Goal: Task Accomplishment & Management: Manage account settings

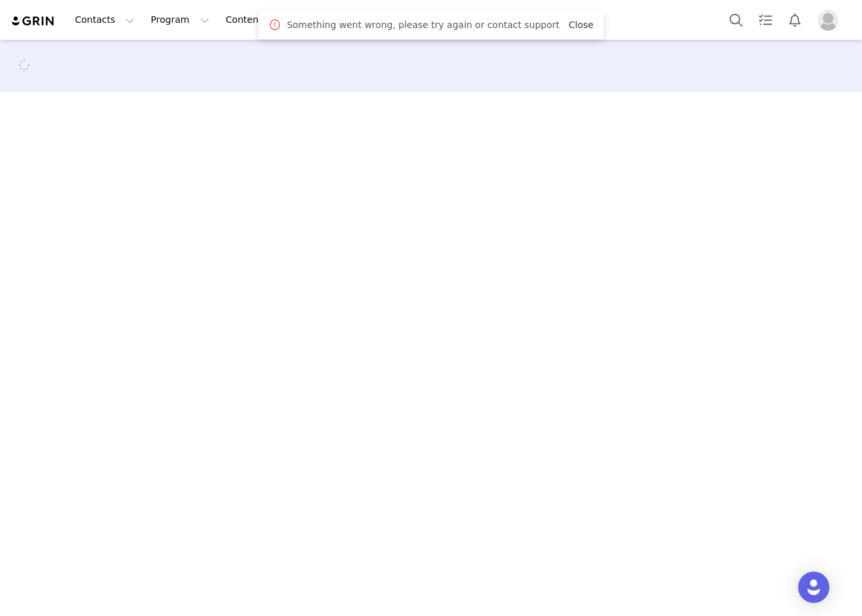
click at [569, 25] on link "Close" at bounding box center [581, 25] width 25 height 10
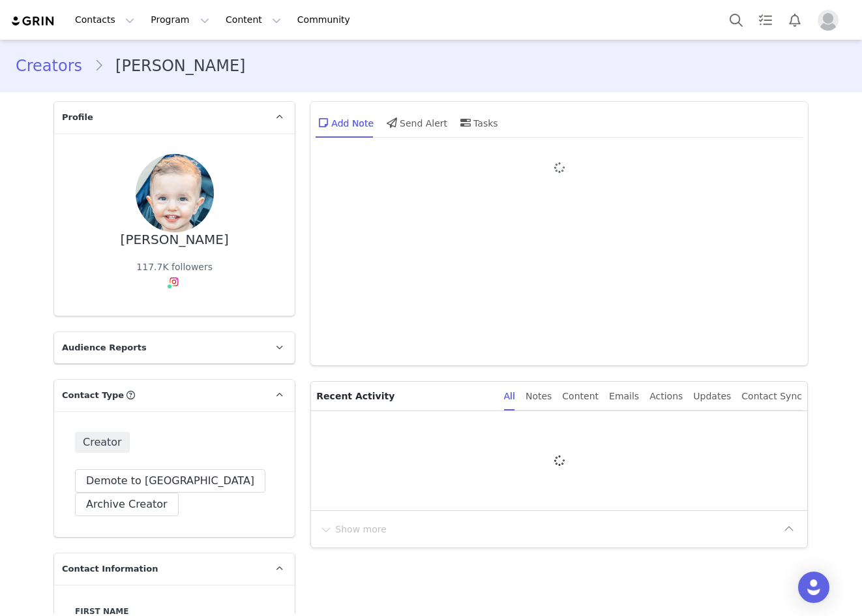
type input "+1 ([GEOGRAPHIC_DATA])"
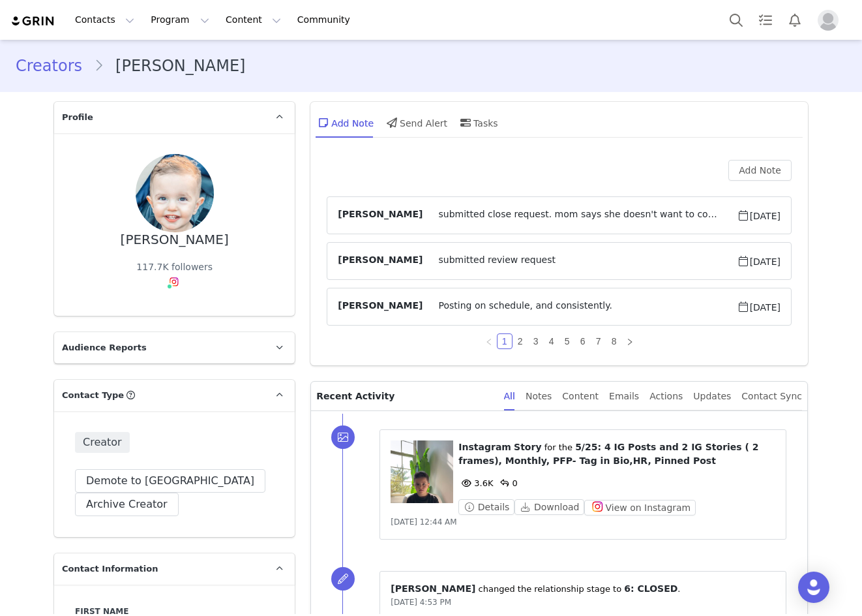
click at [581, 213] on span "submitted close request. mom says she doesn't want to continue with the partner…" at bounding box center [580, 215] width 314 height 16
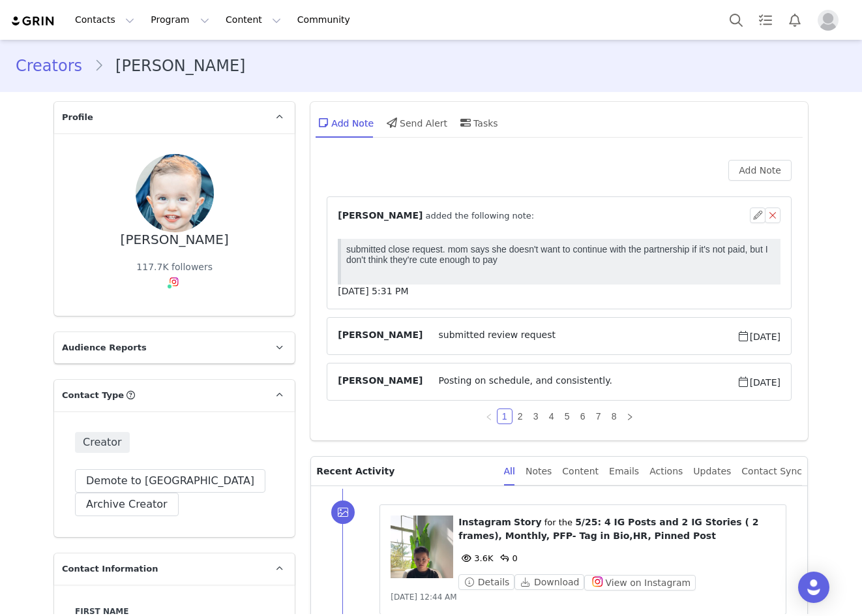
click at [581, 213] on div "⁨ Holly McCormick ⁩ added the following note:" at bounding box center [544, 216] width 412 height 14
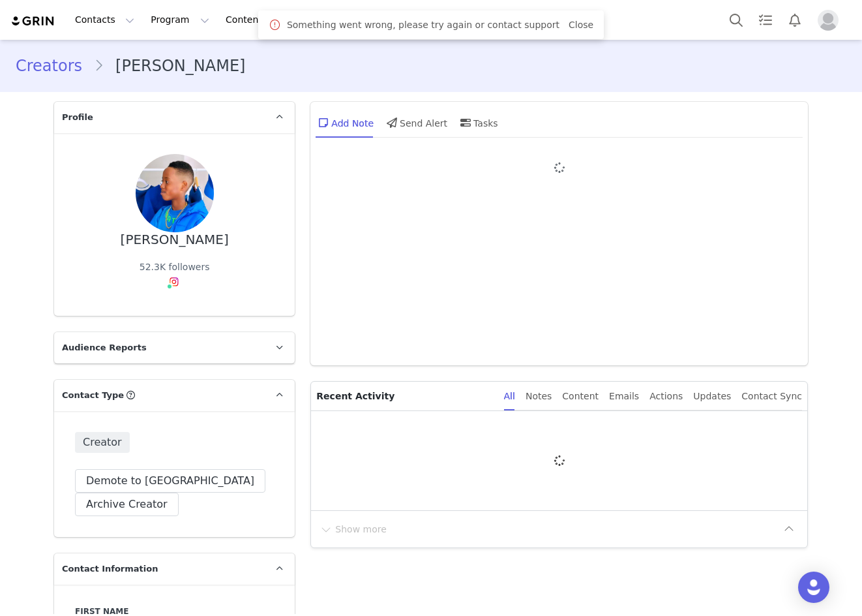
type input "+61 ([GEOGRAPHIC_DATA])"
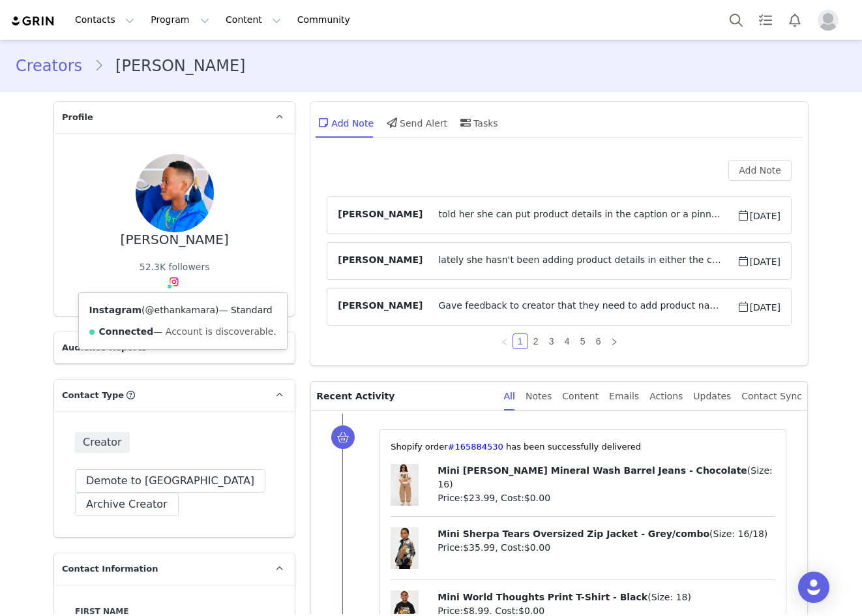
click at [154, 309] on link "@ethankamara" at bounding box center [180, 310] width 70 height 10
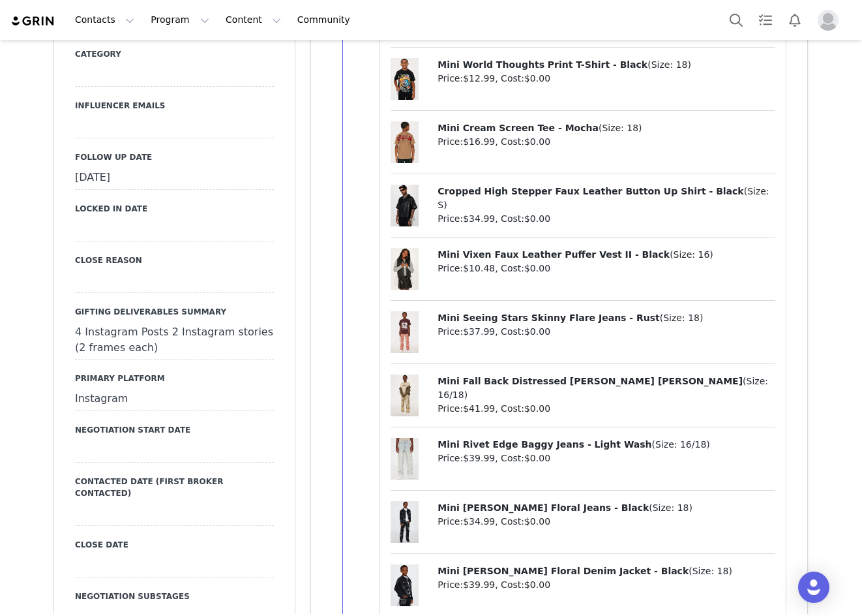
scroll to position [1566, 0]
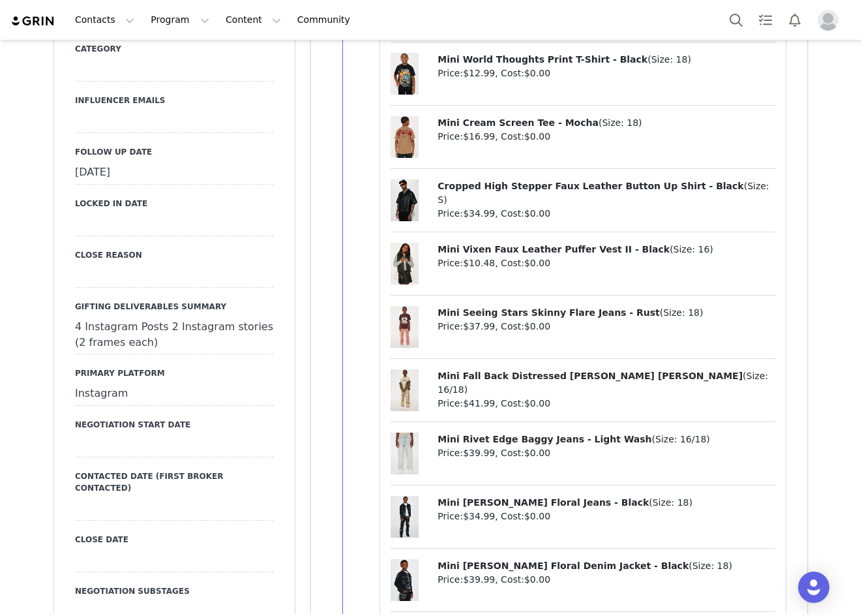
click at [133, 161] on div "September 22nd, 2025" at bounding box center [174, 172] width 199 height 23
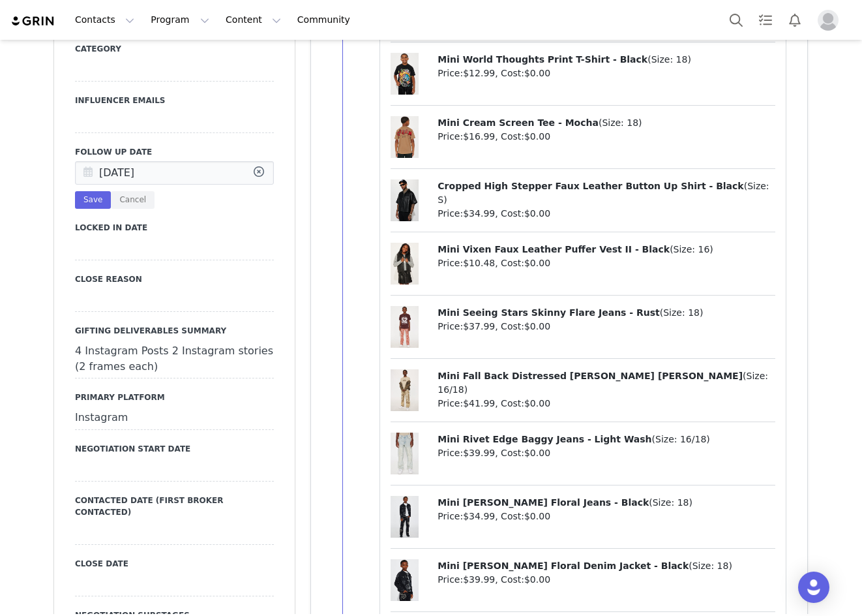
click at [84, 162] on icon at bounding box center [87, 173] width 23 height 23
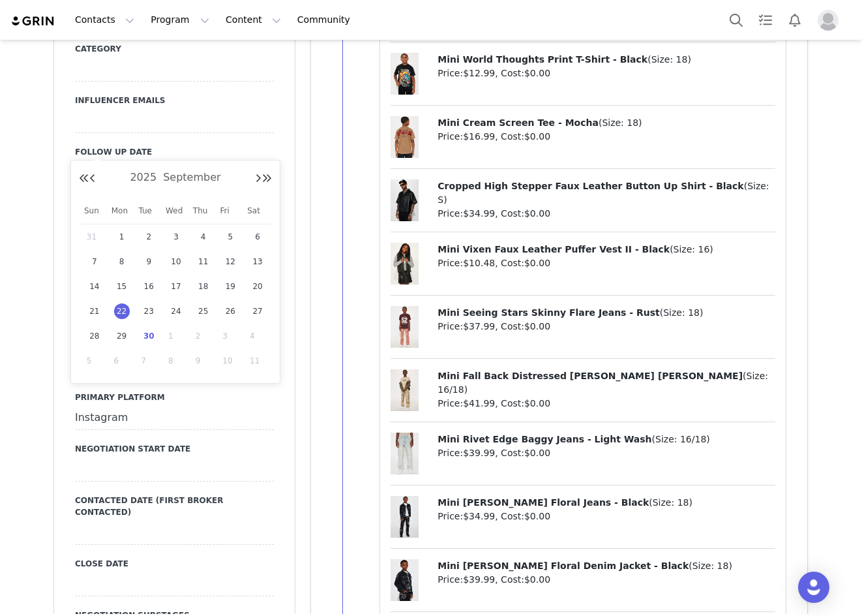
click at [149, 333] on span "30" at bounding box center [149, 336] width 16 height 16
type input "[DATE]"
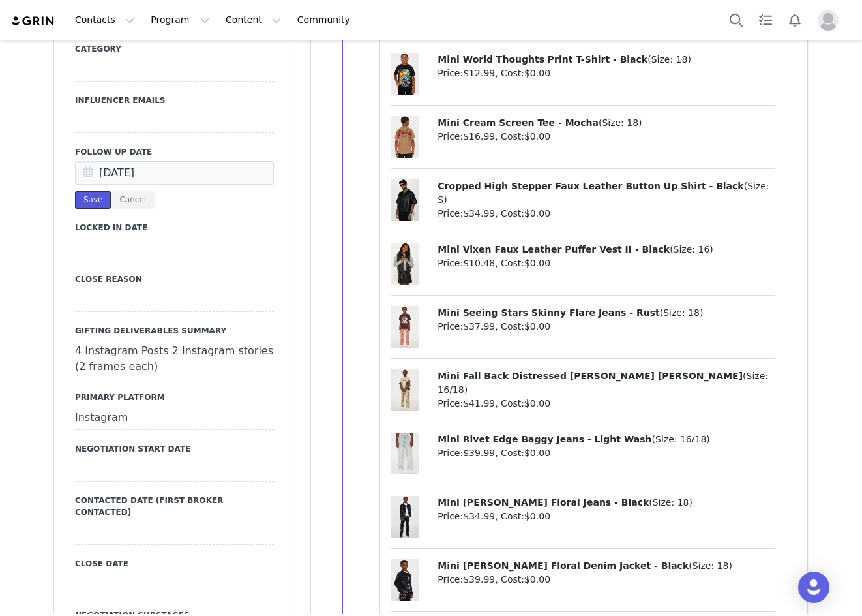
click at [85, 191] on button "Save" at bounding box center [93, 200] width 36 height 18
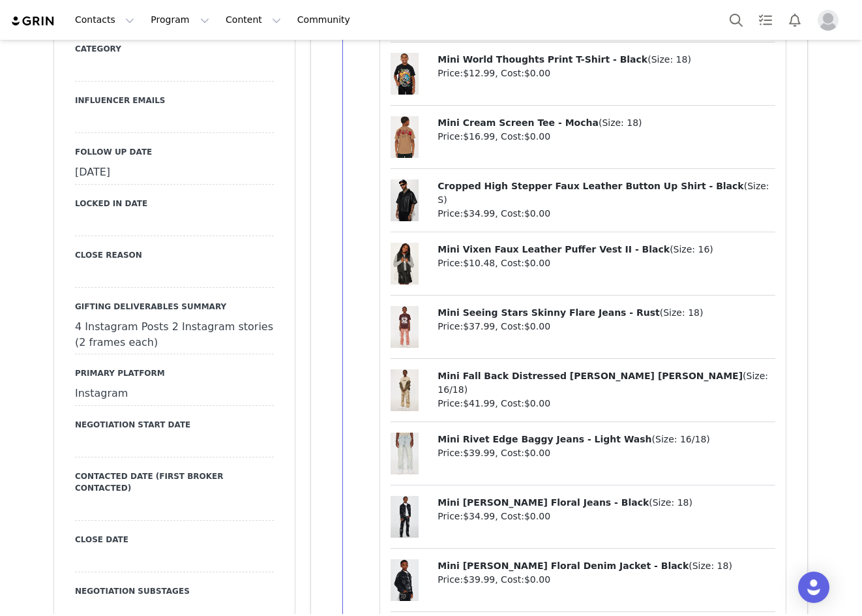
click at [104, 161] on div "September 30th, 2025" at bounding box center [174, 172] width 199 height 23
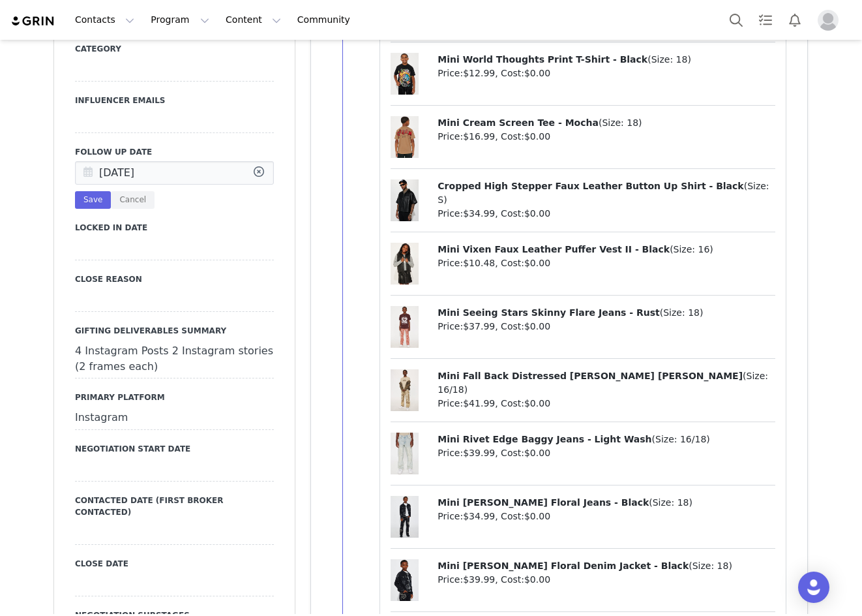
click at [82, 162] on icon at bounding box center [87, 173] width 23 height 23
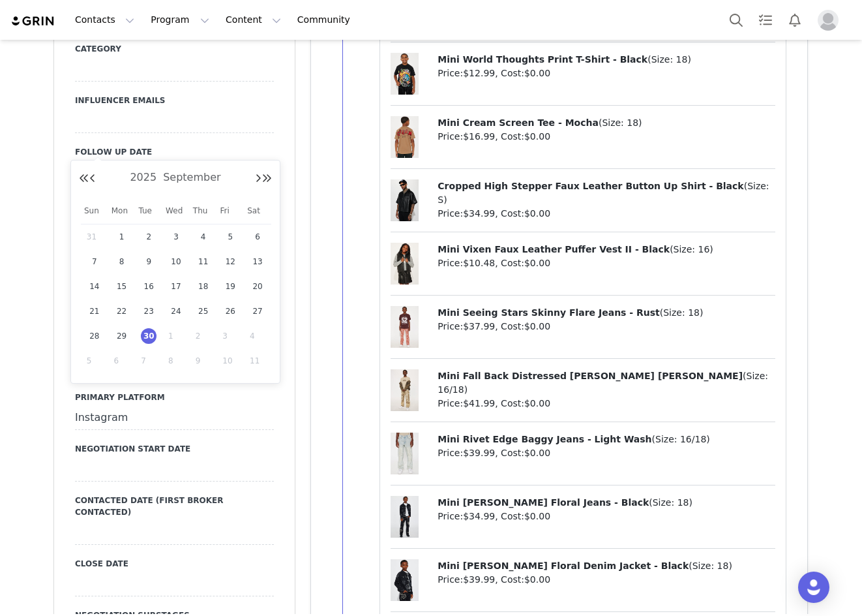
click at [150, 341] on span "30" at bounding box center [149, 336] width 16 height 16
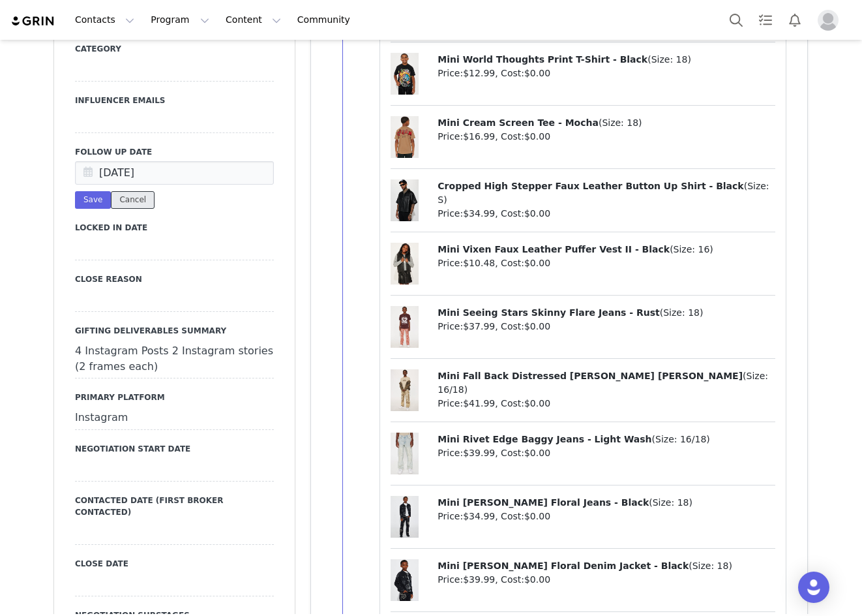
click at [127, 191] on button "Cancel" at bounding box center [133, 200] width 44 height 18
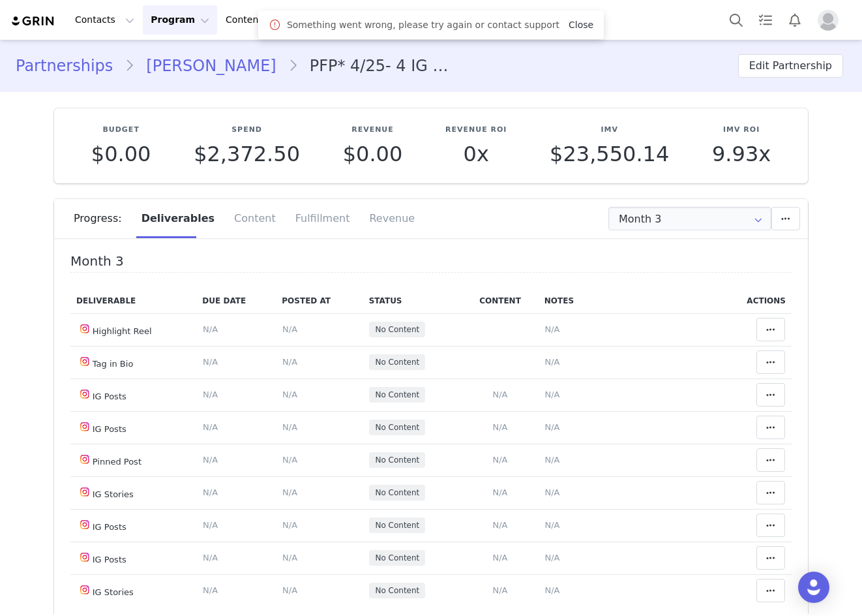
click at [570, 23] on link "Close" at bounding box center [581, 25] width 25 height 10
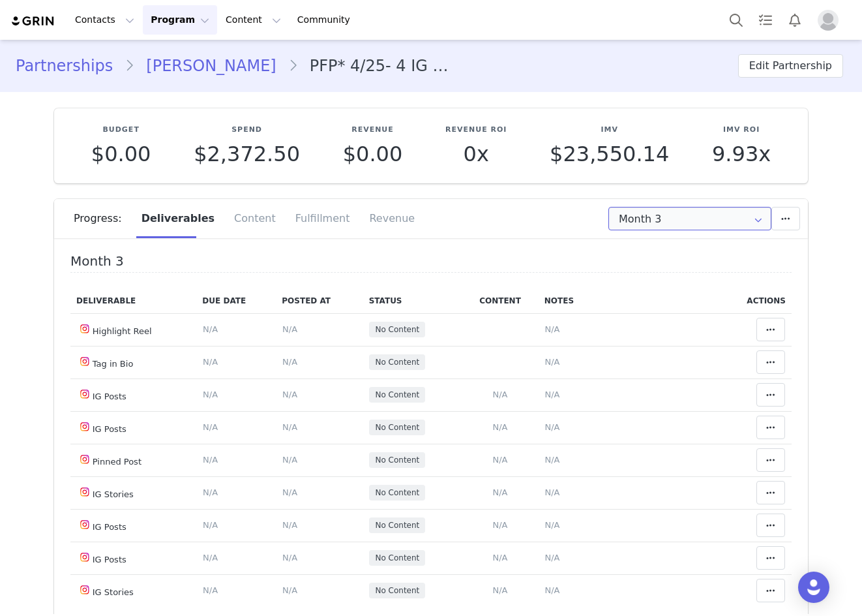
click at [697, 224] on input "Month 3" at bounding box center [690, 218] width 163 height 23
click at [677, 317] on li "All Months" at bounding box center [691, 320] width 172 height 22
type input "All"
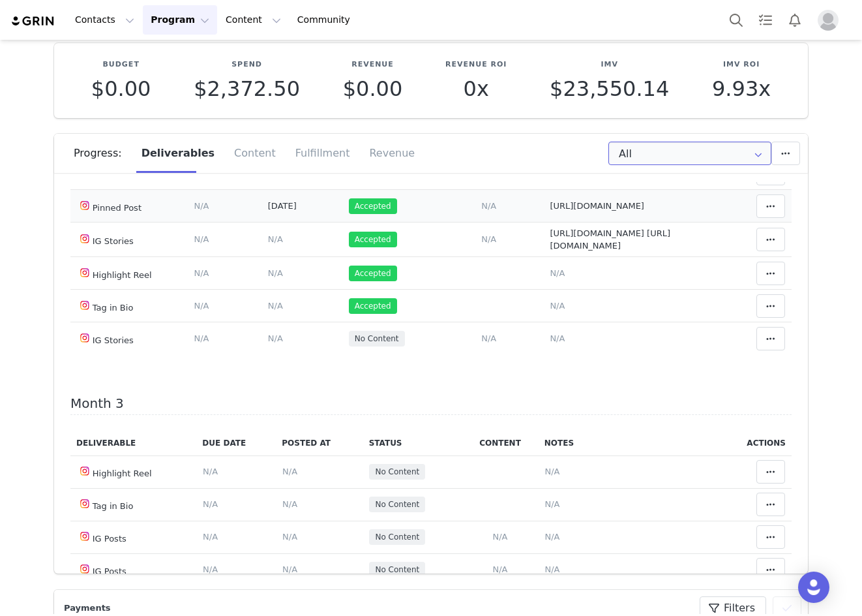
scroll to position [651, 0]
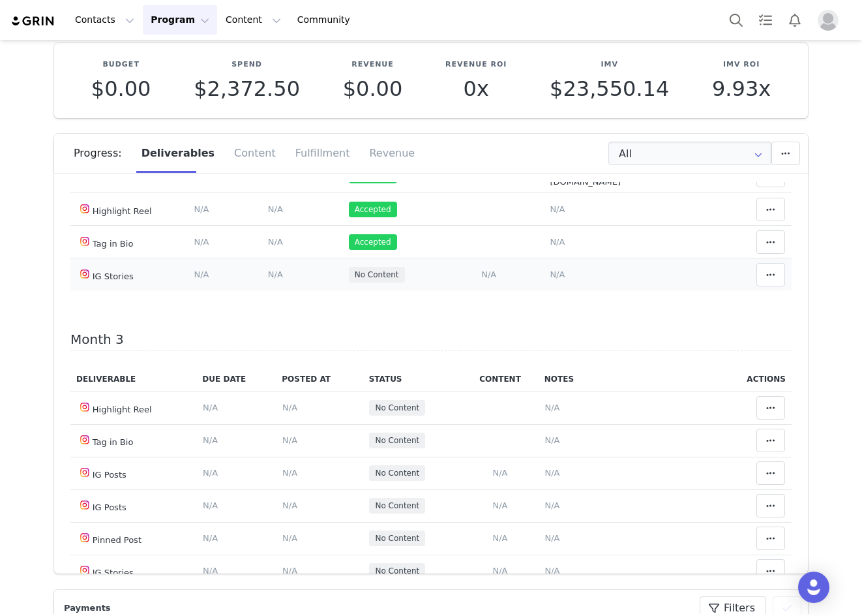
click at [268, 279] on span "N/A" at bounding box center [275, 274] width 15 height 10
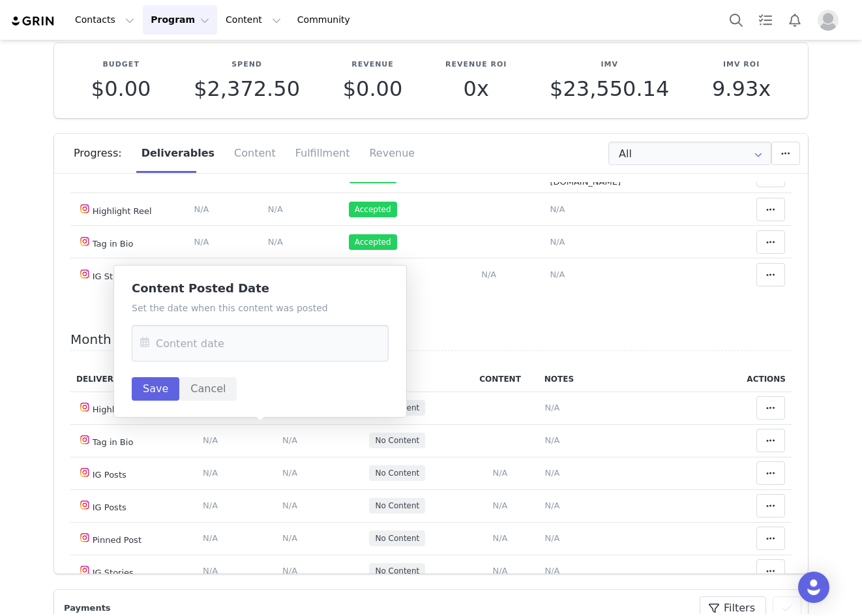
click at [134, 348] on icon at bounding box center [144, 343] width 23 height 37
click at [196, 453] on div "1" at bounding box center [183, 446] width 27 height 20
type input "Sep 01 2025"
click at [170, 404] on div "Content Posted Date Set the date when this content was posted Sep 01 2025 Save …" at bounding box center [261, 341] width 294 height 153
click at [164, 380] on button "Save" at bounding box center [156, 388] width 48 height 23
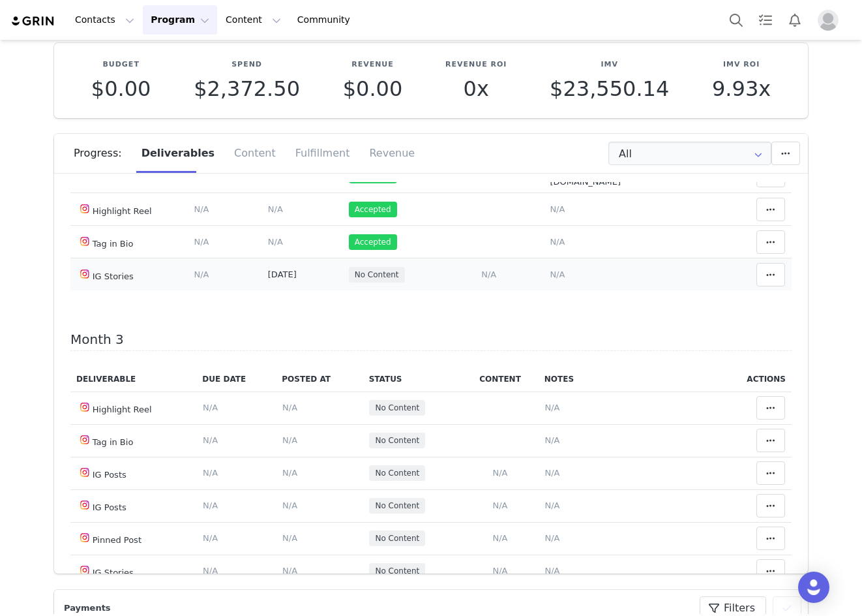
click at [550, 279] on span "N/A" at bounding box center [557, 274] width 15 height 10
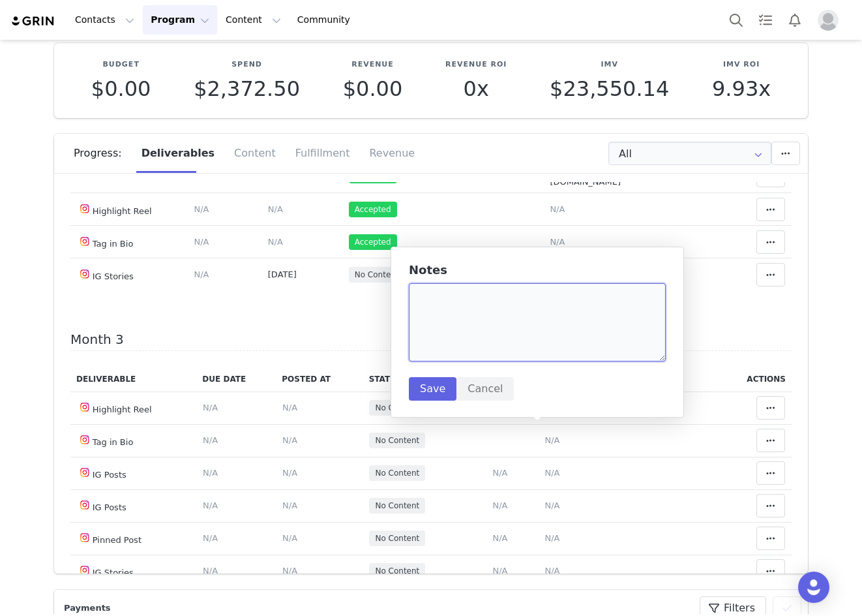
click at [514, 329] on textarea at bounding box center [537, 322] width 257 height 78
paste textarea "https://static-resources.creatoriq.com/instagram-stories/thumbs/371197810151045…"
type textarea "https://static-resources.creatoriq.com/instagram-stories/thumbs/371197810151045…"
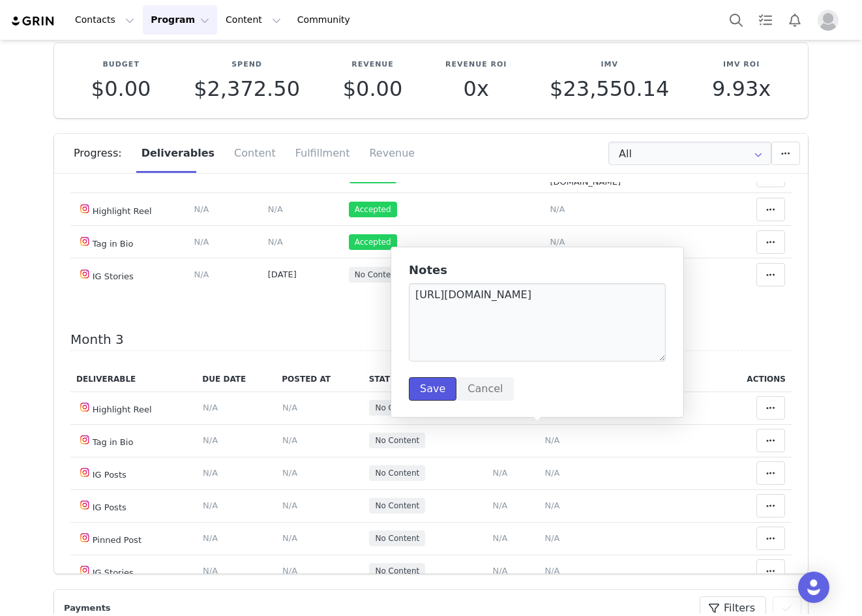
click at [436, 387] on button "Save" at bounding box center [433, 388] width 48 height 23
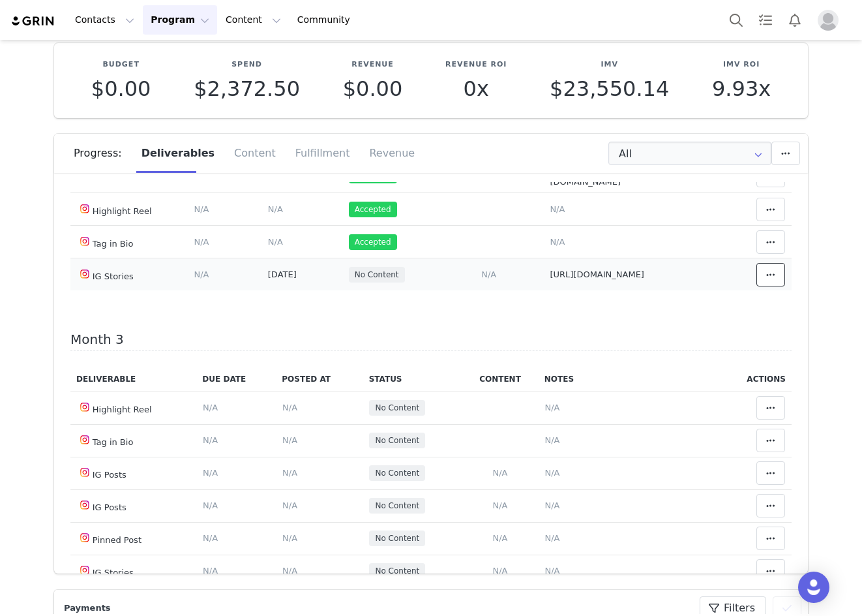
click at [767, 280] on icon at bounding box center [771, 274] width 9 height 10
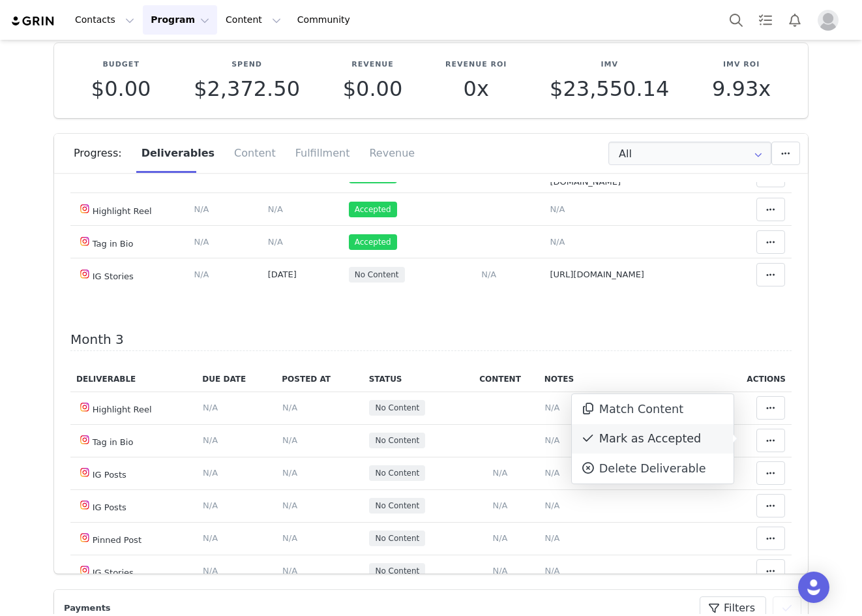
click at [645, 442] on div "Mark as Accepted" at bounding box center [653, 439] width 162 height 30
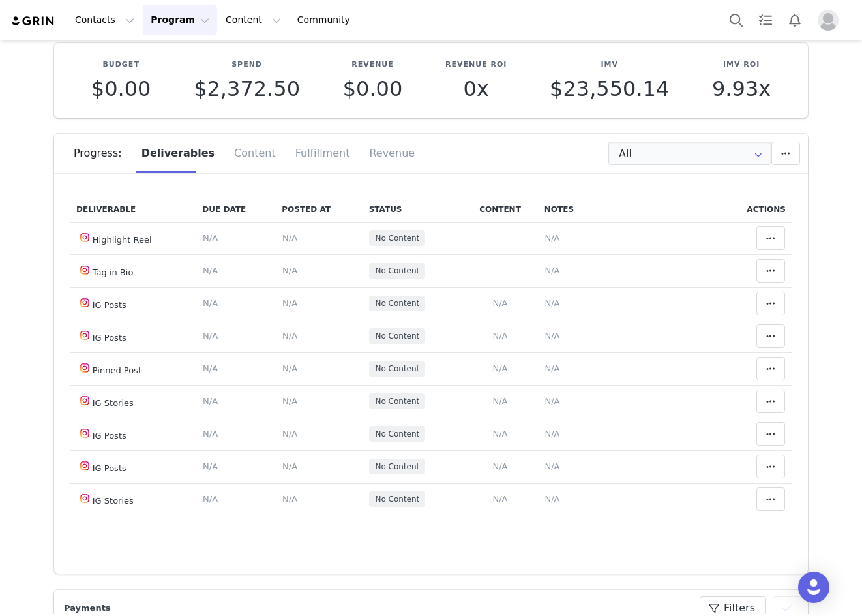
scroll to position [979, 0]
click at [763, 245] on span at bounding box center [771, 238] width 16 height 16
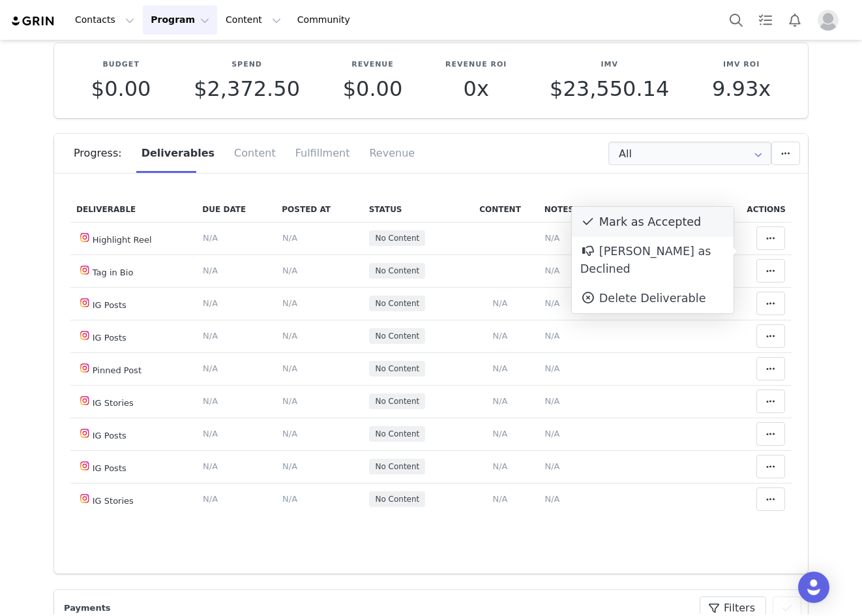
click at [691, 222] on div "Mark as Accepted" at bounding box center [653, 222] width 162 height 30
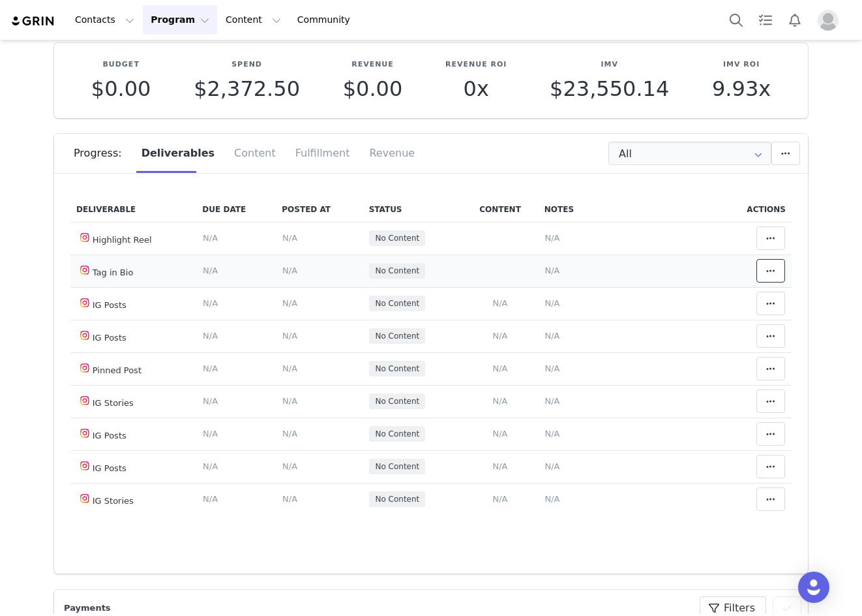
click at [757, 275] on button at bounding box center [771, 270] width 29 height 23
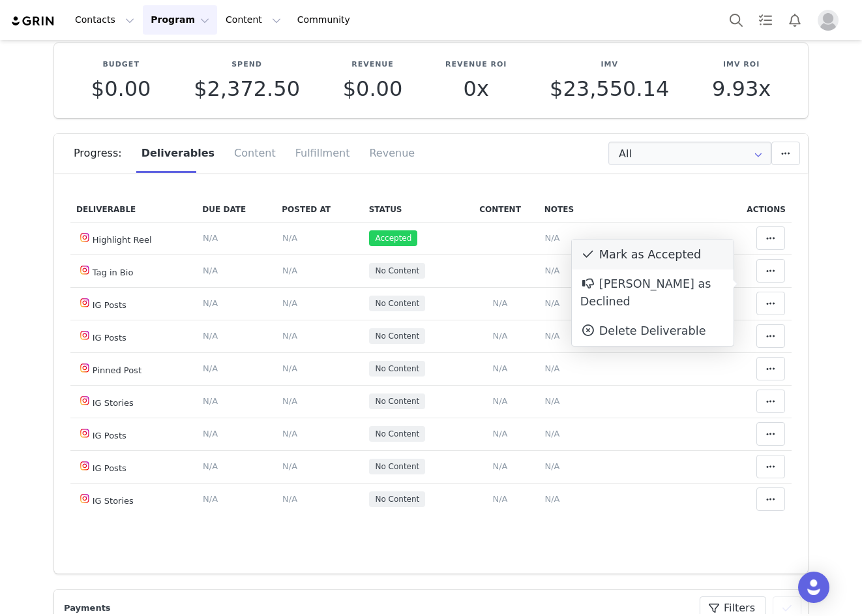
click at [683, 255] on div "Mark as Accepted" at bounding box center [653, 254] width 162 height 30
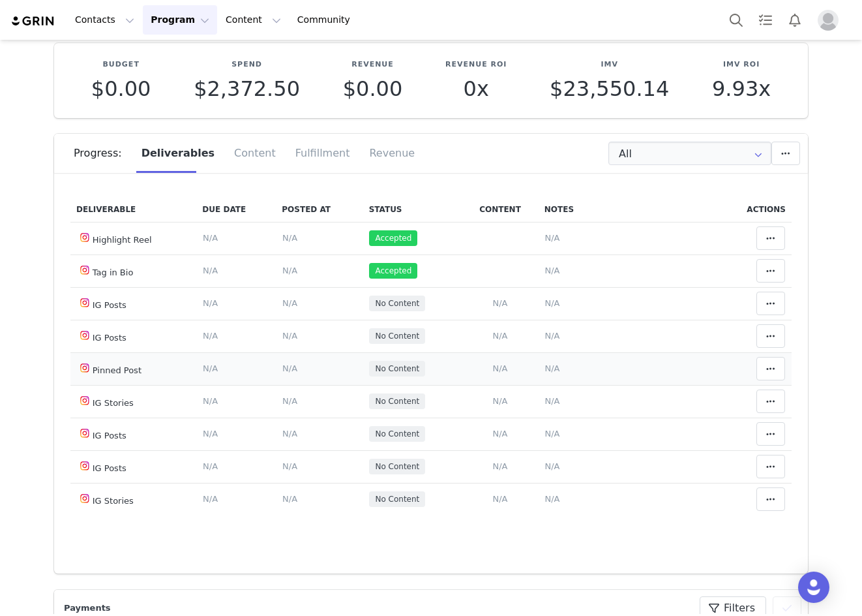
click at [287, 373] on span "N/A" at bounding box center [289, 368] width 15 height 10
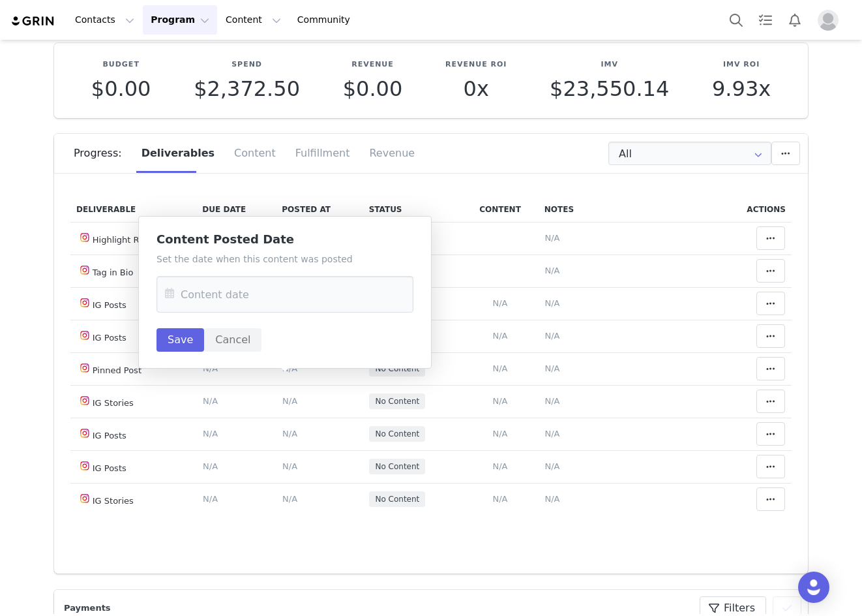
click at [172, 291] on icon at bounding box center [169, 294] width 23 height 37
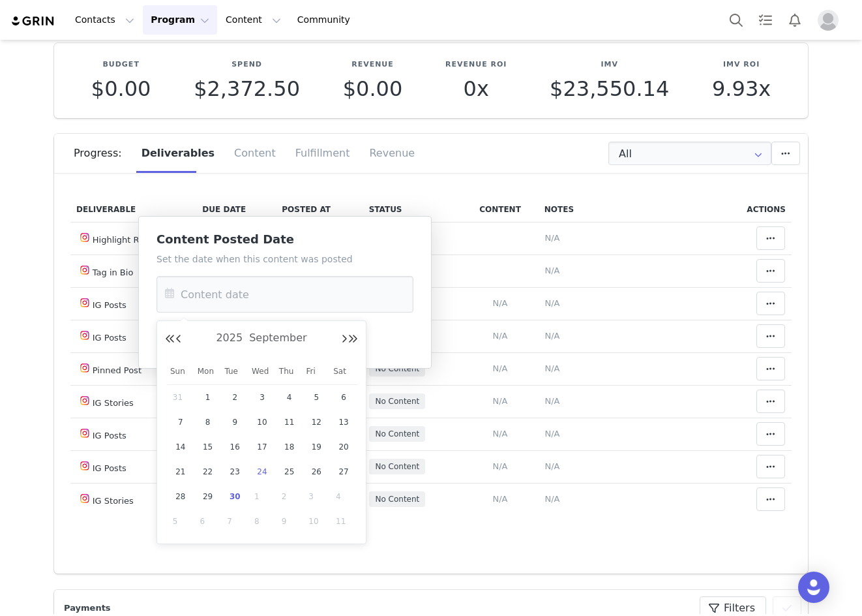
click at [256, 466] on span "24" at bounding box center [262, 472] width 16 height 16
type input "Sep 24 2025"
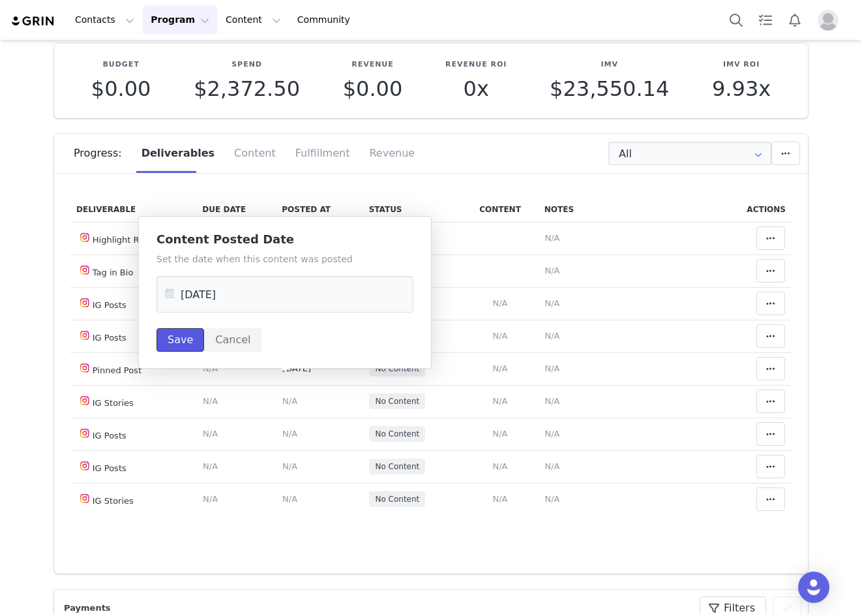
click at [165, 342] on button "Save" at bounding box center [181, 339] width 48 height 23
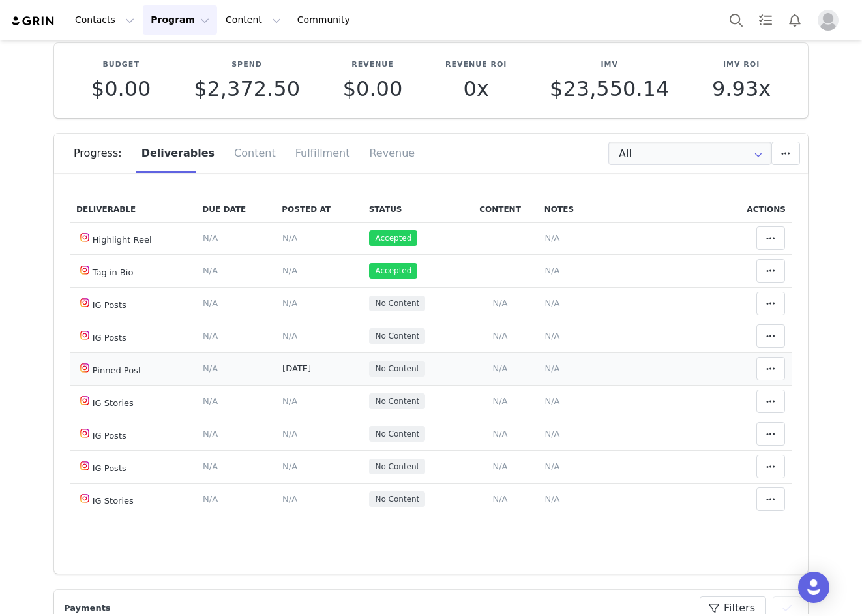
click at [549, 373] on span "N/A" at bounding box center [552, 368] width 15 height 10
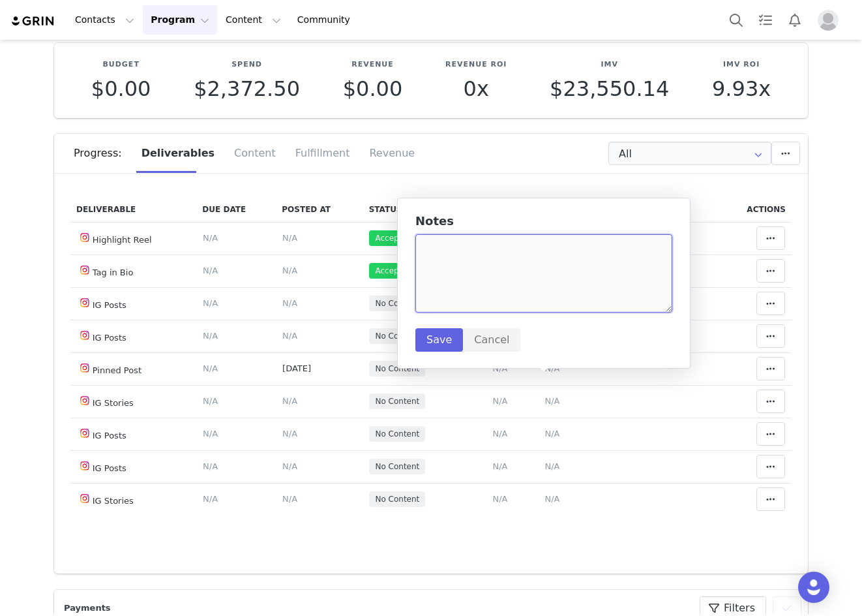
click at [478, 262] on textarea at bounding box center [544, 273] width 257 height 78
paste textarea "https://www.instagram.com/p/DO-94q9D8LE/?img_index=1"
type textarea "https://www.instagram.com/p/DO-94q9D8LE/?img_index=1"
click at [430, 337] on button "Save" at bounding box center [440, 339] width 48 height 23
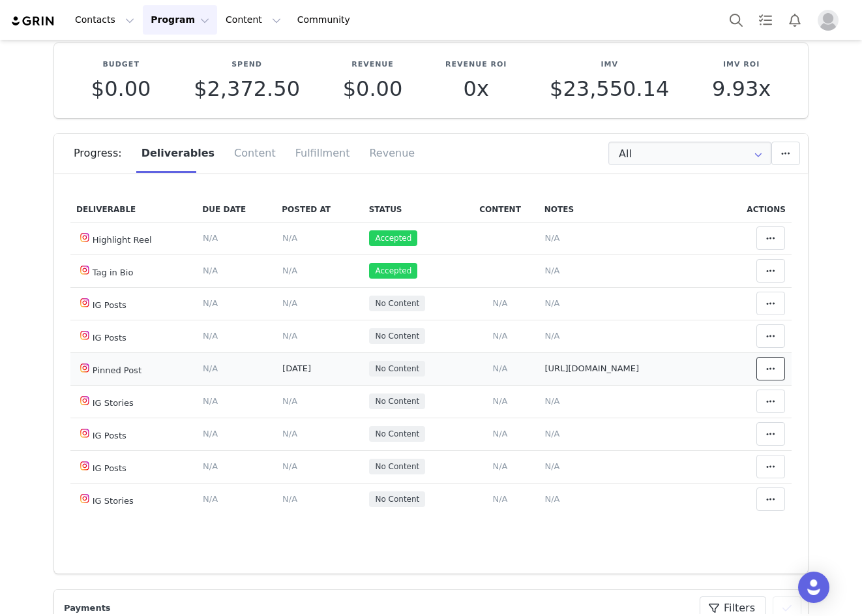
click at [763, 376] on span at bounding box center [771, 369] width 16 height 16
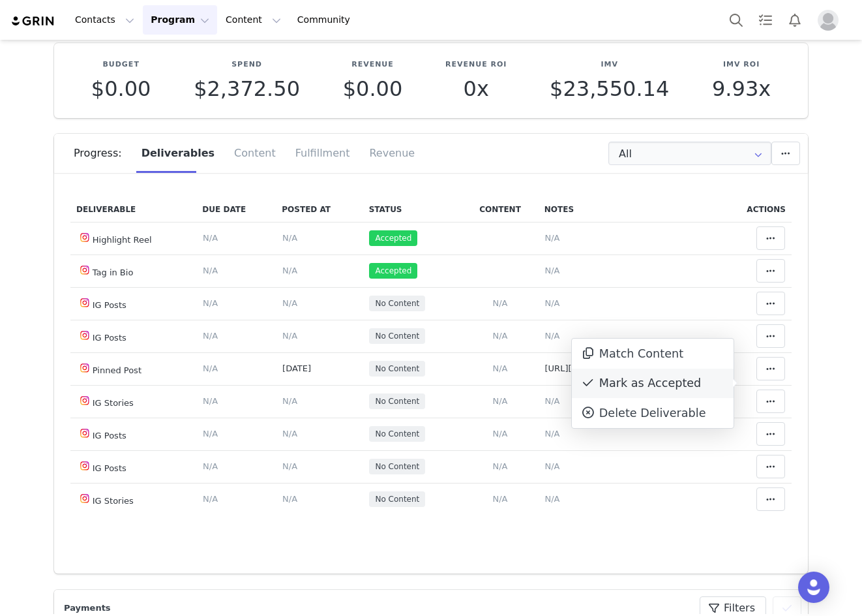
click at [648, 385] on div "Mark as Accepted" at bounding box center [653, 384] width 162 height 30
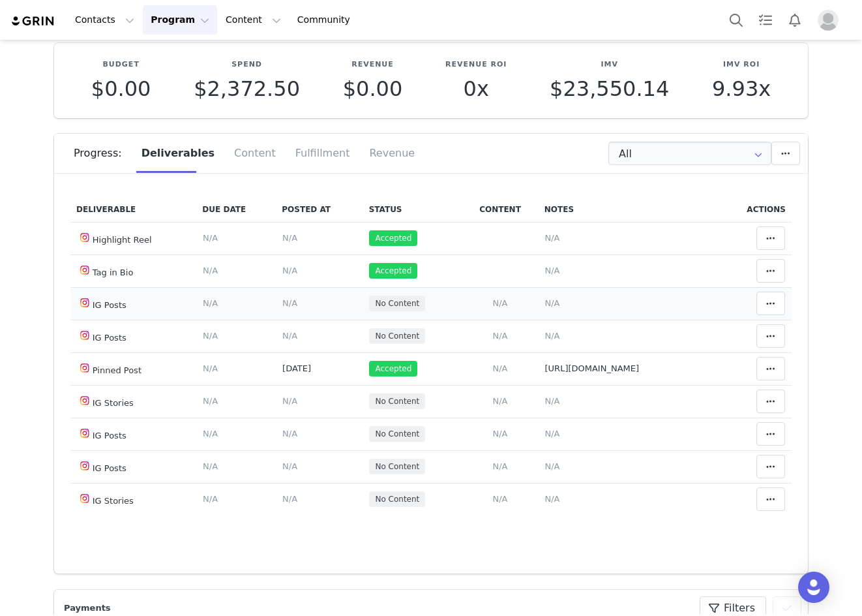
click at [493, 308] on span "N/A" at bounding box center [500, 303] width 15 height 10
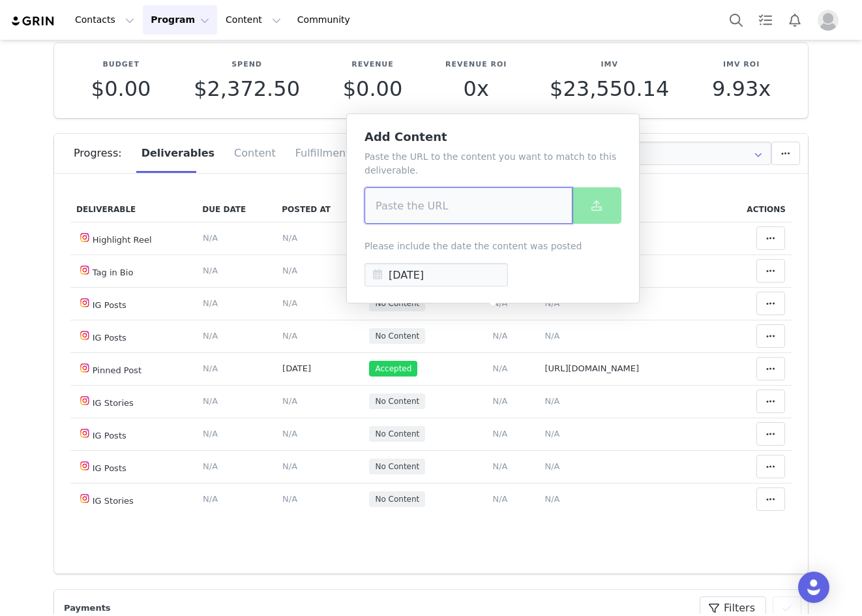
click at [428, 198] on input at bounding box center [469, 205] width 208 height 37
paste input "https://www.instagram.com/p/DO-94q9D8LE/"
type input "https://www.instagram.com/p/DO-94q9D8LE/"
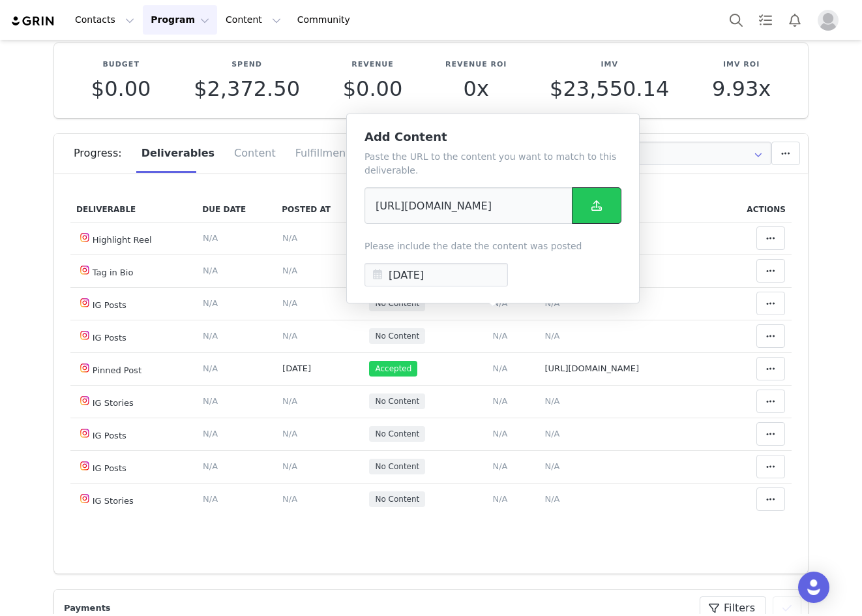
click at [587, 215] on button at bounding box center [597, 205] width 50 height 37
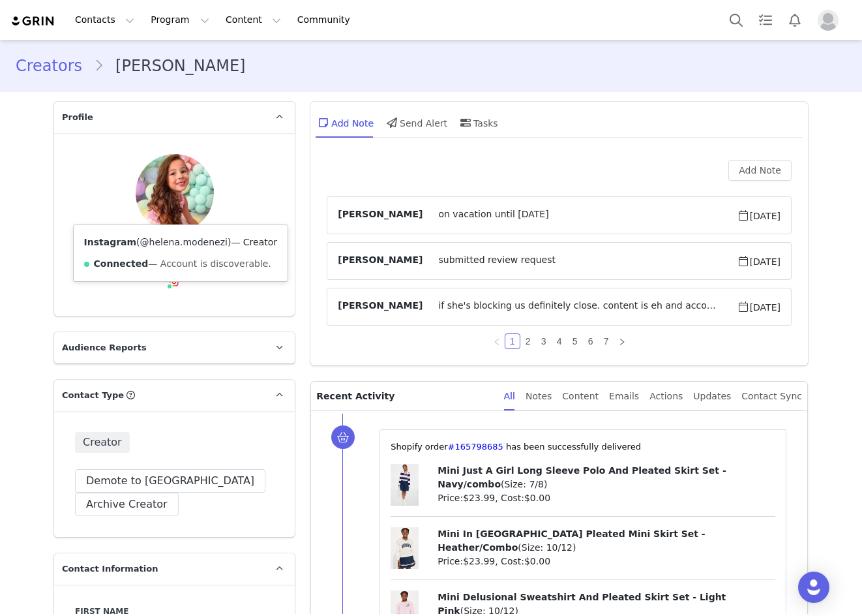
click at [160, 246] on link "@helena.modenezi" at bounding box center [183, 242] width 87 height 10
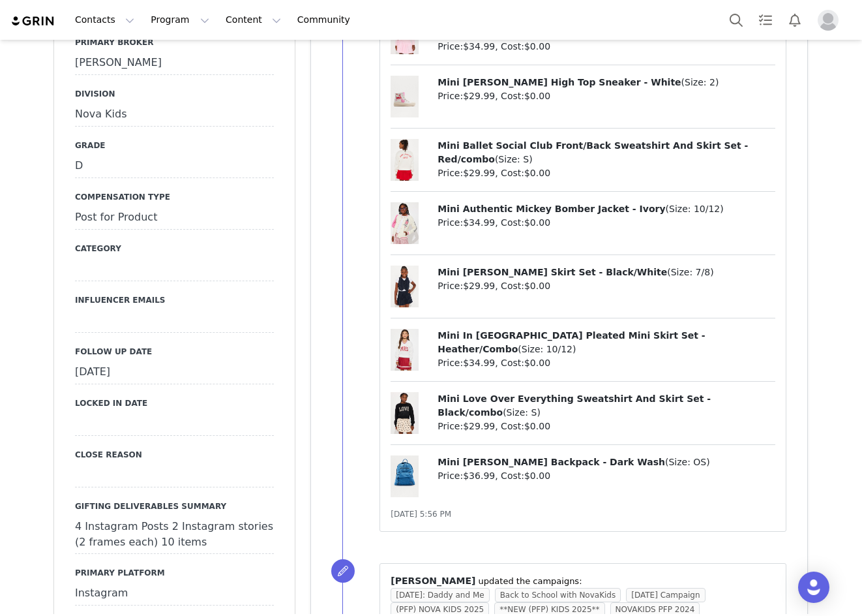
scroll to position [1305, 0]
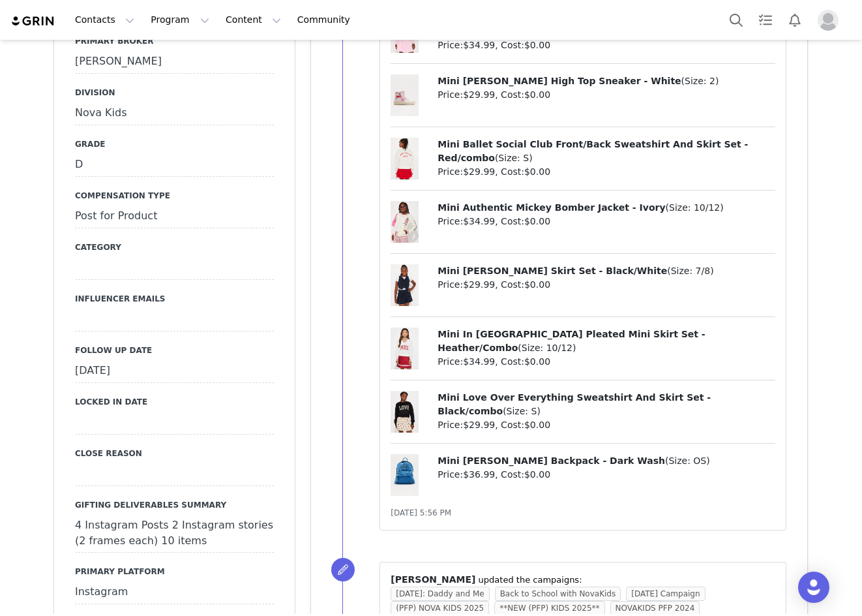
click at [159, 359] on div "September 25th, 2025" at bounding box center [174, 370] width 199 height 23
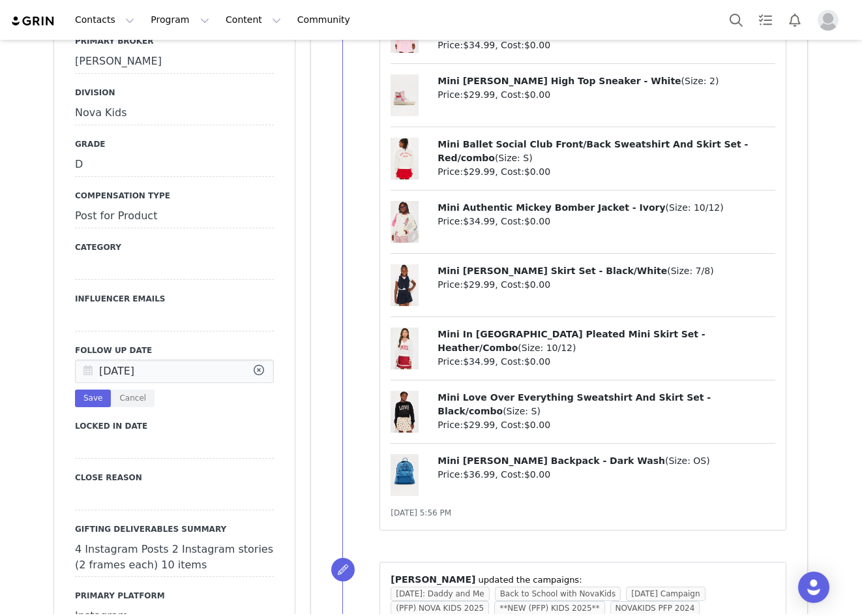
click at [89, 360] on icon at bounding box center [87, 371] width 23 height 23
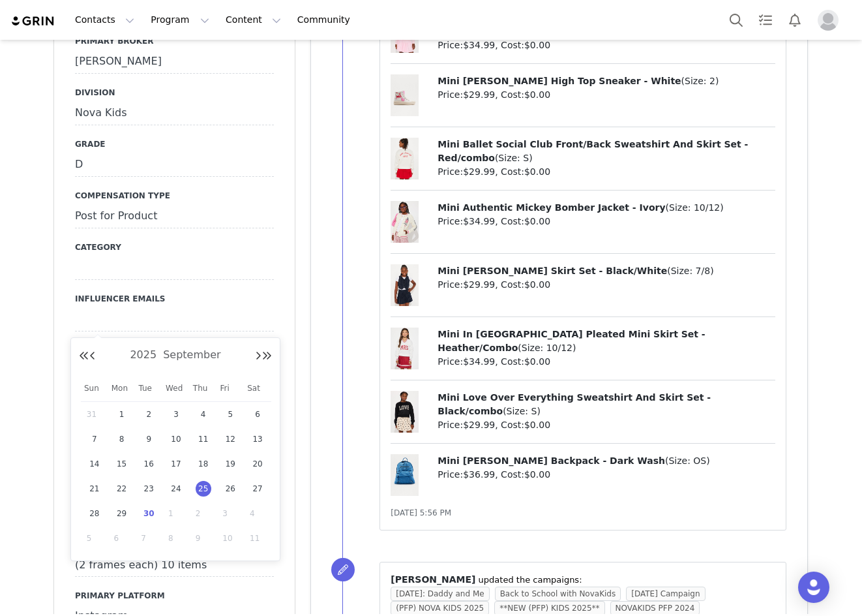
click at [146, 515] on span "30" at bounding box center [149, 514] width 16 height 16
type input "[DATE]"
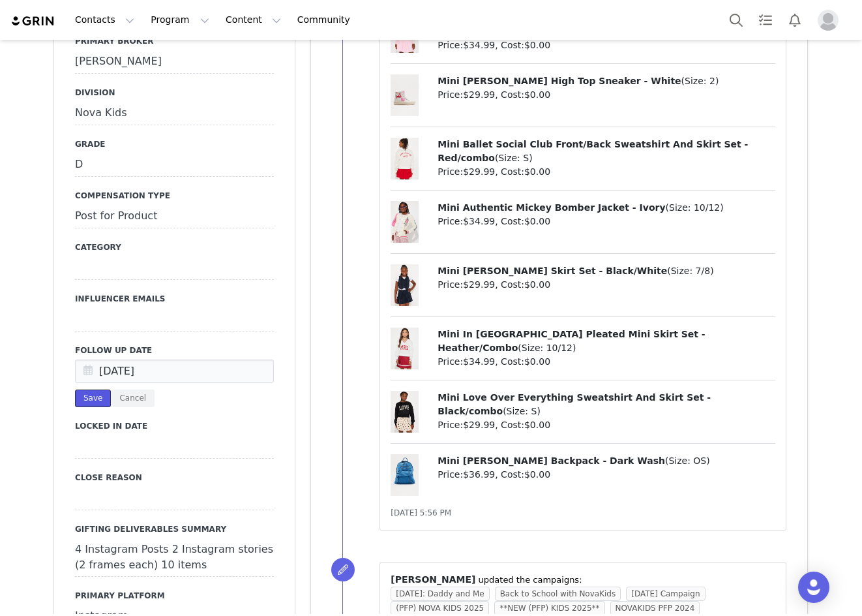
click at [75, 389] on button "Save" at bounding box center [93, 398] width 36 height 18
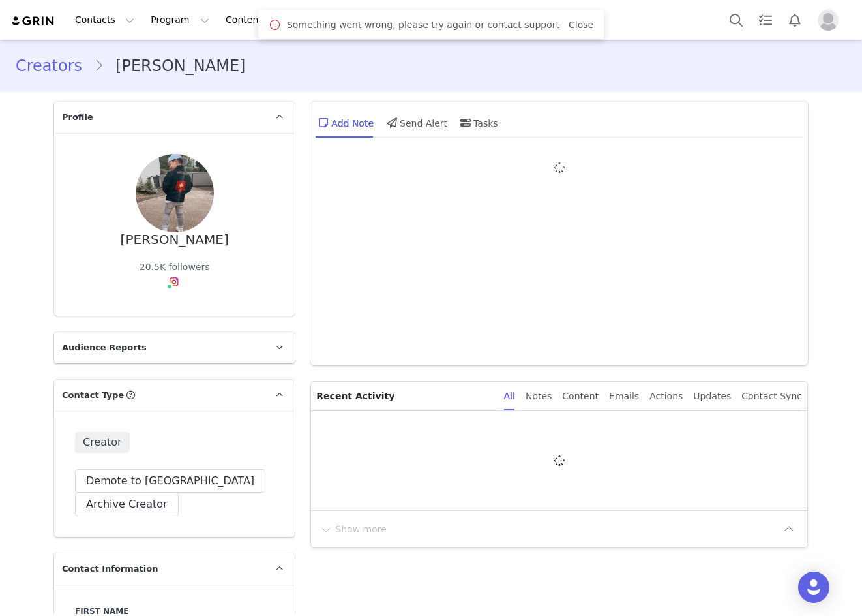
click at [569, 25] on link "Close" at bounding box center [581, 25] width 25 height 10
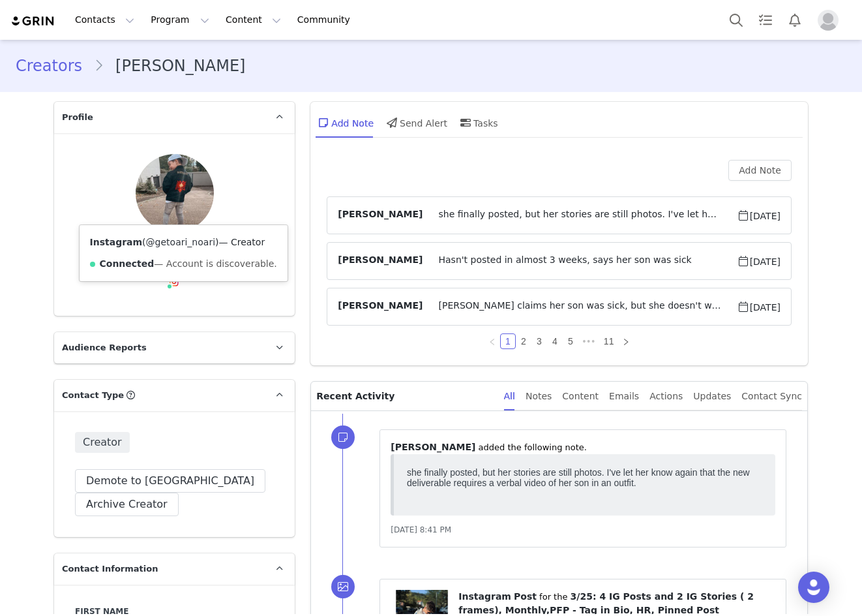
click at [170, 245] on link "@getoari_noari" at bounding box center [180, 242] width 69 height 10
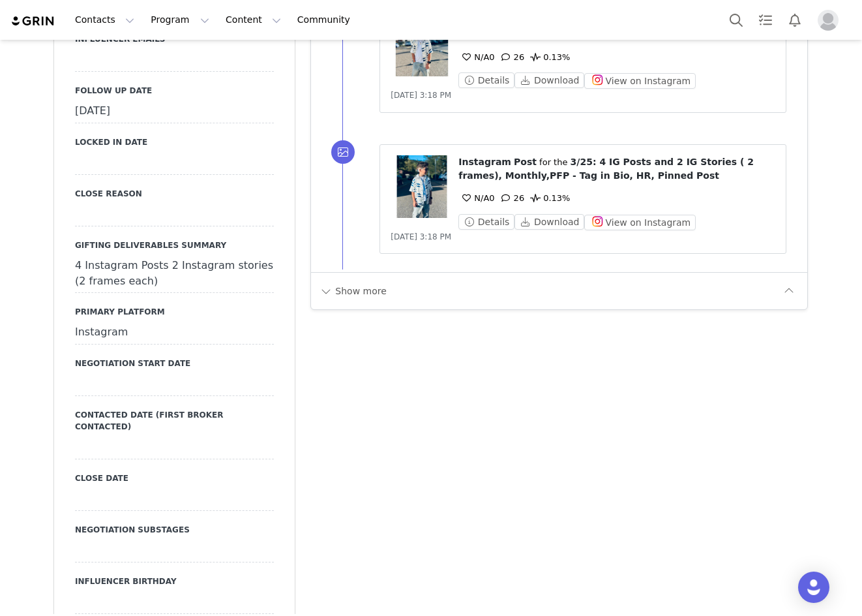
scroll to position [1238, 0]
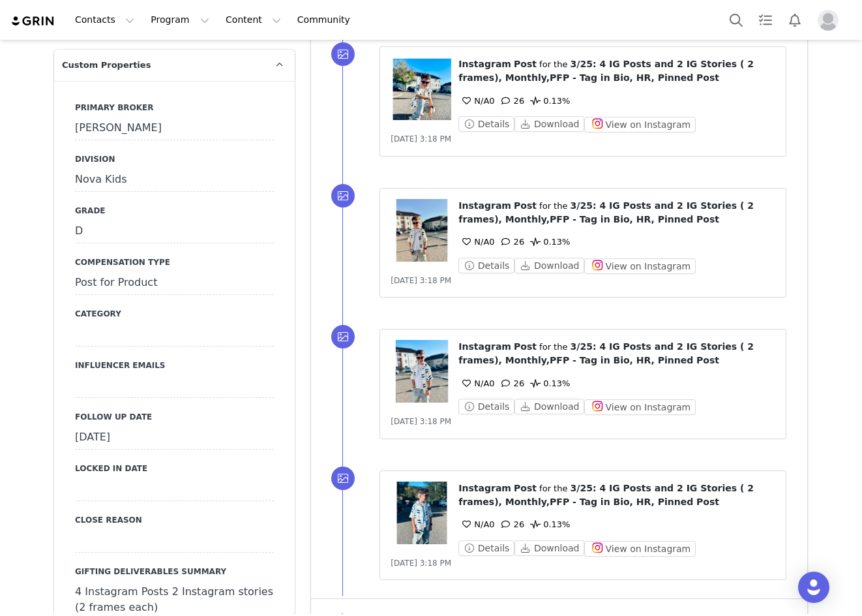
click at [134, 426] on div "[DATE]" at bounding box center [174, 437] width 199 height 23
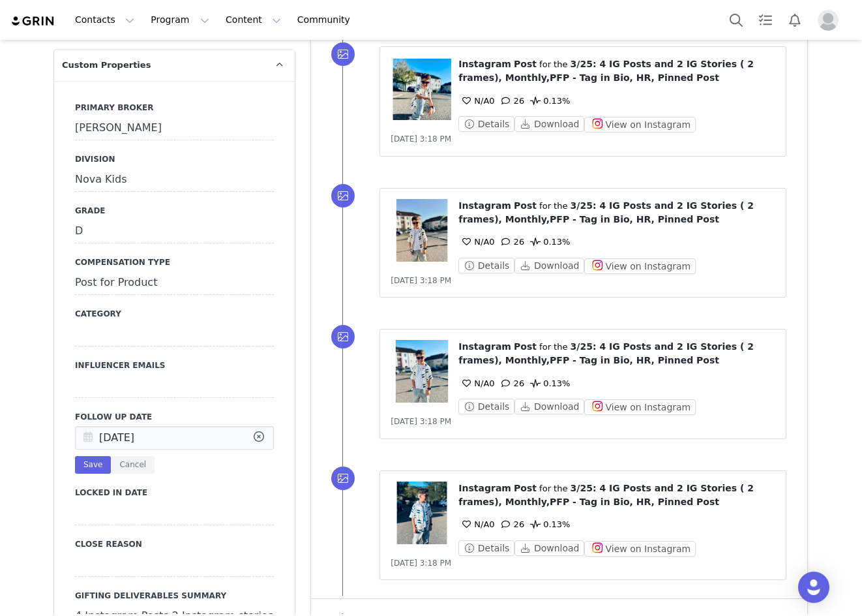
click at [77, 427] on icon at bounding box center [87, 438] width 23 height 23
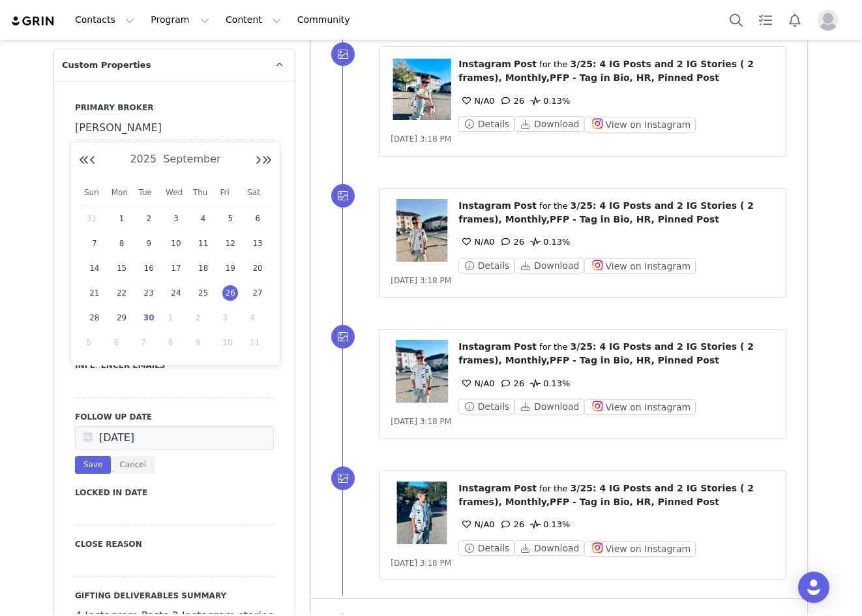
click at [143, 319] on span "30" at bounding box center [149, 318] width 16 height 16
type input "[DATE]"
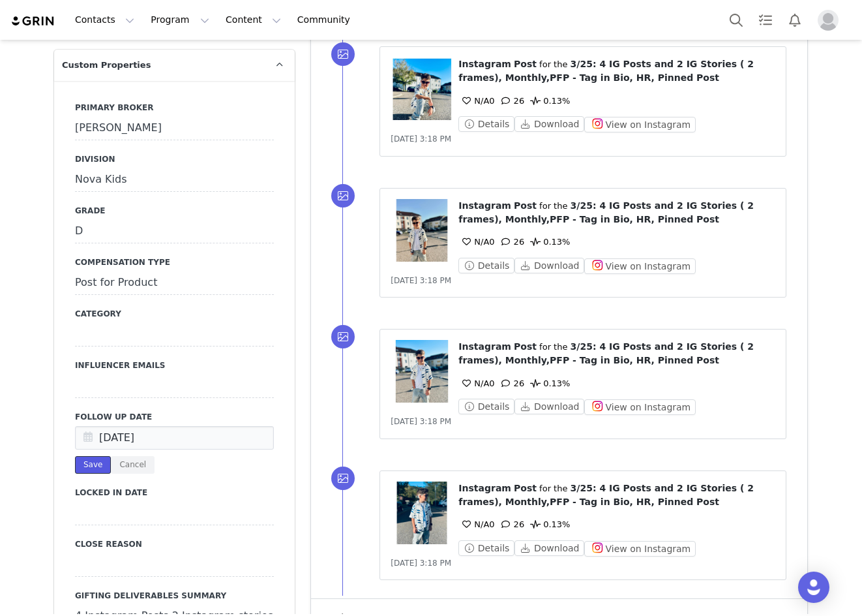
click at [92, 456] on button "Save" at bounding box center [93, 465] width 36 height 18
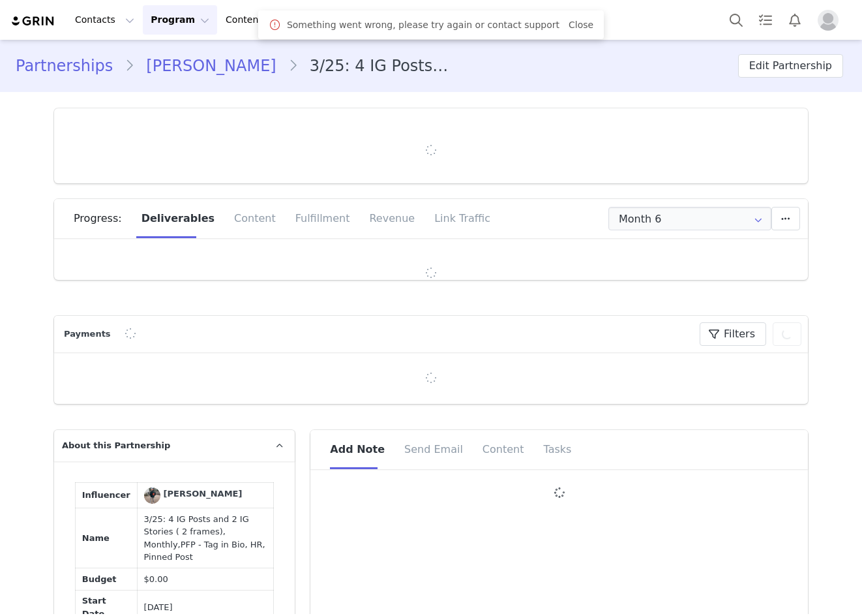
type input "+33 ([GEOGRAPHIC_DATA])"
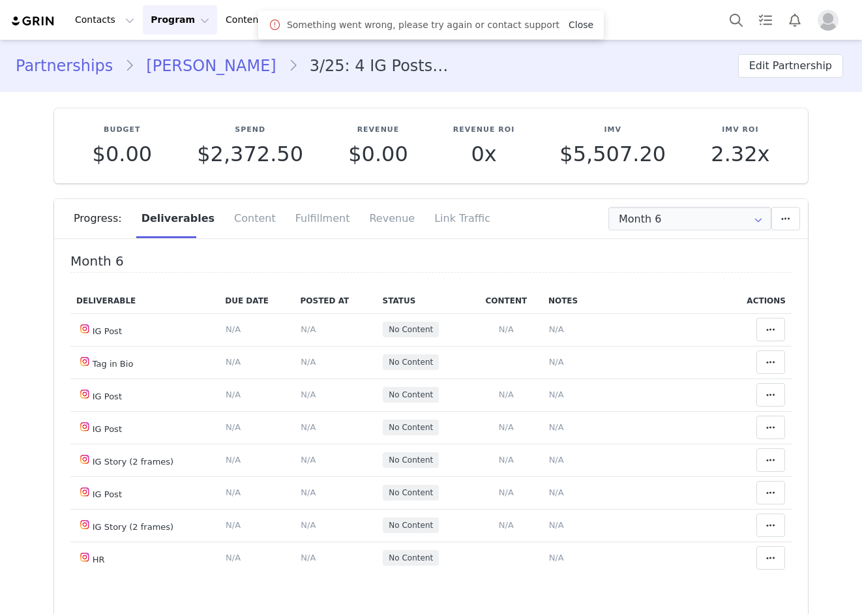
click at [569, 20] on link "Close" at bounding box center [581, 25] width 25 height 10
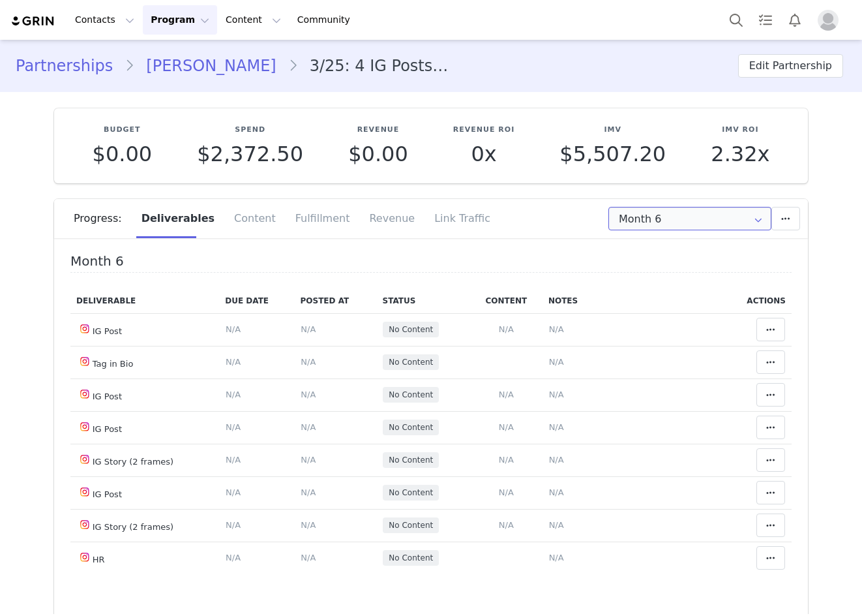
click at [632, 223] on input "Month 6" at bounding box center [690, 218] width 163 height 23
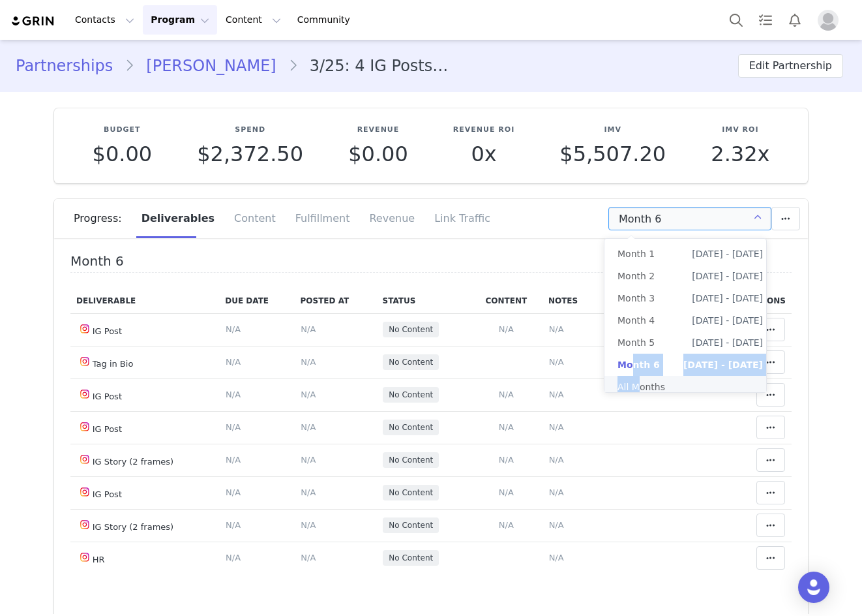
click at [634, 376] on ul "Month 1 [DATE] - [DATE] Month 2 [DATE] - [DATE] Month 3 [DATE] - [DATE] Month 4…" at bounding box center [691, 320] width 172 height 163
click at [648, 382] on li "All Months" at bounding box center [691, 387] width 172 height 22
type input "All"
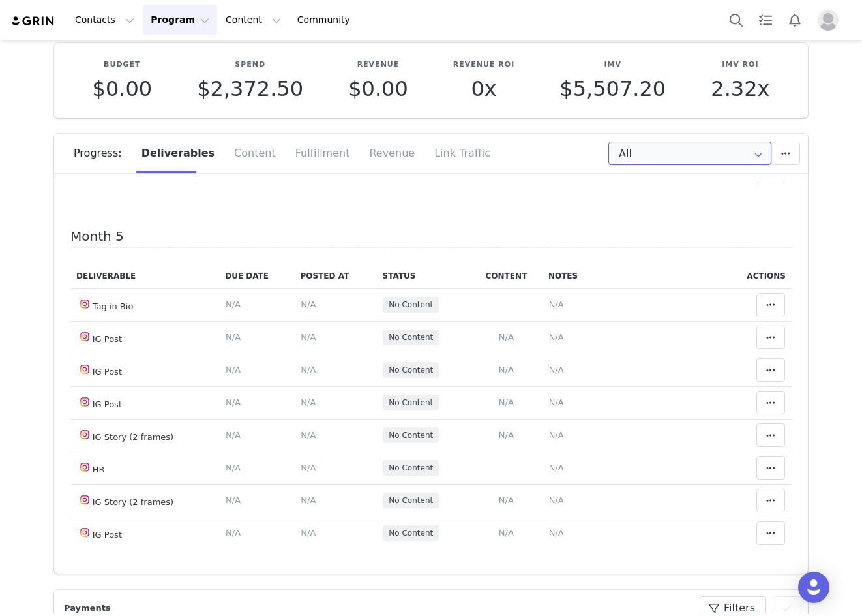
scroll to position [1435, 0]
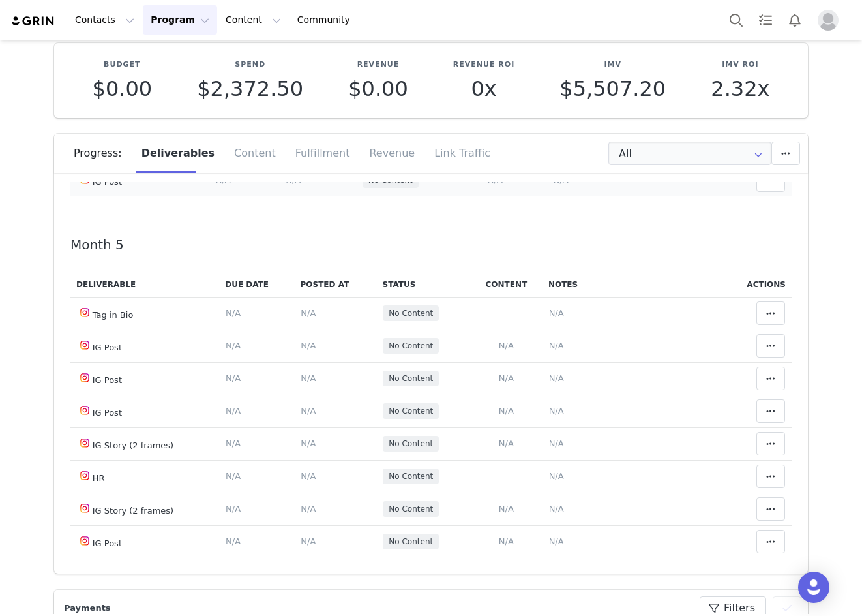
click at [478, 196] on td "Add Content Paste the URL to the content you want to match to this deliverable.…" at bounding box center [496, 180] width 104 height 33
click at [488, 185] on span "N/A" at bounding box center [495, 180] width 15 height 10
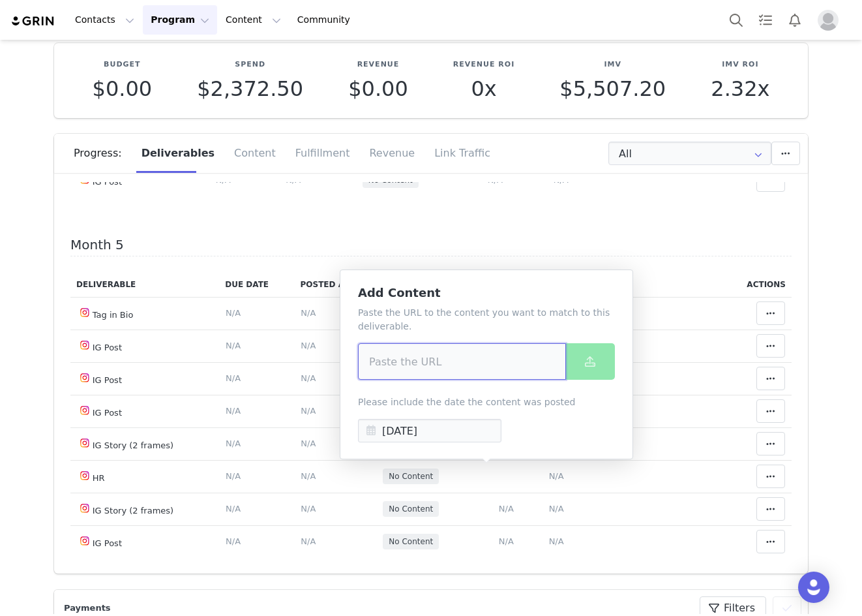
click at [413, 365] on input at bounding box center [462, 361] width 208 height 37
paste input "https://www.instagram.com/p/DPMAVsFCPX9/?img_index=1"
type input "https://www.instagram.com/p/DPMAVsFCPX9/?img_index=1"
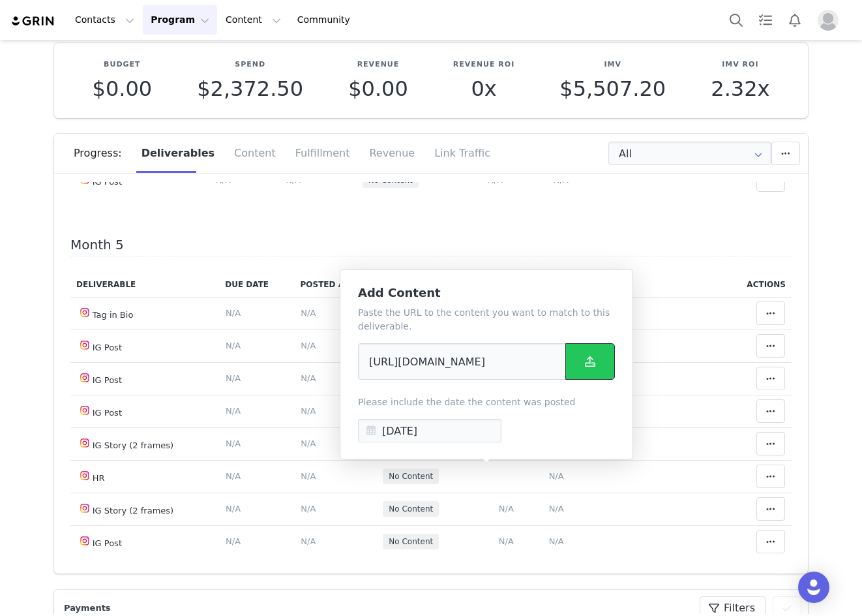
click at [594, 369] on span at bounding box center [591, 362] width 16 height 16
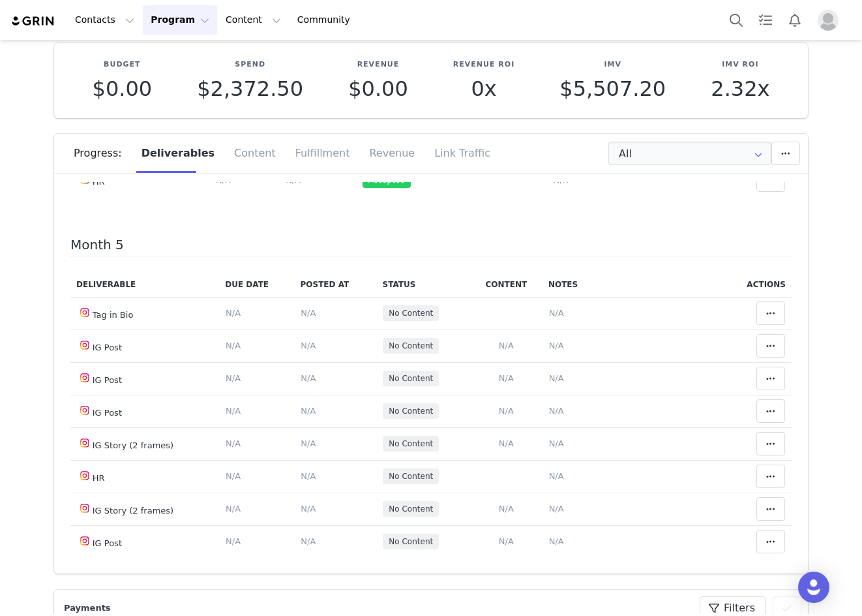
click at [286, 87] on span "N/A" at bounding box center [293, 82] width 15 height 10
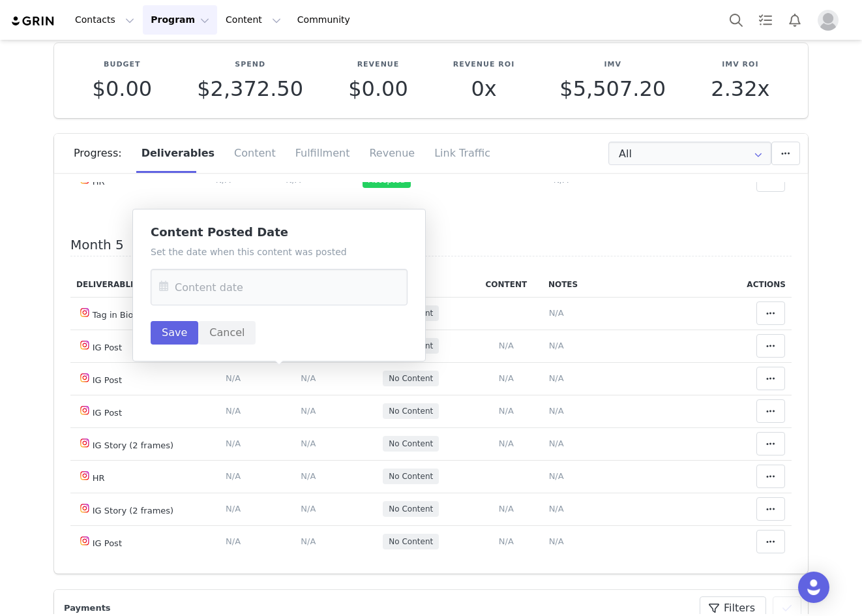
click at [153, 286] on icon at bounding box center [163, 287] width 23 height 37
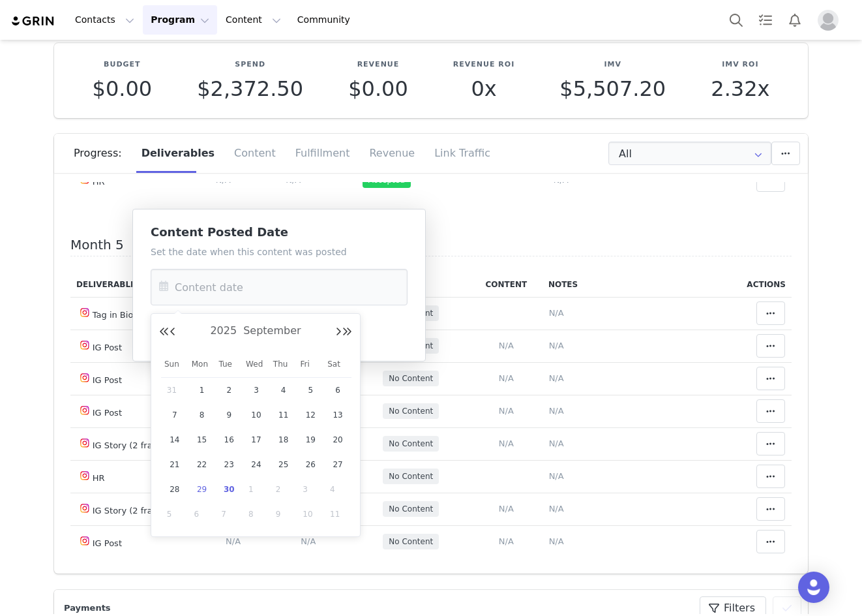
click at [207, 488] on span "29" at bounding box center [202, 489] width 16 height 16
type input "Sep 29 2025"
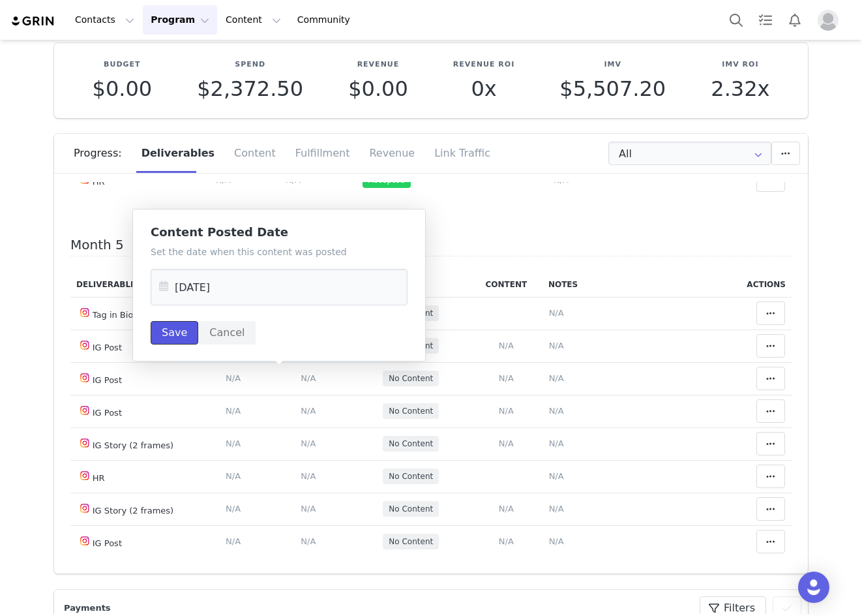
click at [176, 337] on button "Save" at bounding box center [175, 332] width 48 height 23
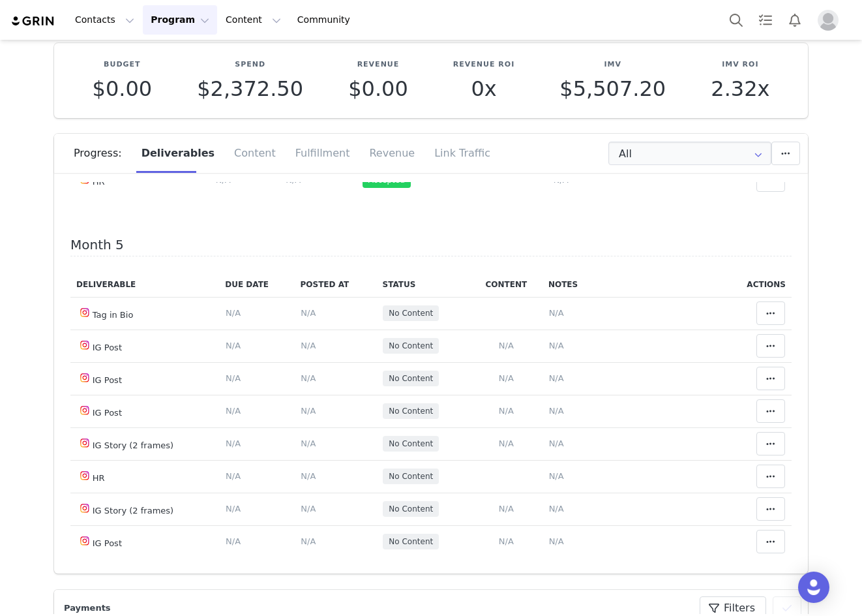
click at [557, 87] on span "N/A" at bounding box center [561, 82] width 15 height 10
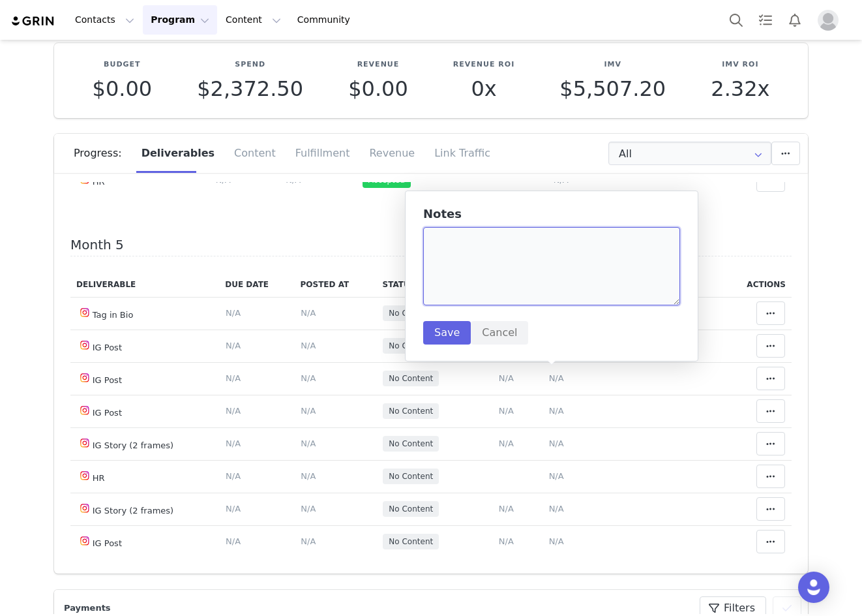
click at [528, 266] on textarea at bounding box center [551, 266] width 257 height 78
type textarea "waiting for tribe"
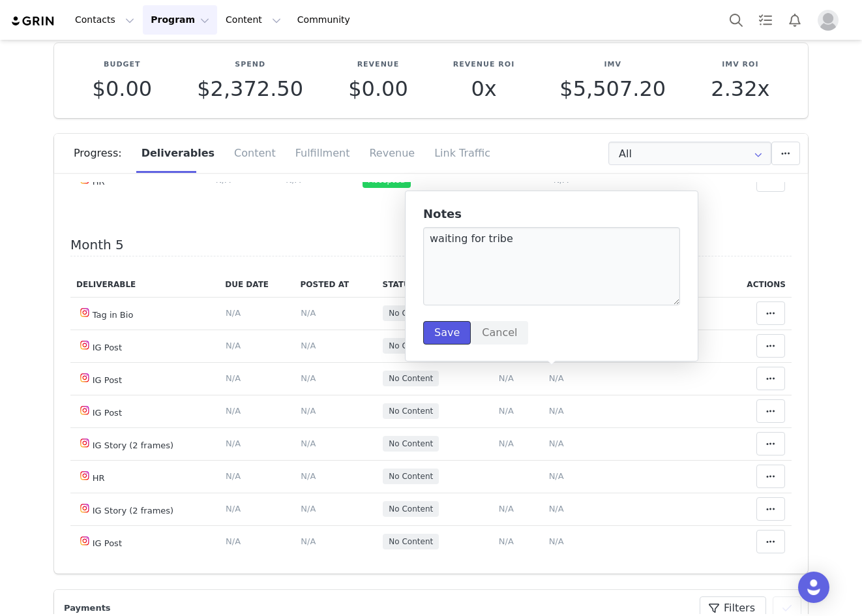
click at [455, 332] on button "Save" at bounding box center [447, 332] width 48 height 23
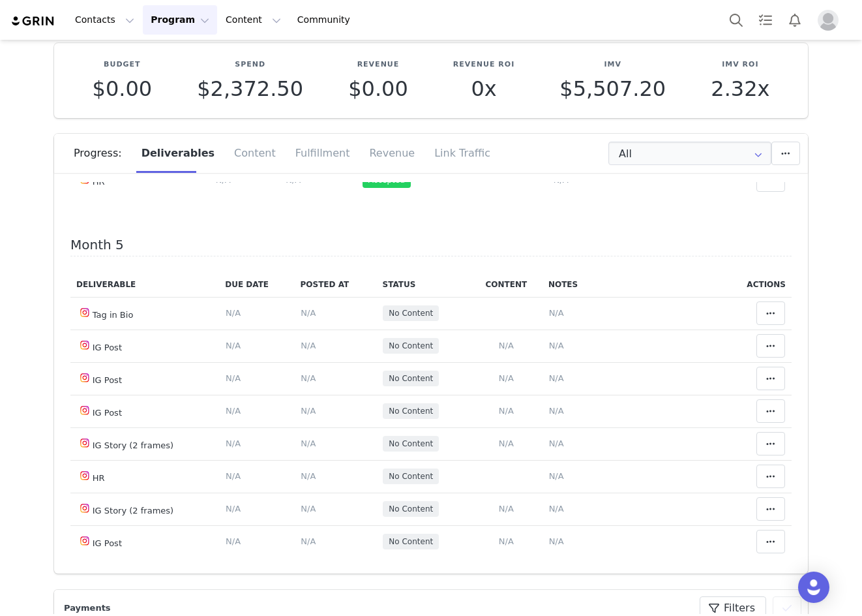
click at [757, 94] on button at bounding box center [771, 81] width 29 height 23
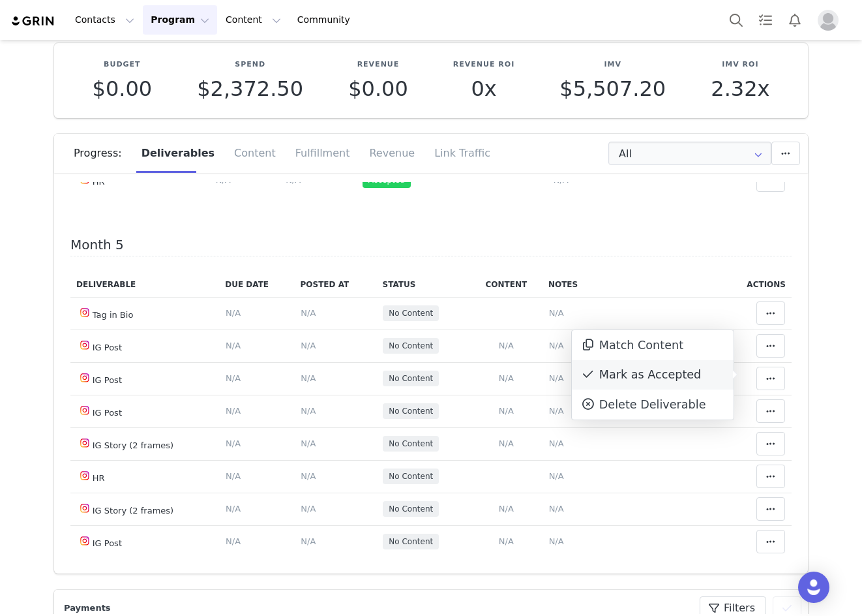
click at [680, 379] on div "Mark as Accepted" at bounding box center [653, 375] width 162 height 30
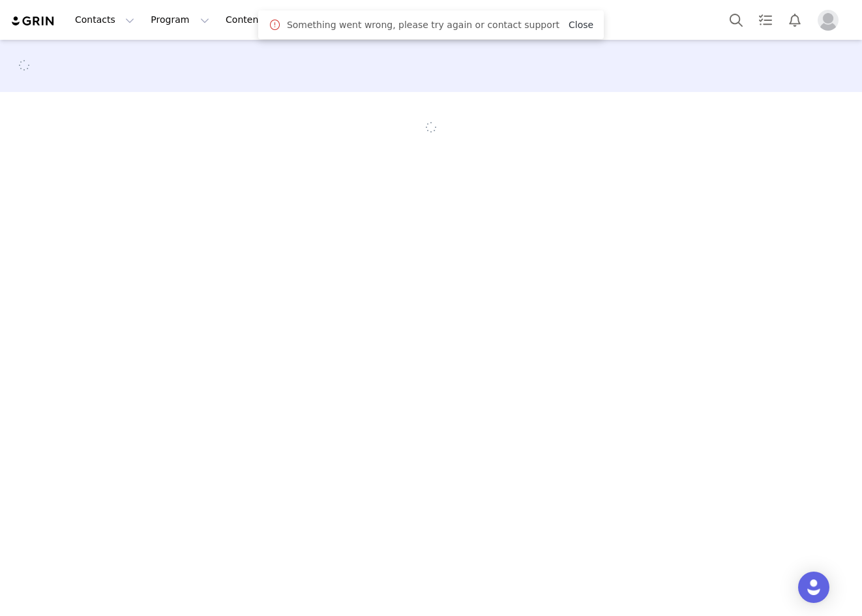
click at [569, 26] on link "Close" at bounding box center [581, 25] width 25 height 10
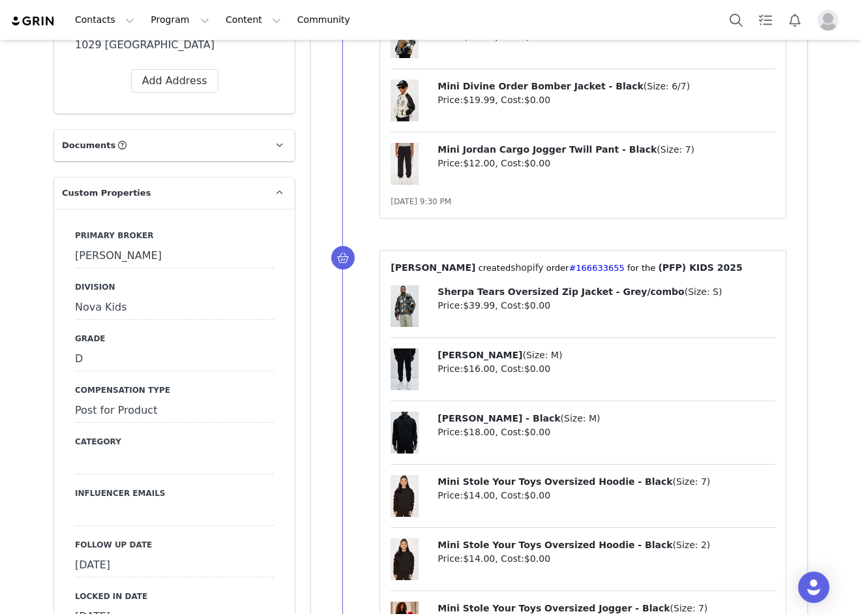
scroll to position [1435, 0]
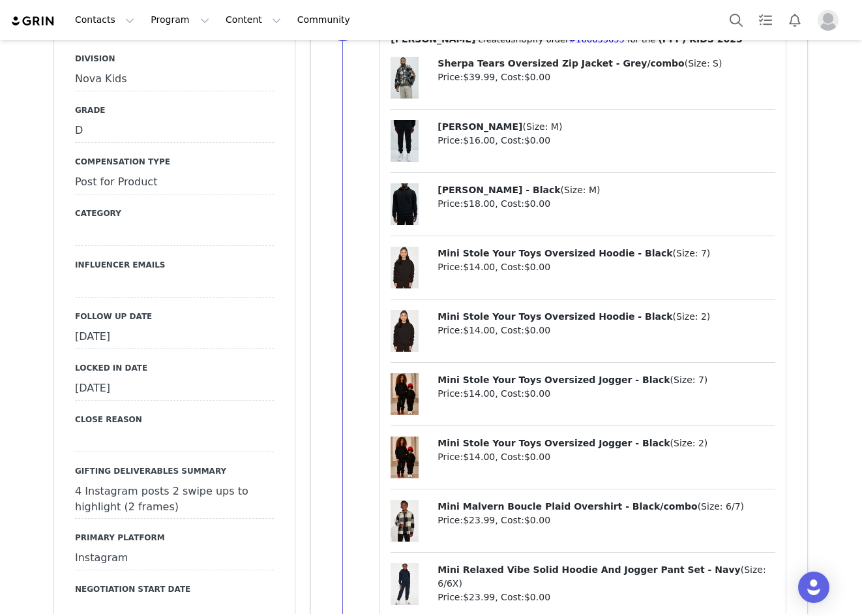
click at [151, 326] on div "September 26th, 2025" at bounding box center [174, 337] width 199 height 23
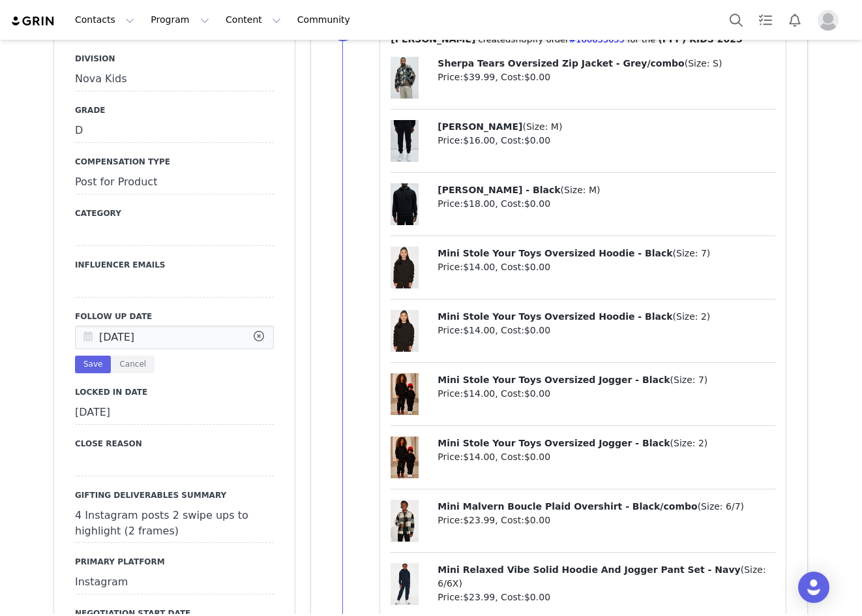
click at [84, 326] on icon at bounding box center [87, 337] width 23 height 23
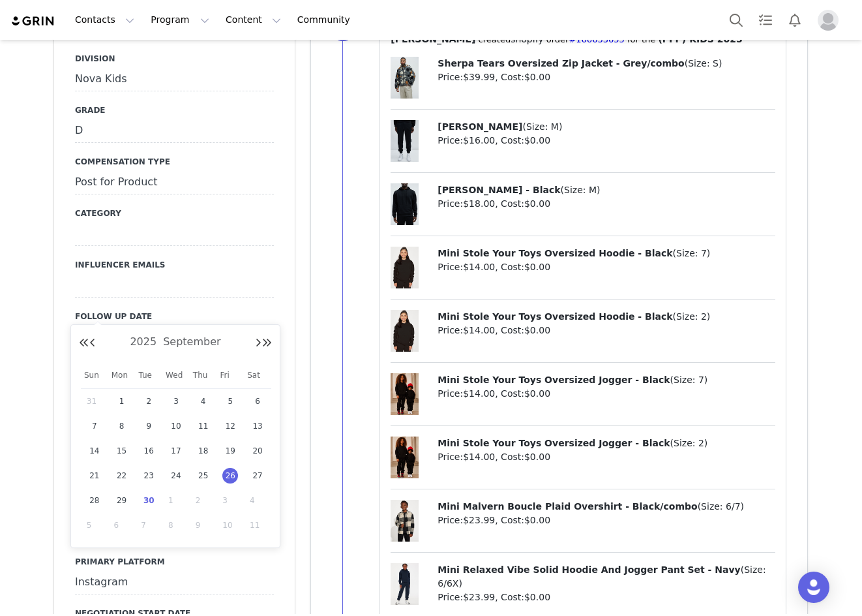
click at [152, 509] on div "30" at bounding box center [148, 501] width 27 height 20
type input "[DATE]"
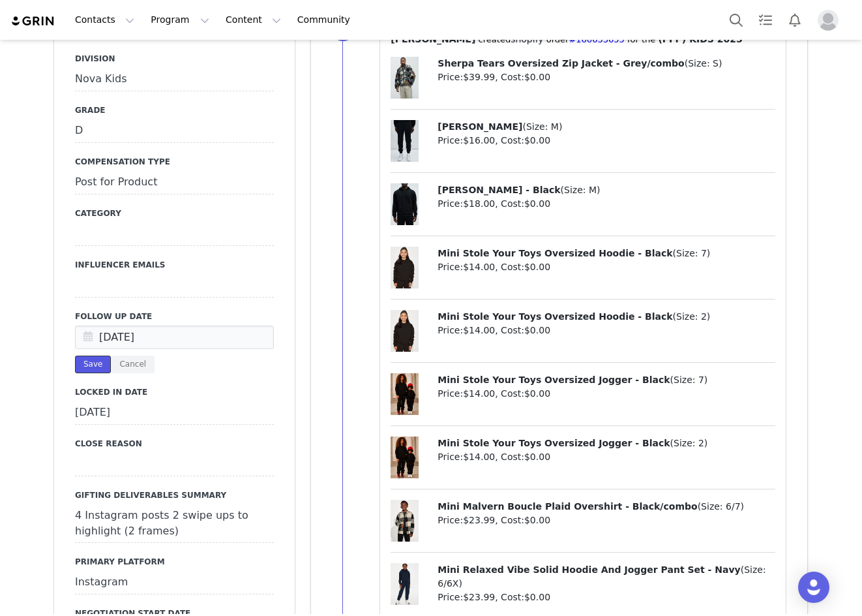
click at [75, 356] on button "Save" at bounding box center [93, 365] width 36 height 18
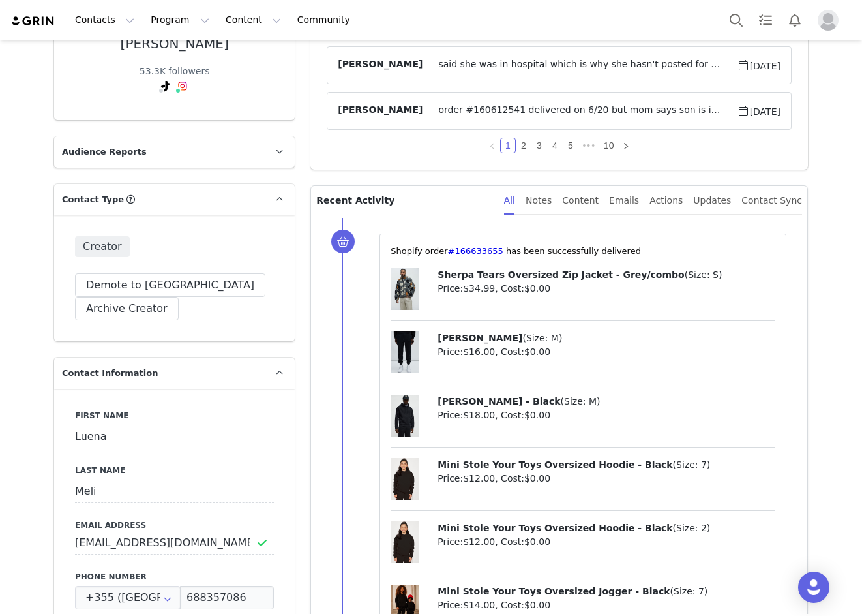
scroll to position [0, 0]
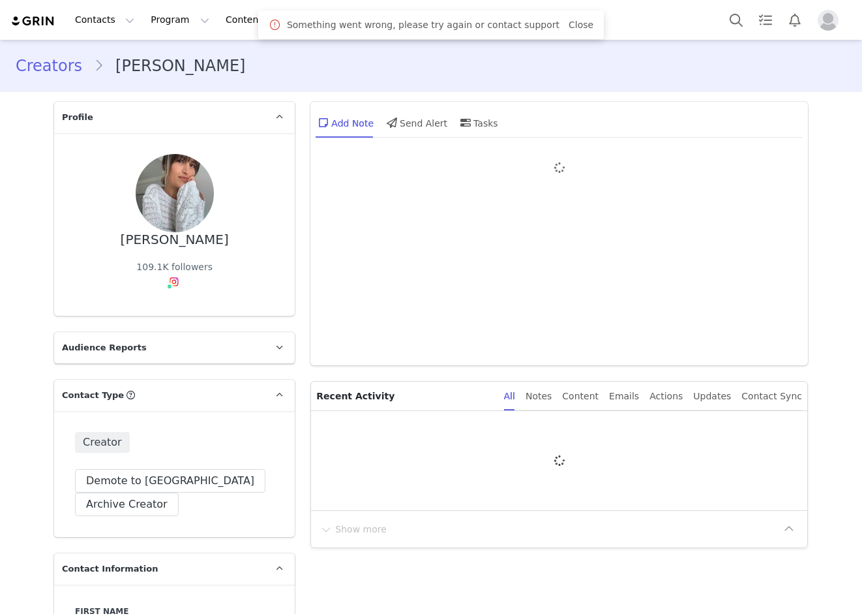
type input "+39 ([GEOGRAPHIC_DATA])"
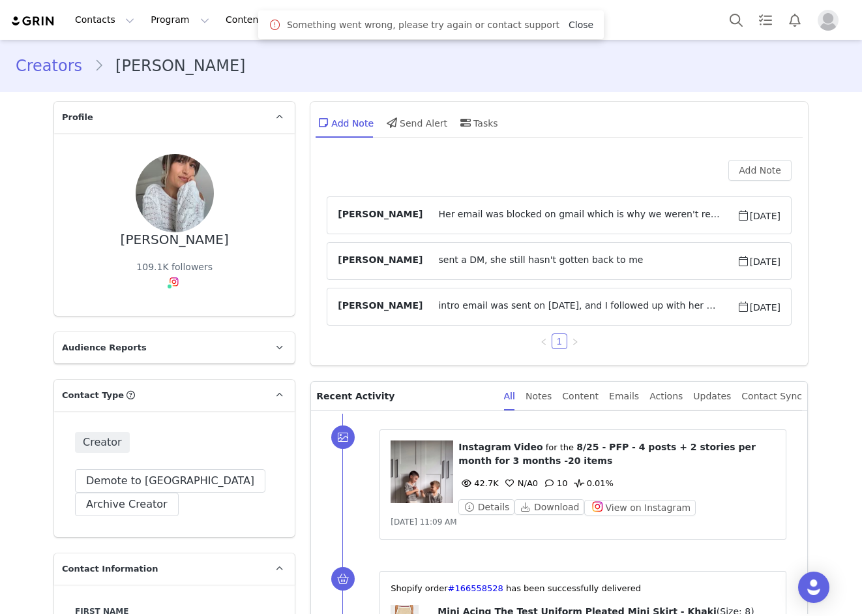
click at [569, 27] on link "Close" at bounding box center [581, 25] width 25 height 10
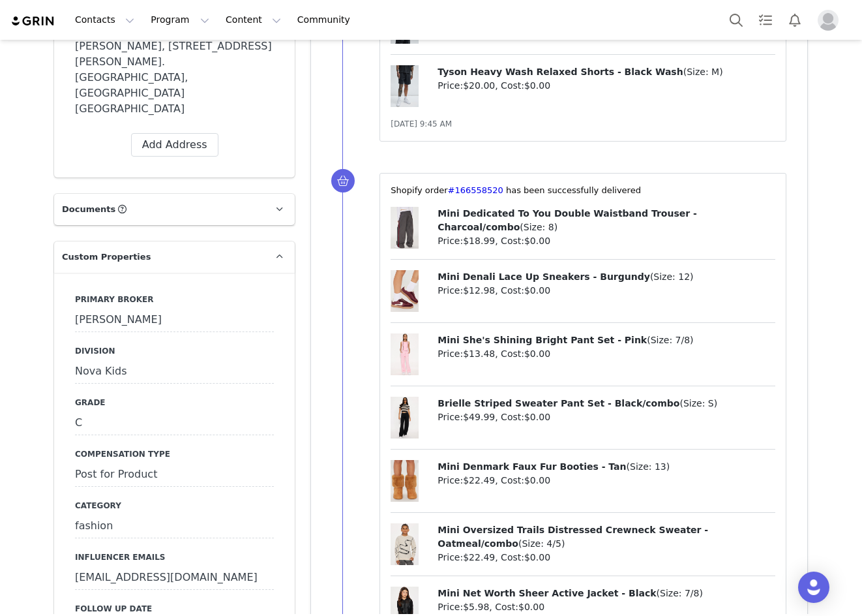
scroll to position [1500, 0]
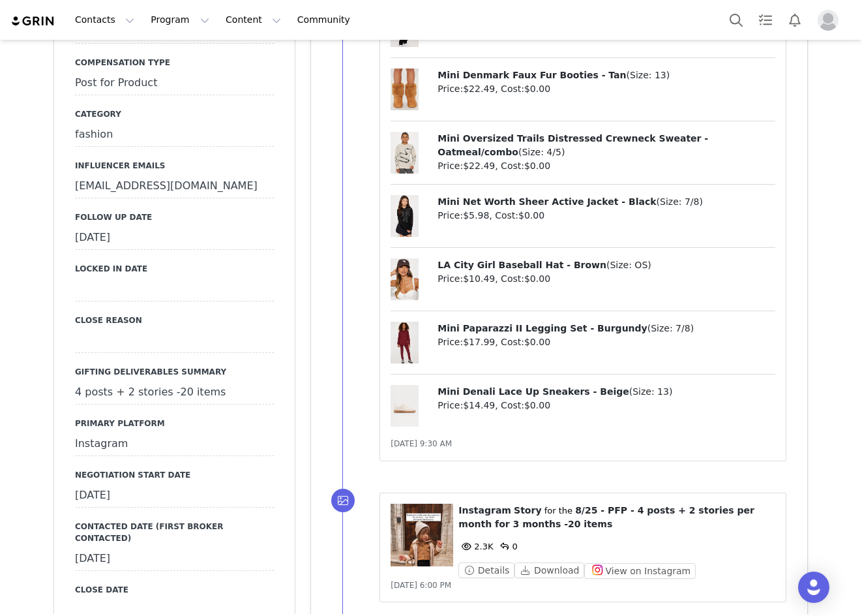
click at [120, 226] on div "[DATE]" at bounding box center [174, 237] width 199 height 23
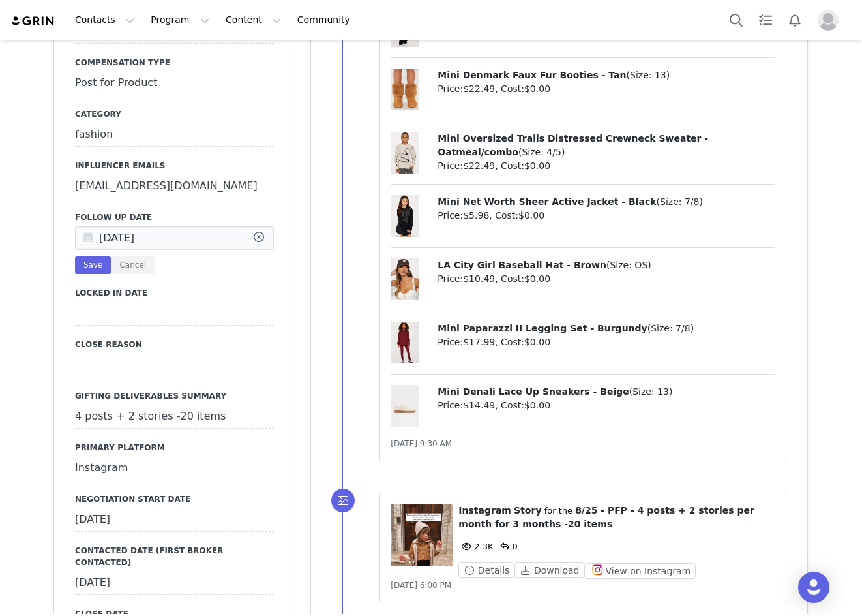
click at [89, 227] on icon at bounding box center [87, 238] width 23 height 23
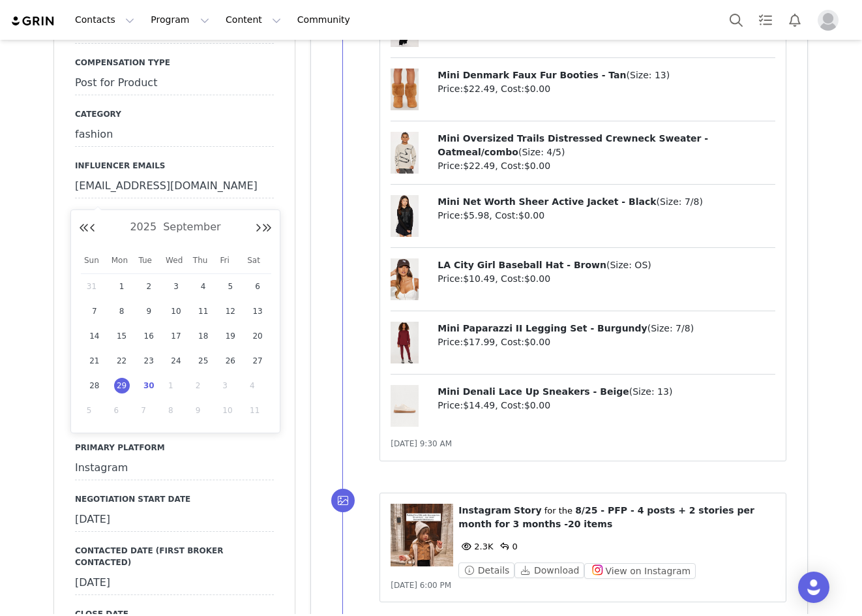
click at [149, 385] on span "30" at bounding box center [149, 386] width 16 height 16
type input "[DATE]"
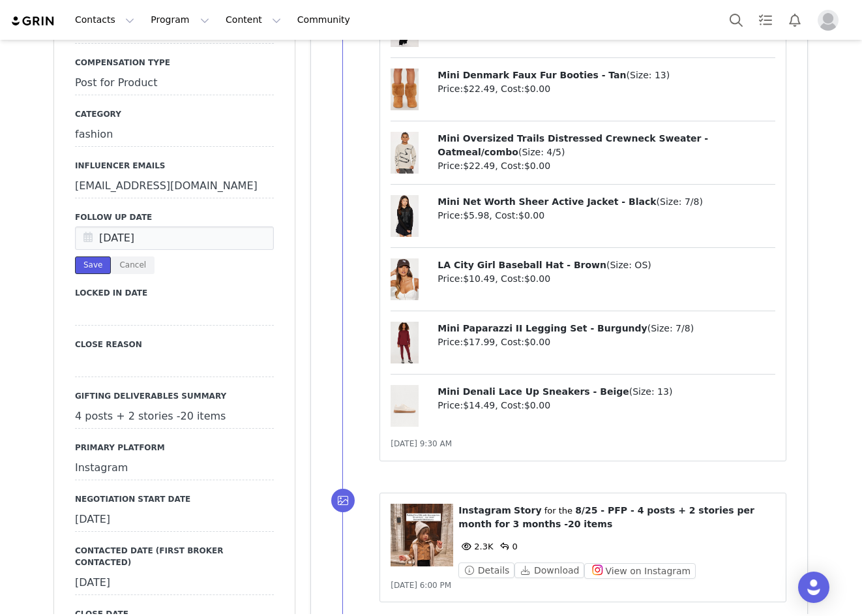
click at [88, 256] on button "Save" at bounding box center [93, 265] width 36 height 18
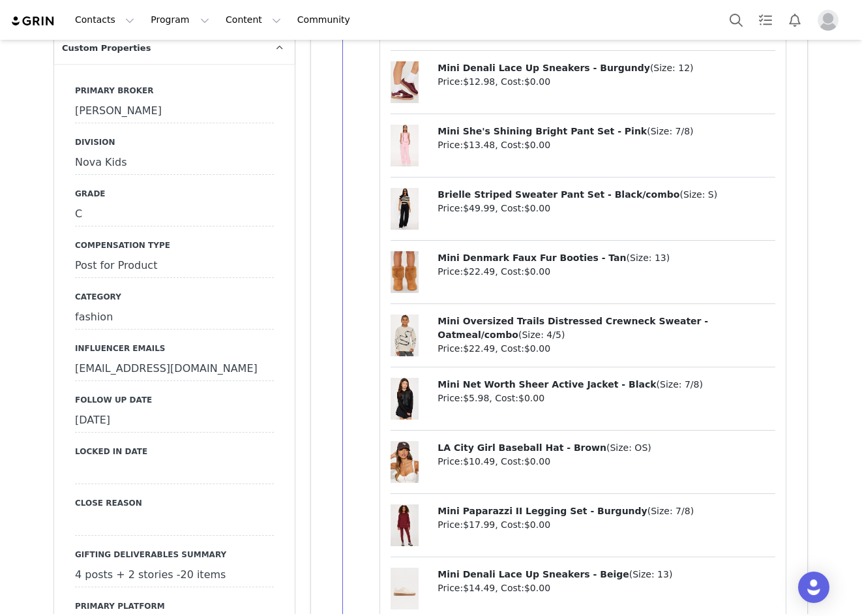
scroll to position [1109, 0]
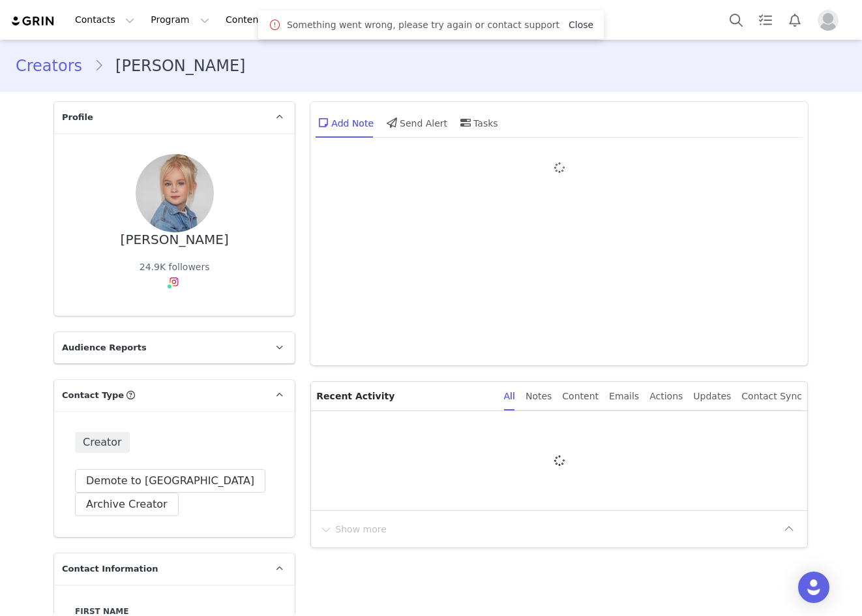
click at [570, 27] on link "Close" at bounding box center [581, 25] width 25 height 10
type input "+351 ([GEOGRAPHIC_DATA])"
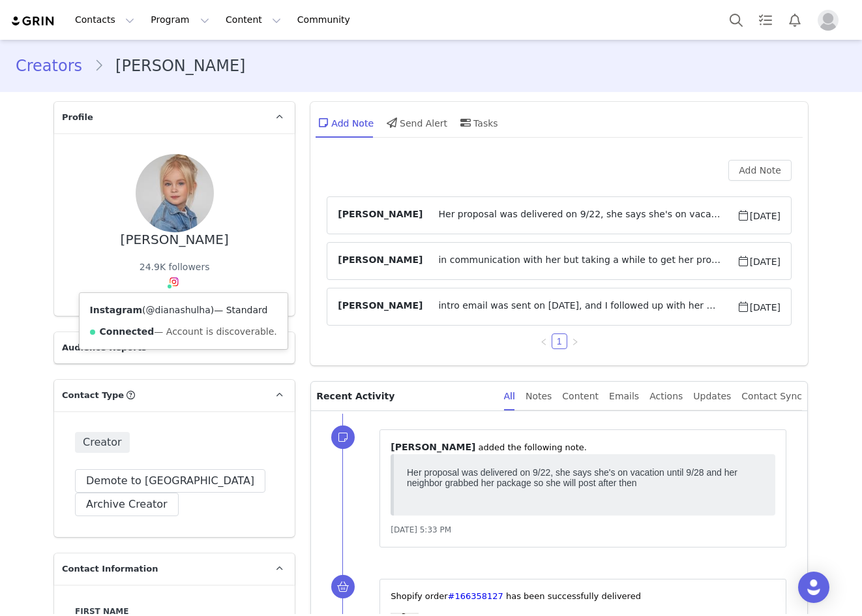
click at [165, 306] on link "@dianashulha" at bounding box center [178, 310] width 65 height 10
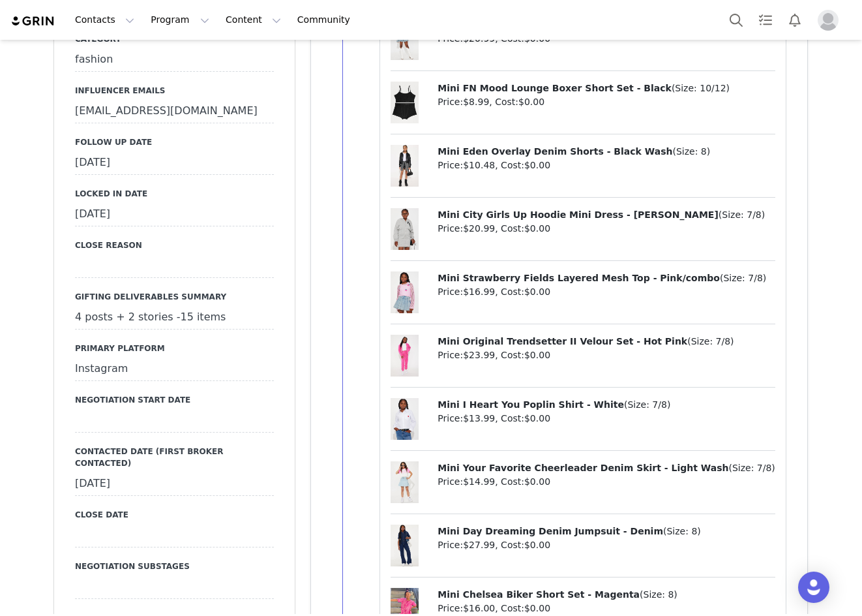
scroll to position [1500, 0]
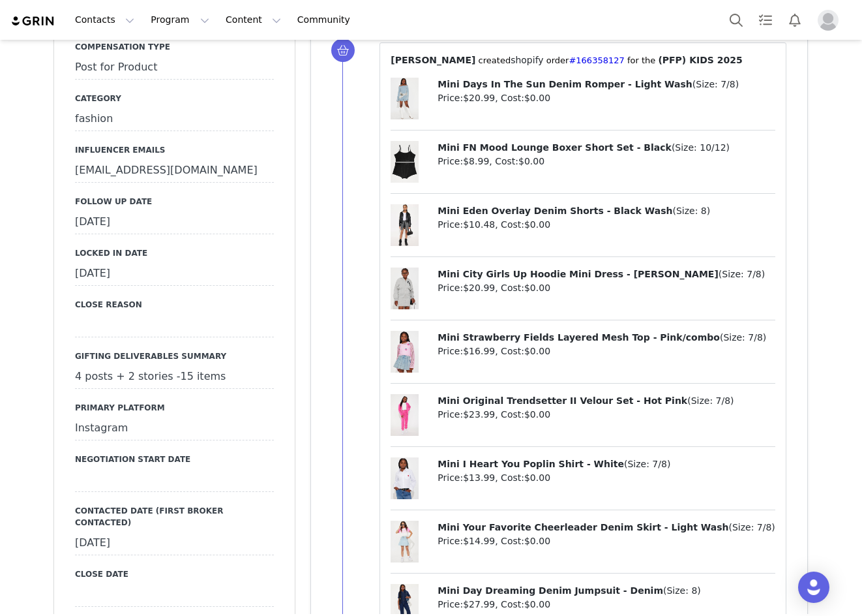
click at [117, 211] on div "[DATE]" at bounding box center [174, 222] width 199 height 23
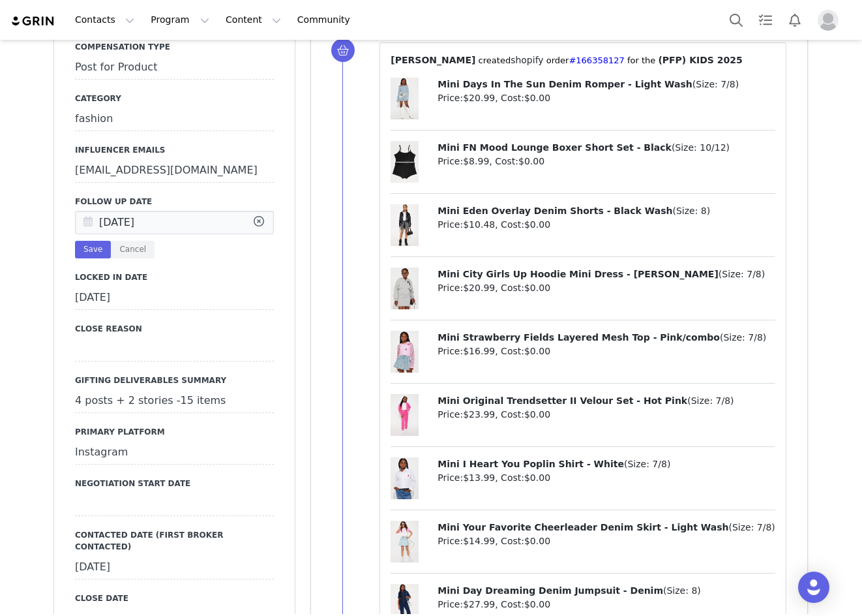
click at [90, 211] on icon at bounding box center [87, 222] width 23 height 23
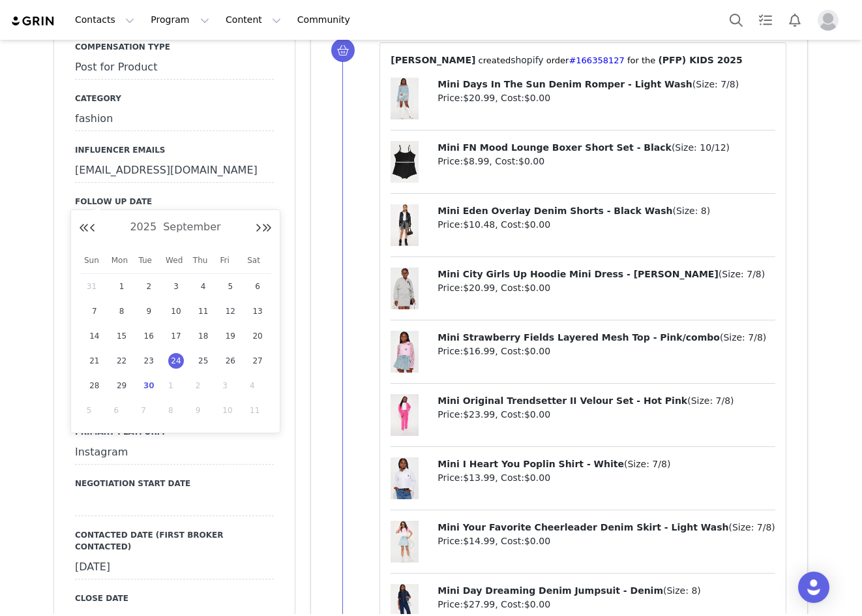
click at [148, 380] on span "30" at bounding box center [149, 386] width 16 height 16
type input "[DATE]"
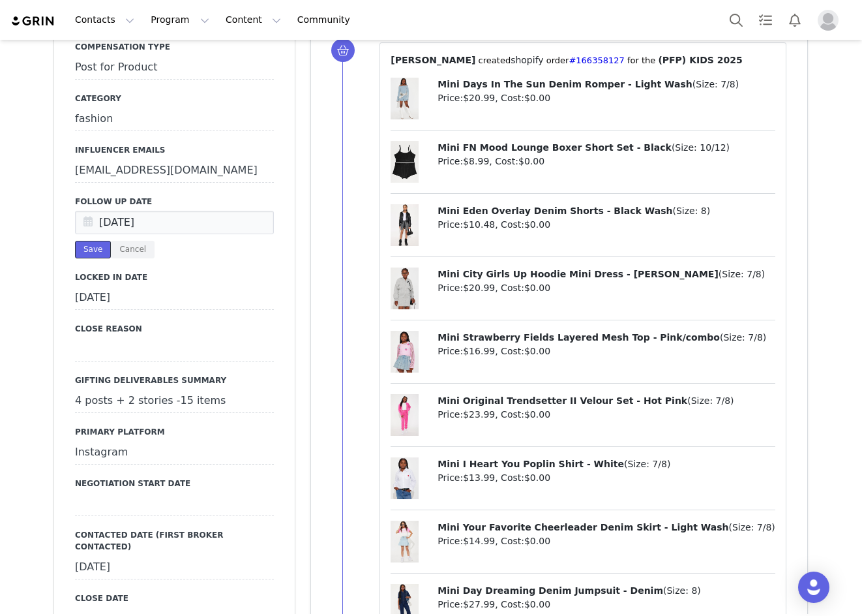
click at [92, 241] on button "Save" at bounding box center [93, 250] width 36 height 18
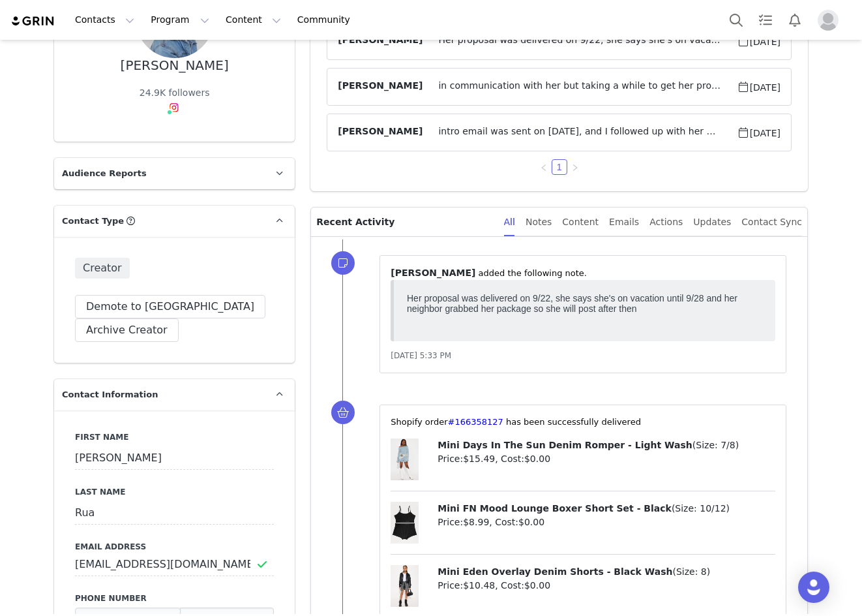
scroll to position [0, 0]
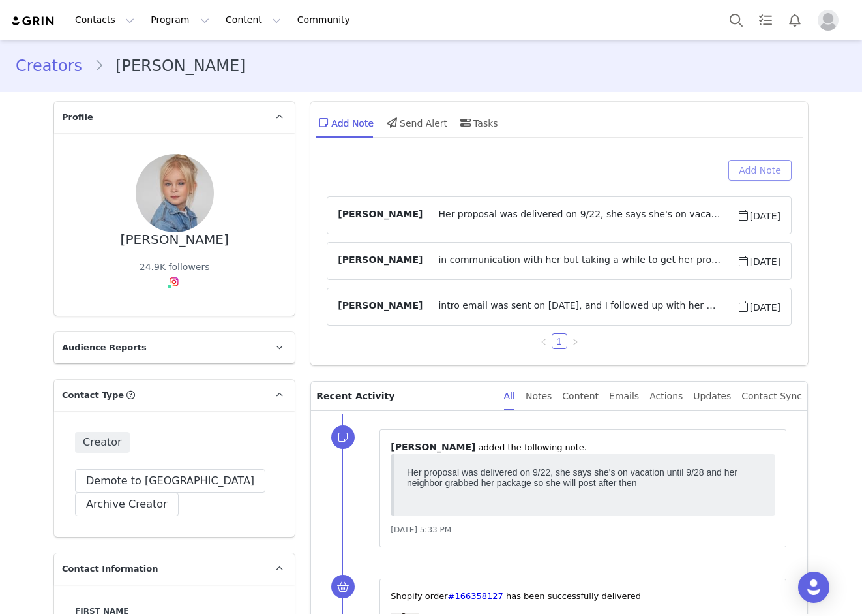
click at [746, 169] on button "Add Note" at bounding box center [760, 170] width 63 height 21
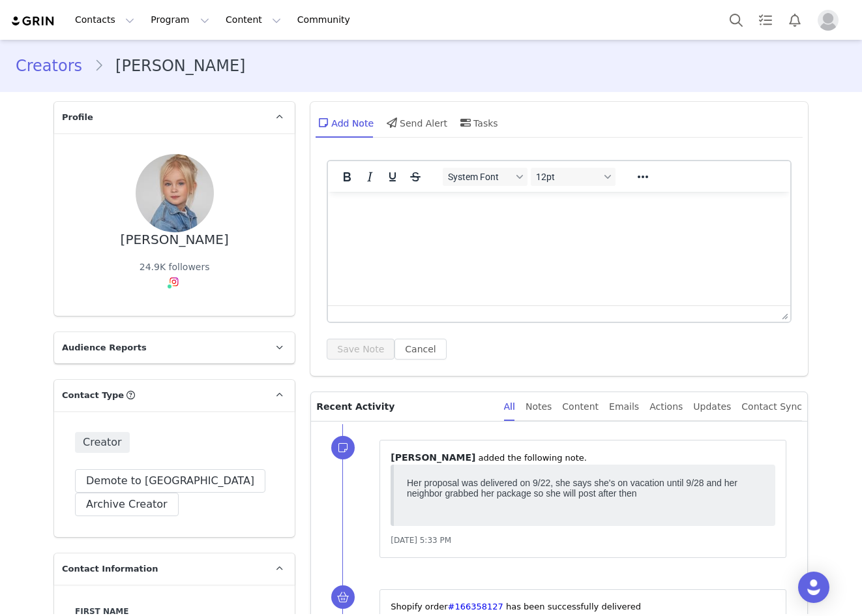
click at [533, 227] on html at bounding box center [559, 209] width 463 height 35
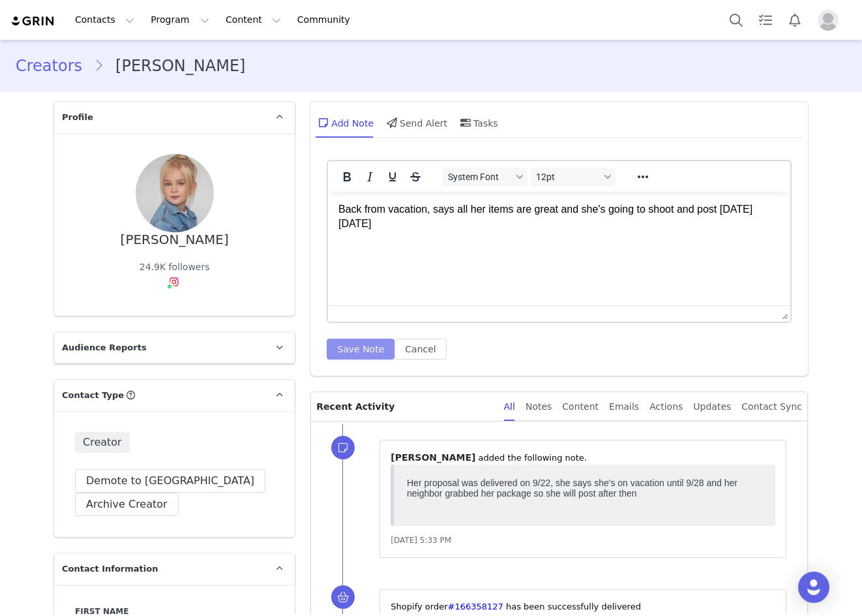
click at [357, 352] on button "Save Note" at bounding box center [361, 349] width 68 height 21
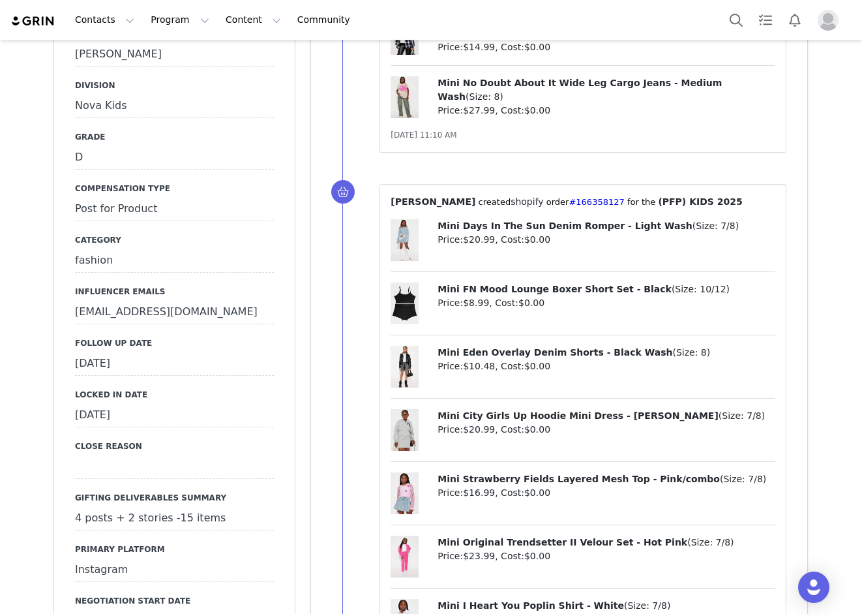
scroll to position [1370, 0]
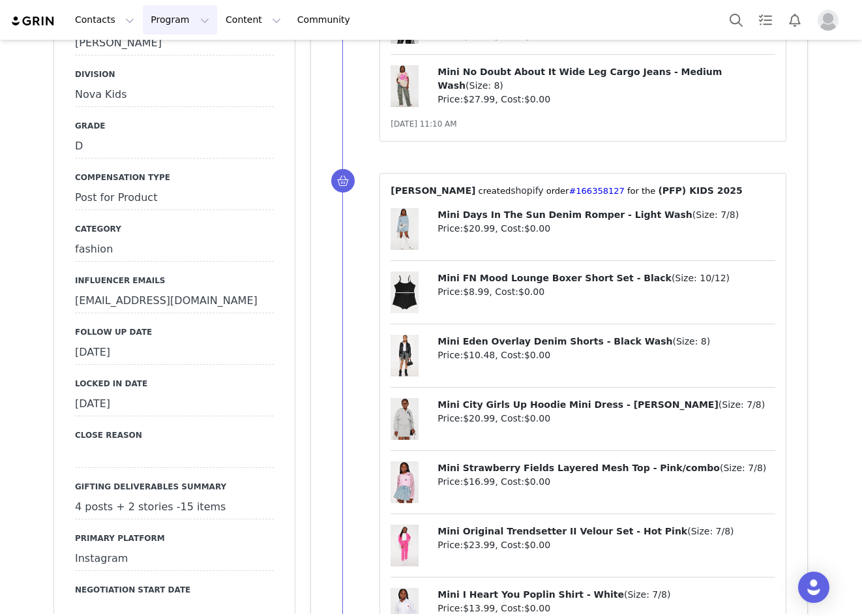
click at [172, 8] on button "Program Program" at bounding box center [180, 19] width 74 height 29
click at [172, 78] on p "Campaigns" at bounding box center [170, 82] width 51 height 14
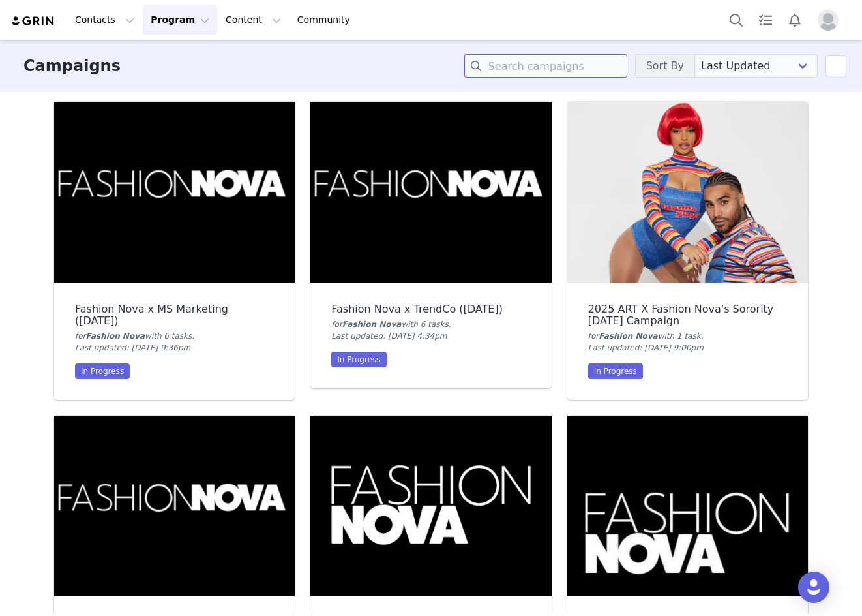
click at [530, 67] on input at bounding box center [545, 65] width 163 height 23
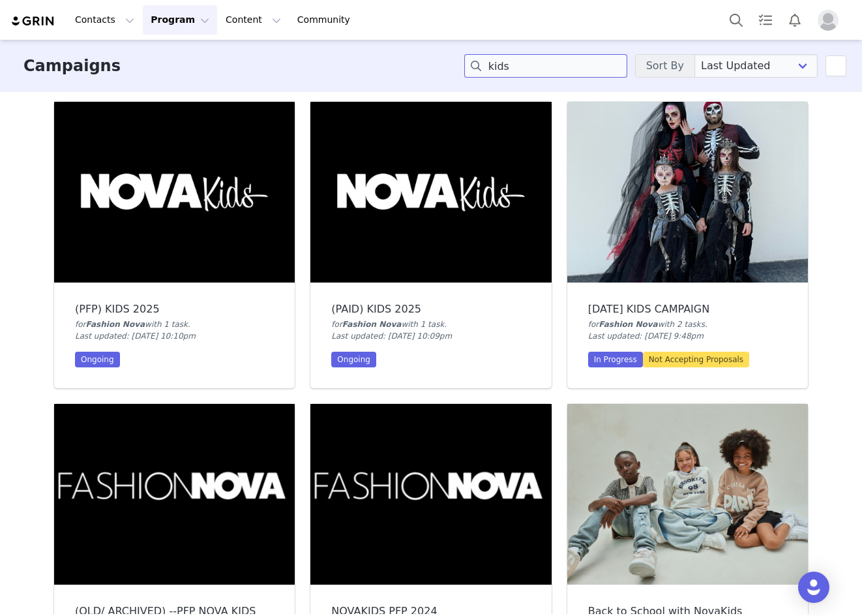
type input "kids"
click at [225, 206] on img at bounding box center [174, 192] width 241 height 181
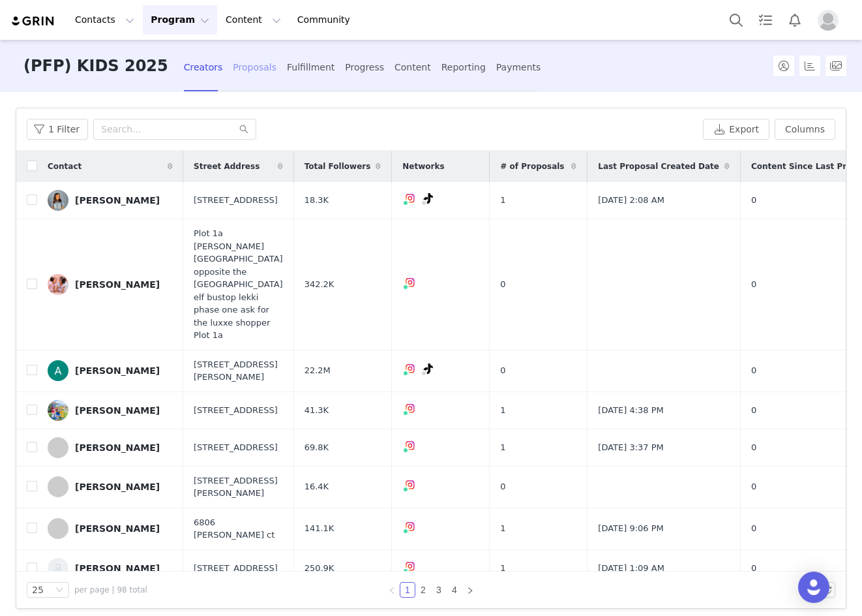
click at [233, 69] on div "Proposals" at bounding box center [255, 67] width 44 height 35
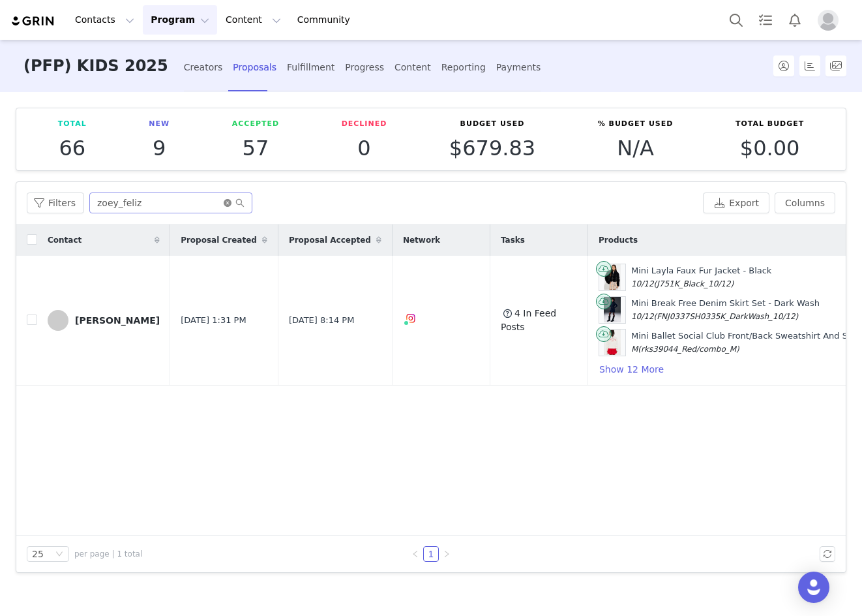
click at [227, 200] on icon "icon: close-circle" at bounding box center [228, 203] width 8 height 8
click at [151, 208] on input "text" at bounding box center [170, 202] width 163 height 21
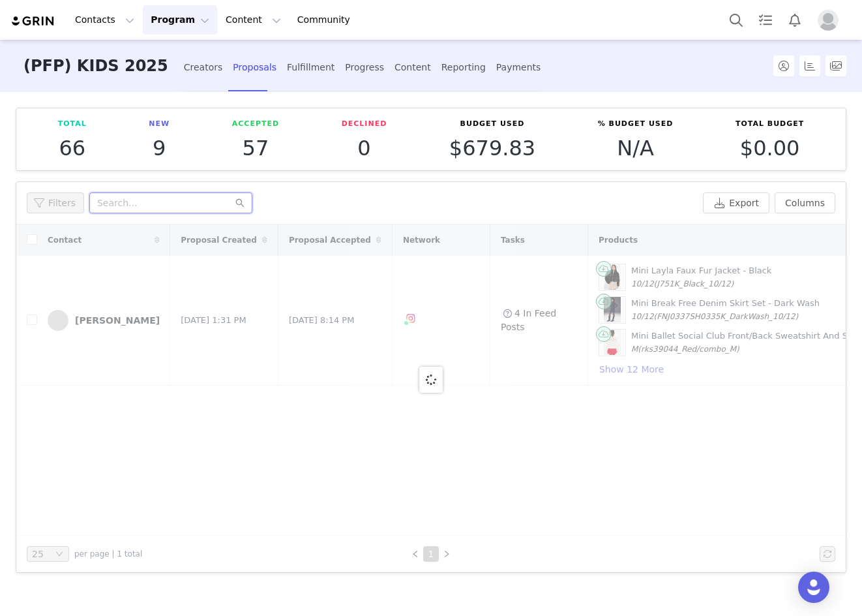
paste input "lele_meerah_"
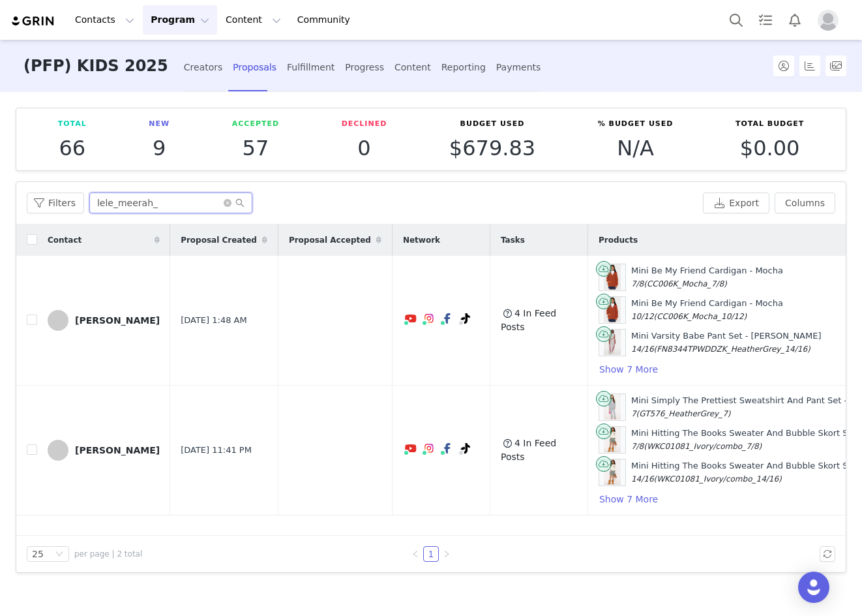
scroll to position [0, 330]
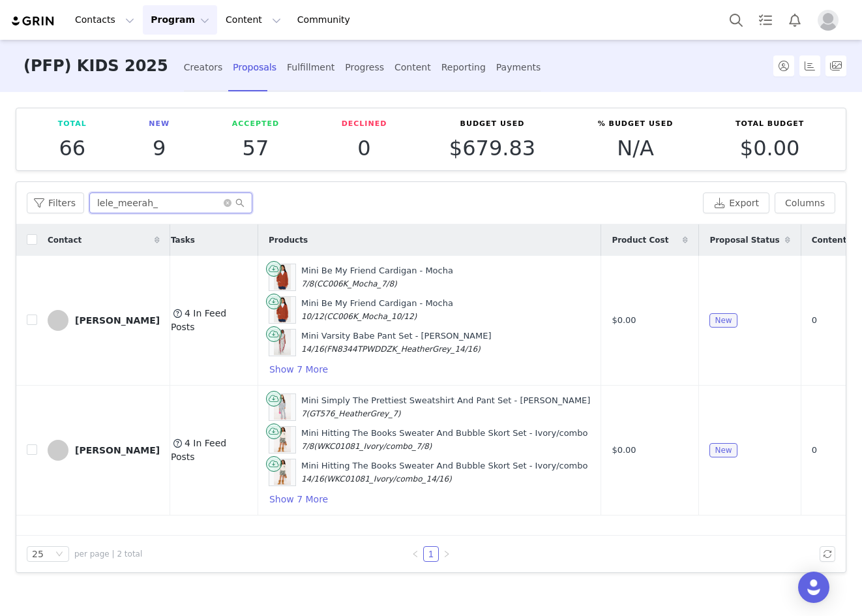
type input "lele_meerah_"
click at [804, 448] on button "button" at bounding box center [807, 450] width 16 height 16
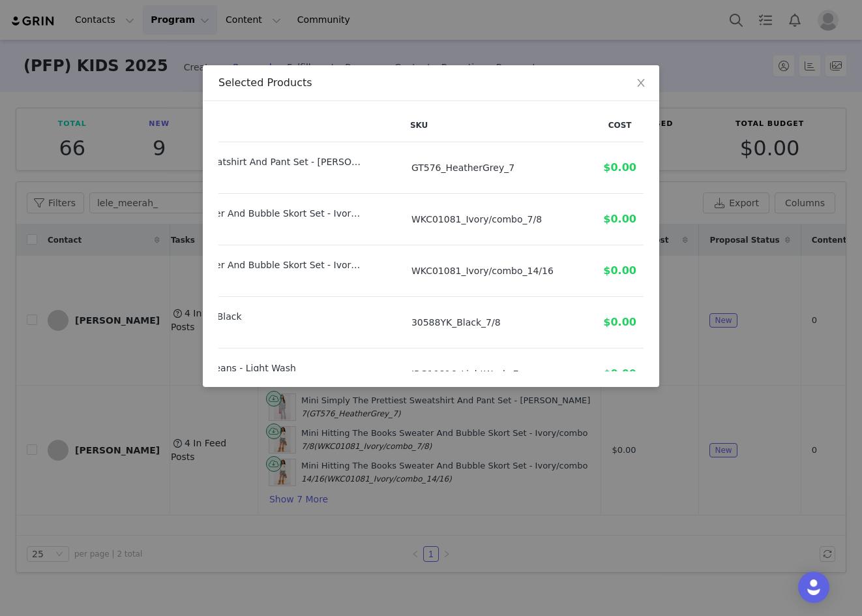
scroll to position [0, 177]
click at [645, 89] on span "Close" at bounding box center [641, 83] width 37 height 37
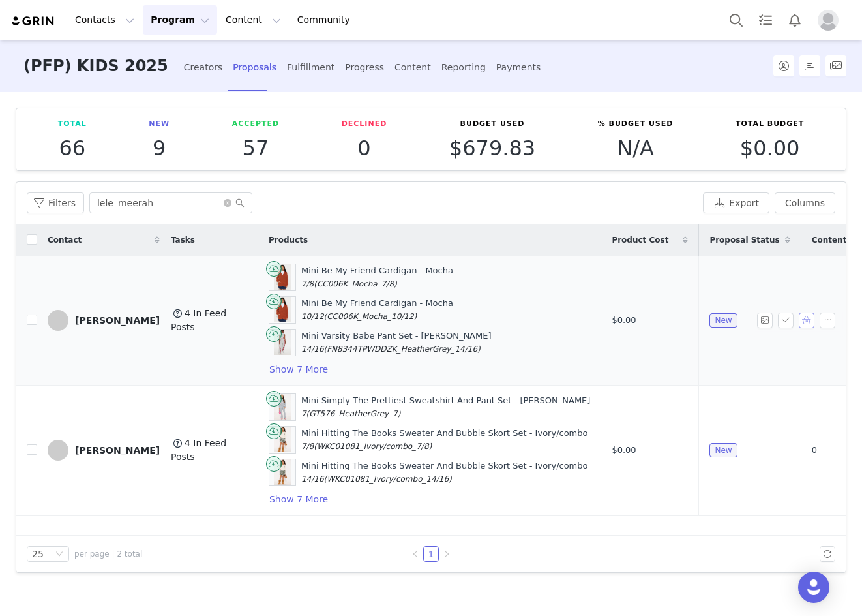
click at [809, 318] on button "button" at bounding box center [807, 320] width 16 height 16
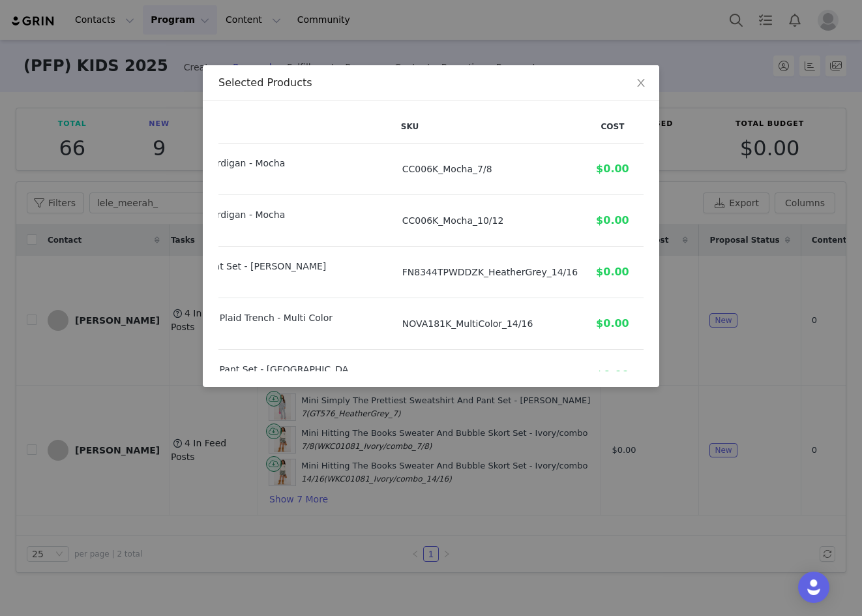
scroll to position [320, 138]
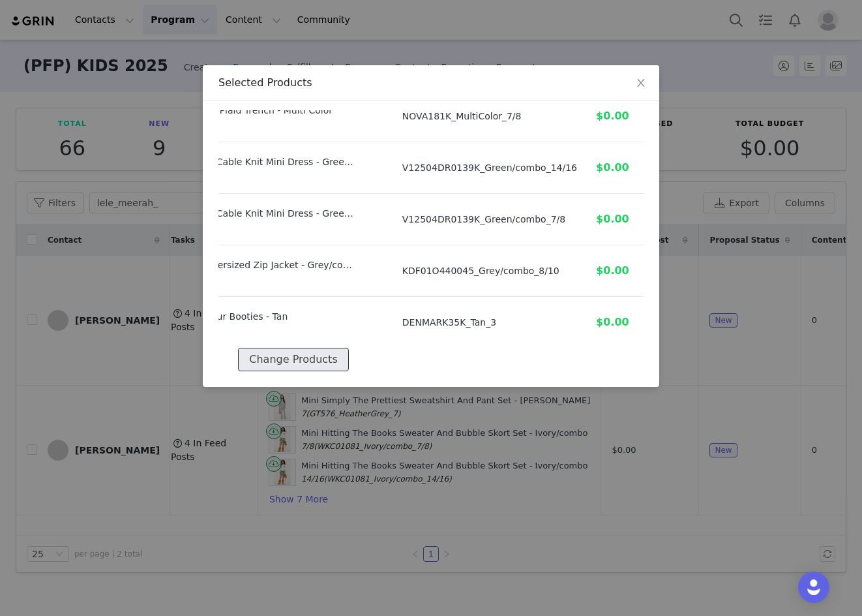
click at [276, 359] on button "Change Products" at bounding box center [293, 359] width 110 height 23
select select "26749604"
select select "26749605"
select select "26868387"
select select "27151205"
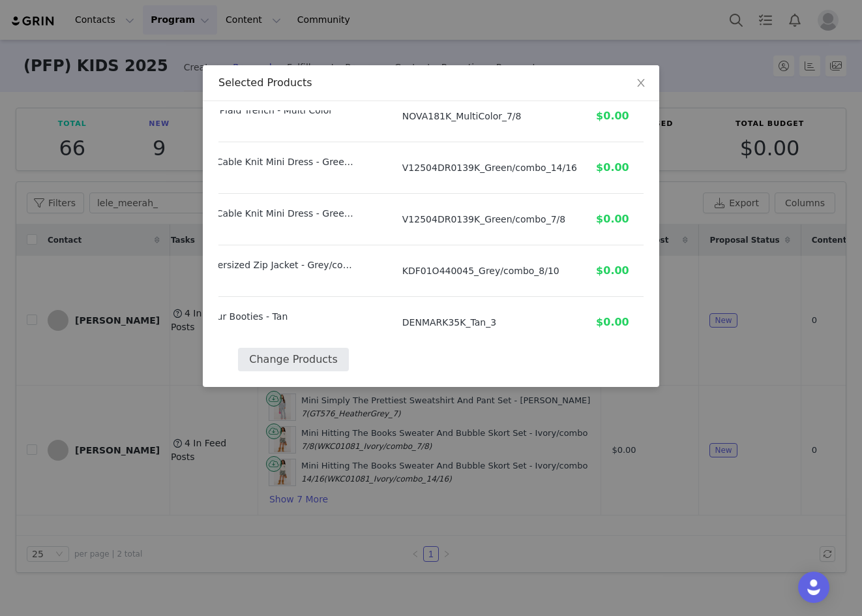
select select "27619256"
select select "27151204"
select select "27975923"
select select "27975922"
select select "26819240"
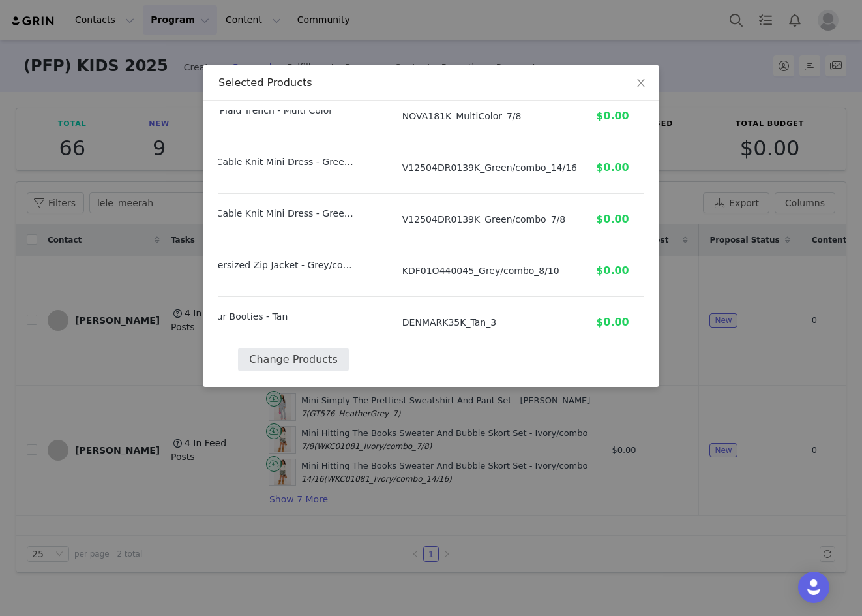
select select "26380994"
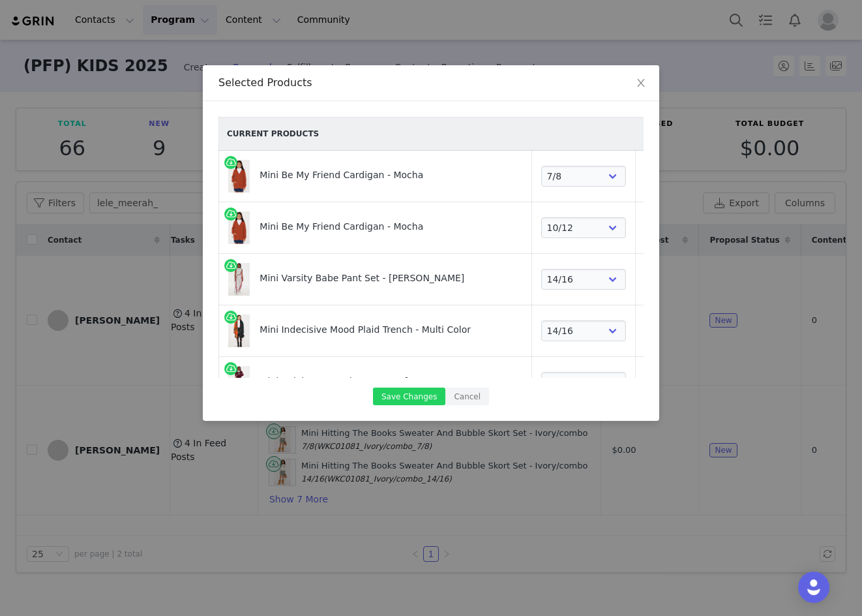
scroll to position [331, 0]
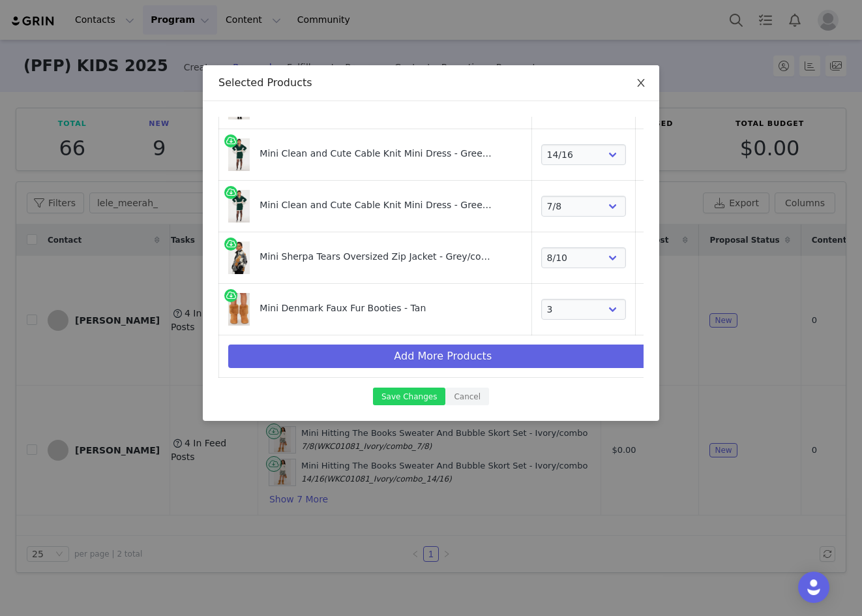
click at [636, 78] on icon "icon: close" at bounding box center [641, 83] width 10 height 10
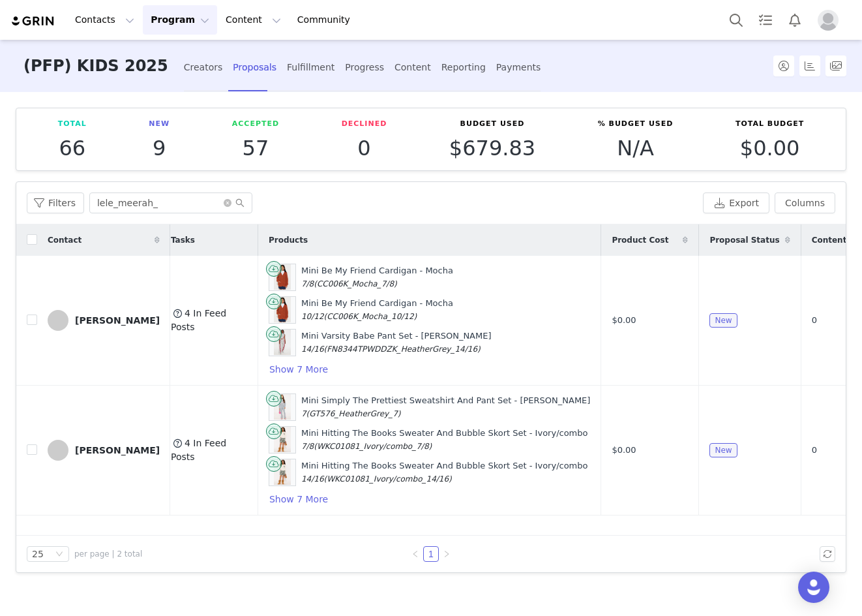
click at [802, 447] on button "button" at bounding box center [807, 450] width 16 height 16
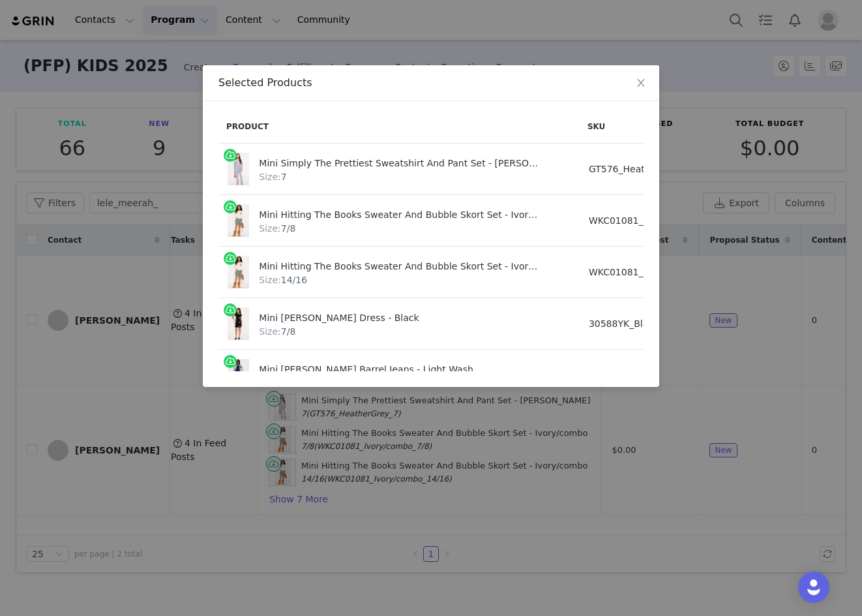
scroll to position [320, 0]
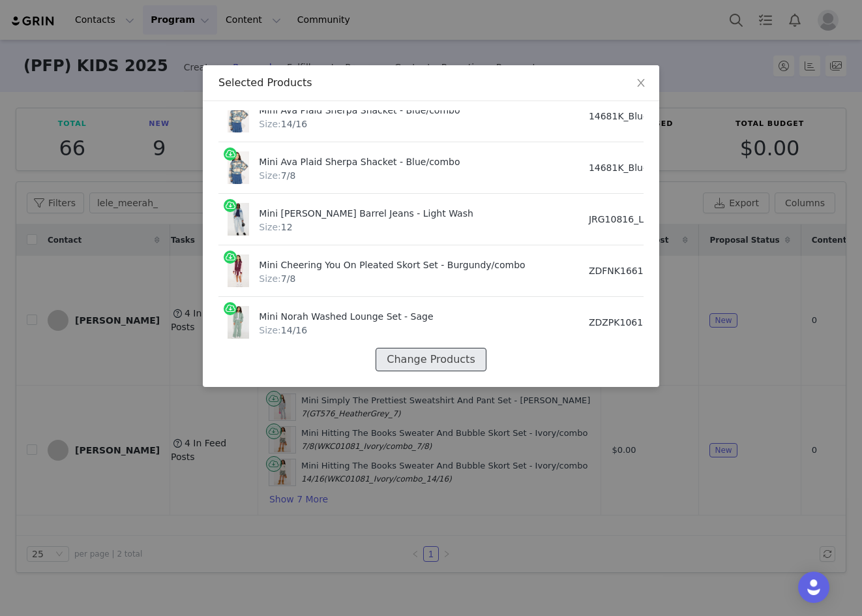
click at [461, 348] on button "Change Products" at bounding box center [431, 359] width 110 height 23
select select "26818051"
select select "26750113"
select select "26750114"
select select "28122478"
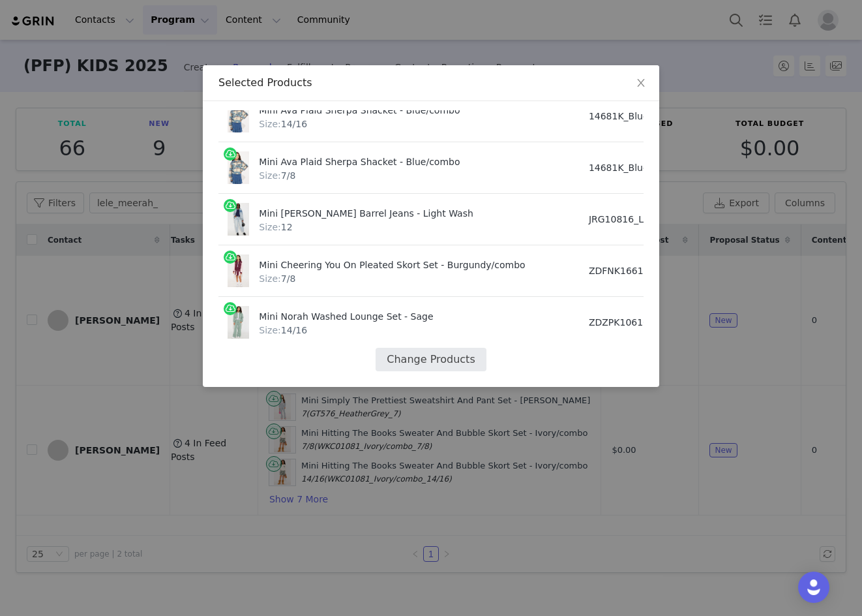
select select "26476512"
select select "26312418"
select select "26312315"
select select "26476514"
select select "27446944"
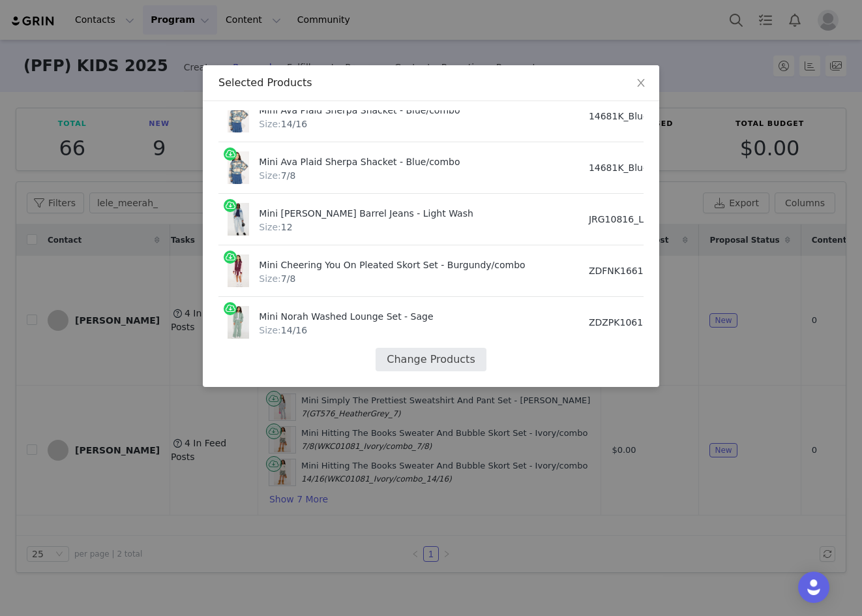
select select "27495101"
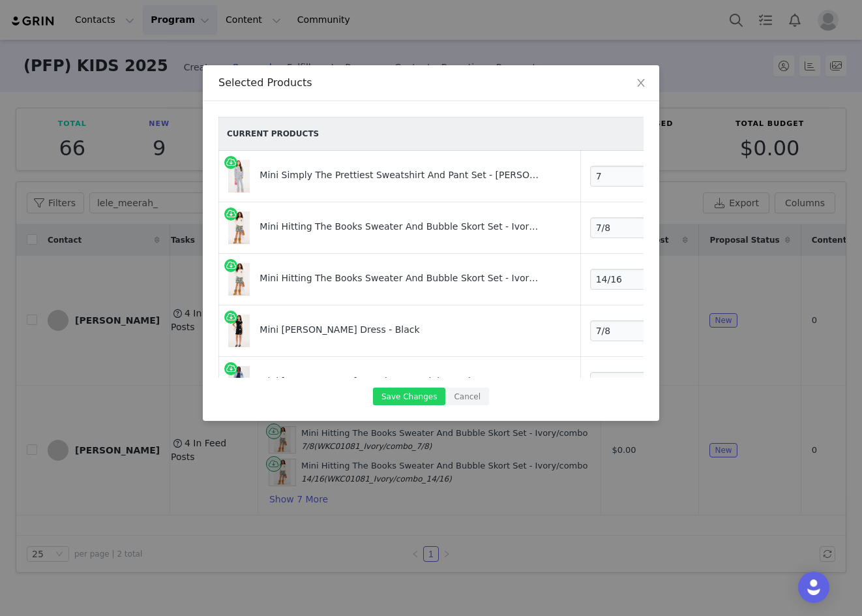
scroll to position [341, 0]
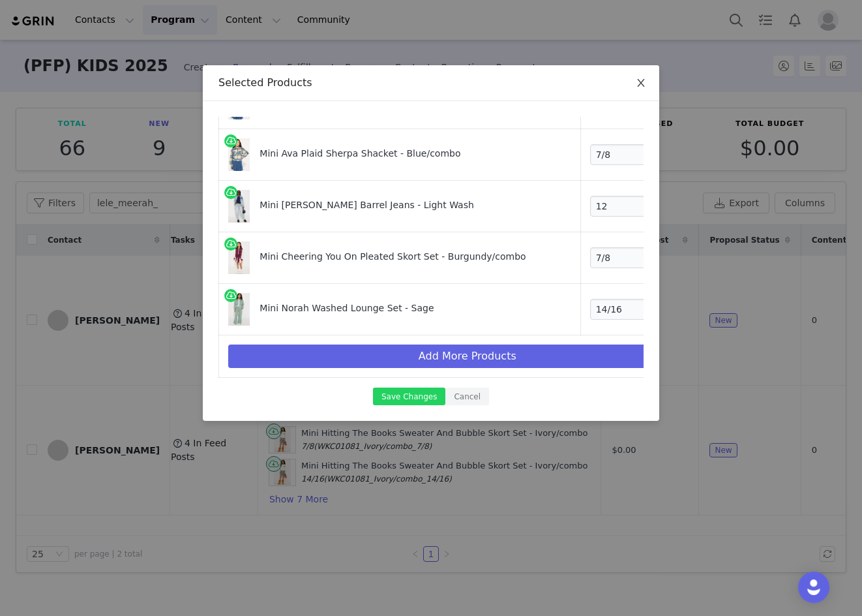
click at [643, 78] on icon "icon: close" at bounding box center [641, 83] width 10 height 10
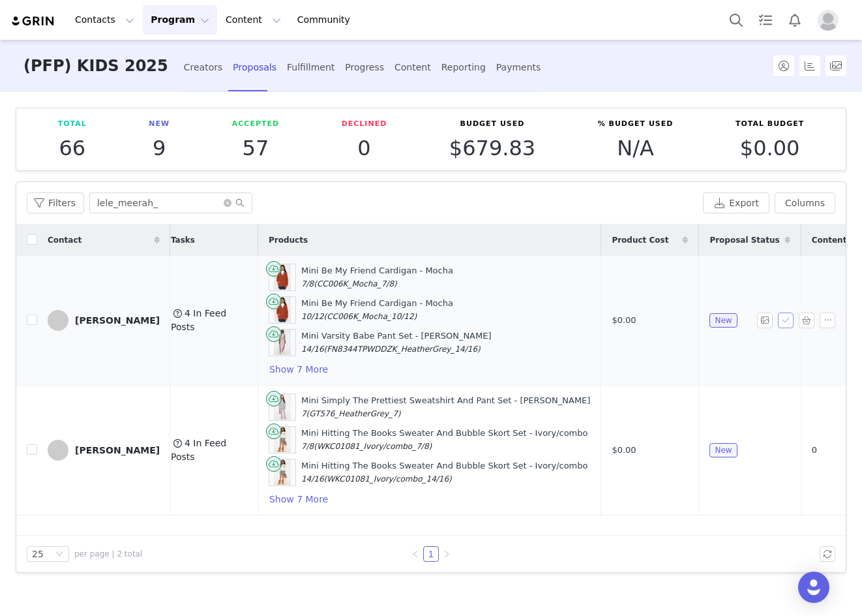
click at [780, 314] on button "button" at bounding box center [786, 320] width 16 height 16
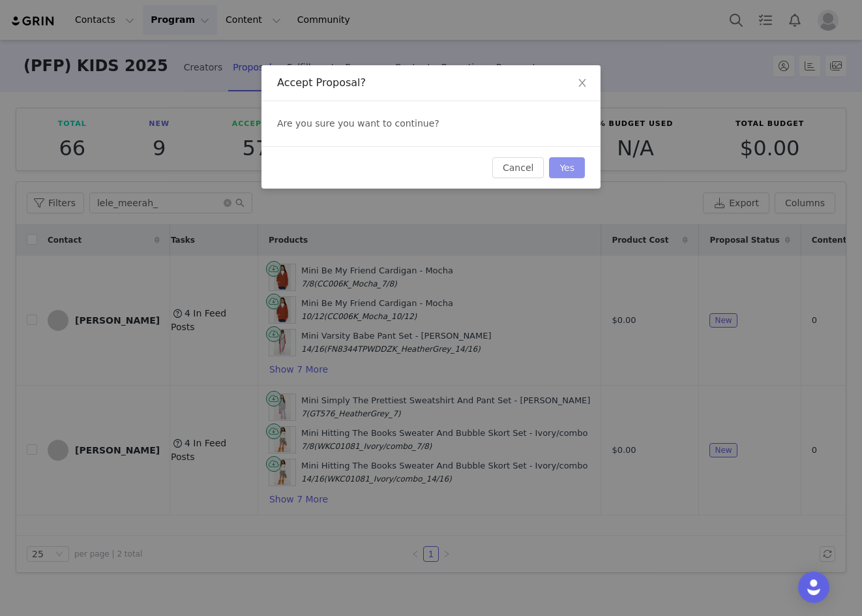
click at [570, 162] on button "Yes" at bounding box center [567, 167] width 36 height 21
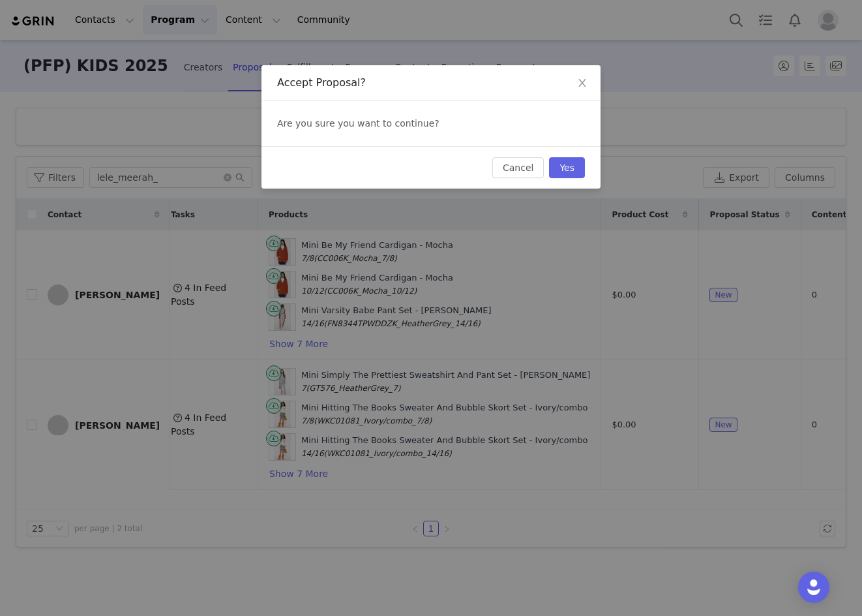
scroll to position [0, 0]
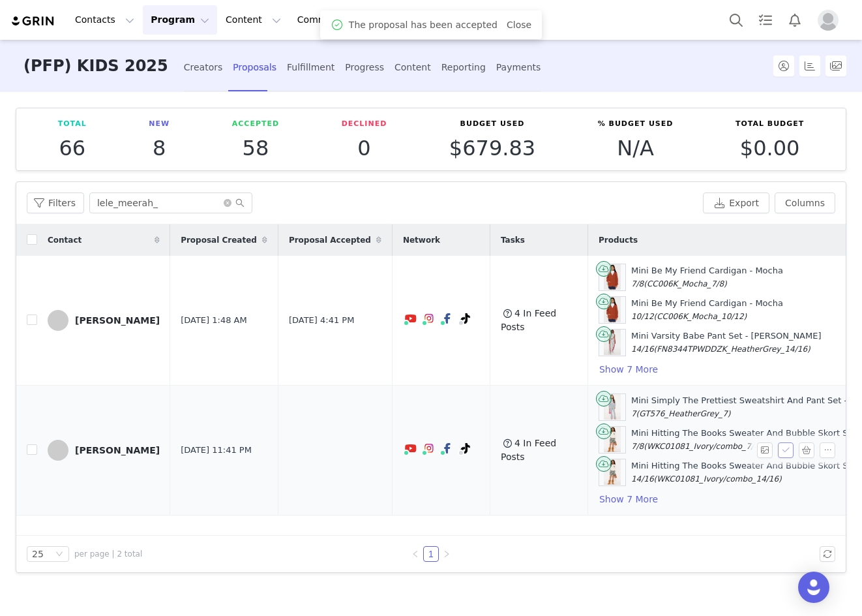
click at [787, 453] on button "button" at bounding box center [786, 450] width 16 height 16
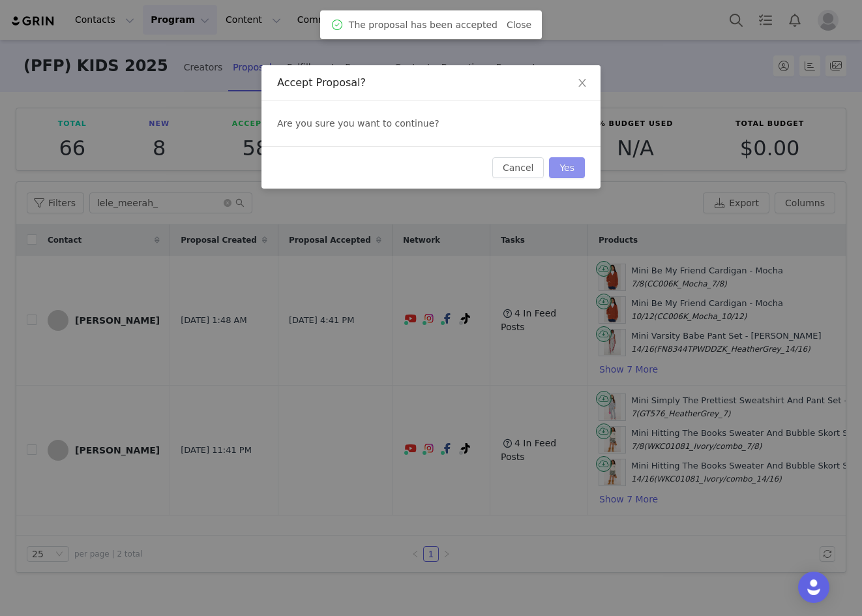
click at [558, 168] on button "Yes" at bounding box center [567, 167] width 36 height 21
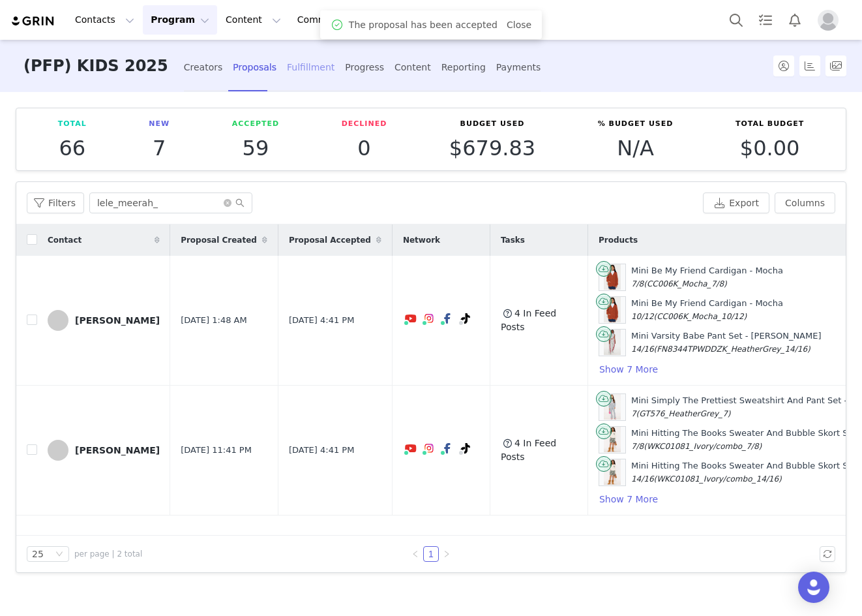
click at [287, 62] on div "Fulfillment" at bounding box center [311, 67] width 48 height 35
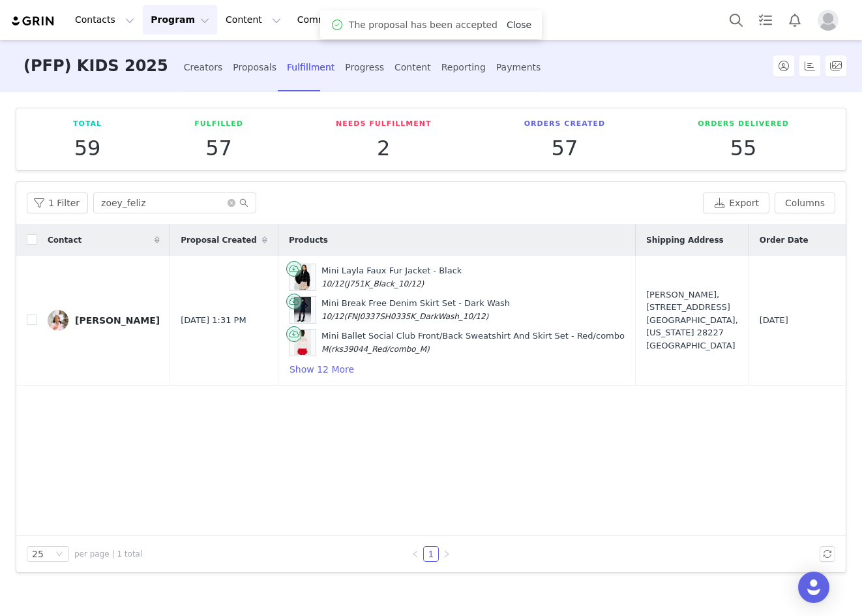
click at [512, 25] on link "Close" at bounding box center [519, 25] width 25 height 10
click at [229, 200] on span at bounding box center [238, 202] width 21 height 9
click at [217, 202] on input "zoey_feliz" at bounding box center [174, 202] width 163 height 21
click at [228, 203] on icon "icon: close-circle" at bounding box center [232, 203] width 8 height 8
click at [175, 207] on input "text" at bounding box center [174, 202] width 163 height 21
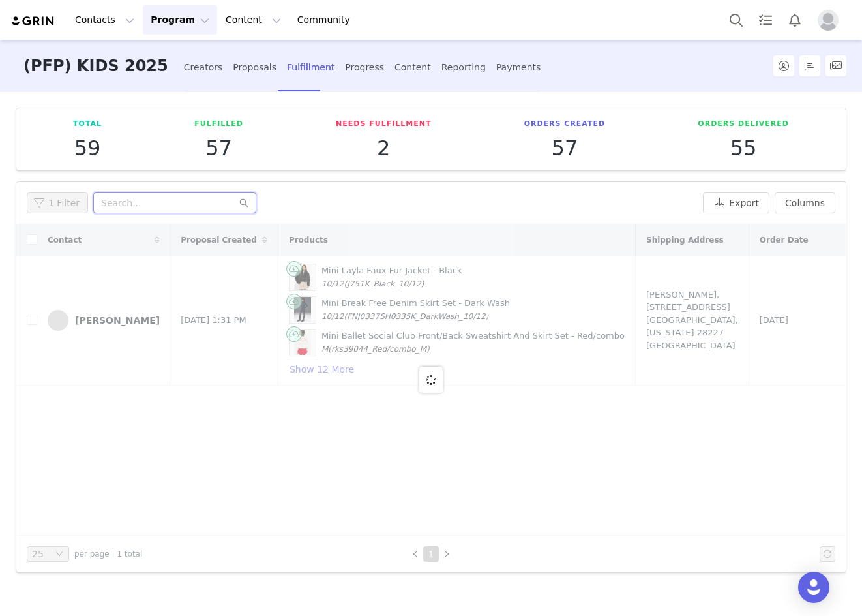
paste input "lele_meerah_"
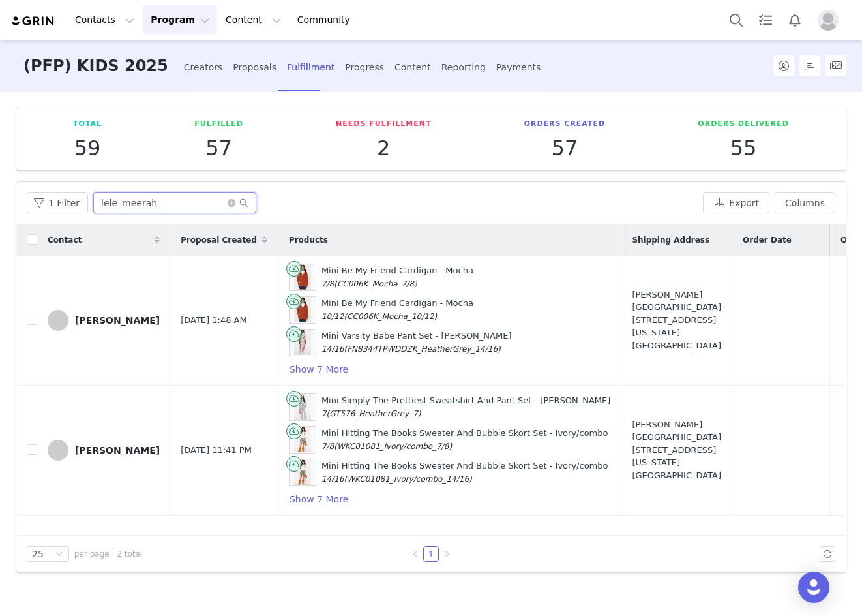
scroll to position [0, 296]
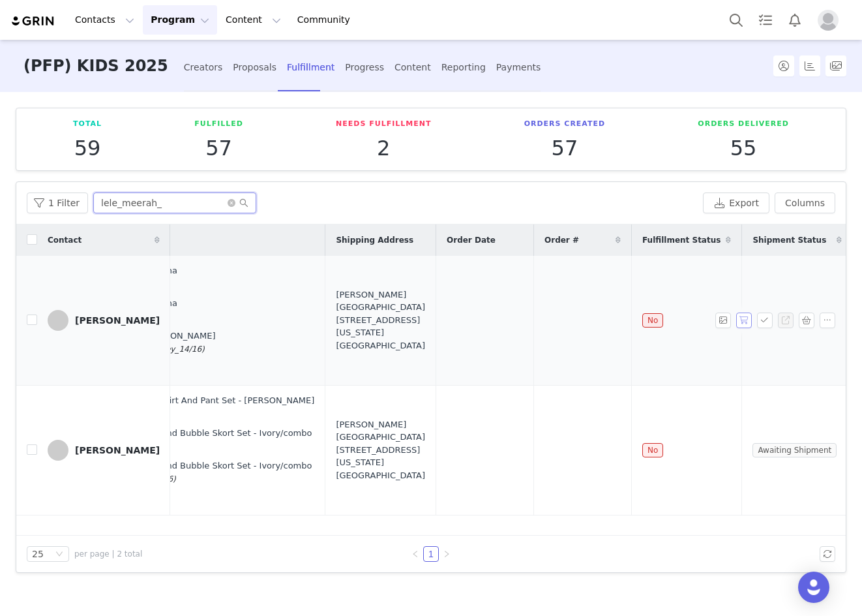
type input "lele_meerah_"
click at [741, 320] on button "button" at bounding box center [745, 320] width 16 height 16
click at [744, 453] on button "button" at bounding box center [745, 450] width 16 height 16
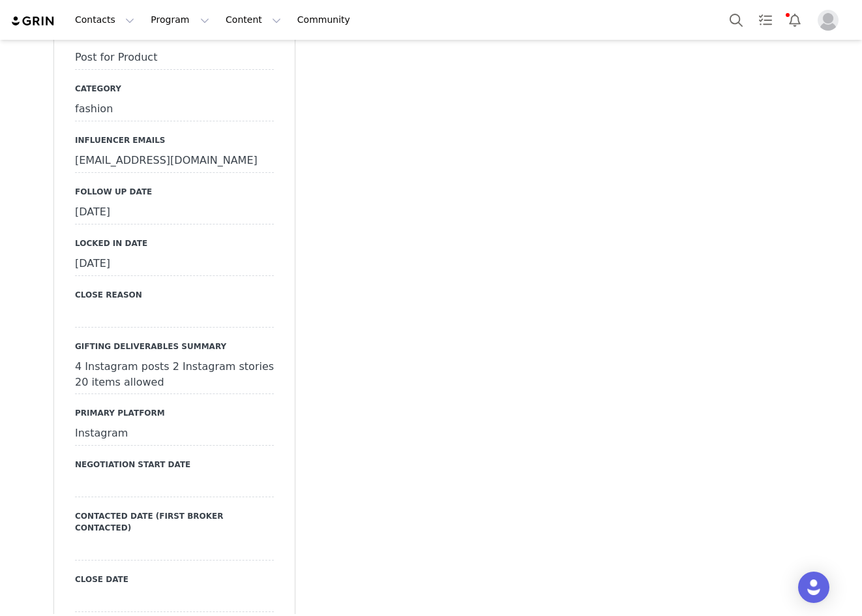
scroll to position [1370, 0]
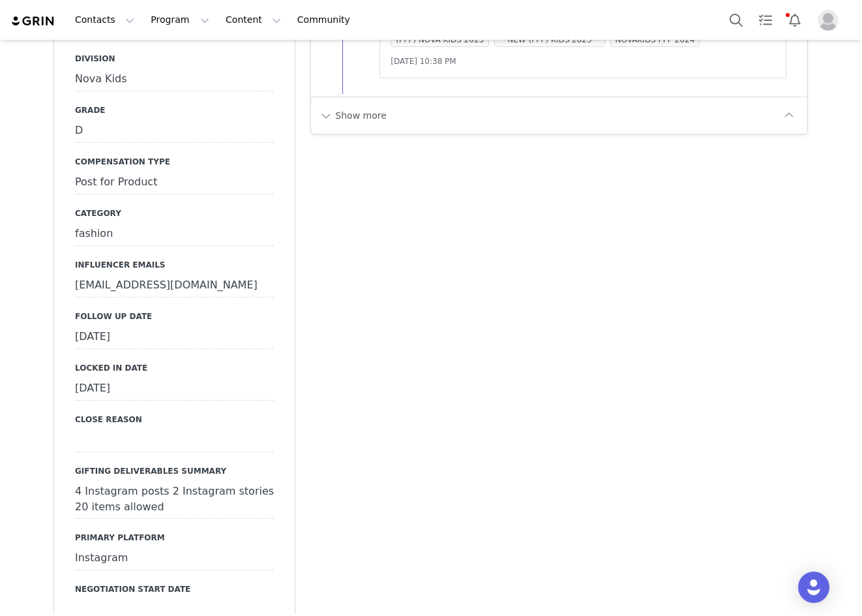
click at [115, 326] on div "[DATE]" at bounding box center [174, 337] width 199 height 23
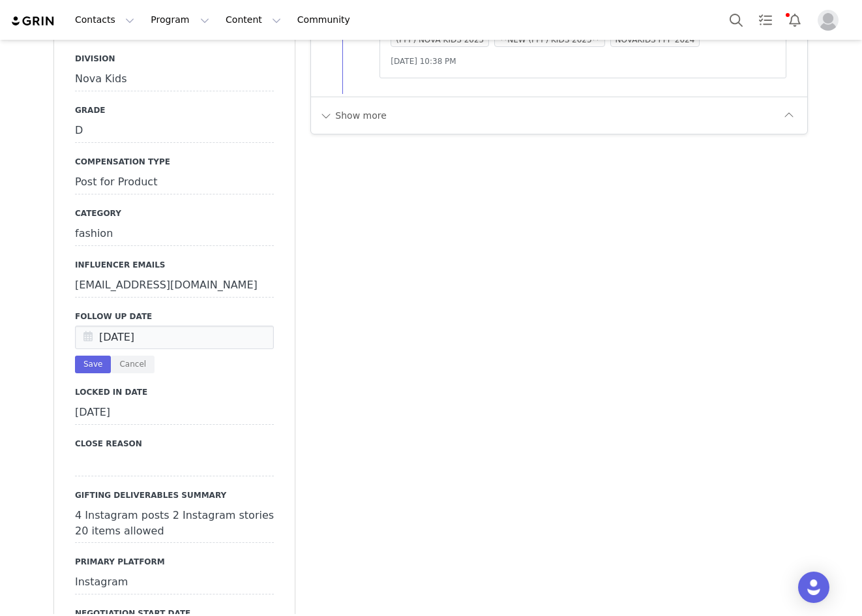
click at [76, 326] on icon at bounding box center [87, 337] width 23 height 23
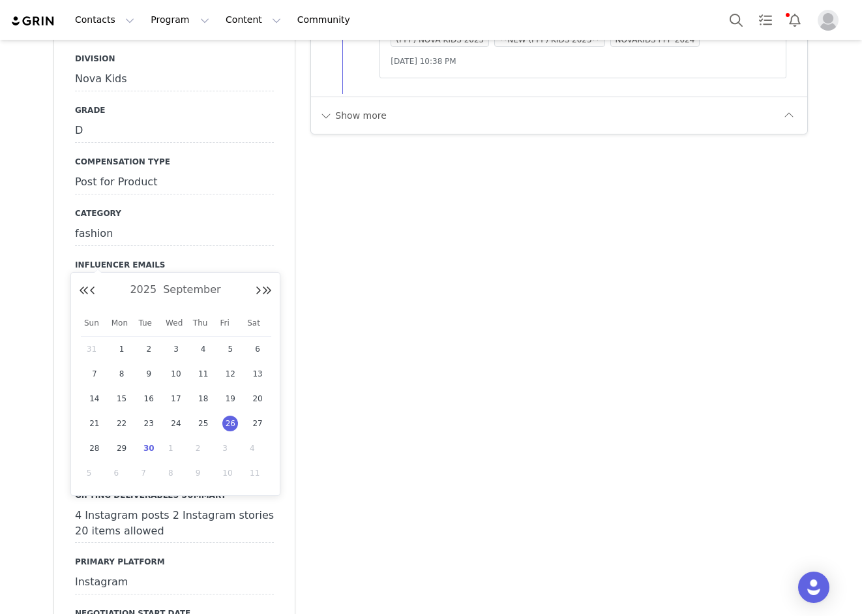
click at [152, 451] on span "30" at bounding box center [149, 448] width 16 height 16
type input "[DATE]"
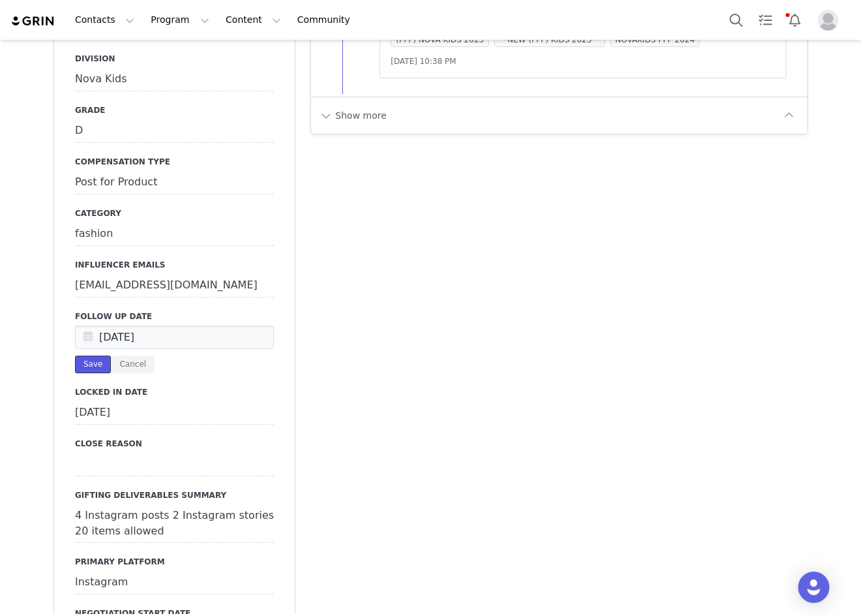
click at [91, 356] on button "Save" at bounding box center [93, 365] width 36 height 18
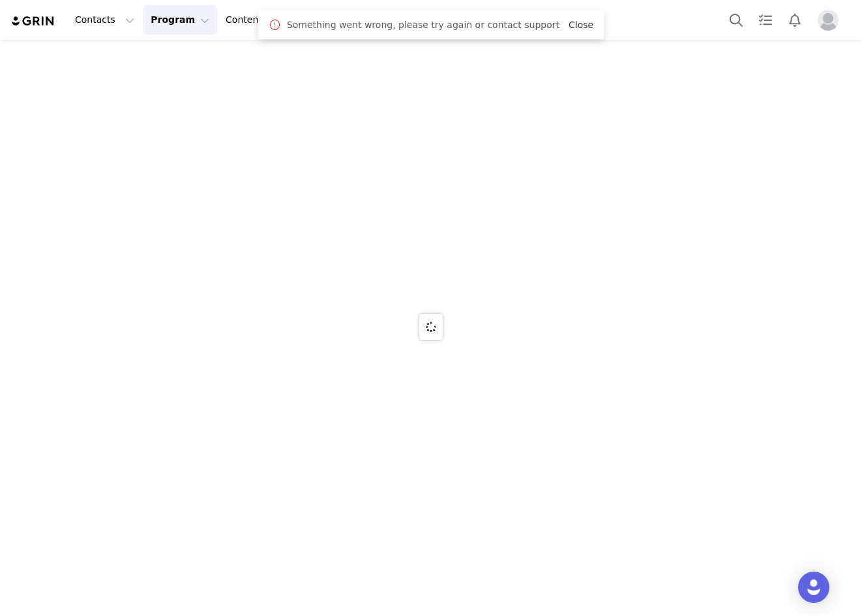
click at [569, 26] on link "Close" at bounding box center [581, 25] width 25 height 10
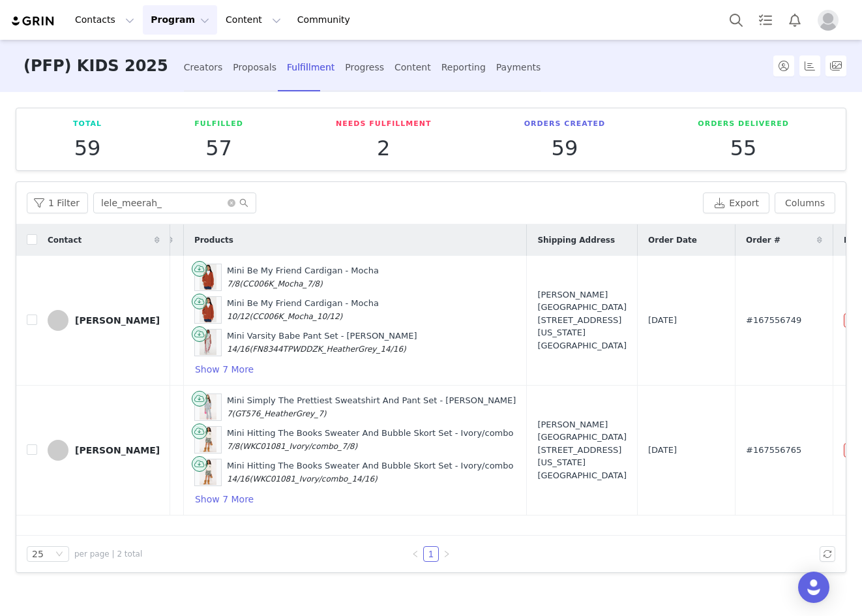
scroll to position [0, 296]
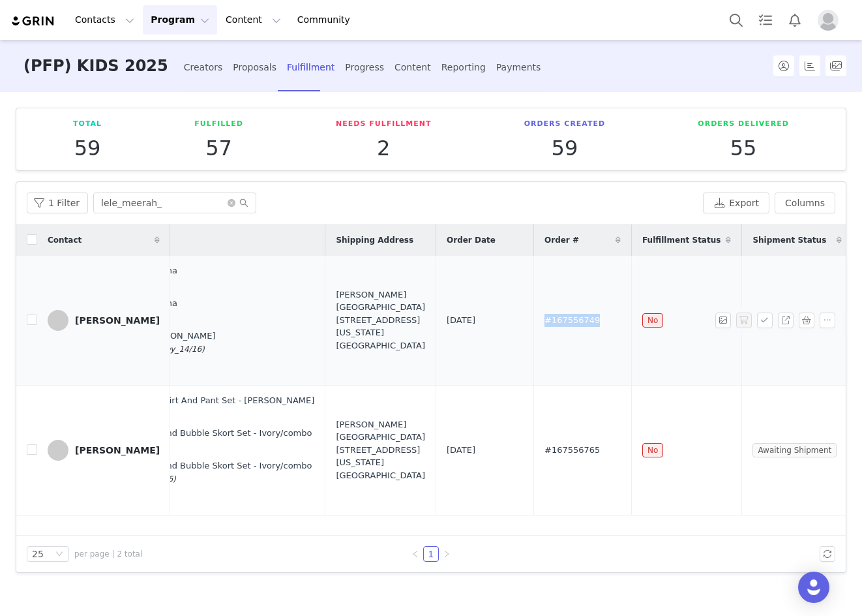
drag, startPoint x: 512, startPoint y: 320, endPoint x: 462, endPoint y: 326, distance: 50.5
click at [534, 326] on td "#167556749" at bounding box center [583, 321] width 98 height 130
copy span "#167556749"
click at [534, 446] on td "#167556765" at bounding box center [583, 450] width 98 height 130
drag, startPoint x: 511, startPoint y: 446, endPoint x: 462, endPoint y: 453, distance: 49.4
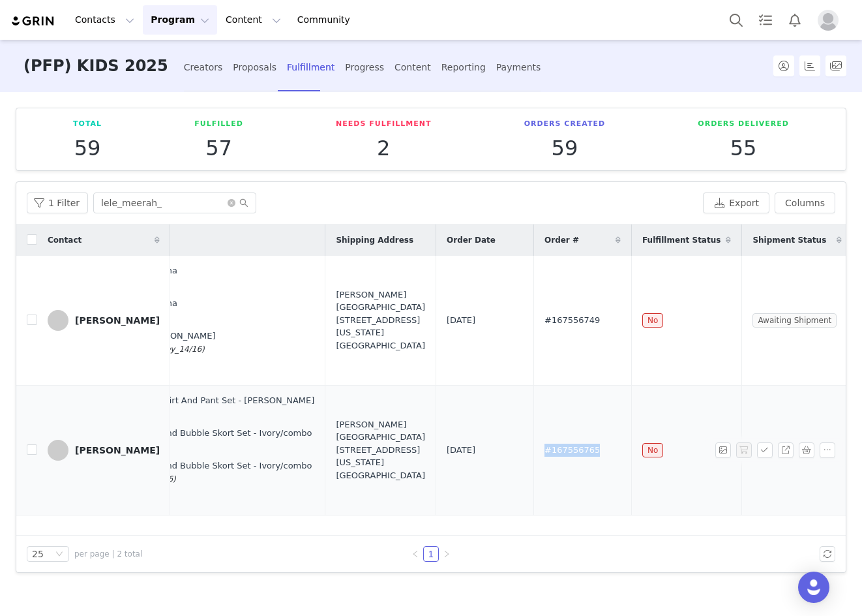
click at [534, 453] on td "#167556765" at bounding box center [583, 450] width 98 height 130
copy span "#167556765"
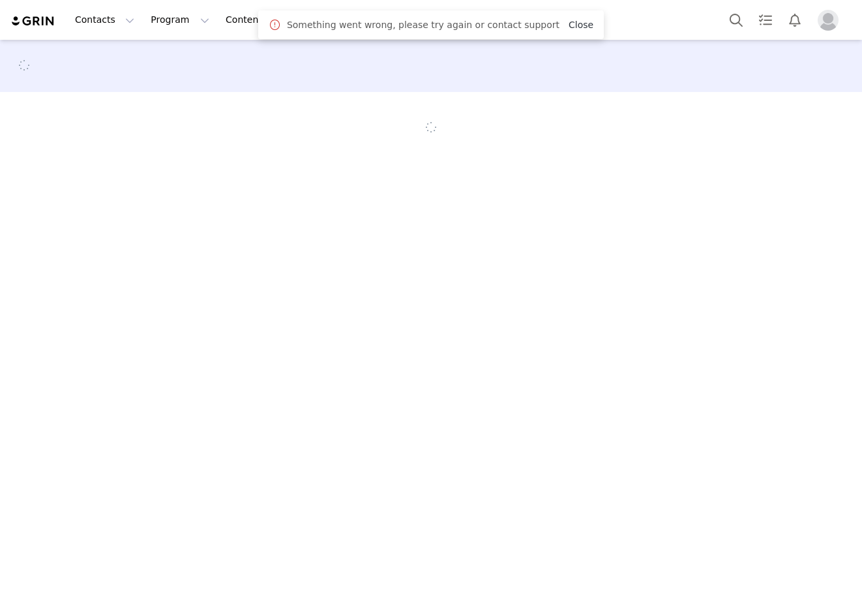
click at [569, 23] on link "Close" at bounding box center [581, 25] width 25 height 10
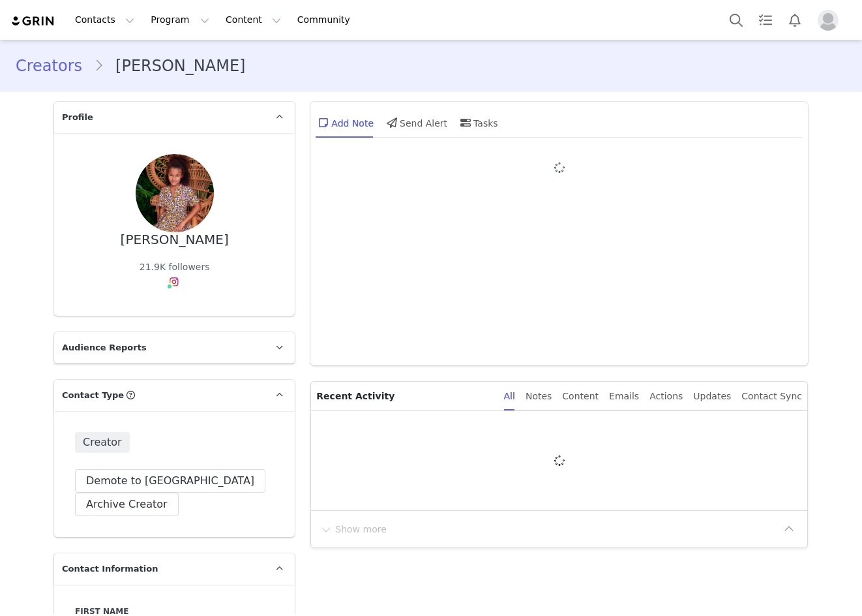
type input "+39 ([GEOGRAPHIC_DATA])"
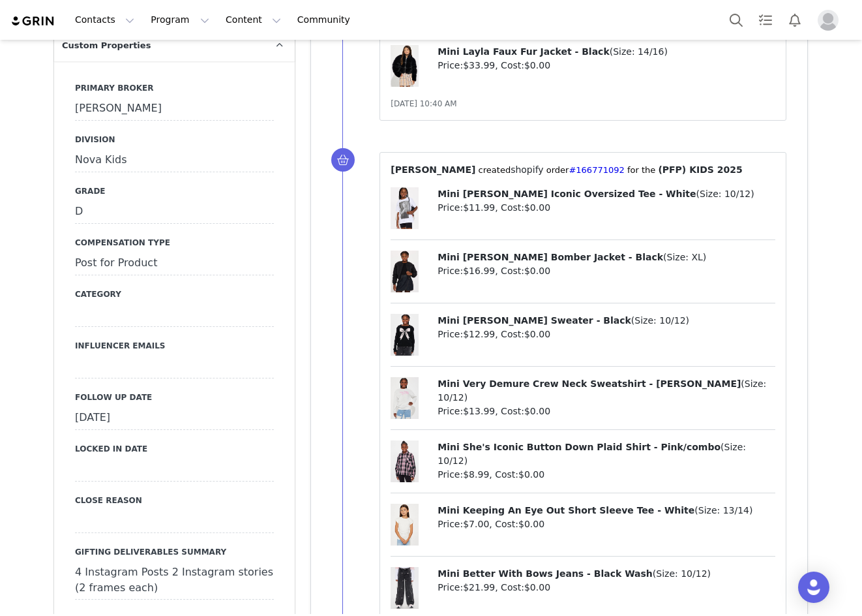
click at [139, 406] on div "[DATE]" at bounding box center [174, 417] width 199 height 23
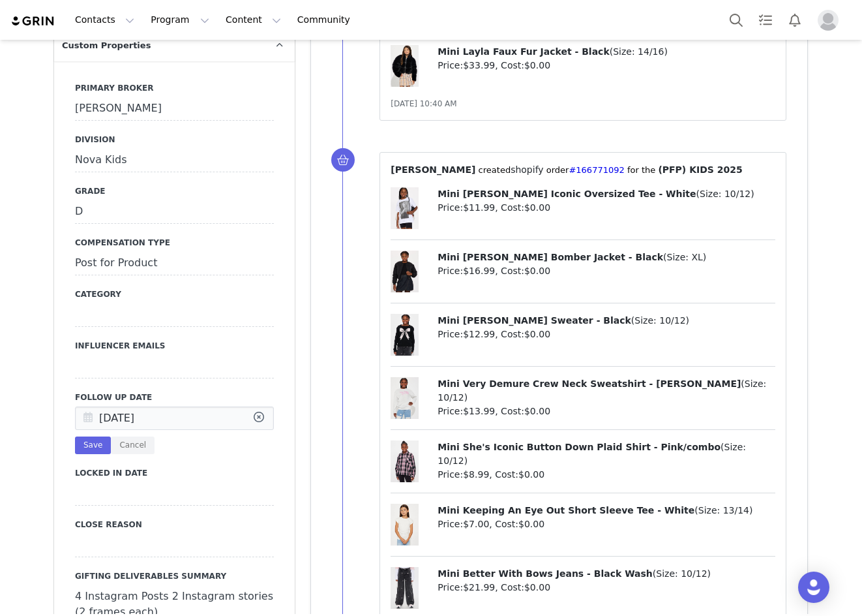
click at [82, 407] on icon at bounding box center [87, 418] width 23 height 23
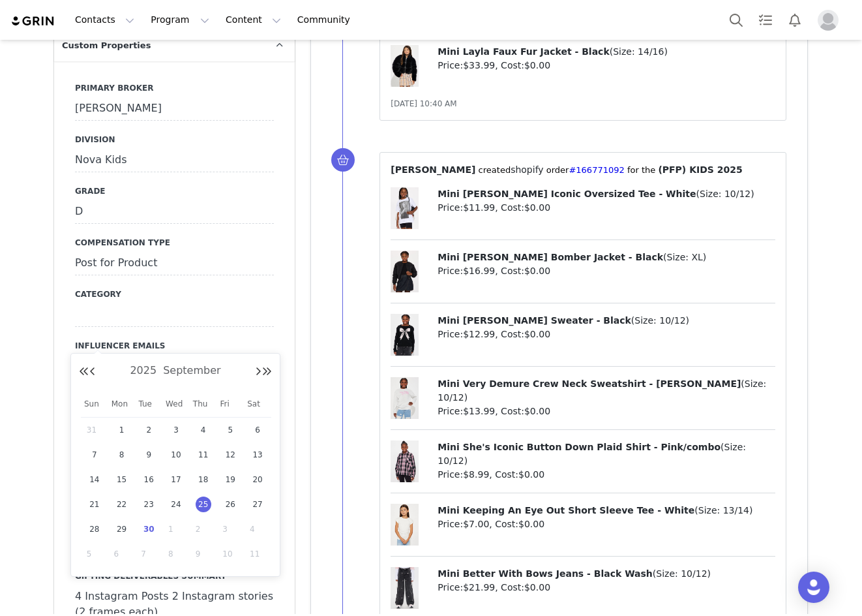
click at [147, 527] on span "30" at bounding box center [149, 529] width 16 height 16
type input "[DATE]"
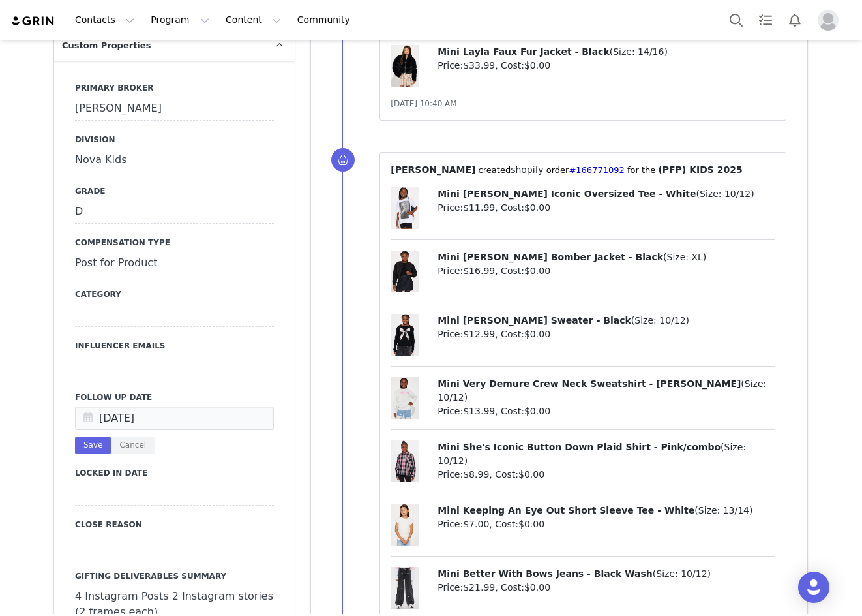
click at [93, 407] on icon at bounding box center [87, 418] width 23 height 23
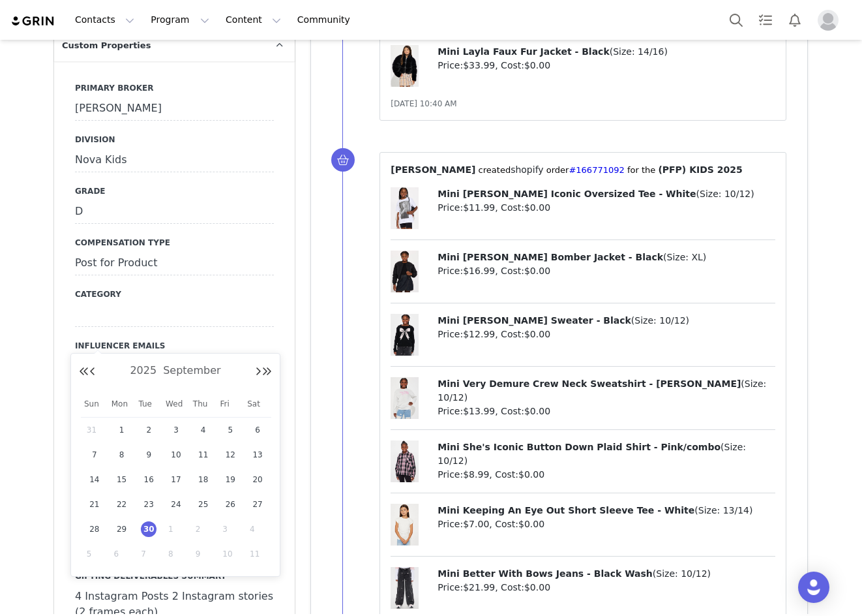
click at [89, 360] on div "2025 September Sun Mon Tue Wed Thu Fri Sat 31 1 2 3 4 5 6 7 8 9 10 11 12 13 14 …" at bounding box center [175, 465] width 210 height 224
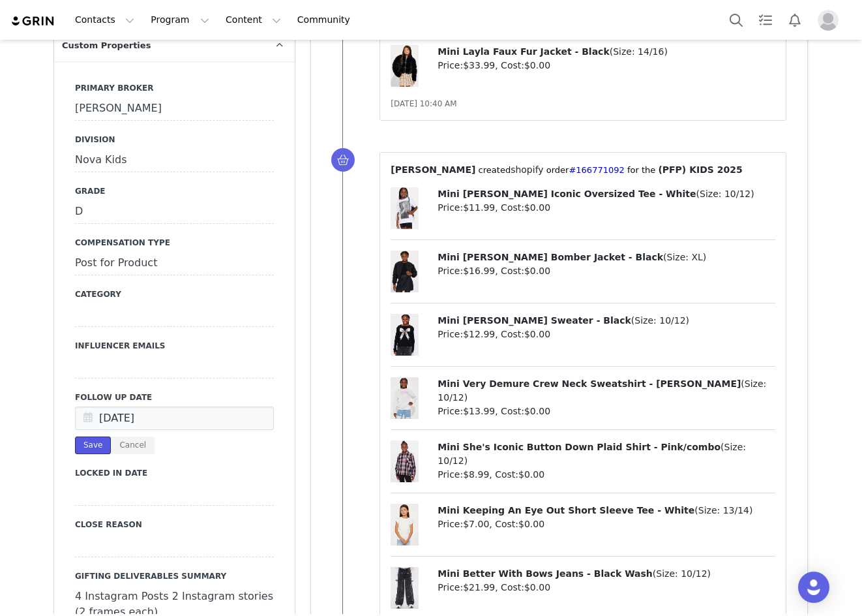
click at [81, 436] on button "Save" at bounding box center [93, 445] width 36 height 18
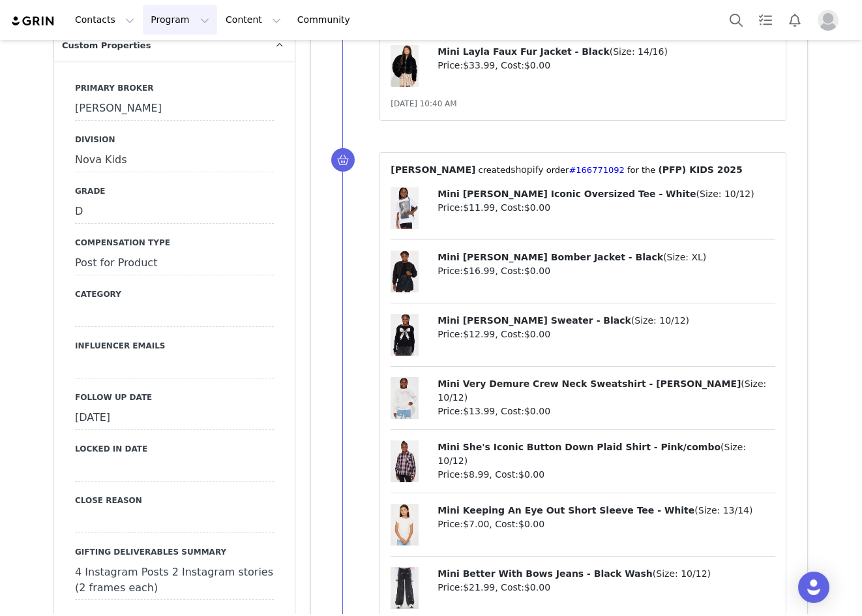
click at [156, 20] on button "Program Program" at bounding box center [180, 19] width 74 height 29
drag, startPoint x: 166, startPoint y: 82, endPoint x: 190, endPoint y: 121, distance: 45.6
click at [166, 82] on p "Campaigns" at bounding box center [170, 82] width 51 height 14
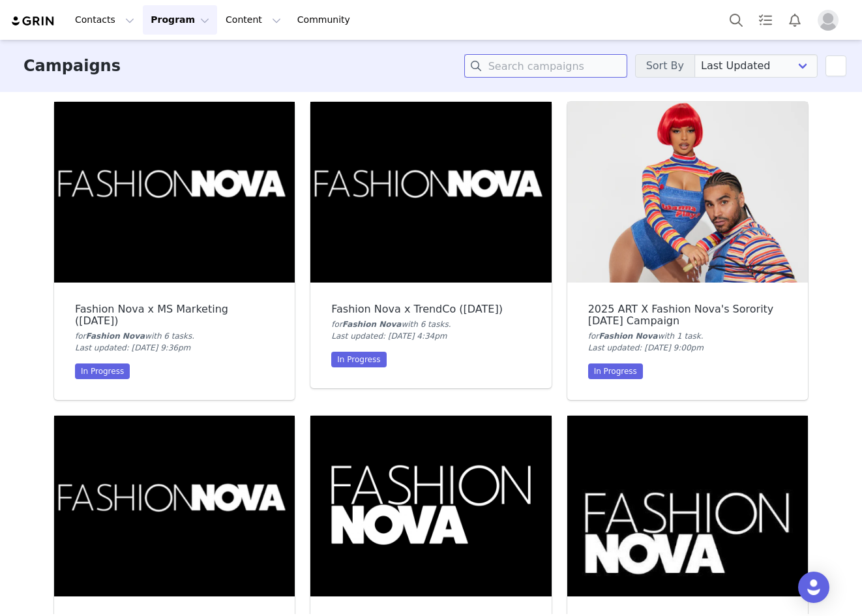
click at [547, 68] on input at bounding box center [545, 65] width 163 height 23
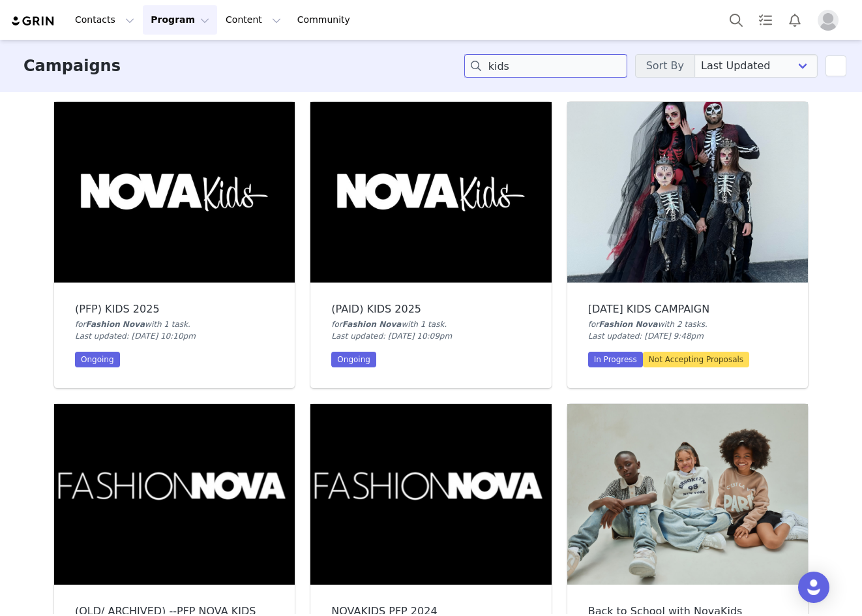
type input "kids"
click at [239, 220] on img at bounding box center [174, 192] width 241 height 181
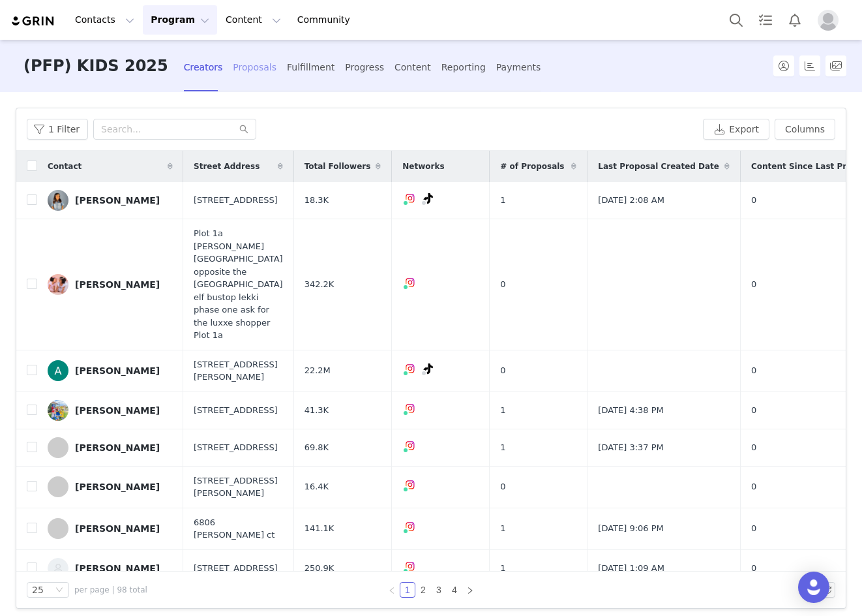
click at [233, 61] on div "Proposals" at bounding box center [255, 67] width 44 height 35
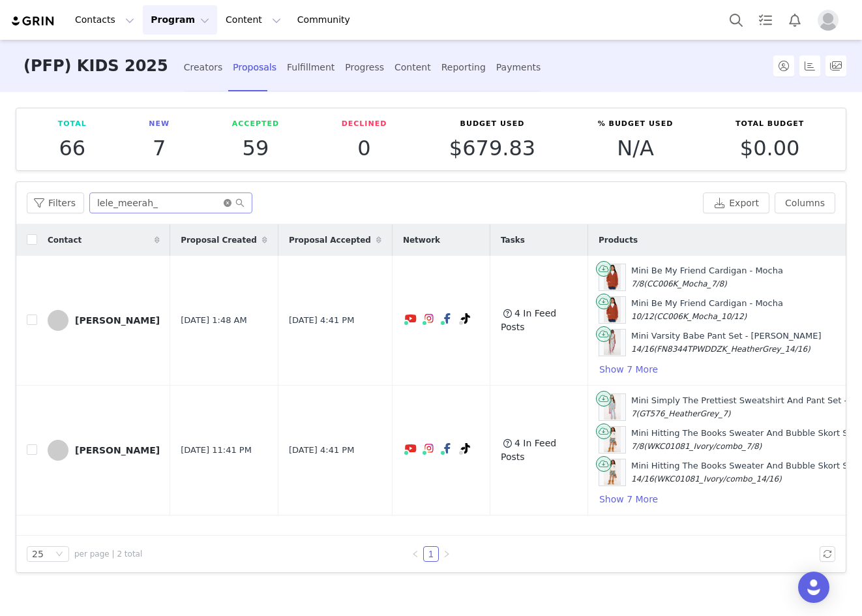
click at [226, 202] on icon "icon: close-circle" at bounding box center [228, 203] width 8 height 8
click at [164, 201] on input "text" at bounding box center [170, 202] width 163 height 21
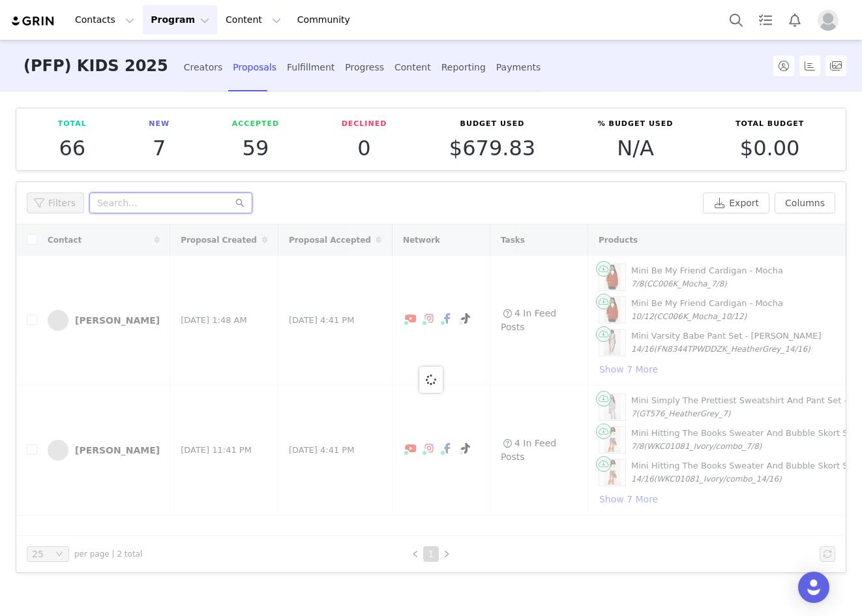
paste input "zlittlebreeze"
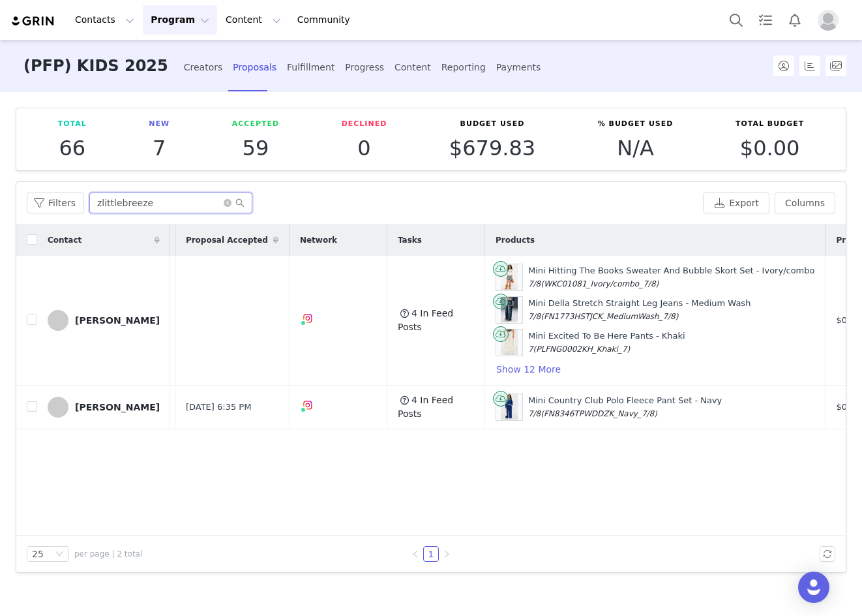
scroll to position [0, 351]
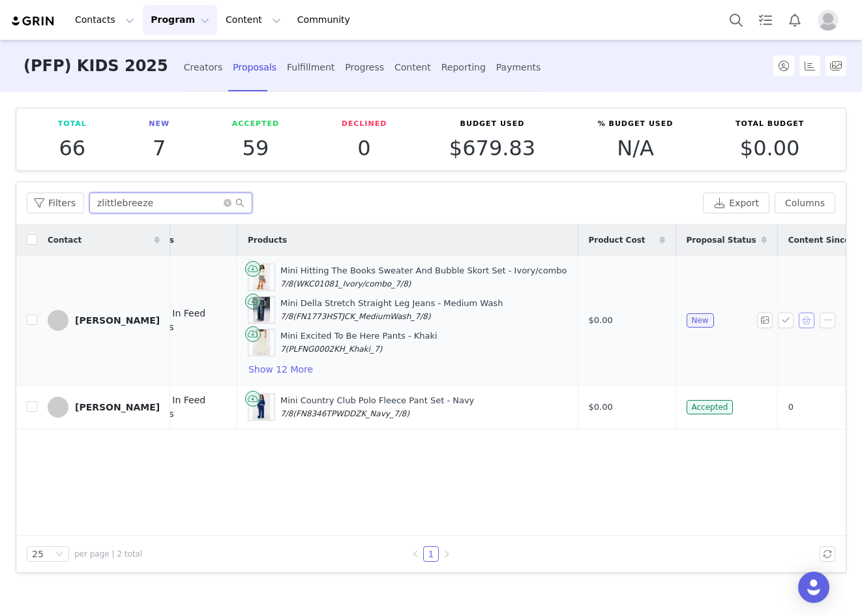
type input "zlittlebreeze"
click at [806, 322] on button "button" at bounding box center [807, 320] width 16 height 16
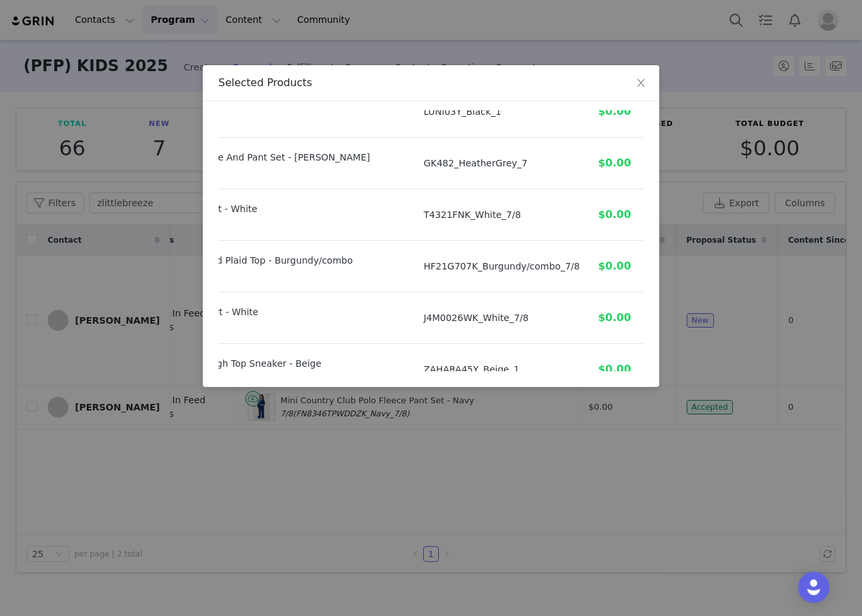
scroll to position [578, 162]
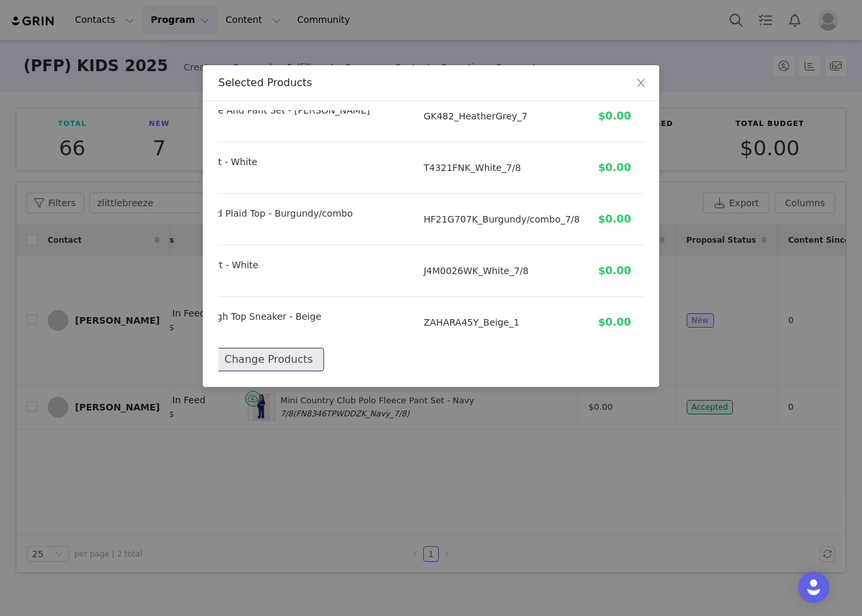
click at [296, 348] on button "Change Products" at bounding box center [268, 359] width 110 height 23
select select "26750113"
select select "26876489"
select select "27803650"
select select "27150463"
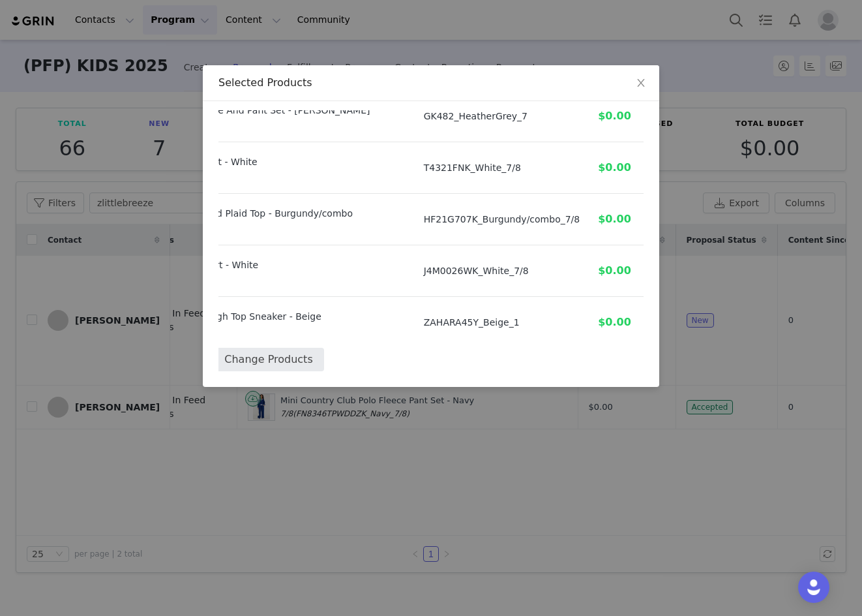
select select "25677772"
select select "26717336"
select select "27803823"
select select "27151204"
select select "27409341"
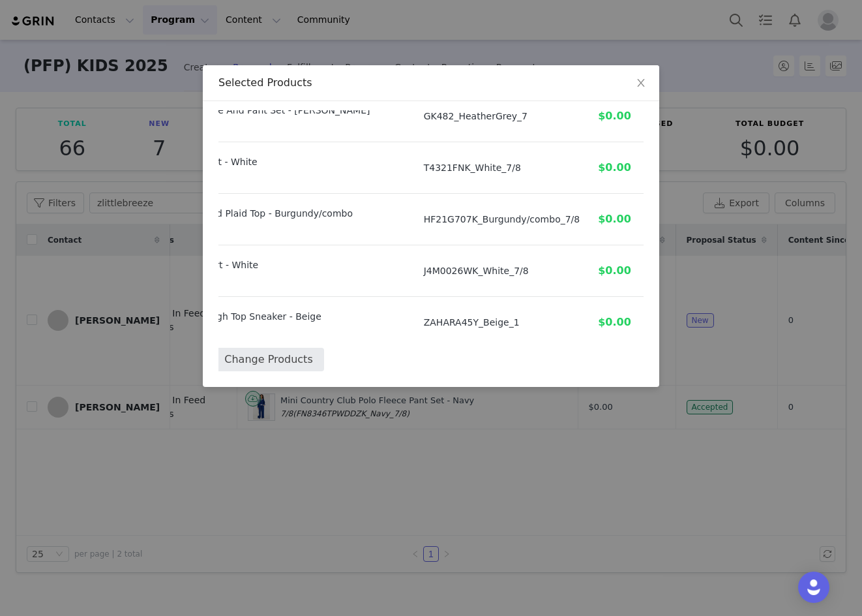
select select "27150368"
select select "26818042"
select select "27861383"
select select "27150512"
select select "26749113"
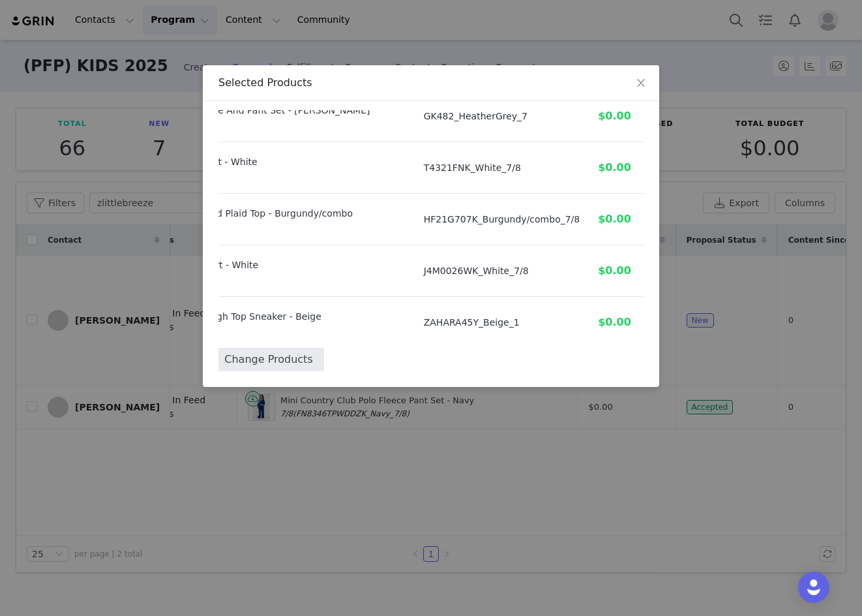
select select "27150388"
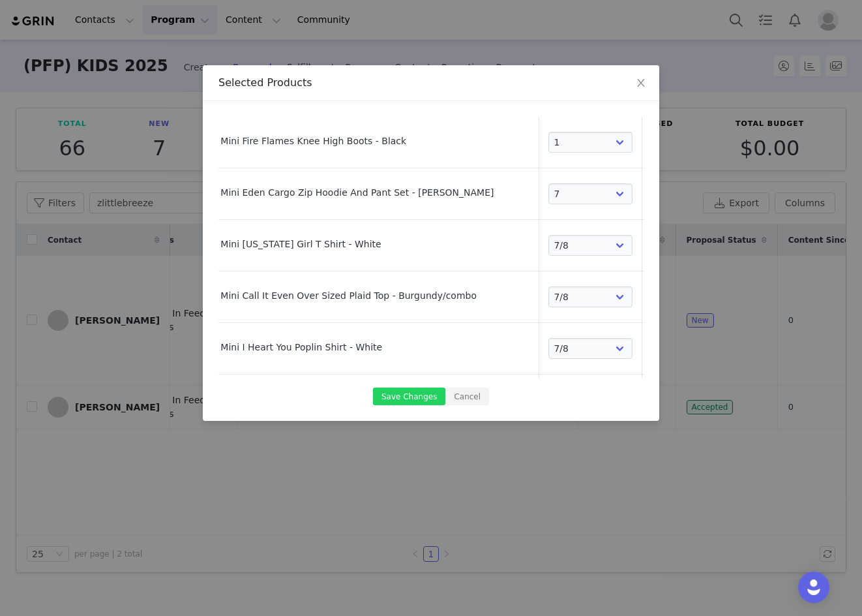
scroll to position [598, 39]
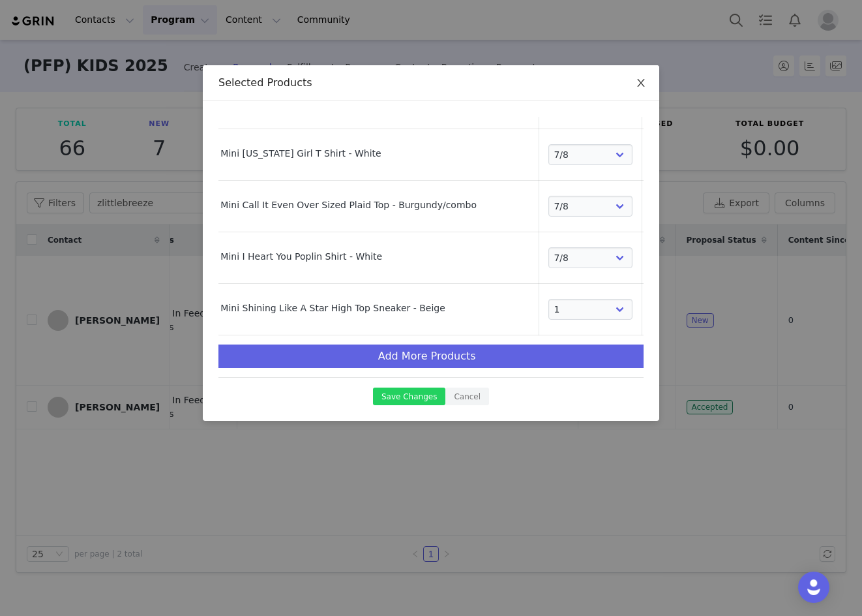
click at [646, 83] on span "Close" at bounding box center [641, 83] width 37 height 37
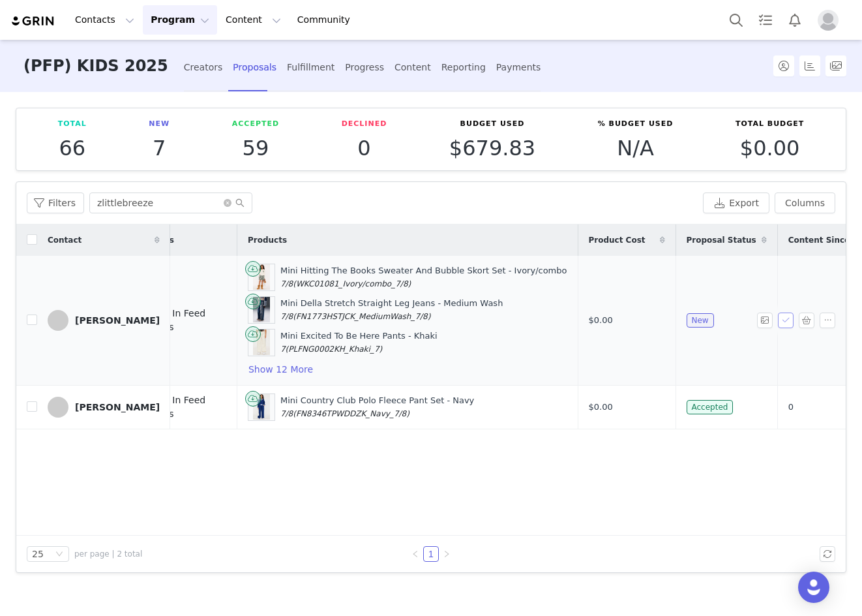
click at [789, 318] on button "button" at bounding box center [786, 320] width 16 height 16
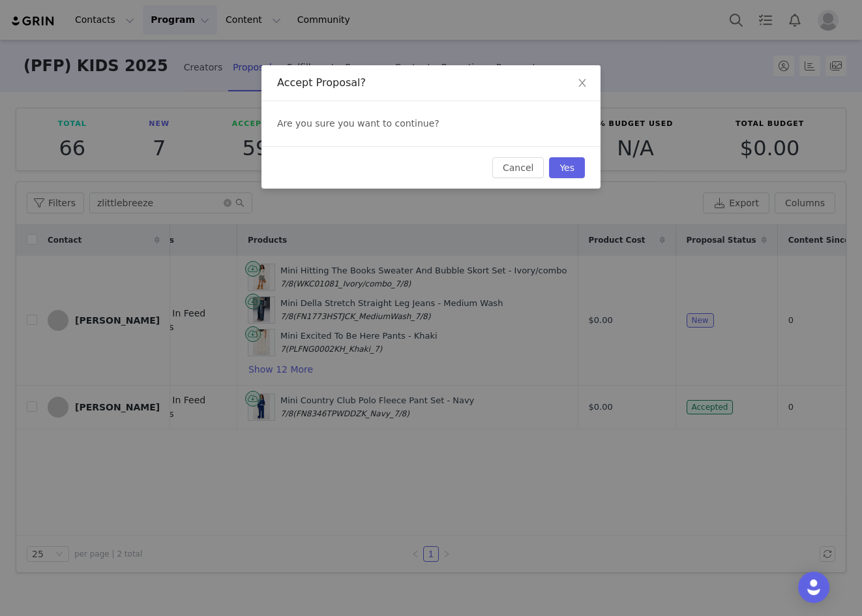
click at [586, 169] on div "Cancel Yes" at bounding box center [431, 167] width 339 height 42
click at [568, 162] on button "Yes" at bounding box center [567, 167] width 36 height 21
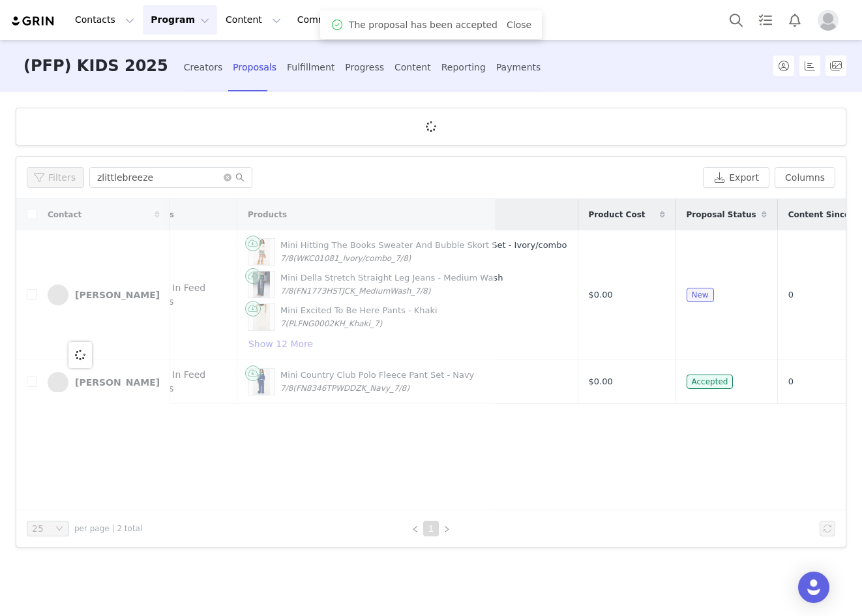
scroll to position [0, 0]
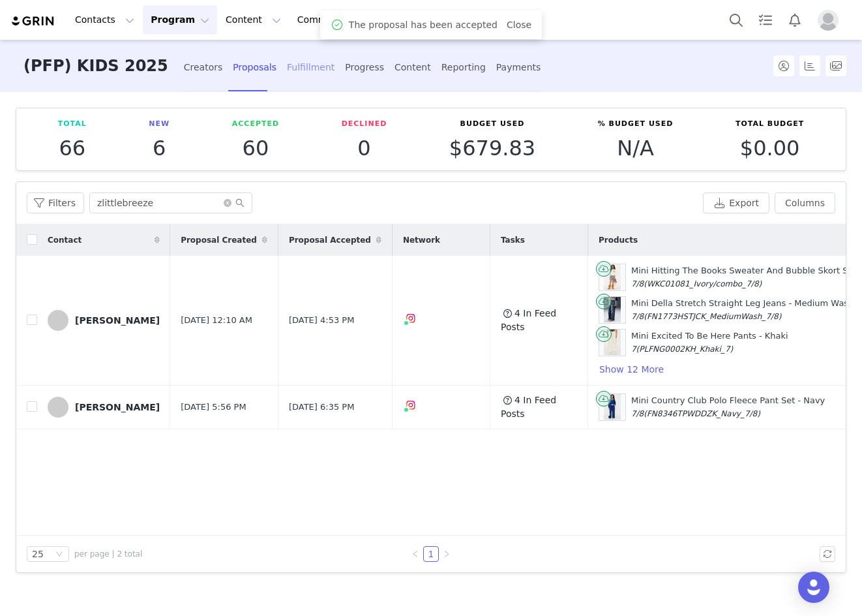
click at [287, 72] on div "Fulfillment" at bounding box center [311, 67] width 48 height 35
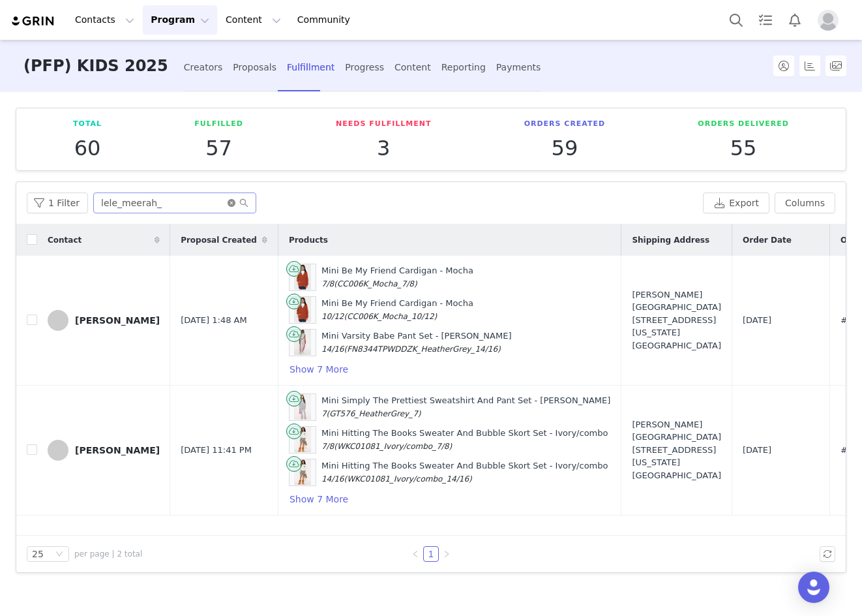
click at [228, 205] on icon "icon: close-circle" at bounding box center [232, 203] width 8 height 8
click at [160, 204] on input "text" at bounding box center [174, 202] width 163 height 21
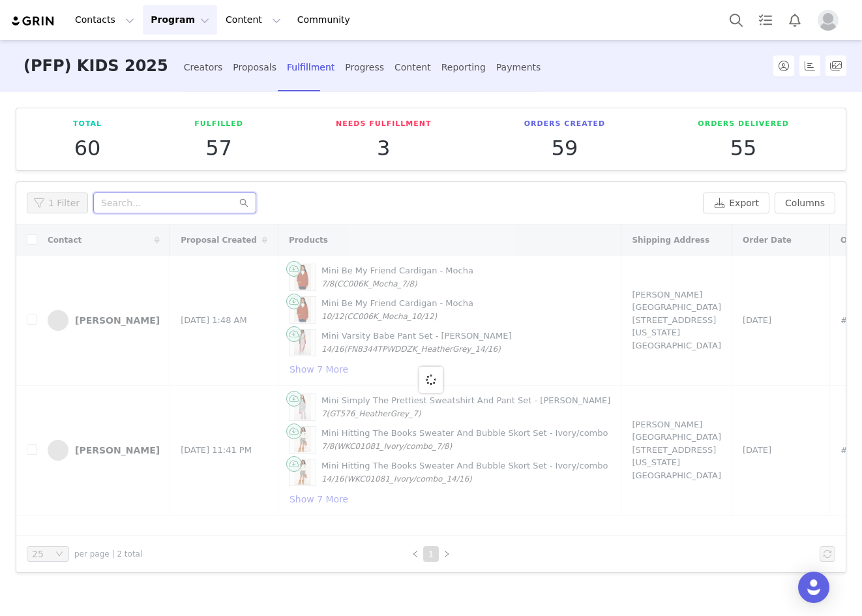
paste input "zlittlebreeze"
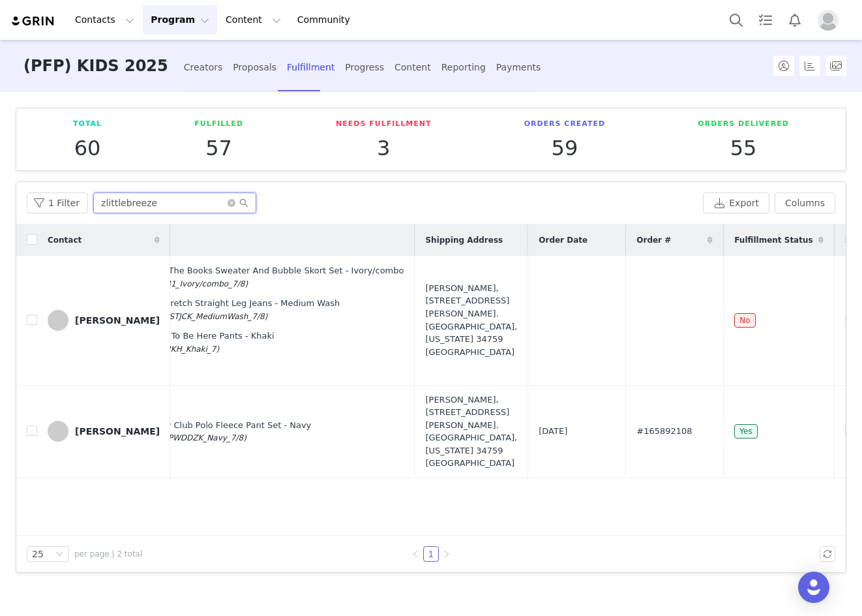
scroll to position [0, 332]
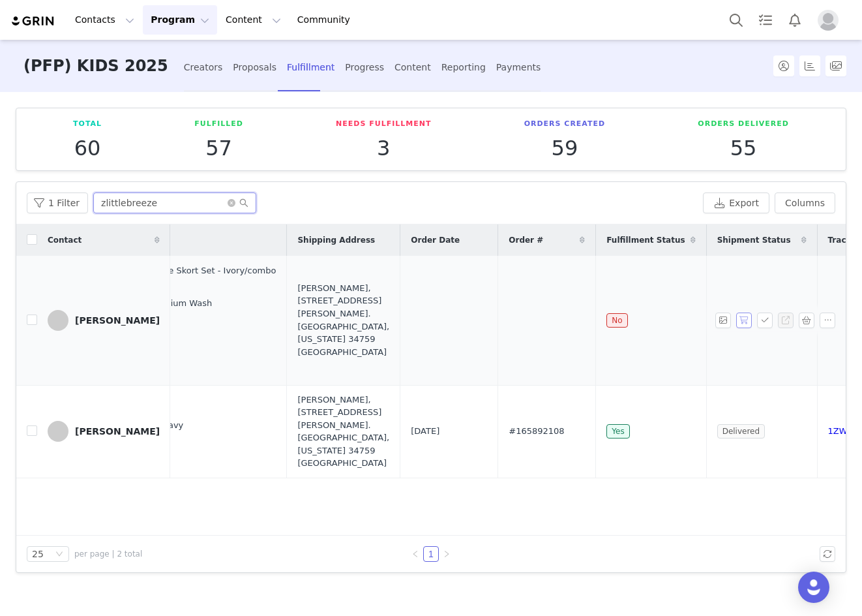
type input "zlittlebreeze"
click at [749, 320] on button "button" at bounding box center [745, 320] width 16 height 16
drag, startPoint x: 498, startPoint y: 316, endPoint x: 448, endPoint y: 325, distance: 51.6
click at [498, 325] on td "#167557906" at bounding box center [547, 321] width 98 height 130
copy span "#167557906"
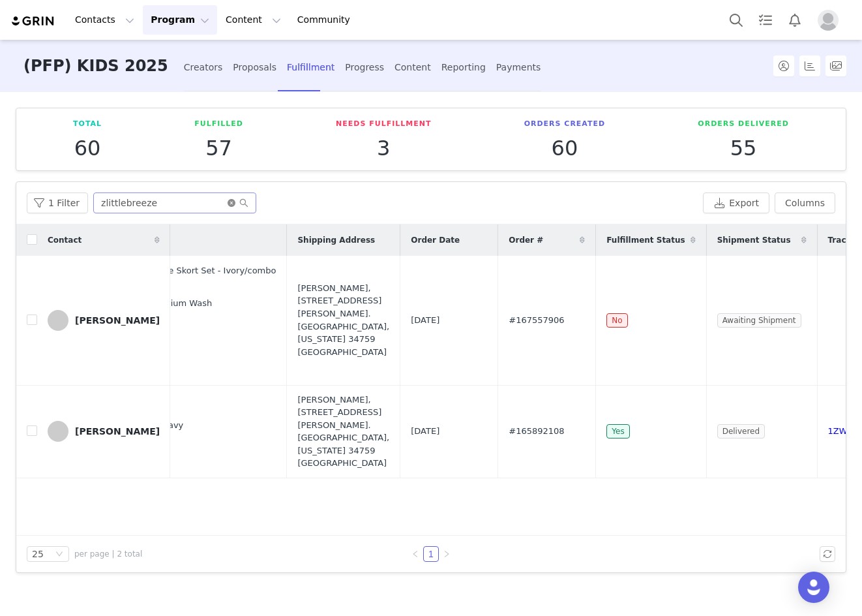
drag, startPoint x: 228, startPoint y: 206, endPoint x: 216, endPoint y: 200, distance: 13.1
click at [228, 205] on icon "icon: close-circle" at bounding box center [232, 203] width 8 height 8
click at [174, 201] on input "text" at bounding box center [174, 202] width 163 height 21
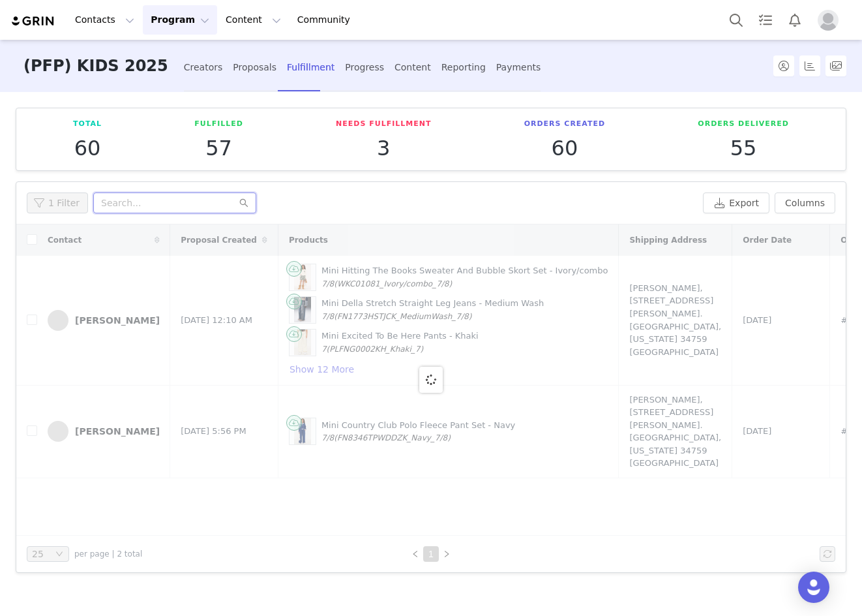
paste input "taylored_rhythm__"
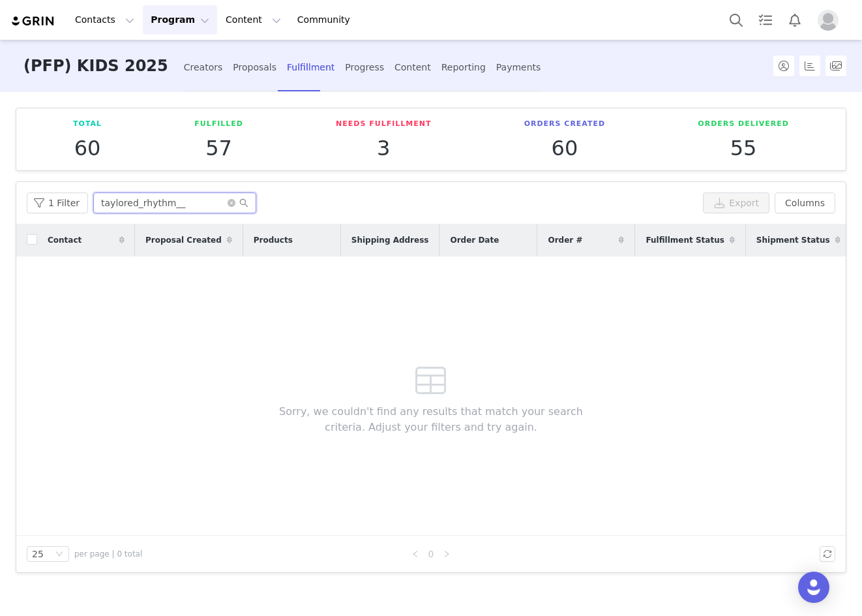
type input "taylored_rhythm__"
click at [233, 65] on div "Proposals" at bounding box center [255, 67] width 44 height 35
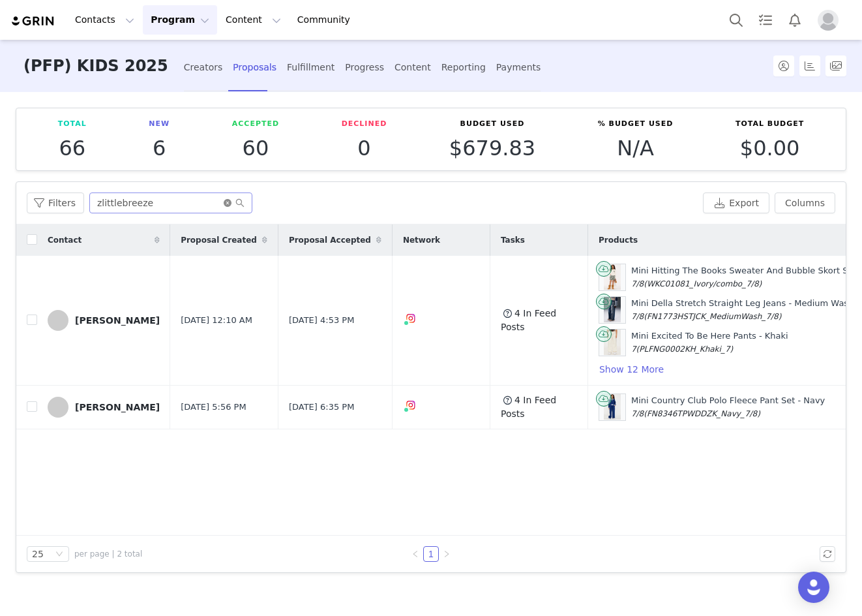
drag, startPoint x: 225, startPoint y: 202, endPoint x: 188, endPoint y: 199, distance: 37.3
click at [225, 202] on icon "icon: close-circle" at bounding box center [228, 203] width 8 height 8
click at [144, 198] on input "text" at bounding box center [170, 202] width 163 height 21
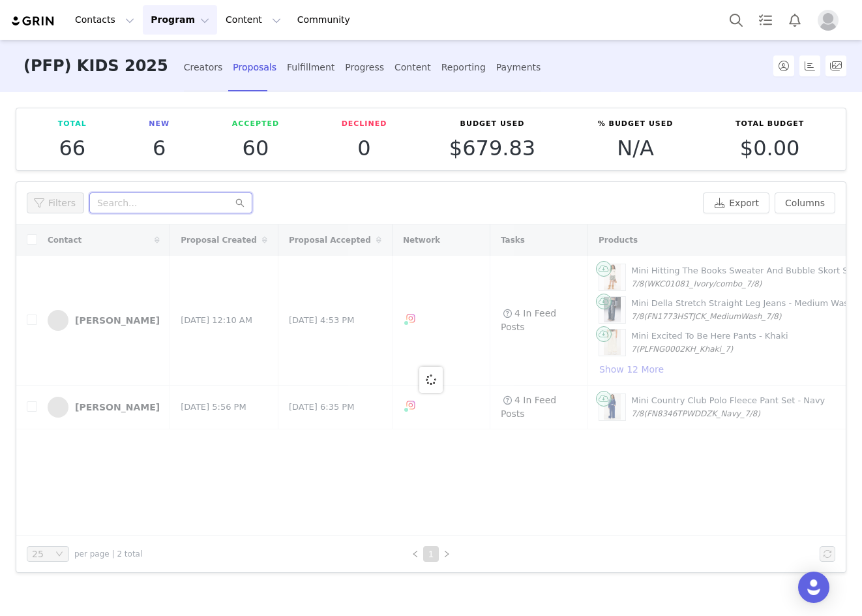
paste input "taylored_rhythm__"
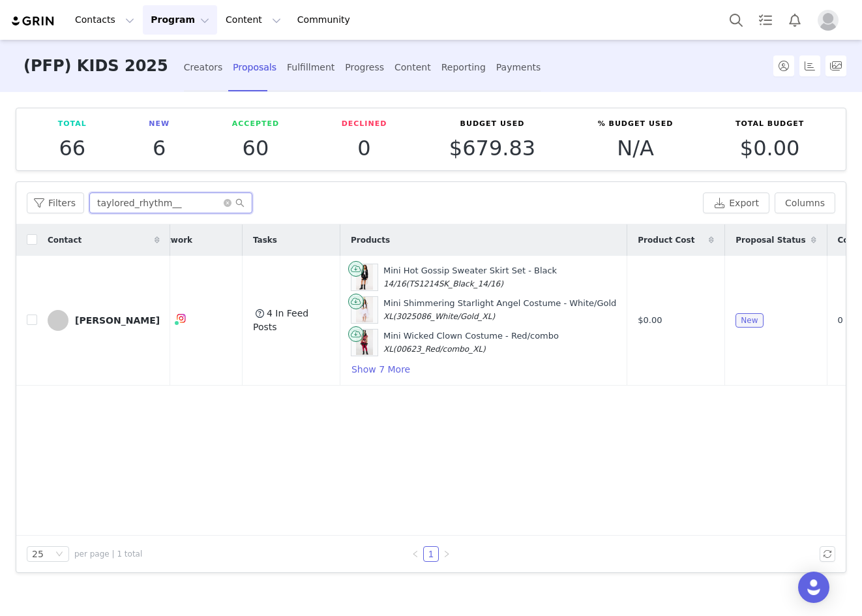
scroll to position [0, 283]
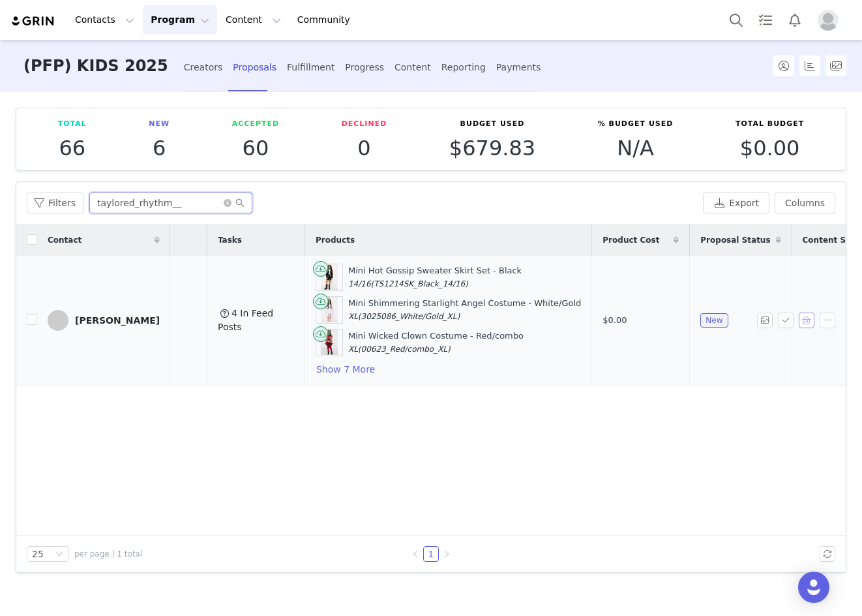
type input "taylored_rhythm__"
click at [806, 322] on button "button" at bounding box center [807, 320] width 16 height 16
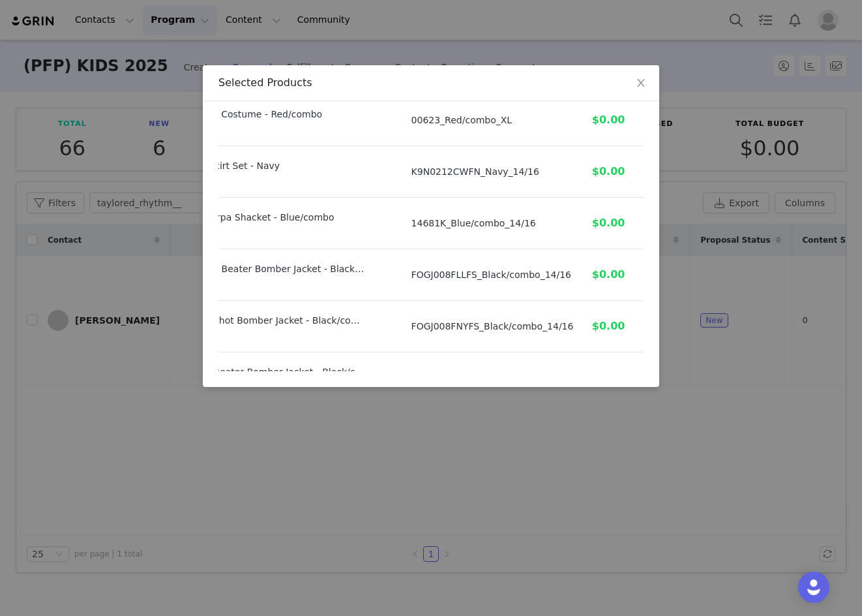
scroll to position [320, 126]
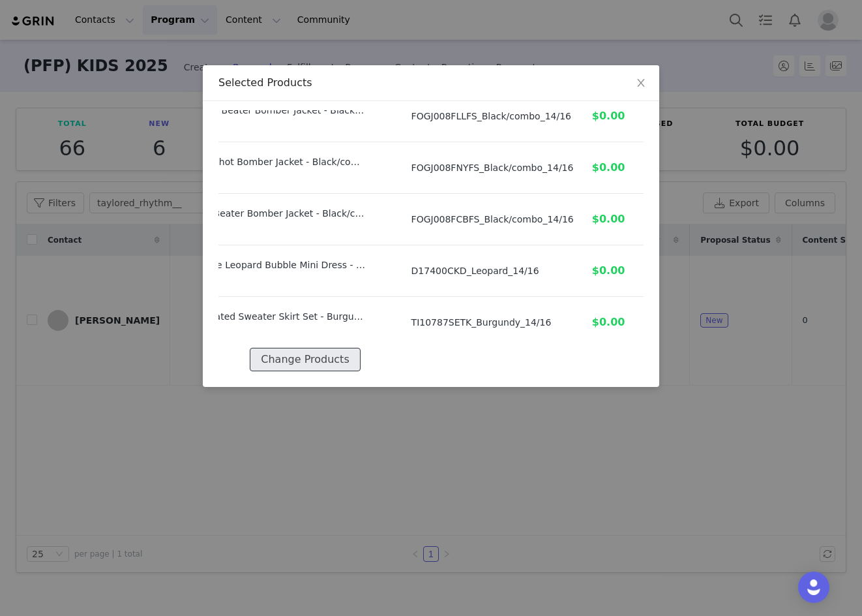
click at [340, 352] on button "Change Products" at bounding box center [305, 359] width 110 height 23
select select "26749336"
select select "28573502"
select select "28573280"
select select "27257908"
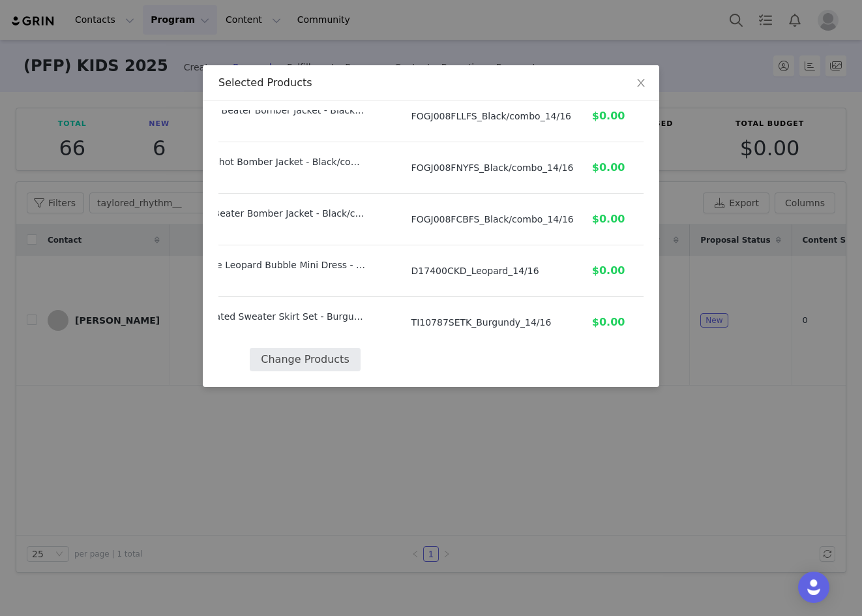
select select "26312418"
select select "26880896"
select select "26880880"
select select "26880972"
select select "27454353"
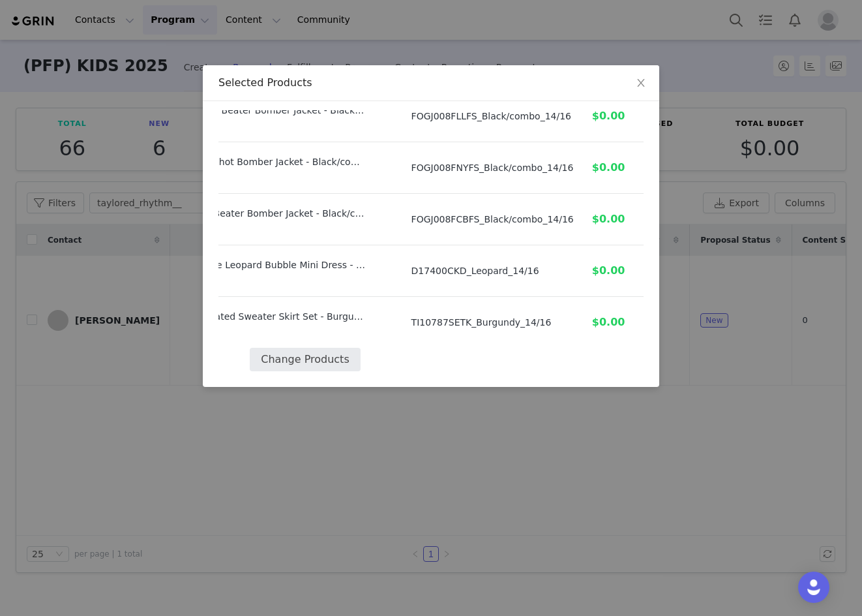
select select "27870839"
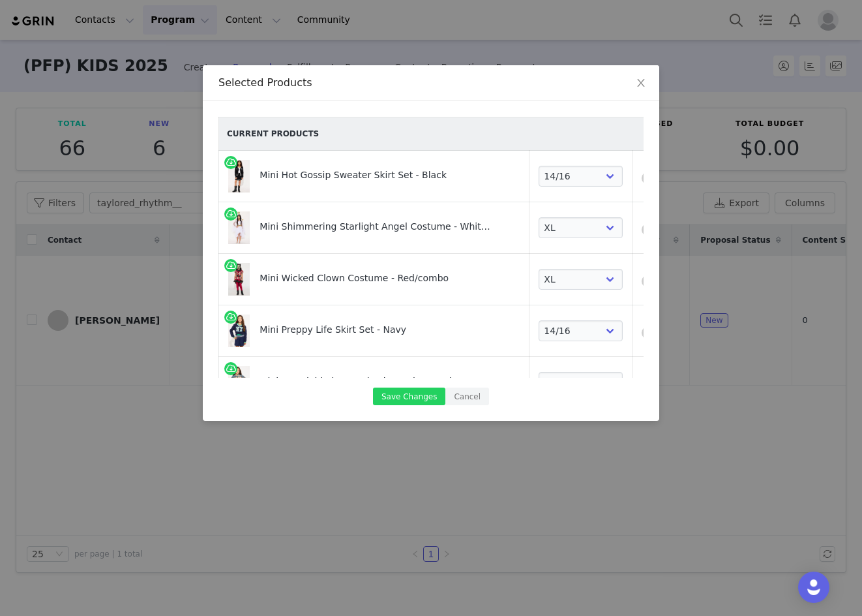
scroll to position [331, 0]
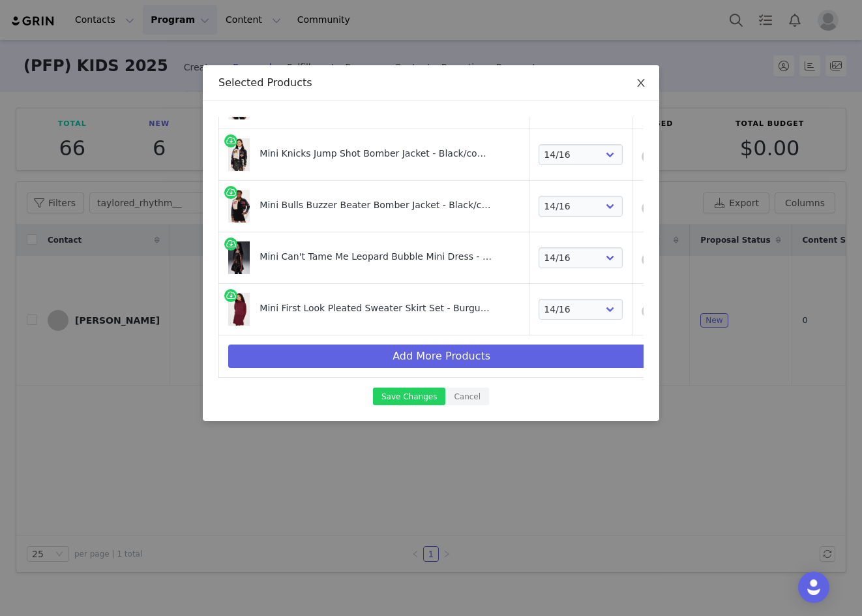
click at [640, 85] on icon "icon: close" at bounding box center [640, 83] width 7 height 8
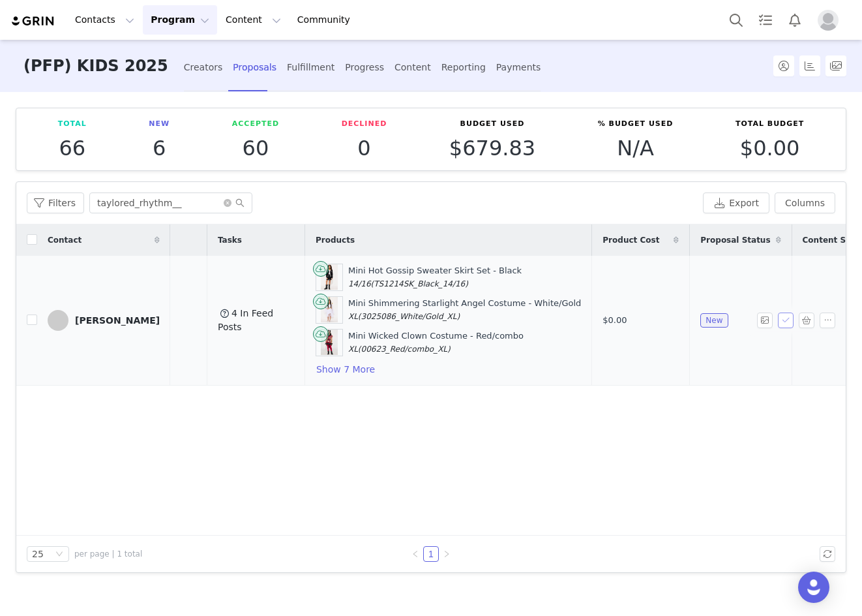
click at [780, 317] on button "button" at bounding box center [786, 320] width 16 height 16
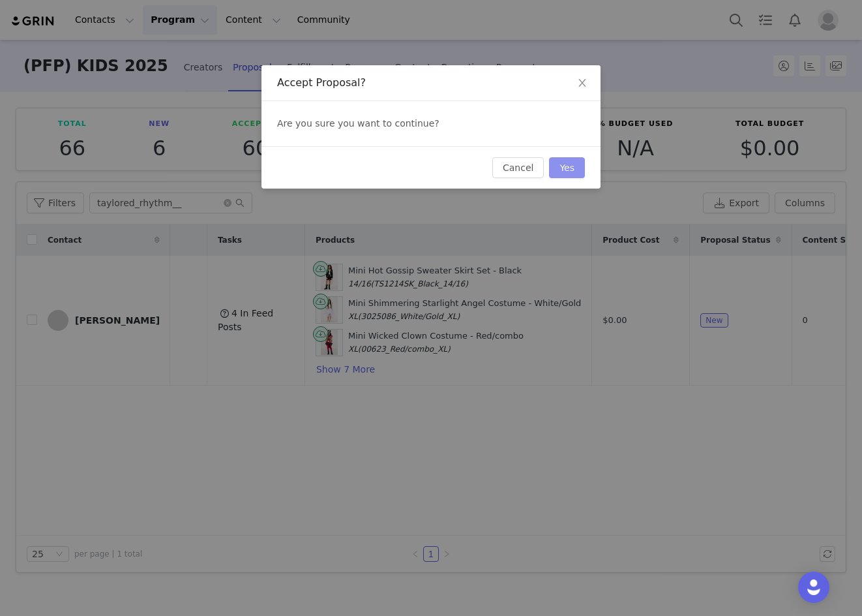
click at [564, 162] on button "Yes" at bounding box center [567, 167] width 36 height 21
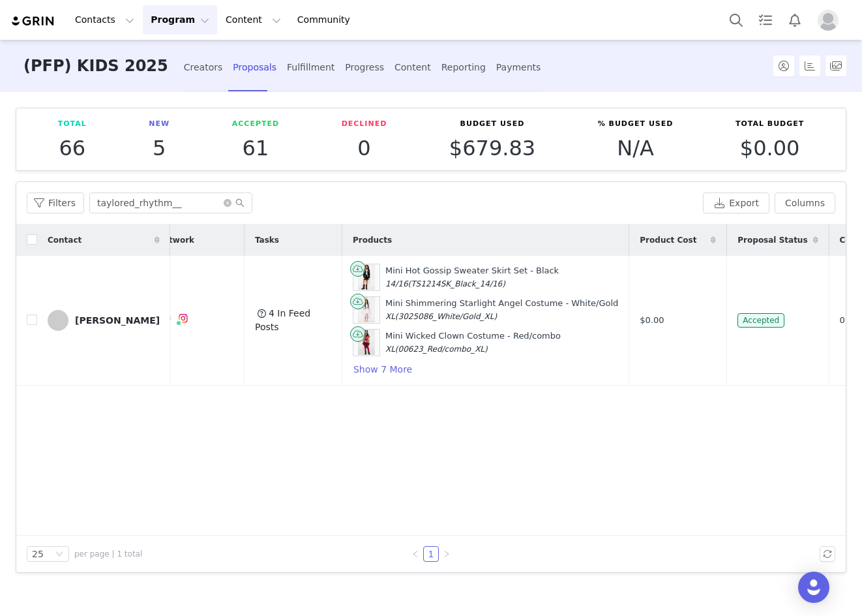
scroll to position [0, 283]
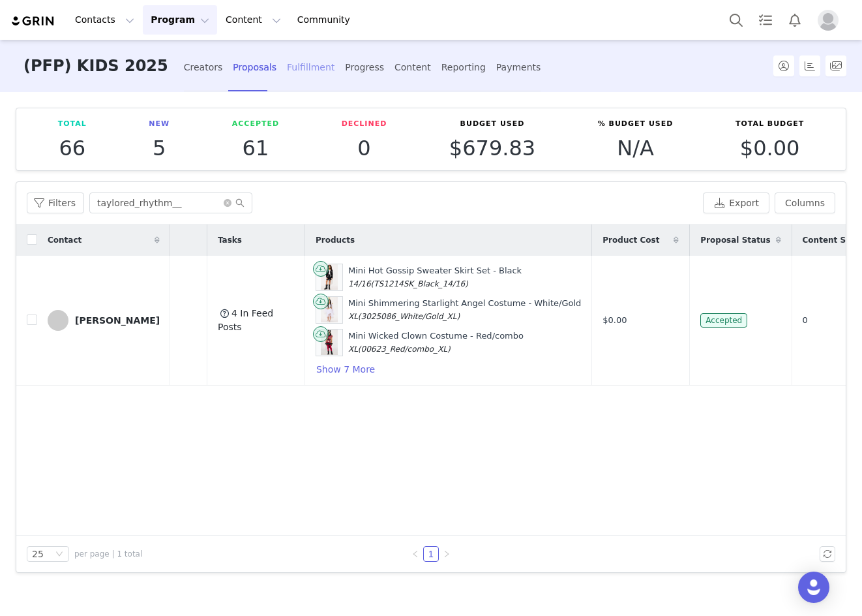
click at [287, 74] on div "Fulfillment" at bounding box center [311, 67] width 48 height 35
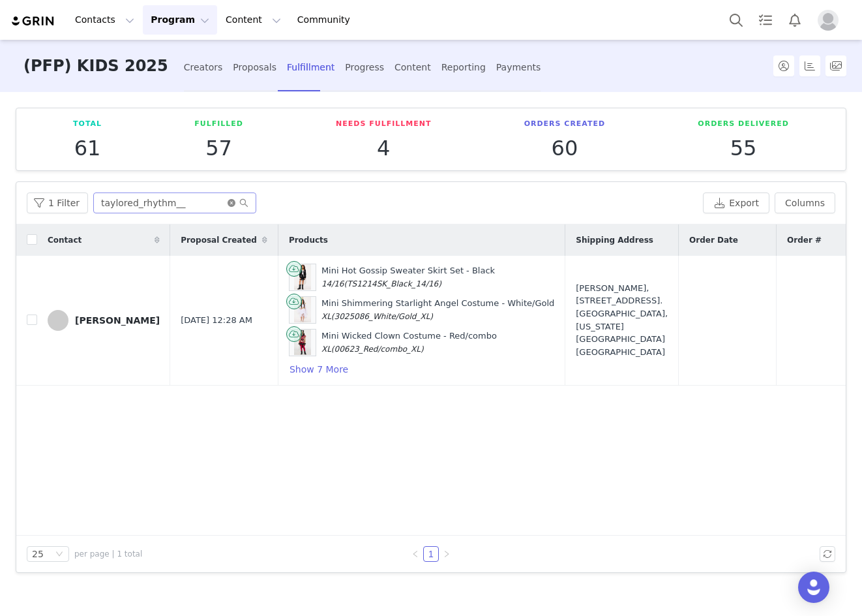
click at [228, 204] on icon "icon: close-circle" at bounding box center [232, 203] width 8 height 8
click at [188, 203] on input "text" at bounding box center [174, 202] width 163 height 21
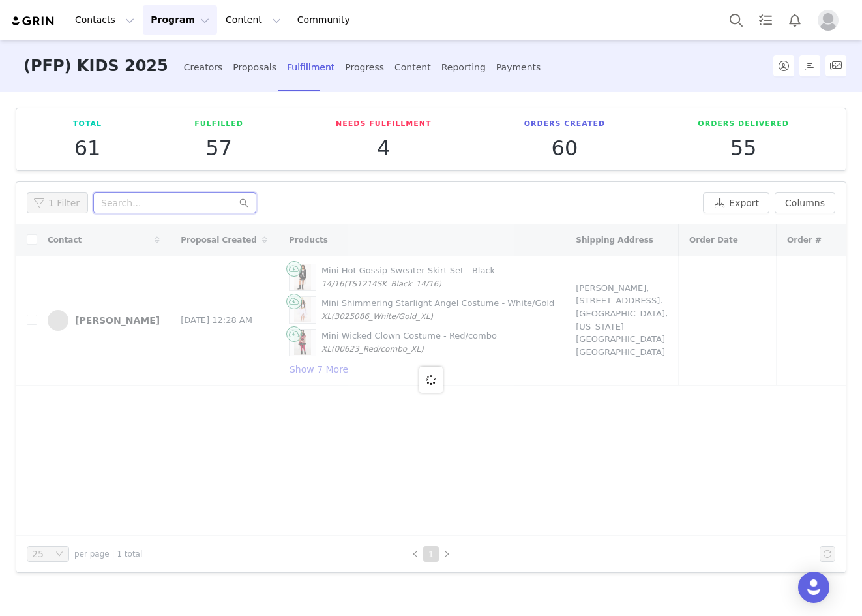
paste input "taylored_rhythm__"
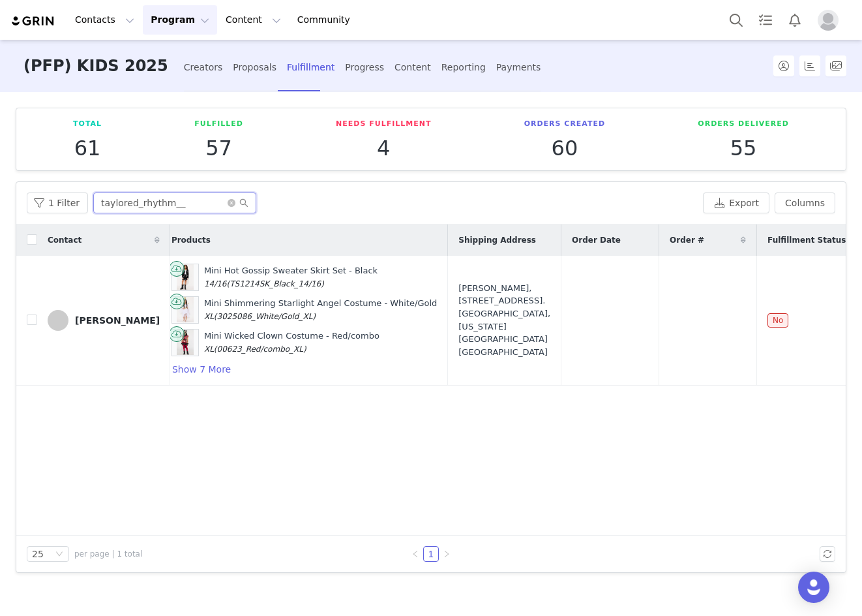
scroll to position [0, 249]
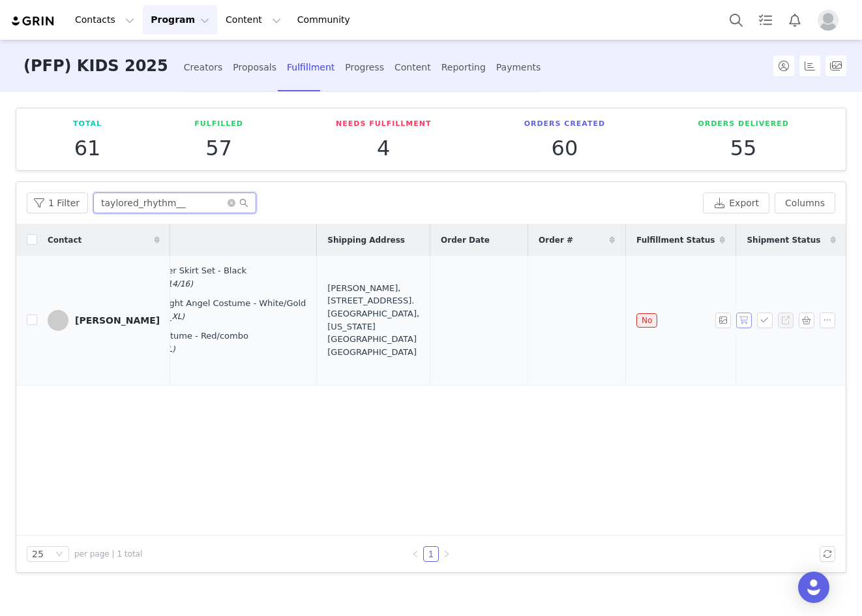
type input "taylored_rhythm__"
click at [744, 326] on button "button" at bounding box center [745, 320] width 16 height 16
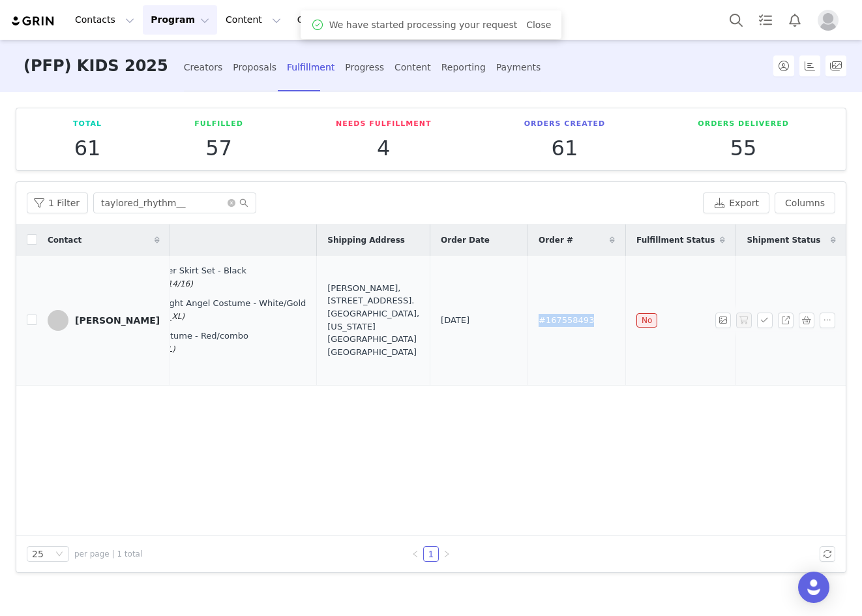
drag, startPoint x: 521, startPoint y: 318, endPoint x: 460, endPoint y: 326, distance: 61.2
click at [528, 326] on td "#167558493" at bounding box center [577, 321] width 98 height 130
copy span "#167558493"
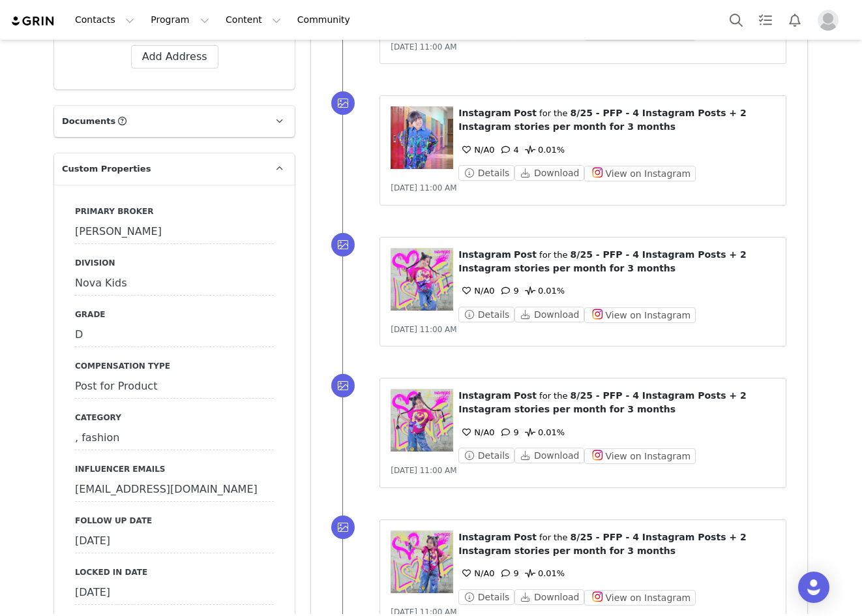
scroll to position [1370, 0]
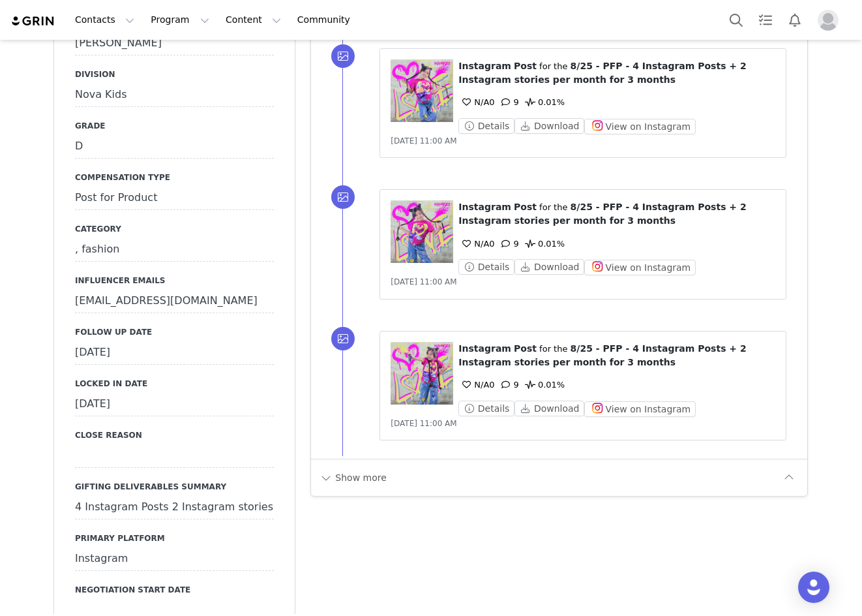
click at [149, 393] on div "[DATE]" at bounding box center [174, 404] width 199 height 23
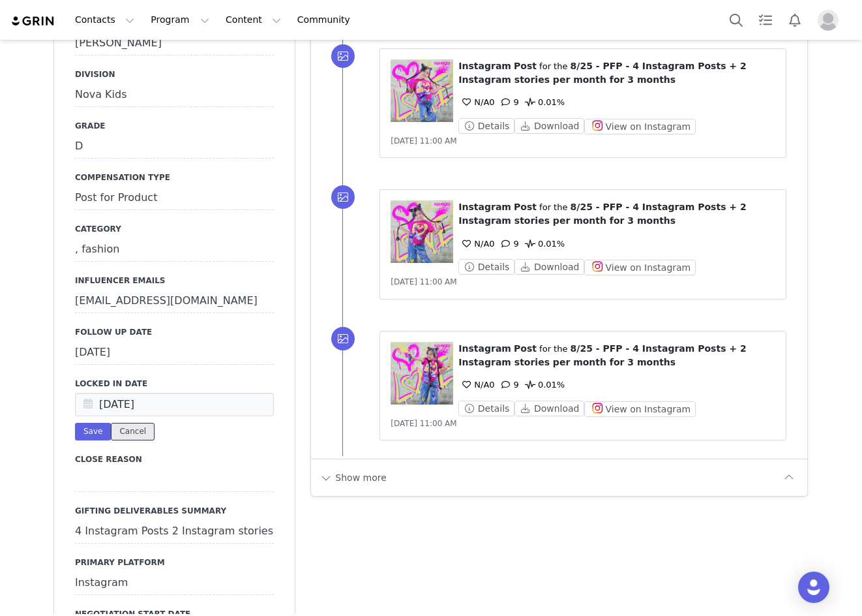
click at [119, 423] on button "Cancel" at bounding box center [133, 432] width 44 height 18
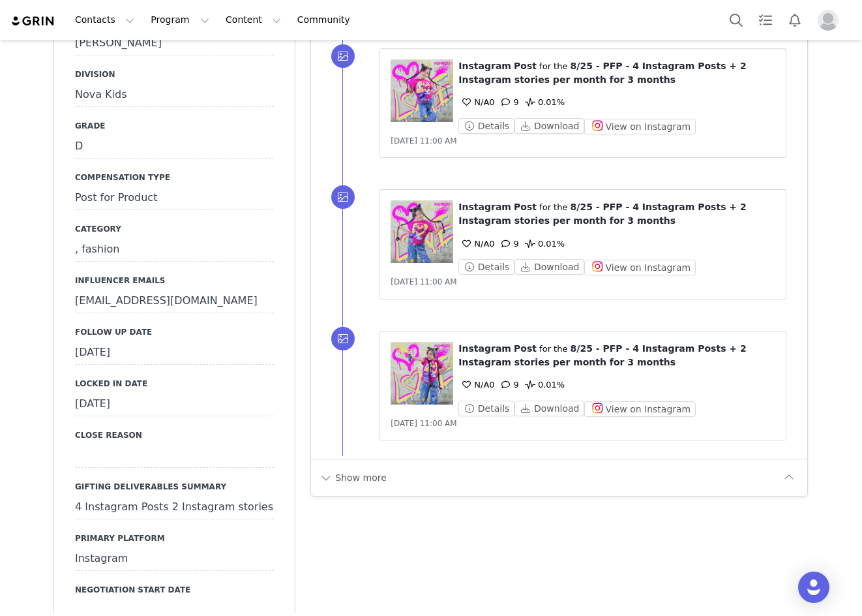
click at [145, 341] on div "[DATE]" at bounding box center [174, 352] width 199 height 23
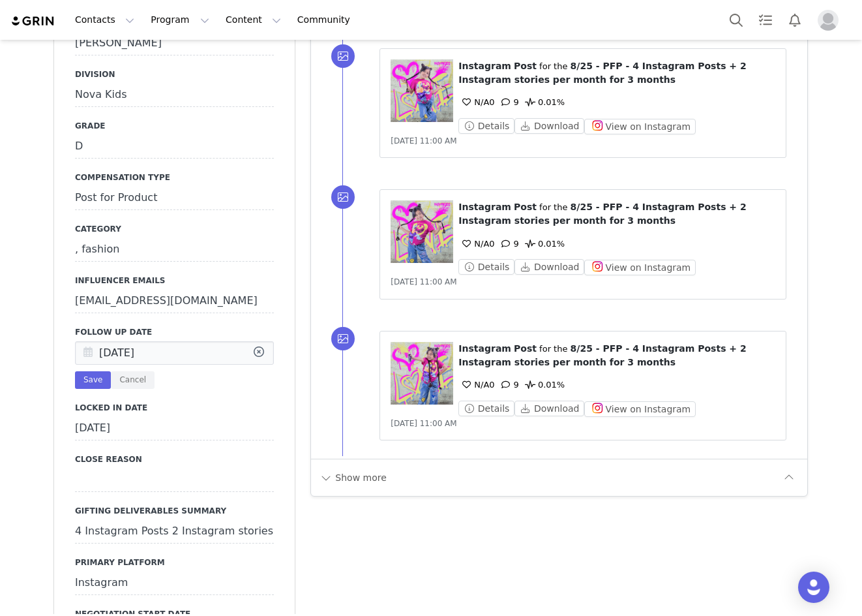
click at [85, 342] on icon at bounding box center [87, 353] width 23 height 23
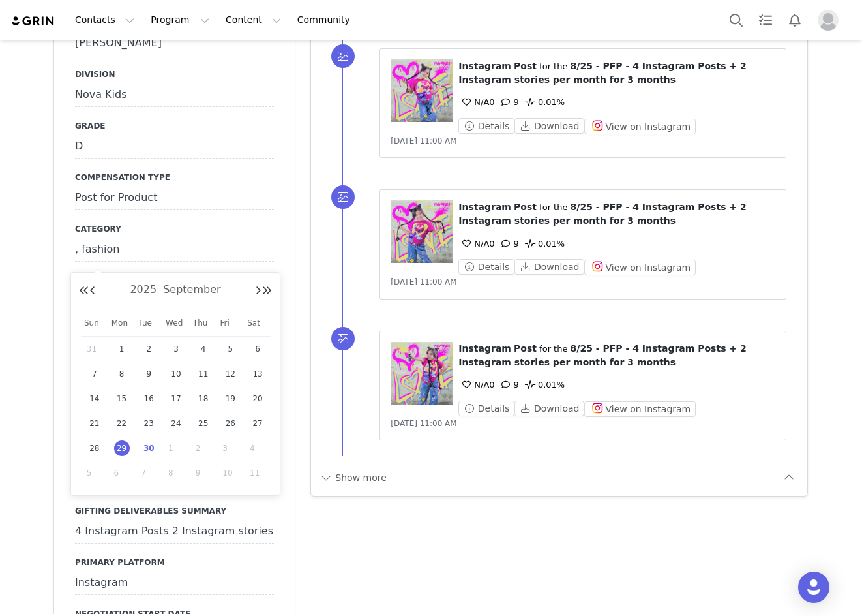
click at [145, 446] on span "30" at bounding box center [149, 448] width 16 height 16
type input "[DATE]"
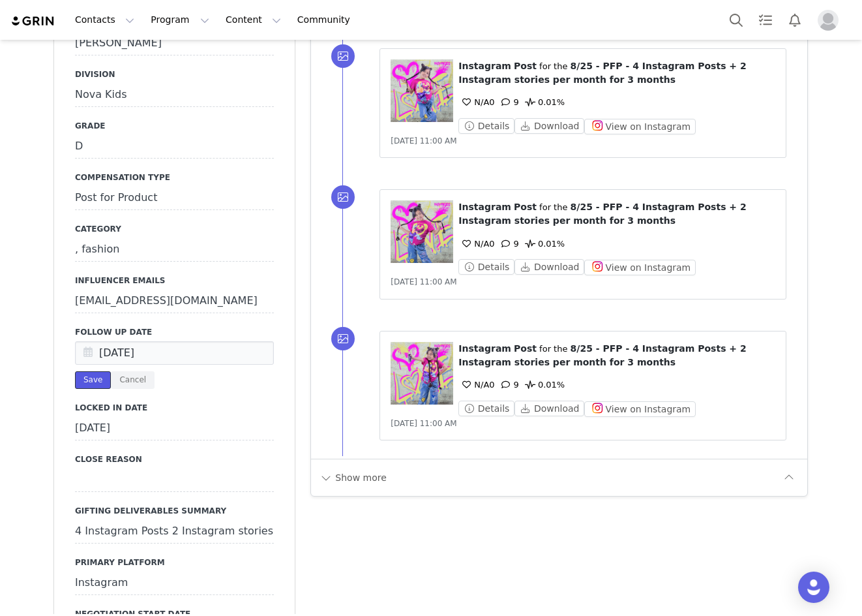
click at [88, 371] on button "Save" at bounding box center [93, 380] width 36 height 18
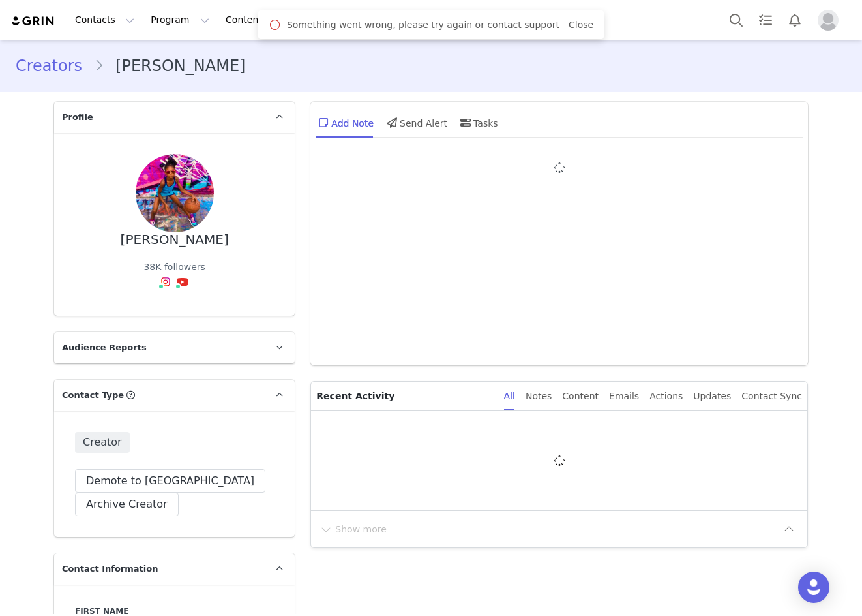
type input "+1 ([GEOGRAPHIC_DATA])"
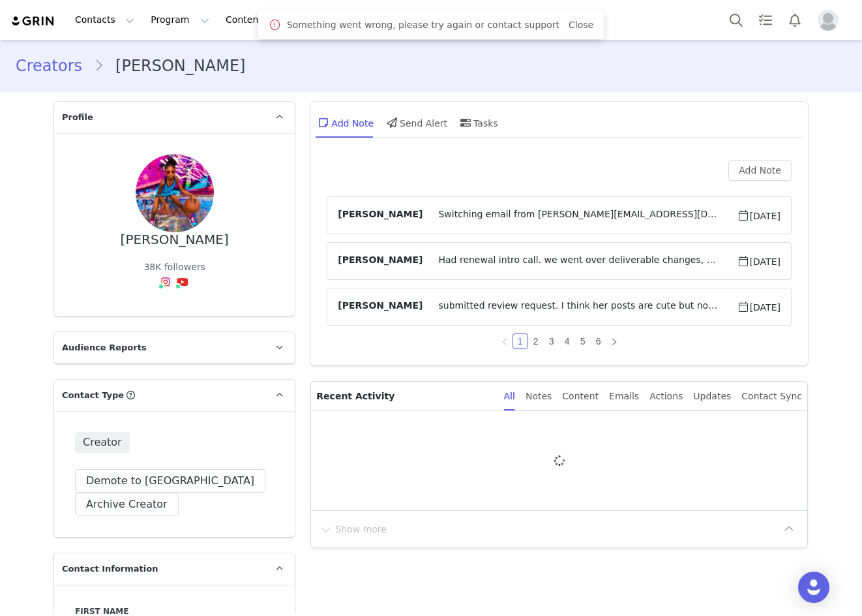
click at [569, 22] on link "Close" at bounding box center [581, 25] width 25 height 10
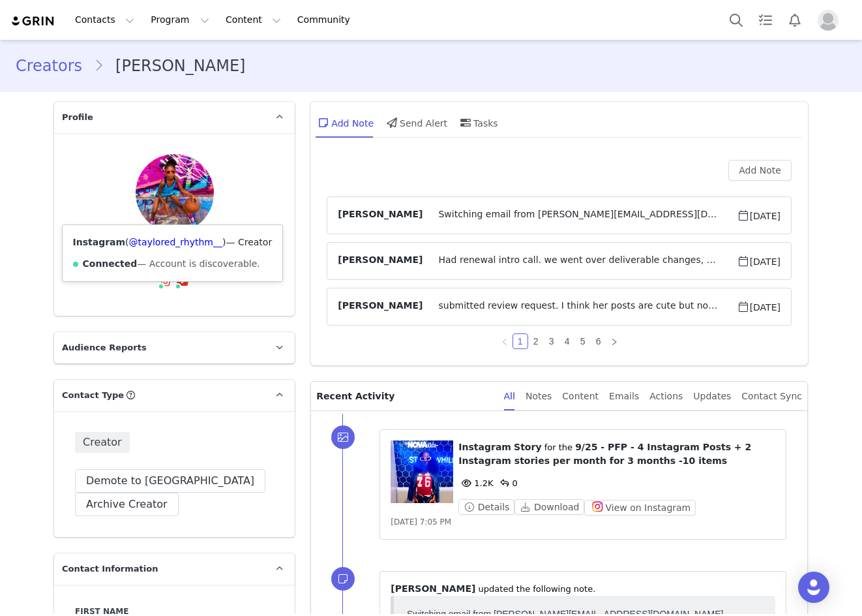
click at [161, 250] on div "Instagram ( @taylored_rhythm__ ) — Creator Connected — Account is discoverable." at bounding box center [173, 253] width 220 height 56
click at [162, 247] on link "@taylored_rhythm__" at bounding box center [175, 242] width 93 height 10
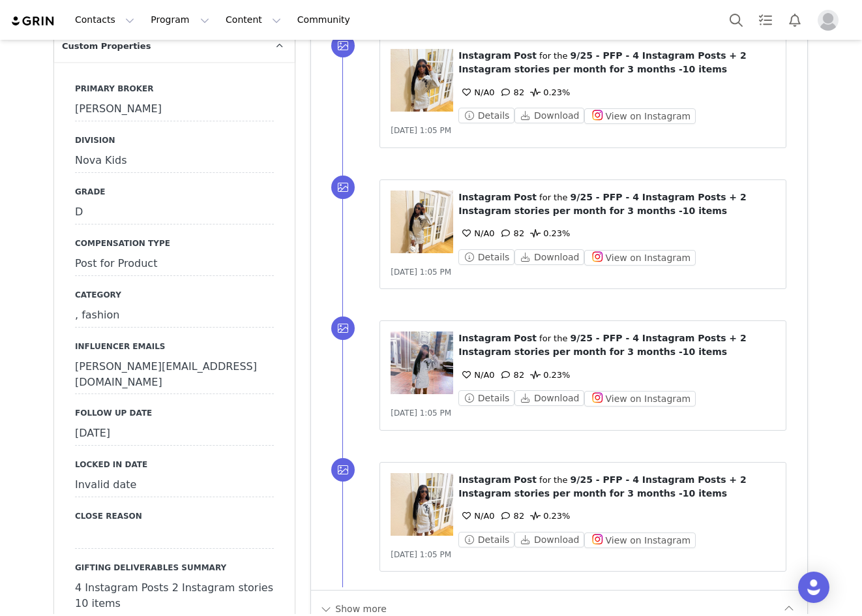
scroll to position [1278, 0]
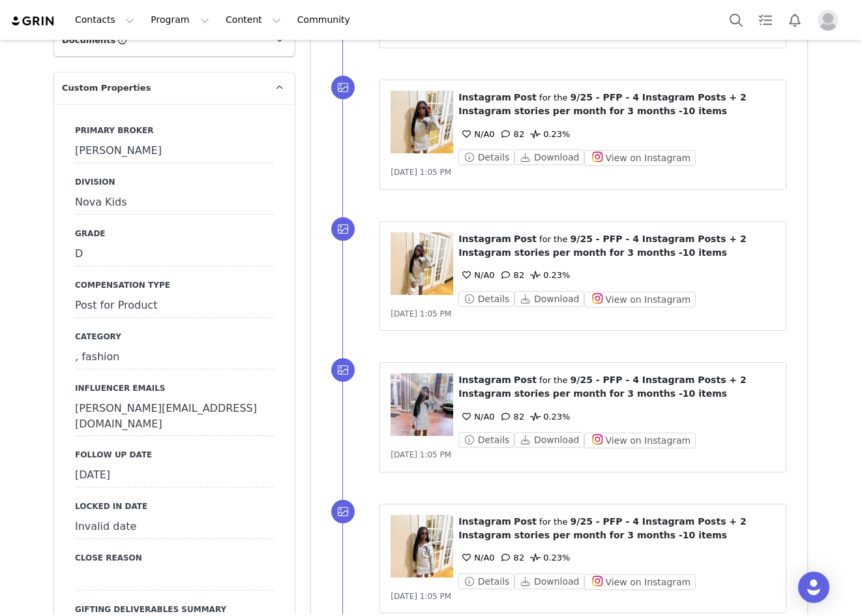
click at [123, 464] on div "September 22nd, 2025" at bounding box center [174, 475] width 199 height 23
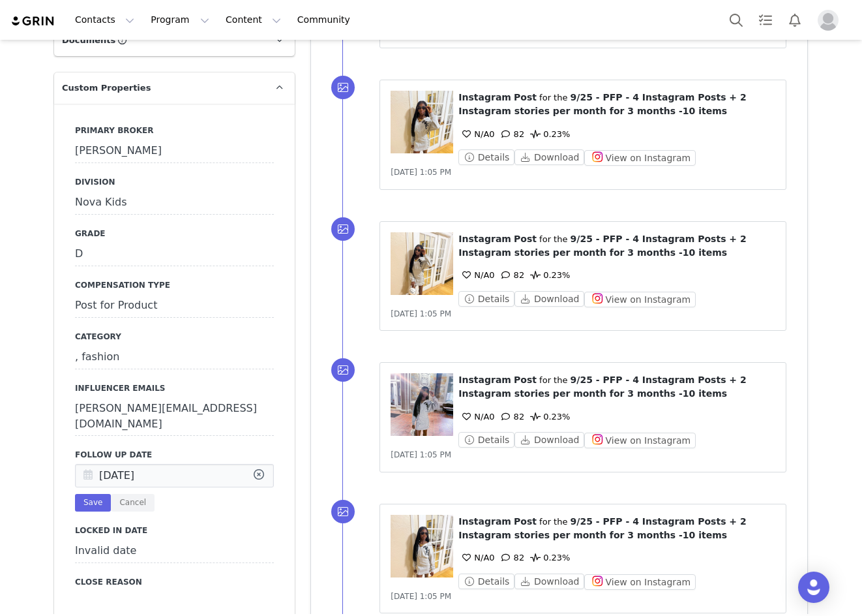
click at [80, 464] on icon at bounding box center [87, 475] width 23 height 23
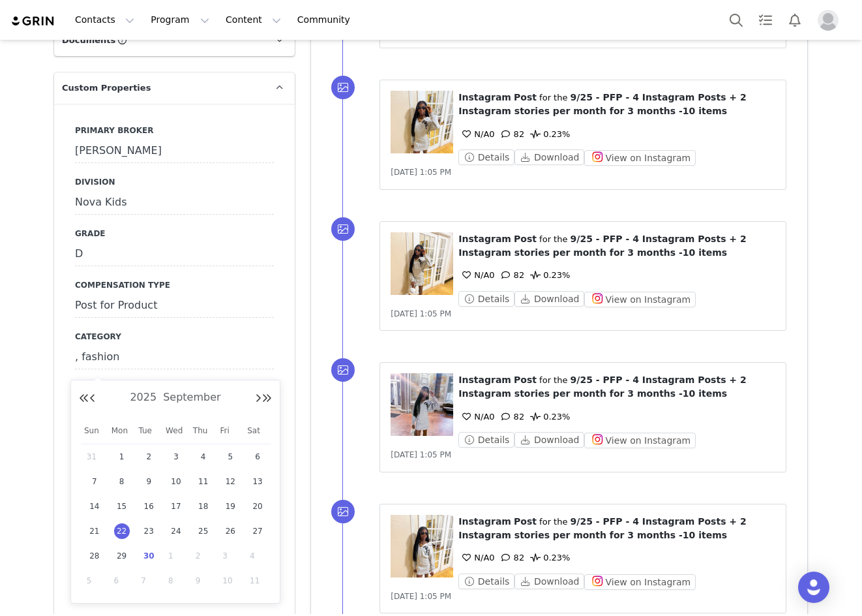
click at [153, 551] on span "30" at bounding box center [149, 556] width 16 height 16
type input "[DATE]"
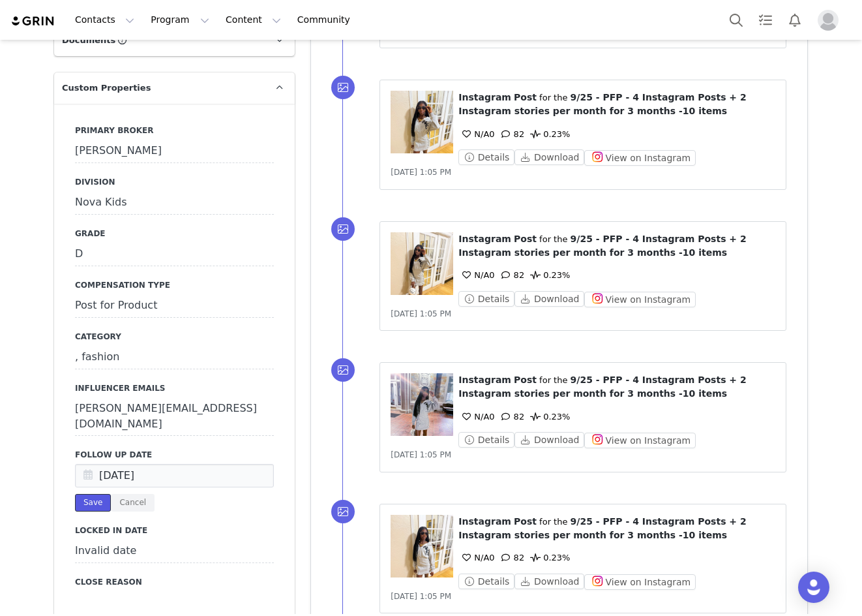
click at [85, 494] on button "Save" at bounding box center [93, 503] width 36 height 18
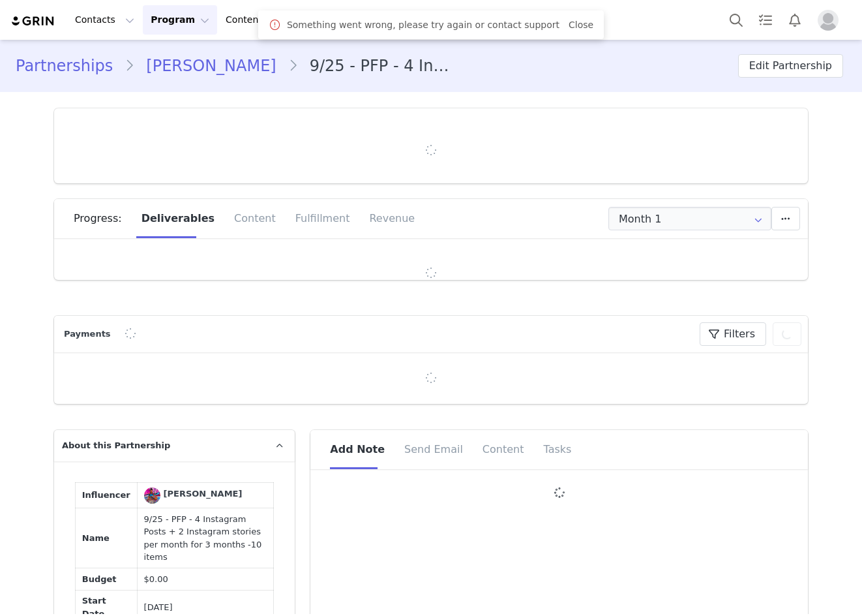
type input "+1 ([GEOGRAPHIC_DATA])"
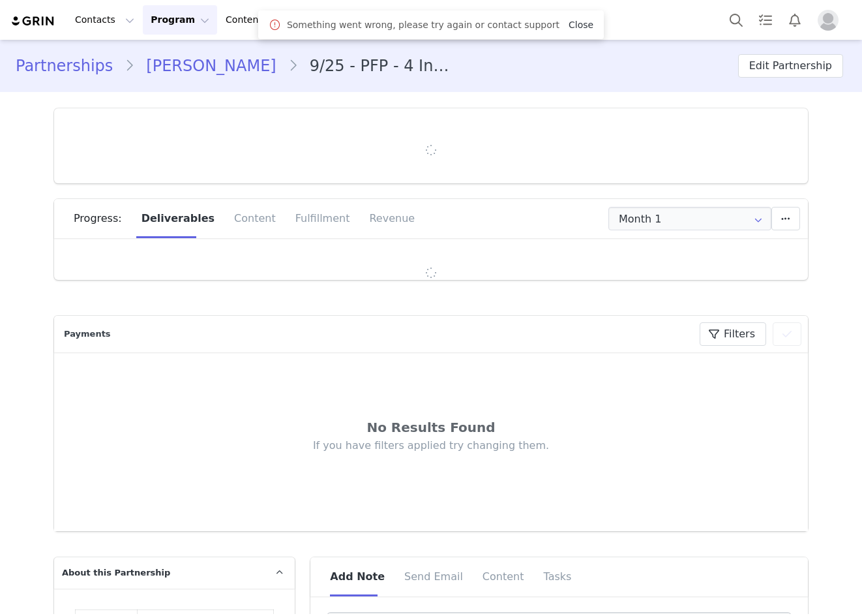
click at [569, 20] on link "Close" at bounding box center [581, 25] width 25 height 10
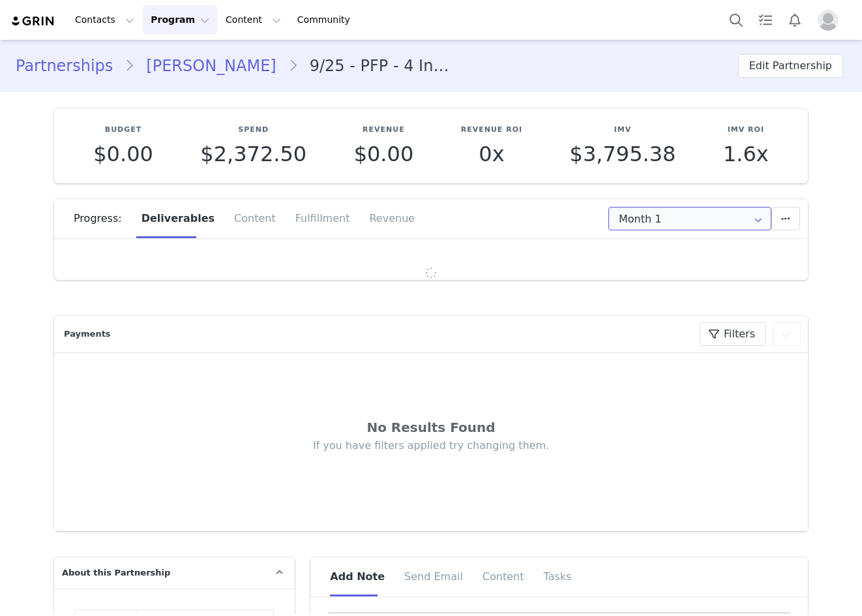
click at [639, 222] on input "Month 1" at bounding box center [690, 218] width 163 height 23
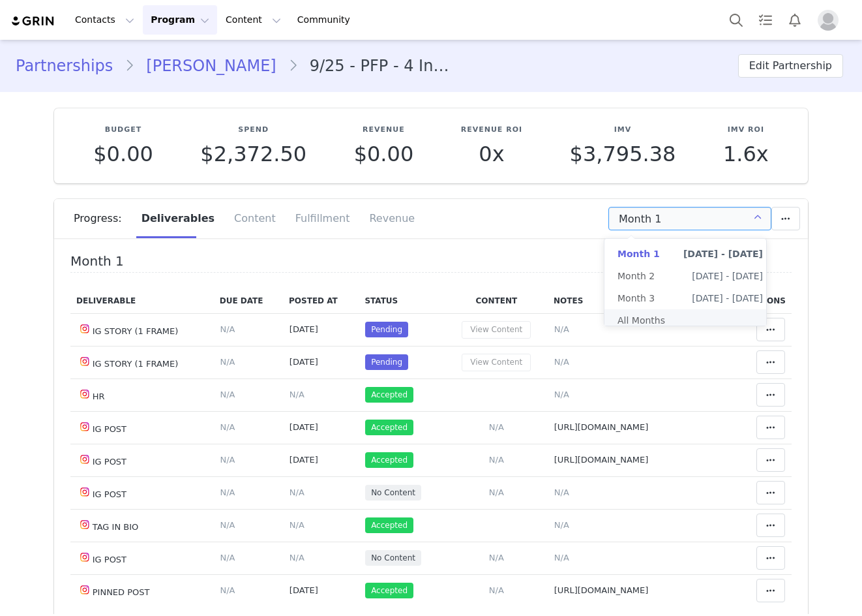
click at [654, 324] on div at bounding box center [685, 322] width 159 height 4
click at [439, 256] on h4 "Month 1" at bounding box center [431, 263] width 722 height 19
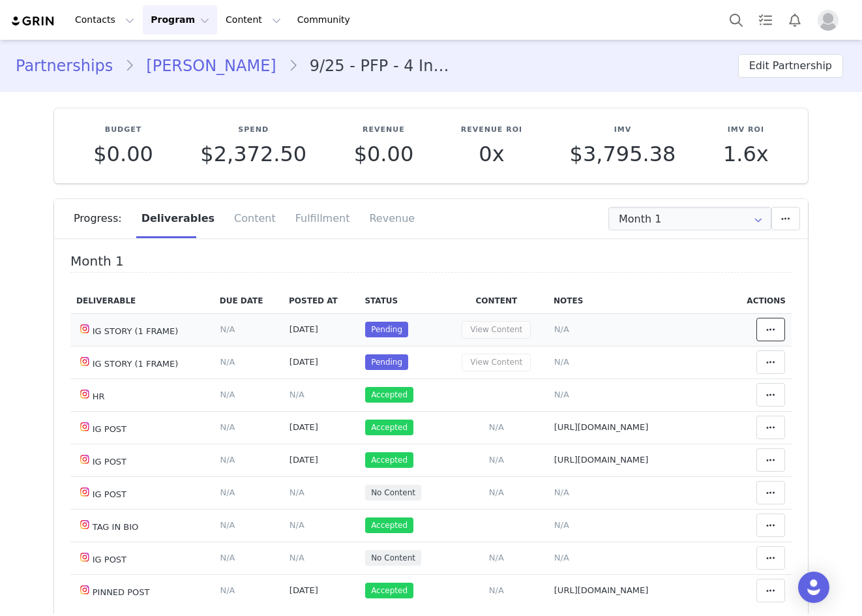
click at [763, 322] on span at bounding box center [771, 330] width 16 height 16
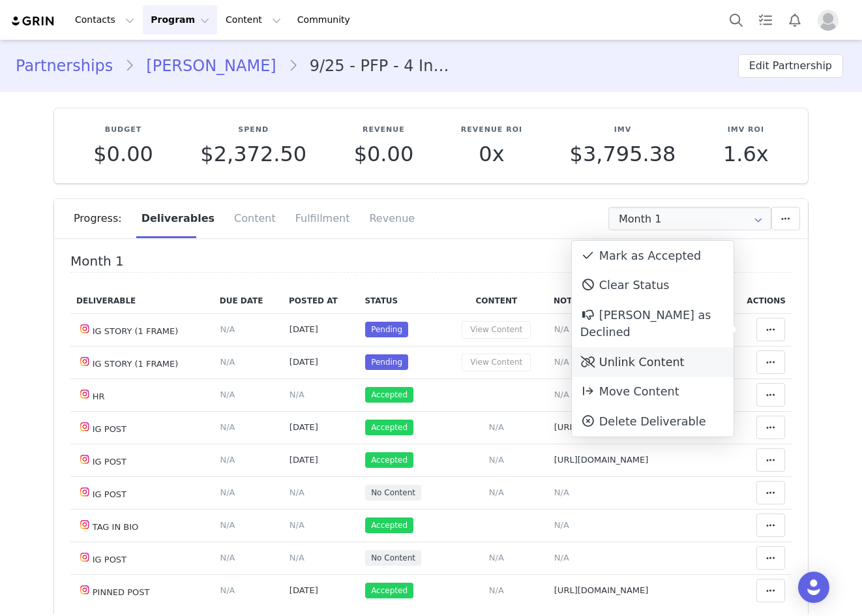
click at [669, 347] on div "Unlink Content" at bounding box center [653, 362] width 162 height 30
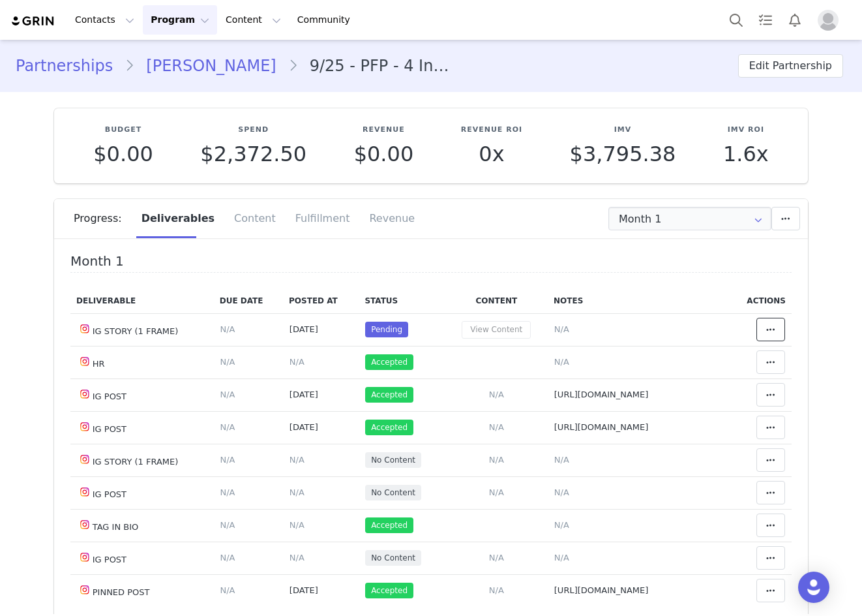
click at [767, 327] on icon at bounding box center [771, 329] width 9 height 10
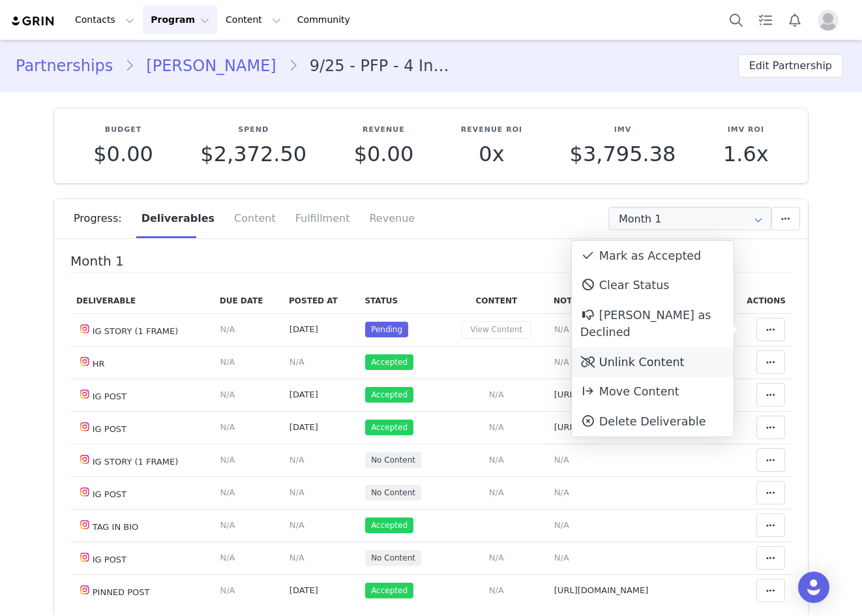
click at [699, 347] on div "Unlink Content" at bounding box center [653, 362] width 162 height 30
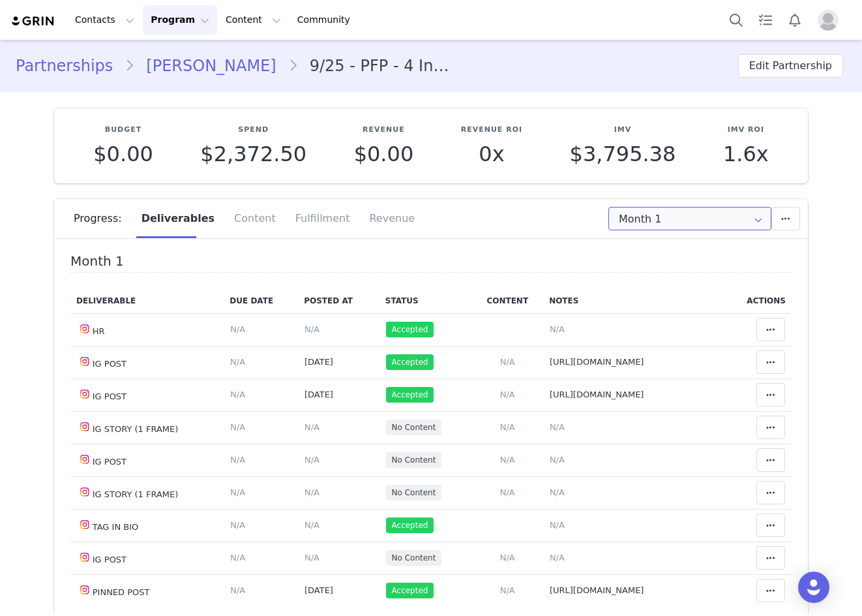
click at [690, 214] on input "Month 1" at bounding box center [690, 218] width 163 height 23
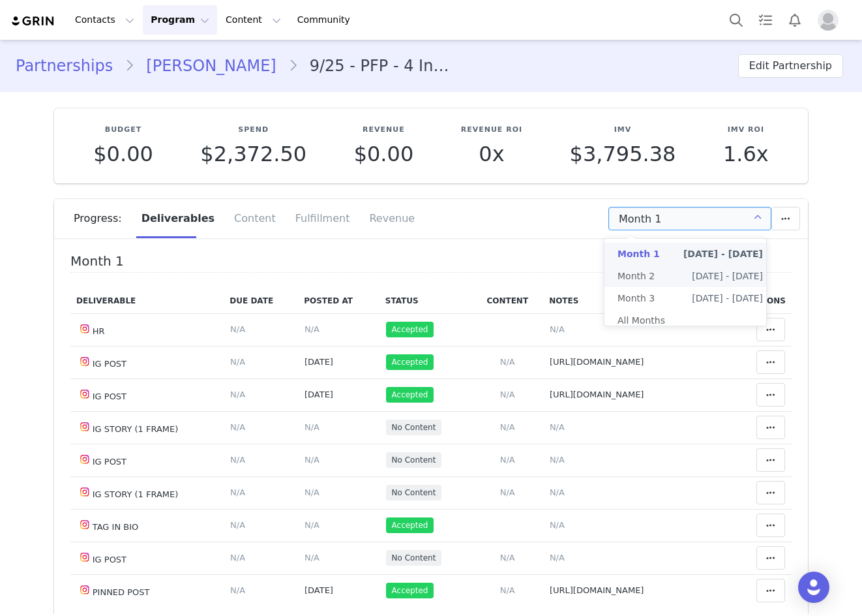
click at [675, 278] on li "Month 2 Oct 3rd - Nov 3rd" at bounding box center [691, 276] width 172 height 22
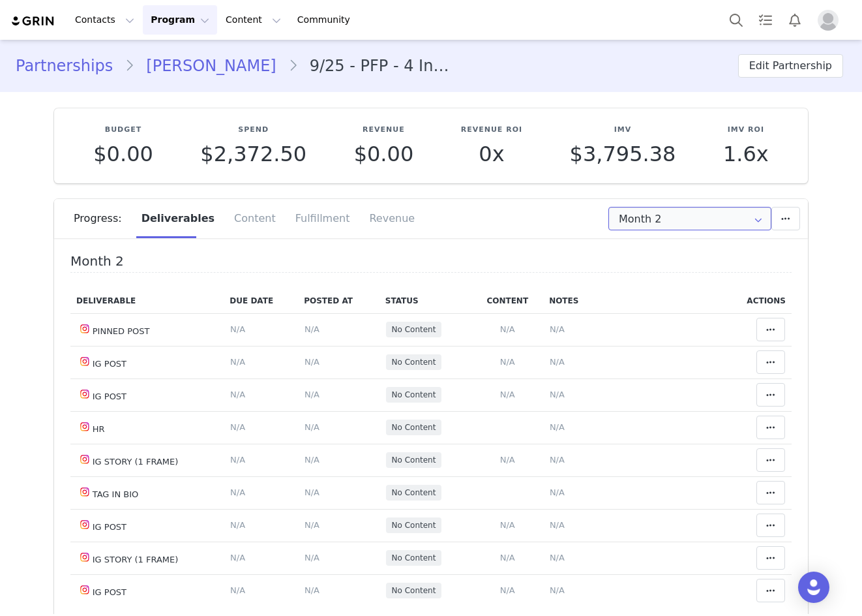
click at [659, 218] on input "Month 2" at bounding box center [690, 218] width 163 height 23
click at [654, 327] on li "All Months" at bounding box center [691, 320] width 172 height 22
type input "All"
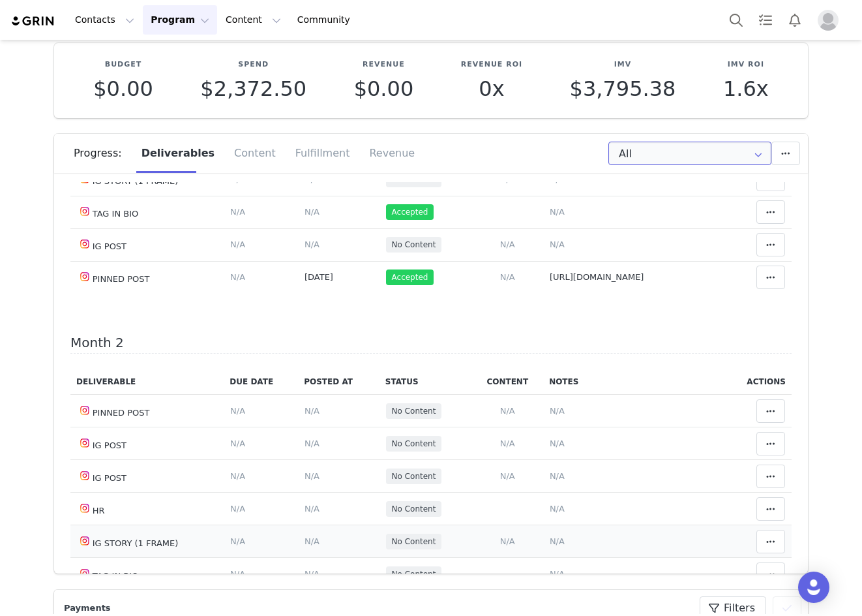
scroll to position [34, 0]
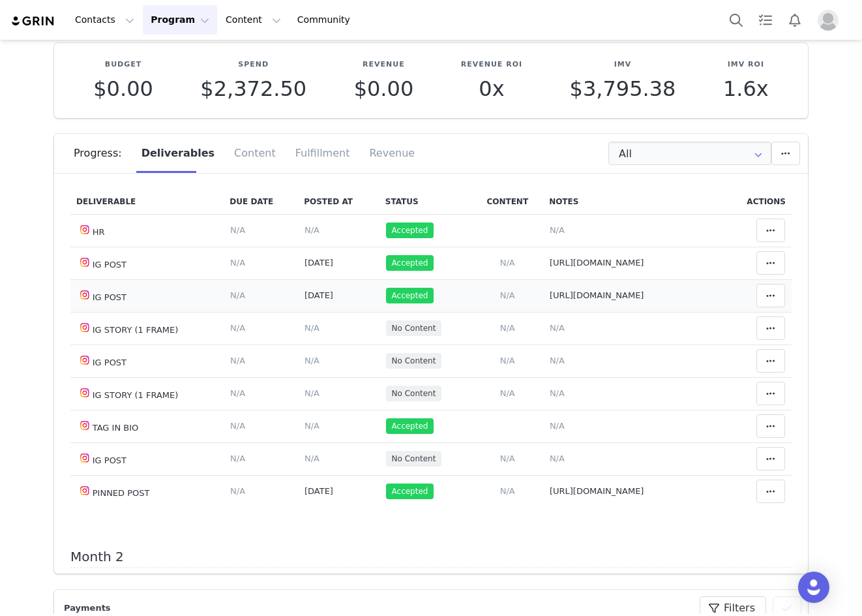
click at [551, 297] on span "https://www.instagram.com/p/DOn7moPDpMV/" at bounding box center [597, 295] width 95 height 10
type textarea "https://www.instagram.com/p/DOn7moPDpMV/"
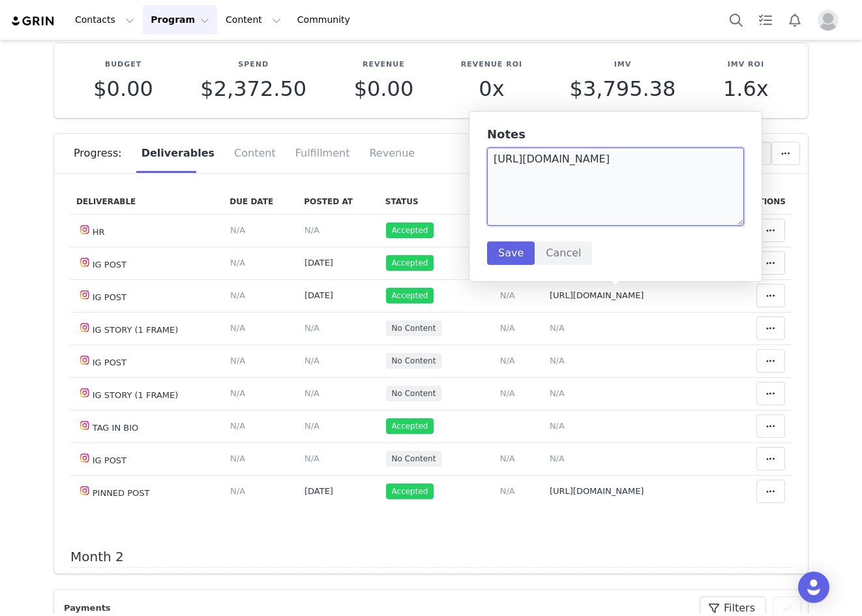
drag, startPoint x: 725, startPoint y: 157, endPoint x: 487, endPoint y: 166, distance: 238.3
click at [487, 166] on textarea "https://www.instagram.com/p/DOn7moPDpMV/" at bounding box center [615, 186] width 257 height 78
click at [560, 252] on button "Cancel" at bounding box center [563, 252] width 57 height 23
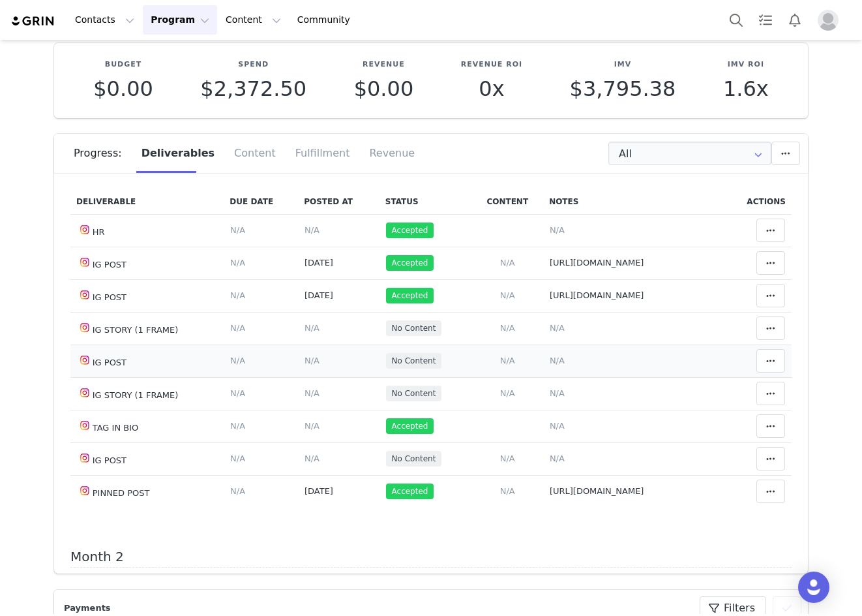
click at [305, 361] on span "N/A" at bounding box center [312, 361] width 15 height 10
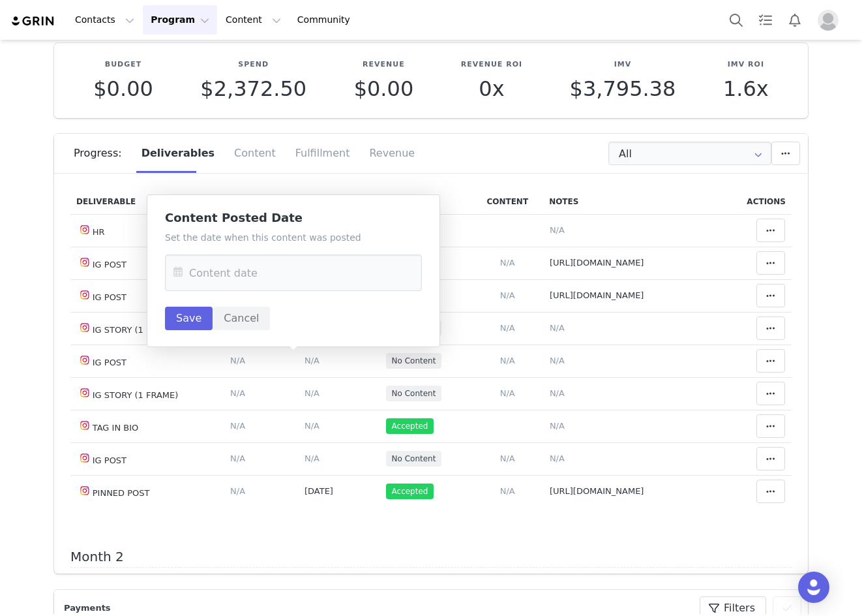
click at [172, 264] on icon at bounding box center [177, 272] width 23 height 37
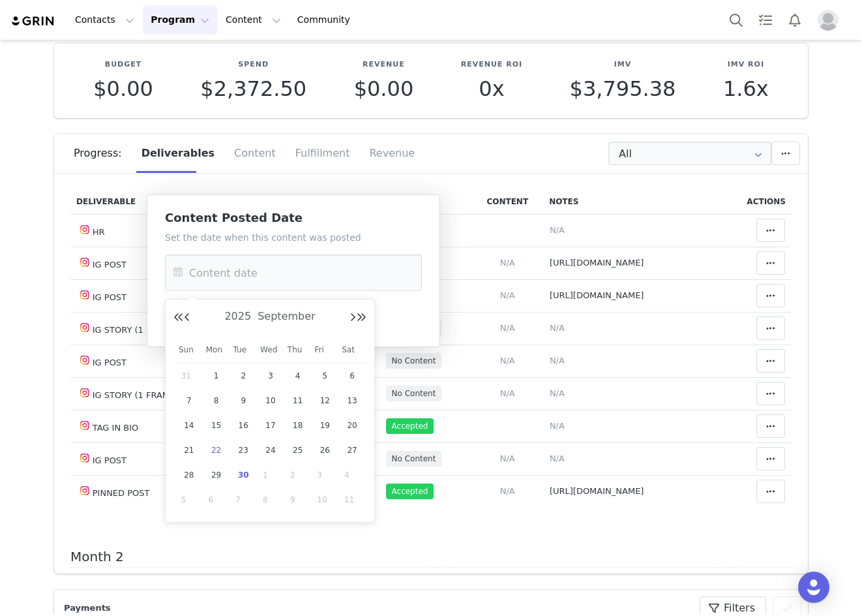
click at [220, 449] on span "22" at bounding box center [217, 450] width 16 height 16
type input "Sep 22 2025"
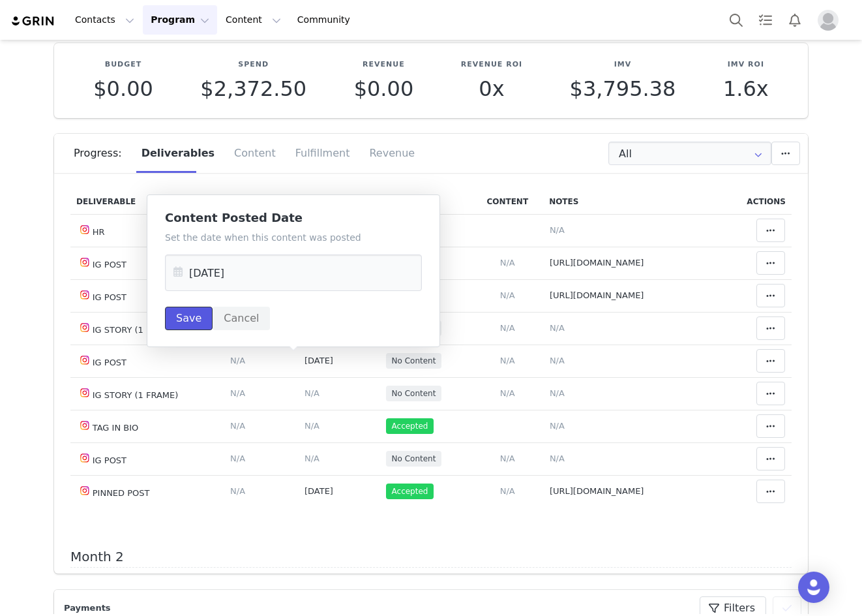
click at [190, 320] on button "Save" at bounding box center [189, 318] width 48 height 23
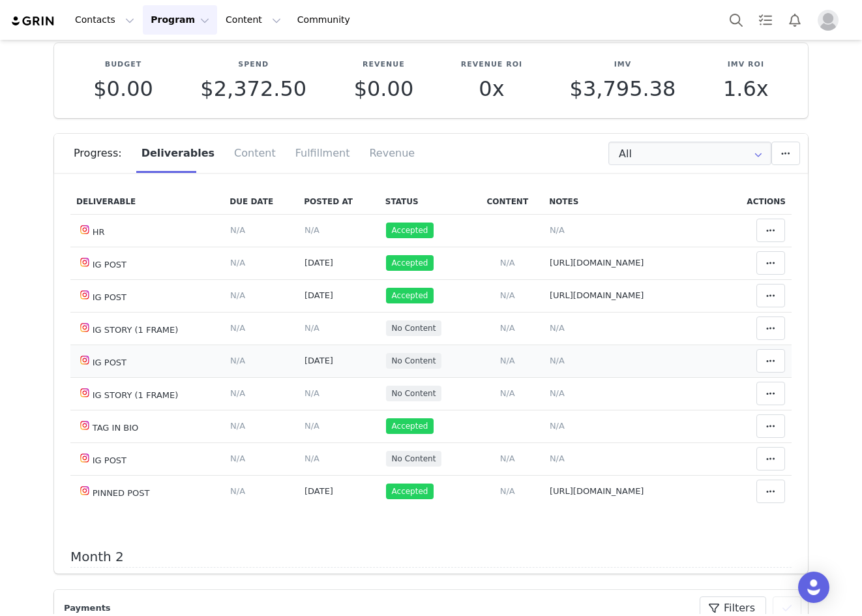
click at [550, 365] on span "N/A" at bounding box center [557, 361] width 15 height 10
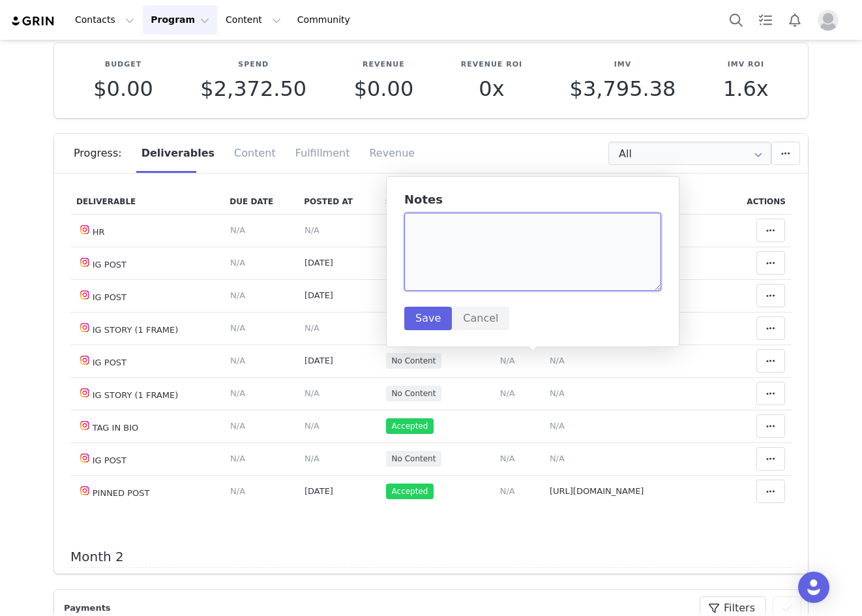
click at [498, 248] on textarea at bounding box center [532, 252] width 257 height 78
paste textarea "https://www.instagram.com/reel/DO6EuWgDu2T/"
type textarea "https://www.instagram.com/reel/DO6EuWgDu2T/"
click at [437, 318] on button "Save" at bounding box center [428, 318] width 48 height 23
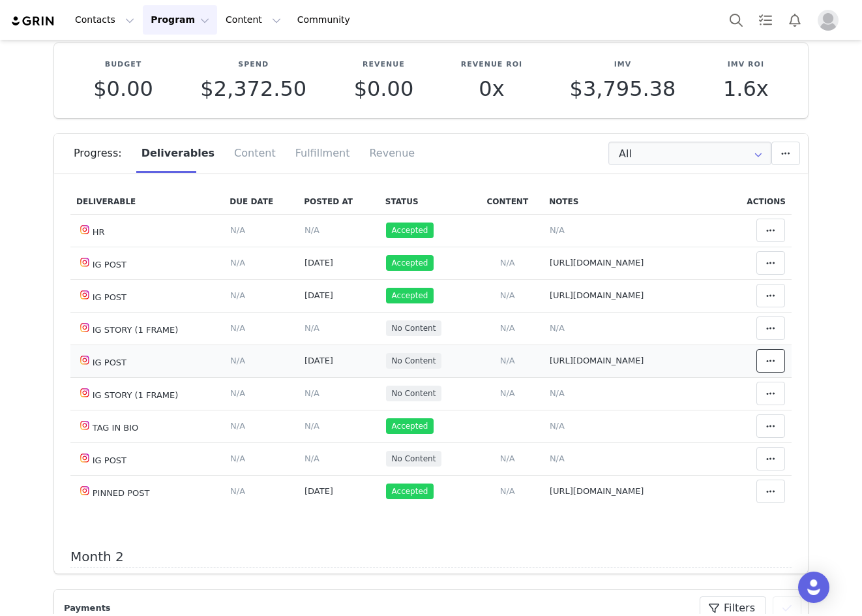
click at [763, 358] on span at bounding box center [771, 361] width 16 height 16
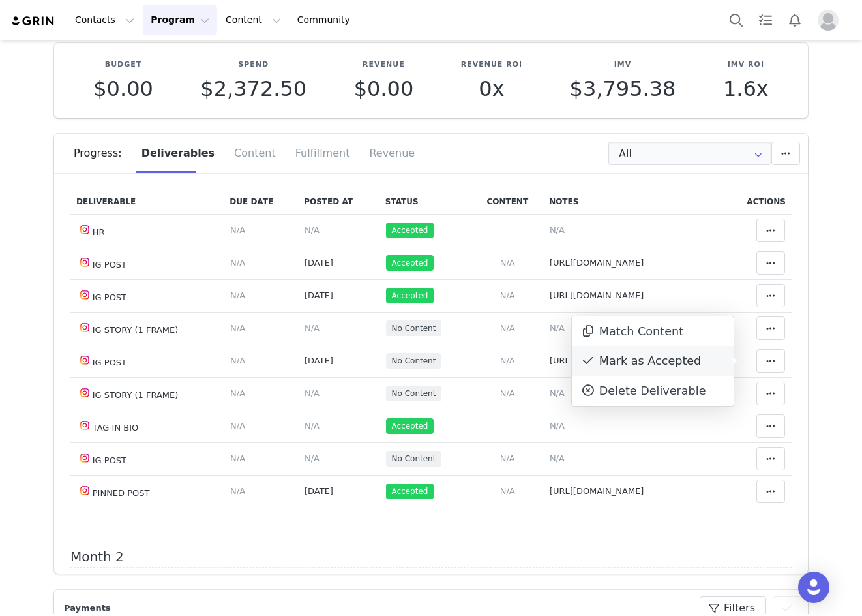
click at [690, 363] on div "Mark as Accepted" at bounding box center [653, 361] width 162 height 30
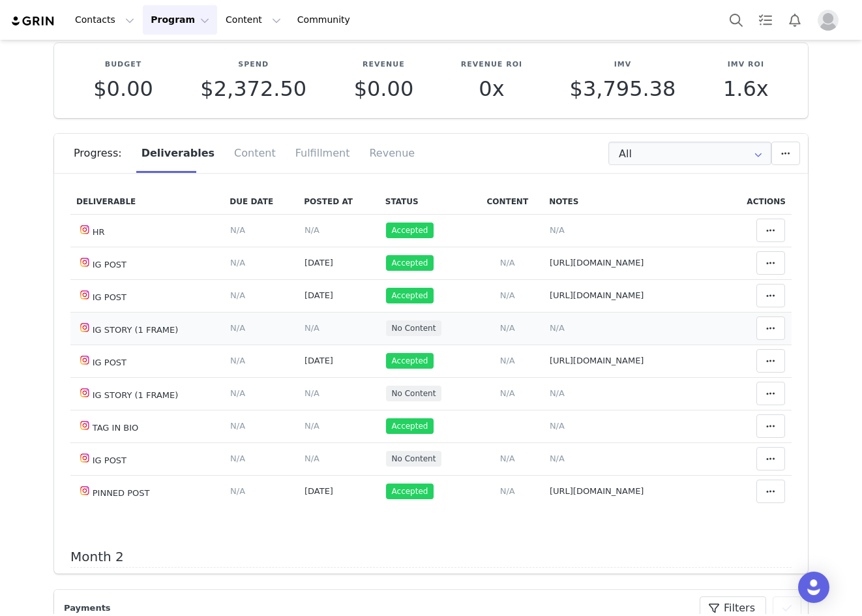
click at [305, 326] on span "N/A" at bounding box center [312, 328] width 15 height 10
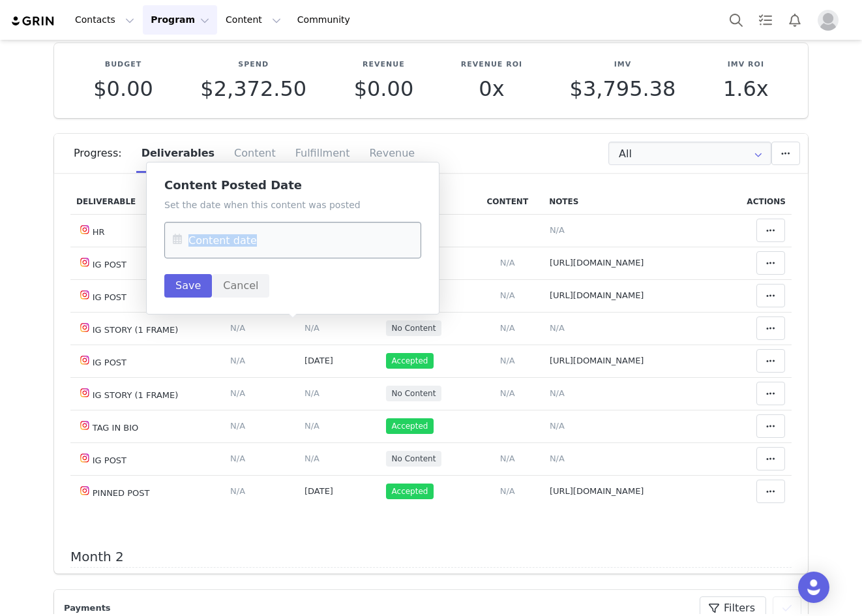
click at [189, 237] on div at bounding box center [292, 240] width 257 height 37
click at [177, 241] on icon at bounding box center [177, 240] width 23 height 37
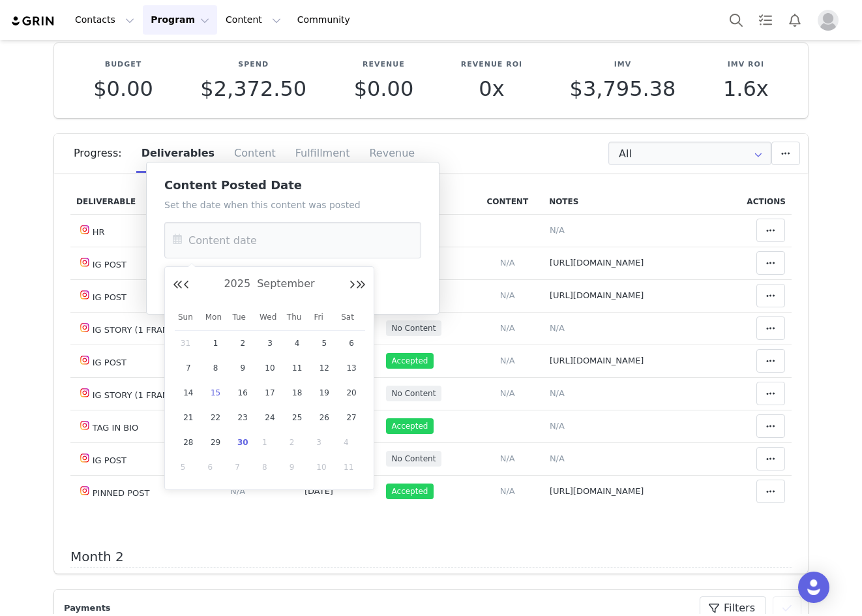
click at [217, 388] on span "15" at bounding box center [216, 393] width 16 height 16
type input "Sep 15 2025"
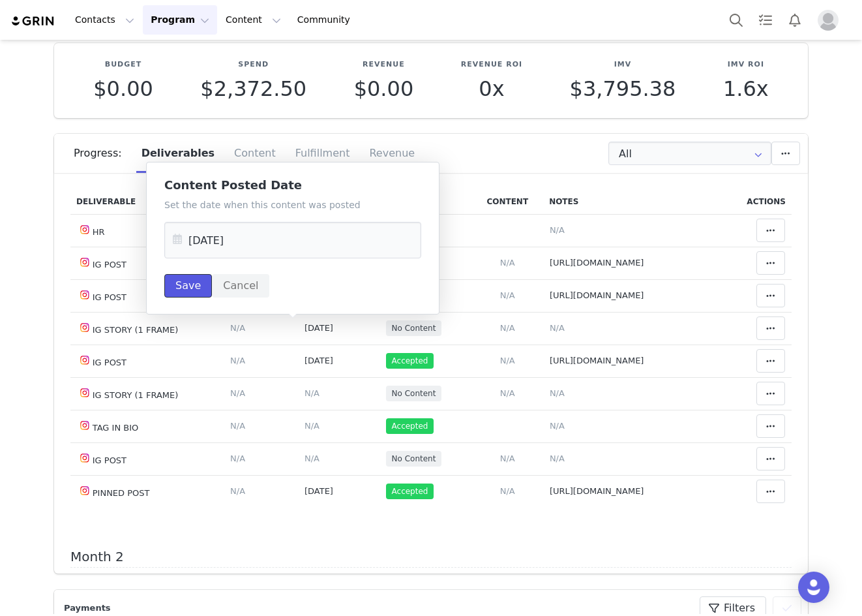
click at [185, 296] on button "Save" at bounding box center [188, 285] width 48 height 23
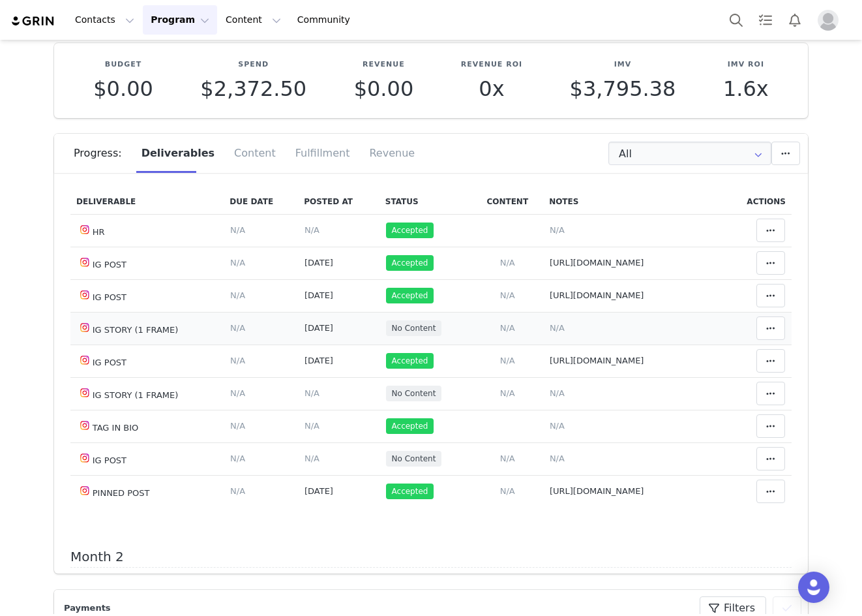
click at [550, 326] on span "N/A" at bounding box center [557, 328] width 15 height 10
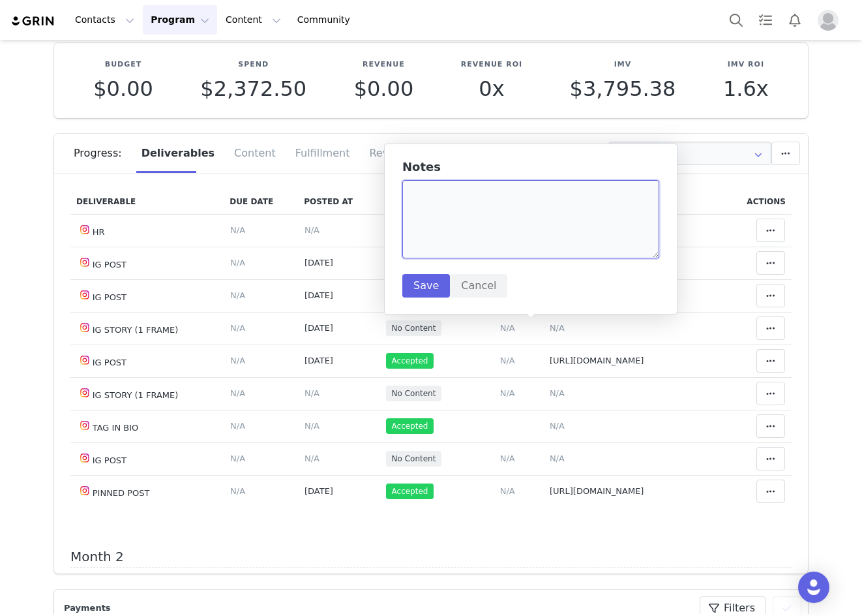
click at [491, 209] on textarea at bounding box center [531, 219] width 257 height 78
paste textarea "https://static-resources.creatoriq.com/instagram-stories/videos/372225884400639…"
type textarea "https://static-resources.creatoriq.com/instagram-stories/videos/372225884400639…"
click at [433, 290] on button "Save" at bounding box center [427, 285] width 48 height 23
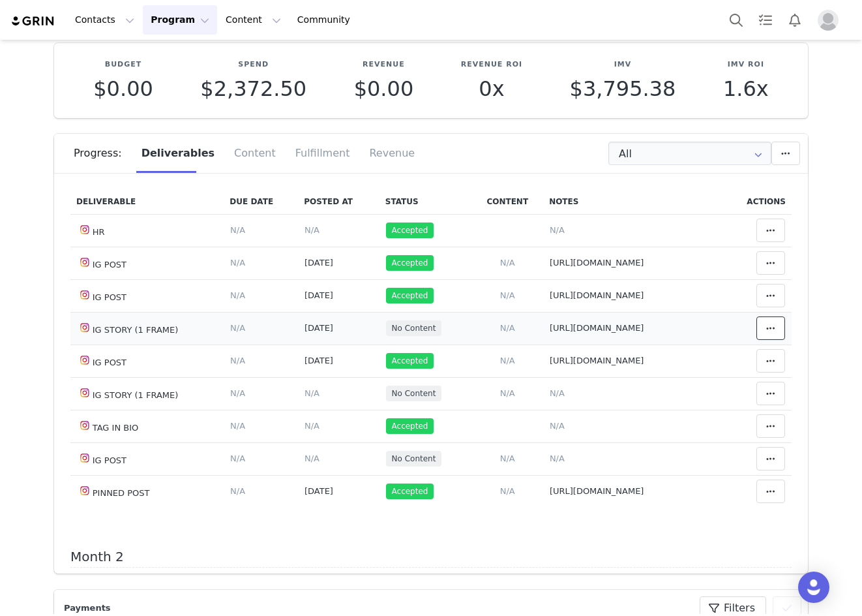
click at [767, 327] on icon at bounding box center [771, 328] width 9 height 10
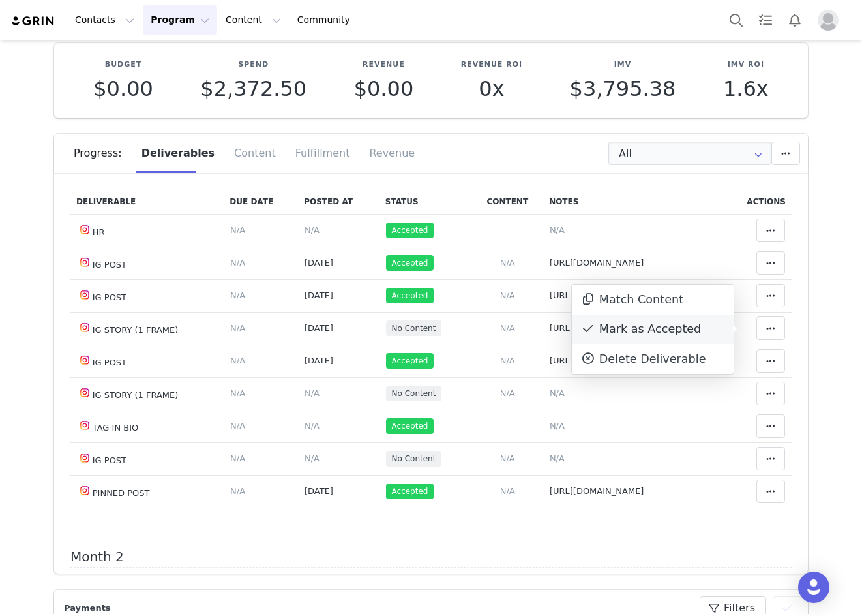
click at [682, 329] on div "Mark as Accepted" at bounding box center [653, 329] width 162 height 30
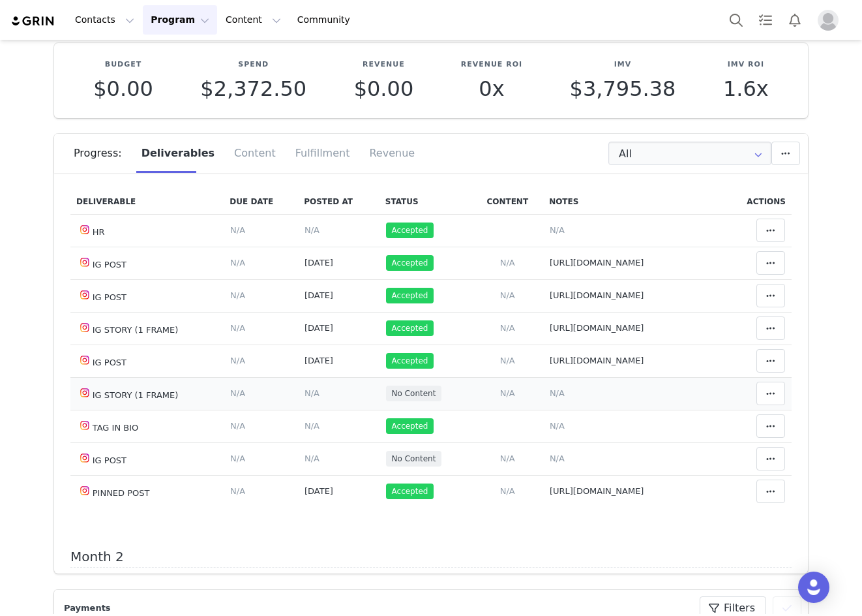
click at [305, 392] on span "N/A" at bounding box center [312, 393] width 15 height 10
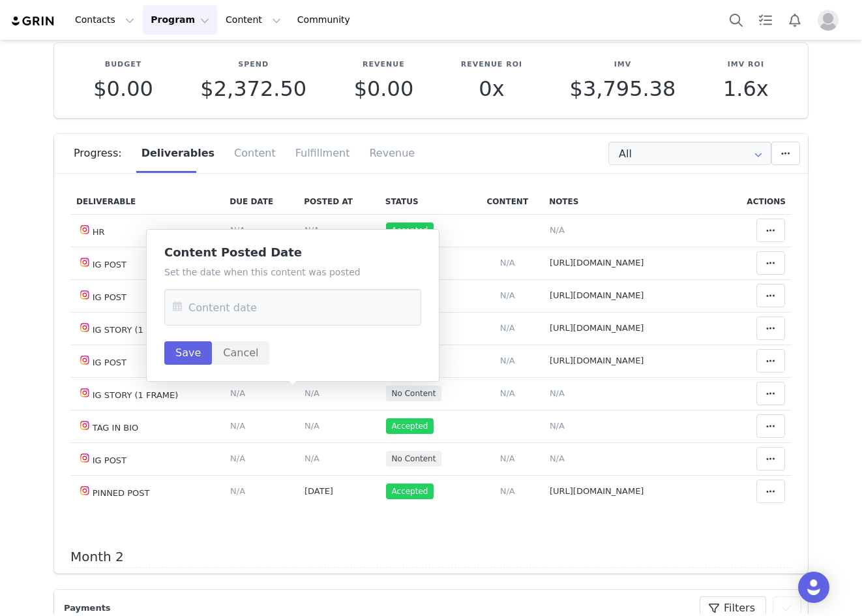
click at [179, 306] on icon at bounding box center [177, 307] width 23 height 37
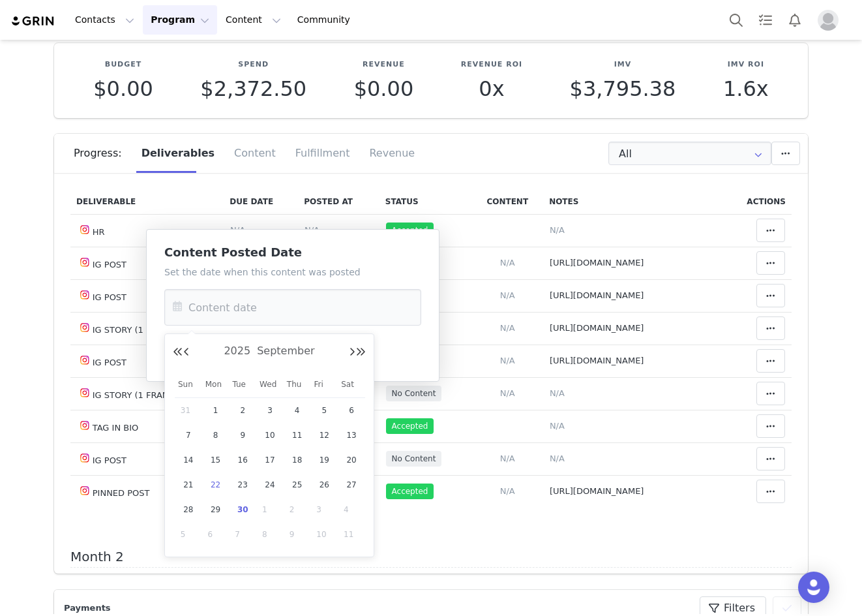
click at [214, 485] on span "22" at bounding box center [216, 485] width 16 height 16
type input "Sep 22 2025"
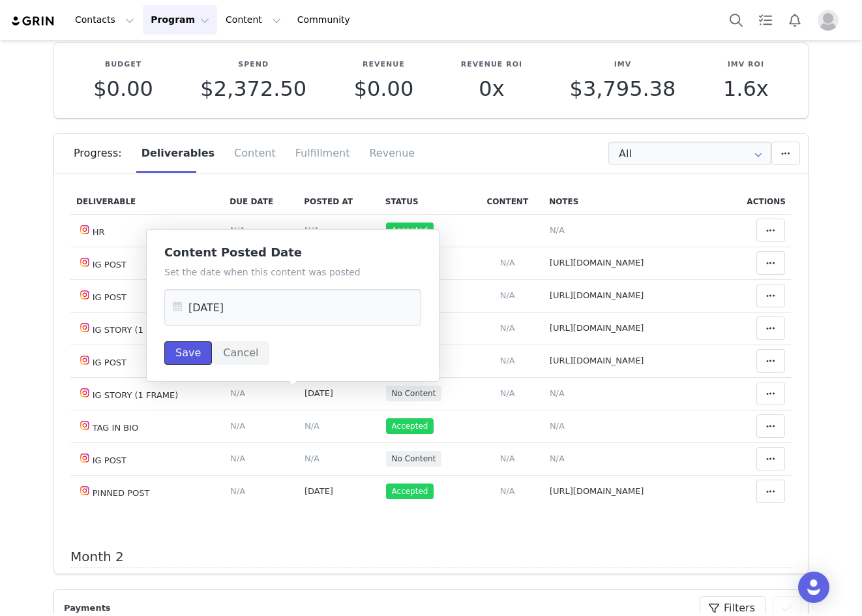
click at [186, 352] on button "Save" at bounding box center [188, 352] width 48 height 23
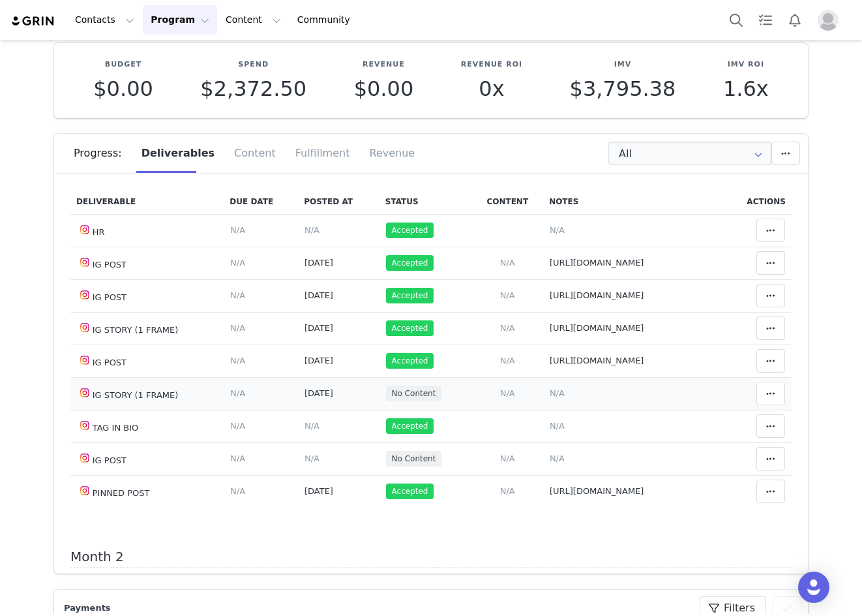
click at [550, 393] on span "N/A" at bounding box center [557, 393] width 15 height 10
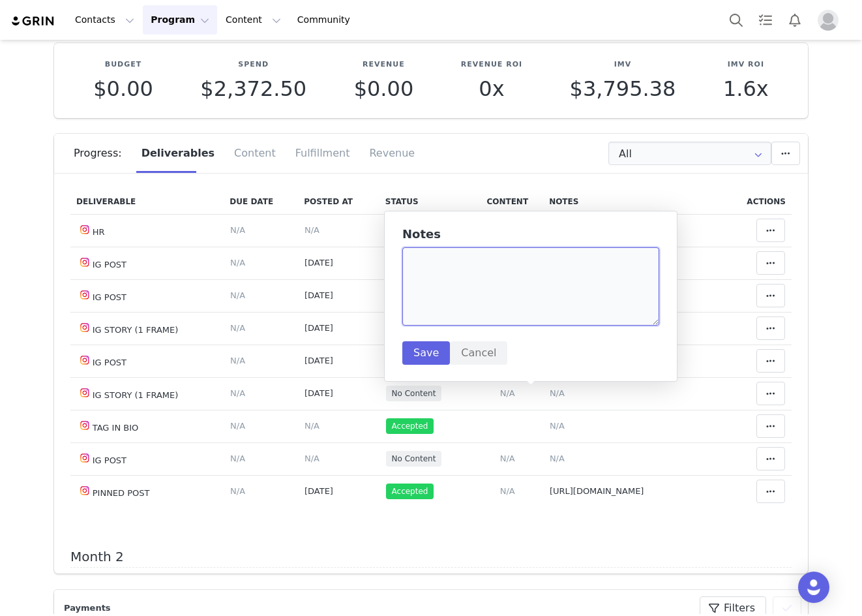
click at [502, 276] on textarea at bounding box center [531, 286] width 257 height 78
paste textarea "https://static-resources.creatoriq.com/instagram-stories/videos/372751569517429…"
type textarea "https://static-resources.creatoriq.com/instagram-stories/videos/372751569517429…"
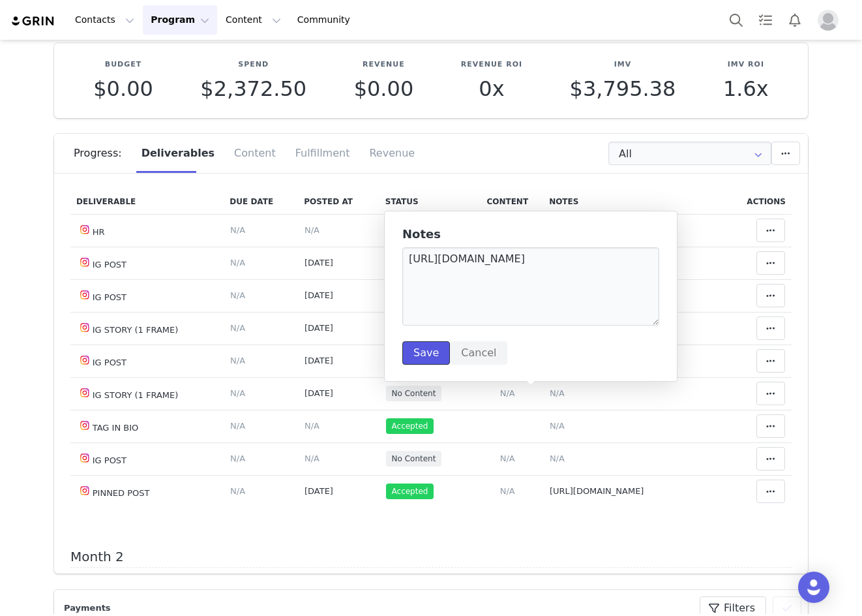
click at [426, 350] on button "Save" at bounding box center [427, 352] width 48 height 23
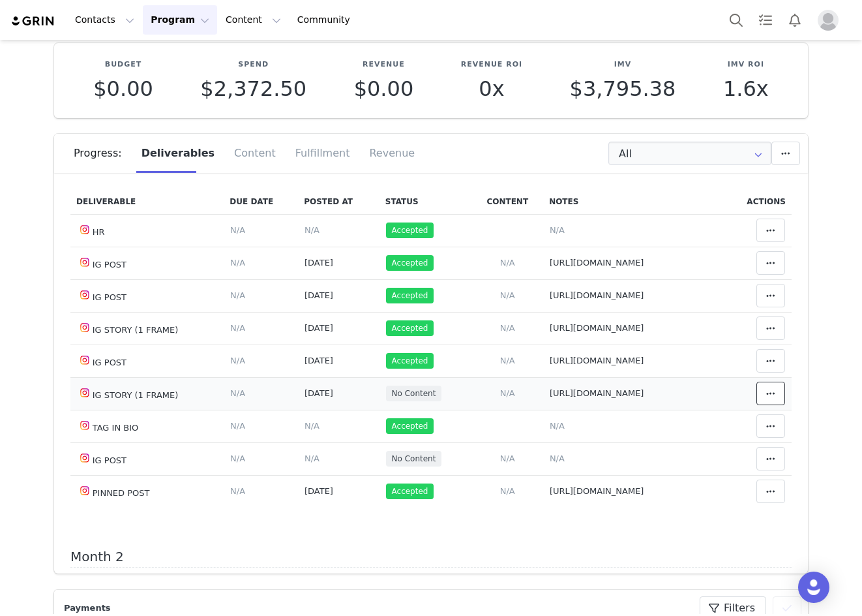
click at [757, 390] on button at bounding box center [771, 393] width 29 height 23
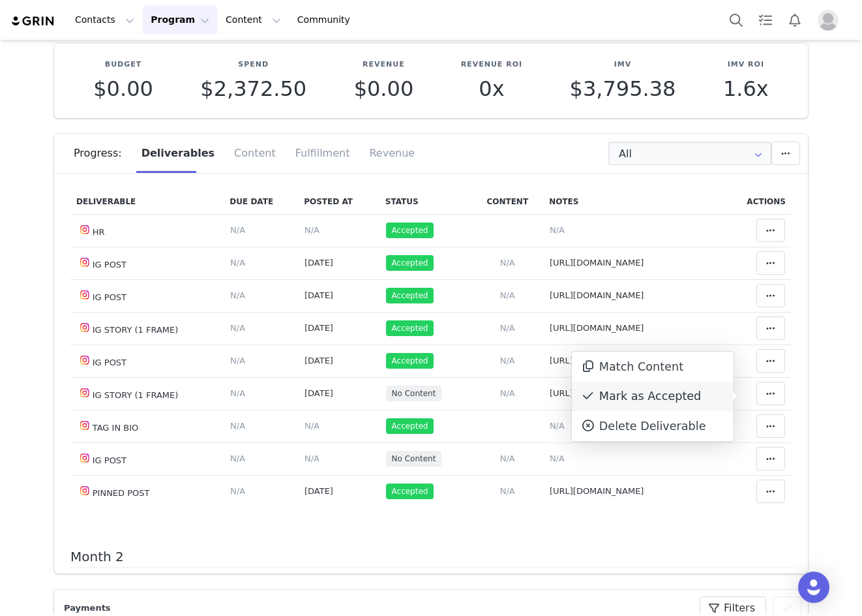
click at [687, 394] on div "Mark as Accepted" at bounding box center [653, 397] width 162 height 30
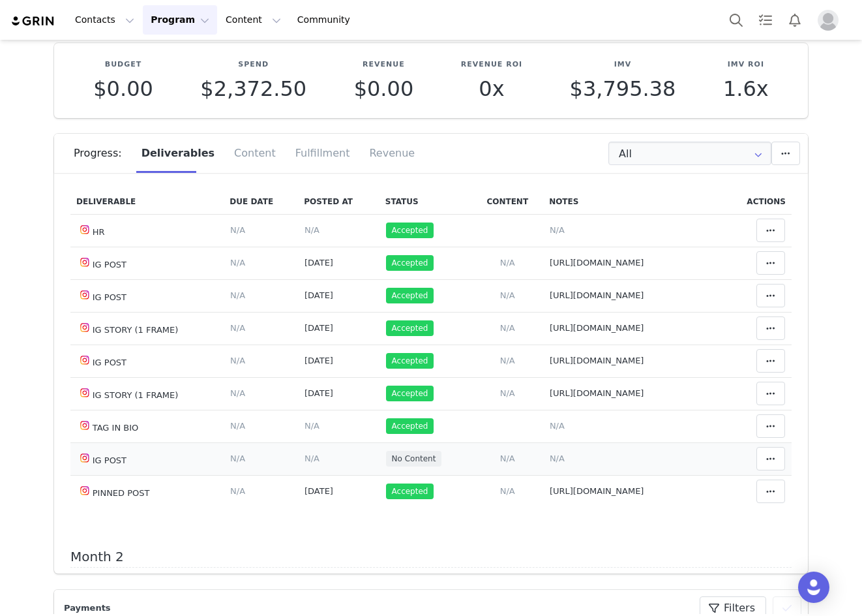
click at [305, 460] on span "N/A" at bounding box center [312, 458] width 15 height 10
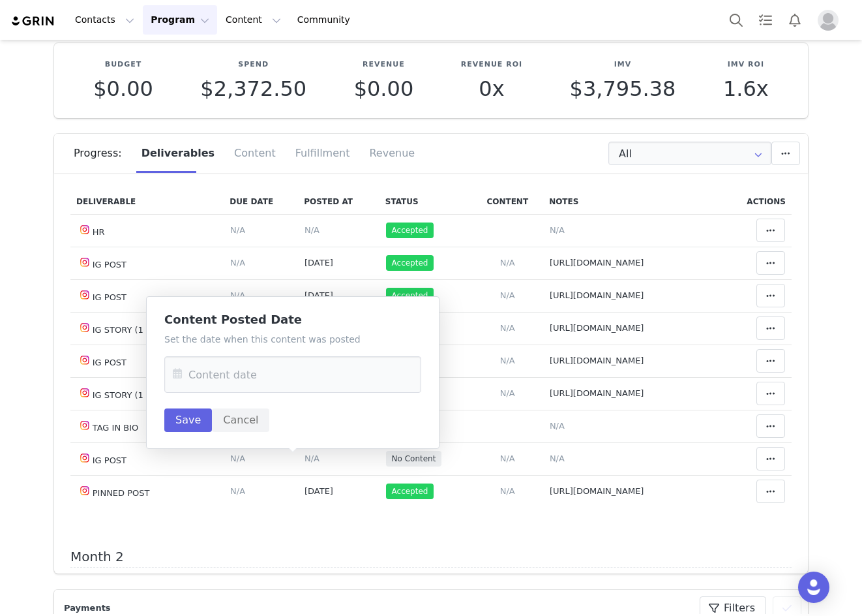
click at [178, 367] on icon at bounding box center [177, 374] width 23 height 37
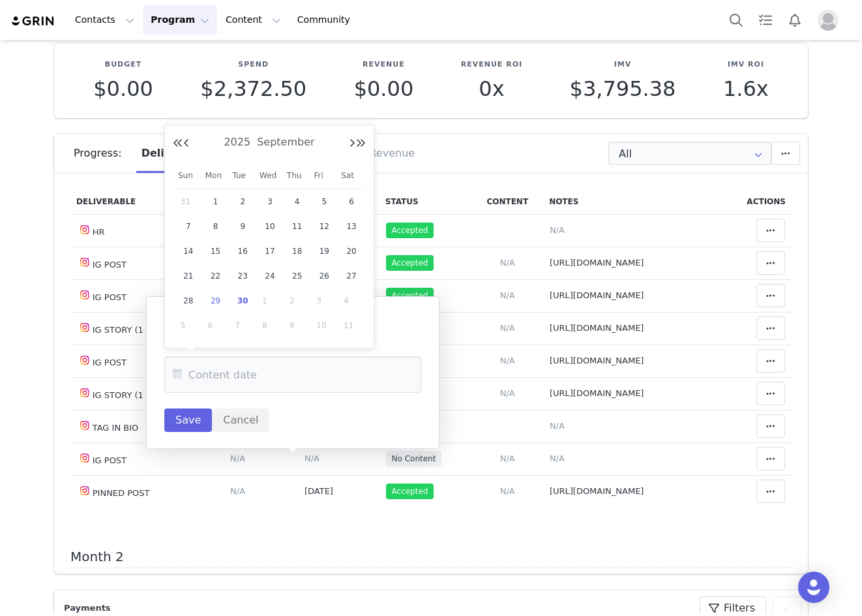
click at [207, 292] on div "29" at bounding box center [215, 301] width 27 height 20
type input "Sep 29 2025"
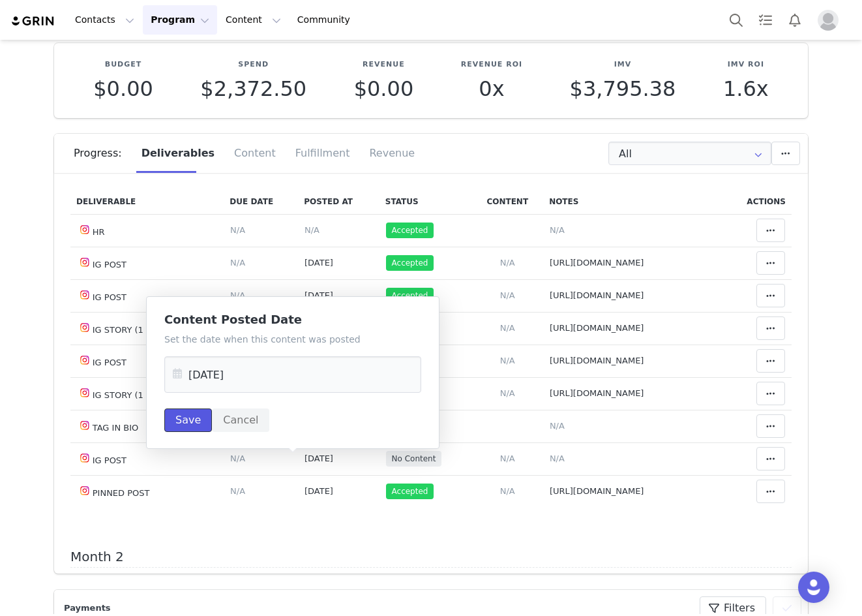
click at [185, 418] on button "Save" at bounding box center [188, 419] width 48 height 23
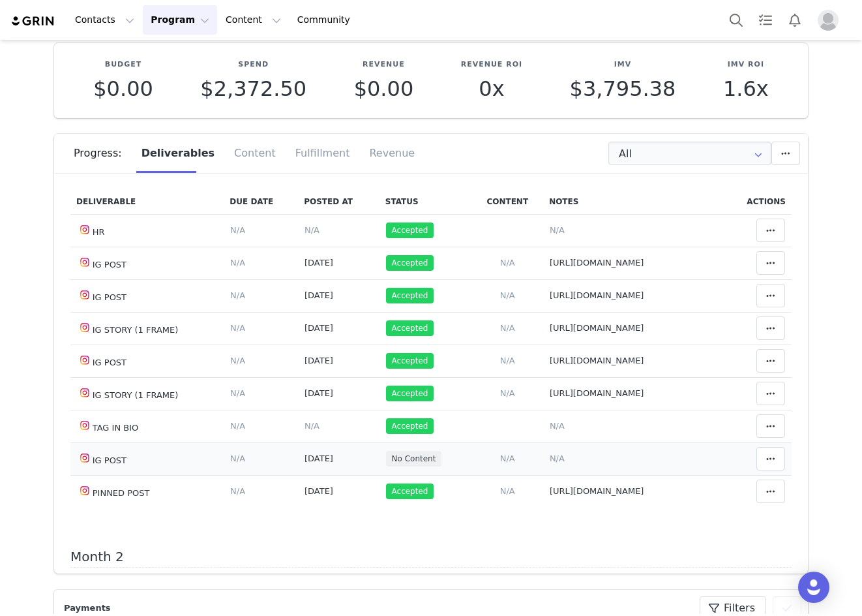
click at [550, 463] on span "N/A" at bounding box center [557, 458] width 15 height 10
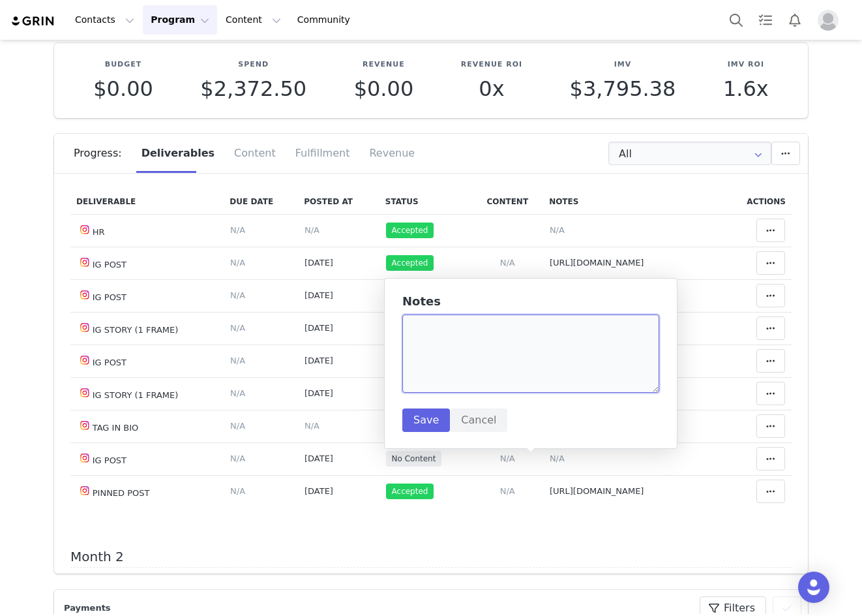
click at [462, 348] on textarea at bounding box center [531, 353] width 257 height 78
paste textarea "https://www.instagram.com/p/DPMYDUQjkt1/"
type textarea "https://www.instagram.com/p/DPMYDUQjkt1/"
click at [427, 415] on button "Save" at bounding box center [427, 419] width 48 height 23
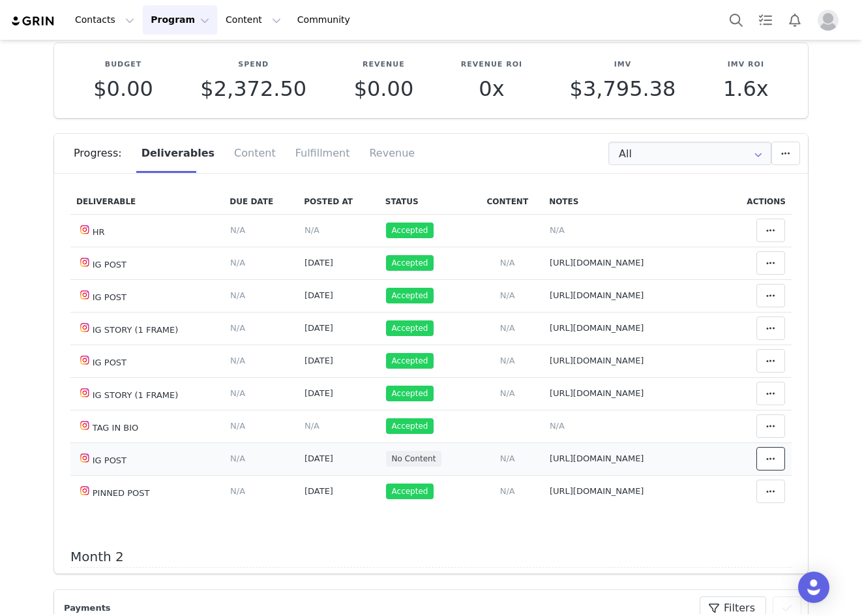
click at [757, 464] on button at bounding box center [771, 458] width 29 height 23
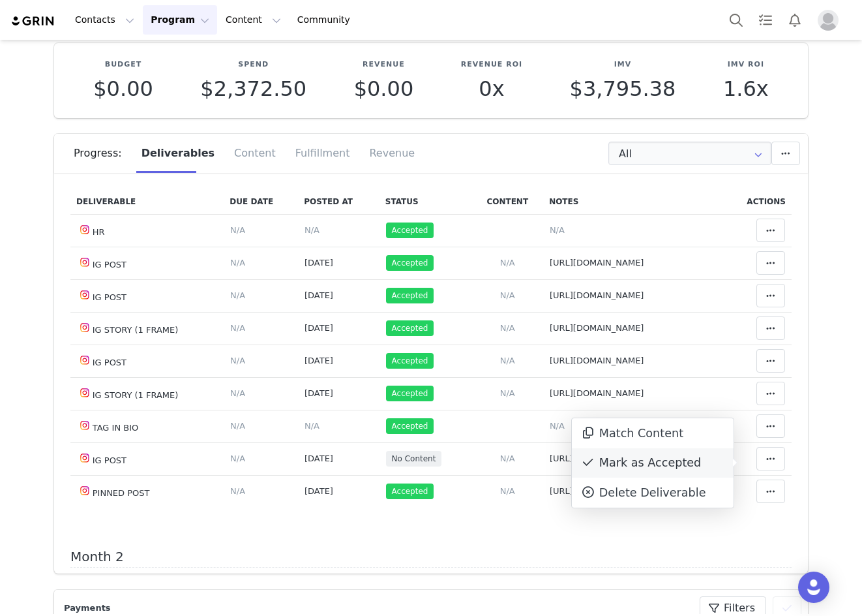
click at [664, 466] on div "Mark as Accepted" at bounding box center [653, 463] width 162 height 30
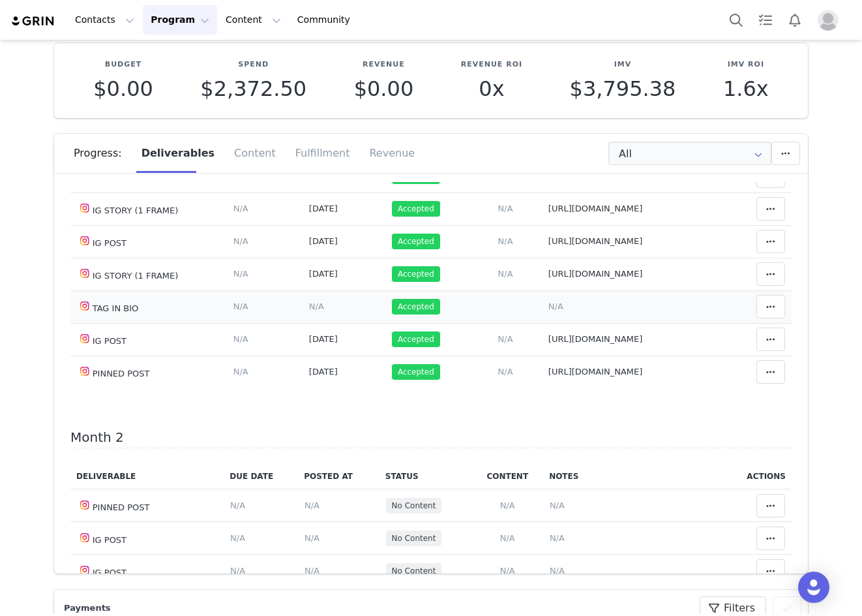
scroll to position [391, 0]
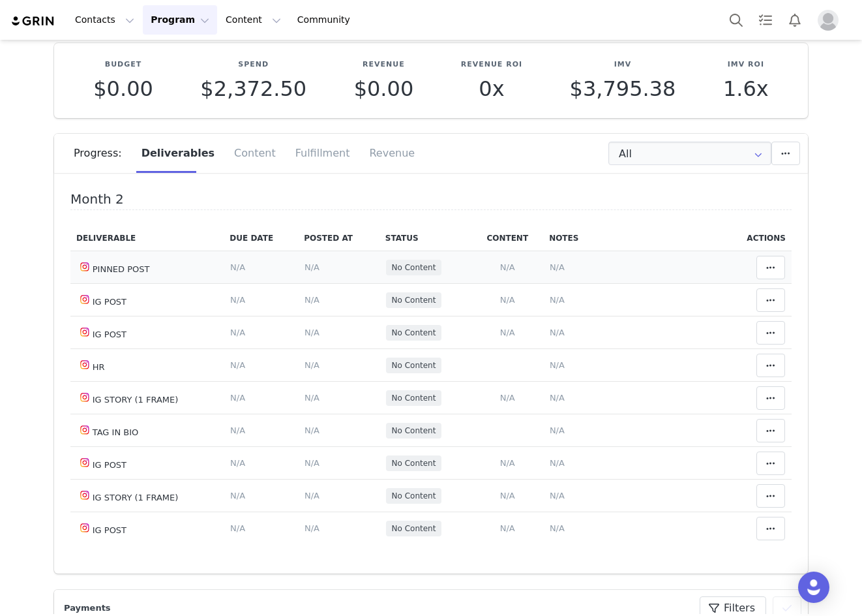
click at [307, 272] on span "N/A" at bounding box center [312, 267] width 15 height 10
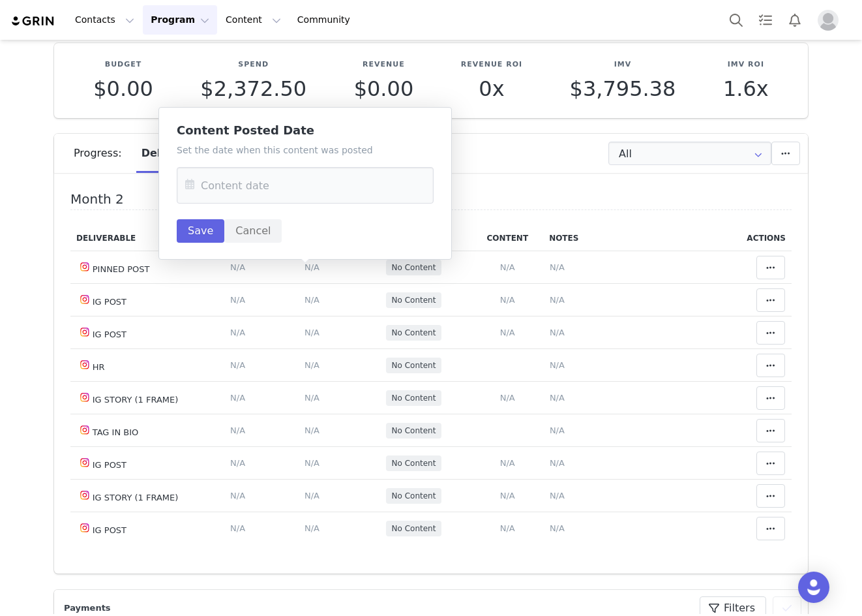
click at [197, 192] on icon at bounding box center [189, 185] width 23 height 37
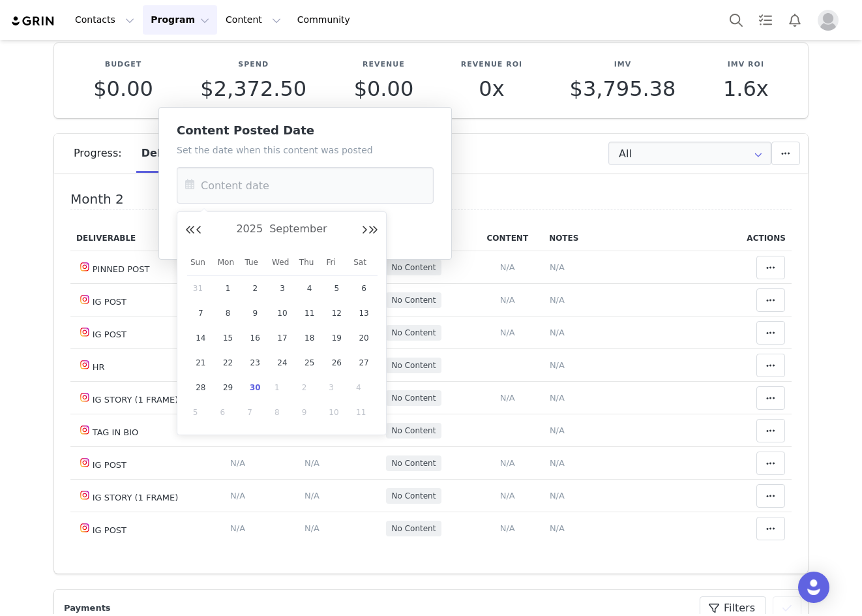
click at [254, 218] on div "2025 September Sun Mon Tue Wed Thu Fri Sat 31 1 2 3 4 5 6 7 8 9 10 11 12 13 14 …" at bounding box center [282, 323] width 210 height 224
click at [254, 223] on span "2025" at bounding box center [249, 228] width 33 height 12
click at [206, 320] on link "2024" at bounding box center [210, 317] width 31 height 21
click at [199, 353] on link "Sep" at bounding box center [210, 351] width 39 height 23
click at [365, 314] on span "7" at bounding box center [364, 313] width 16 height 16
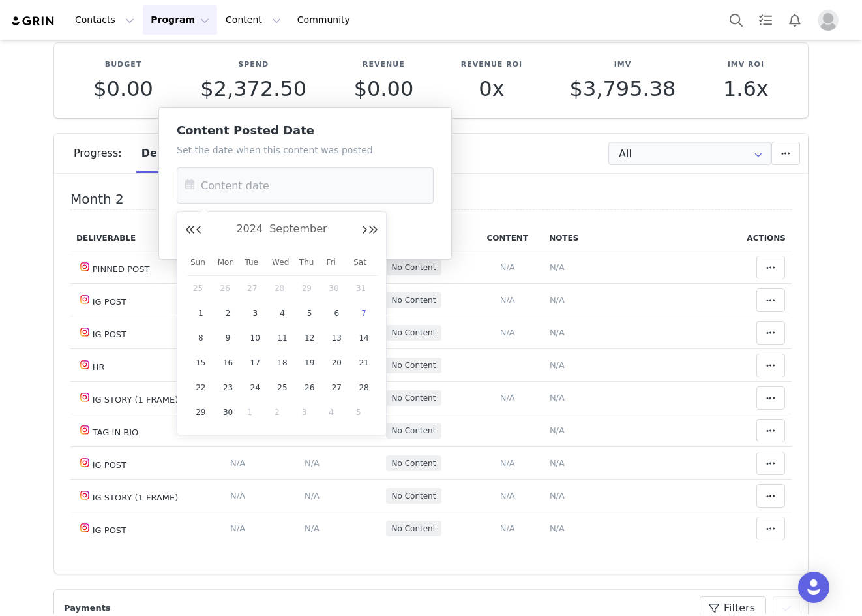
type input "Sep 07 2024"
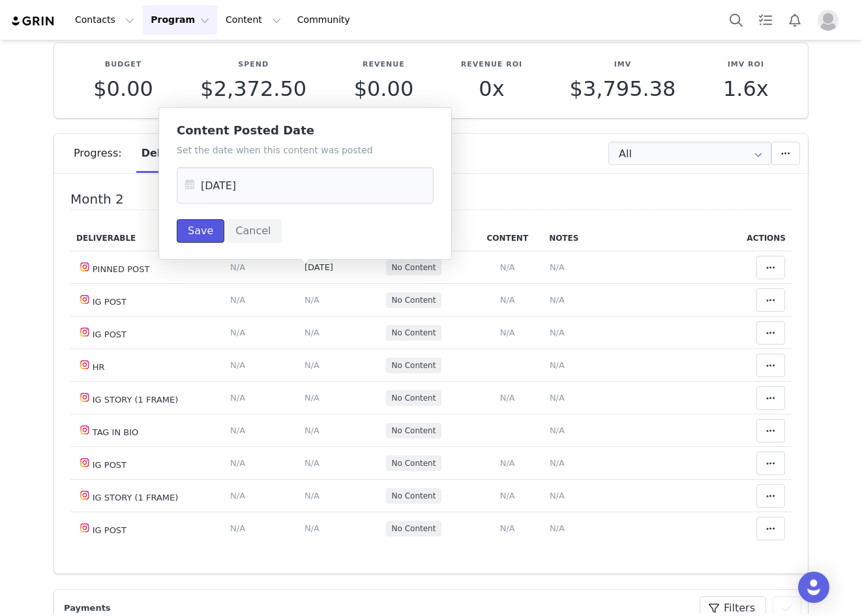
click at [207, 235] on button "Save" at bounding box center [201, 230] width 48 height 23
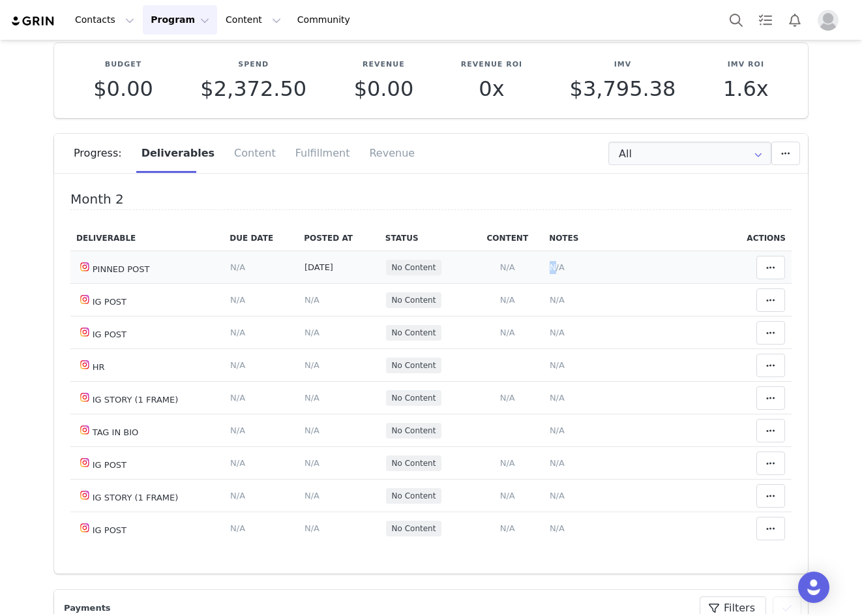
click at [550, 272] on span "N/A" at bounding box center [557, 267] width 15 height 10
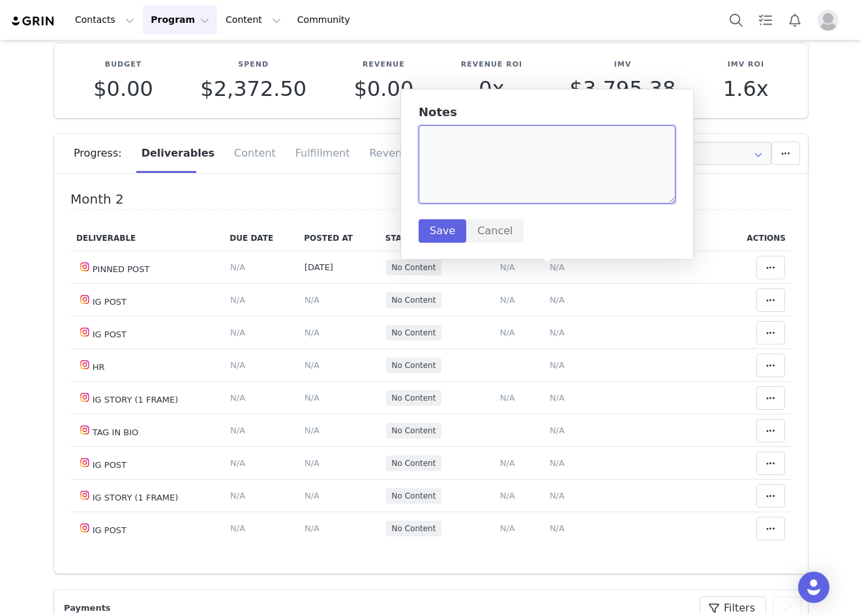
click at [468, 139] on textarea at bounding box center [547, 164] width 257 height 78
paste textarea "https://www.instagram.com/p/C_oiTHxyxde/?img_index=1"
type textarea "https://www.instagram.com/p/C_oiTHxyxde/?img_index=1"
click at [447, 226] on button "Save" at bounding box center [443, 230] width 48 height 23
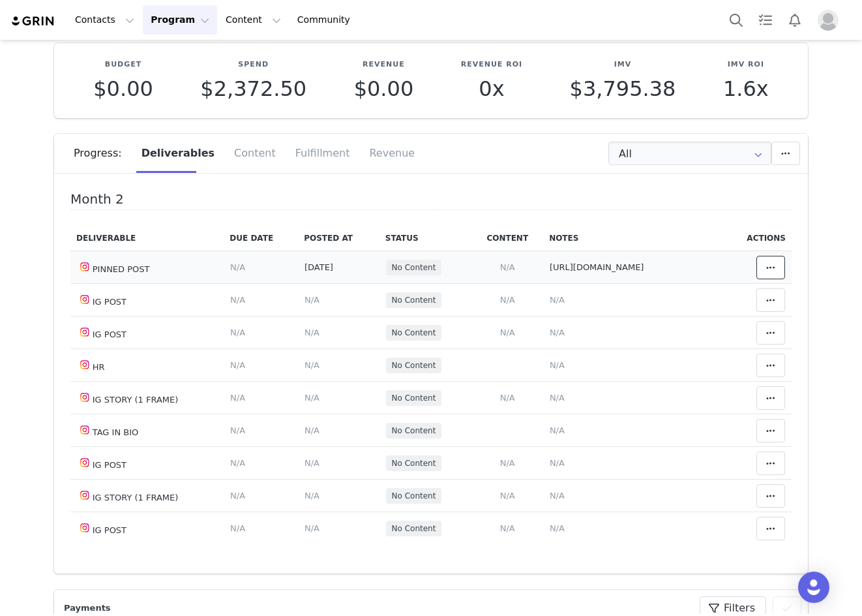
click at [767, 273] on icon at bounding box center [771, 267] width 9 height 10
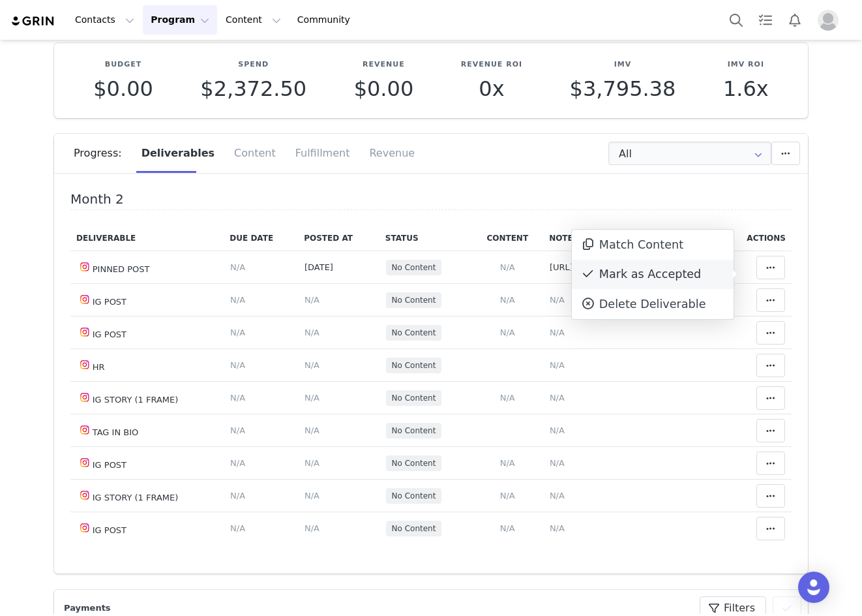
click at [696, 275] on div "Mark as Accepted" at bounding box center [653, 275] width 162 height 30
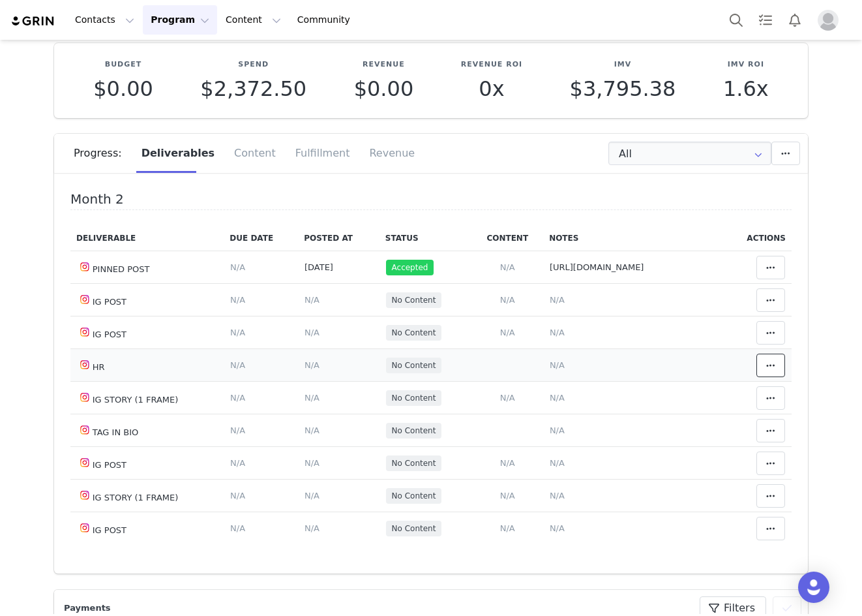
click at [767, 371] on icon at bounding box center [771, 365] width 9 height 10
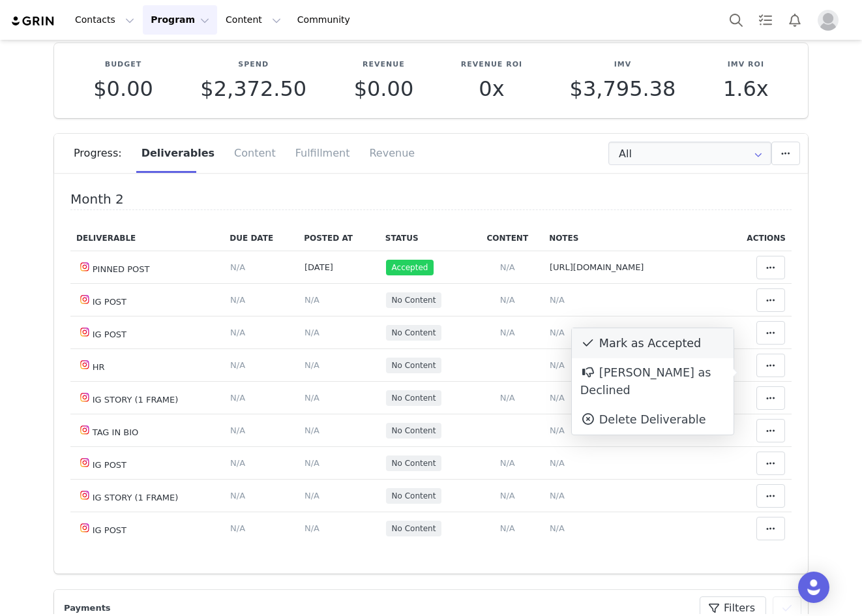
click at [688, 342] on div "Mark as Accepted" at bounding box center [653, 343] width 162 height 30
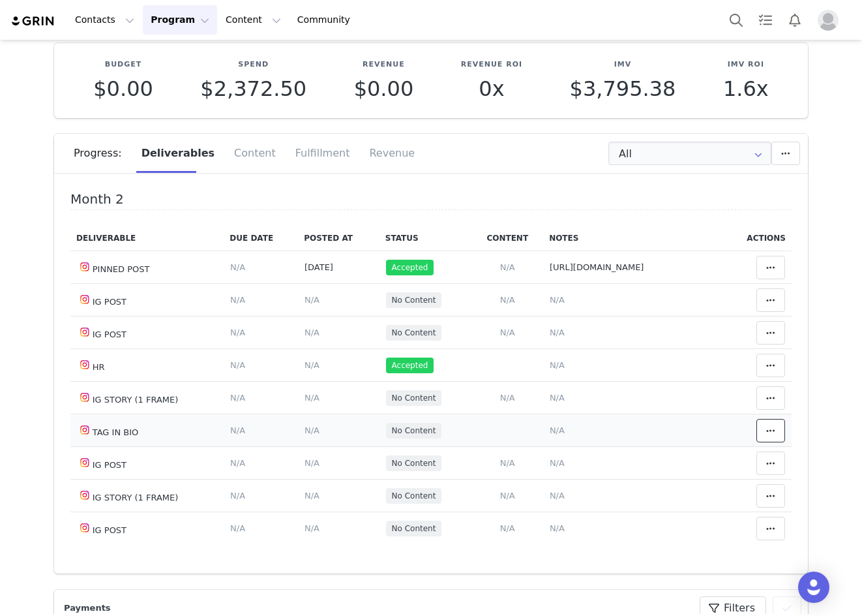
click at [767, 436] on icon at bounding box center [771, 430] width 9 height 10
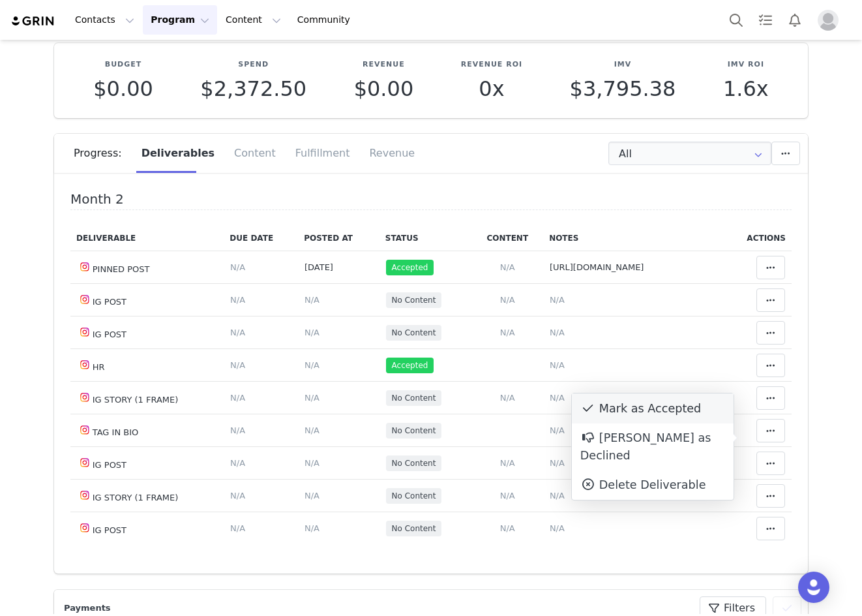
click at [700, 414] on div "Mark as Accepted" at bounding box center [653, 408] width 162 height 30
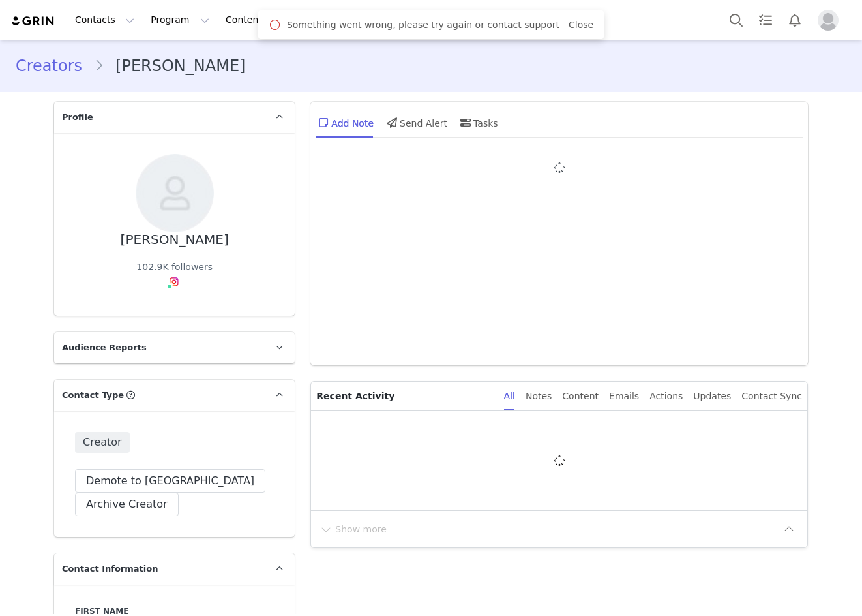
type input "+55 ([GEOGRAPHIC_DATA])"
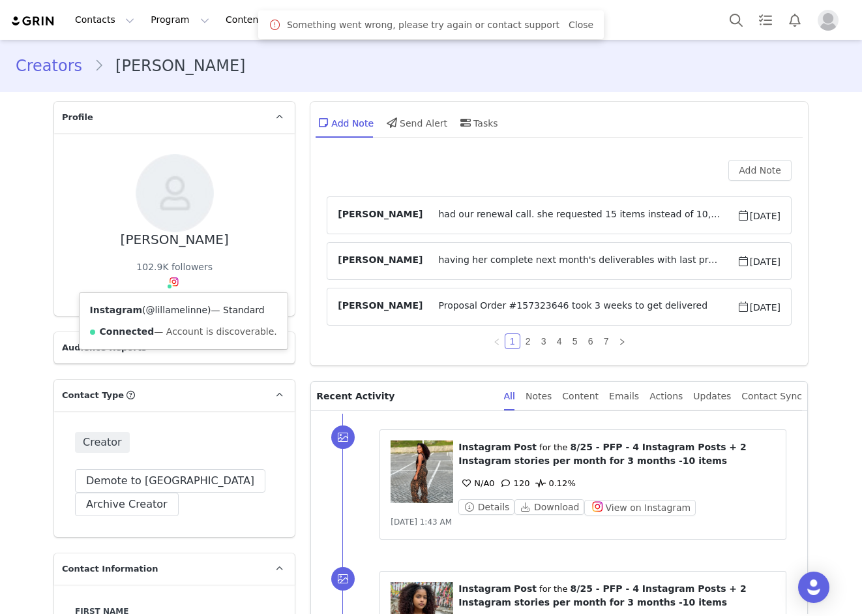
click at [165, 307] on link "@lillamelinne" at bounding box center [177, 310] width 62 height 10
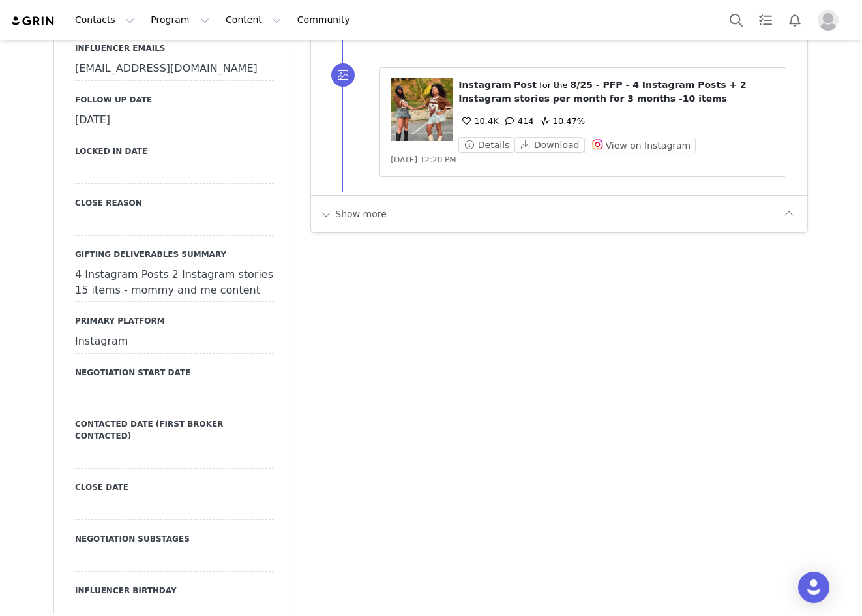
scroll to position [1631, 0]
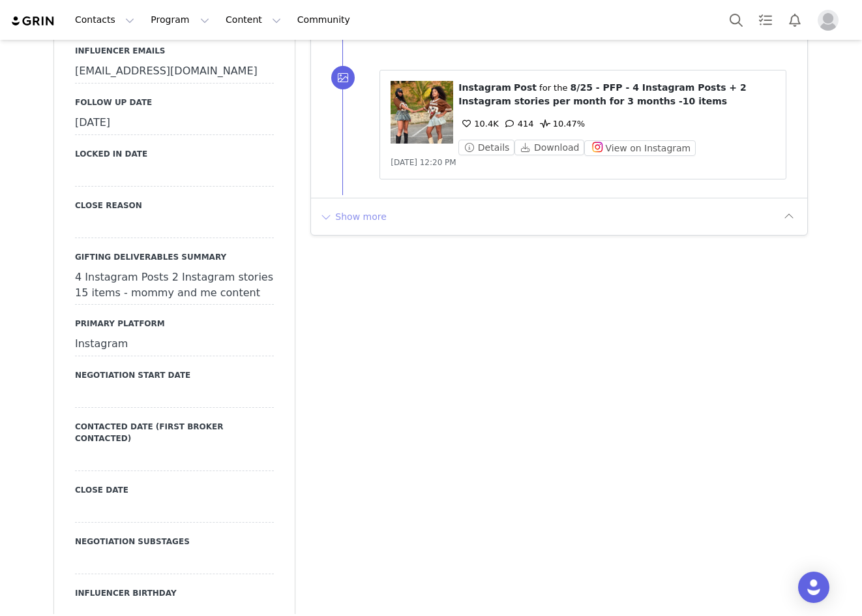
click at [359, 219] on button "Show more" at bounding box center [353, 216] width 68 height 21
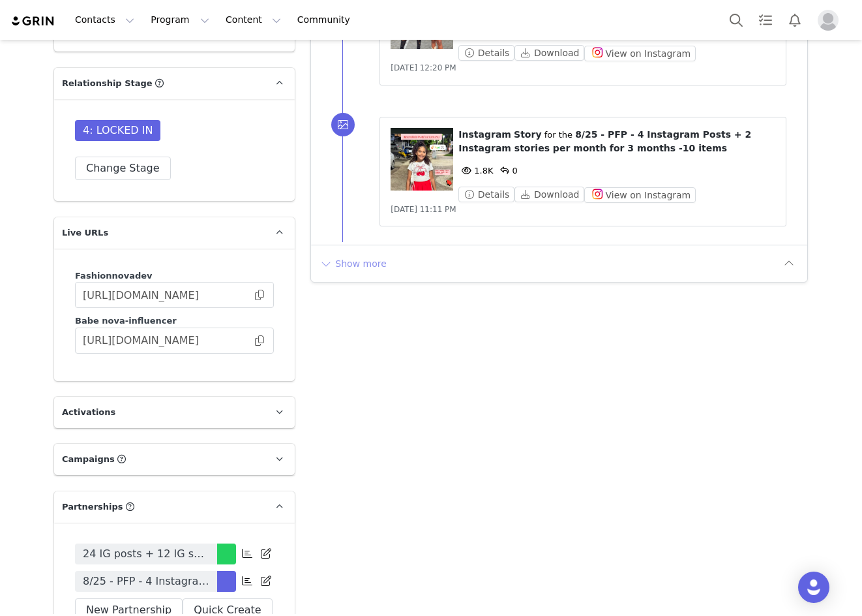
scroll to position [2870, 0]
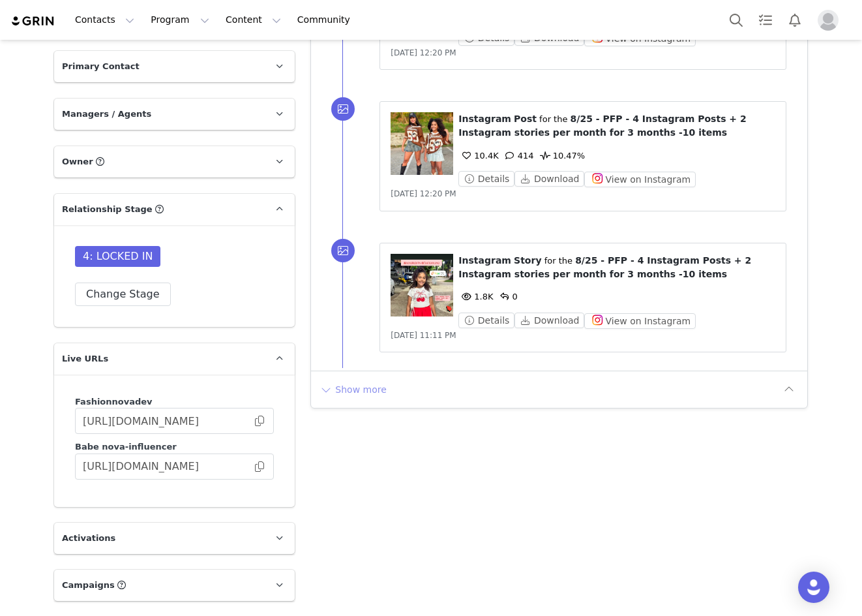
click at [359, 379] on button "Show more" at bounding box center [353, 389] width 68 height 21
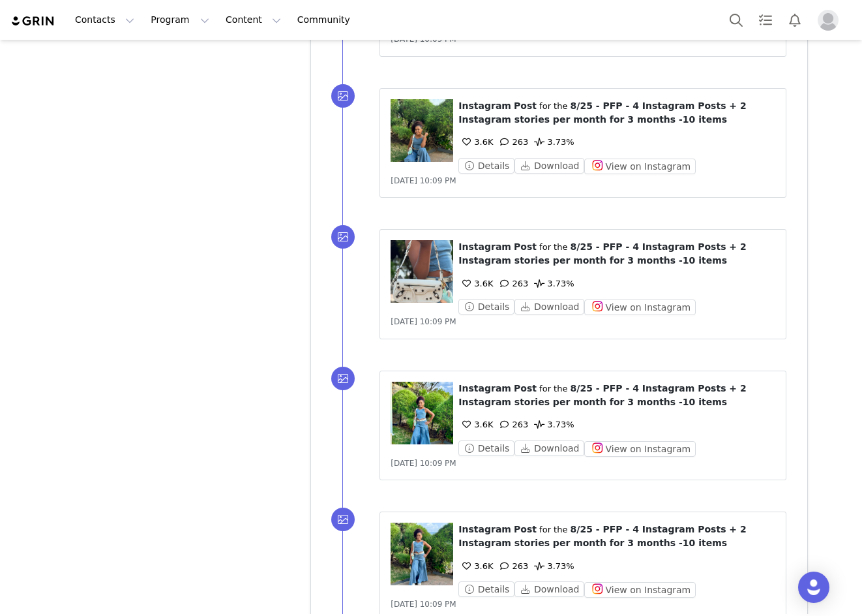
scroll to position [4068, 0]
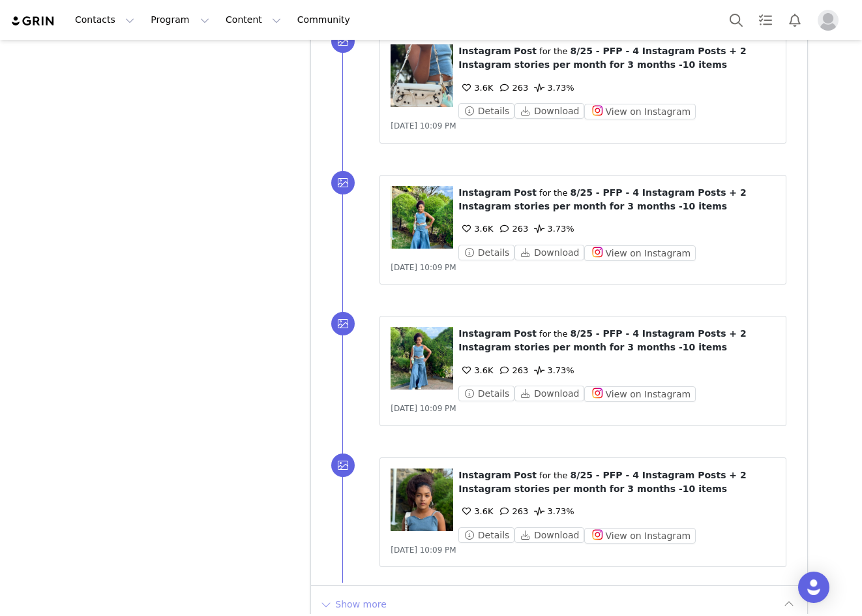
click at [341, 594] on button "Show more" at bounding box center [353, 604] width 68 height 21
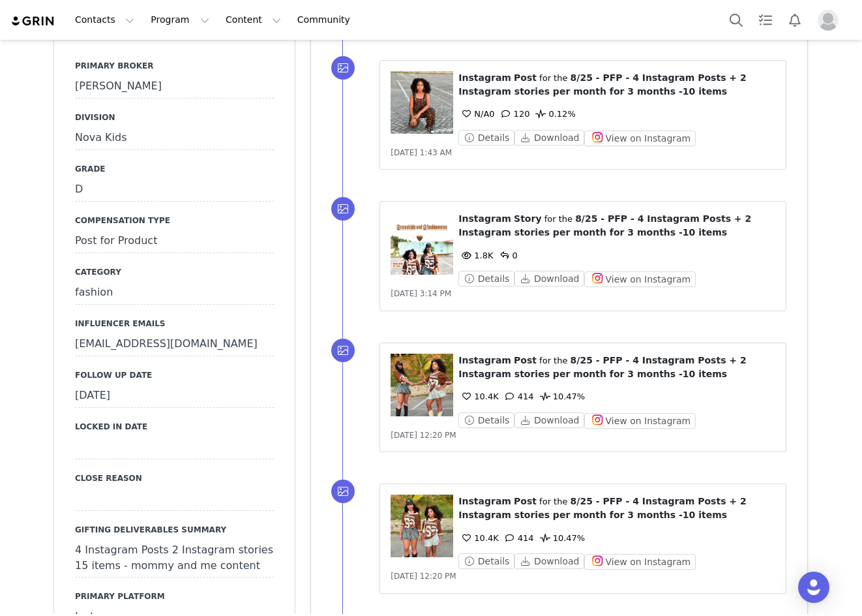
scroll to position [1459, 0]
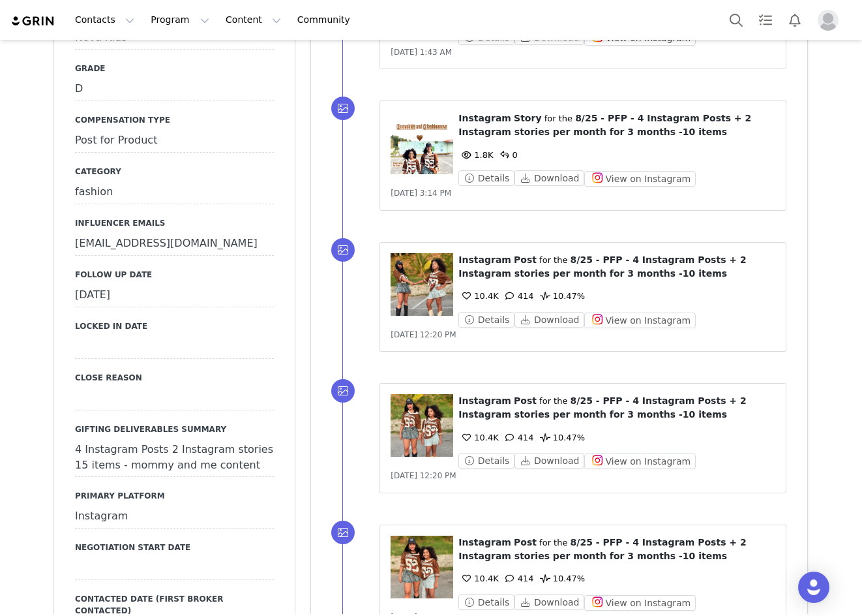
click at [121, 284] on div "[DATE]" at bounding box center [174, 295] width 199 height 23
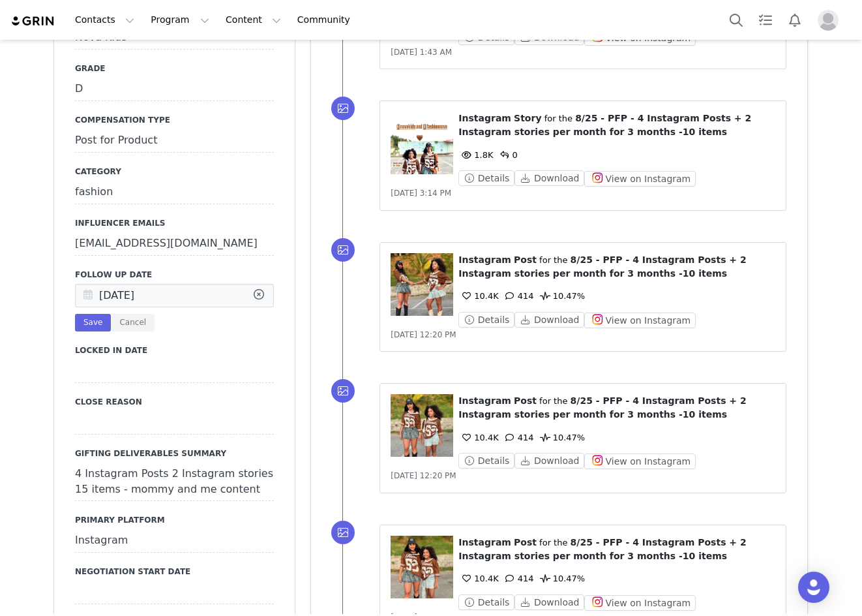
click at [87, 284] on icon at bounding box center [87, 295] width 23 height 23
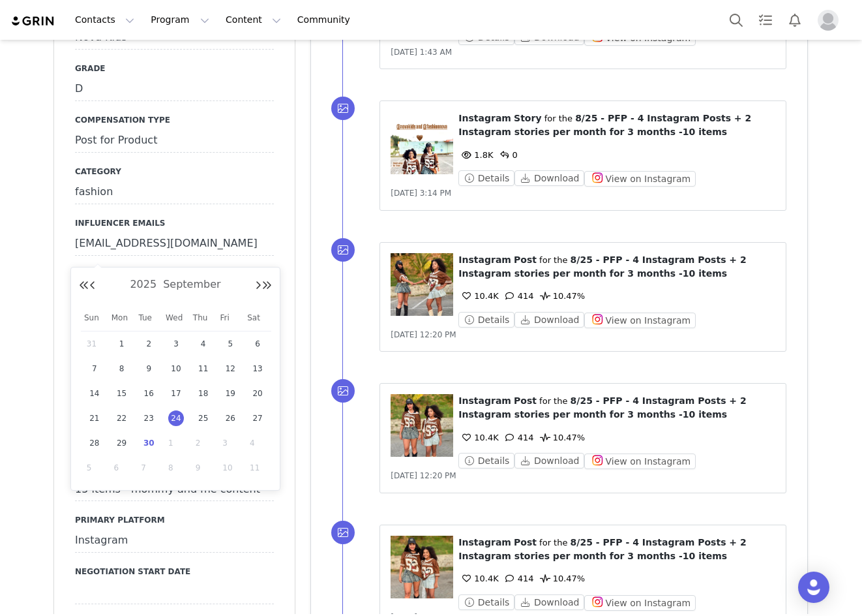
click at [141, 444] on span "30" at bounding box center [149, 443] width 16 height 16
type input "[DATE]"
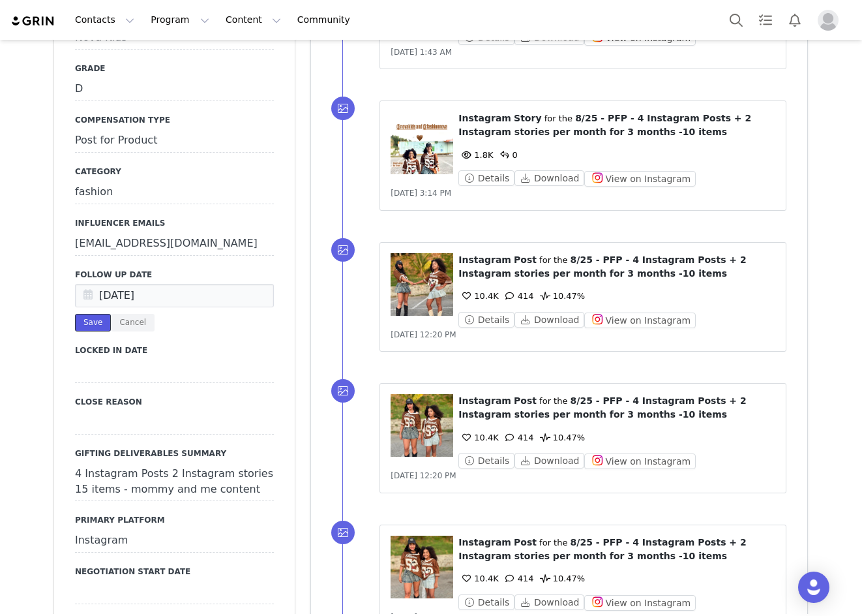
click at [91, 314] on button "Save" at bounding box center [93, 323] width 36 height 18
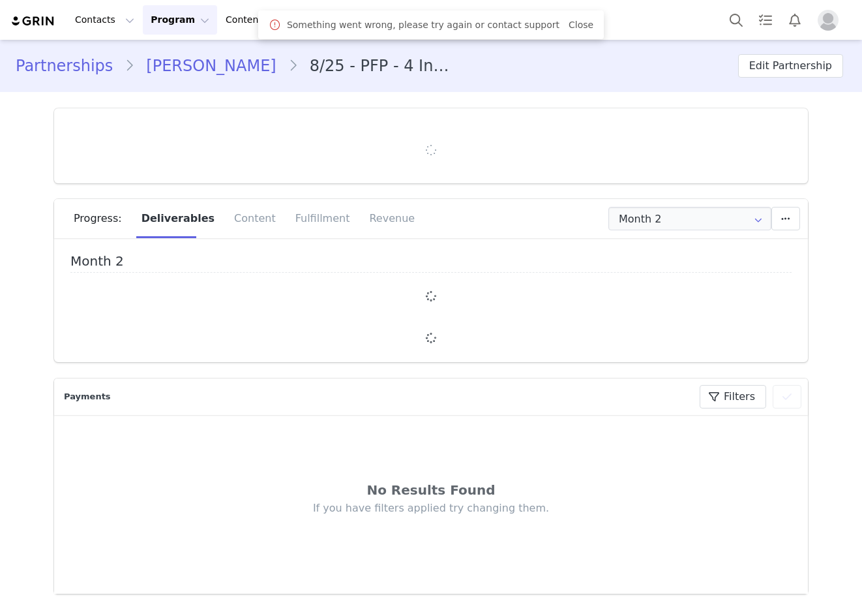
type input "+55 ([GEOGRAPHIC_DATA])"
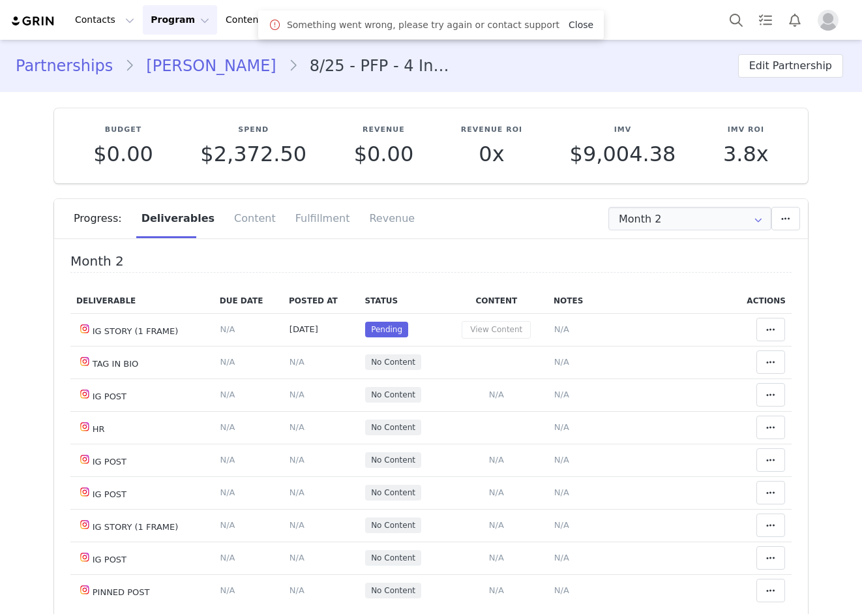
click at [569, 27] on link "Close" at bounding box center [581, 25] width 25 height 10
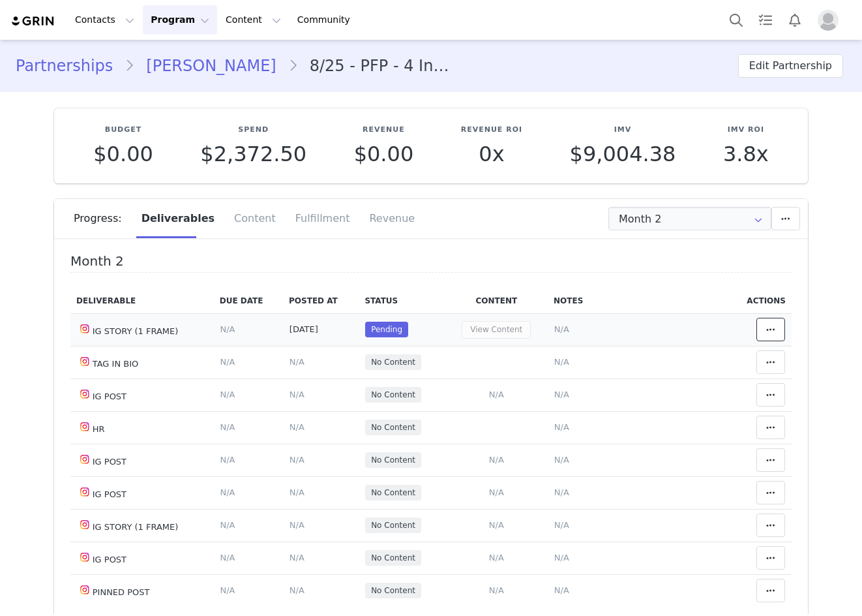
click at [769, 328] on button at bounding box center [771, 329] width 29 height 23
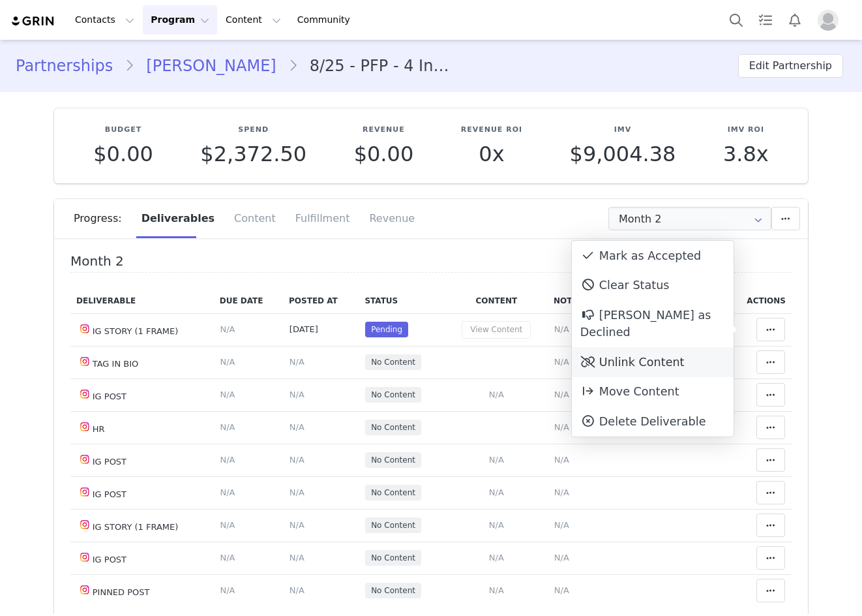
click at [688, 347] on div "Unlink Content" at bounding box center [653, 362] width 162 height 30
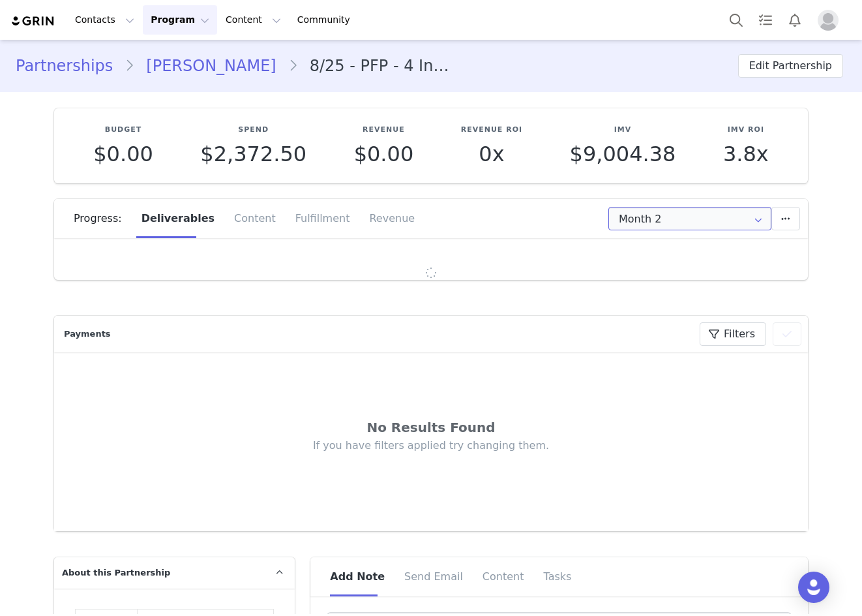
click at [692, 215] on input "Month 2" at bounding box center [690, 218] width 163 height 23
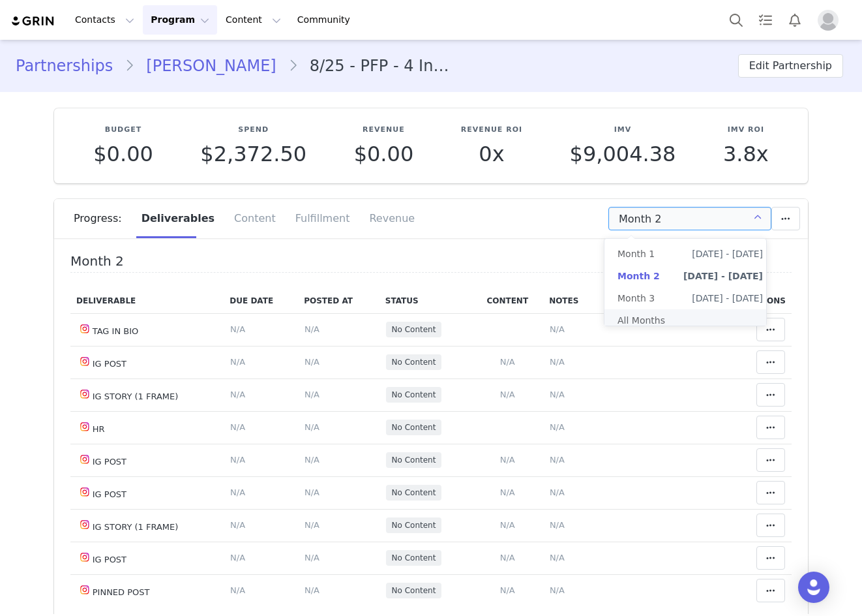
click at [658, 326] on li "All Months" at bounding box center [691, 320] width 172 height 22
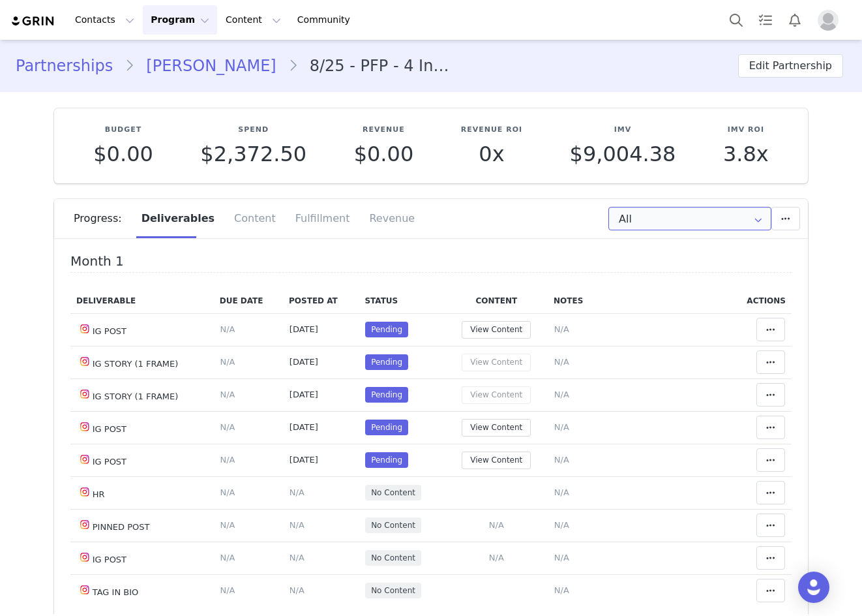
scroll to position [65, 0]
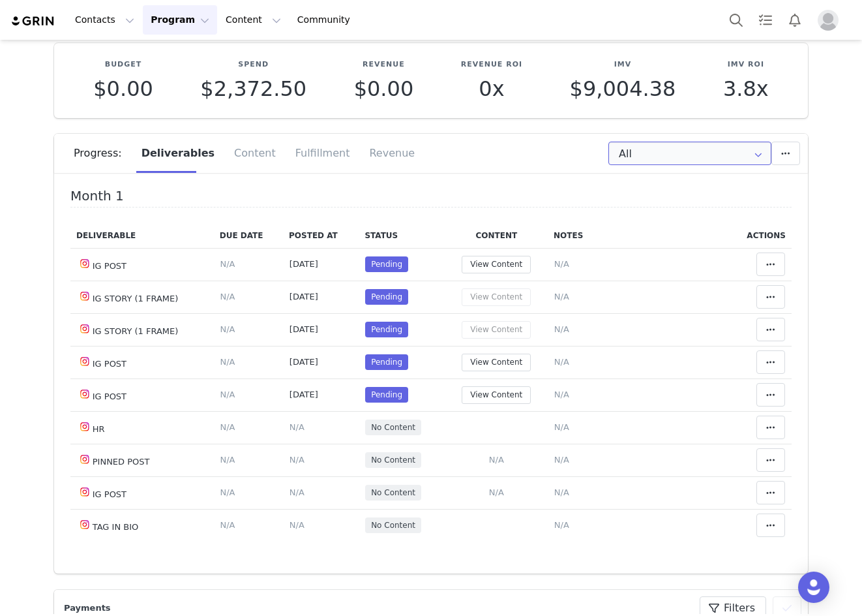
click at [645, 151] on input "All" at bounding box center [690, 153] width 163 height 23
click at [641, 181] on span "Month 1" at bounding box center [636, 188] width 37 height 22
click at [763, 258] on span at bounding box center [771, 264] width 16 height 16
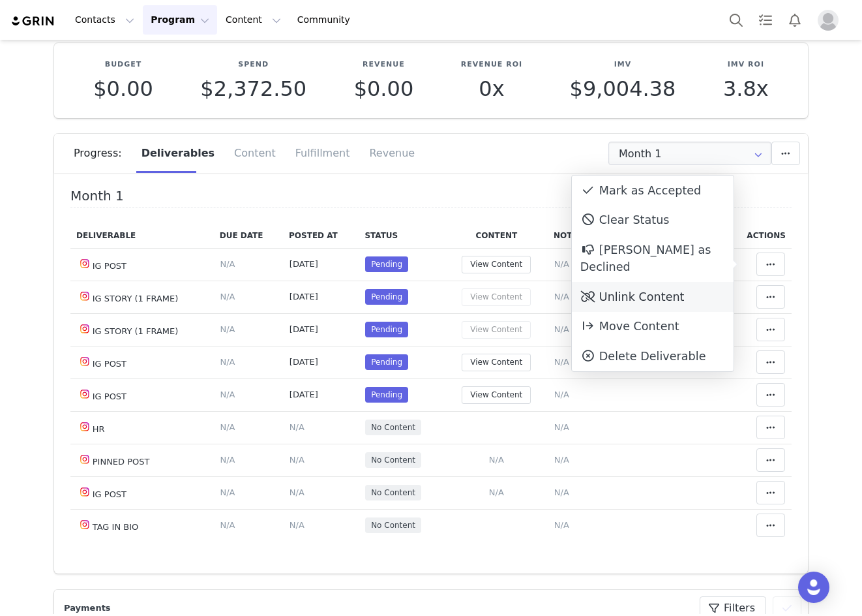
click at [698, 282] on div "Unlink Content" at bounding box center [653, 297] width 162 height 30
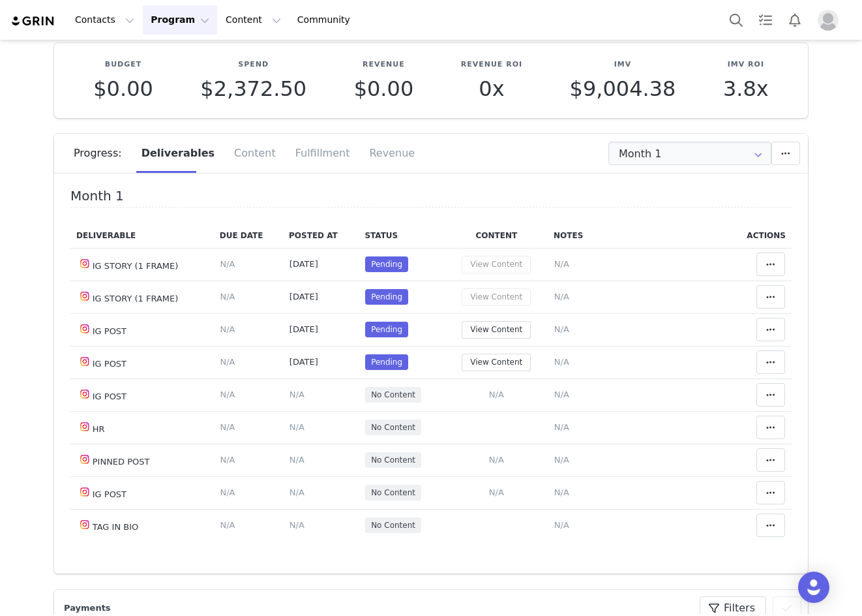
click at [757, 267] on button at bounding box center [771, 263] width 29 height 23
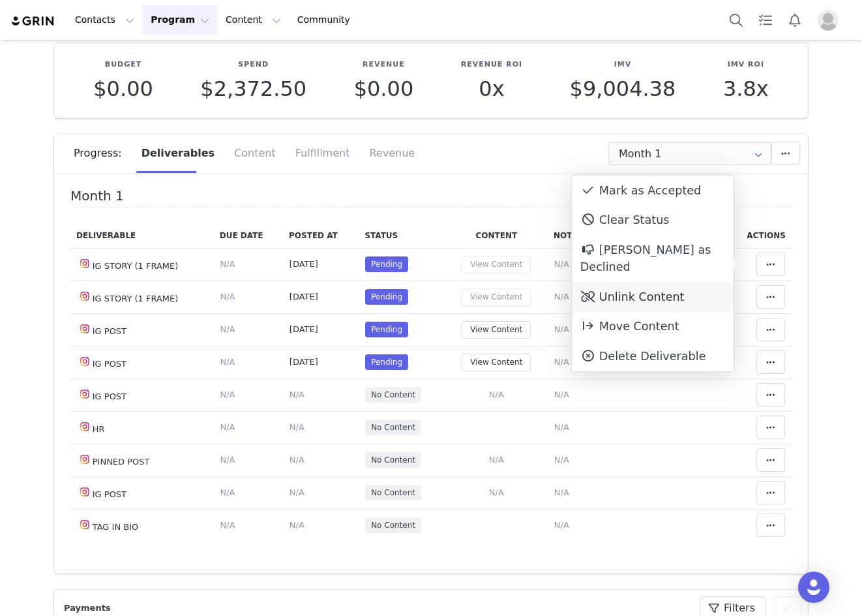
click at [695, 282] on div "Unlink Content" at bounding box center [653, 297] width 162 height 30
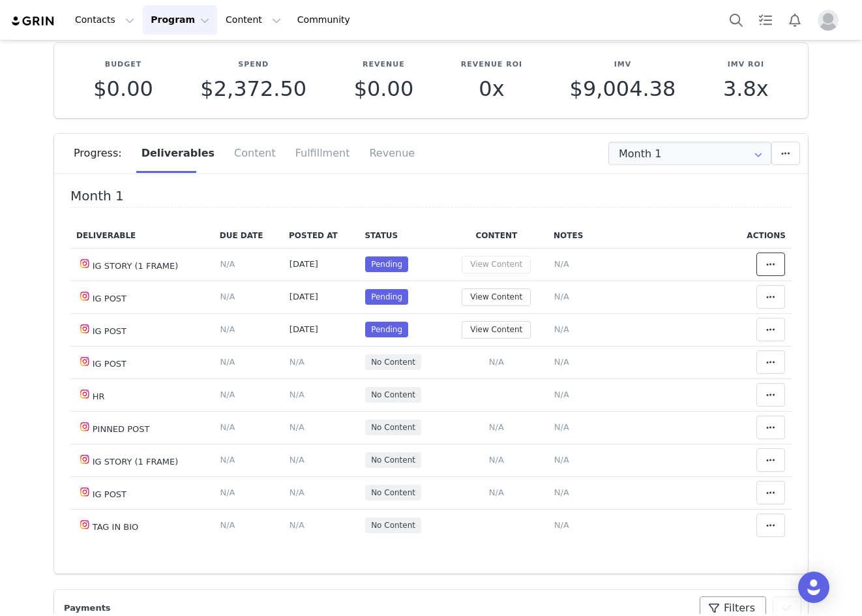
click at [767, 265] on icon at bounding box center [771, 264] width 9 height 10
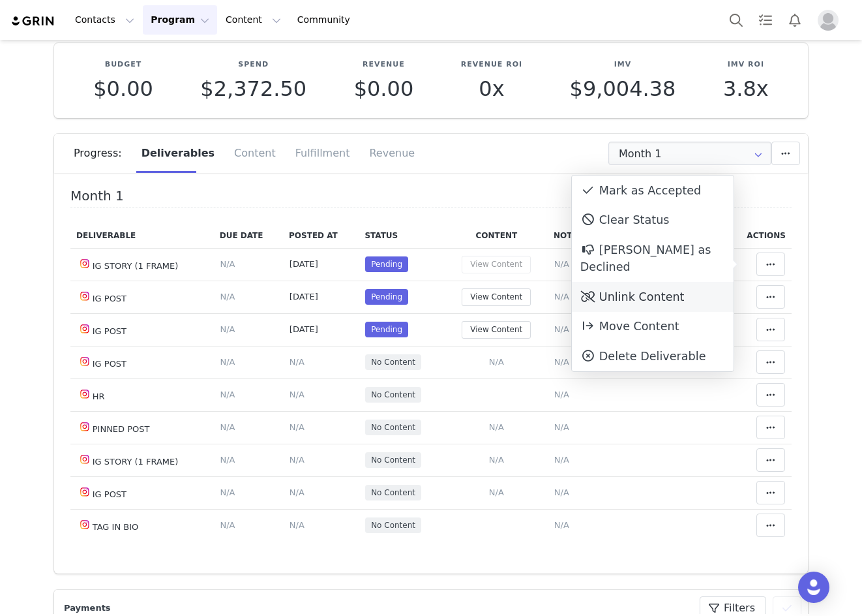
click at [673, 284] on div "Unlink Content" at bounding box center [653, 297] width 162 height 30
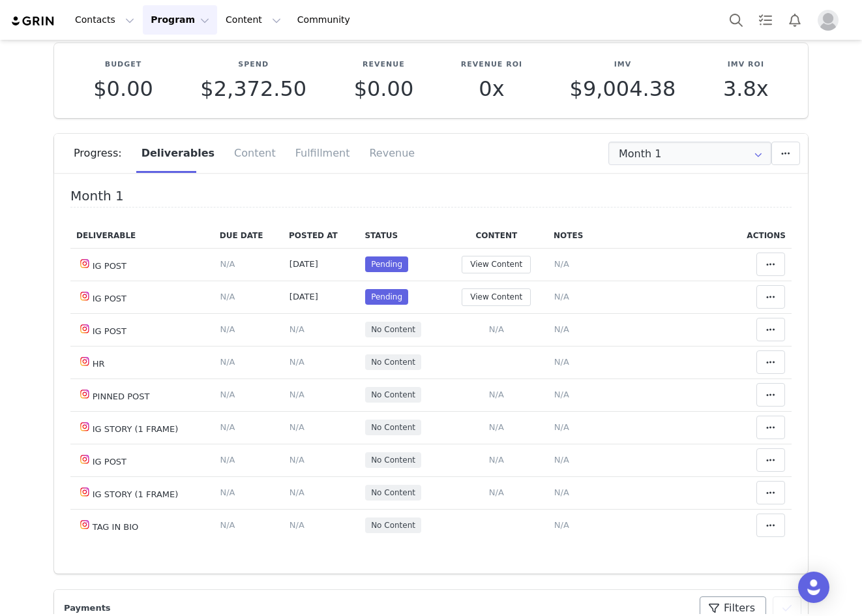
click at [757, 271] on button at bounding box center [771, 263] width 29 height 23
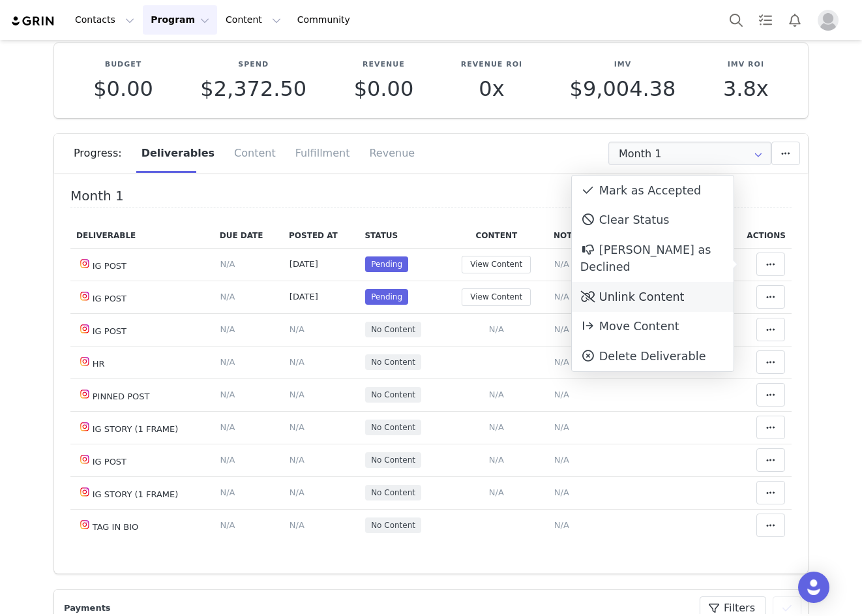
click at [707, 282] on div "Unlink Content" at bounding box center [653, 297] width 162 height 30
click at [686, 282] on div "Unlink Content" at bounding box center [653, 297] width 162 height 30
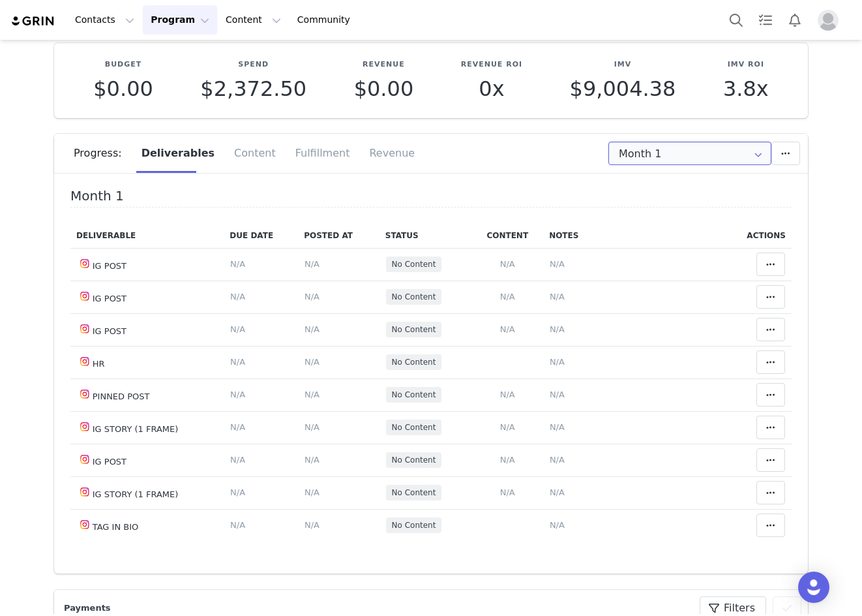
click at [708, 157] on input "Month 1" at bounding box center [690, 153] width 163 height 23
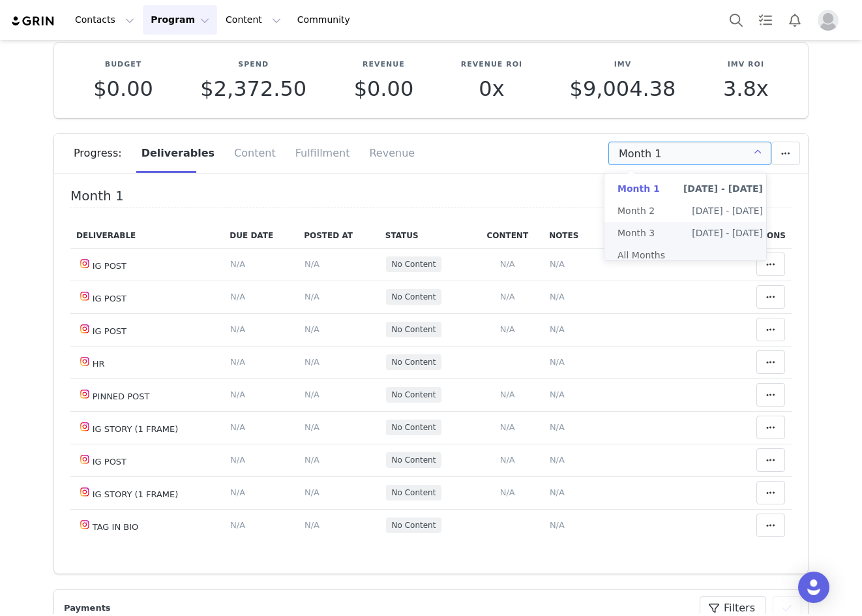
click at [686, 247] on li "All Months" at bounding box center [691, 255] width 172 height 22
type input "All"
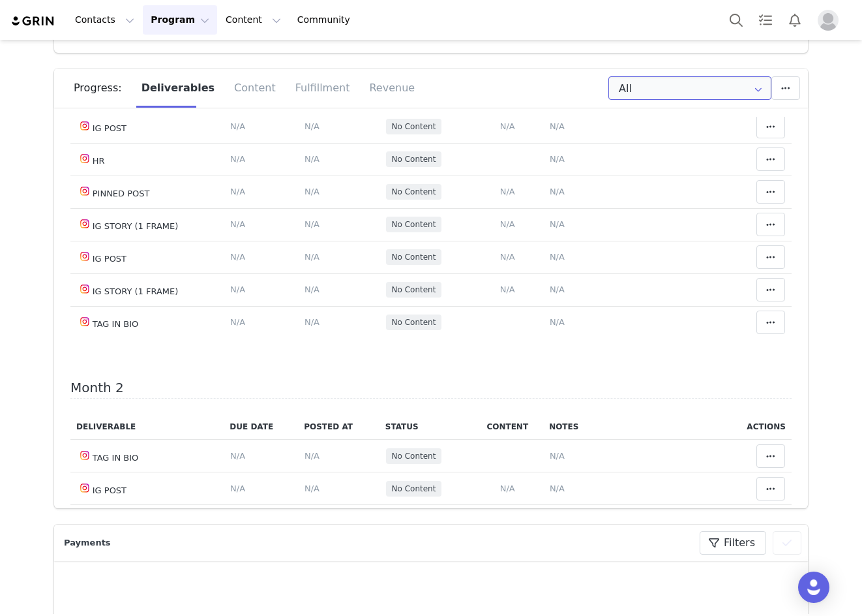
scroll to position [0, 0]
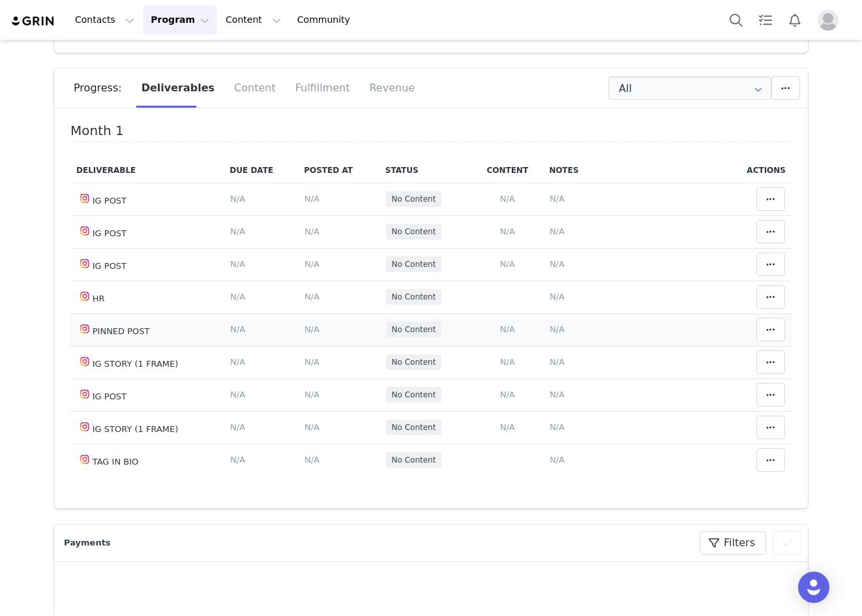
click at [305, 331] on span "N/A" at bounding box center [312, 329] width 15 height 10
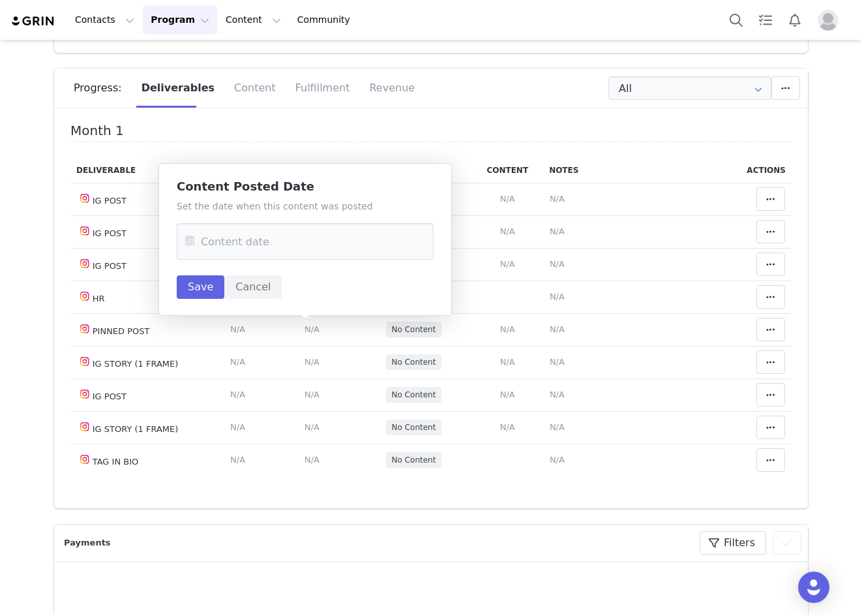
click at [187, 245] on icon at bounding box center [189, 241] width 23 height 37
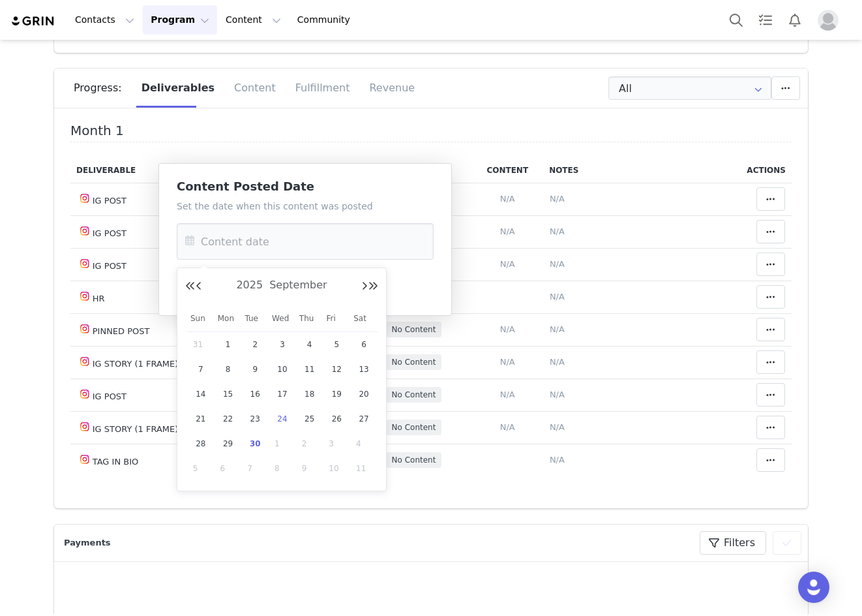
click at [277, 414] on span "24" at bounding box center [283, 419] width 16 height 16
type input "Sep 24 2025"
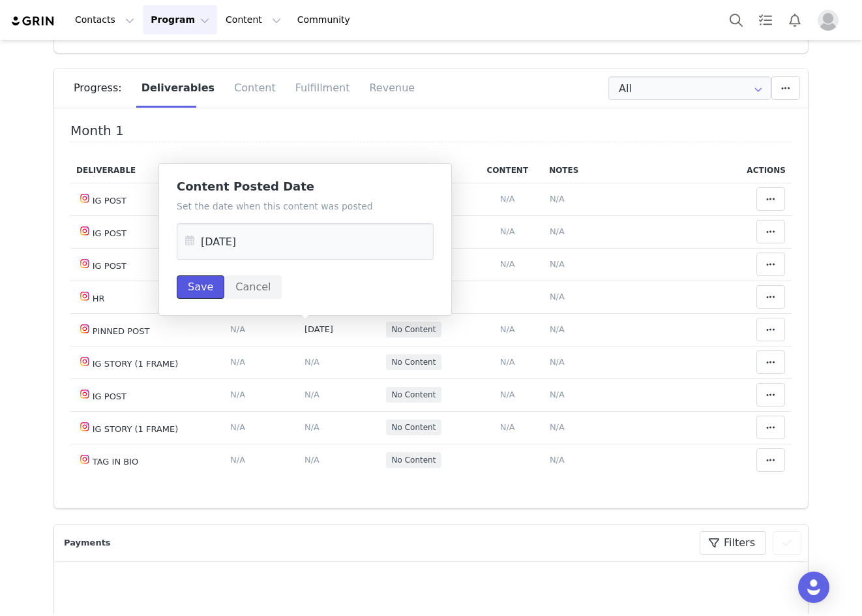
click at [197, 286] on button "Save" at bounding box center [201, 286] width 48 height 23
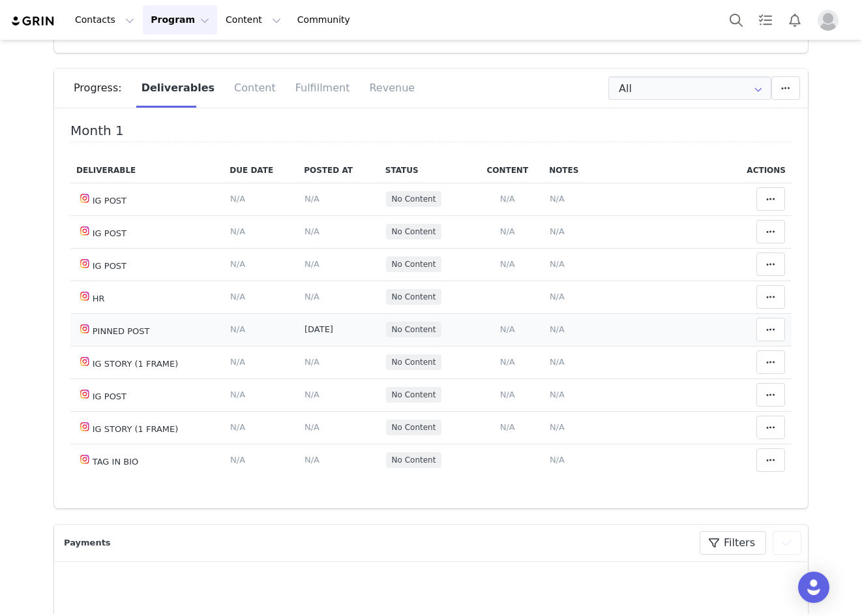
click at [550, 327] on span "N/A" at bounding box center [557, 329] width 15 height 10
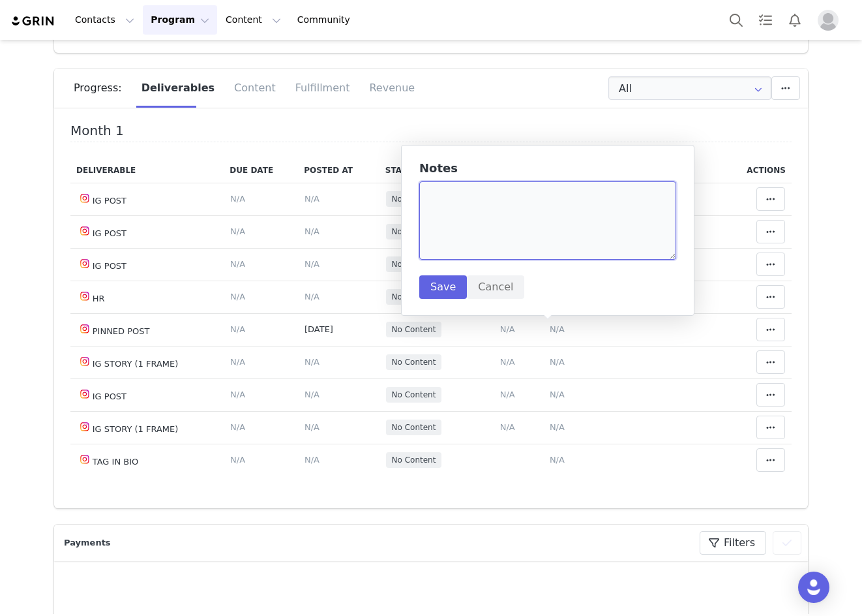
click at [464, 205] on textarea at bounding box center [547, 220] width 257 height 78
paste textarea "https://www.instagram.com/p/DO_BqNLEUnZ/?img_index=1"
type textarea "https://www.instagram.com/p/DO_BqNLEUnZ/?img_index=1"
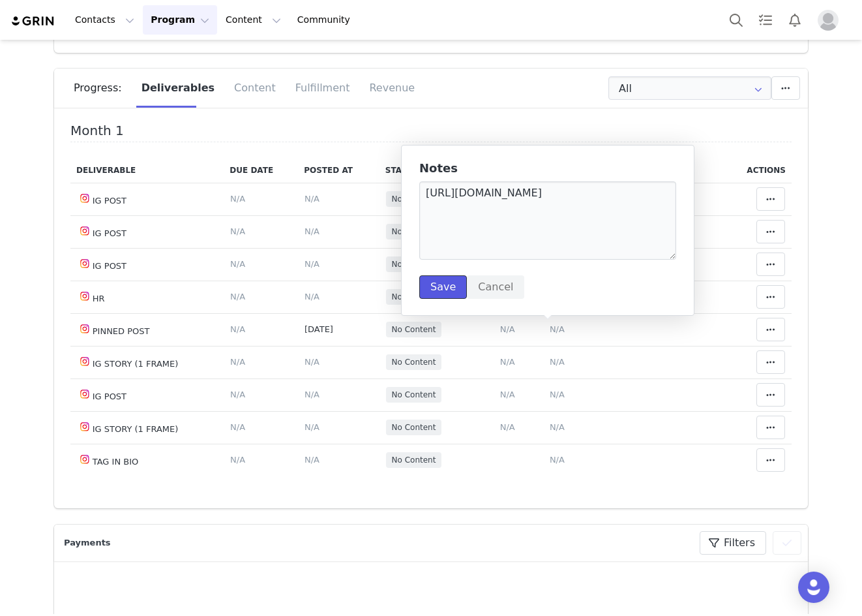
click at [441, 277] on button "Save" at bounding box center [443, 286] width 48 height 23
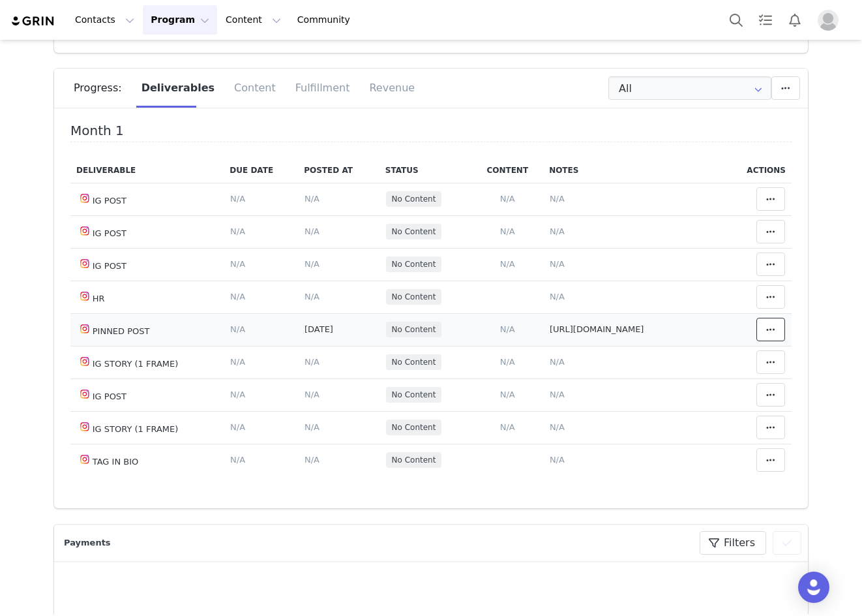
click at [767, 326] on icon at bounding box center [771, 329] width 9 height 10
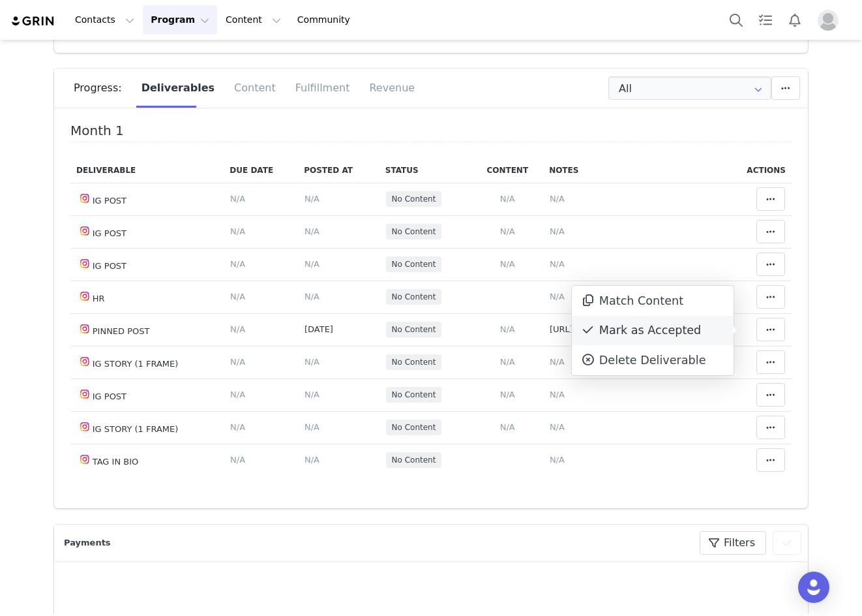
click at [688, 331] on div "Mark as Accepted" at bounding box center [653, 331] width 162 height 30
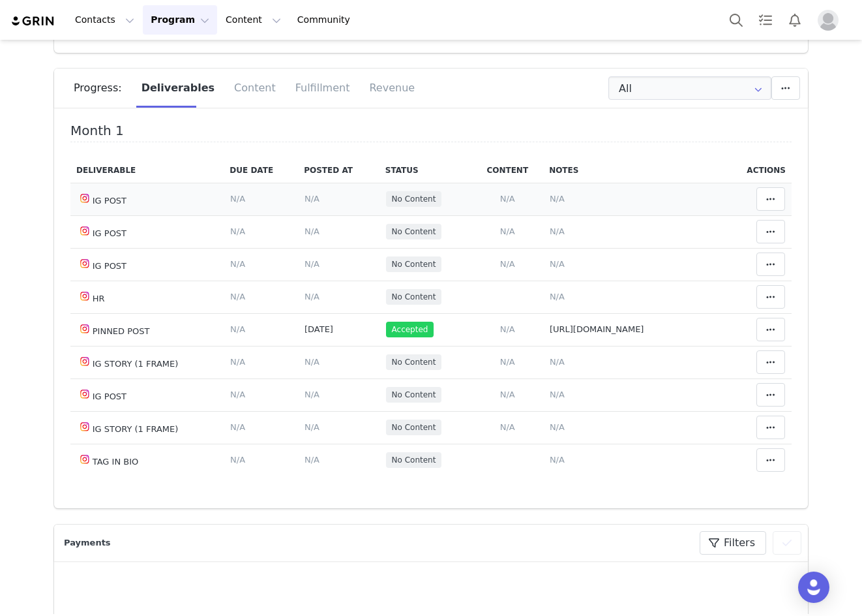
click at [305, 200] on span "N/A" at bounding box center [312, 199] width 15 height 10
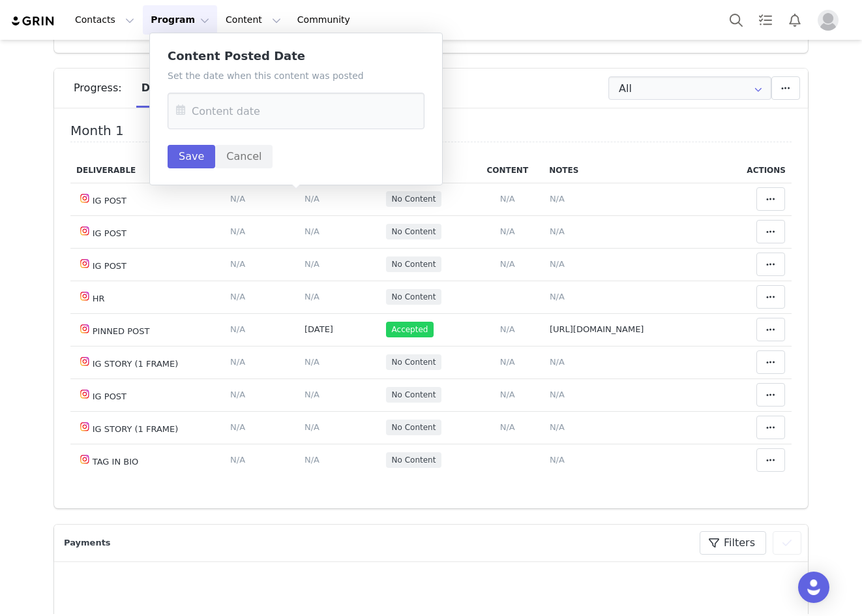
click at [187, 117] on icon at bounding box center [180, 111] width 23 height 37
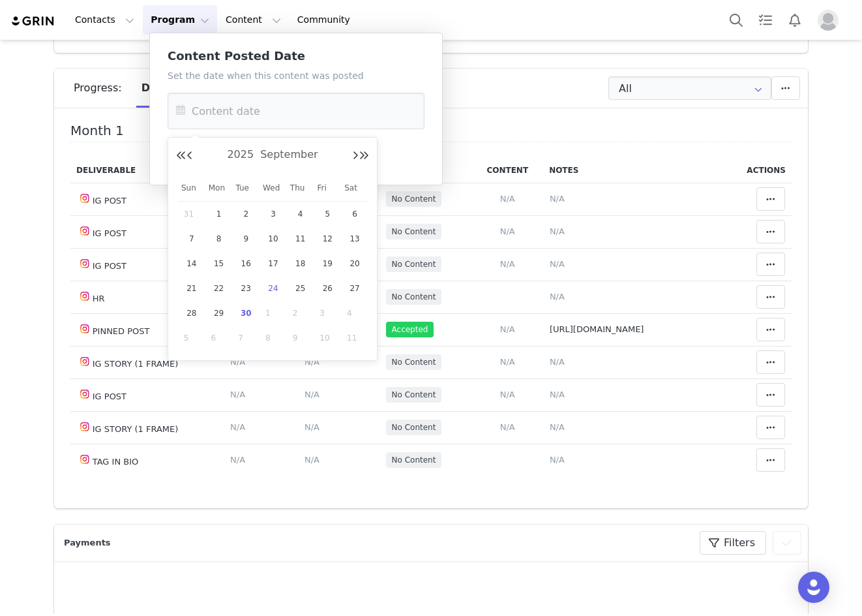
click at [270, 286] on span "24" at bounding box center [274, 289] width 16 height 16
type input "Sep 24 2025"
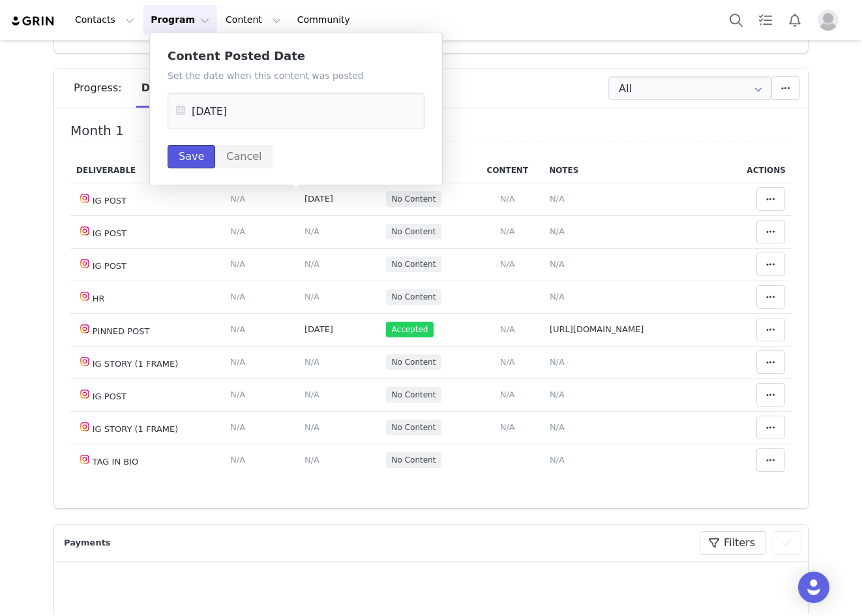
click at [196, 156] on button "Save" at bounding box center [192, 156] width 48 height 23
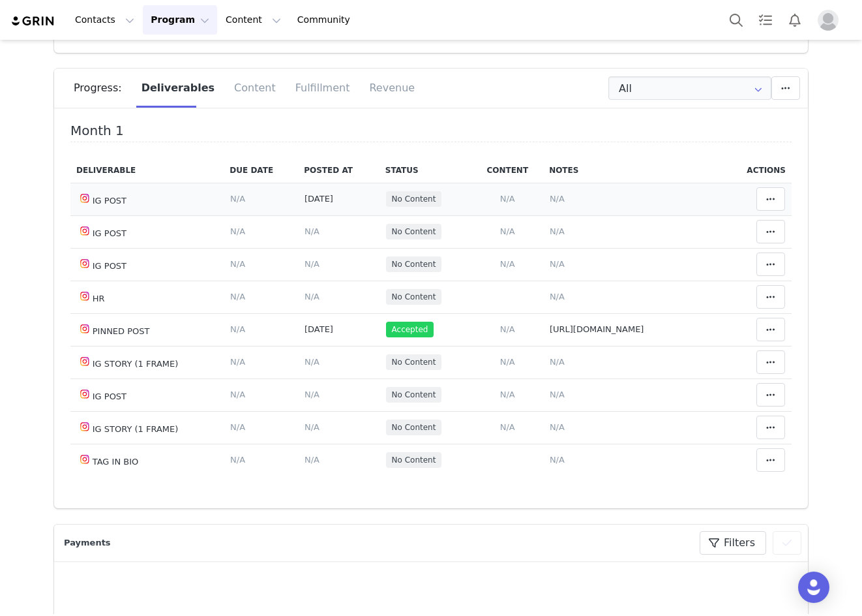
click at [550, 199] on span "N/A" at bounding box center [557, 199] width 15 height 10
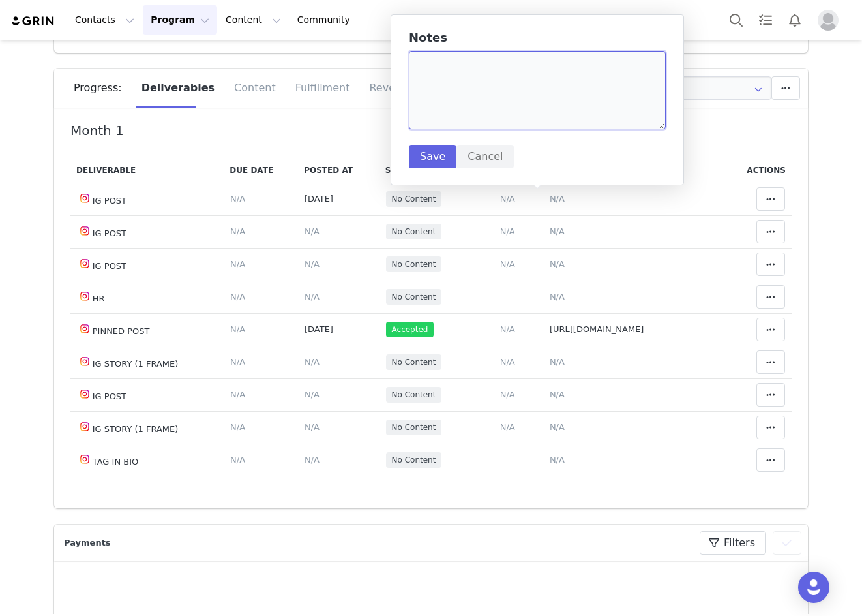
click at [482, 82] on textarea at bounding box center [537, 90] width 257 height 78
paste textarea "https://www.instagram.com/p/DO_BqNLEUnZ/?img_index=1"
type textarea "https://www.instagram.com/p/DO_BqNLEUnZ/?img_index=1"
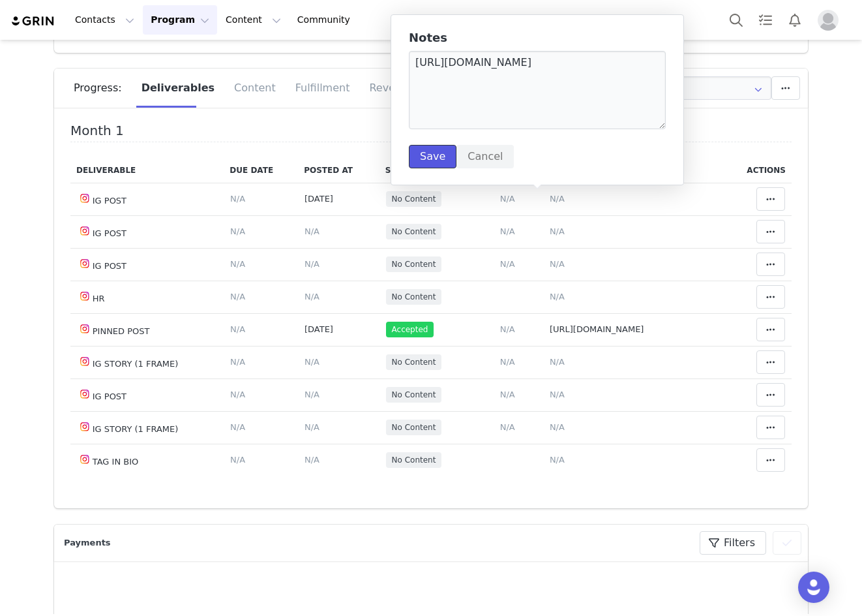
click at [443, 155] on button "Save" at bounding box center [433, 156] width 48 height 23
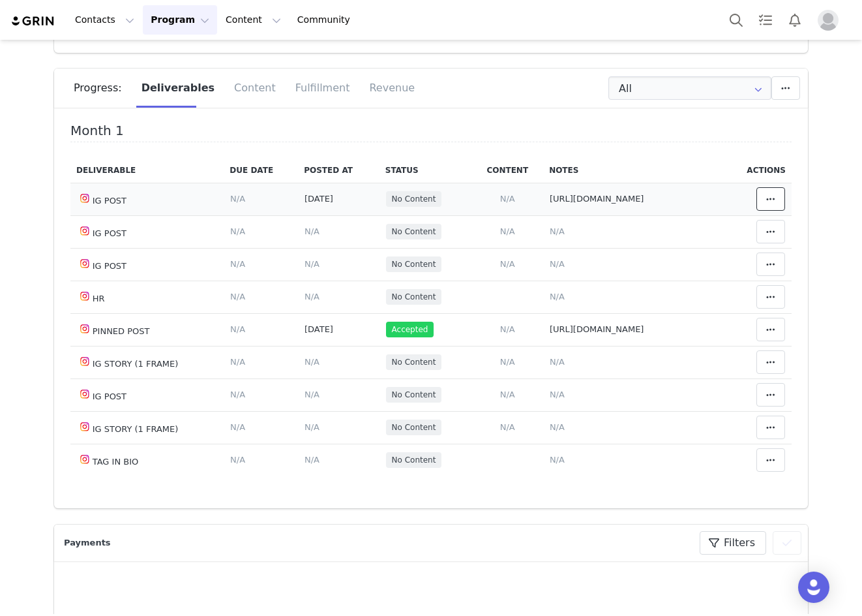
click at [763, 204] on span at bounding box center [771, 199] width 16 height 16
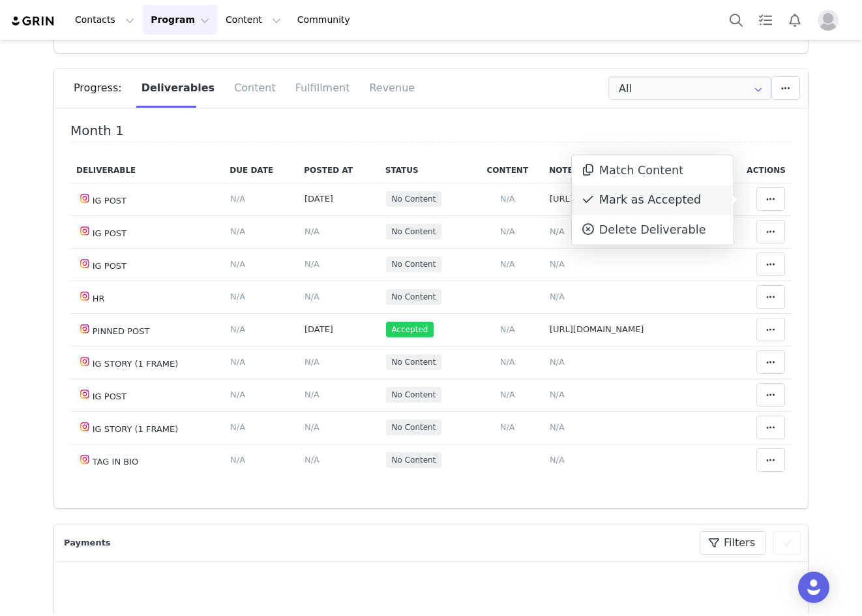
click at [680, 209] on div "Mark as Accepted" at bounding box center [653, 200] width 162 height 30
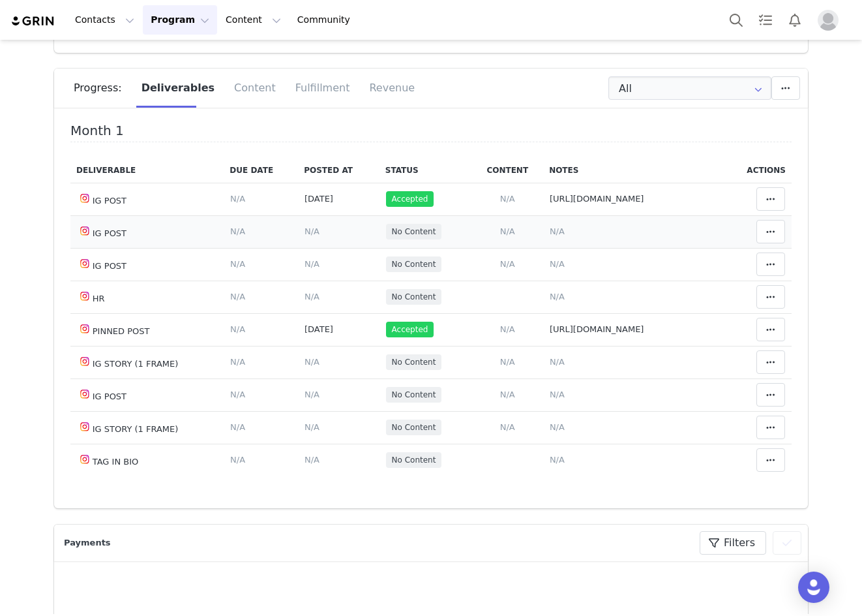
click at [305, 228] on span "N/A" at bounding box center [312, 231] width 15 height 10
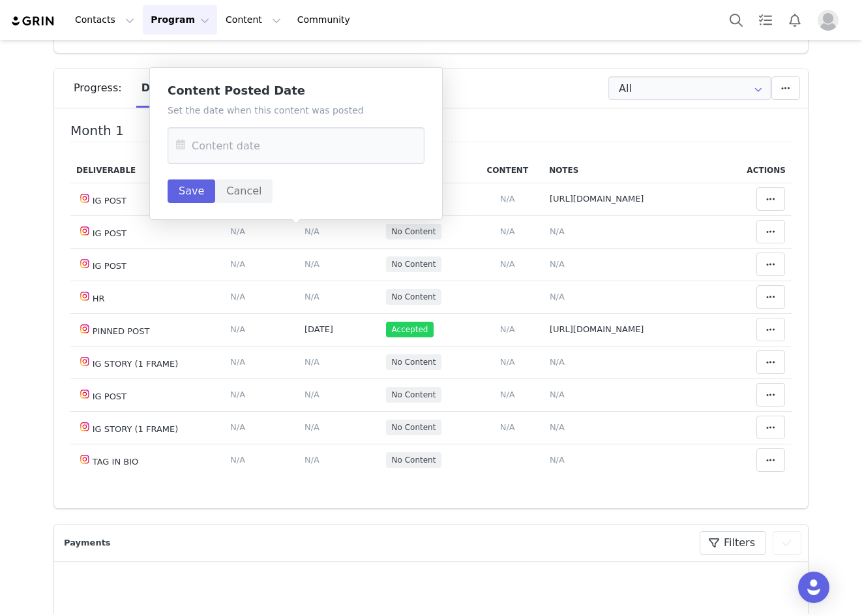
click at [188, 151] on icon at bounding box center [180, 145] width 23 height 37
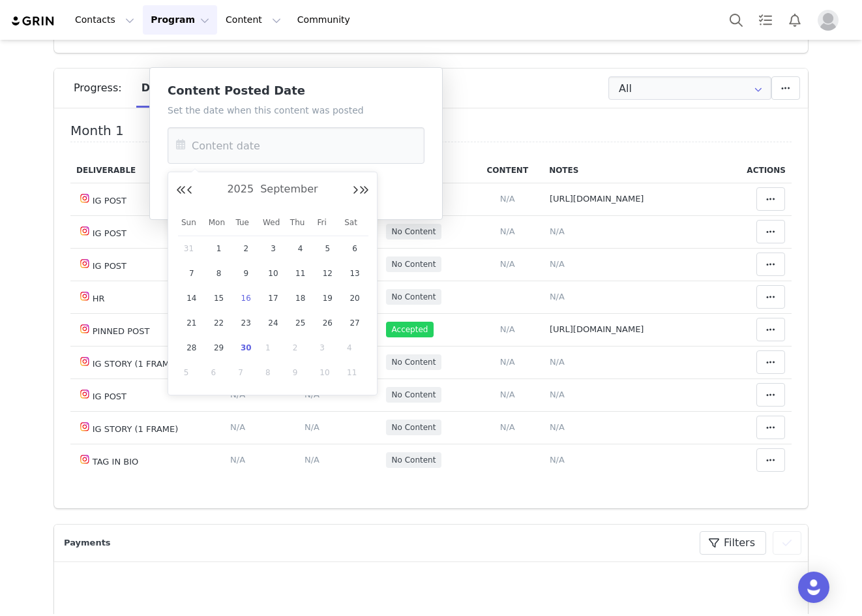
click at [247, 297] on span "16" at bounding box center [246, 298] width 16 height 16
type input "Sep 16 2025"
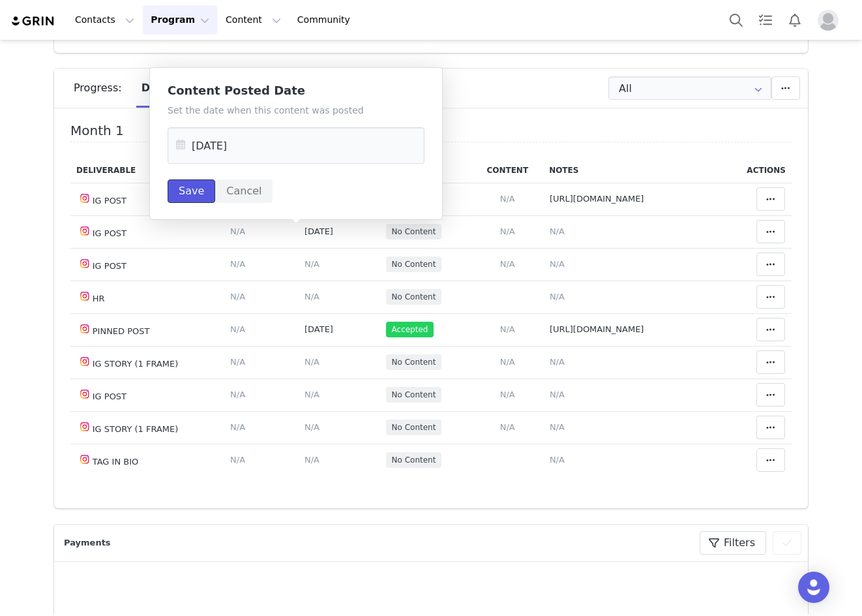
click at [192, 183] on button "Save" at bounding box center [192, 190] width 48 height 23
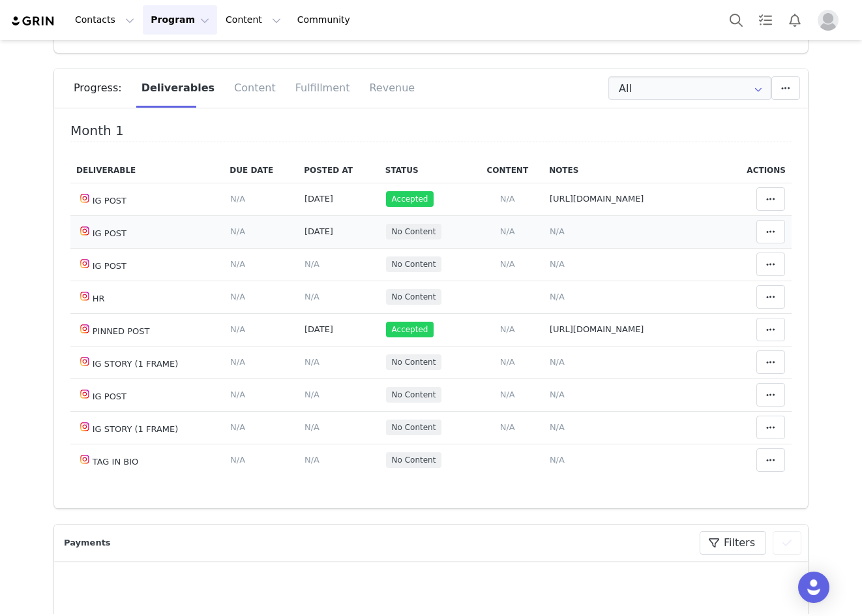
click at [550, 235] on span "N/A" at bounding box center [557, 231] width 15 height 10
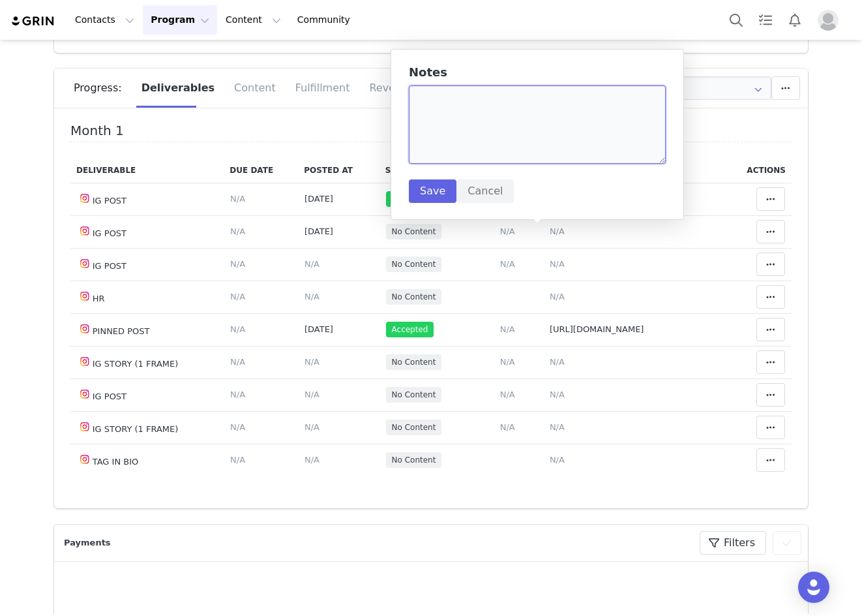
click at [451, 96] on textarea at bounding box center [537, 124] width 257 height 78
paste textarea "https://www.instagram.com/p/DOreoMnkbeM/"
type textarea "https://www.instagram.com/p/DOreoMnkbeM/"
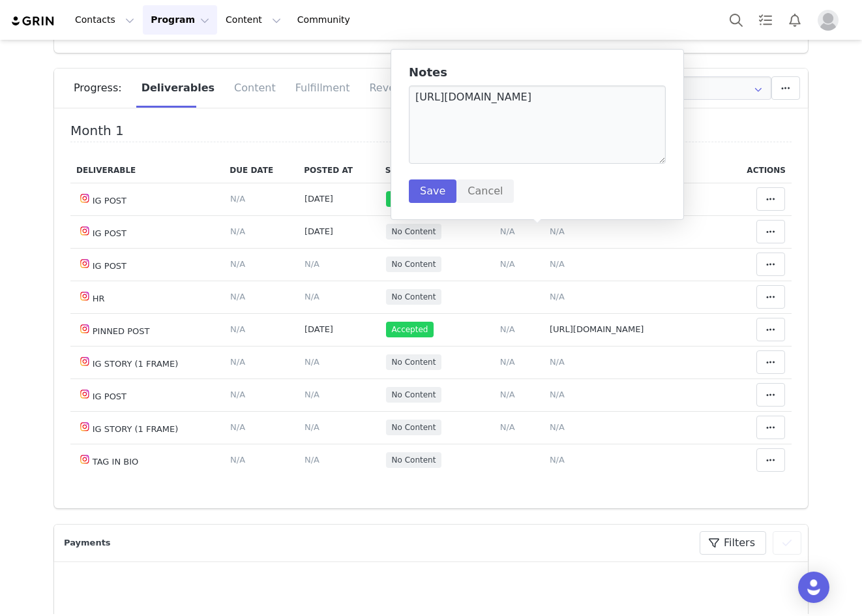
click at [439, 174] on div "Notes https://www.instagram.com/p/DOreoMnkbeM/ Save Cancel" at bounding box center [537, 134] width 257 height 137
click at [436, 183] on button "Save" at bounding box center [433, 190] width 48 height 23
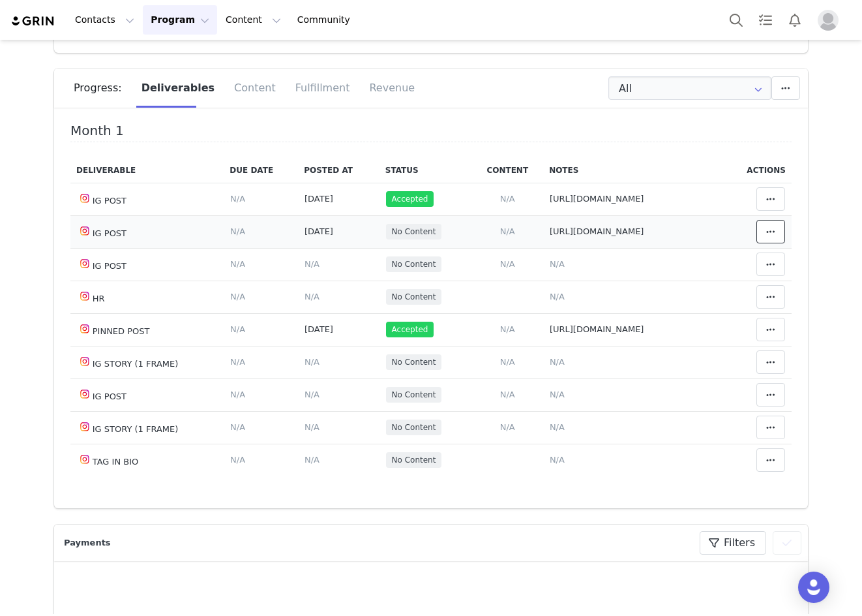
click at [767, 235] on icon at bounding box center [771, 231] width 9 height 10
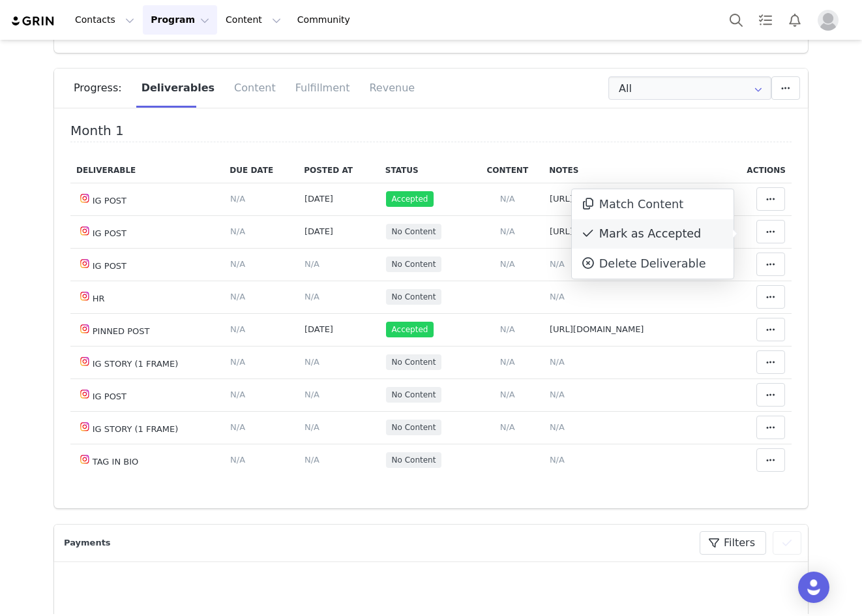
click at [688, 237] on div "Mark as Accepted" at bounding box center [653, 234] width 162 height 30
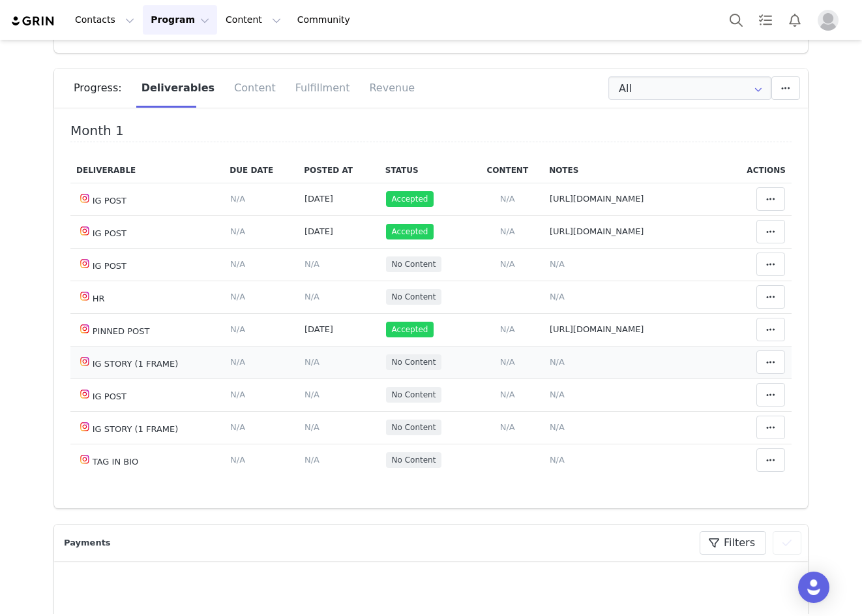
click at [305, 367] on span "N/A" at bounding box center [312, 362] width 15 height 10
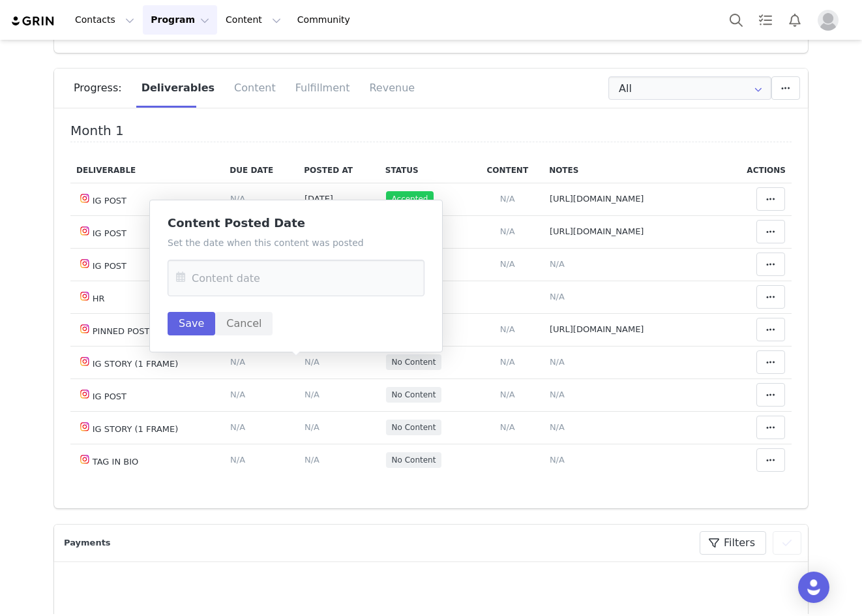
click at [181, 279] on icon at bounding box center [180, 278] width 23 height 37
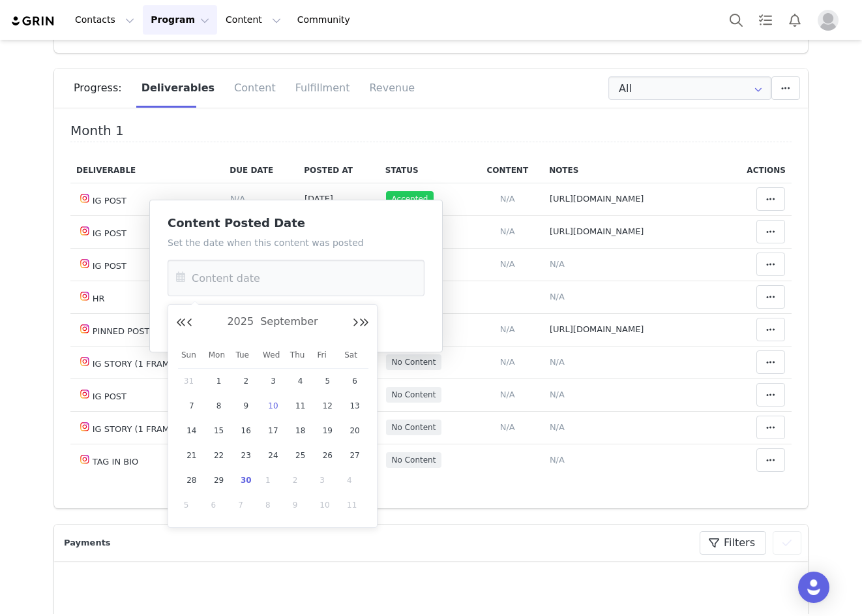
click at [275, 417] on td "10" at bounding box center [273, 405] width 27 height 25
type input "Sep 10 2025"
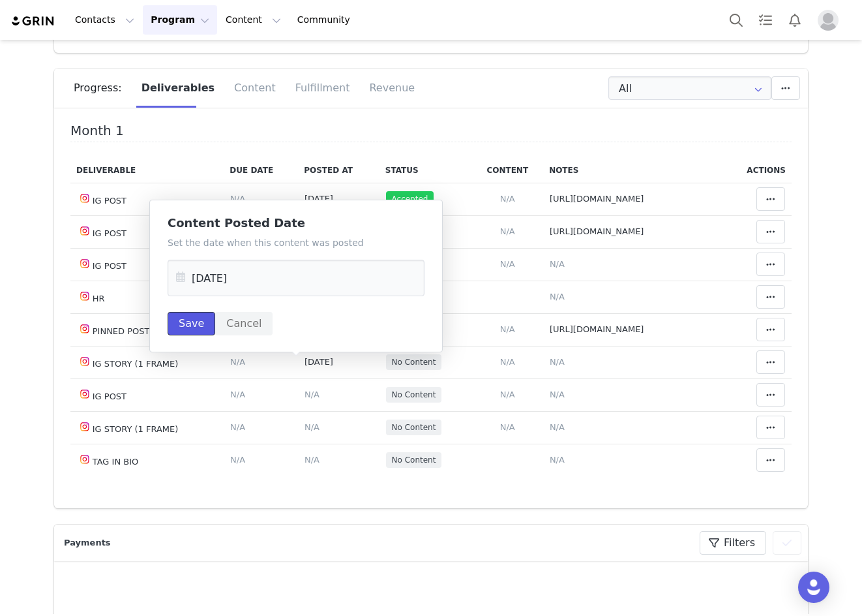
click at [200, 328] on button "Save" at bounding box center [192, 323] width 48 height 23
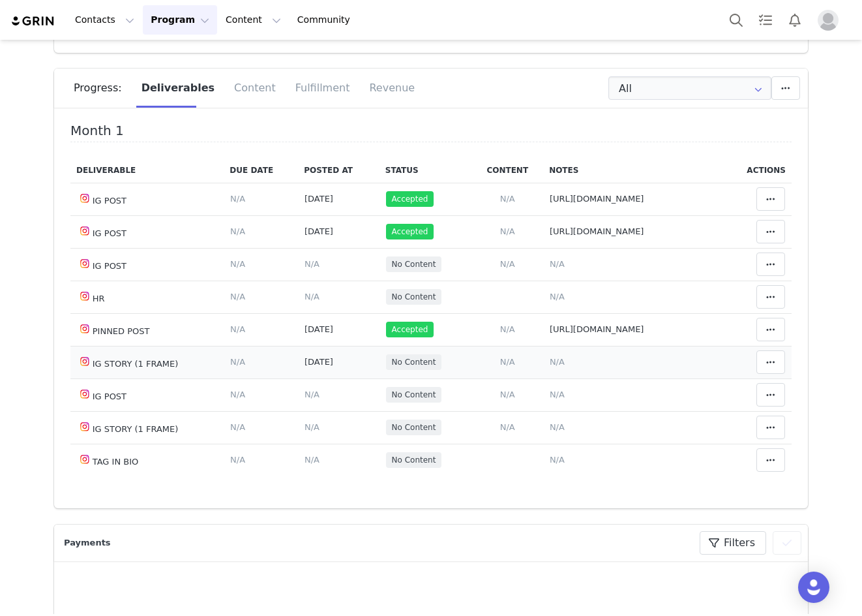
click at [543, 367] on td "Notes Save Cancel N/A" at bounding box center [633, 362] width 181 height 33
click at [550, 363] on span "N/A" at bounding box center [557, 362] width 15 height 10
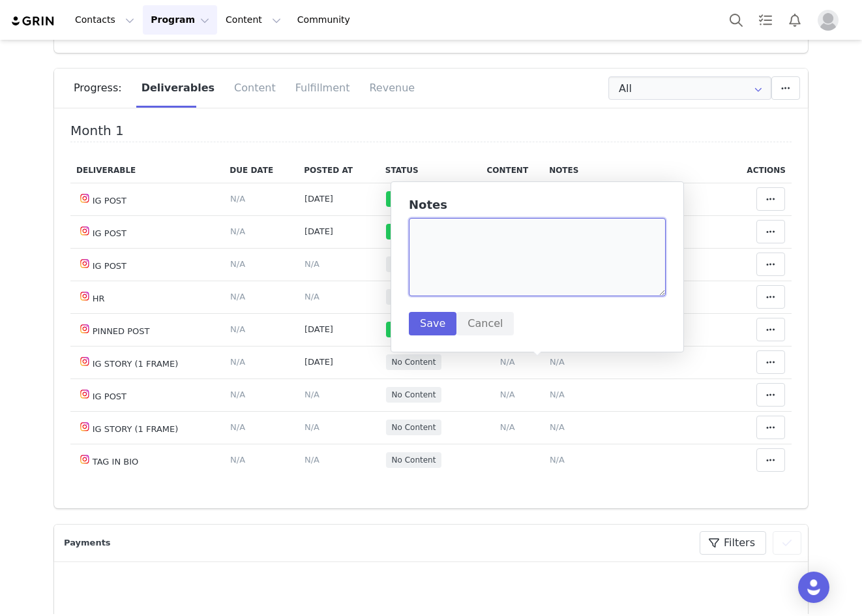
click at [494, 250] on textarea at bounding box center [537, 257] width 257 height 78
paste textarea "https://static-resources.creatoriq.com/instagram-stories/videos/372395794272414…"
type textarea "https://static-resources.creatoriq.com/instagram-stories/videos/372395794272414…"
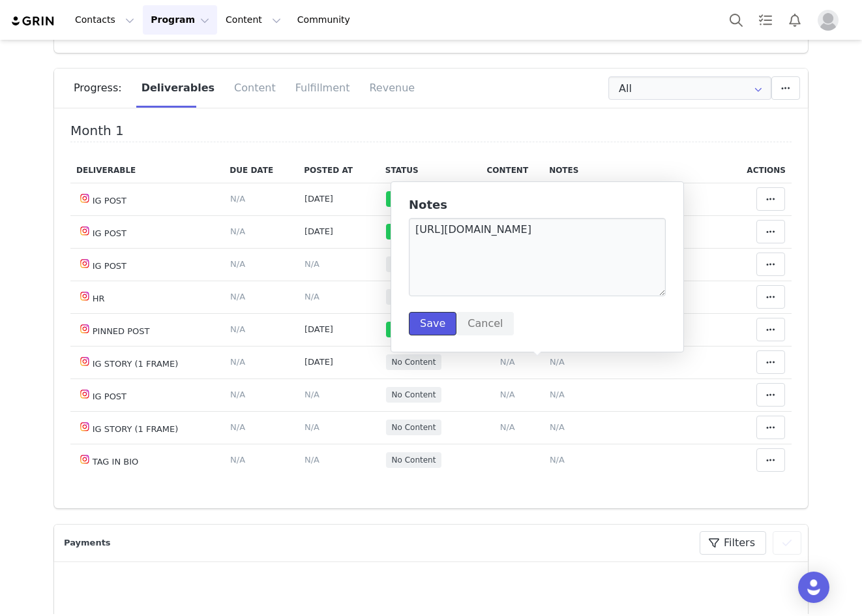
click at [440, 333] on button "Save" at bounding box center [433, 323] width 48 height 23
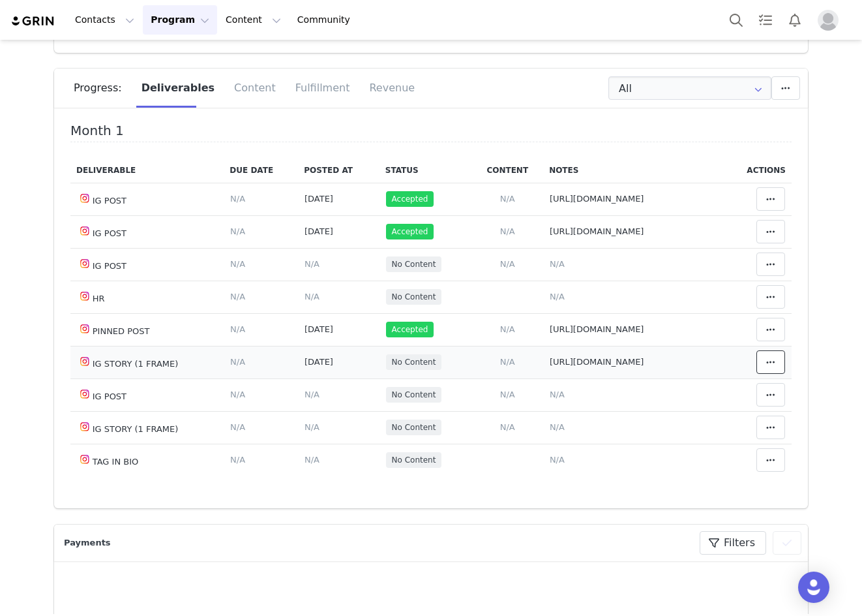
click at [767, 367] on icon at bounding box center [771, 362] width 9 height 10
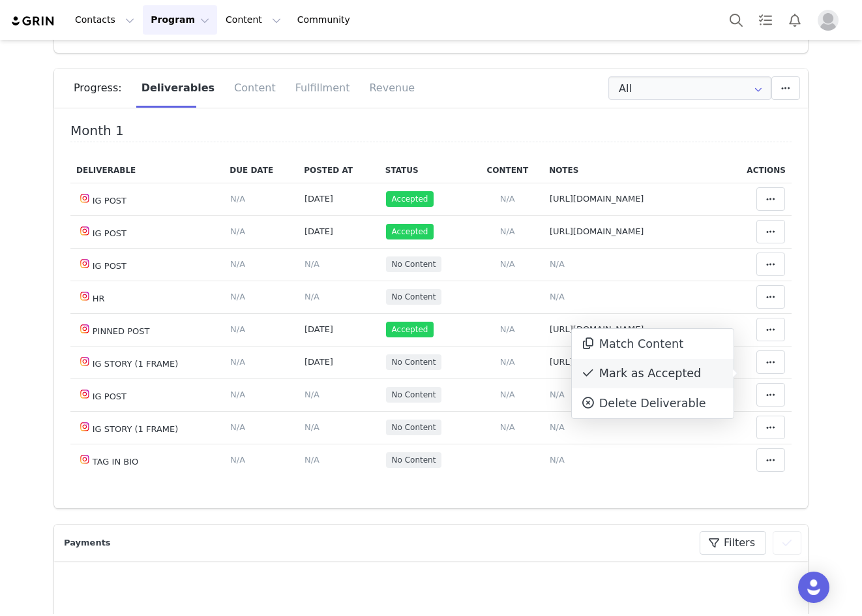
click at [716, 369] on div "Mark as Accepted" at bounding box center [653, 374] width 162 height 30
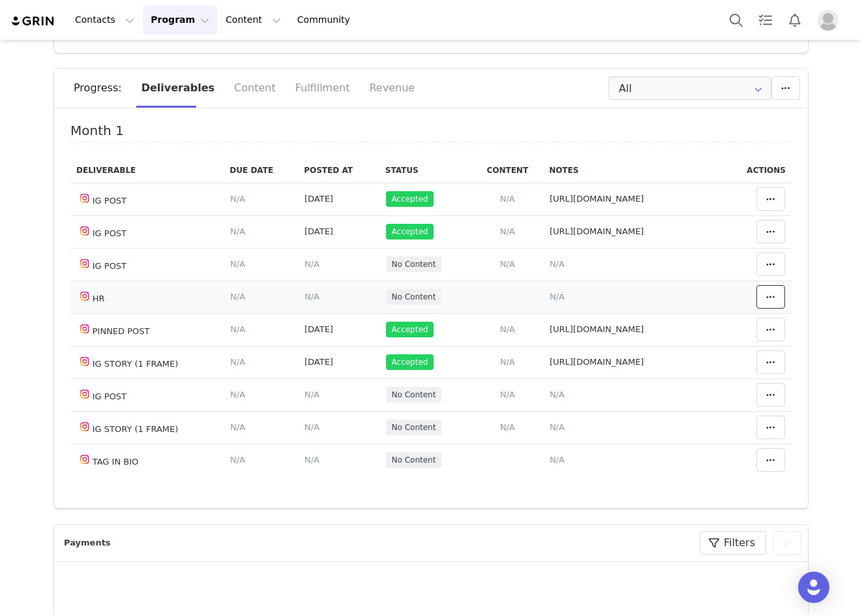
click at [763, 292] on span at bounding box center [771, 297] width 16 height 16
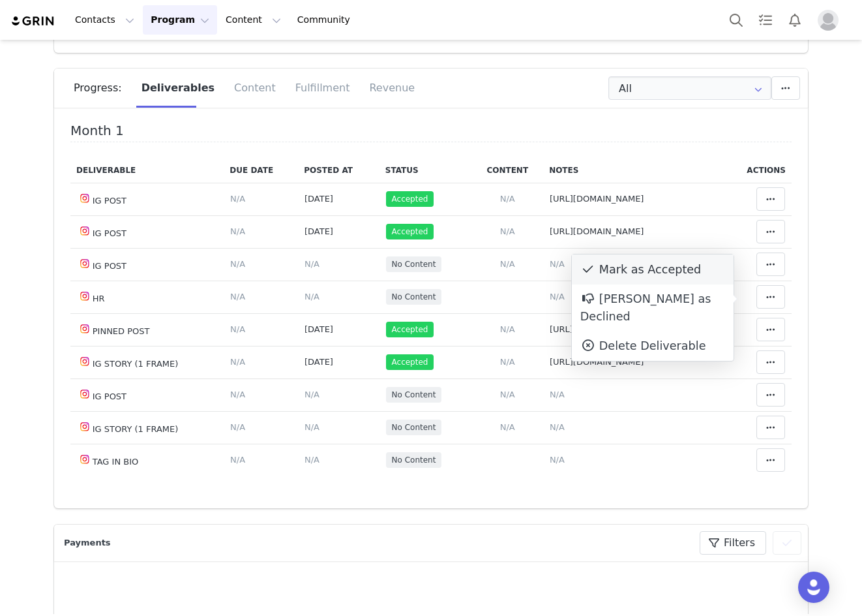
click at [666, 273] on div "Mark as Accepted" at bounding box center [653, 269] width 162 height 30
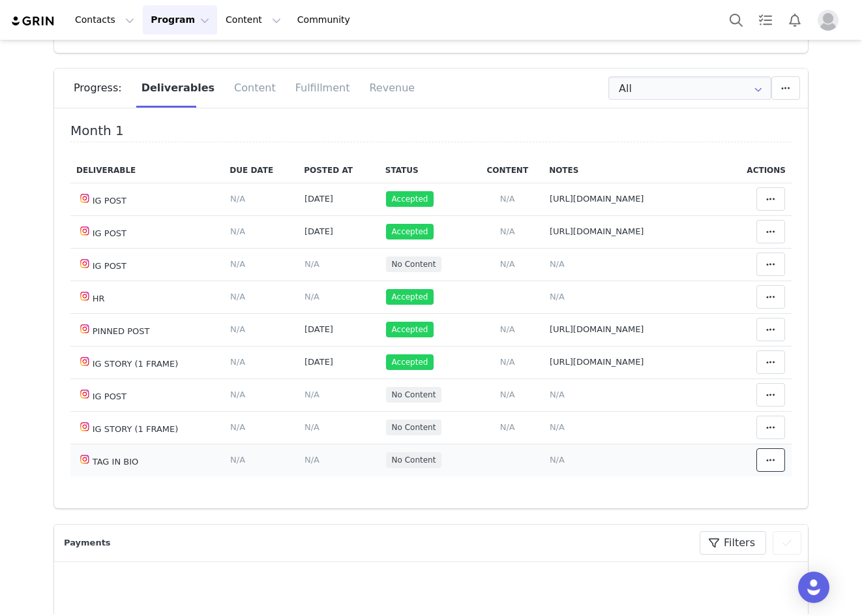
click at [767, 465] on icon at bounding box center [771, 460] width 9 height 10
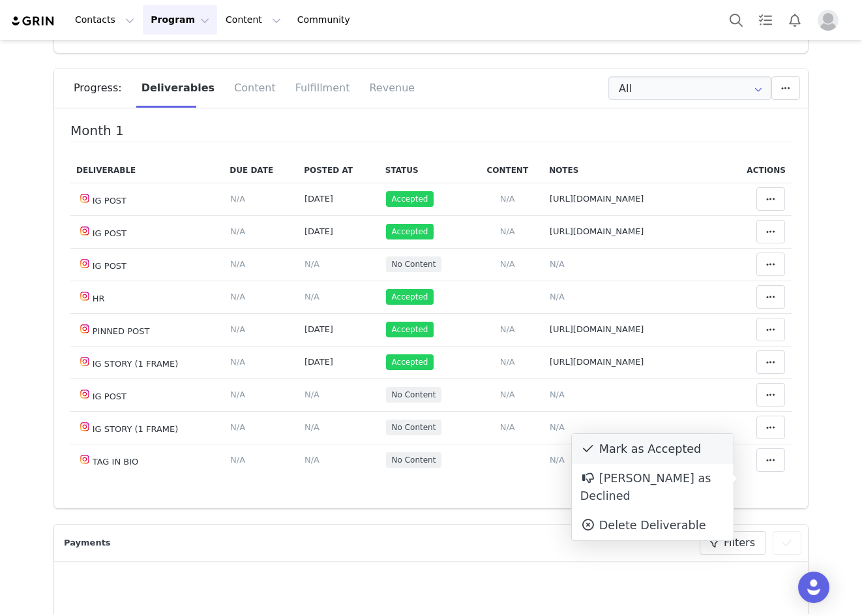
click at [709, 458] on div "Mark as Accepted" at bounding box center [653, 449] width 162 height 30
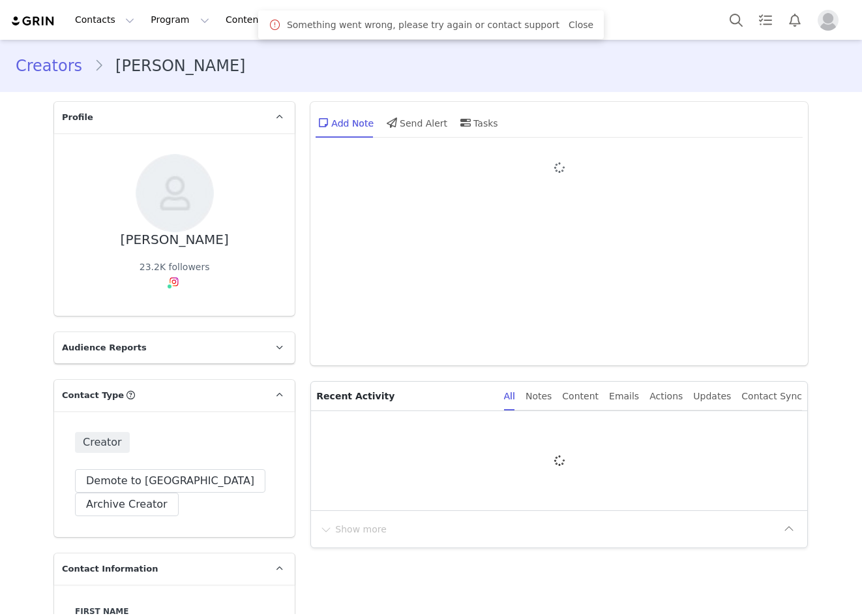
type input "+353 ([GEOGRAPHIC_DATA])"
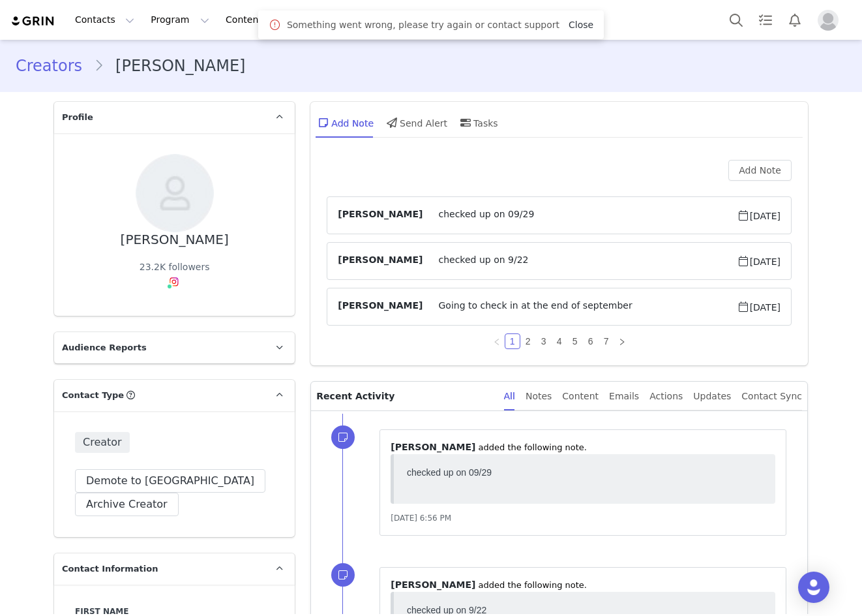
click at [569, 27] on link "Close" at bounding box center [581, 25] width 25 height 10
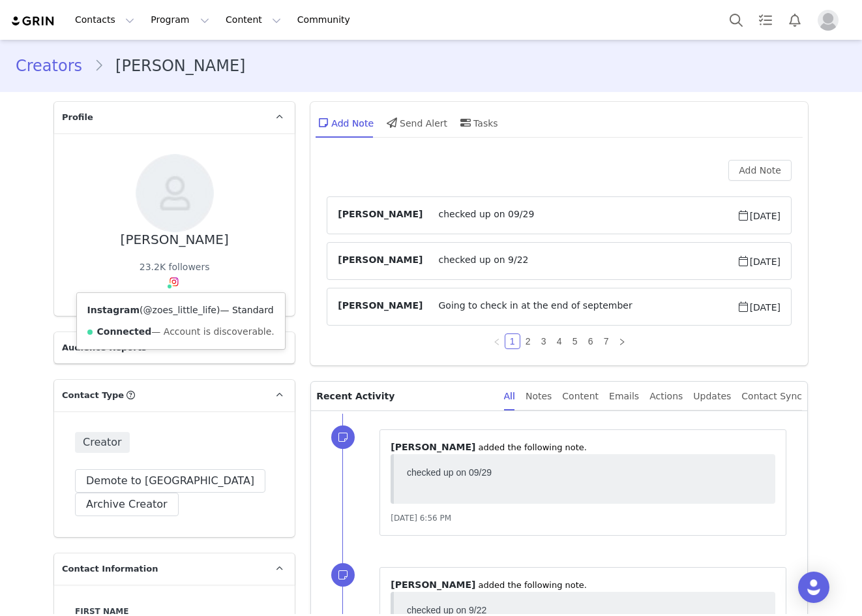
click at [162, 311] on link "@zoes_little_life" at bounding box center [180, 310] width 73 height 10
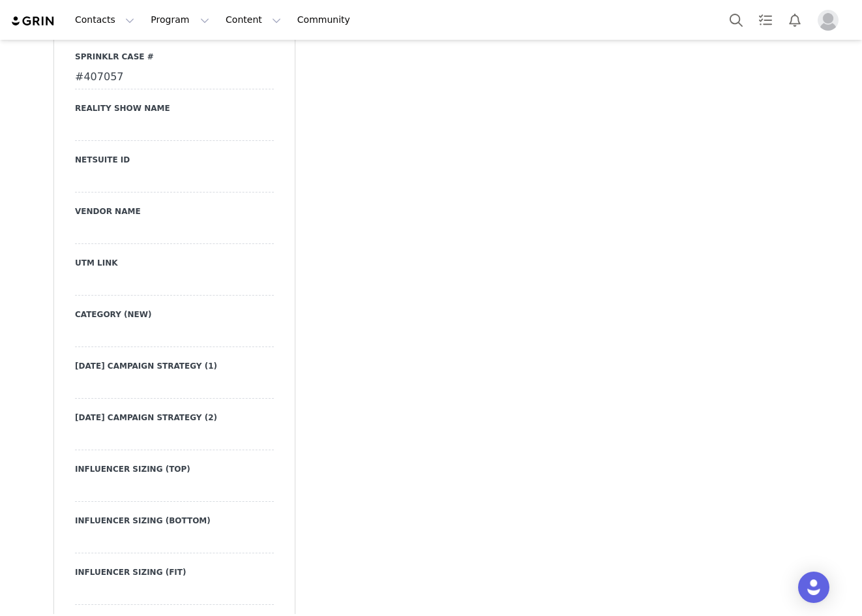
scroll to position [2805, 0]
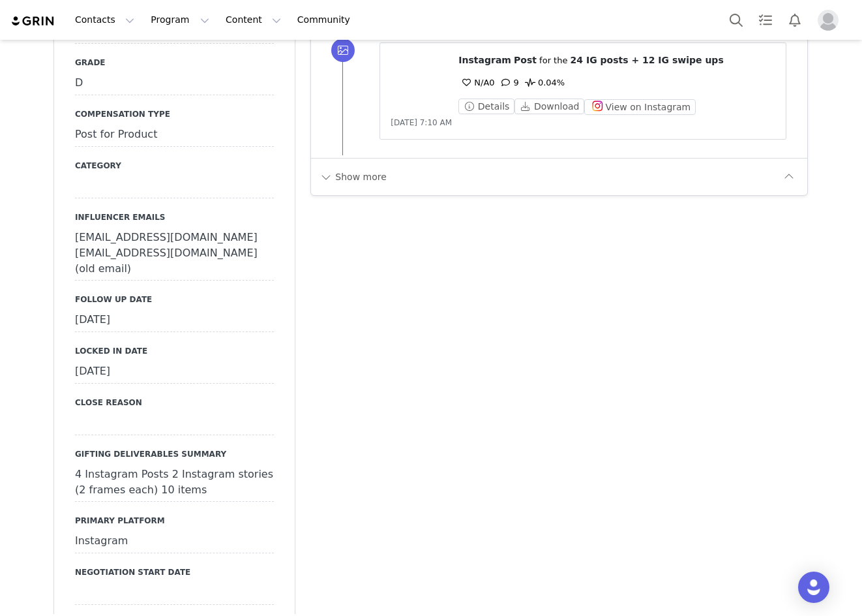
scroll to position [1435, 0]
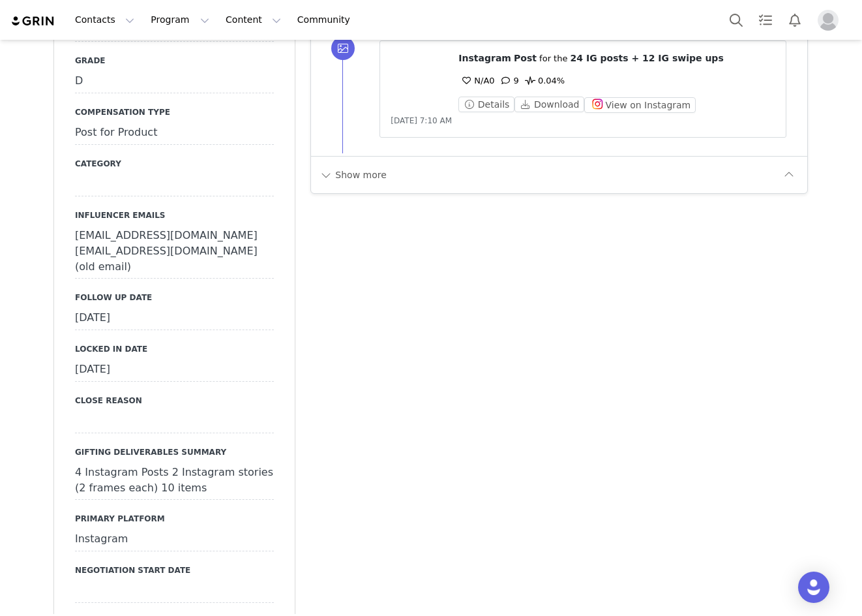
click at [147, 307] on div "[DATE]" at bounding box center [174, 318] width 199 height 23
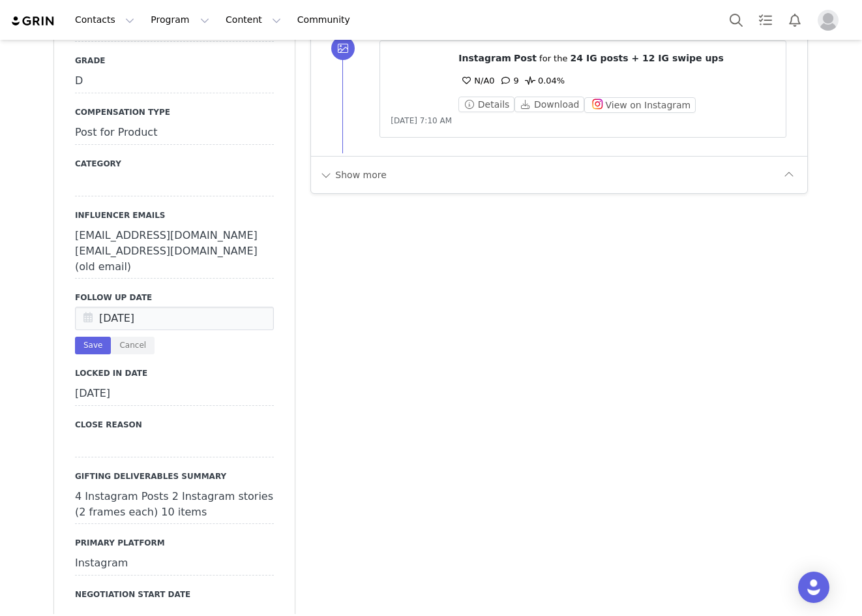
click at [89, 307] on icon at bounding box center [87, 318] width 23 height 23
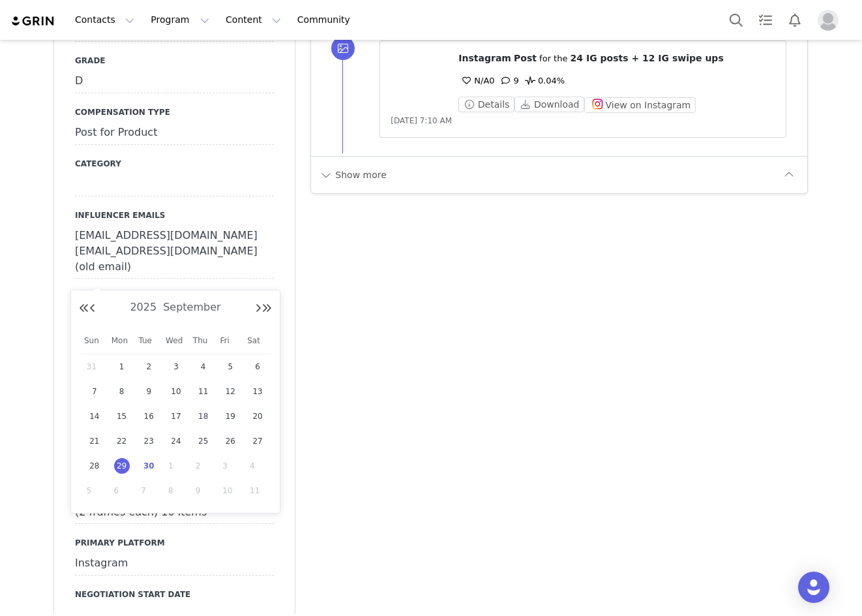
click at [151, 463] on span "30" at bounding box center [149, 466] width 16 height 16
type input "Sep 30 2025"
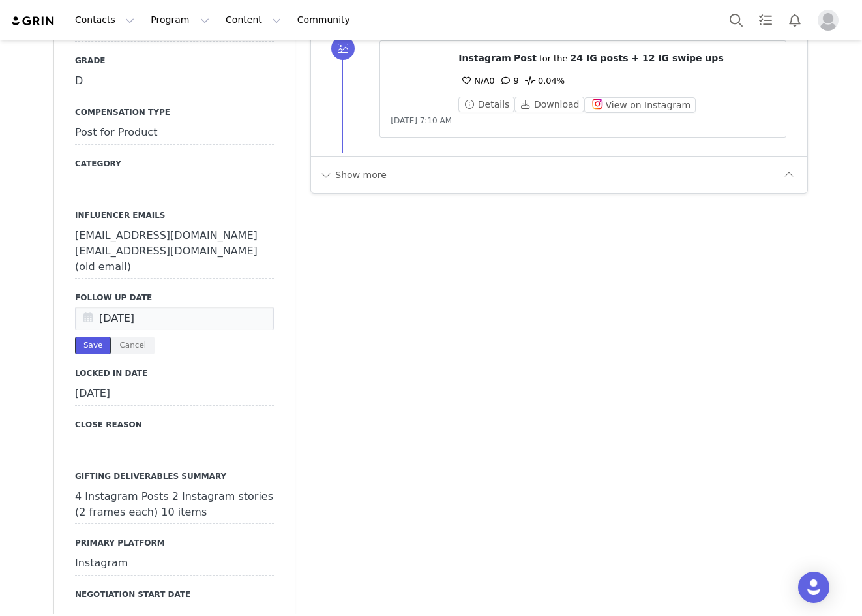
click at [78, 337] on button "Save" at bounding box center [93, 346] width 36 height 18
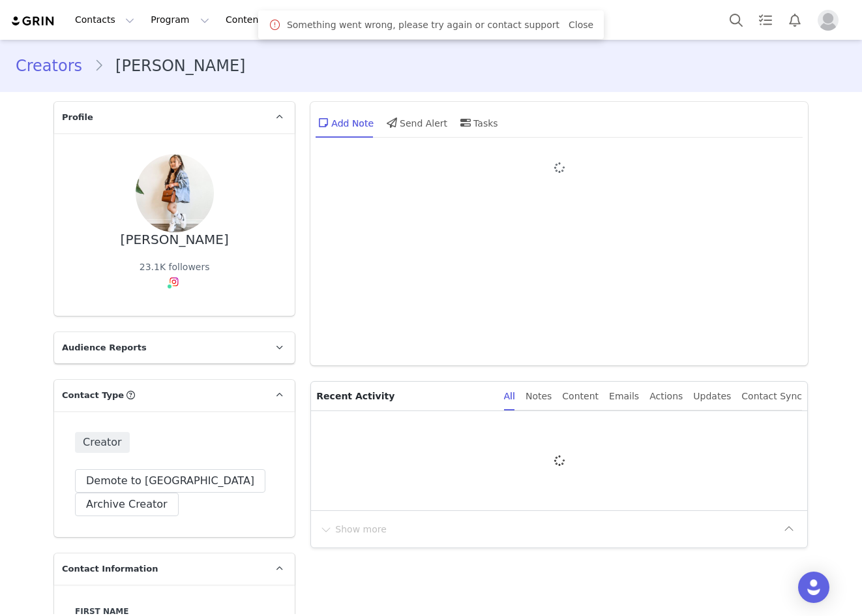
type input "+1 ([GEOGRAPHIC_DATA])"
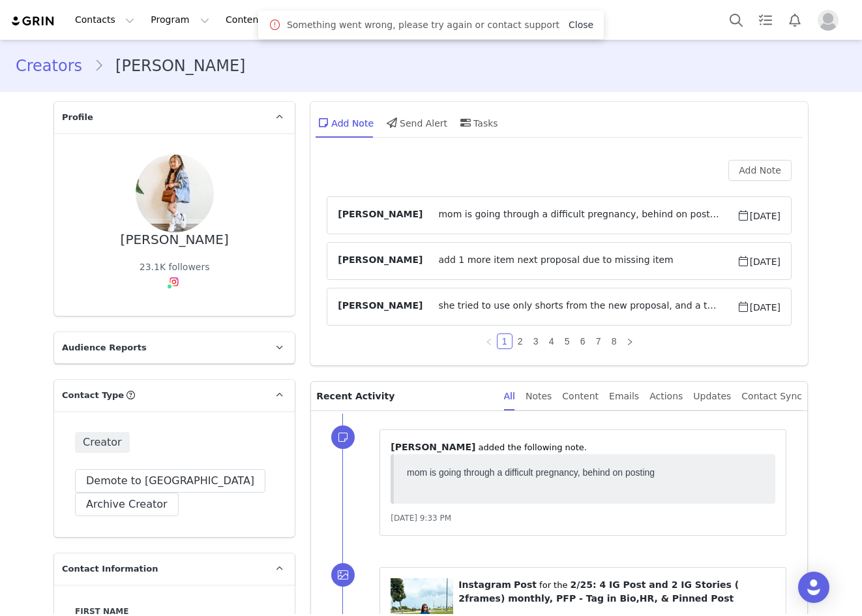
click at [569, 28] on link "Close" at bounding box center [581, 25] width 25 height 10
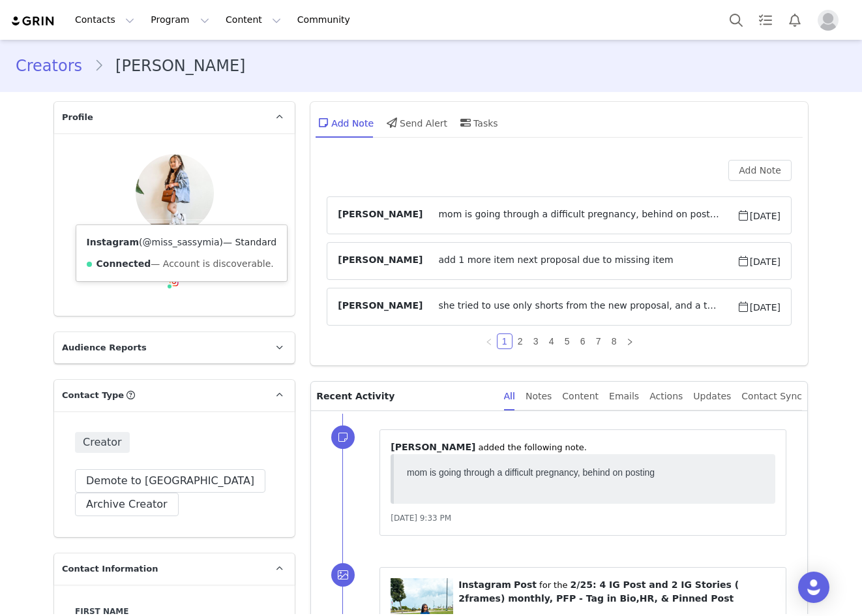
click at [172, 241] on link "@miss_sassymia" at bounding box center [181, 242] width 77 height 10
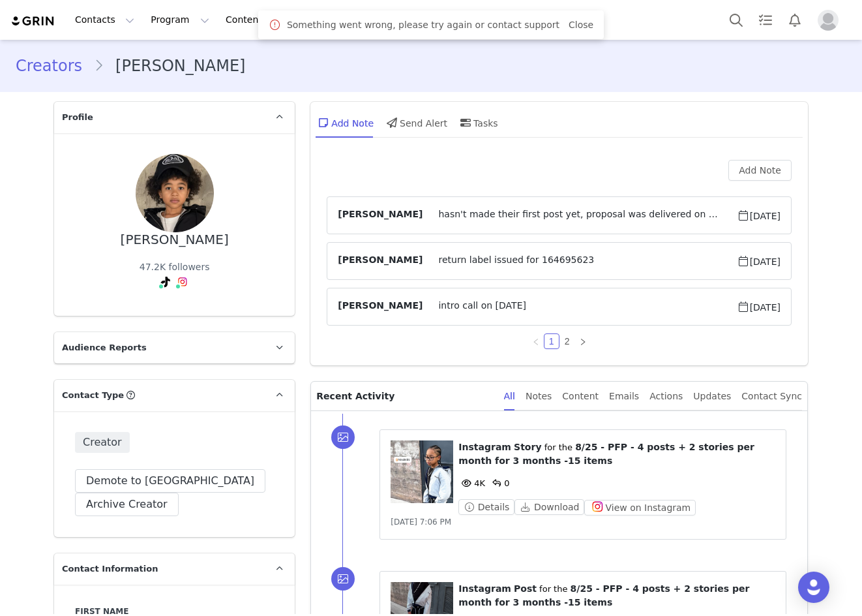
click at [574, 24] on link "Close" at bounding box center [581, 25] width 25 height 10
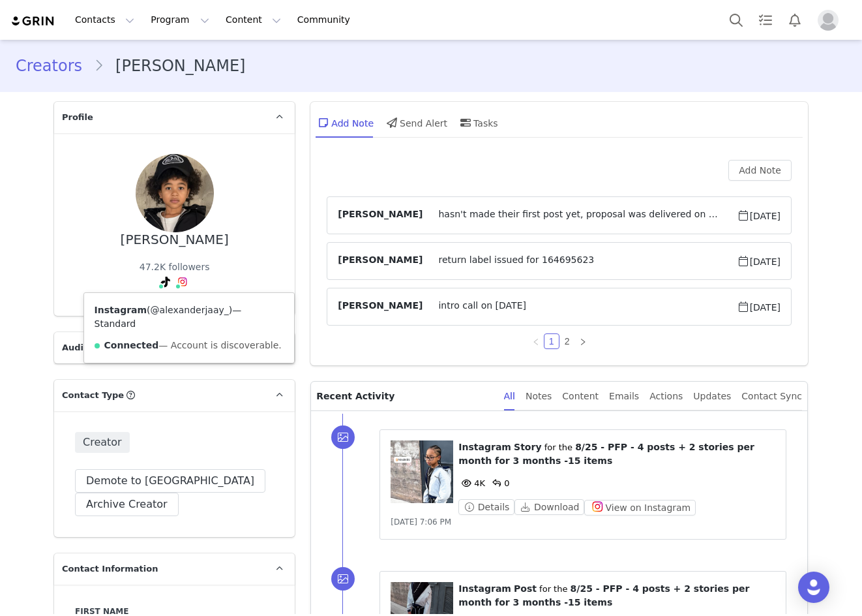
click at [172, 307] on link "@alexanderjaay_" at bounding box center [190, 310] width 78 height 10
click at [448, 303] on span "intro call on 8/11/25" at bounding box center [580, 307] width 314 height 16
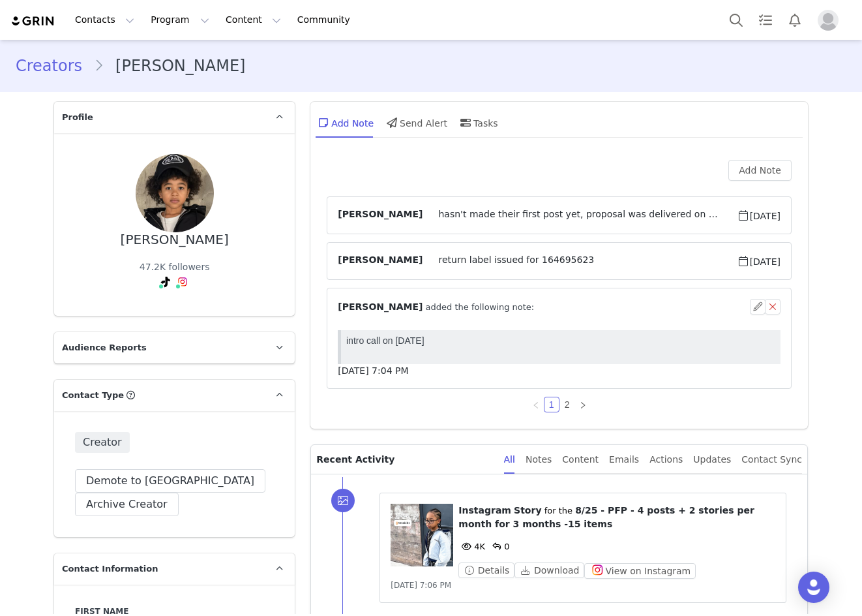
click at [448, 303] on span "⁨ Holly McCormick ⁩ added the following note:" at bounding box center [436, 307] width 196 height 14
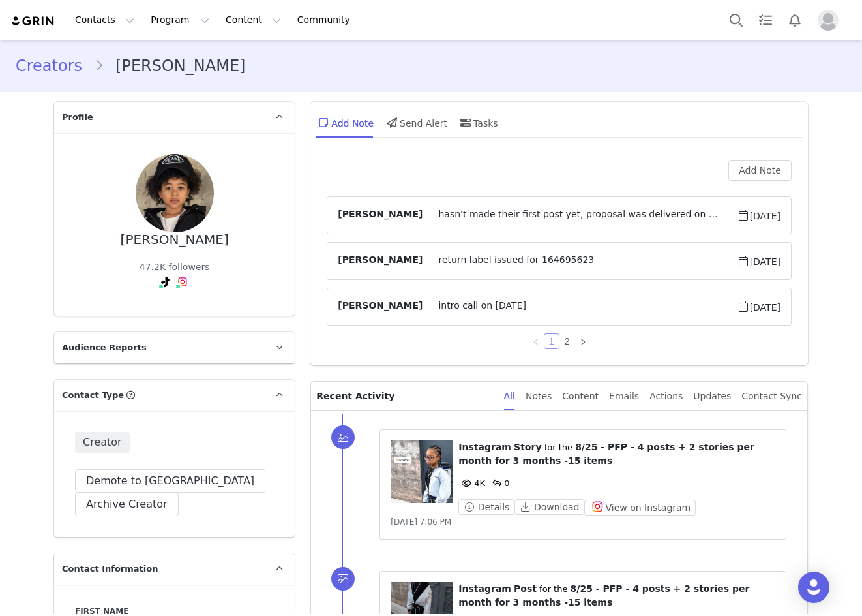
click at [547, 341] on link "1" at bounding box center [552, 341] width 14 height 14
click at [560, 341] on li "2" at bounding box center [568, 341] width 16 height 16
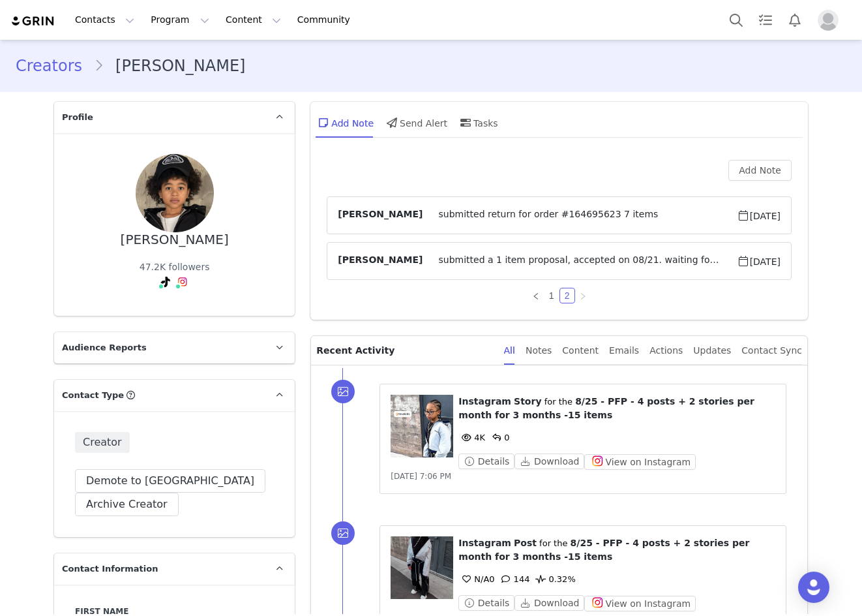
click at [526, 265] on span "submitted a 1 item proposal, accepted on 08/21. waiting for order # grin isn't …" at bounding box center [580, 261] width 314 height 16
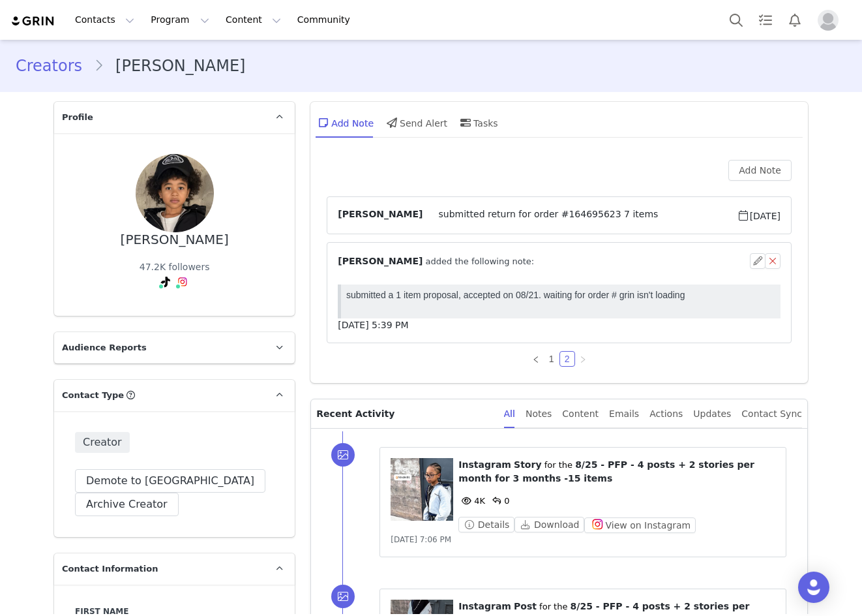
click at [523, 263] on div "⁨ Holly McCormick ⁩ added the following note:" at bounding box center [544, 261] width 412 height 14
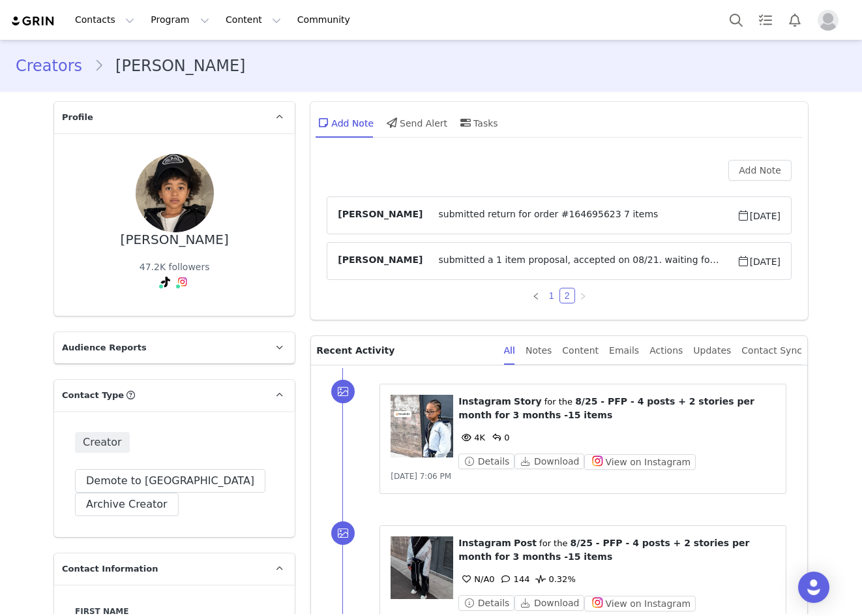
click at [545, 297] on link "1" at bounding box center [552, 295] width 14 height 14
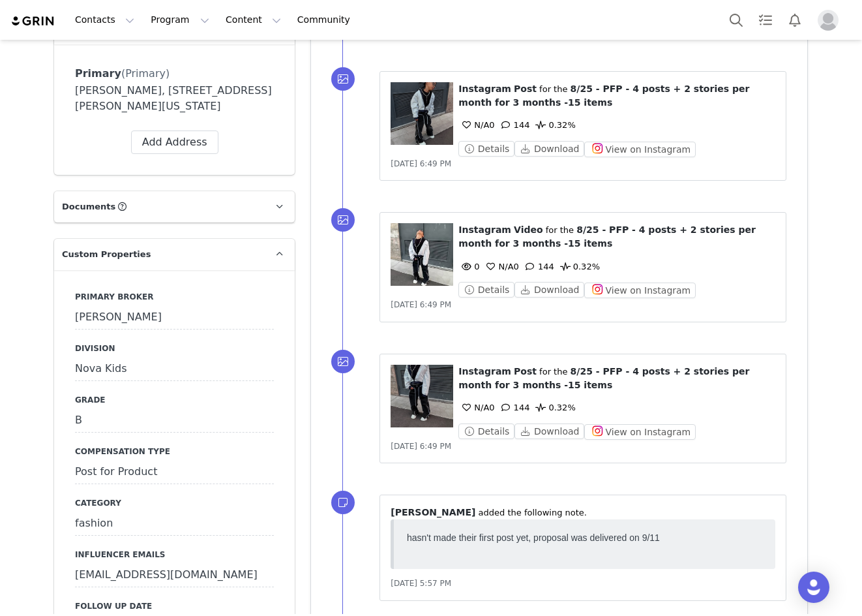
scroll to position [1587, 0]
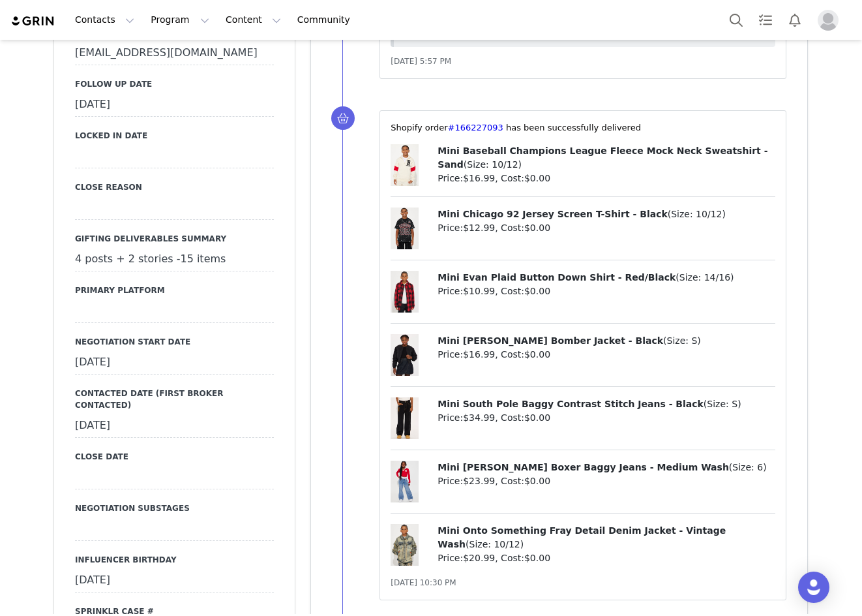
click at [146, 113] on div "[DATE]" at bounding box center [174, 104] width 199 height 23
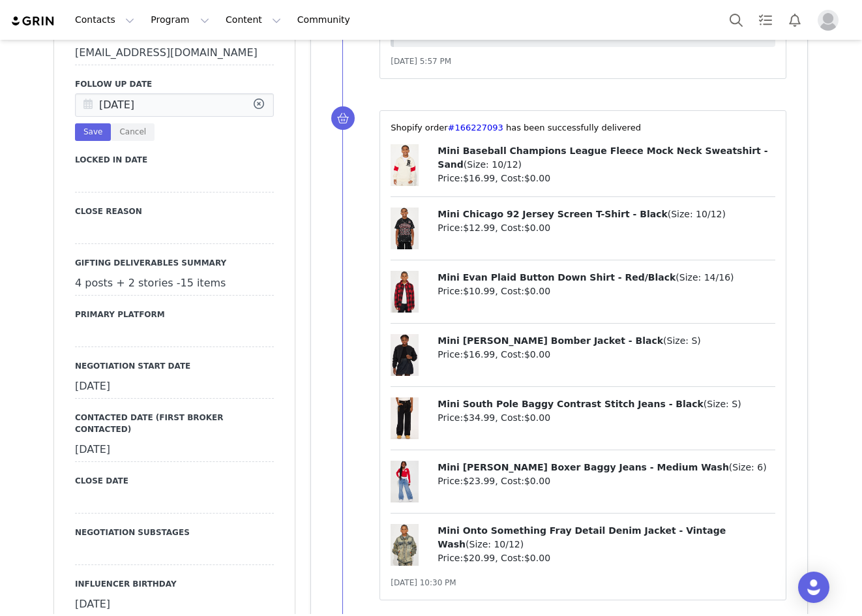
click at [87, 105] on icon at bounding box center [87, 105] width 23 height 23
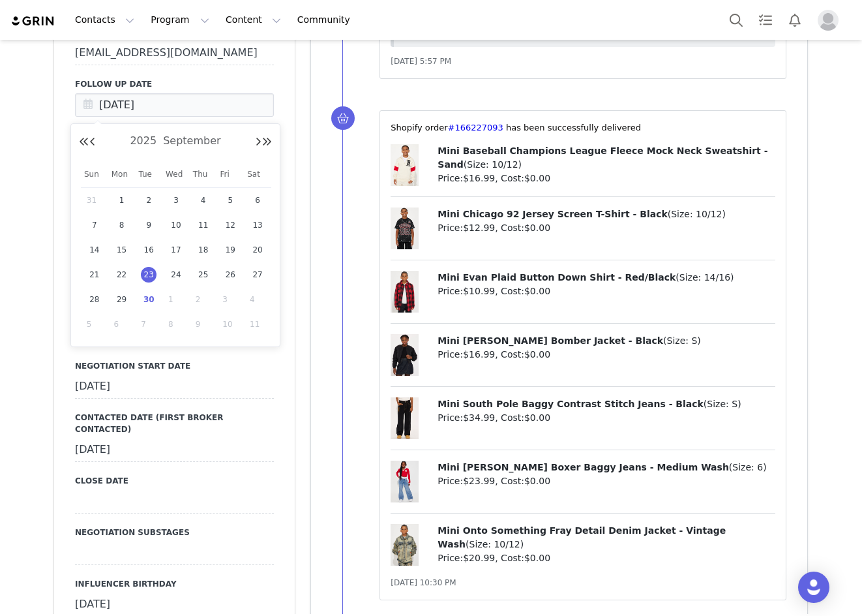
click at [155, 295] on div "30" at bounding box center [148, 300] width 27 height 20
type input "[DATE]"
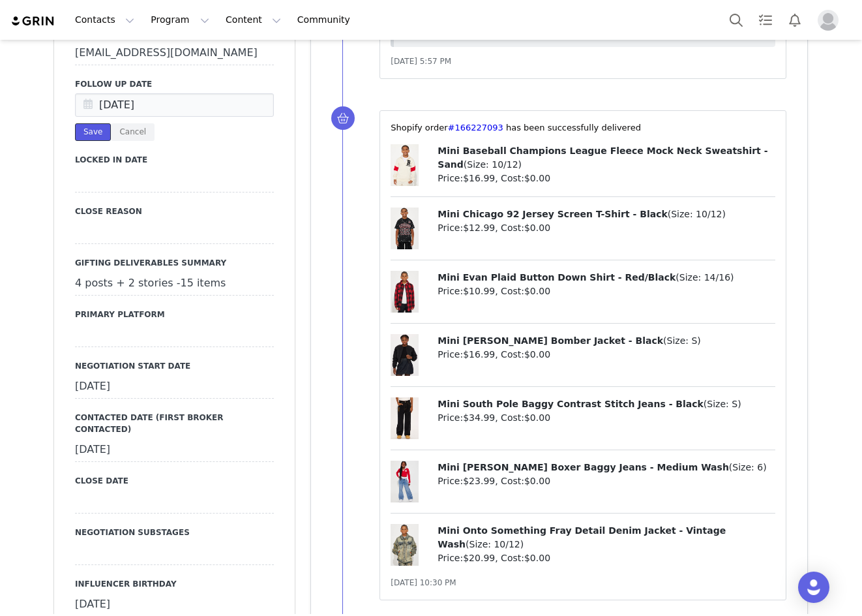
click at [84, 132] on button "Save" at bounding box center [93, 132] width 36 height 18
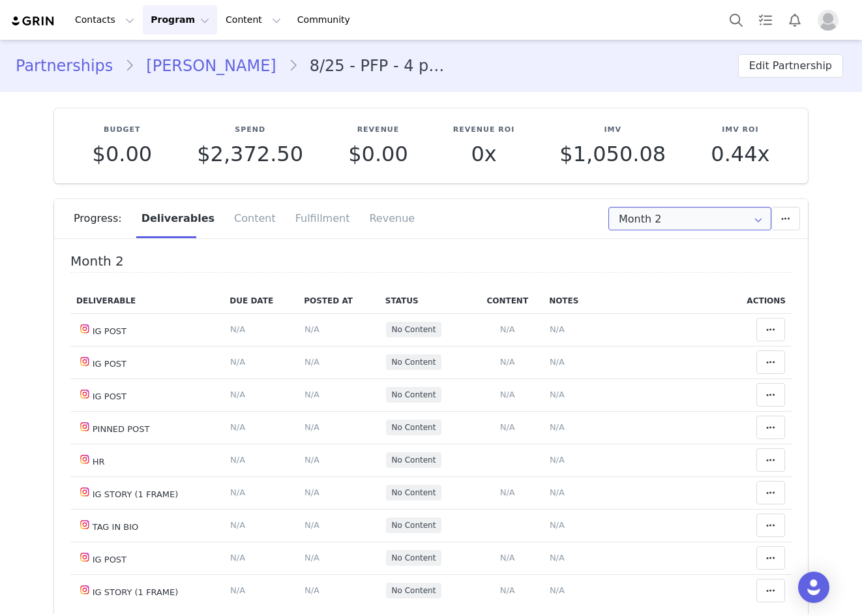
click at [669, 219] on input "Month 2" at bounding box center [690, 218] width 163 height 23
click at [663, 327] on li "All Months" at bounding box center [691, 320] width 172 height 22
type input "All"
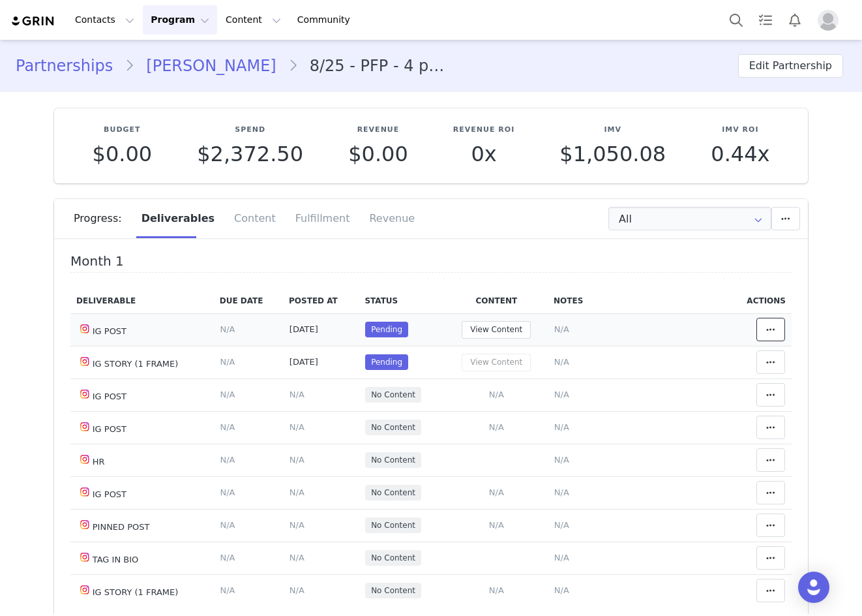
click at [763, 329] on span at bounding box center [771, 330] width 16 height 16
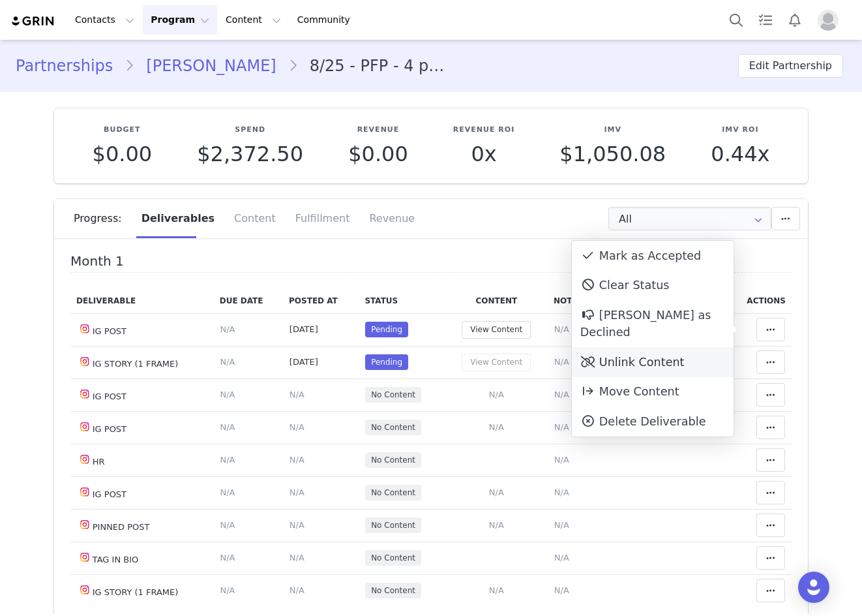
click at [671, 347] on div "Unlink Content" at bounding box center [653, 362] width 162 height 30
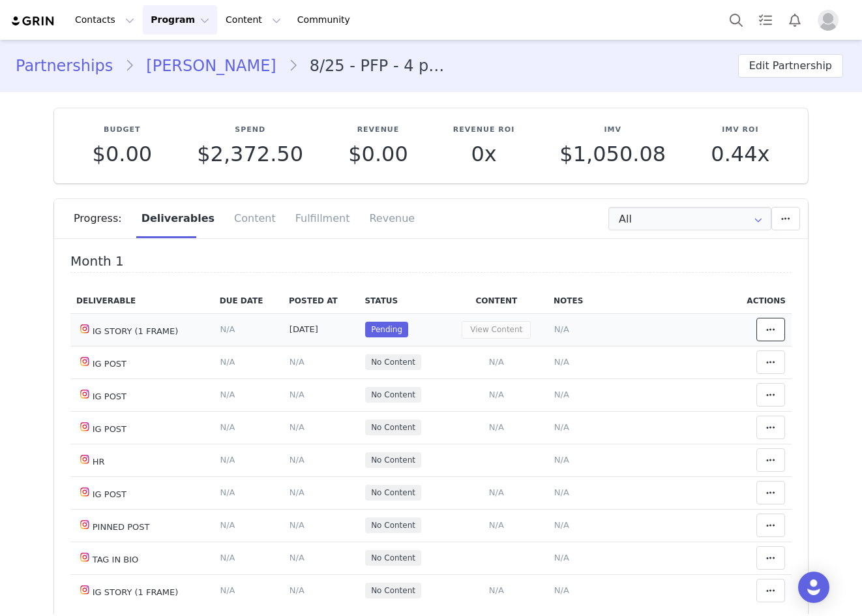
click at [757, 320] on button at bounding box center [771, 329] width 29 height 23
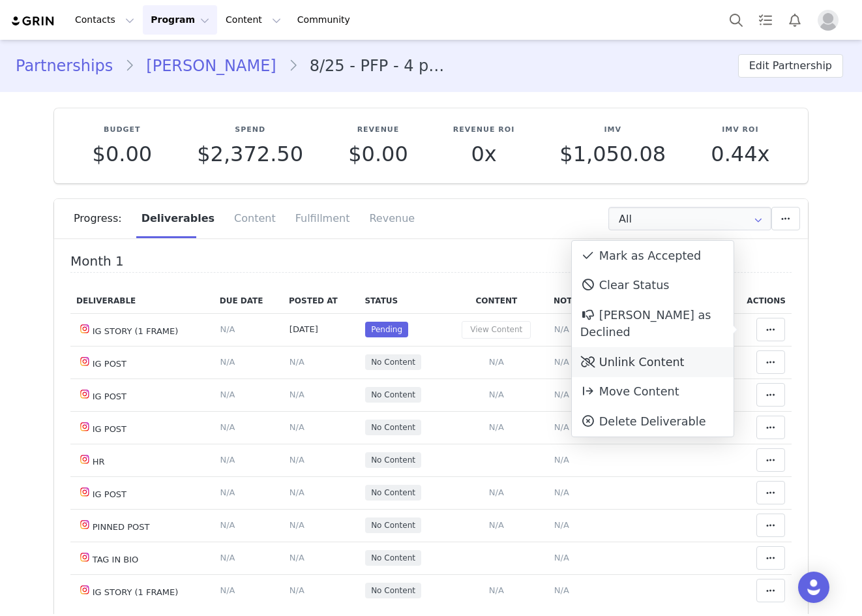
click at [677, 347] on div "Unlink Content" at bounding box center [653, 362] width 162 height 30
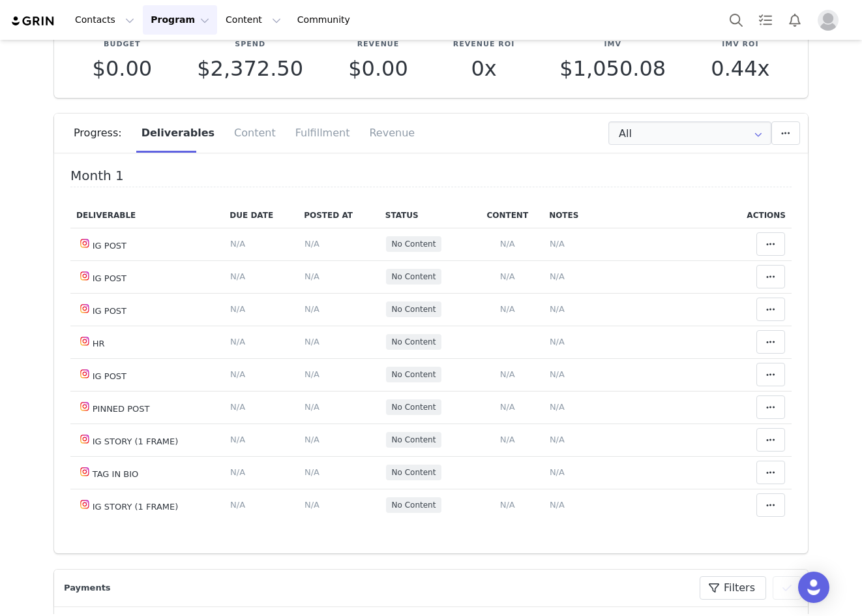
scroll to position [130, 0]
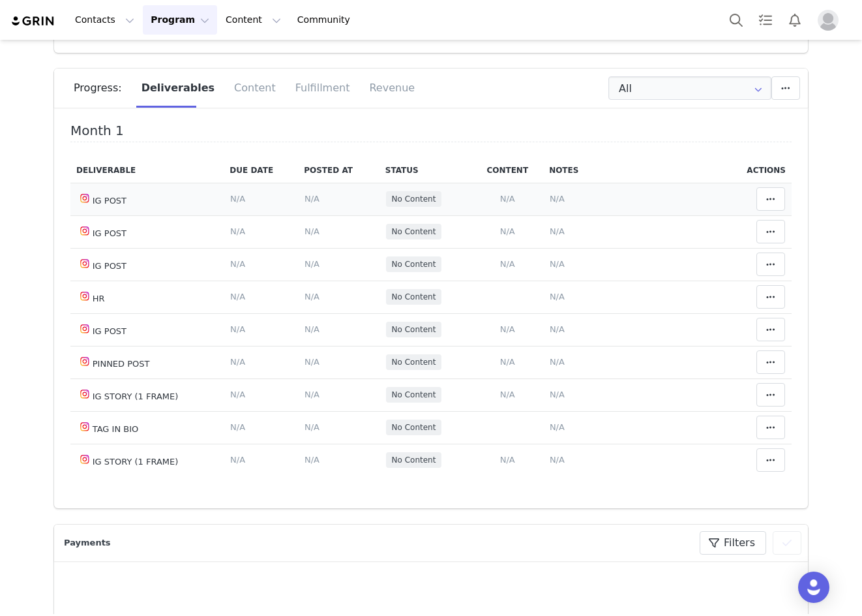
click at [305, 196] on span "N/A" at bounding box center [312, 199] width 15 height 10
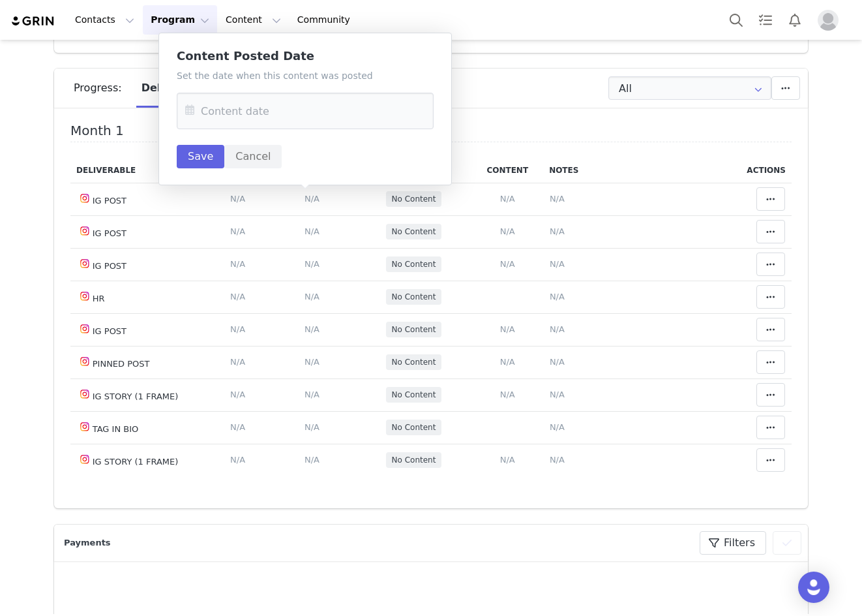
click at [185, 112] on icon at bounding box center [189, 111] width 23 height 37
click at [334, 289] on span "26" at bounding box center [337, 289] width 16 height 16
type input "Sep 26 2025"
click at [194, 150] on button "Save" at bounding box center [201, 156] width 48 height 23
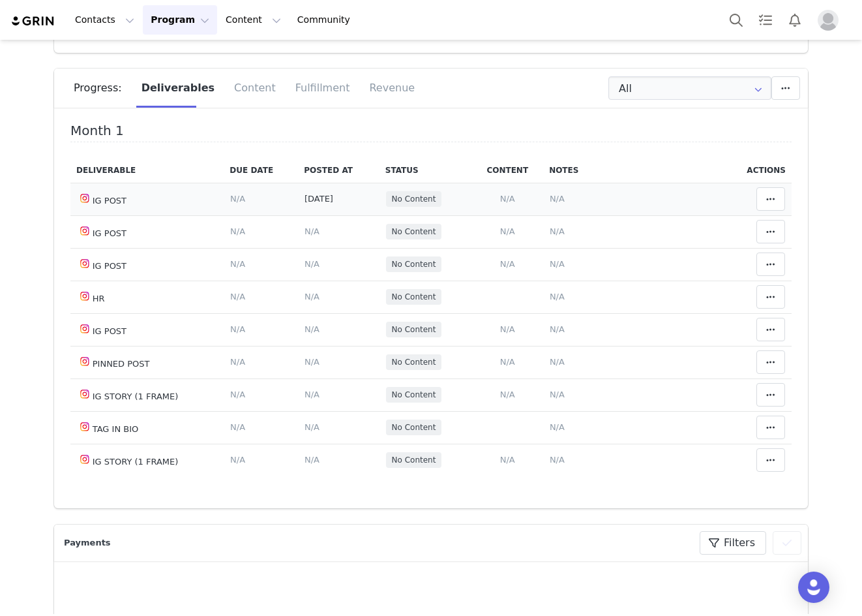
click at [543, 196] on td "Notes Save Cancel N/A" at bounding box center [633, 199] width 181 height 33
click at [551, 199] on span "N/A" at bounding box center [557, 199] width 15 height 10
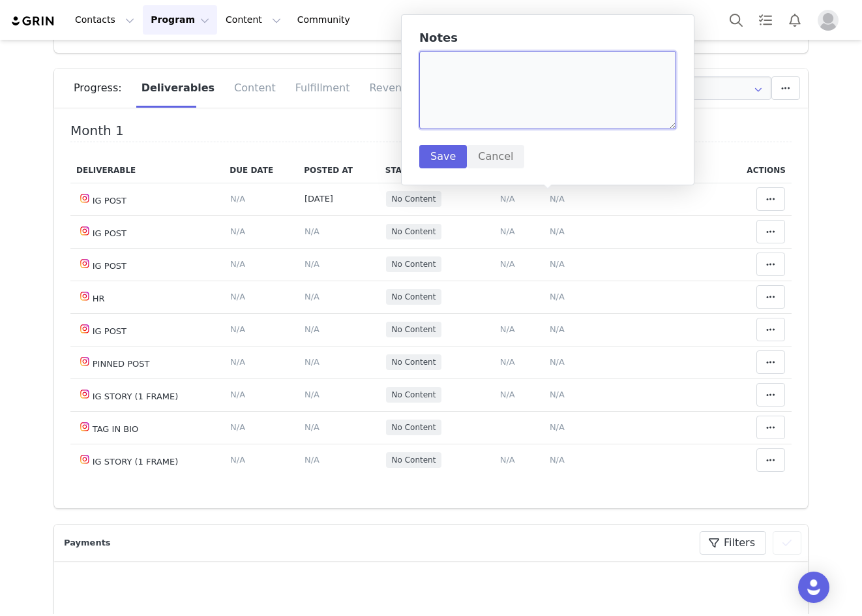
click at [461, 78] on textarea at bounding box center [547, 90] width 257 height 78
paste textarea "https://www.instagram.com/p/DPE3t_YgZlO/?img_index=7"
type textarea "https://www.instagram.com/p/DPE3t_YgZlO/?img_index=7"
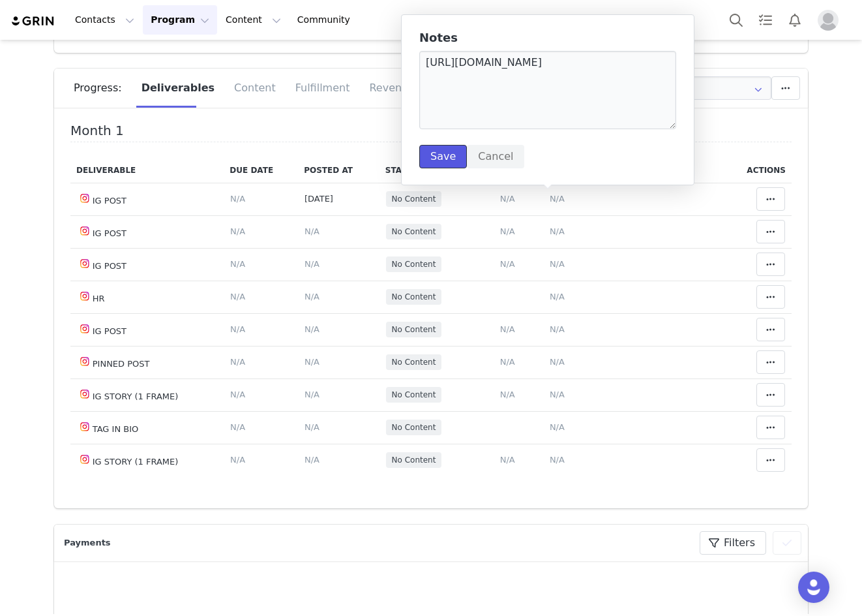
click at [449, 164] on button "Save" at bounding box center [443, 156] width 48 height 23
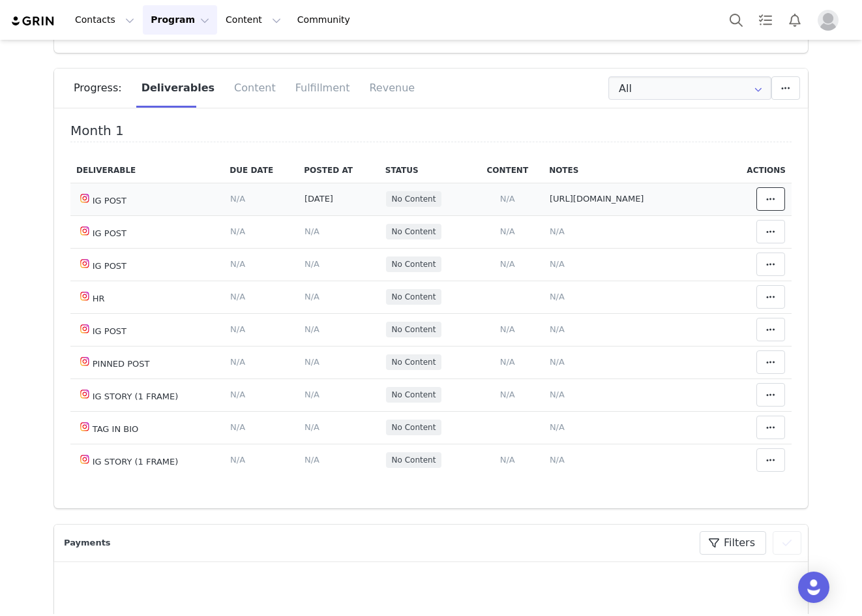
drag, startPoint x: 765, startPoint y: 200, endPoint x: 752, endPoint y: 200, distance: 13.0
click at [765, 200] on button at bounding box center [771, 198] width 29 height 23
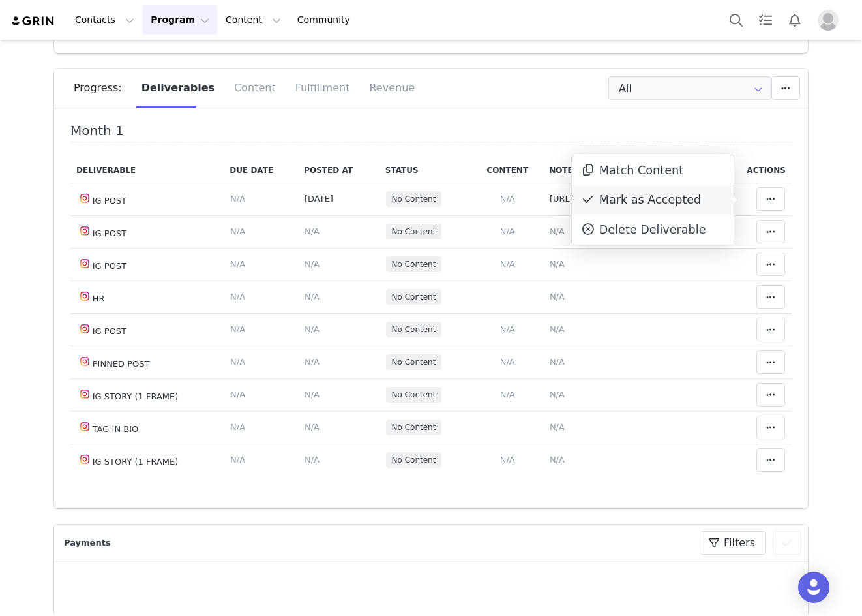
click at [639, 201] on div "Mark as Accepted" at bounding box center [653, 200] width 162 height 30
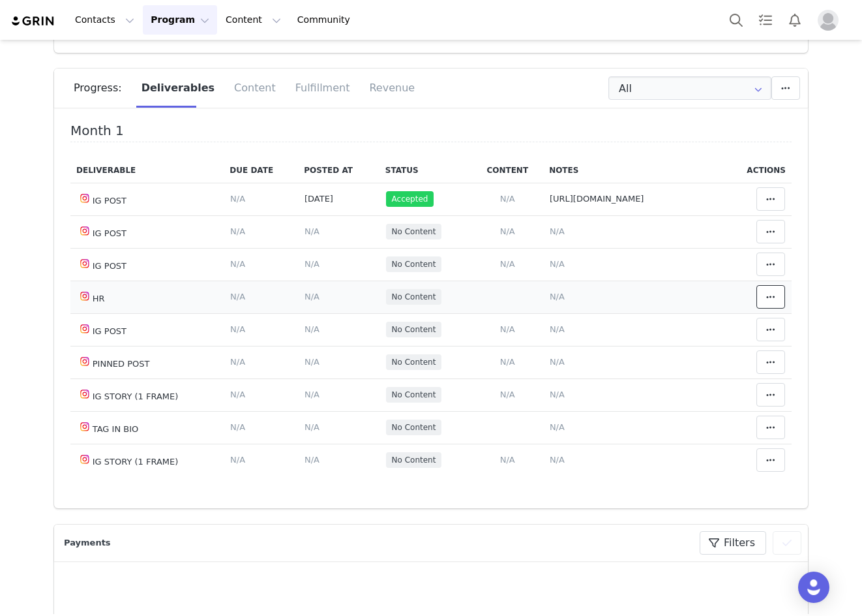
click at [763, 300] on span at bounding box center [771, 297] width 16 height 16
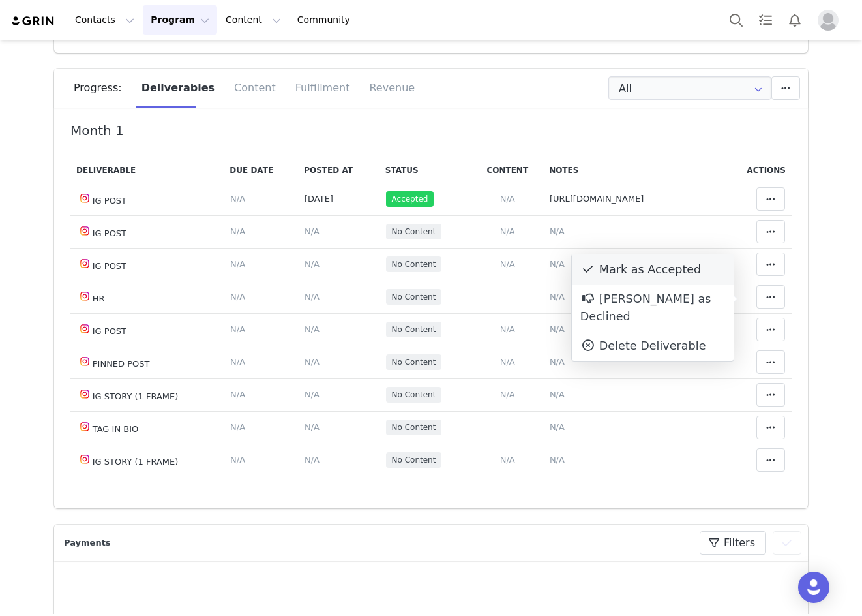
click at [686, 275] on div "Mark as Accepted" at bounding box center [653, 269] width 162 height 30
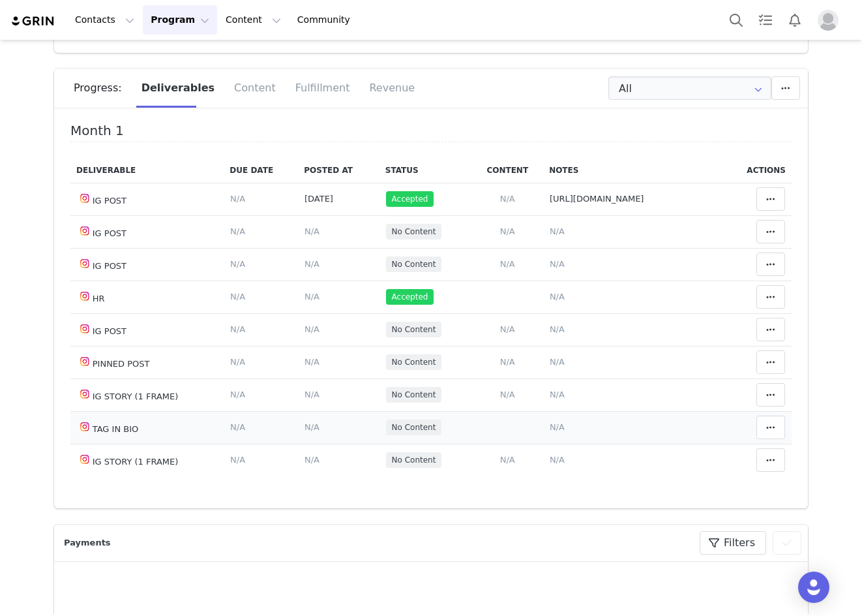
click at [763, 414] on td "Mark as Accepted Reason for declining this deliverable Decline Mark as Declined…" at bounding box center [758, 427] width 68 height 33
click at [767, 429] on icon at bounding box center [771, 427] width 9 height 10
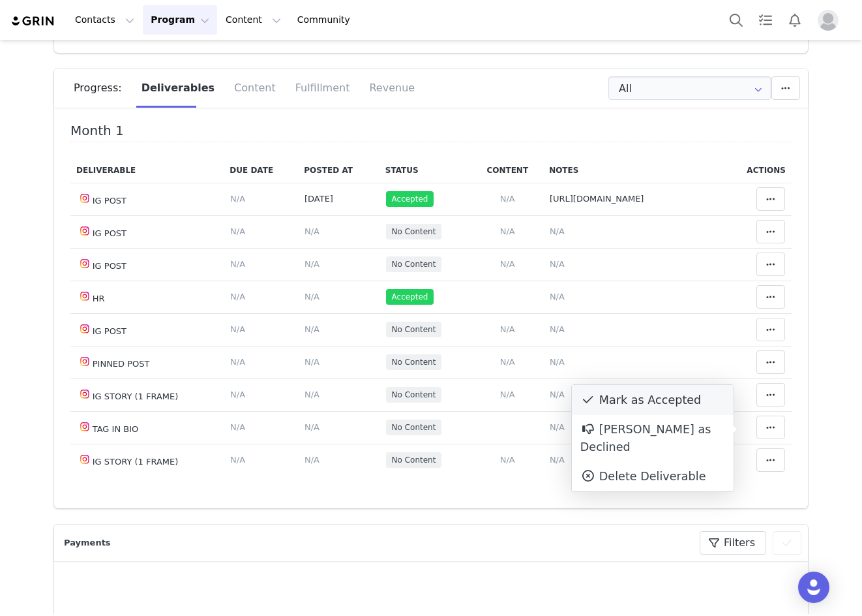
click at [688, 401] on div "Mark as Accepted" at bounding box center [653, 400] width 162 height 30
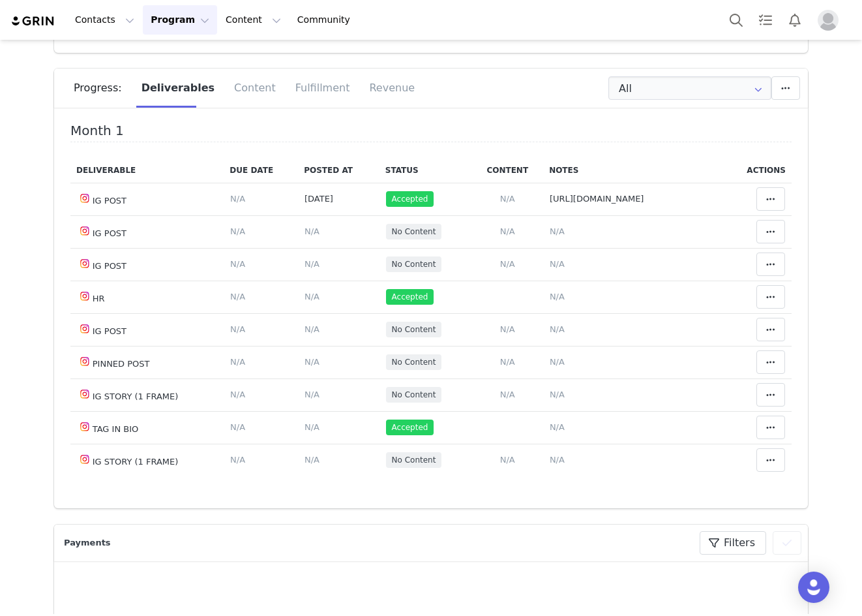
click at [470, 103] on div "Progress: Deliverables Content Fulfillment Revenue" at bounding box center [441, 87] width 735 height 39
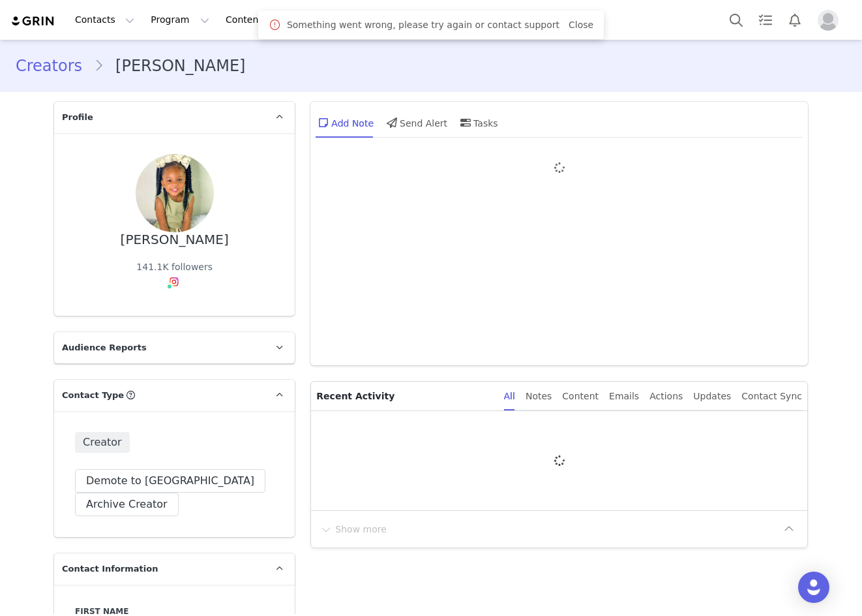
type input "+1 ([GEOGRAPHIC_DATA])"
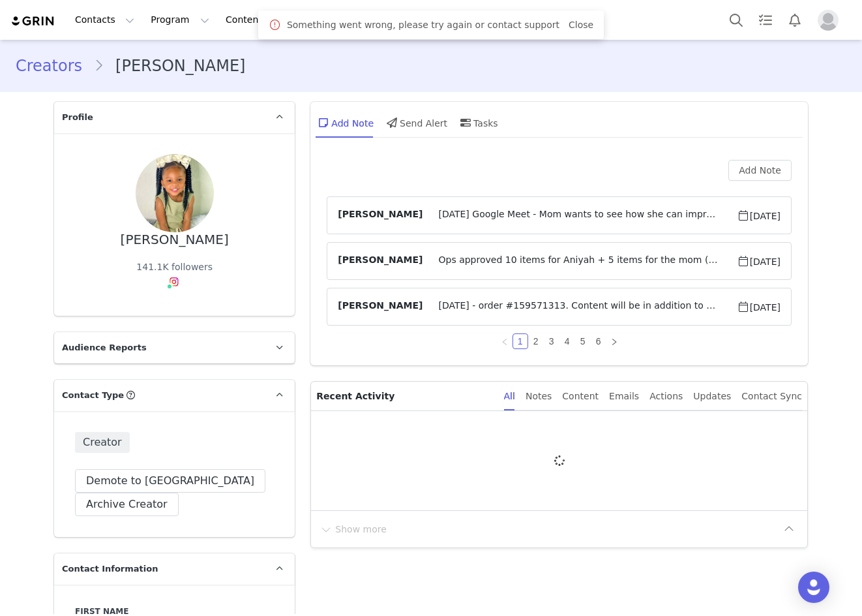
click at [569, 29] on link "Close" at bounding box center [581, 25] width 25 height 10
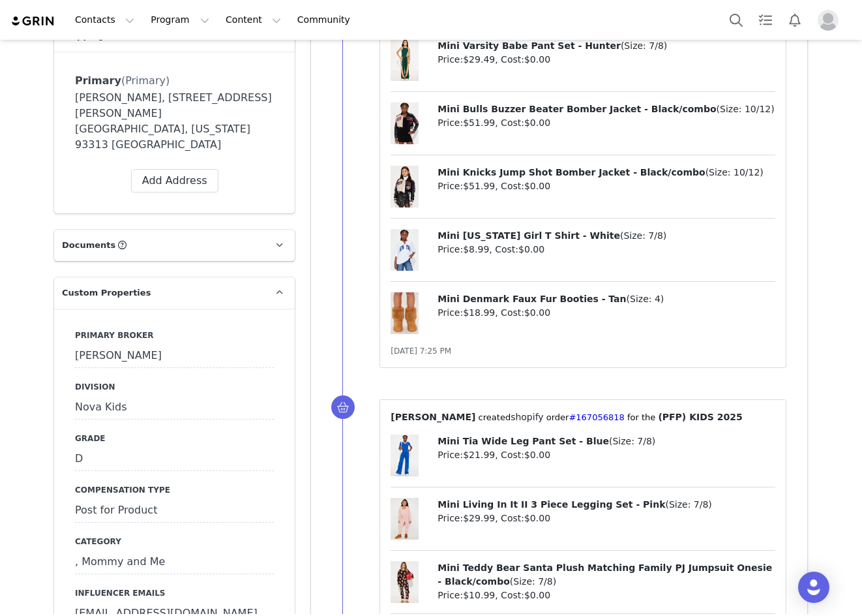
scroll to position [1174, 0]
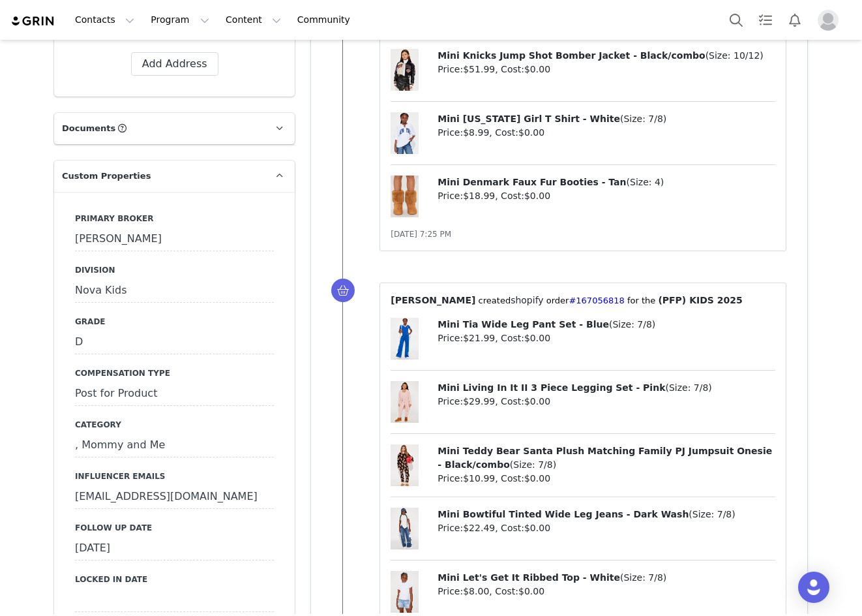
click at [113, 537] on div "[DATE]" at bounding box center [174, 548] width 199 height 23
click at [84, 538] on icon at bounding box center [87, 549] width 23 height 23
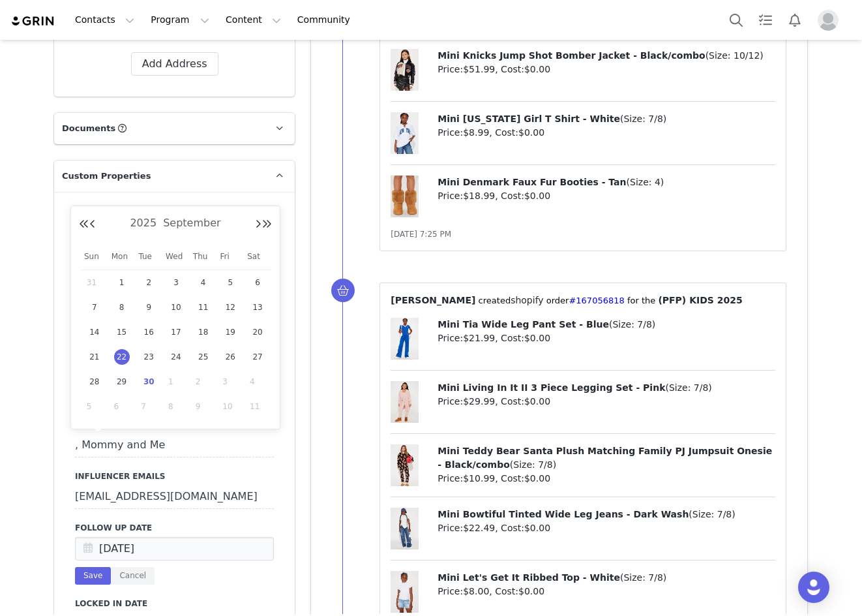
drag, startPoint x: 149, startPoint y: 381, endPoint x: 141, endPoint y: 389, distance: 11.1
click at [149, 382] on span "30" at bounding box center [149, 382] width 16 height 16
type input "[DATE]"
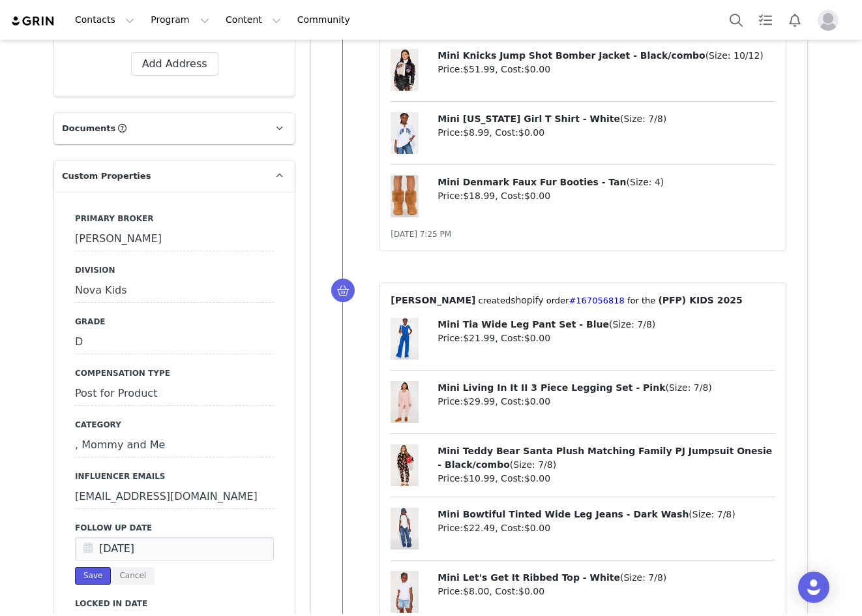
click at [90, 567] on button "Save" at bounding box center [93, 576] width 36 height 18
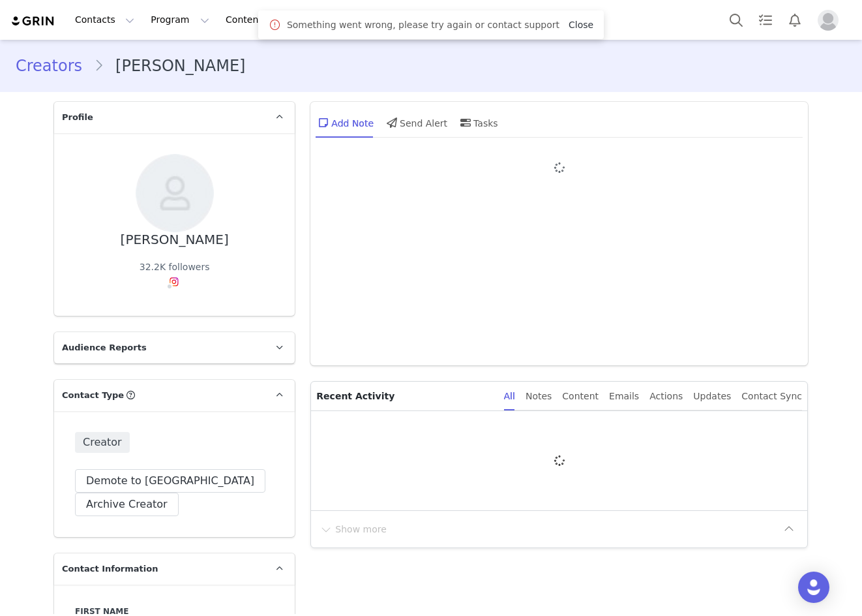
type input "+1 ([GEOGRAPHIC_DATA])"
click at [569, 29] on link "Close" at bounding box center [581, 25] width 25 height 10
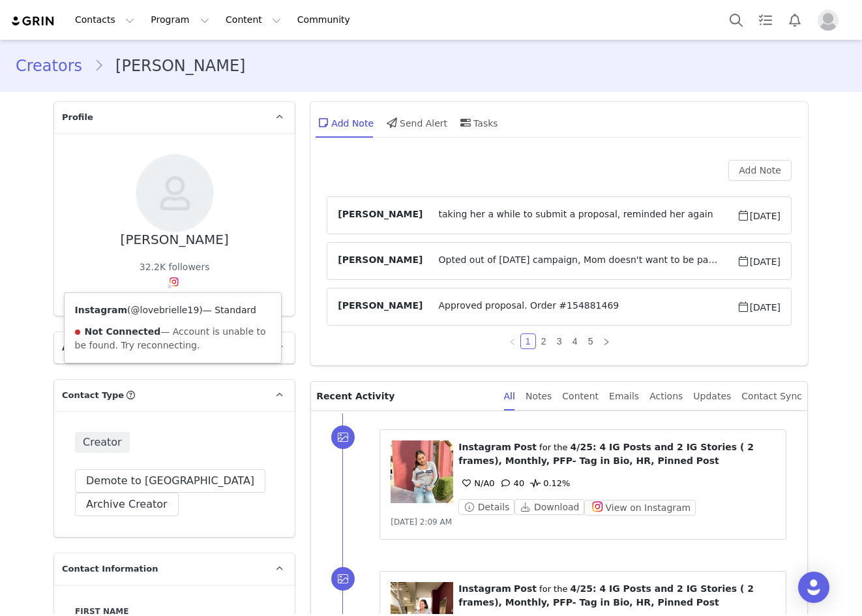
click at [164, 308] on link "@lovebrielle19" at bounding box center [165, 310] width 68 height 10
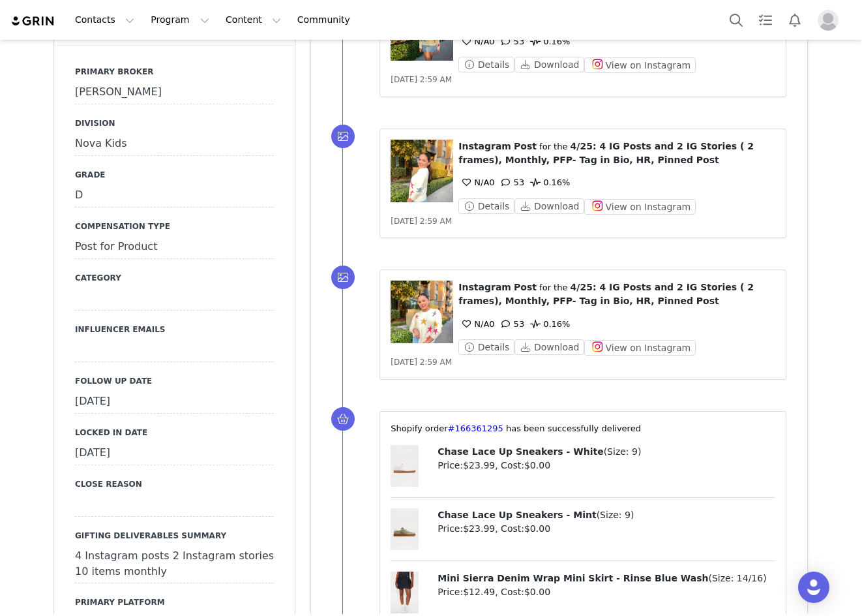
scroll to position [1370, 0]
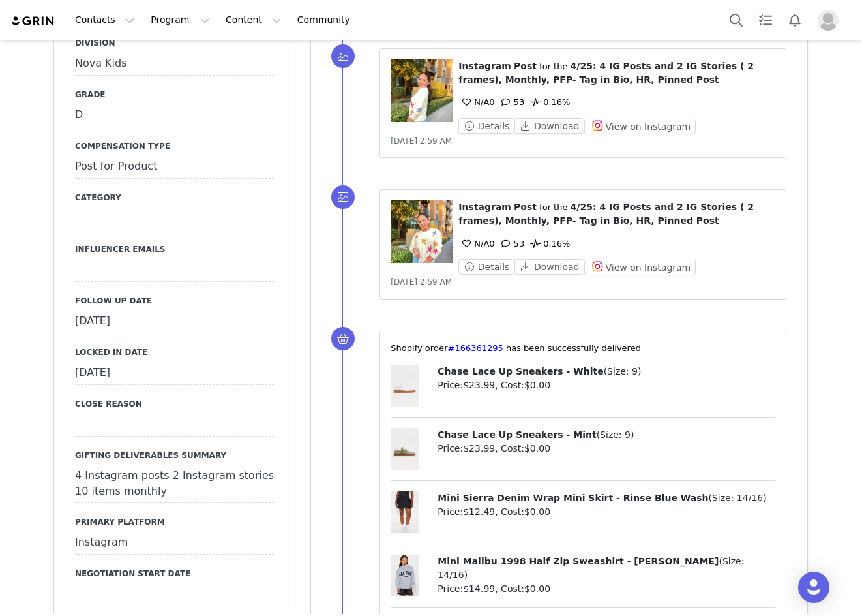
click at [135, 314] on div "[DATE]" at bounding box center [174, 321] width 199 height 23
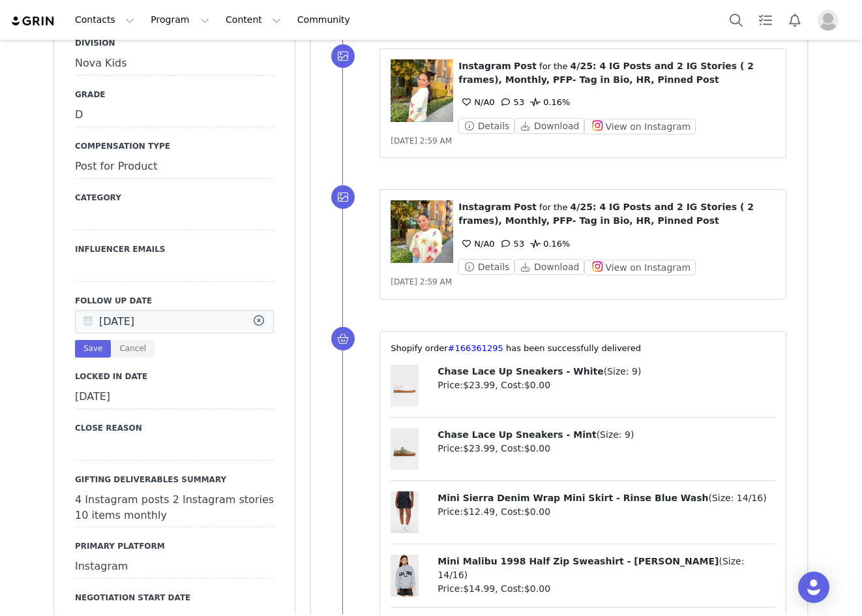
click at [82, 324] on icon at bounding box center [87, 322] width 23 height 23
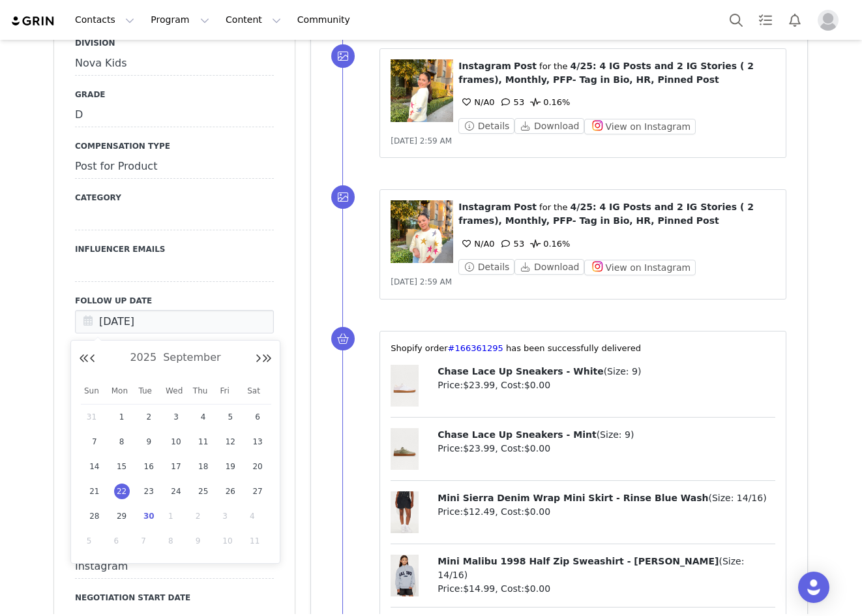
drag, startPoint x: 145, startPoint y: 513, endPoint x: 137, endPoint y: 494, distance: 20.7
click at [145, 514] on span "30" at bounding box center [149, 516] width 16 height 16
type input "[DATE]"
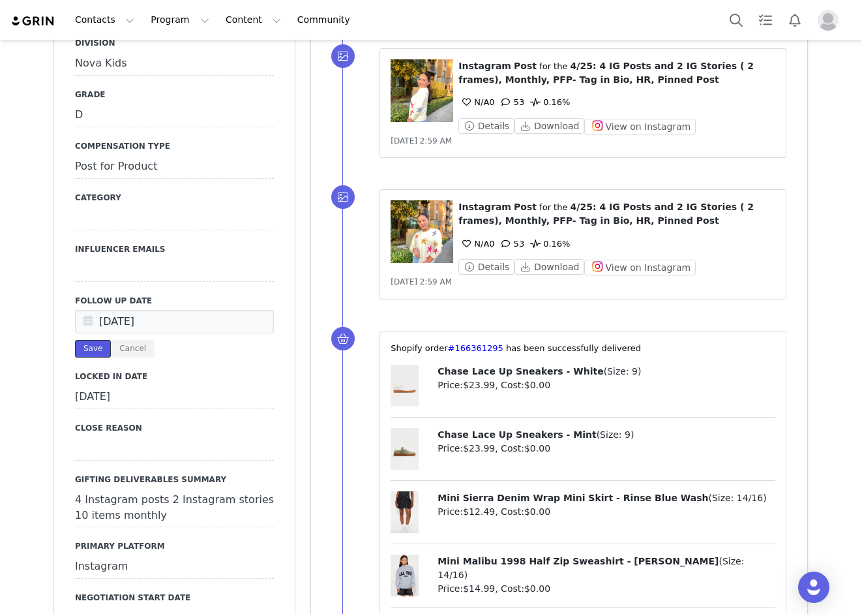
click at [91, 356] on button "Save" at bounding box center [93, 349] width 36 height 18
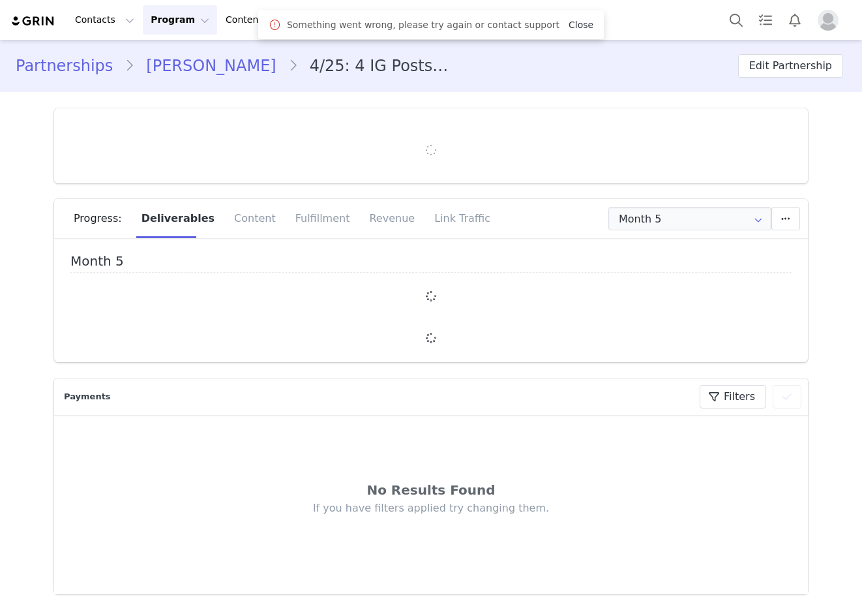
click at [569, 20] on link "Close" at bounding box center [581, 25] width 25 height 10
type input "+1 ([GEOGRAPHIC_DATA])"
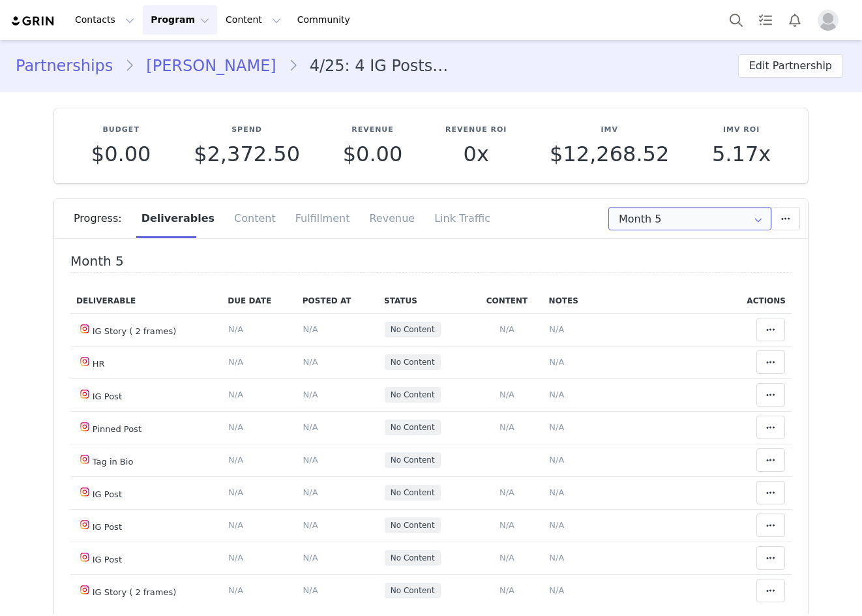
click at [646, 220] on input "Month 5" at bounding box center [690, 218] width 163 height 23
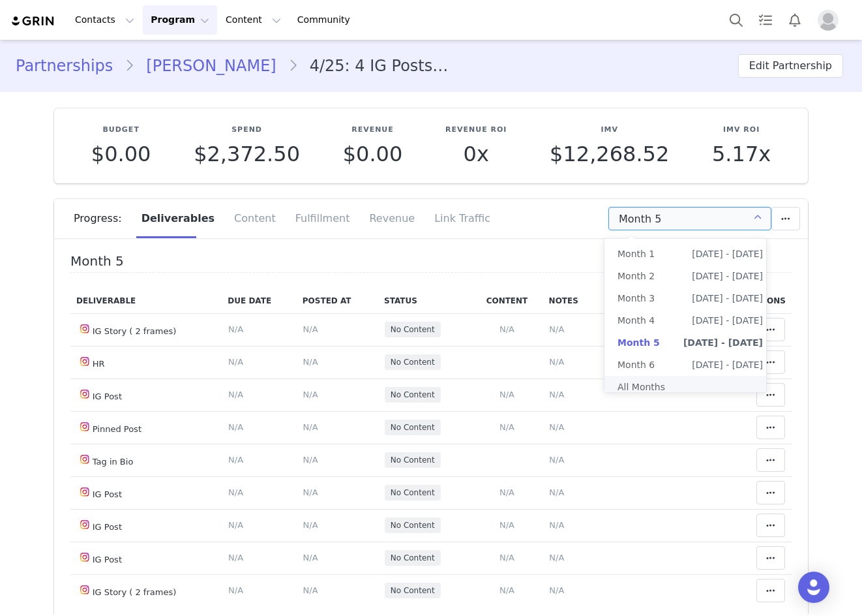
click at [620, 384] on li "All Months" at bounding box center [691, 387] width 172 height 22
type input "All"
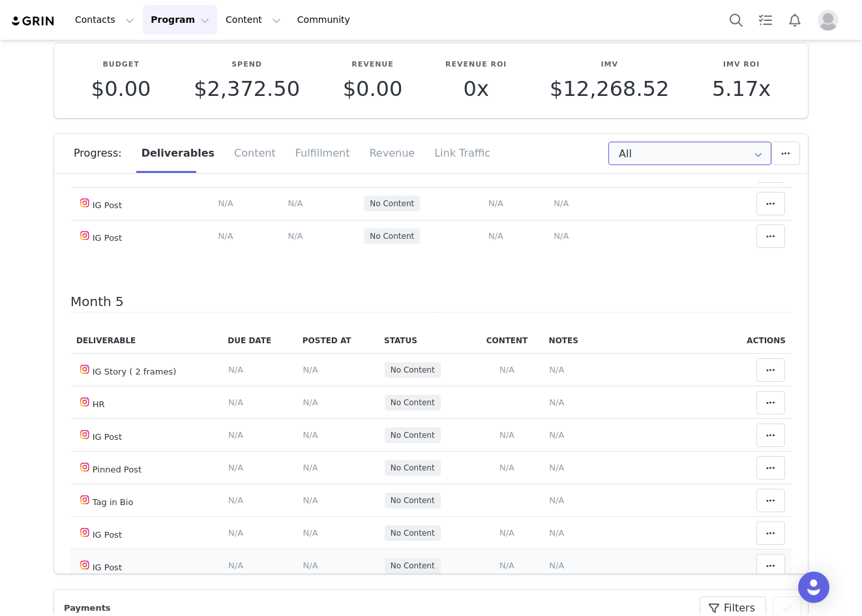
scroll to position [1587, 0]
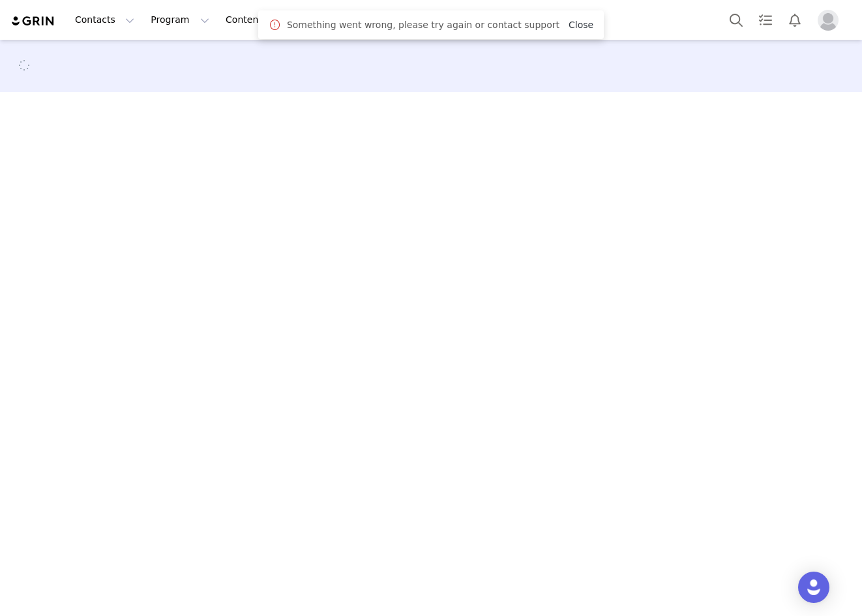
click at [574, 22] on link "Close" at bounding box center [581, 25] width 25 height 10
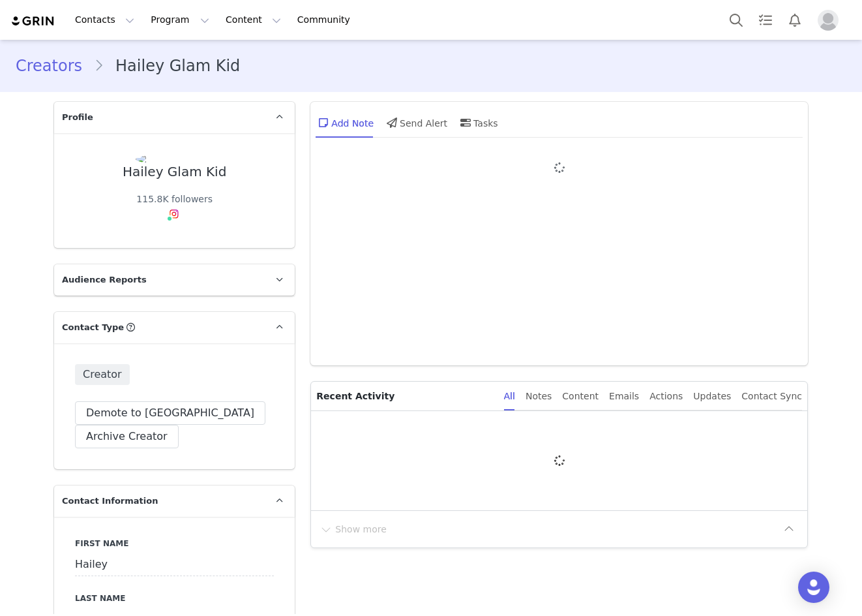
type input "+1 ([GEOGRAPHIC_DATA])"
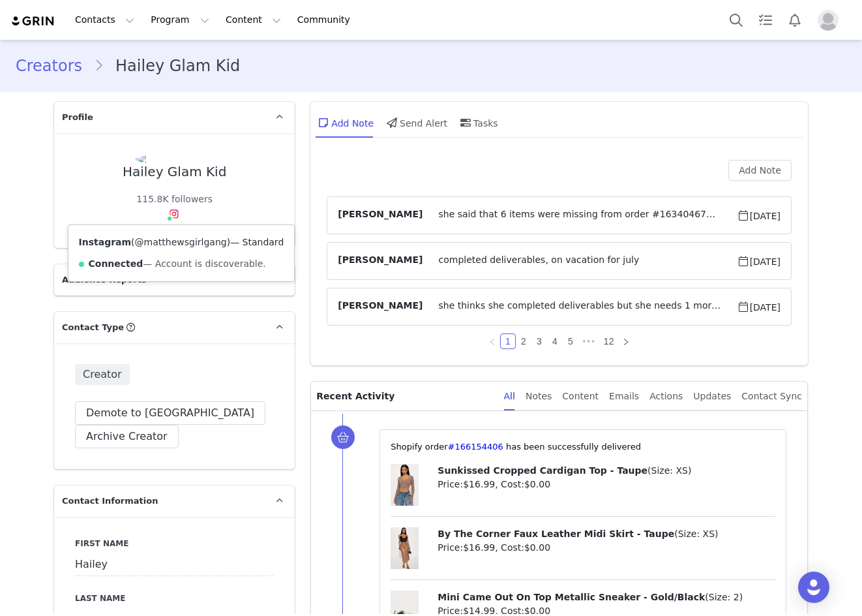
click at [169, 247] on link "@matthewsgirlgang" at bounding box center [181, 242] width 92 height 10
click at [513, 215] on span "she said that 6 items were missing from order #163404673⁩ but CCtool shows ever…" at bounding box center [580, 215] width 314 height 16
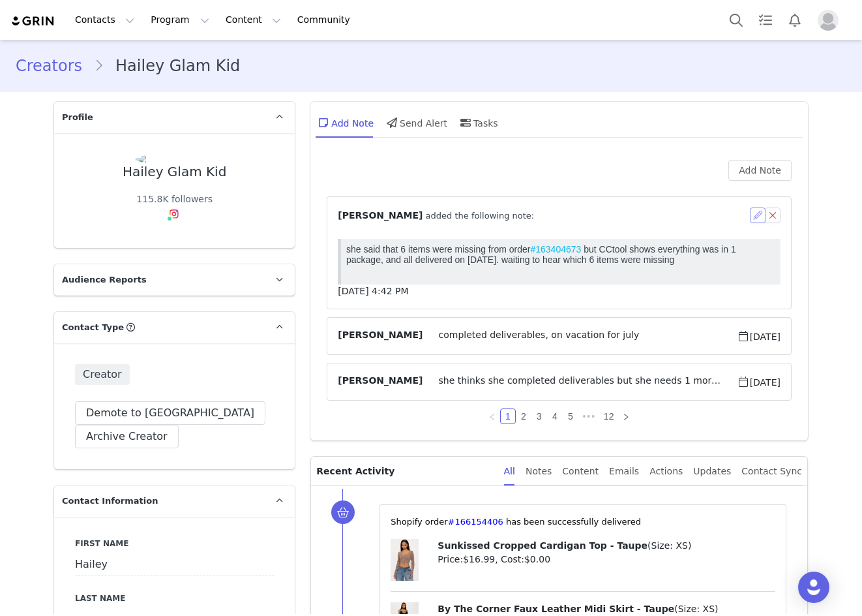
click at [755, 213] on button "button" at bounding box center [758, 215] width 16 height 16
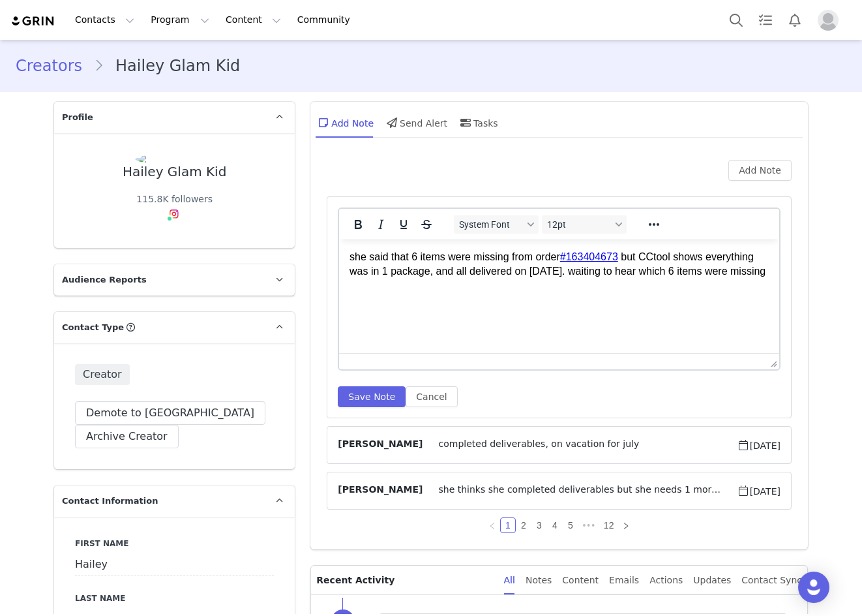
click at [773, 274] on html "she said that 6 items were missing from order #163404673 ⁩ but CCtool shows eve…" at bounding box center [559, 264] width 440 height 50
click at [340, 397] on button "Save Note" at bounding box center [372, 396] width 68 height 21
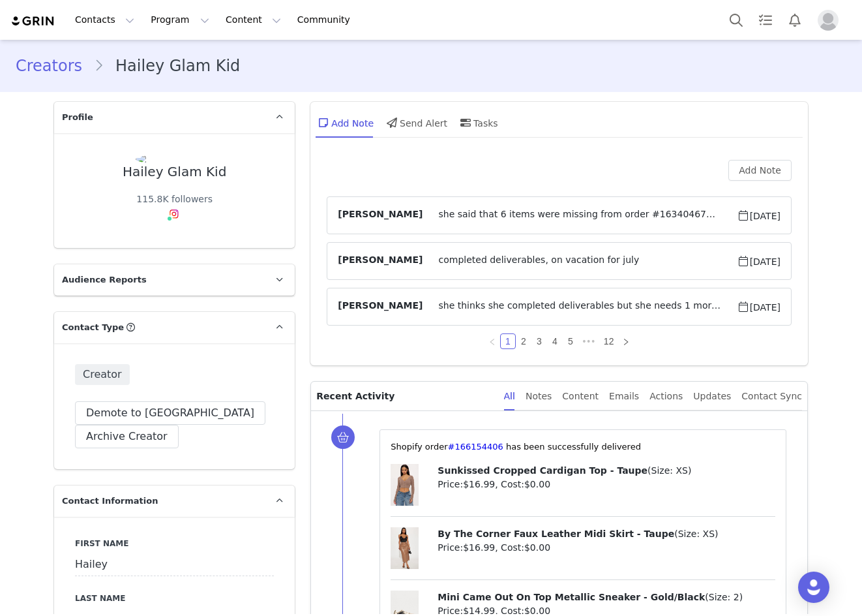
click at [489, 215] on span "she said that 6 items were missing from order #163404673⁩ but CCtool shows ever…" at bounding box center [580, 215] width 314 height 16
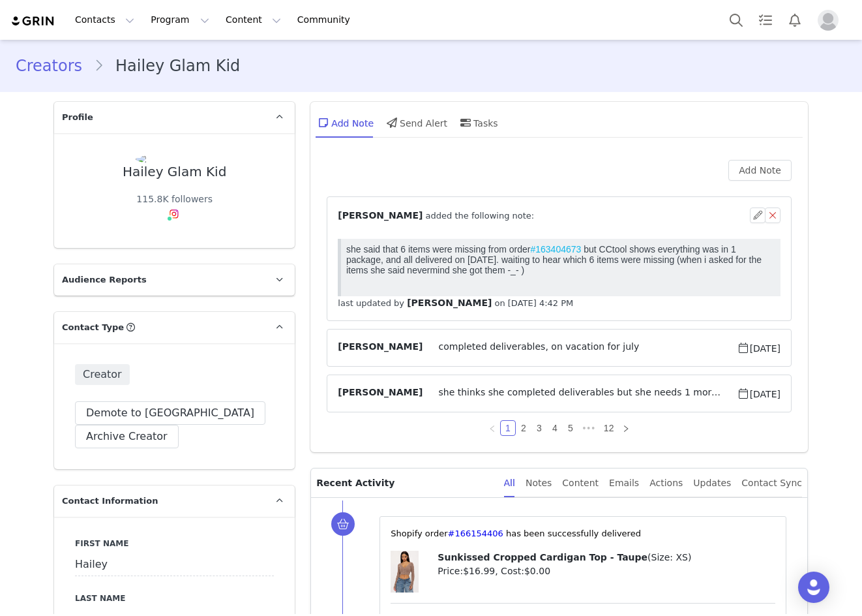
click at [489, 215] on span "⁨ Holly McCormick ⁩ added the following note:" at bounding box center [436, 216] width 196 height 14
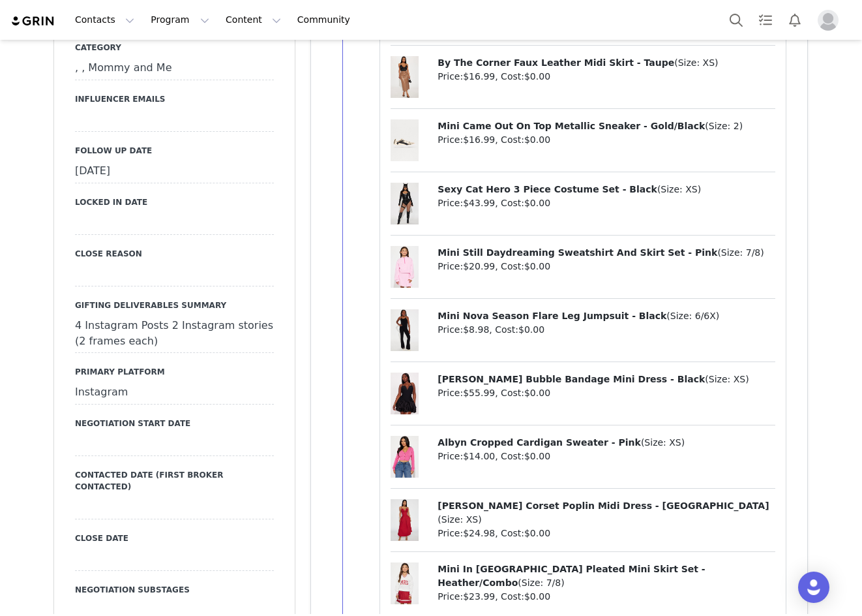
scroll to position [1173, 0]
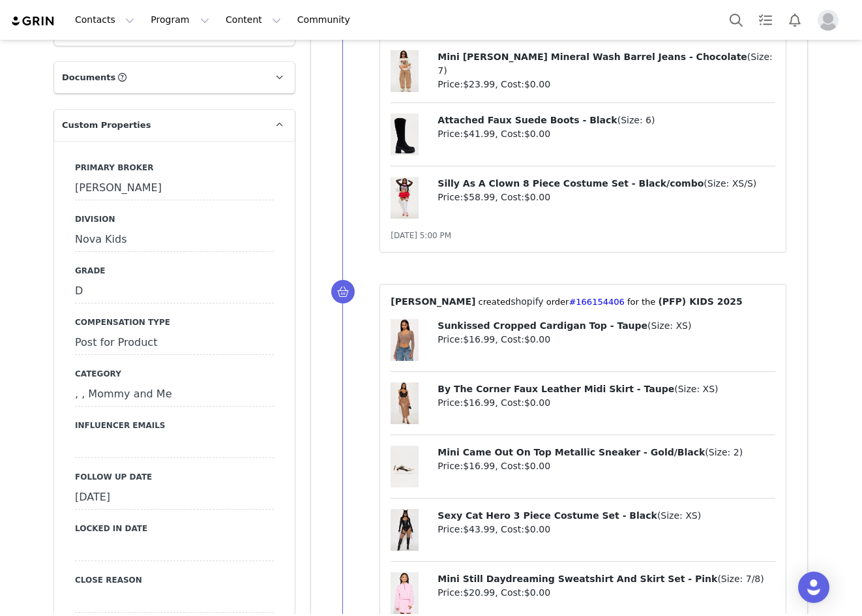
click at [129, 486] on div "September 17th, 2025" at bounding box center [174, 497] width 199 height 23
click at [85, 487] on icon at bounding box center [87, 498] width 23 height 23
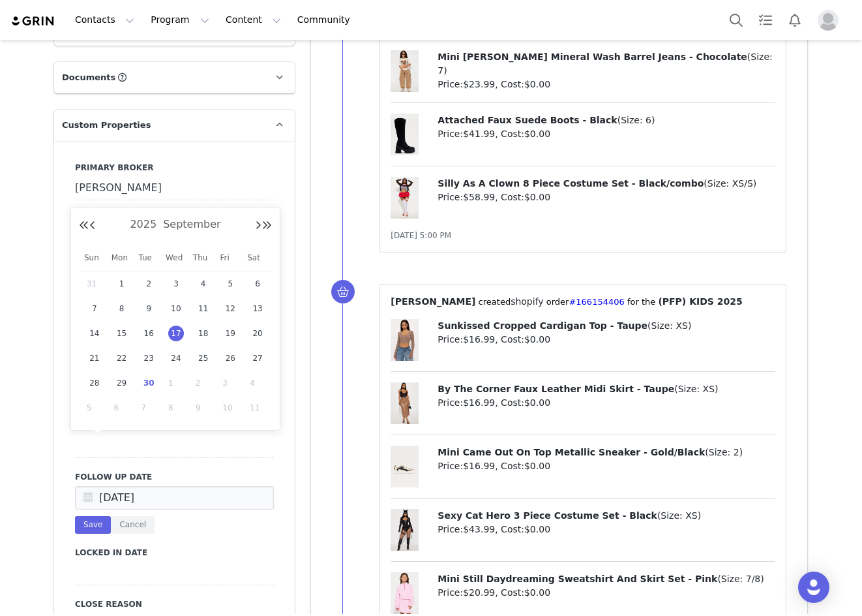
click at [146, 380] on span "30" at bounding box center [149, 383] width 16 height 16
type input "[DATE]"
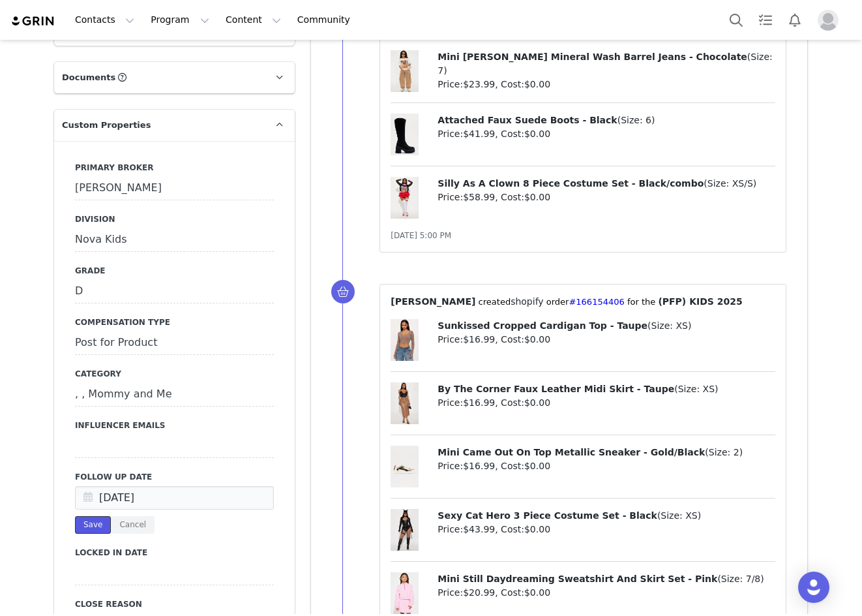
click at [92, 516] on button "Save" at bounding box center [93, 525] width 36 height 18
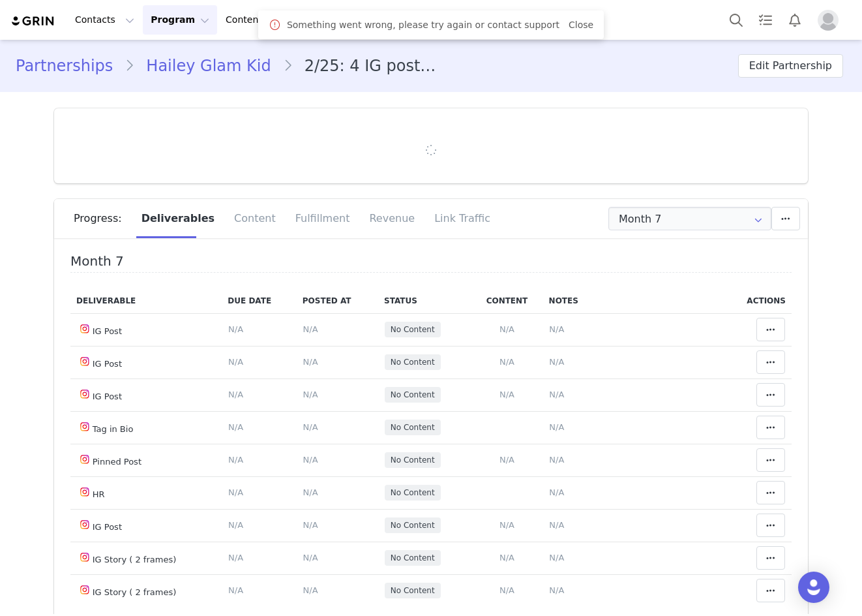
type input "+1 ([GEOGRAPHIC_DATA])"
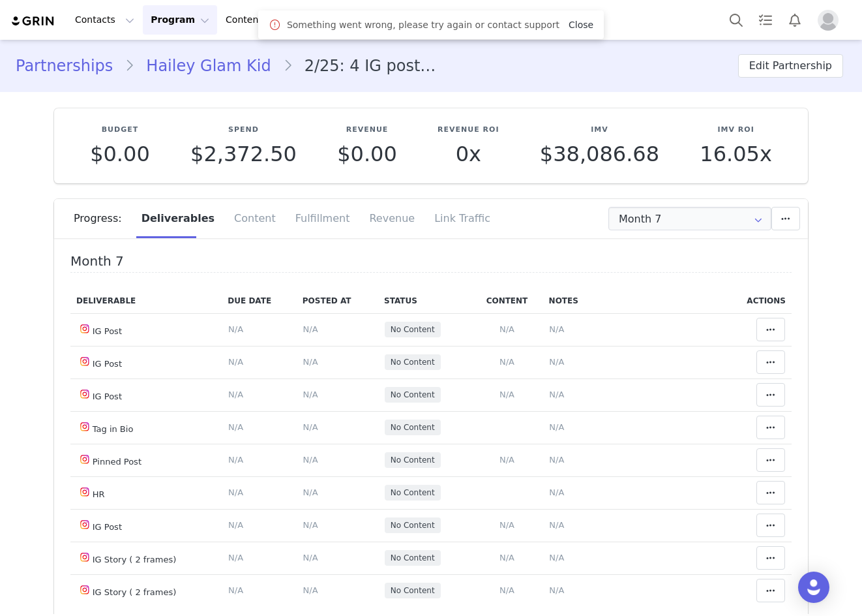
click at [570, 27] on link "Close" at bounding box center [581, 25] width 25 height 10
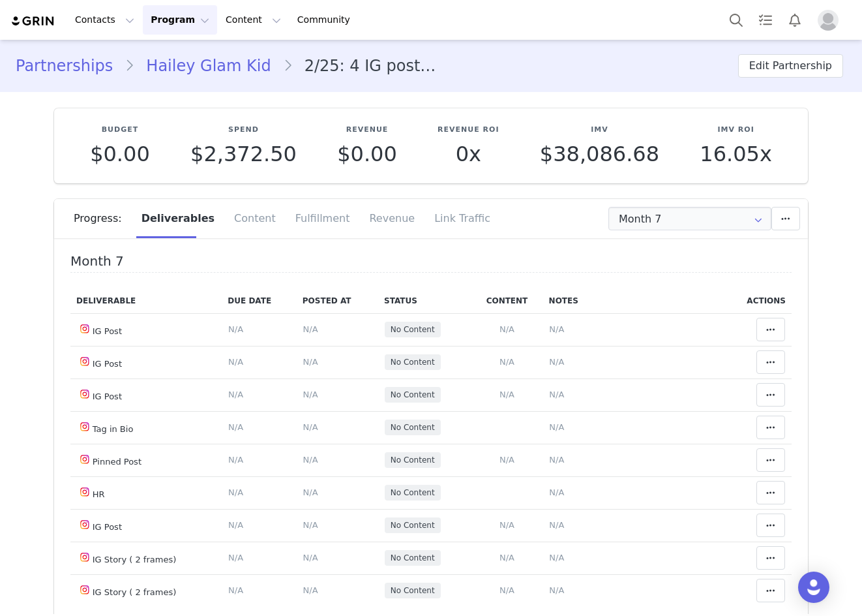
click at [641, 202] on div "Progress: Deliverables Content Fulfillment Revenue Link Traffic" at bounding box center [441, 218] width 735 height 39
click at [641, 217] on input "Month 7" at bounding box center [690, 218] width 163 height 23
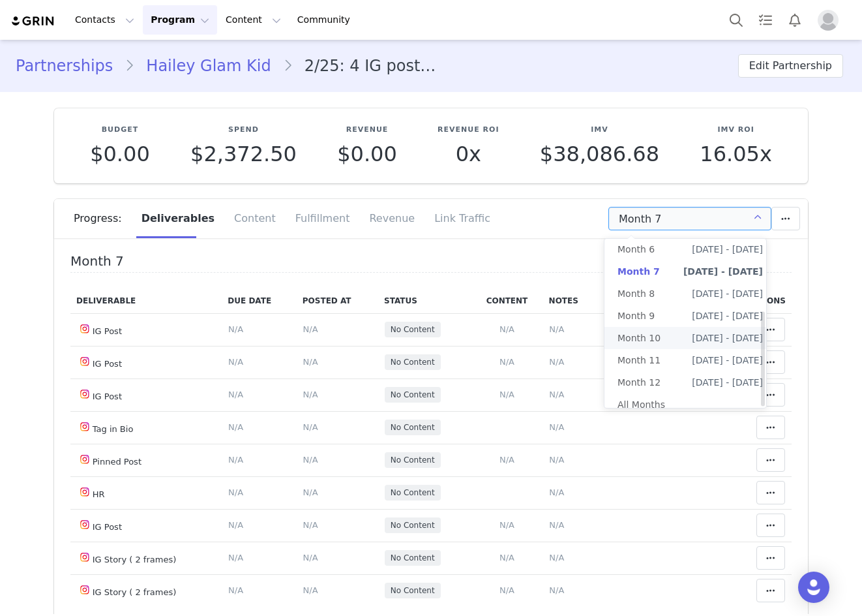
scroll to position [127, 0]
click at [646, 396] on li "All Months" at bounding box center [691, 402] width 172 height 22
type input "All"
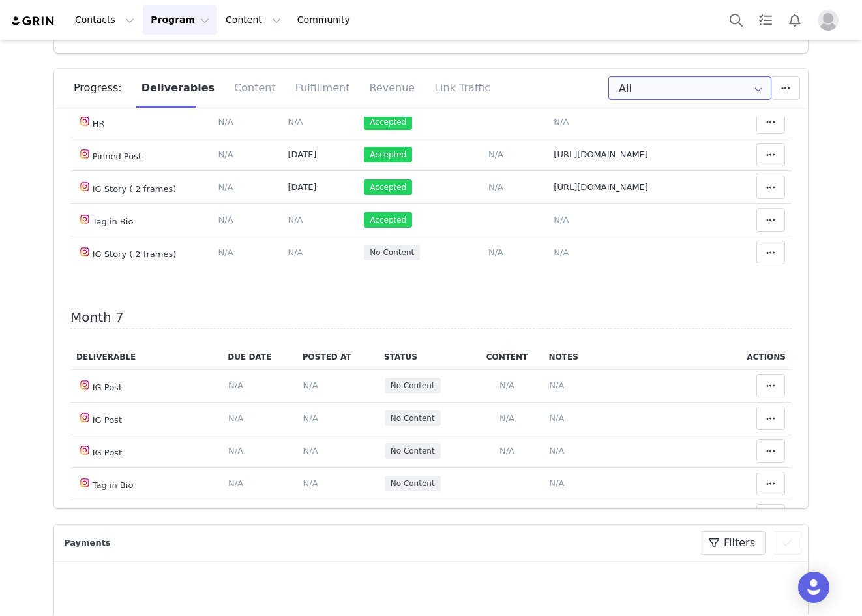
scroll to position [2153, 0]
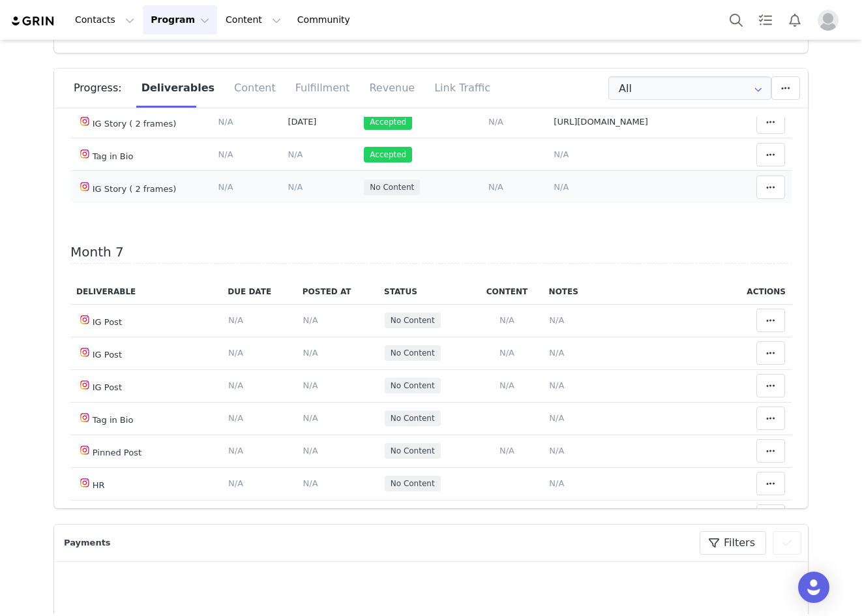
click at [288, 192] on span "N/A" at bounding box center [295, 187] width 15 height 10
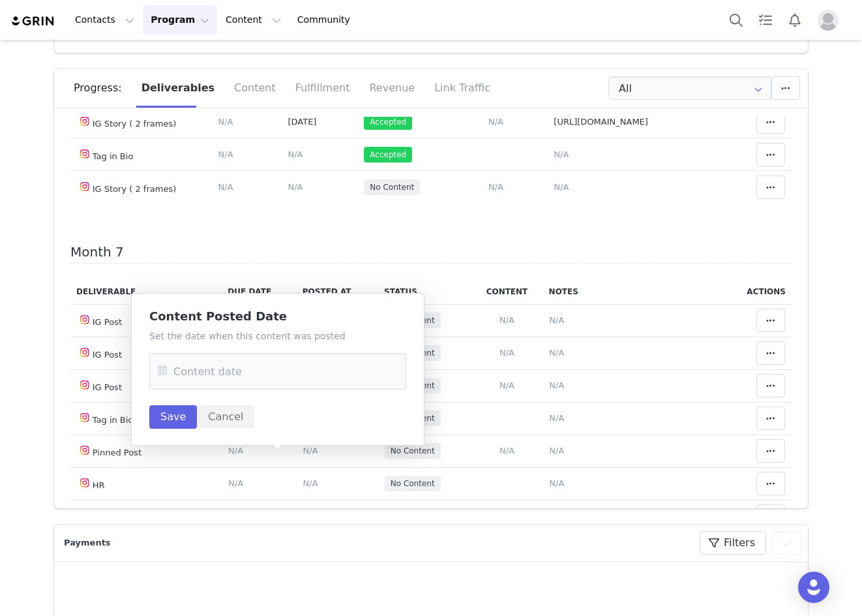
click at [163, 380] on icon at bounding box center [162, 371] width 23 height 37
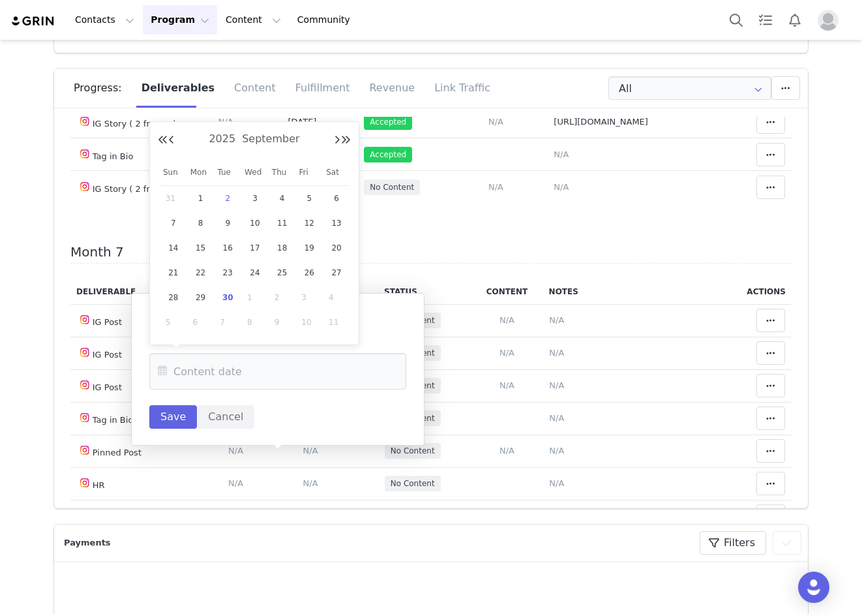
click at [226, 193] on span "2" at bounding box center [228, 198] width 16 height 16
type input "Sep 02 2025"
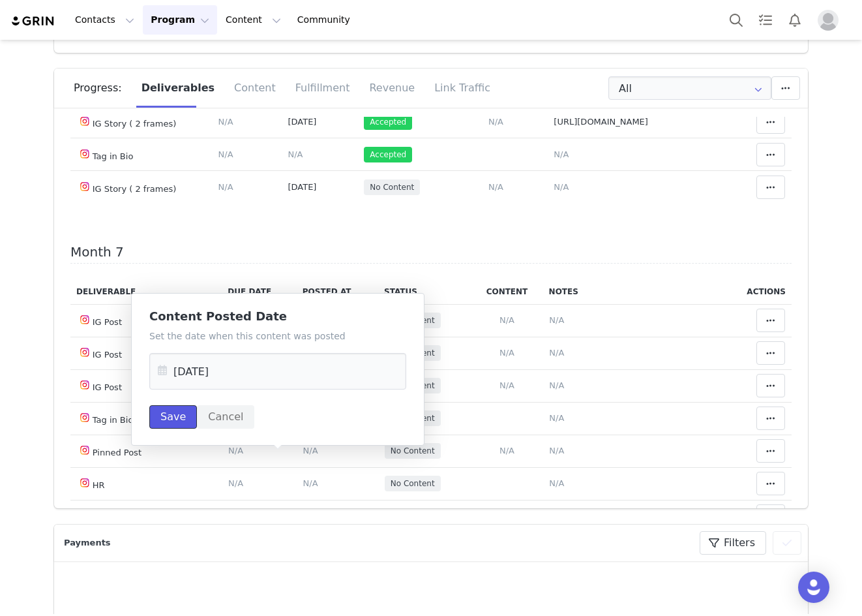
click at [174, 419] on button "Save" at bounding box center [173, 416] width 48 height 23
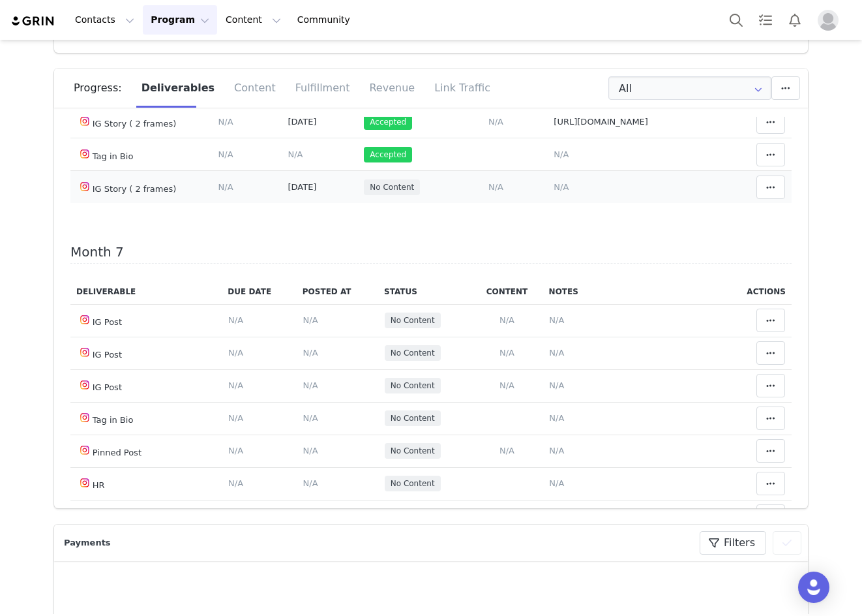
click at [554, 192] on span "N/A" at bounding box center [561, 187] width 15 height 10
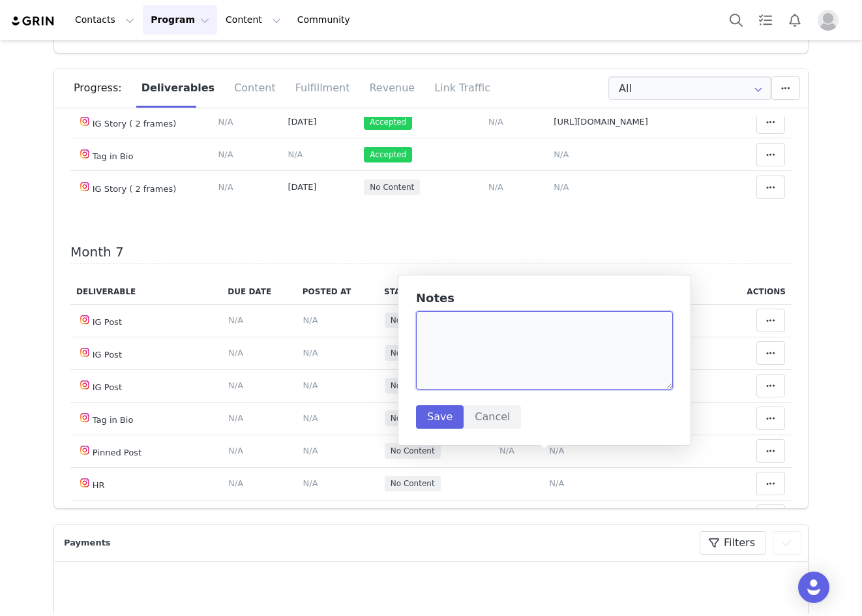
click at [485, 348] on textarea at bounding box center [544, 350] width 257 height 78
paste textarea "https://static-resources.creatoriq.com/instagram-stories/videos/371309453003296…"
type textarea "https://static-resources.creatoriq.com/instagram-stories/videos/371309453003296…"
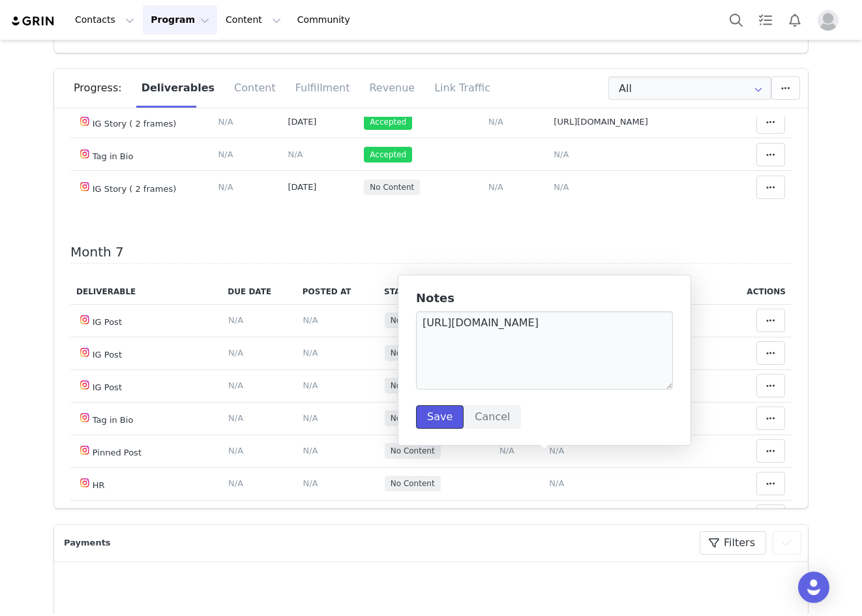
click at [443, 419] on button "Save" at bounding box center [440, 416] width 48 height 23
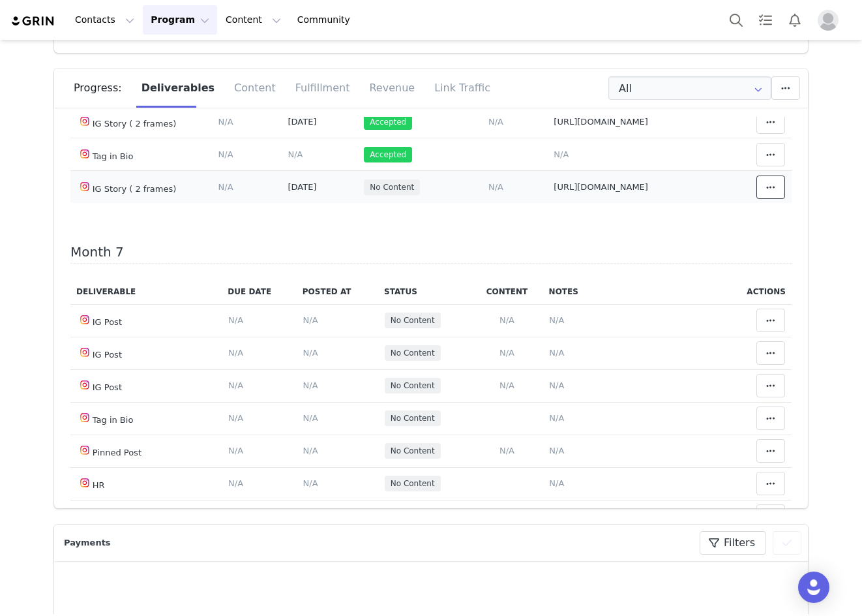
click at [757, 199] on button at bounding box center [771, 186] width 29 height 23
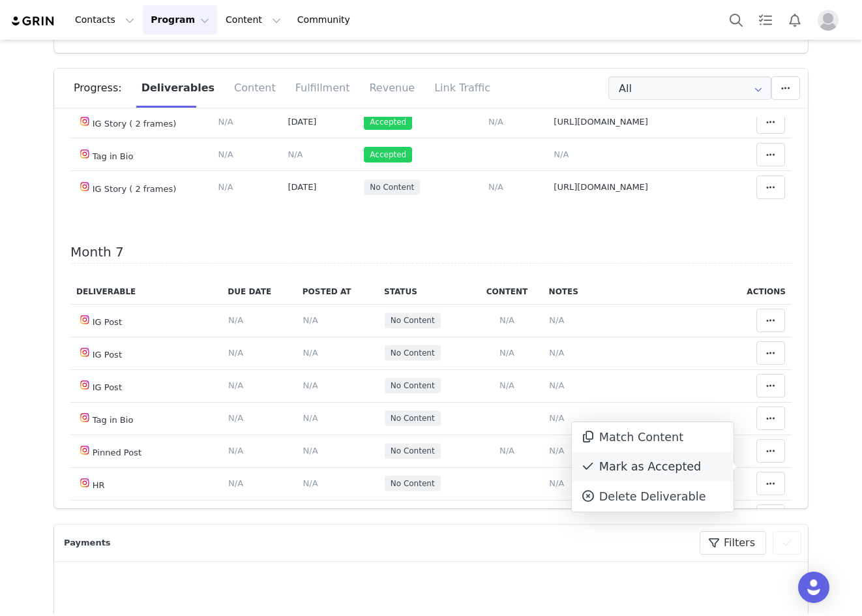
click at [695, 459] on div "Mark as Accepted" at bounding box center [653, 467] width 162 height 30
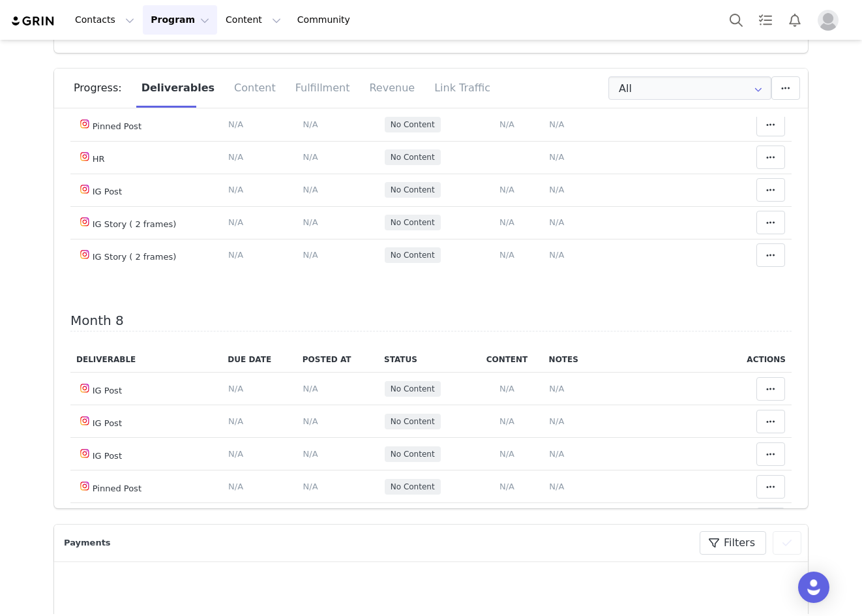
scroll to position [2544, 0]
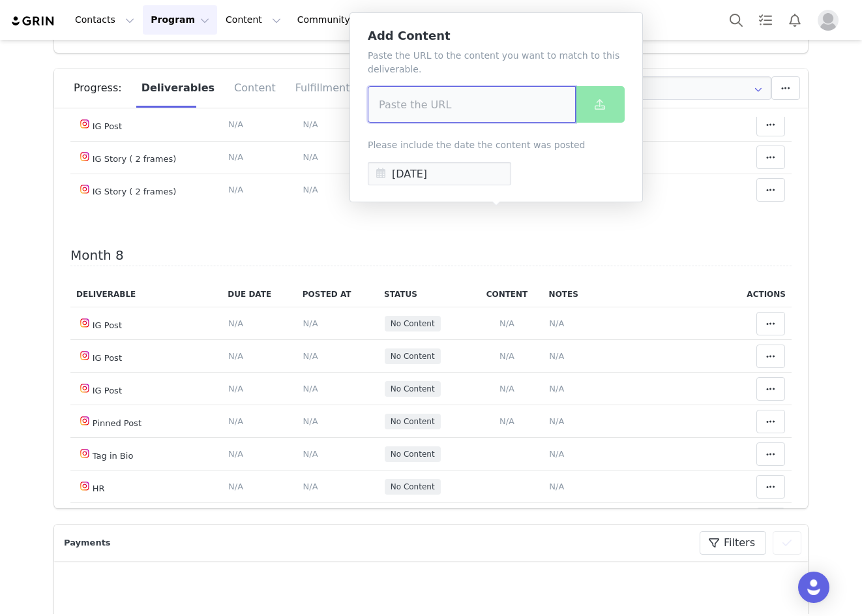
click at [399, 109] on input at bounding box center [472, 104] width 208 height 37
paste input "https://www.instagram.com/p/DOttucGj-MV/"
type input "https://www.instagram.com/p/DOttucGj-MV/"
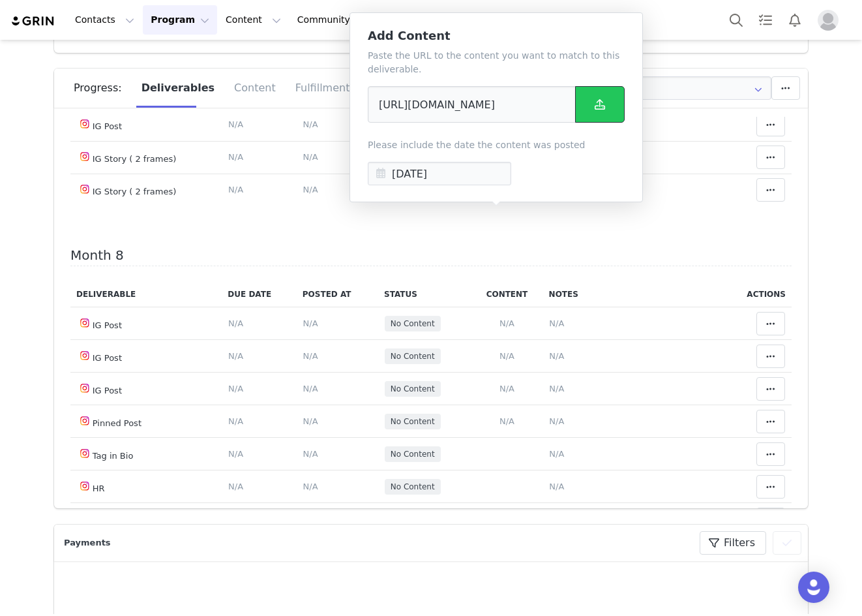
click at [603, 102] on icon at bounding box center [600, 104] width 10 height 10
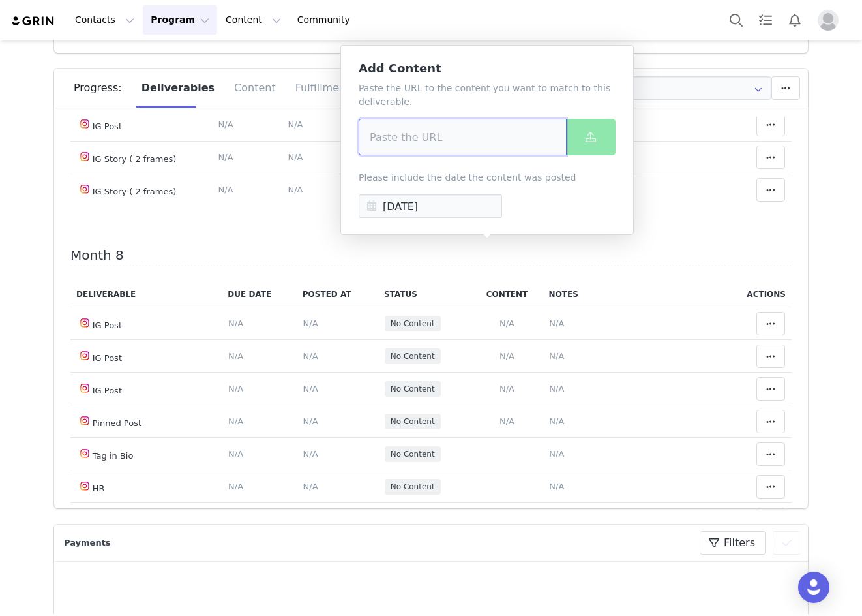
click at [384, 142] on input at bounding box center [463, 137] width 208 height 37
paste input "https://www.instagram.com/p/DO9lyW3j3vk/"
type input "https://www.instagram.com/p/DO9lyW3j3vk/"
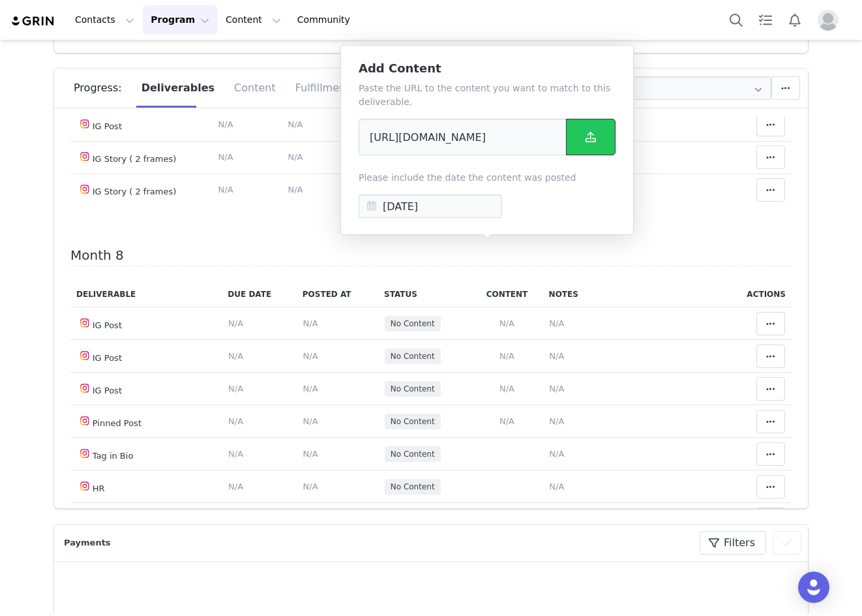
click at [586, 138] on icon at bounding box center [591, 137] width 10 height 10
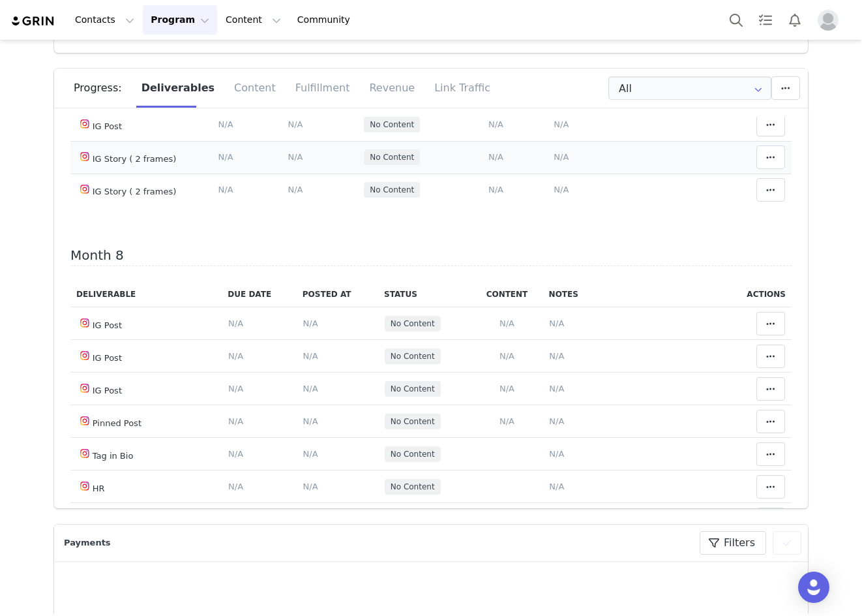
click at [288, 162] on span "N/A" at bounding box center [295, 157] width 15 height 10
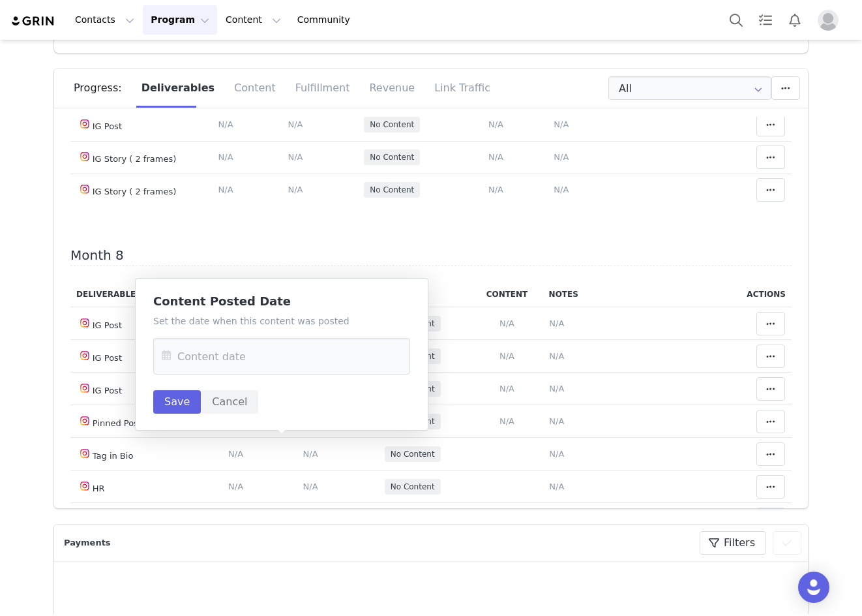
click at [172, 356] on icon at bounding box center [166, 356] width 23 height 37
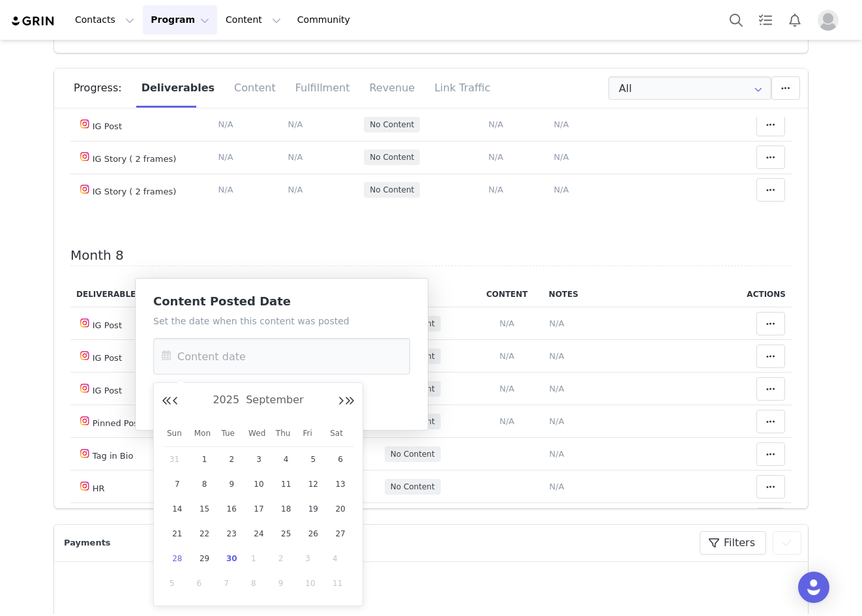
click at [183, 560] on span "28" at bounding box center [178, 559] width 16 height 16
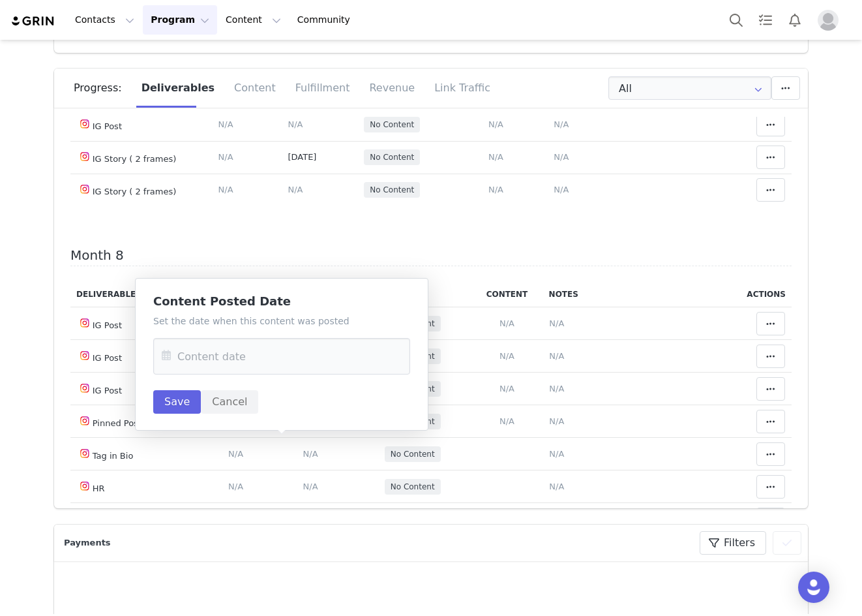
type input "Sep 28 2025"
click at [196, 395] on button "Save" at bounding box center [177, 401] width 48 height 23
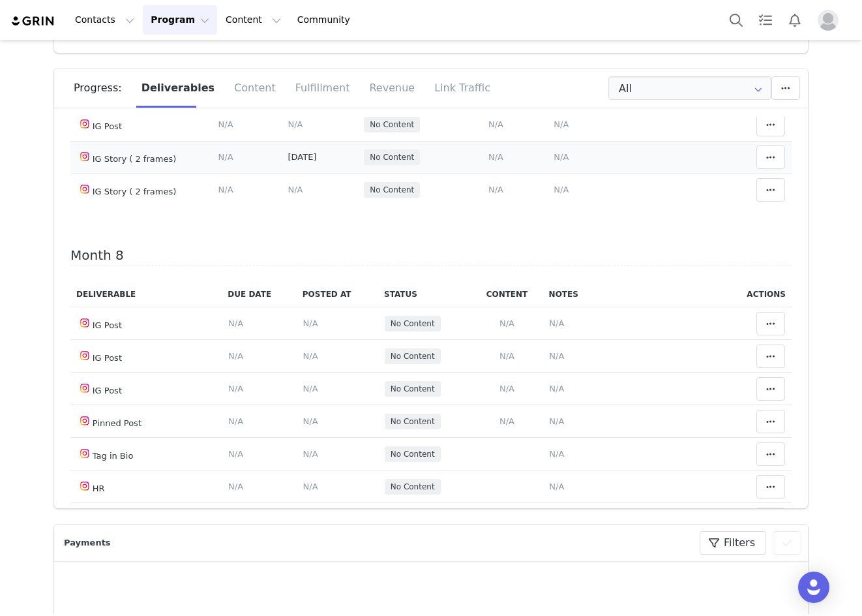
click at [561, 174] on td "Notes Save Cancel N/A" at bounding box center [638, 157] width 181 height 33
click at [554, 162] on span "N/A" at bounding box center [561, 157] width 15 height 10
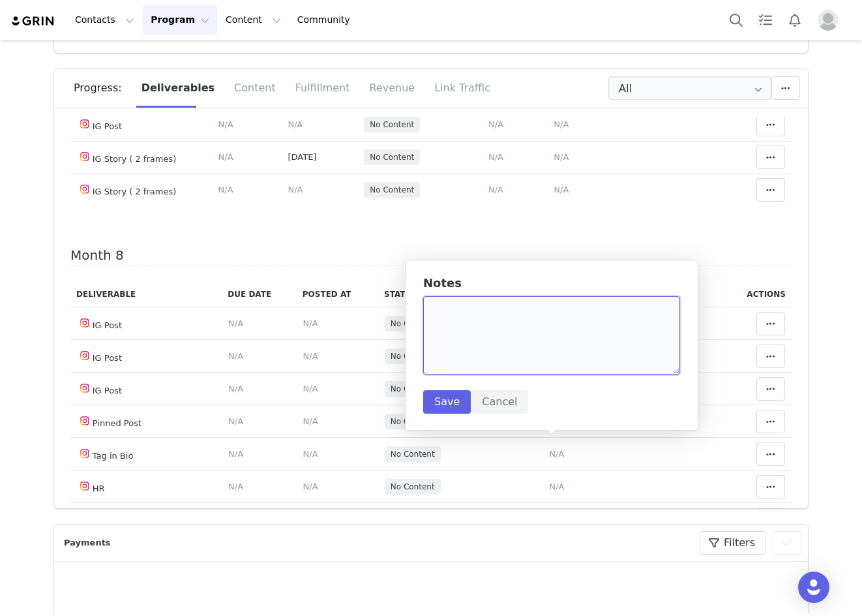
click at [503, 323] on textarea at bounding box center [551, 335] width 257 height 78
paste textarea "https://static-resources.creatoriq.com/instagram-stories/videos/373132490010885…"
type textarea "https://static-resources.creatoriq.com/instagram-stories/videos/373132490010885…"
click at [448, 397] on button "Save" at bounding box center [447, 401] width 48 height 23
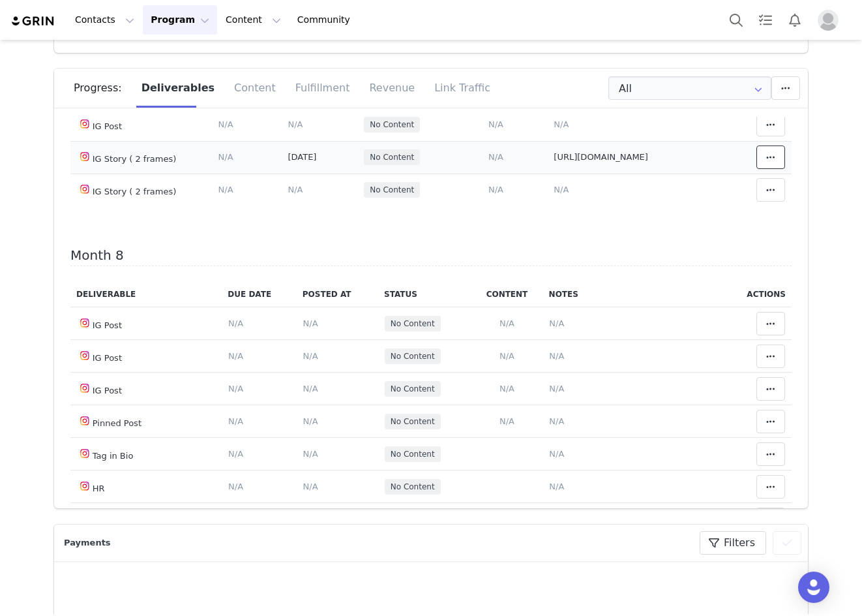
click at [757, 169] on button at bounding box center [771, 156] width 29 height 23
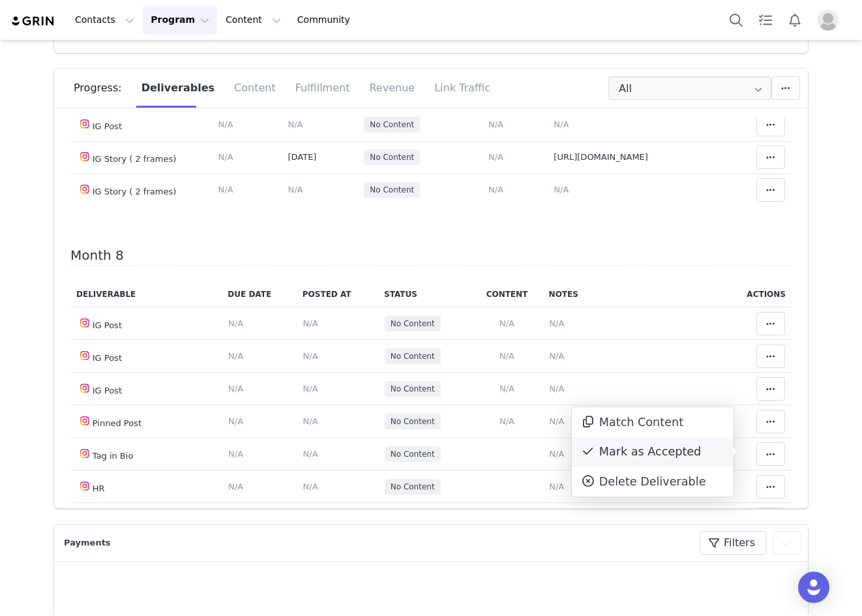
click at [675, 448] on div "Mark as Accepted" at bounding box center [653, 452] width 162 height 30
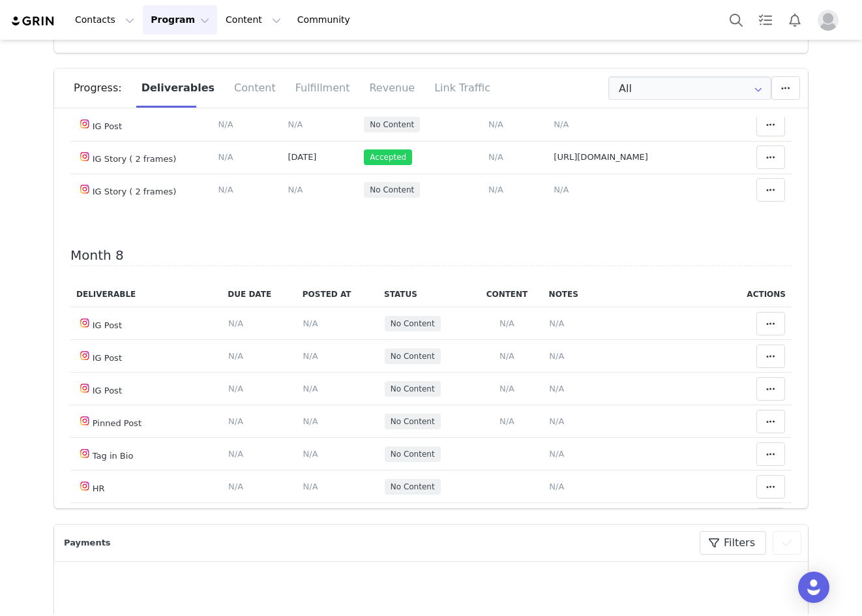
click at [288, 64] on span "N/A" at bounding box center [295, 59] width 15 height 10
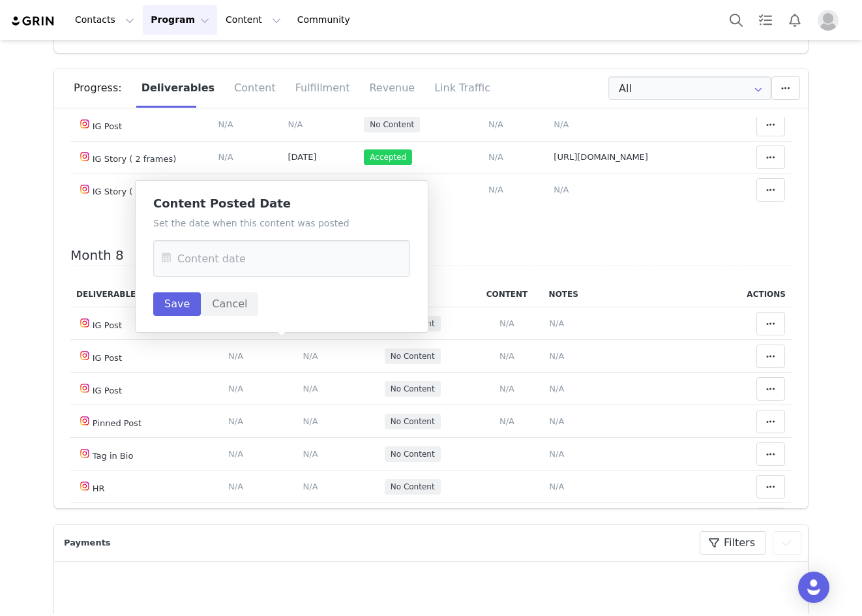
click at [168, 265] on icon at bounding box center [166, 258] width 23 height 37
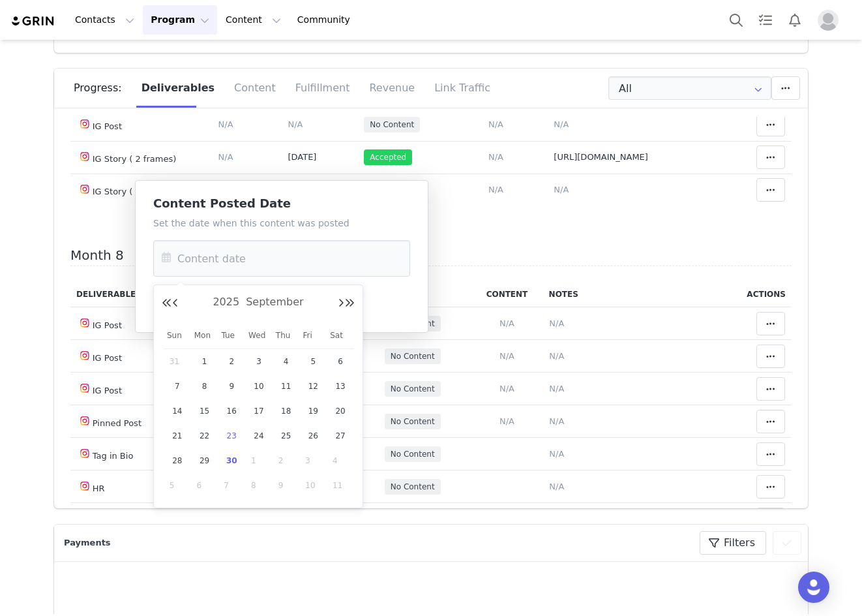
click at [226, 436] on span "23" at bounding box center [232, 436] width 16 height 16
type input "Sep 23 2025"
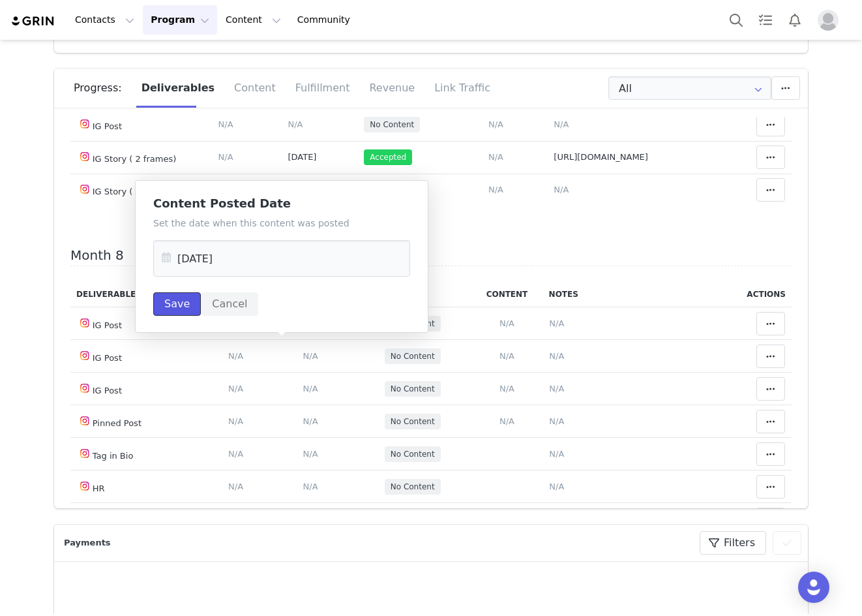
click at [174, 305] on button "Save" at bounding box center [177, 303] width 48 height 23
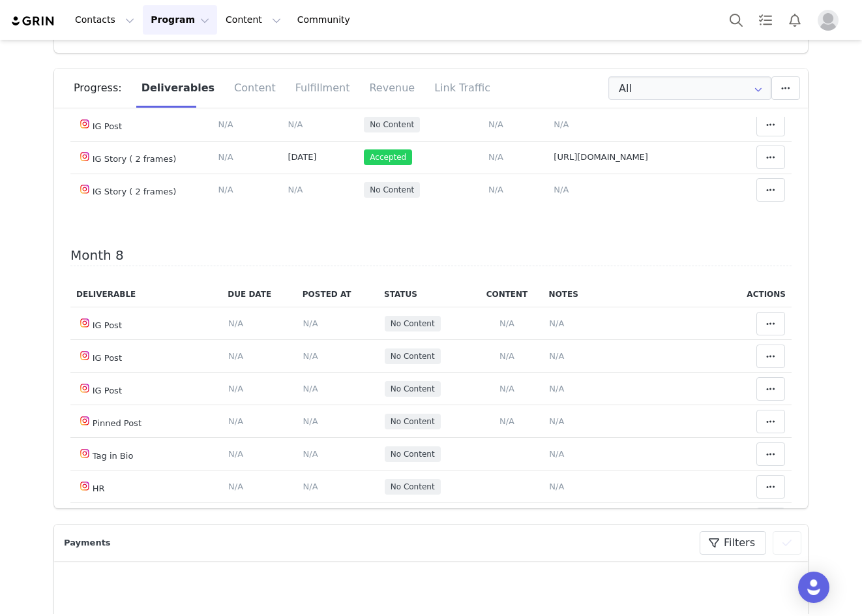
click at [554, 64] on span "N/A" at bounding box center [561, 59] width 15 height 10
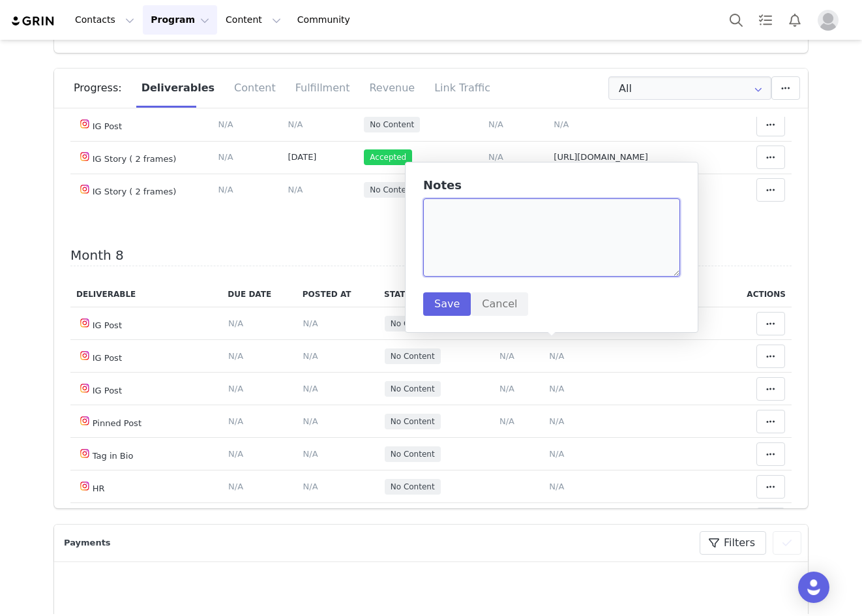
click at [484, 241] on textarea at bounding box center [551, 237] width 257 height 78
paste textarea "https://www.instagram.com/p/DO9lyW3j3vk/?img_index=1"
type textarea "https://www.instagram.com/p/DO9lyW3j3vk/?img_index=1"
click at [447, 305] on button "Save" at bounding box center [447, 303] width 48 height 23
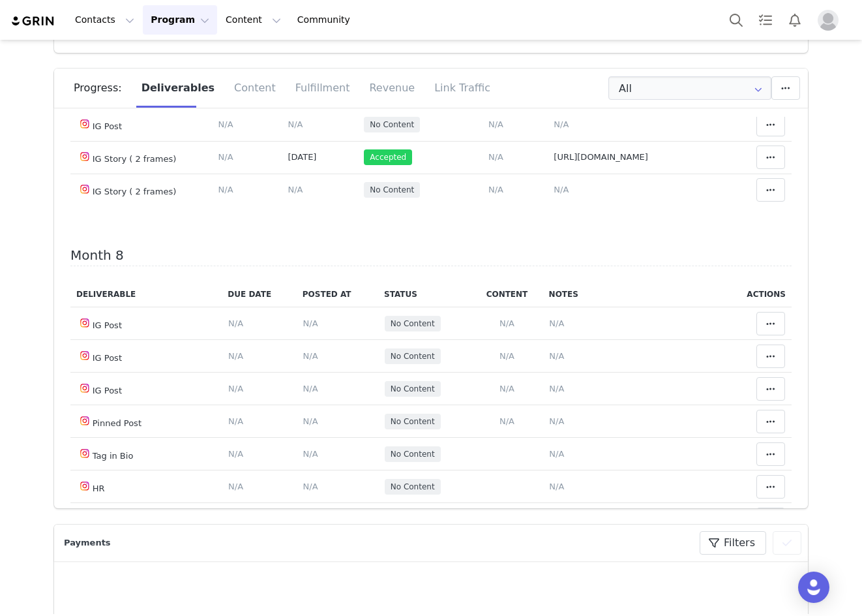
drag, startPoint x: 777, startPoint y: 348, endPoint x: 769, endPoint y: 350, distance: 7.9
click at [774, 76] on td "Match Content Mark as Accepted Delete Deliverable This will unlink any content,…" at bounding box center [760, 59] width 64 height 33
click at [768, 71] on button at bounding box center [771, 59] width 29 height 23
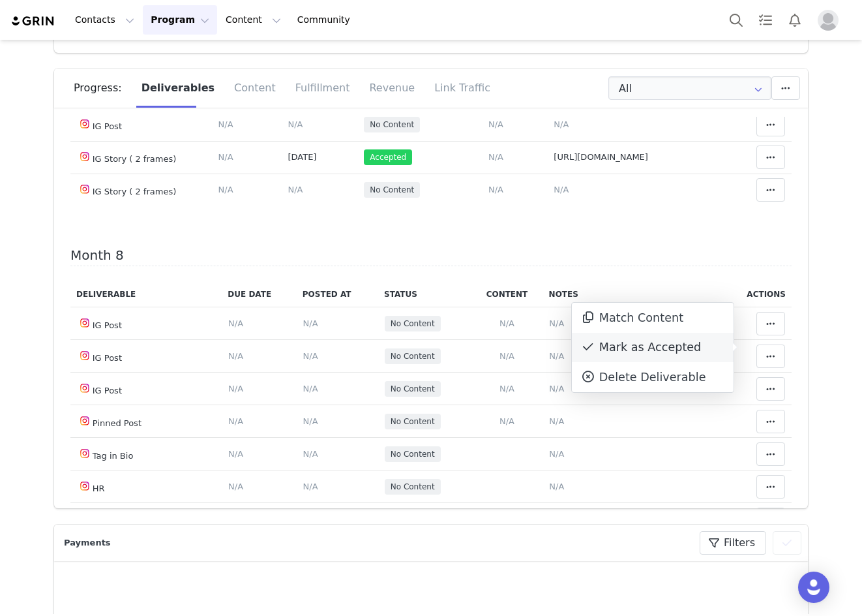
click at [698, 341] on div "Mark as Accepted" at bounding box center [653, 348] width 162 height 30
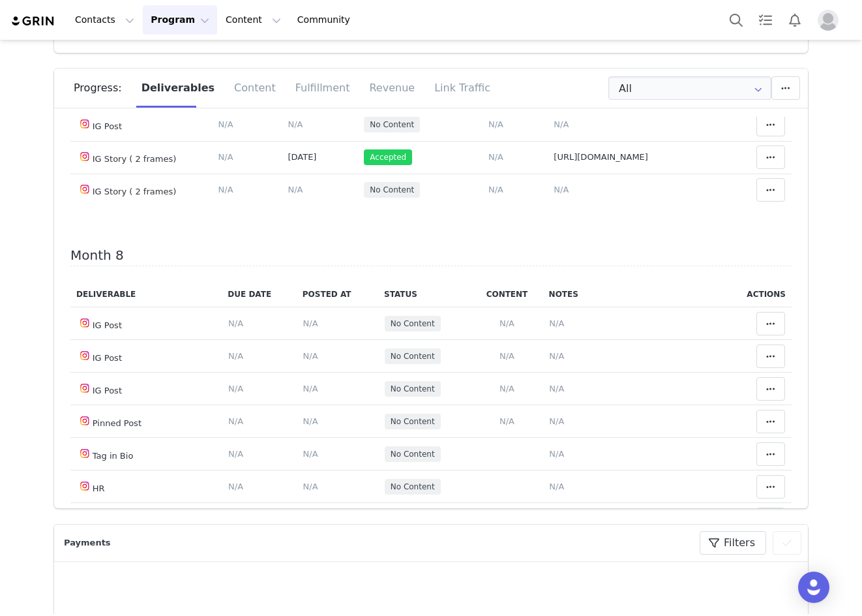
click at [761, 38] on button at bounding box center [771, 26] width 29 height 23
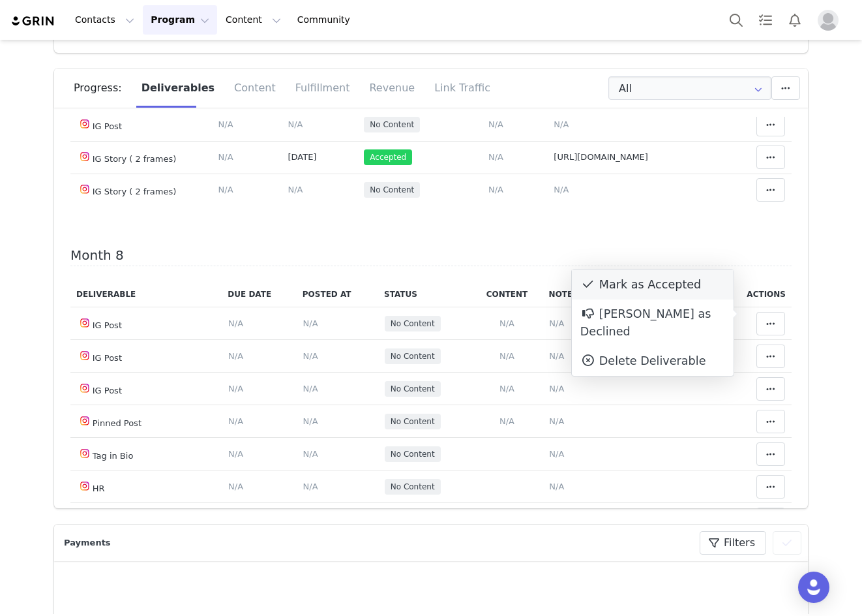
click at [678, 288] on div "Mark as Accepted" at bounding box center [653, 284] width 162 height 30
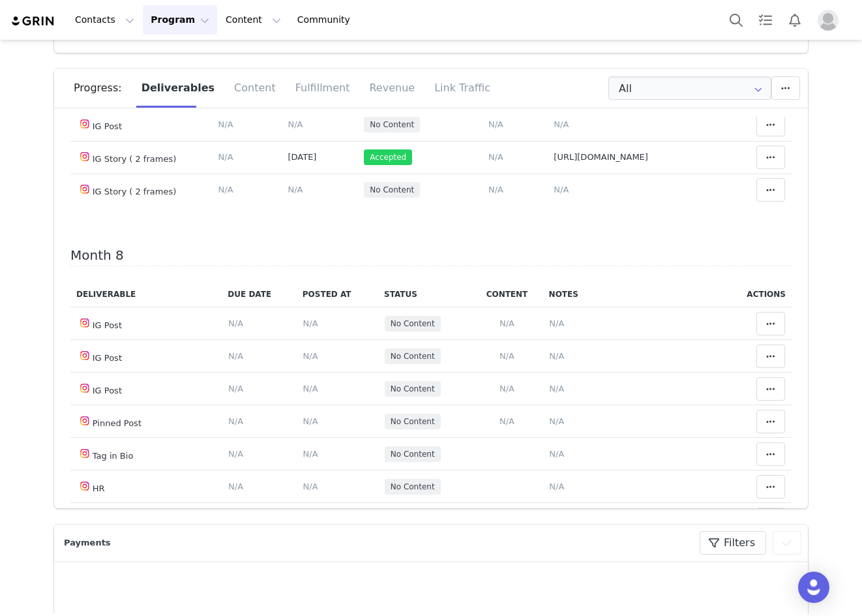
scroll to position [2609, 0]
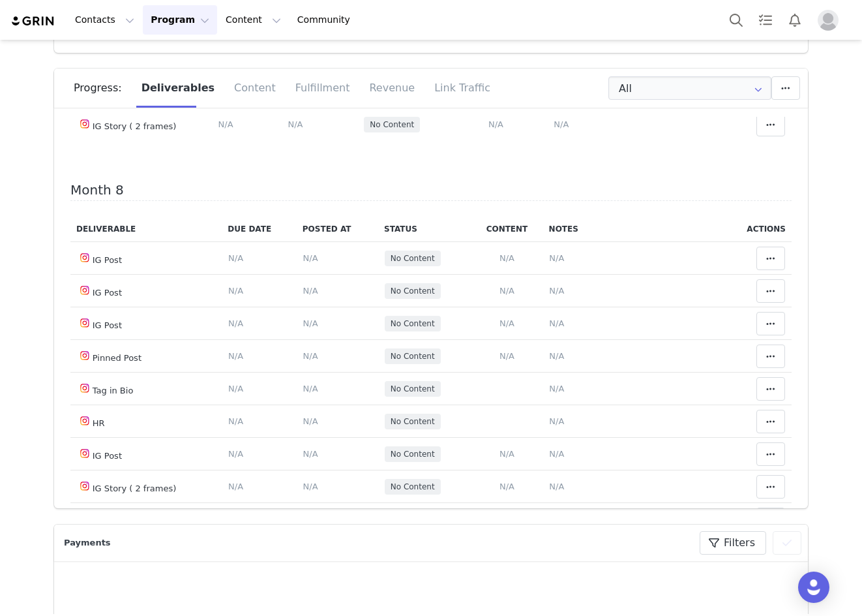
click at [763, 35] on span at bounding box center [771, 27] width 16 height 16
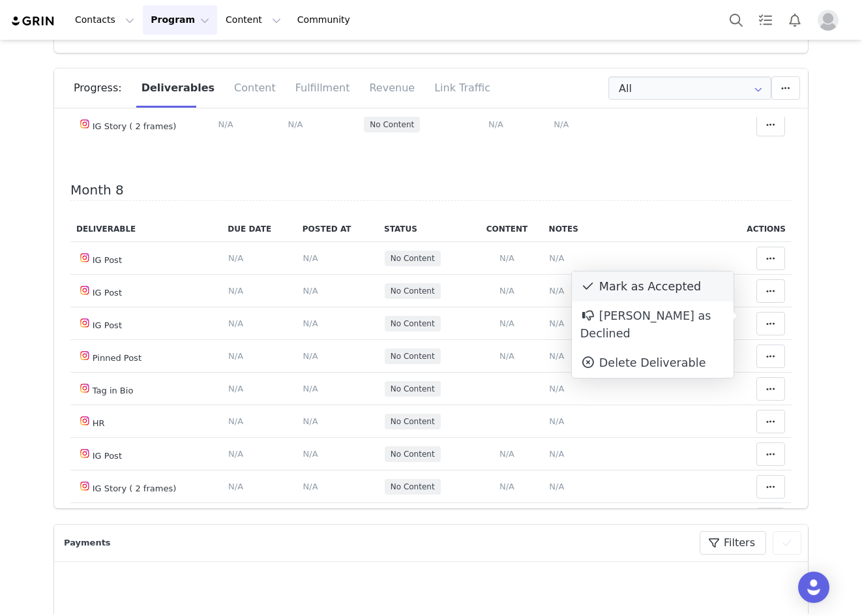
click at [688, 290] on div "Mark as Accepted" at bounding box center [653, 286] width 162 height 30
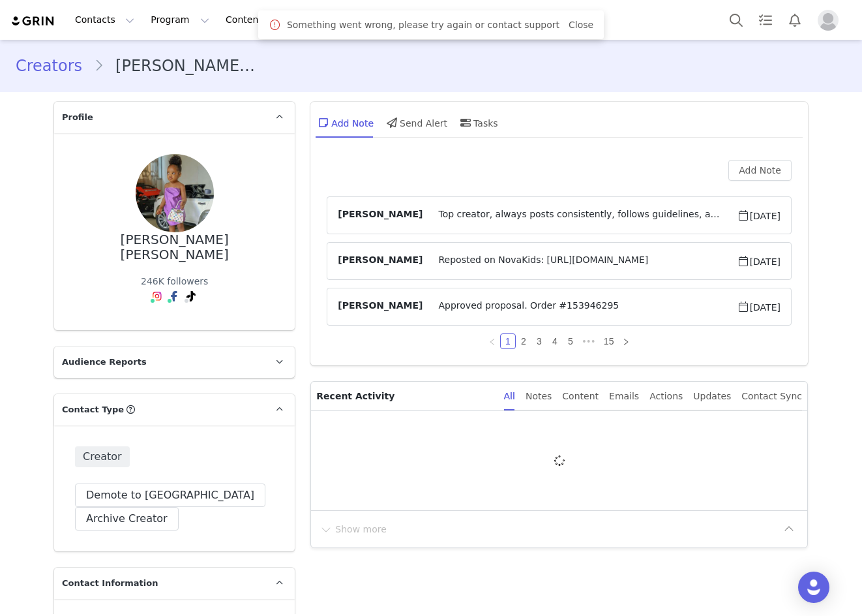
type input "+234 ([GEOGRAPHIC_DATA])"
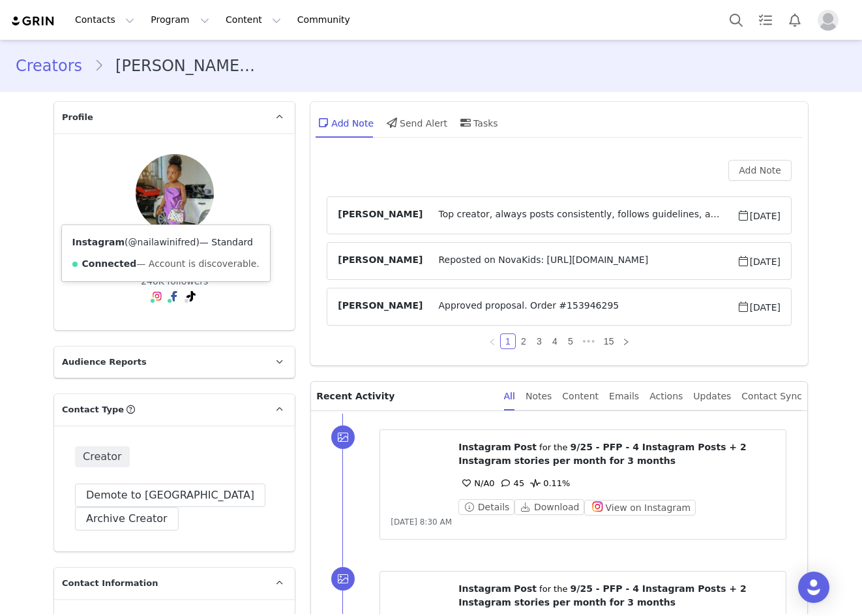
click at [153, 241] on link "@nailawinifred" at bounding box center [163, 242] width 68 height 10
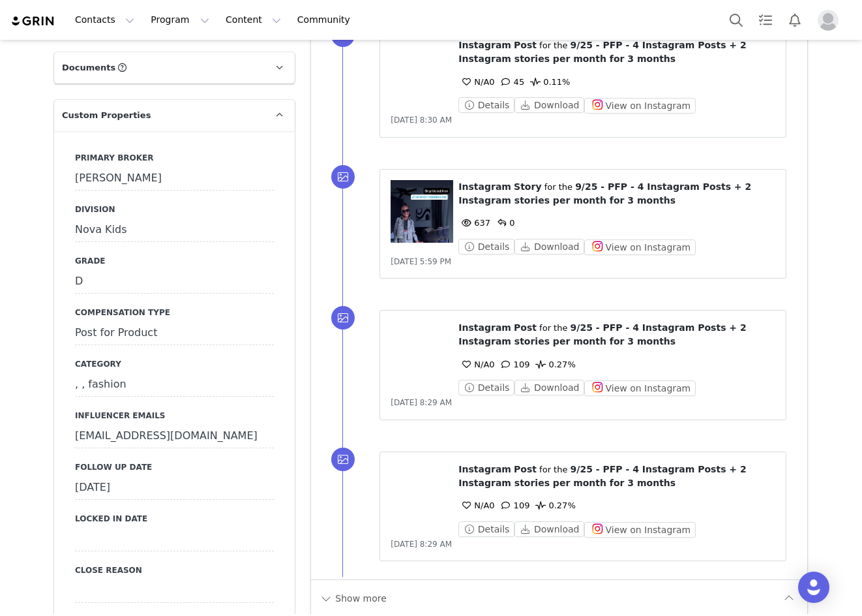
scroll to position [1239, 0]
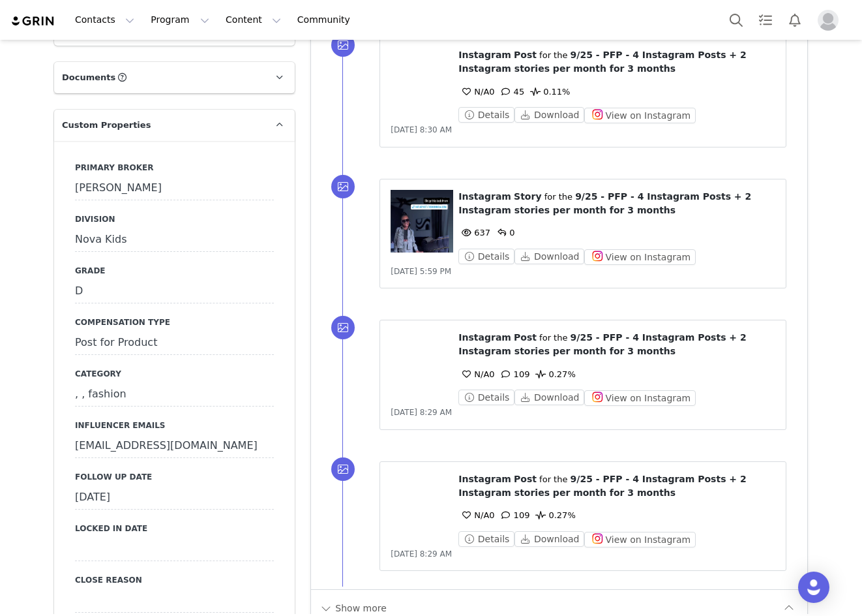
click at [135, 486] on div "[DATE]" at bounding box center [174, 497] width 199 height 23
click at [89, 487] on icon at bounding box center [87, 498] width 23 height 23
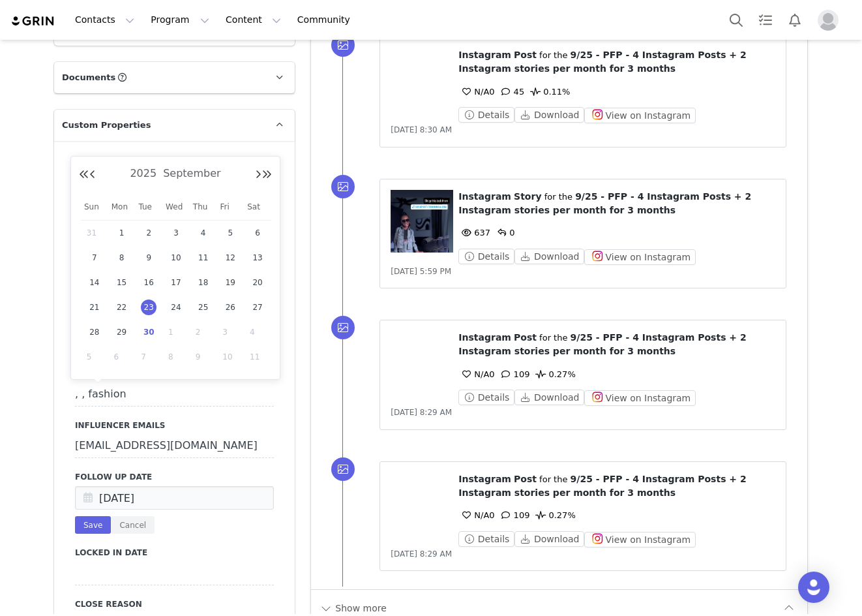
click at [149, 333] on span "30" at bounding box center [149, 332] width 16 height 16
type input "[DATE]"
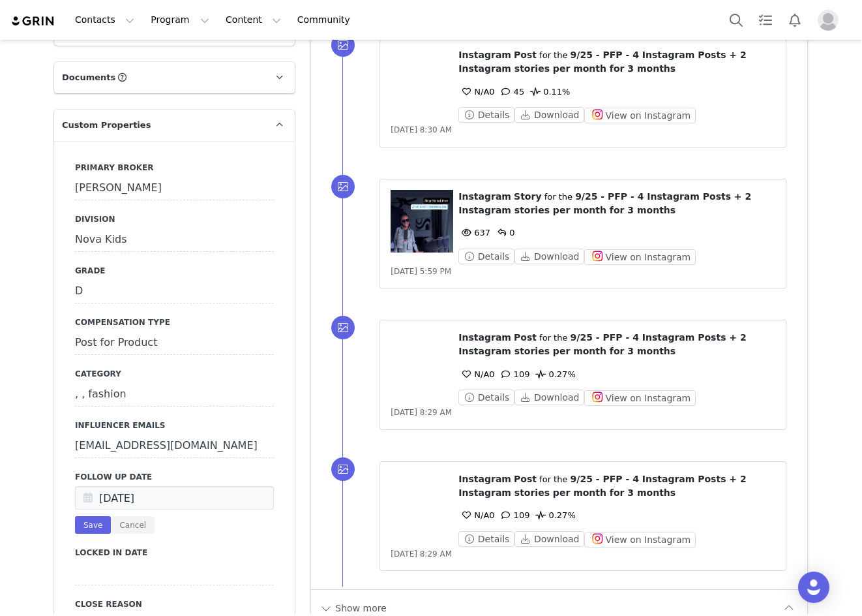
click at [92, 516] on button "Save" at bounding box center [93, 525] width 36 height 18
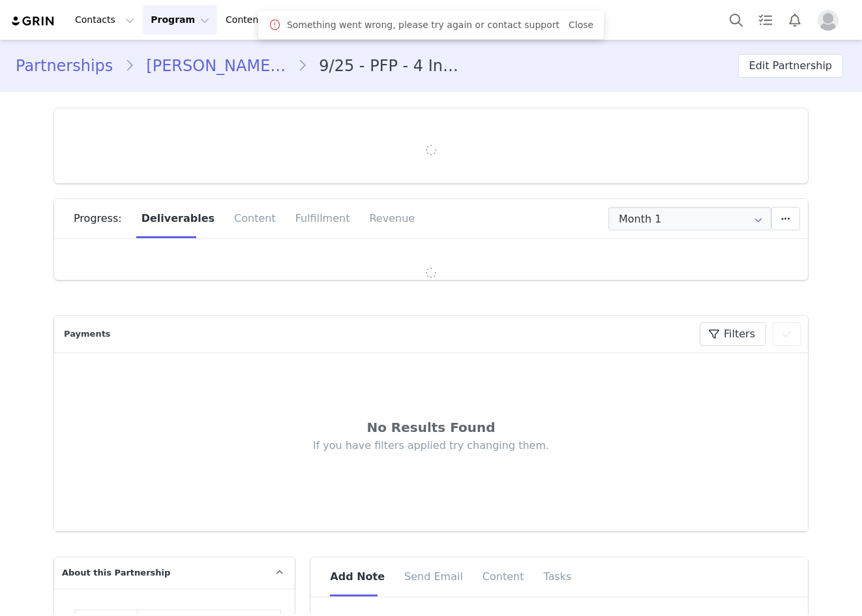
type input "+234 ([GEOGRAPHIC_DATA])"
click at [569, 24] on link "Close" at bounding box center [581, 25] width 25 height 10
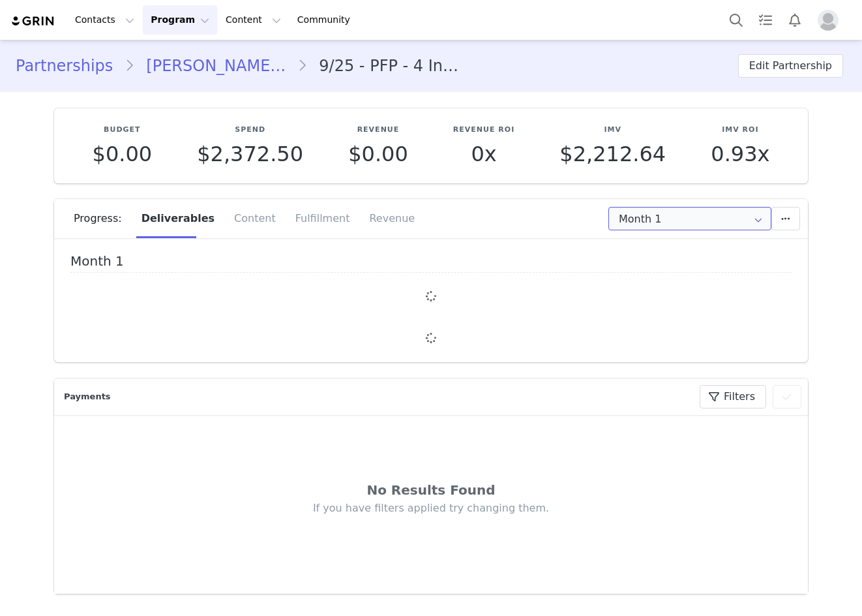
click at [631, 223] on input "Month 1" at bounding box center [690, 218] width 163 height 23
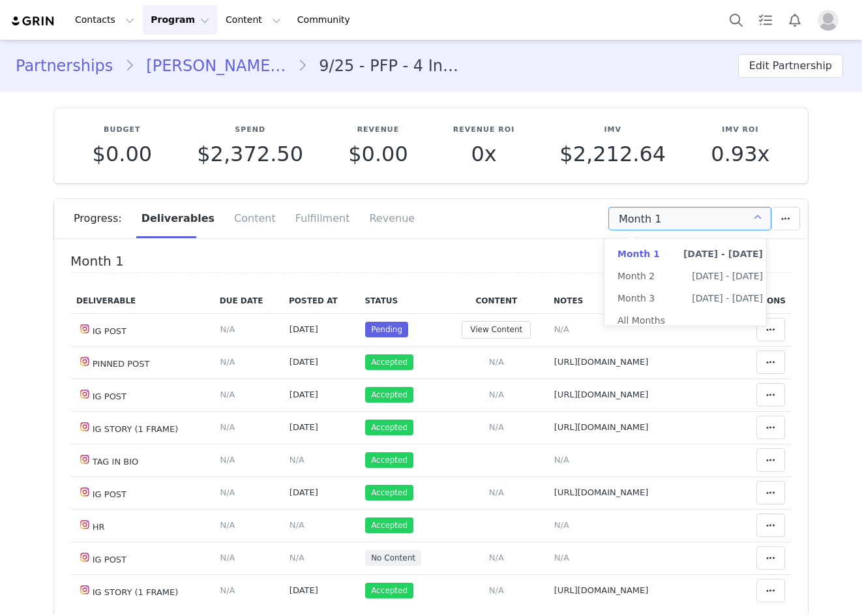
click at [513, 234] on div "Progress: Deliverables Content Fulfillment Revenue" at bounding box center [441, 218] width 735 height 39
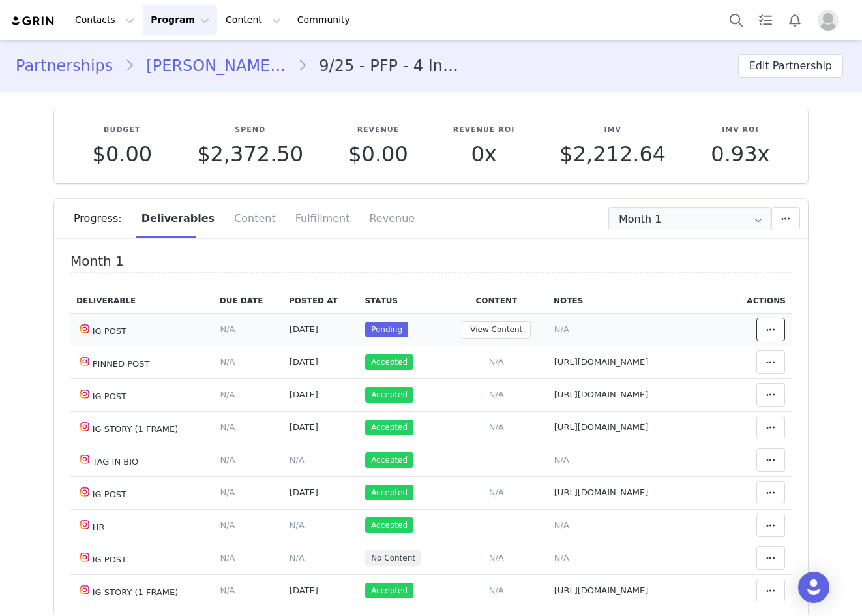
click at [757, 336] on button at bounding box center [771, 329] width 29 height 23
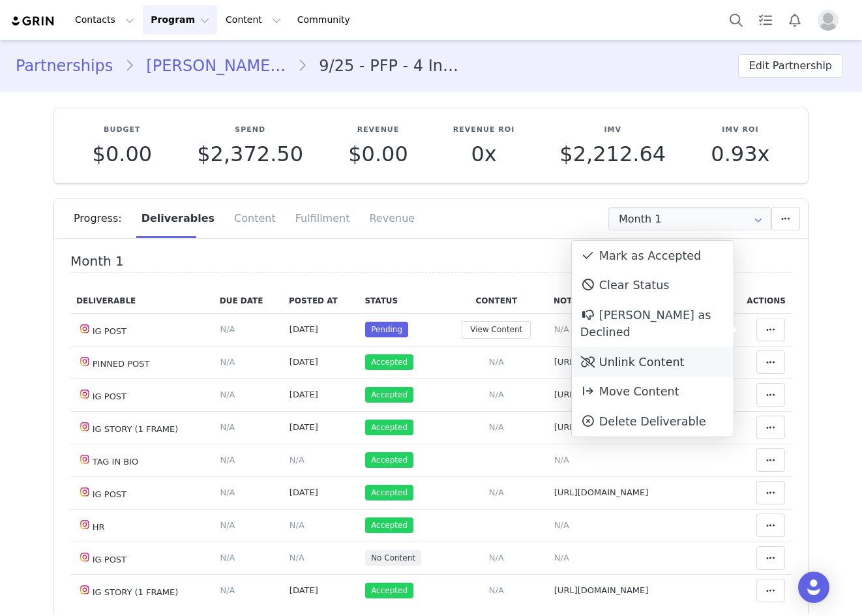
click at [683, 347] on div "Unlink Content" at bounding box center [653, 362] width 162 height 30
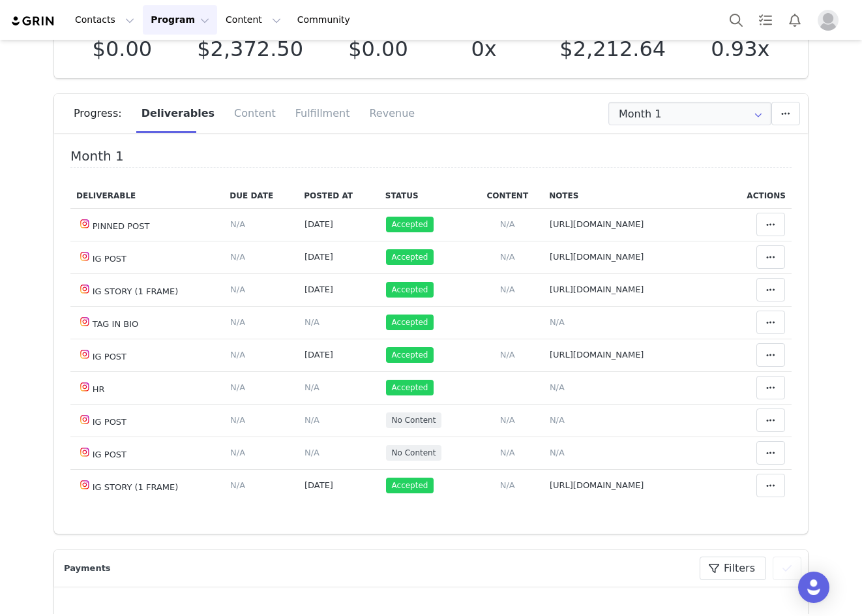
scroll to position [130, 0]
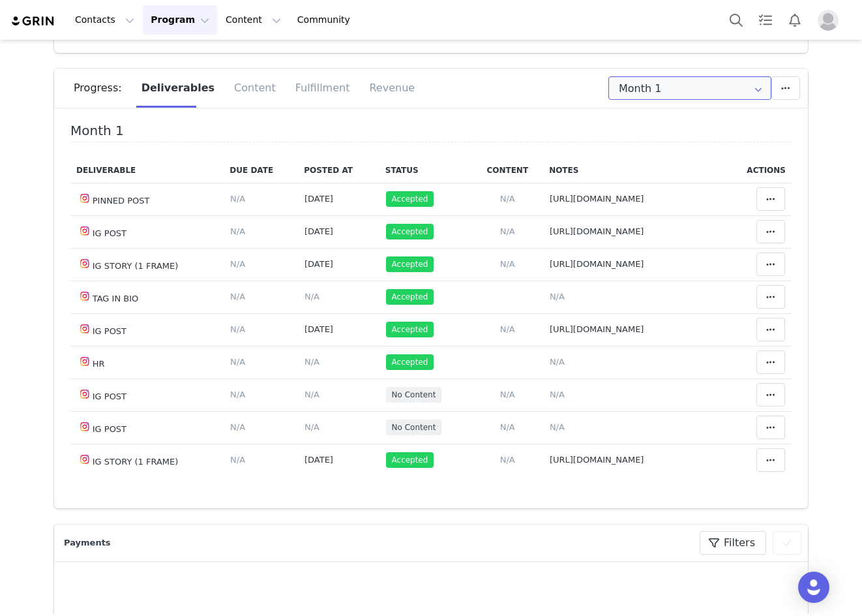
click at [652, 89] on input "Month 1" at bounding box center [690, 87] width 163 height 23
click at [656, 192] on li "All Months" at bounding box center [691, 190] width 172 height 22
type input "All"
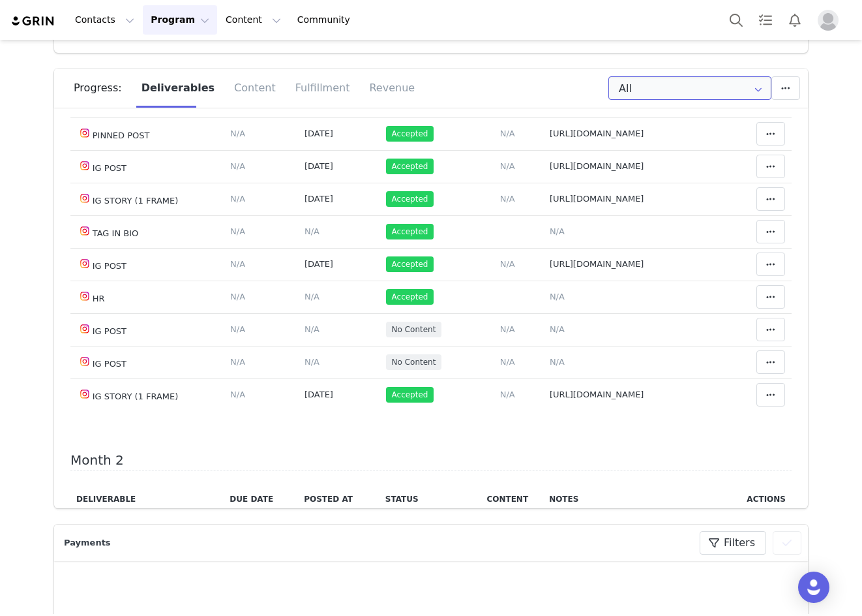
scroll to position [0, 0]
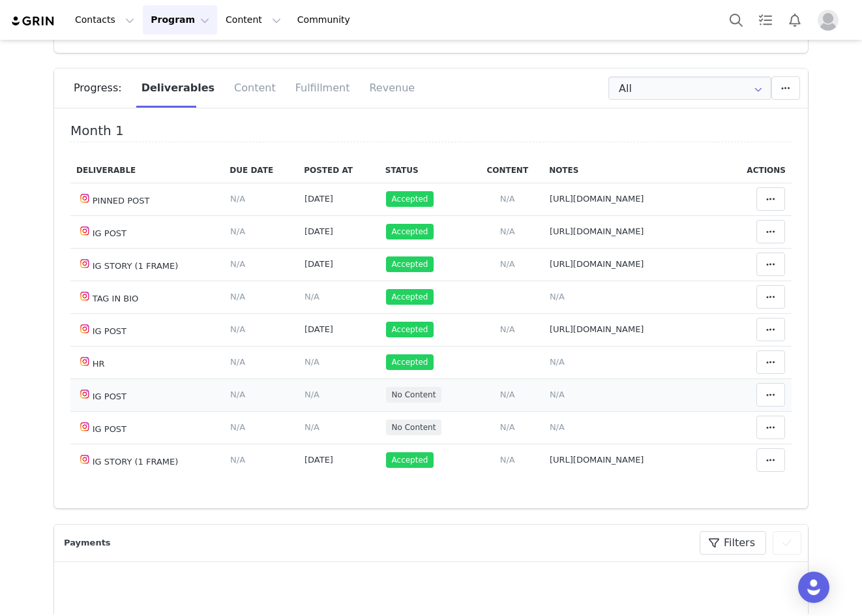
click at [305, 399] on span "N/A" at bounding box center [312, 394] width 15 height 10
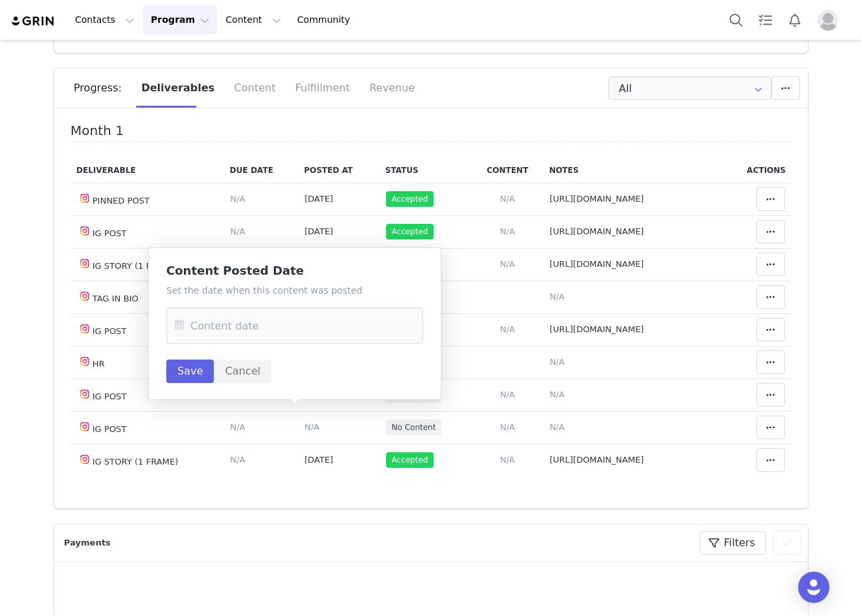
click at [178, 322] on icon at bounding box center [179, 325] width 23 height 37
click at [213, 524] on span "29" at bounding box center [218, 528] width 16 height 16
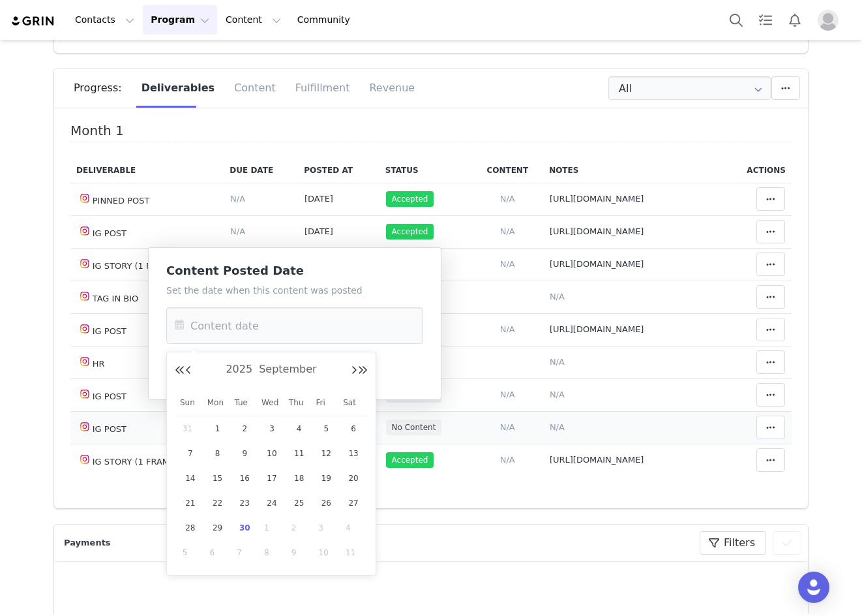
type input "Sep 29 2025"
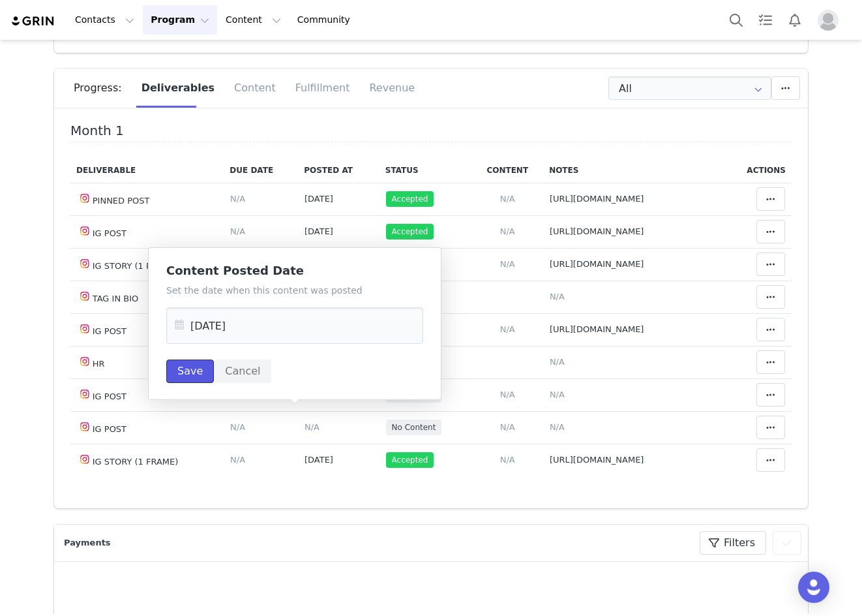
click at [188, 368] on button "Save" at bounding box center [190, 370] width 48 height 23
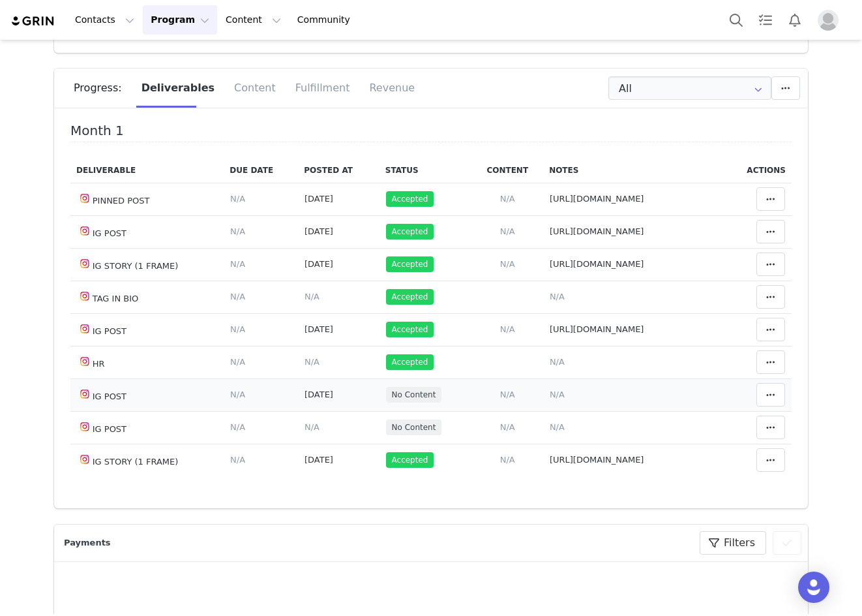
click at [550, 399] on span "N/A" at bounding box center [557, 394] width 15 height 10
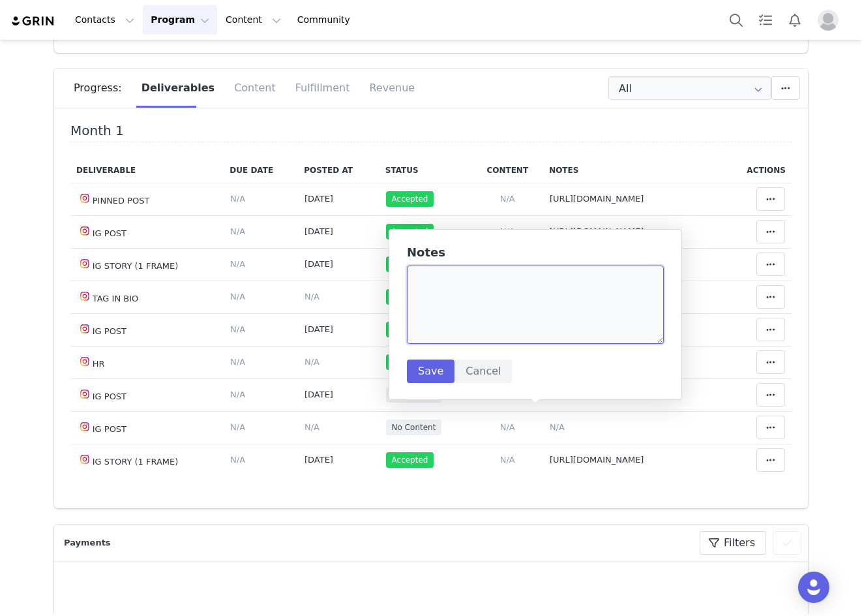
click at [459, 291] on textarea at bounding box center [535, 305] width 257 height 78
paste textarea "https://www.instagram.com/p/DPLfUIvCtcK/"
type textarea "https://www.instagram.com/p/DPLfUIvCtcK/"
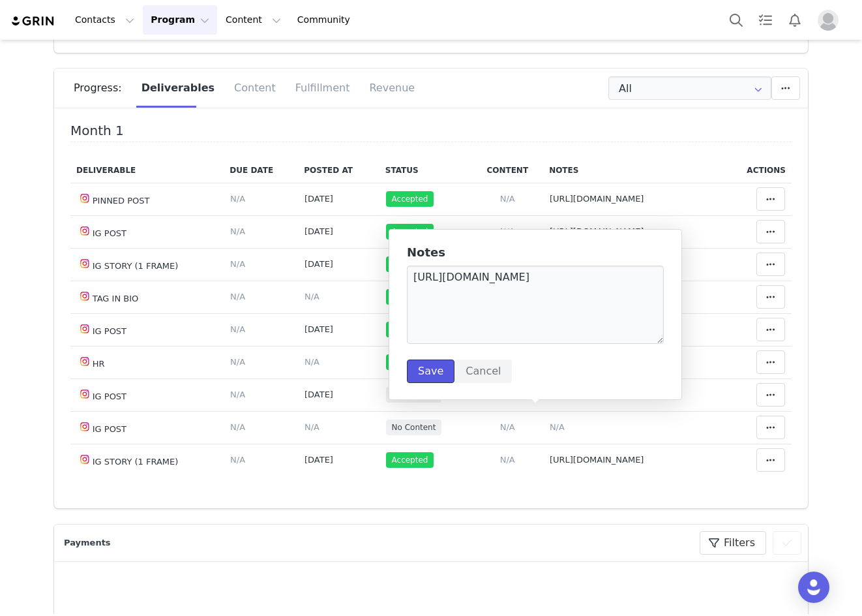
click at [433, 374] on button "Save" at bounding box center [431, 370] width 48 height 23
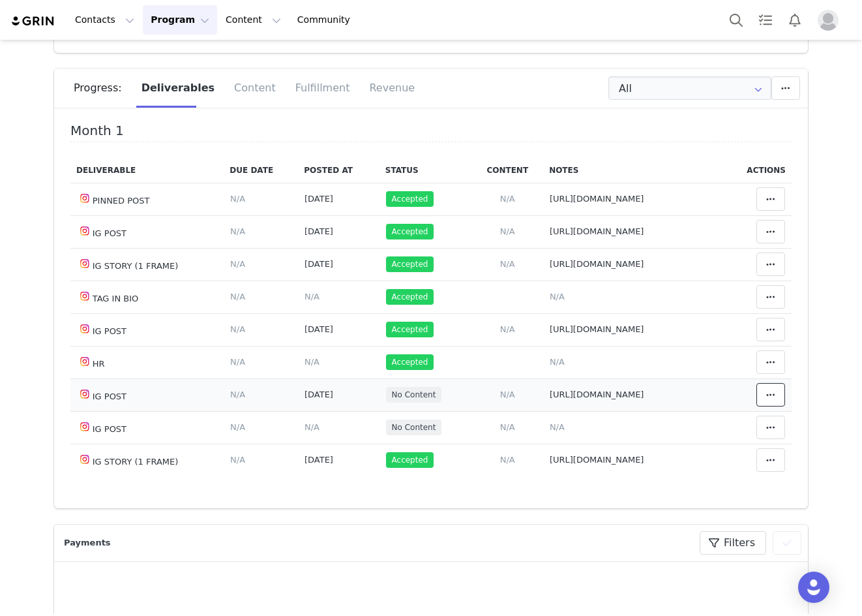
click at [757, 406] on button at bounding box center [771, 394] width 29 height 23
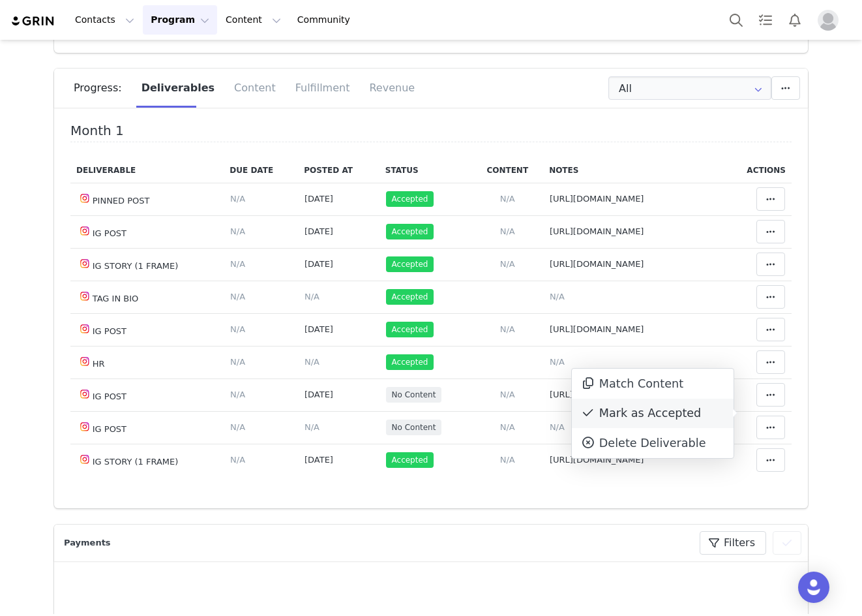
click at [610, 412] on div "Mark as Accepted" at bounding box center [653, 414] width 162 height 30
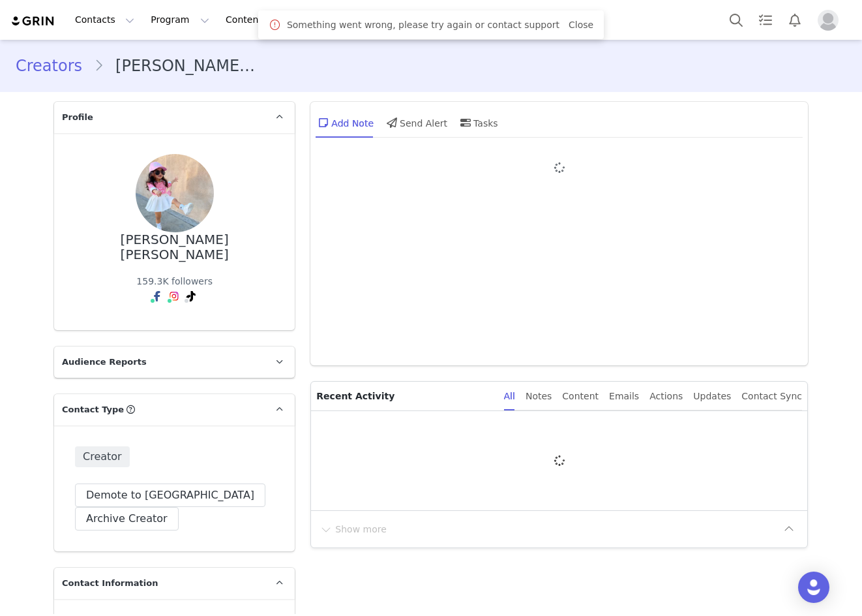
type input "+1 ([GEOGRAPHIC_DATA])"
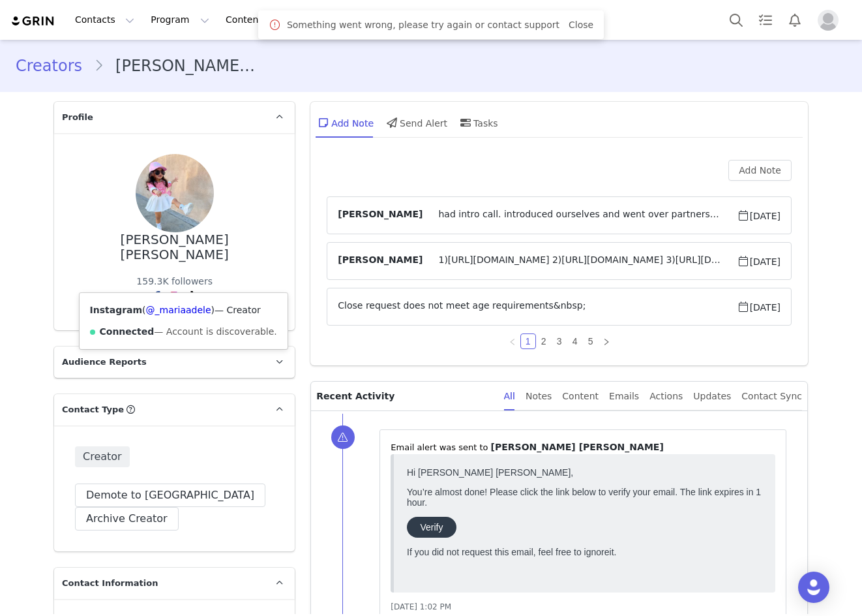
click at [160, 319] on div "Instagram ( @_mariaadele ) — Creator Connected — Account is discoverable." at bounding box center [184, 321] width 208 height 56
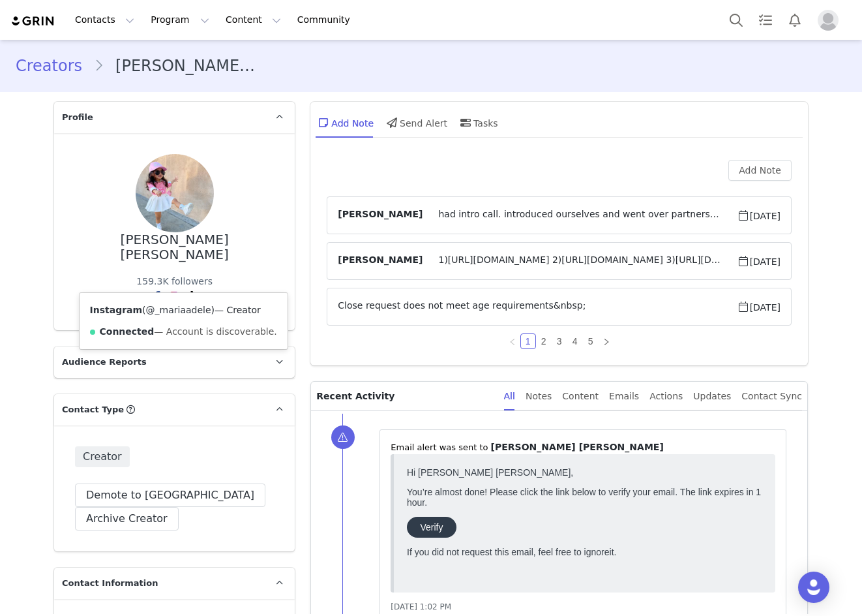
click at [164, 311] on link "@_mariaadele" at bounding box center [178, 310] width 65 height 10
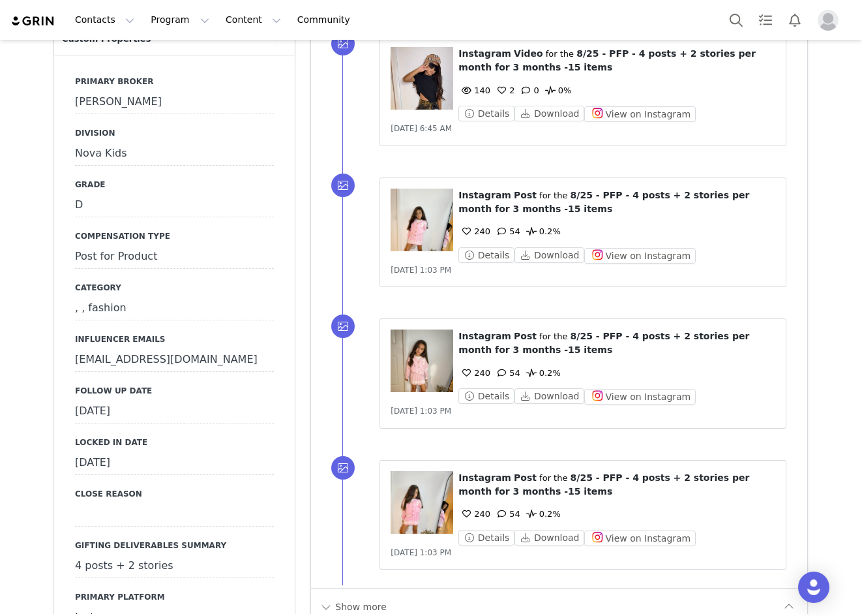
scroll to position [1521, 0]
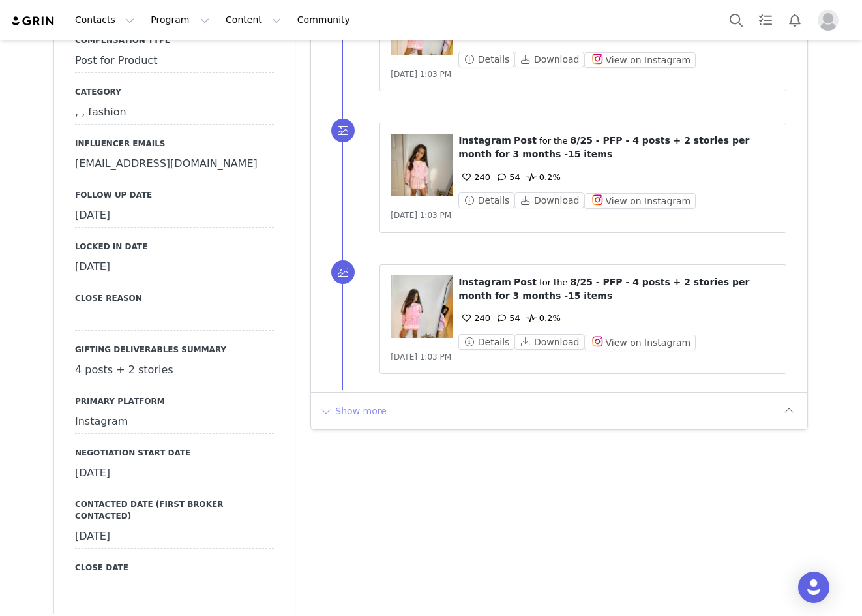
click at [359, 401] on button "Show more" at bounding box center [353, 411] width 68 height 21
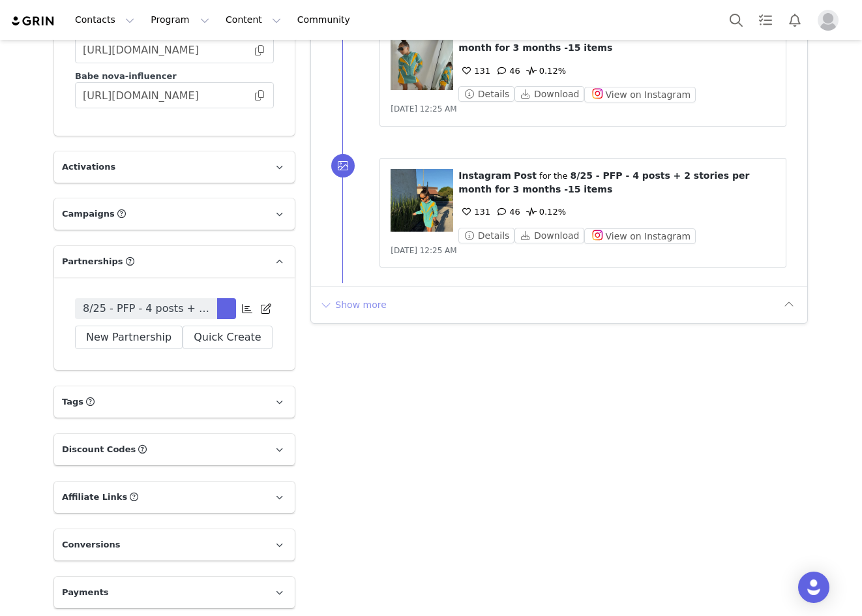
scroll to position [3217, 0]
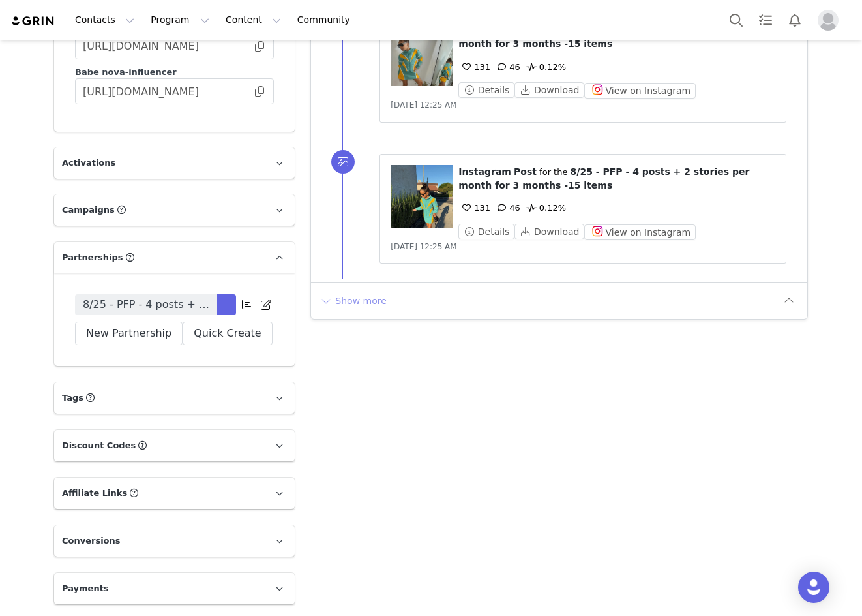
click at [354, 290] on button "Show more" at bounding box center [353, 300] width 68 height 21
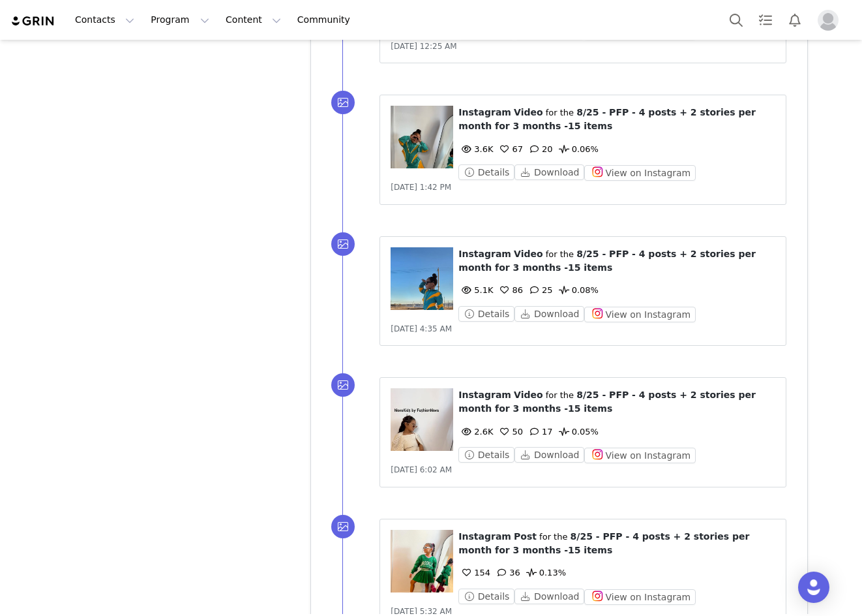
scroll to position [4324, 0]
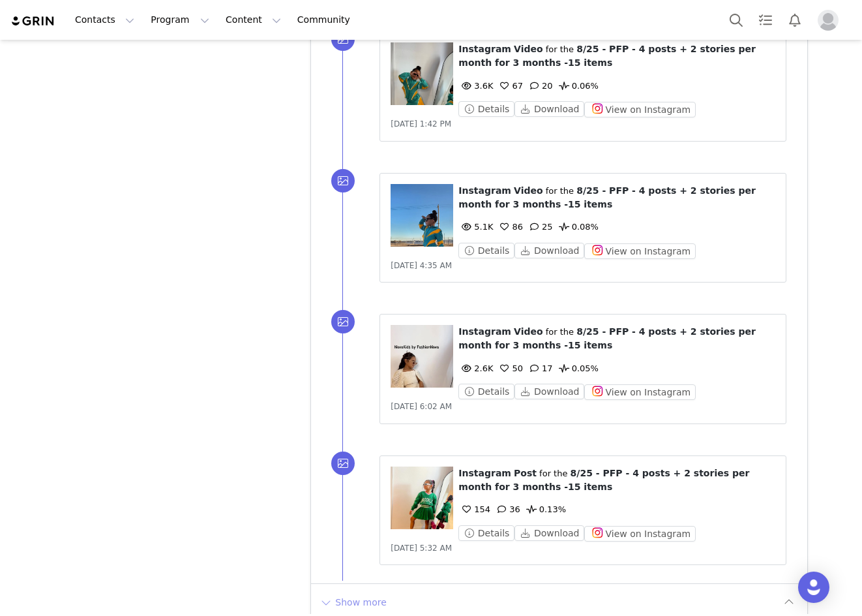
click at [333, 592] on button "Show more" at bounding box center [353, 602] width 68 height 21
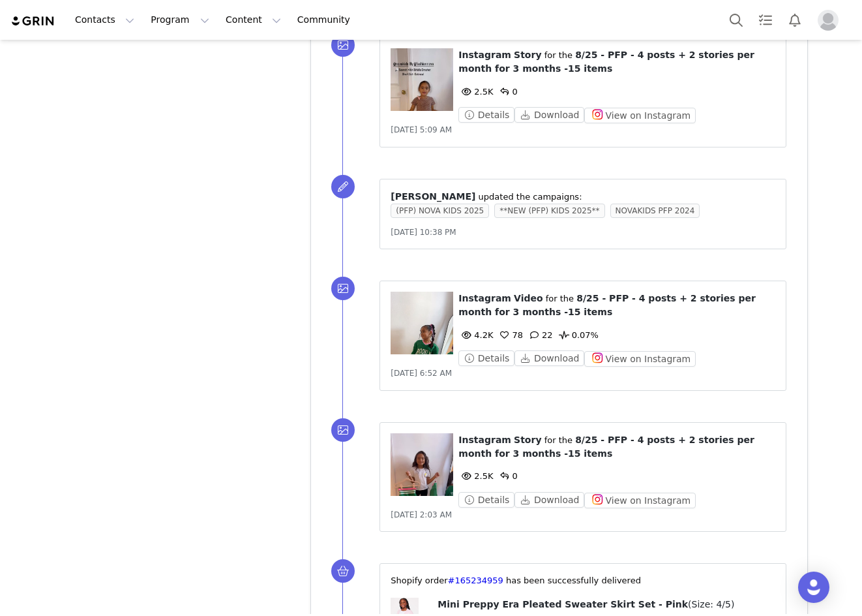
scroll to position [5692, 0]
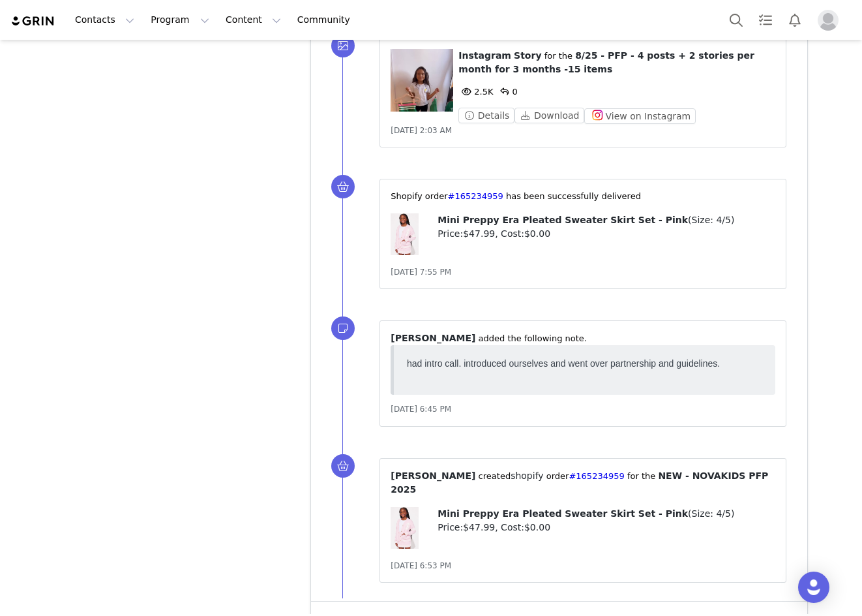
click at [343, 609] on button "Show more" at bounding box center [353, 619] width 68 height 21
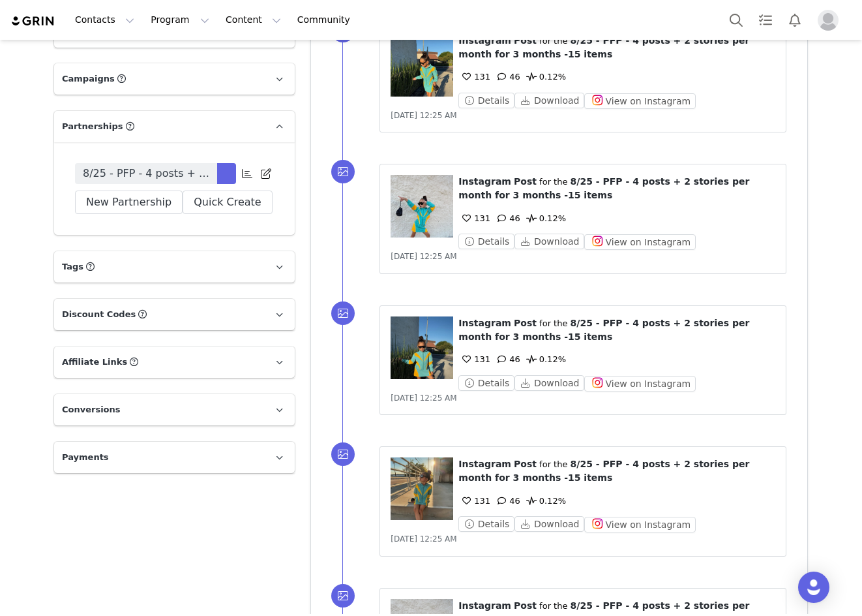
scroll to position [3148, 0]
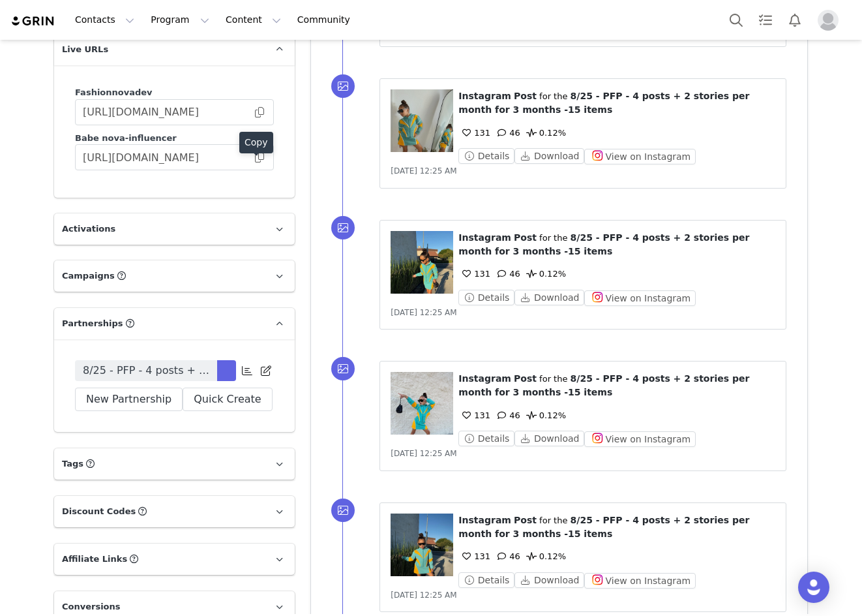
click at [252, 158] on div "Copy" at bounding box center [256, 145] width 34 height 27
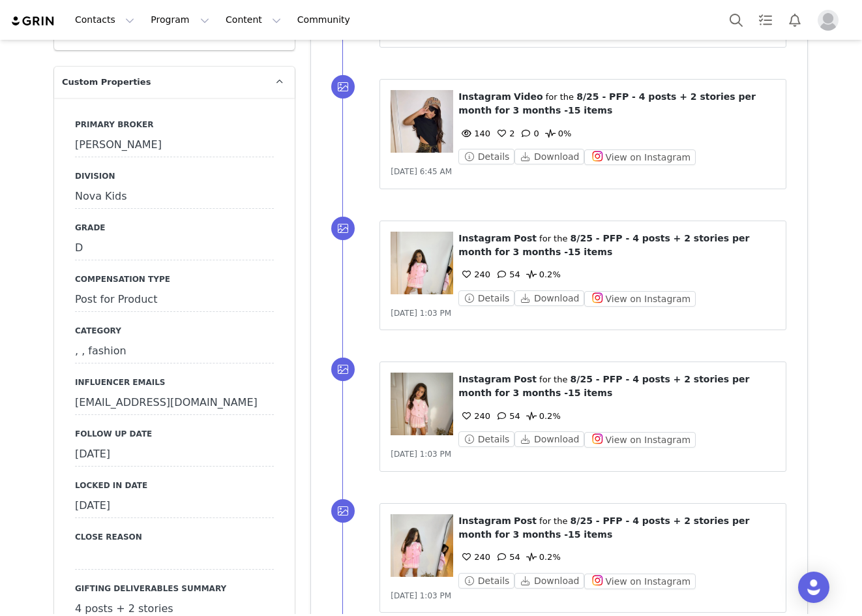
scroll to position [1386, 0]
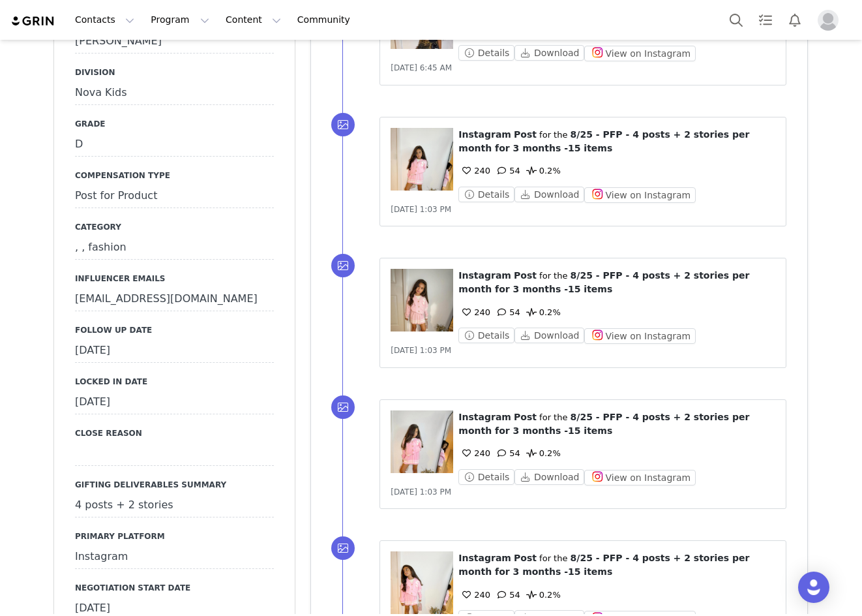
click at [130, 339] on div "[DATE]" at bounding box center [174, 350] width 199 height 23
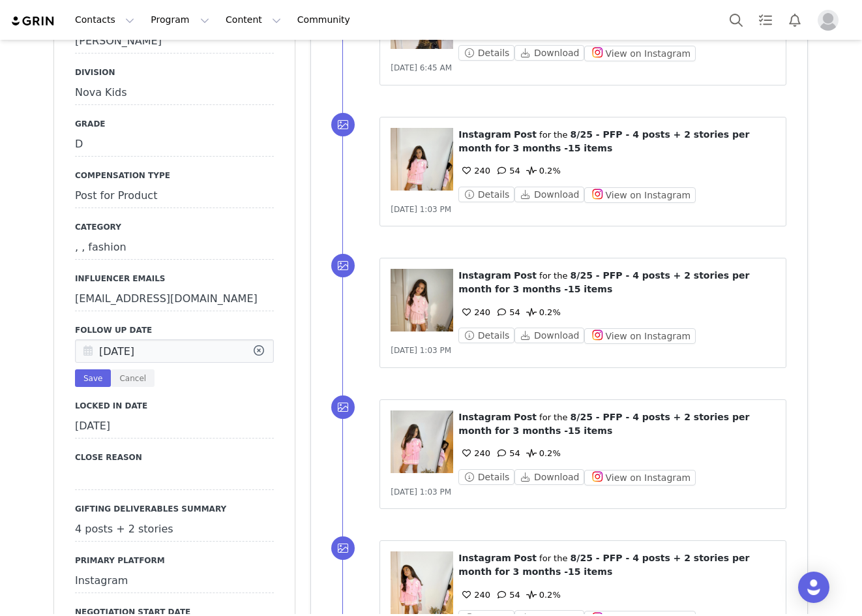
click at [76, 340] on icon at bounding box center [87, 351] width 23 height 23
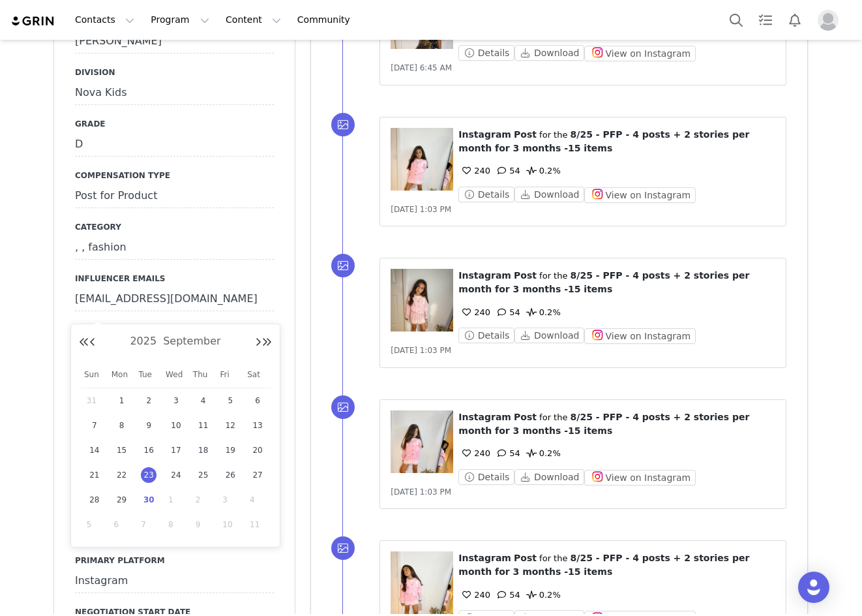
click at [155, 495] on span "30" at bounding box center [149, 500] width 16 height 16
type input "Sep 30 2025"
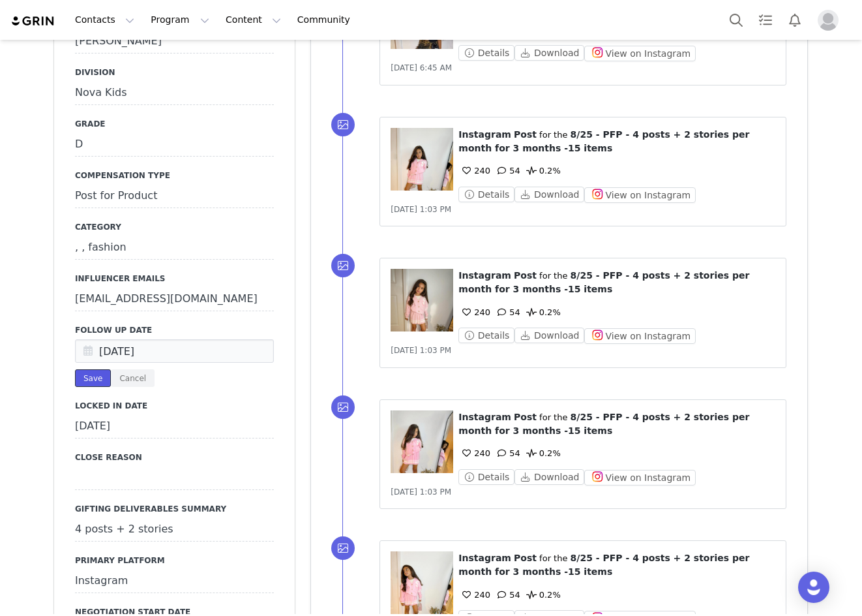
click at [85, 369] on button "Save" at bounding box center [93, 378] width 36 height 18
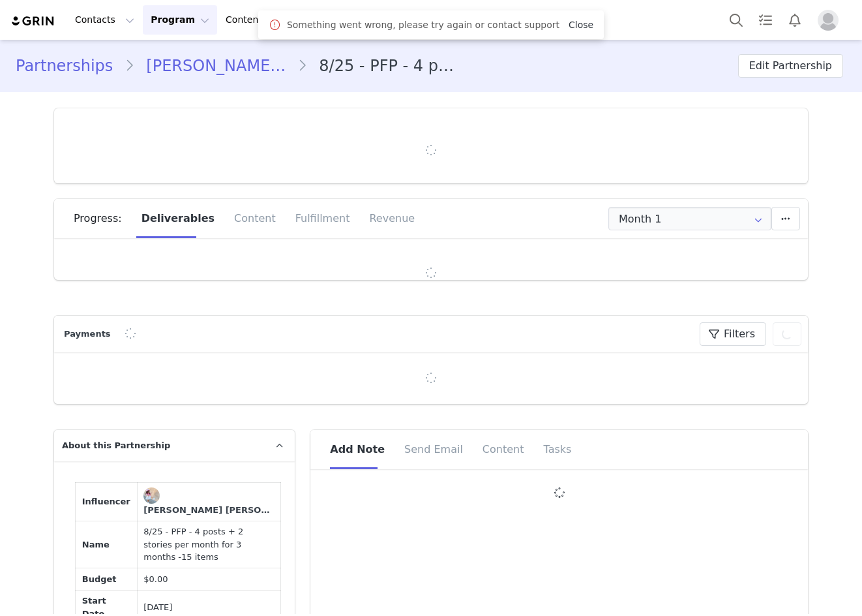
type input "+1 ([GEOGRAPHIC_DATA])"
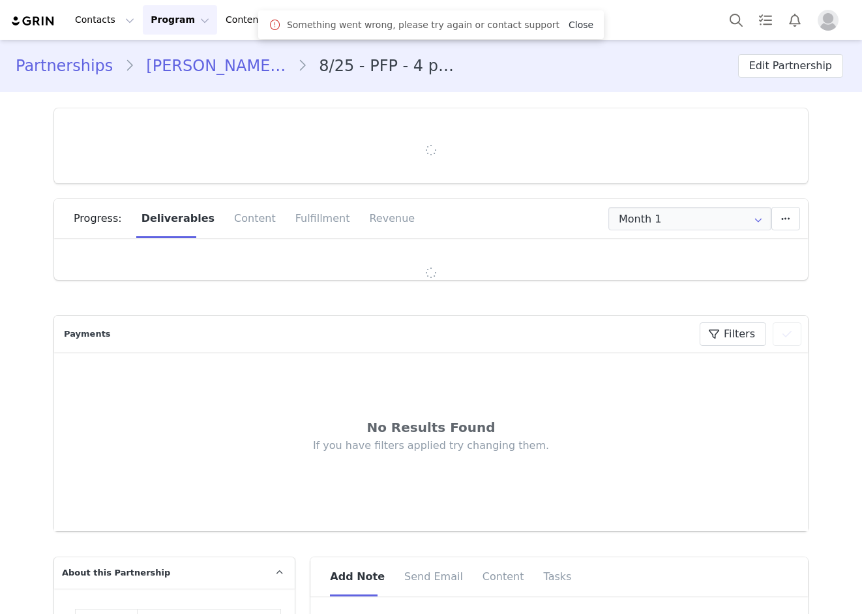
click at [569, 27] on link "Close" at bounding box center [581, 25] width 25 height 10
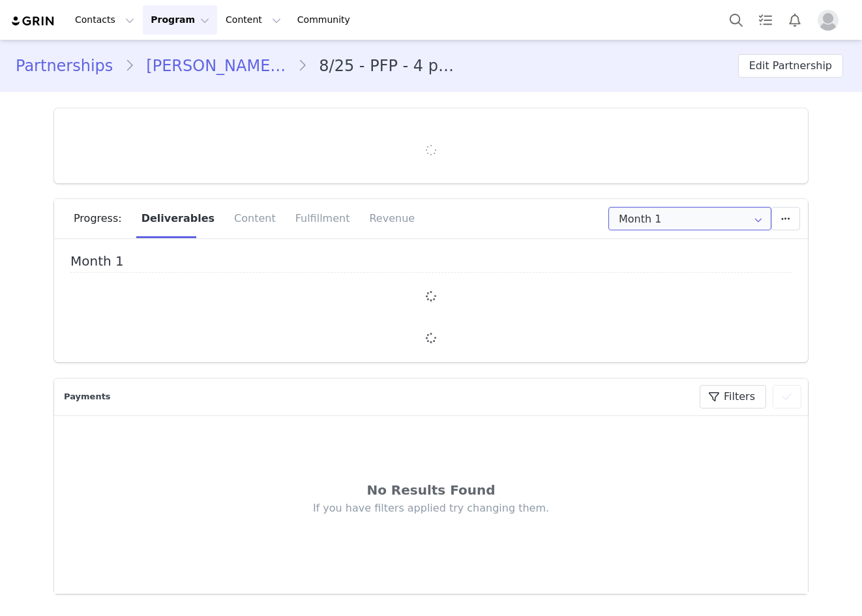
click at [636, 222] on input "Month 1" at bounding box center [690, 218] width 163 height 23
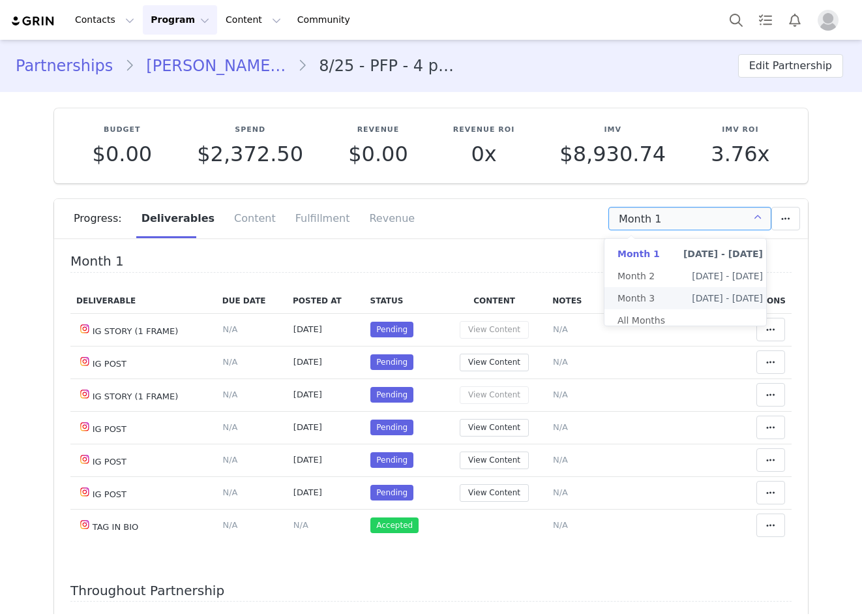
click at [534, 258] on h4 "Month 1" at bounding box center [431, 263] width 722 height 19
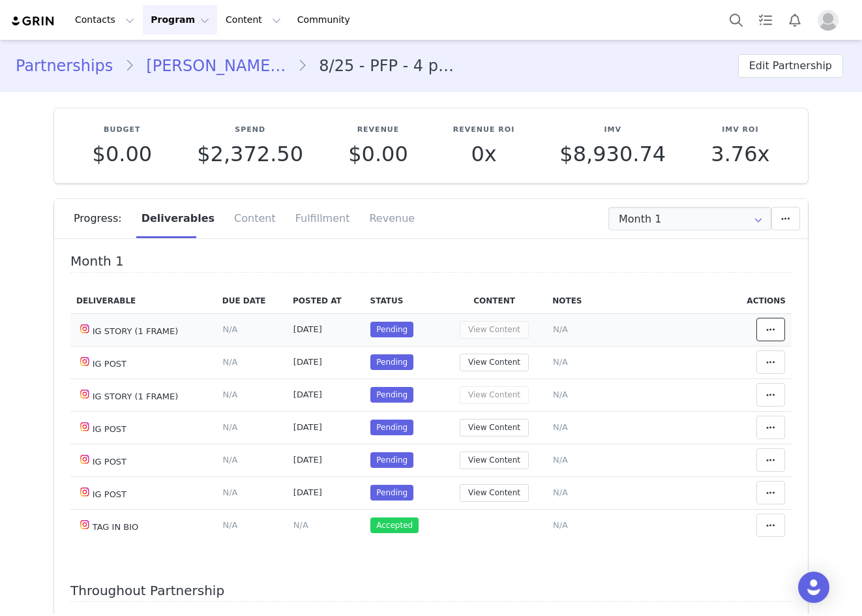
click at [767, 331] on icon at bounding box center [771, 329] width 9 height 10
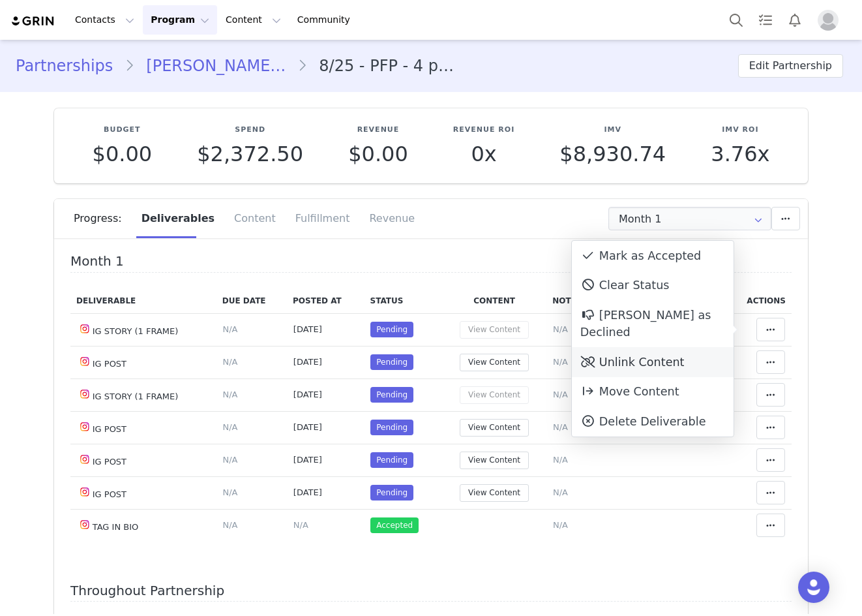
click at [673, 347] on div "Unlink Content" at bounding box center [653, 362] width 162 height 30
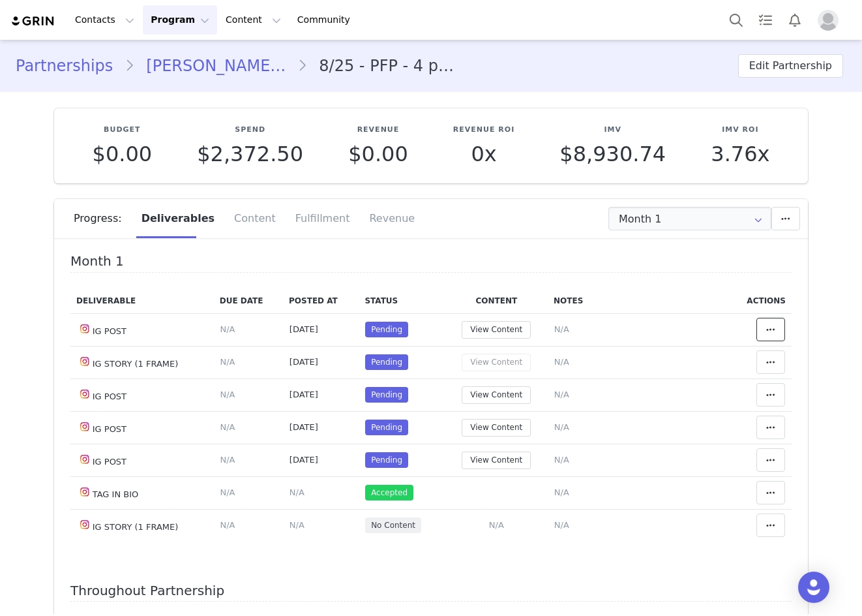
click at [767, 327] on icon at bounding box center [771, 329] width 9 height 10
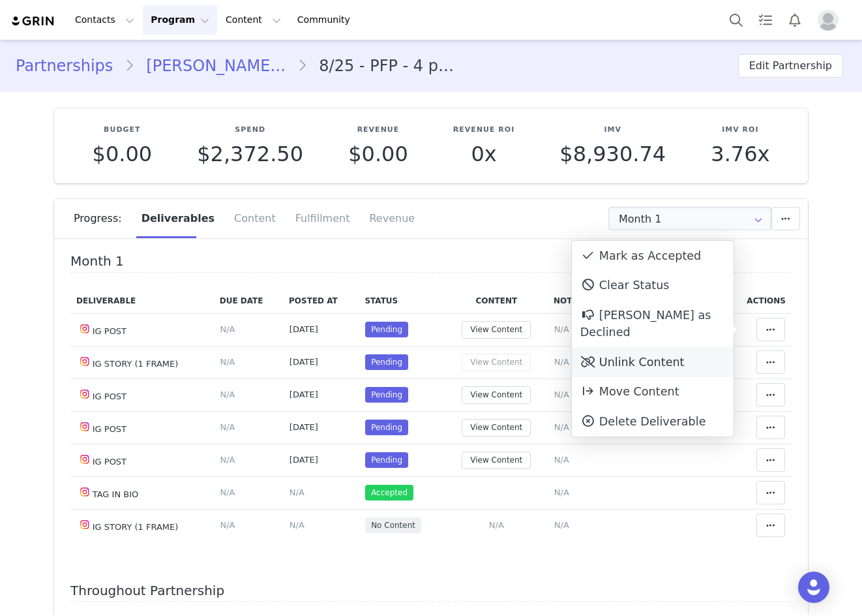
click at [686, 354] on div "Unlink Content" at bounding box center [653, 362] width 162 height 30
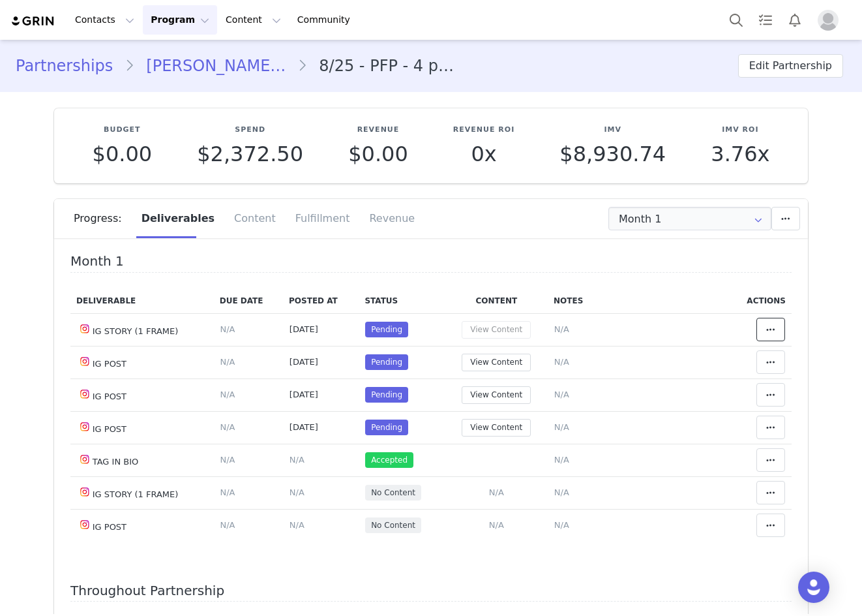
click at [767, 324] on icon at bounding box center [771, 329] width 9 height 10
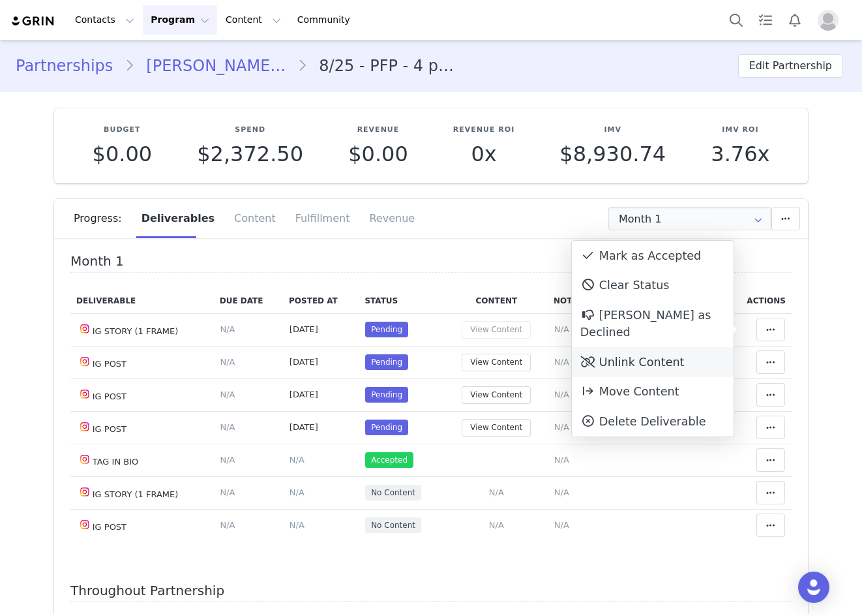
click at [693, 349] on div "Unlink Content" at bounding box center [653, 362] width 162 height 30
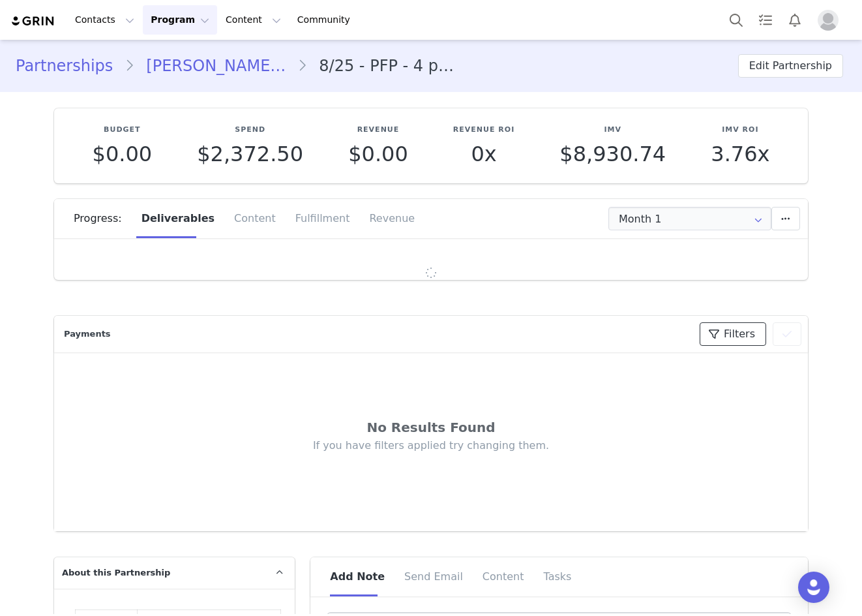
click at [761, 329] on button "Filters" at bounding box center [733, 333] width 67 height 23
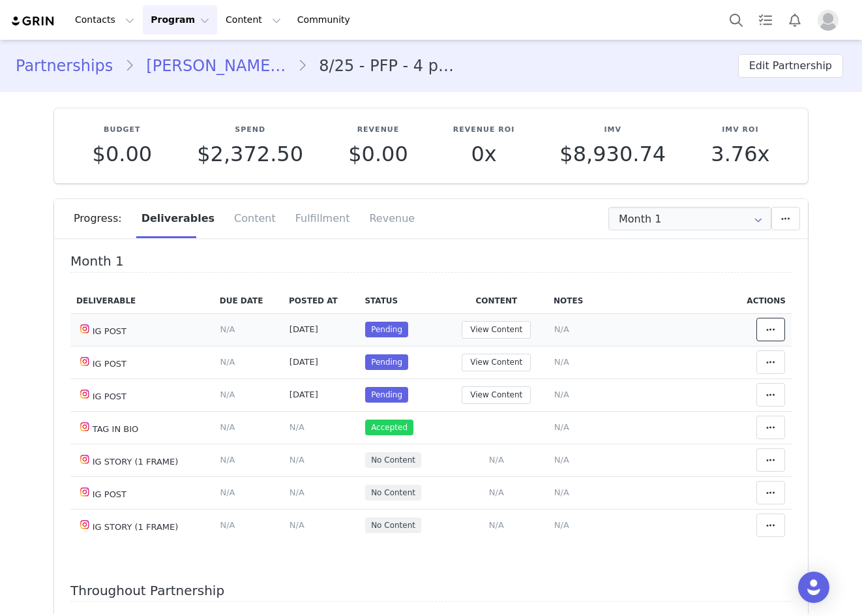
click at [769, 333] on button at bounding box center [771, 329] width 29 height 23
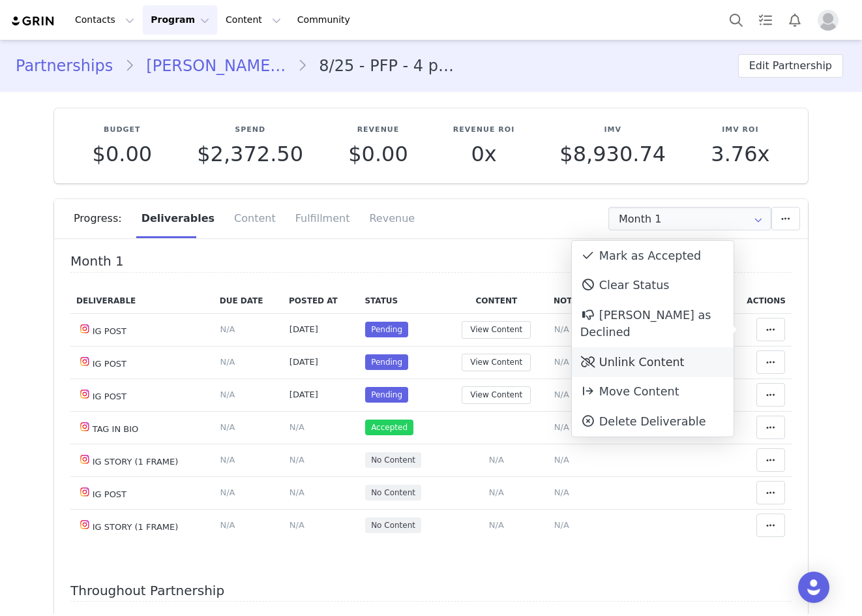
click at [706, 347] on div "Unlink Content" at bounding box center [653, 362] width 162 height 30
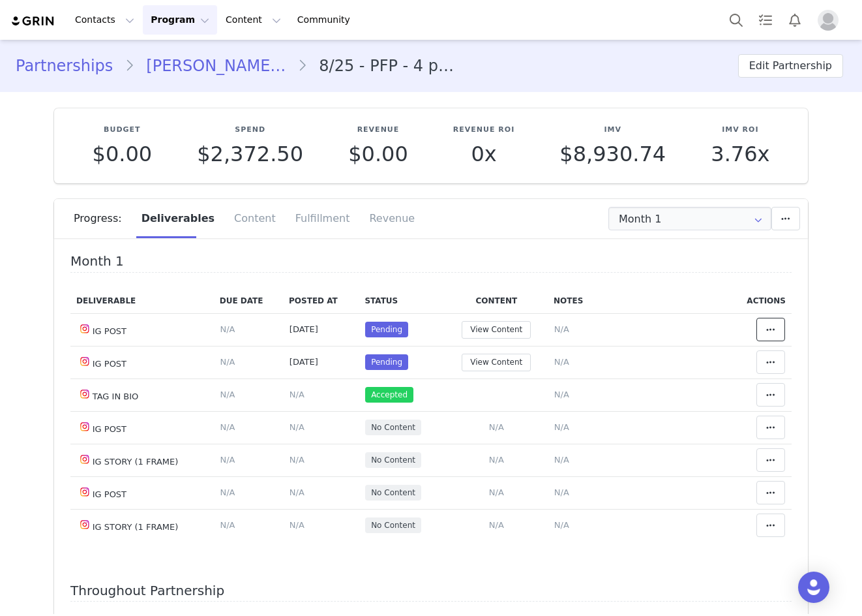
click at [763, 326] on span at bounding box center [771, 330] width 16 height 16
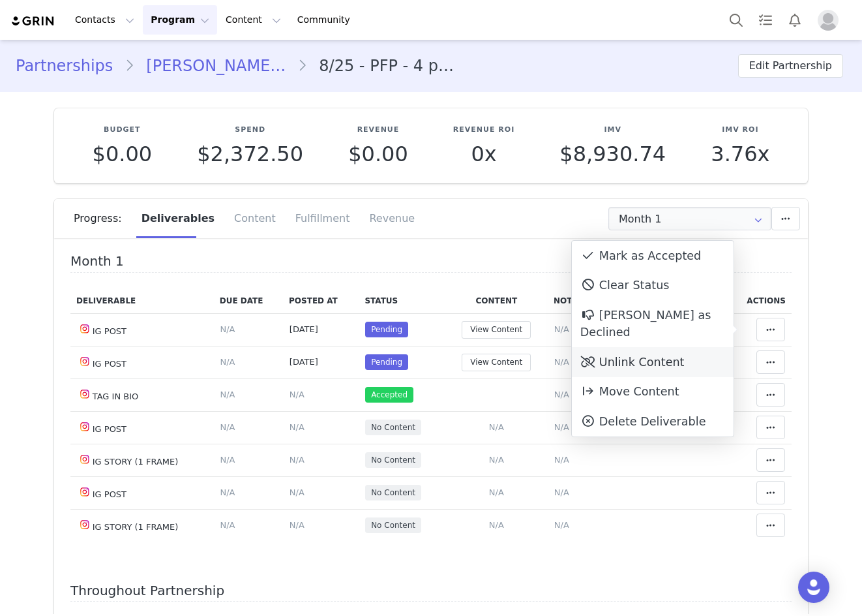
click at [686, 348] on div "Unlink Content" at bounding box center [653, 362] width 162 height 30
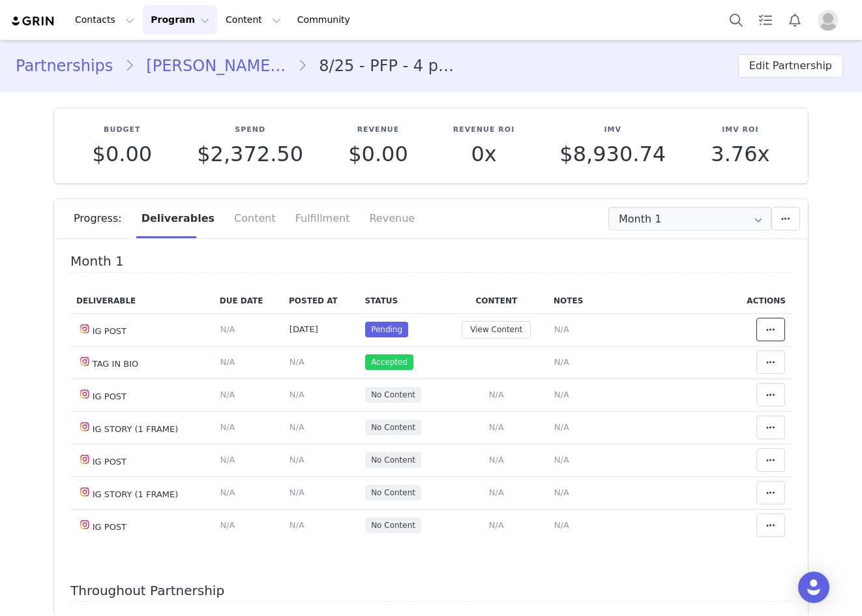
click at [763, 333] on span at bounding box center [771, 330] width 16 height 16
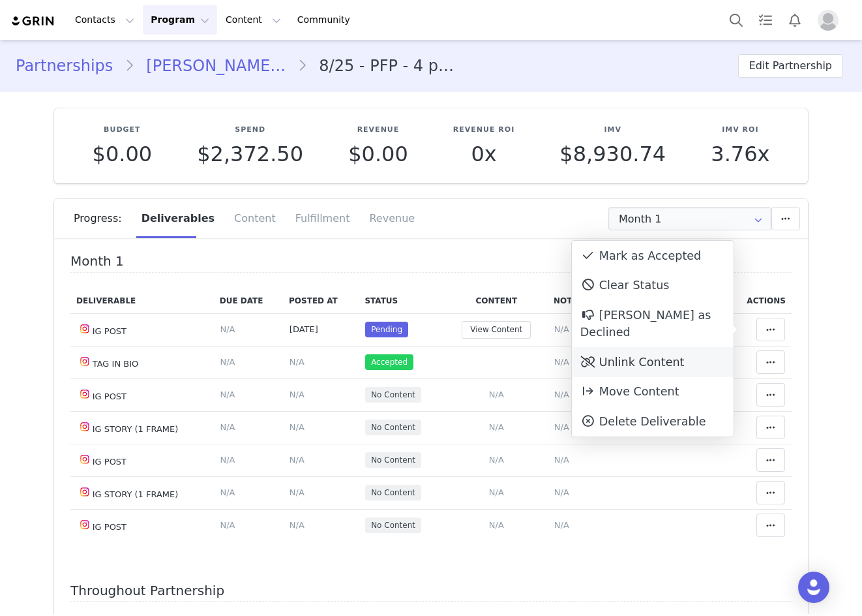
click at [699, 347] on div "Unlink Content" at bounding box center [653, 362] width 162 height 30
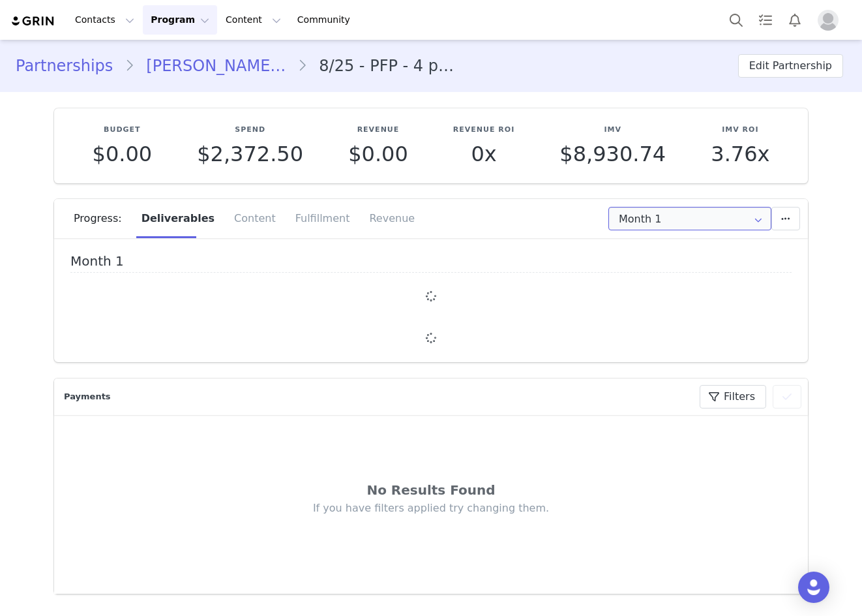
click at [706, 215] on input "Month 1" at bounding box center [690, 218] width 163 height 23
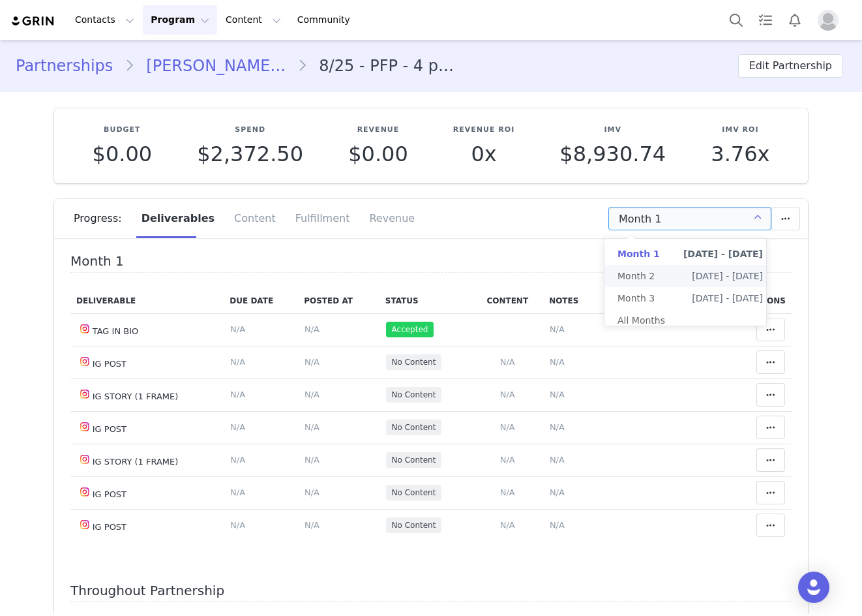
click at [692, 267] on span "Sep 20th - Oct 20th" at bounding box center [727, 276] width 71 height 22
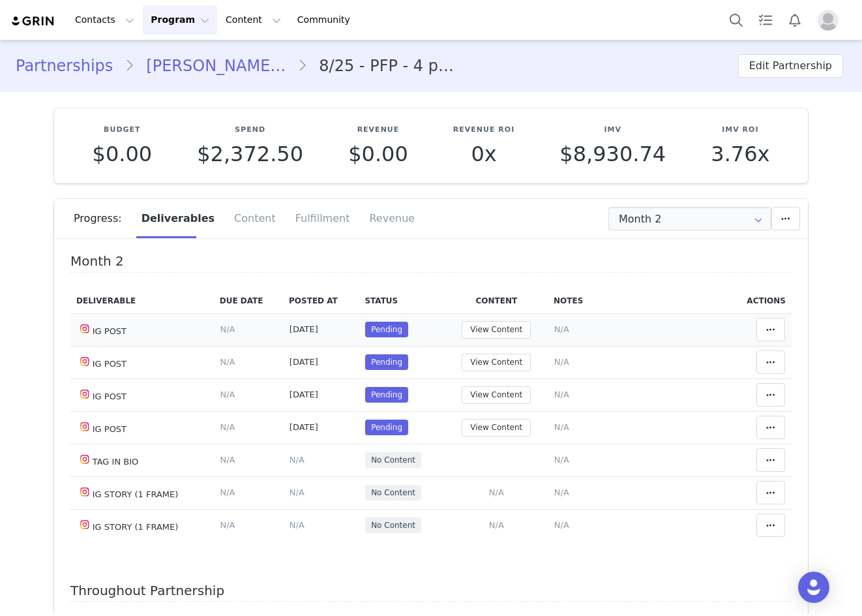
click at [744, 314] on td "Mark as Accepted Clear Status Reason for declining this deliverable Decline Mar…" at bounding box center [760, 329] width 63 height 33
click at [757, 320] on button at bounding box center [771, 329] width 29 height 23
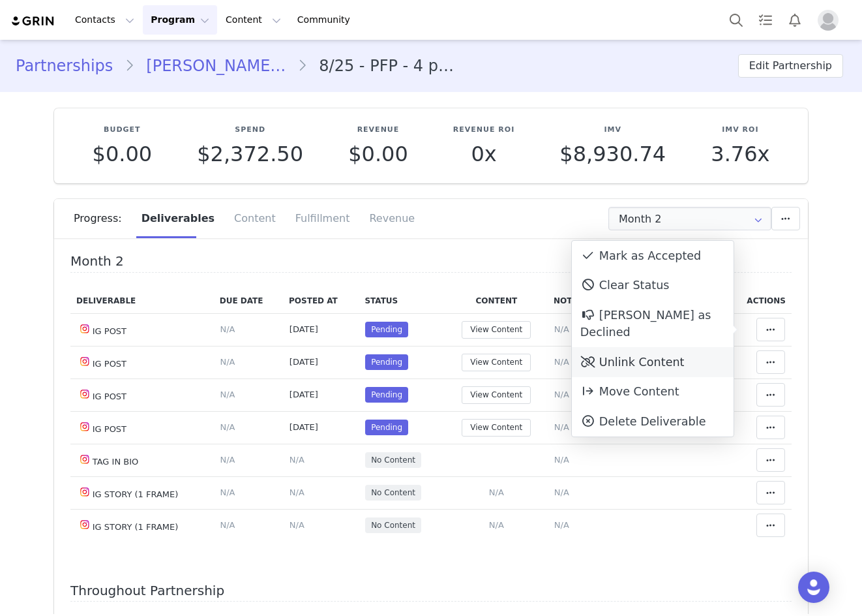
click at [640, 347] on div "Unlink Content" at bounding box center [653, 362] width 162 height 30
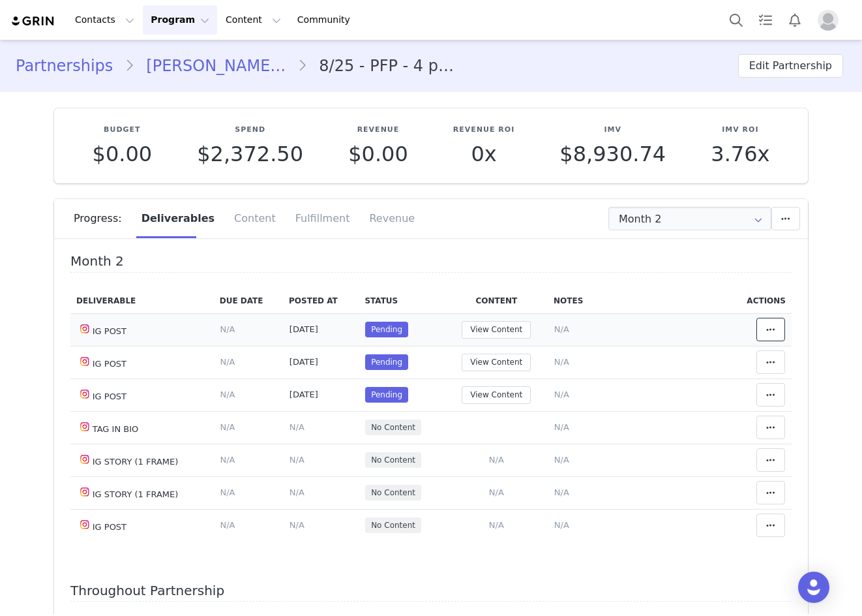
click at [763, 327] on span at bounding box center [771, 330] width 16 height 16
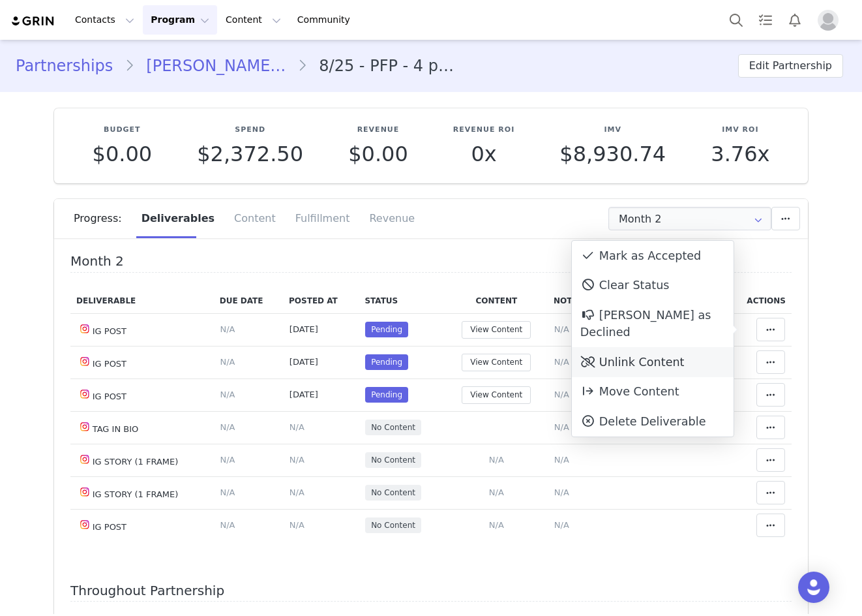
click at [689, 347] on div "Unlink Content" at bounding box center [653, 362] width 162 height 30
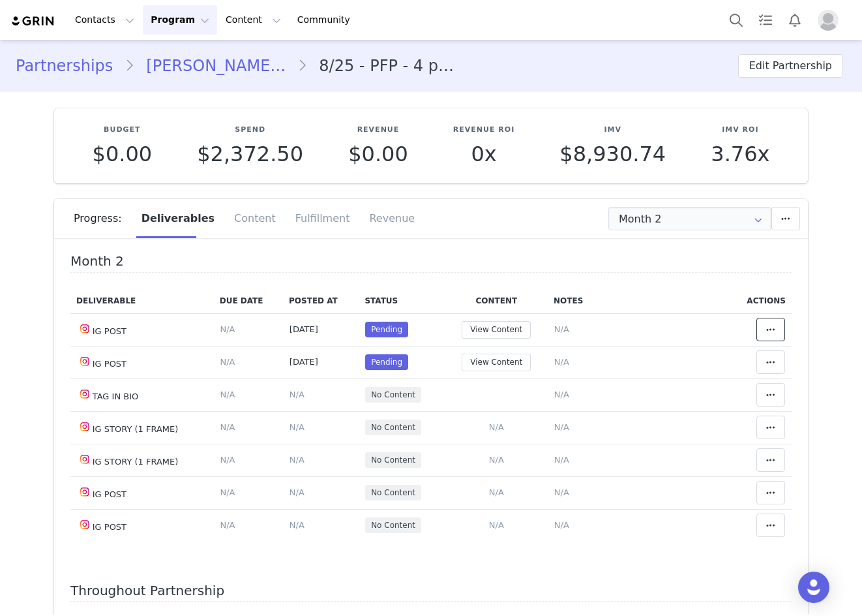
click at [757, 337] on button at bounding box center [771, 329] width 29 height 23
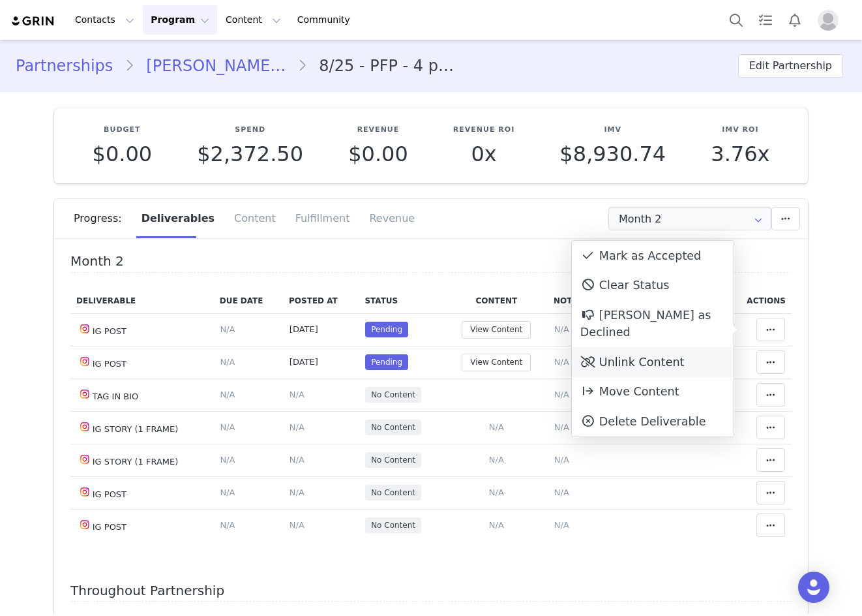
click at [705, 350] on div "Unlink Content" at bounding box center [653, 362] width 162 height 30
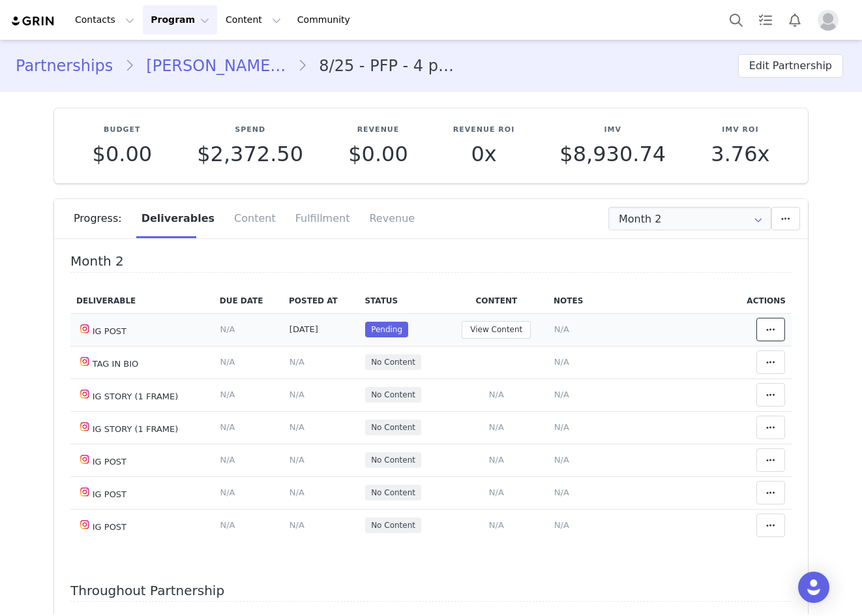
click at [767, 331] on icon at bounding box center [771, 329] width 9 height 10
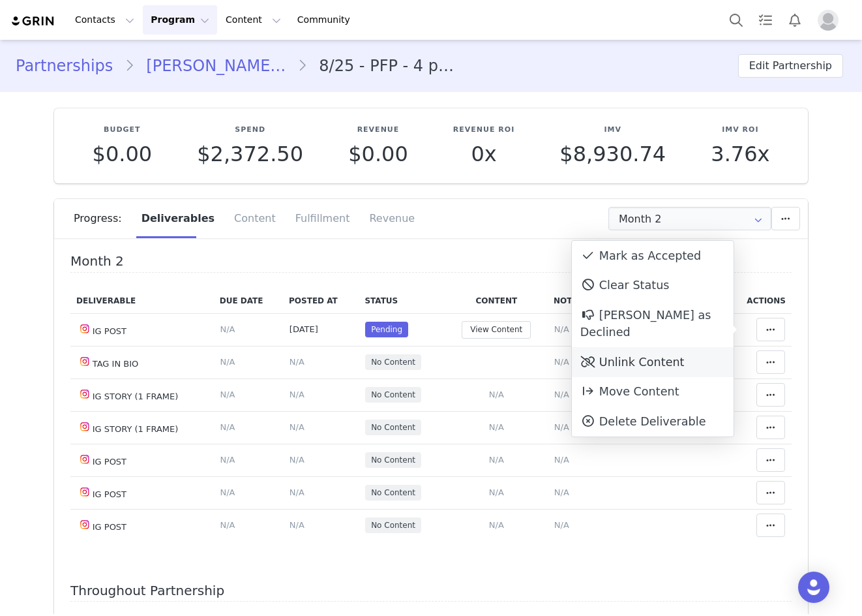
click at [714, 347] on div "Unlink Content" at bounding box center [653, 362] width 162 height 30
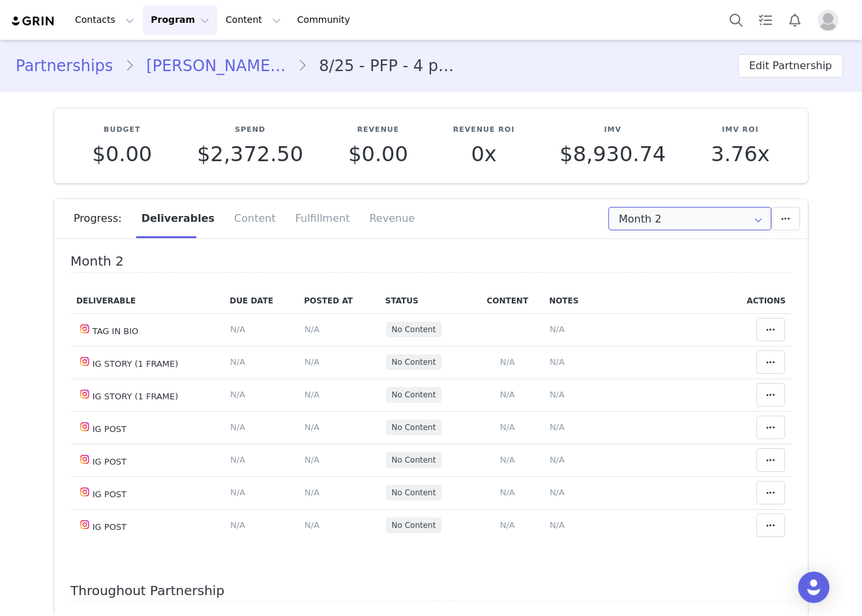
click at [689, 220] on input "Month 2" at bounding box center [690, 218] width 163 height 23
click at [669, 303] on li "Month 3 Oct 20th - Nov 21st" at bounding box center [691, 298] width 172 height 22
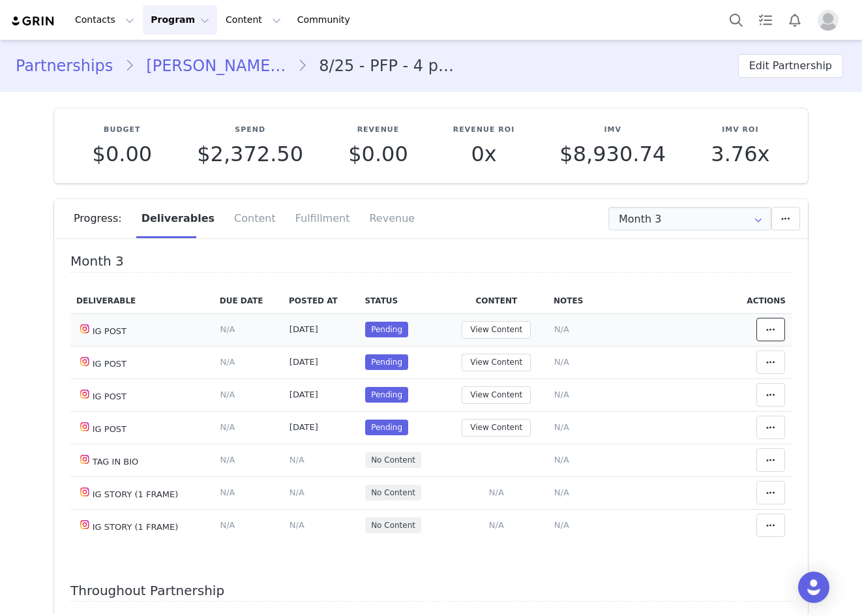
click at [763, 324] on span at bounding box center [771, 330] width 16 height 16
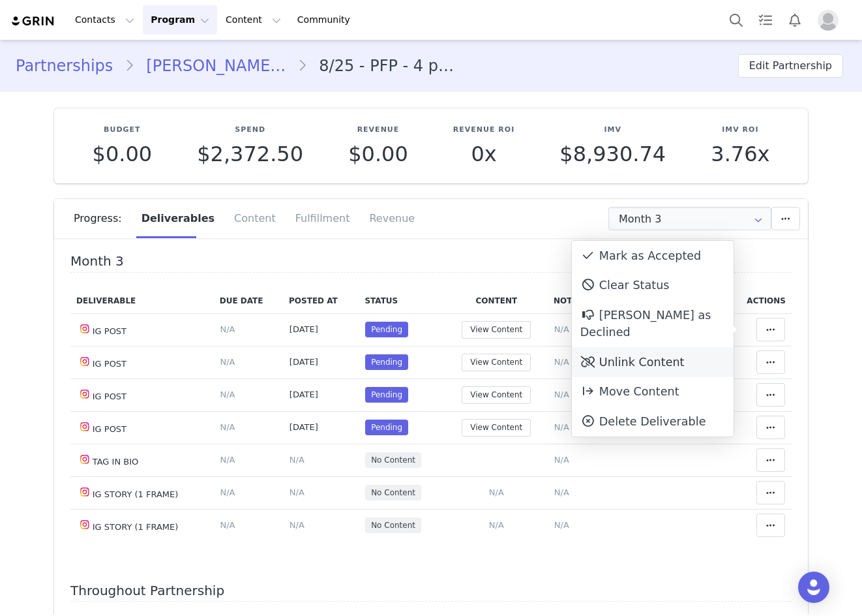
click at [693, 347] on div "Unlink Content" at bounding box center [653, 362] width 162 height 30
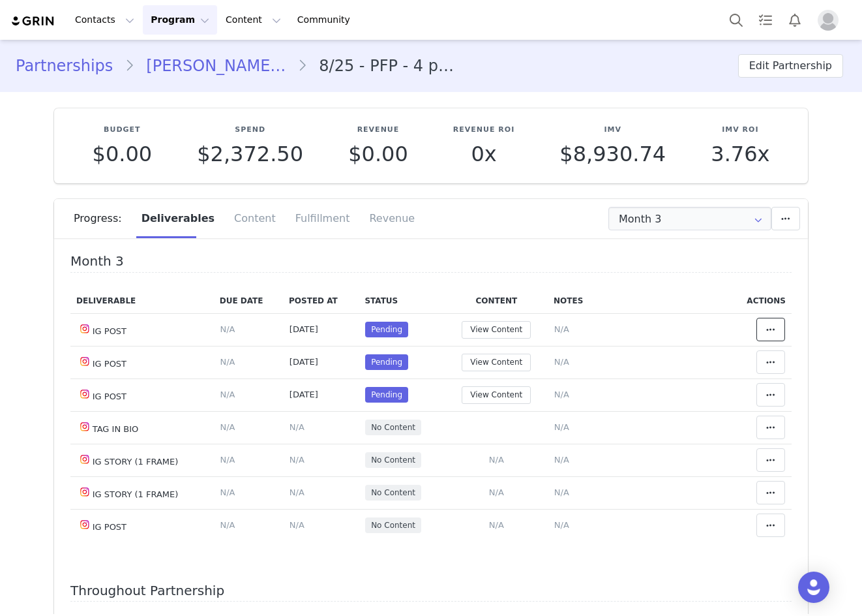
click at [767, 329] on icon at bounding box center [771, 329] width 9 height 10
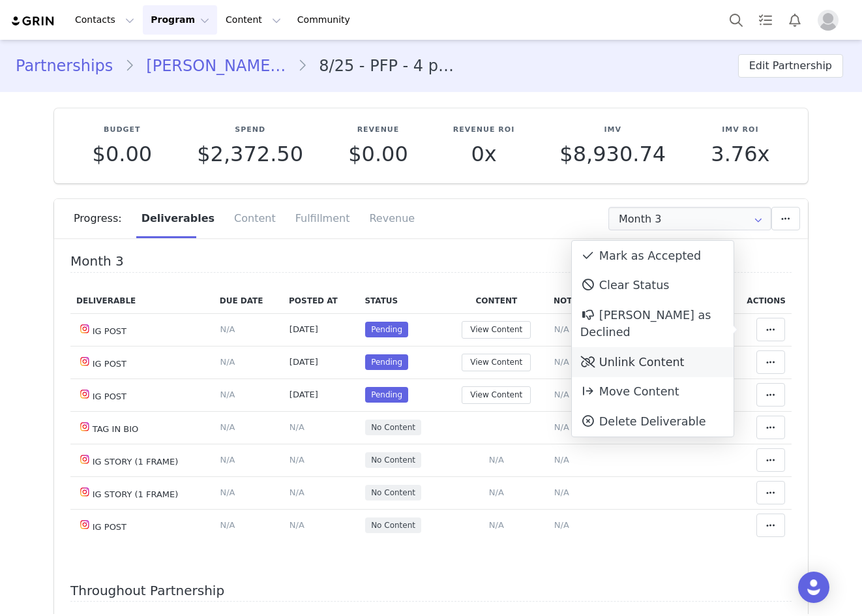
click at [693, 347] on div "Unlink Content" at bounding box center [653, 362] width 162 height 30
click at [690, 347] on div "Unlink Content" at bounding box center [653, 362] width 162 height 30
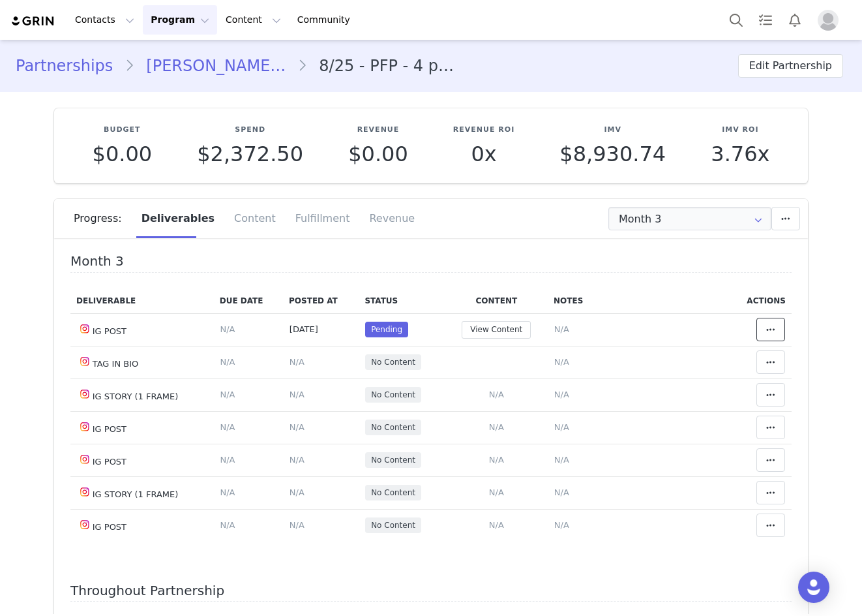
click at [763, 324] on span at bounding box center [771, 330] width 16 height 16
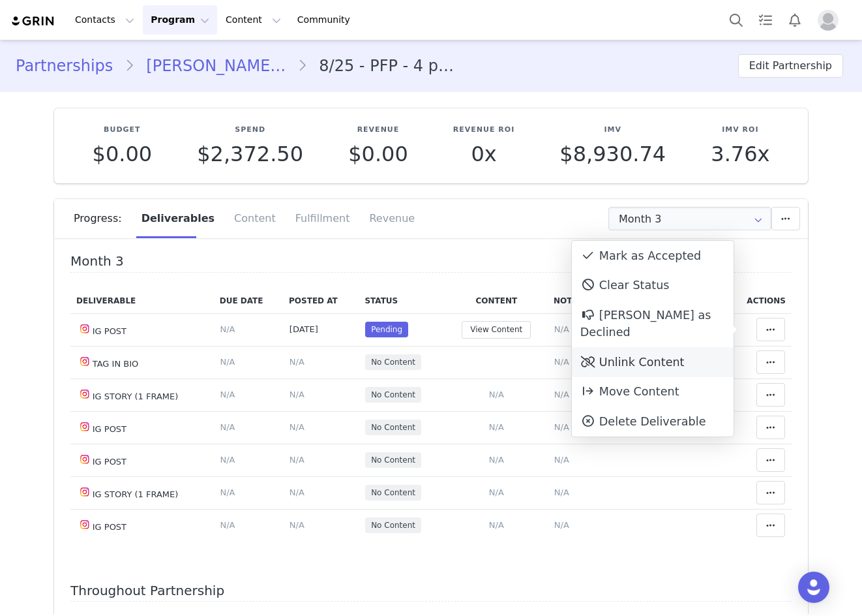
click at [676, 347] on div "Unlink Content" at bounding box center [653, 362] width 162 height 30
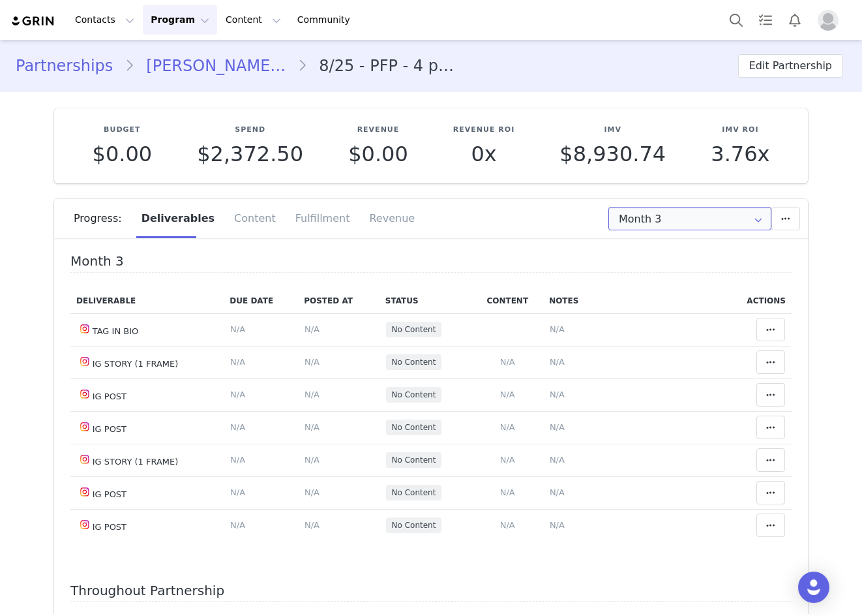
click at [682, 218] on input "Month 3" at bounding box center [690, 218] width 163 height 23
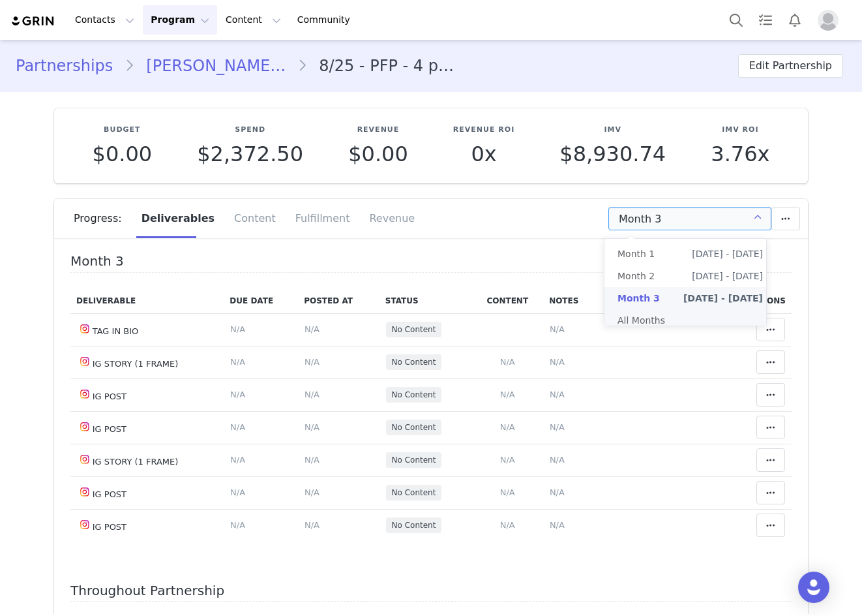
click at [660, 320] on li "All Months" at bounding box center [691, 320] width 172 height 22
type input "All"
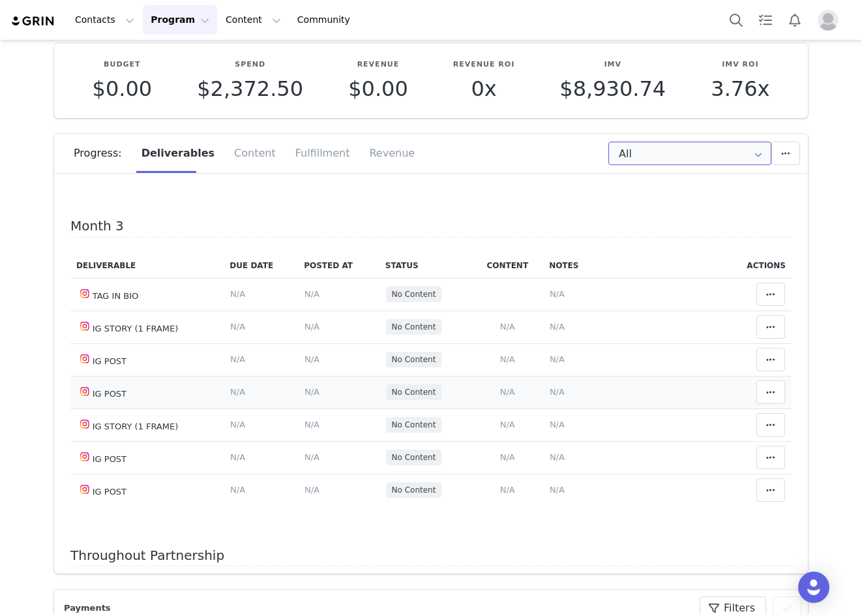
scroll to position [759, 0]
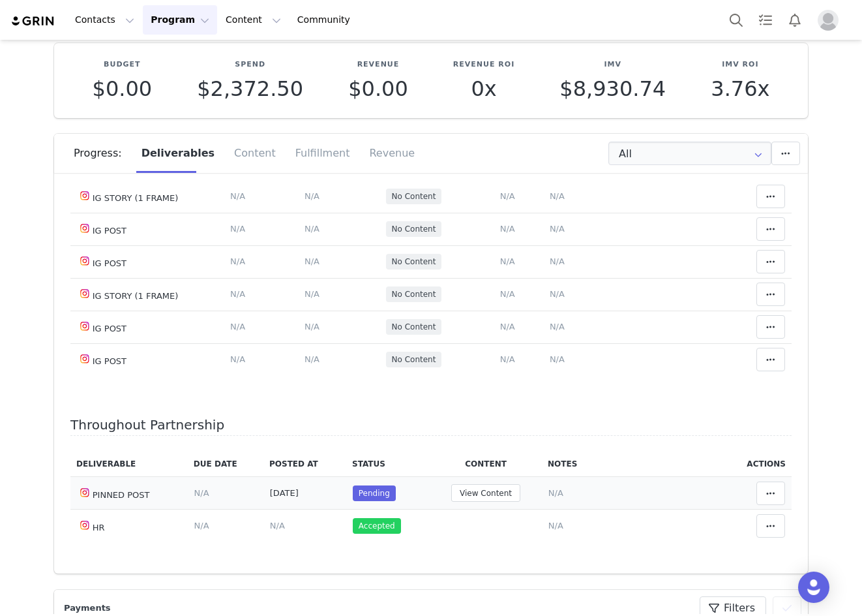
click at [755, 478] on td "Mark as Accepted Clear Status Reason for declining this deliverable Decline Mar…" at bounding box center [757, 493] width 69 height 33
click at [763, 489] on span at bounding box center [771, 493] width 16 height 16
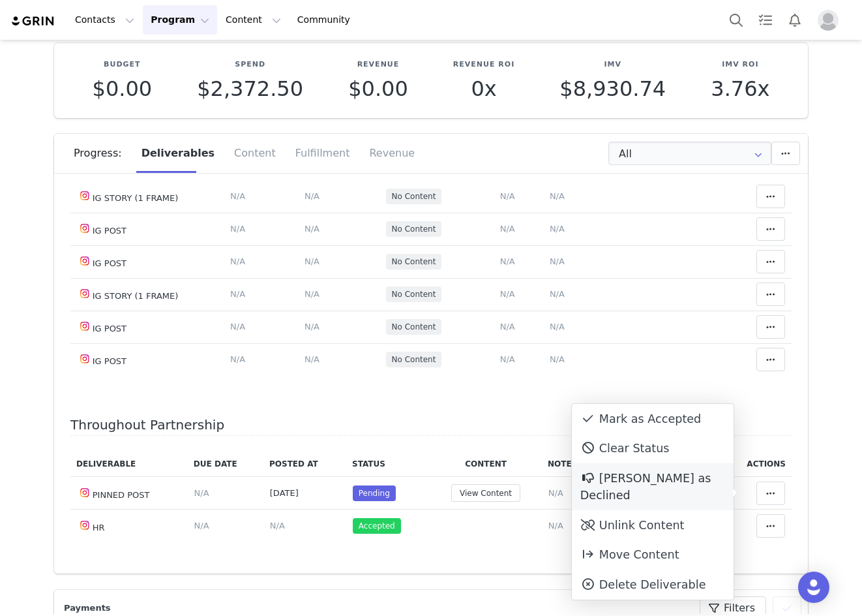
click at [686, 489] on div "[PERSON_NAME] as Declined" at bounding box center [653, 486] width 162 height 47
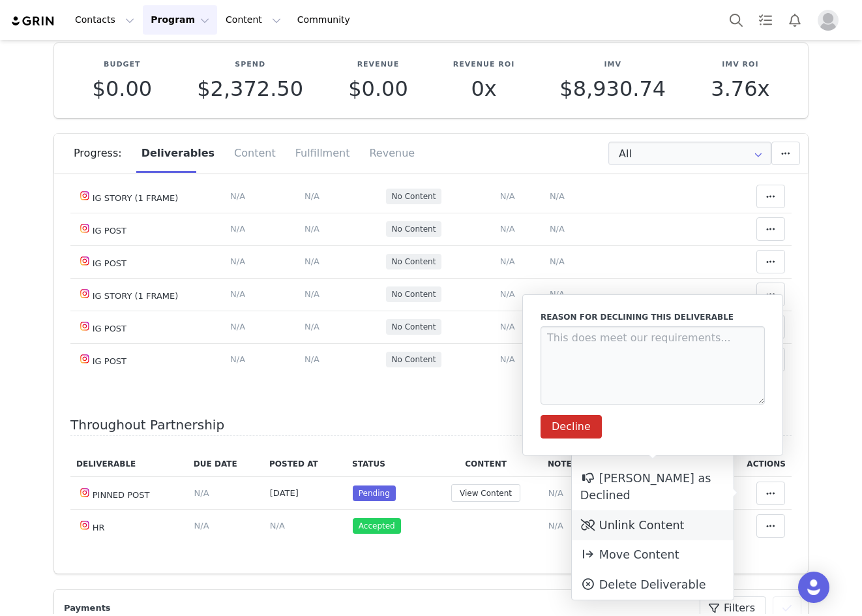
click at [679, 510] on div "Unlink Content" at bounding box center [653, 525] width 162 height 30
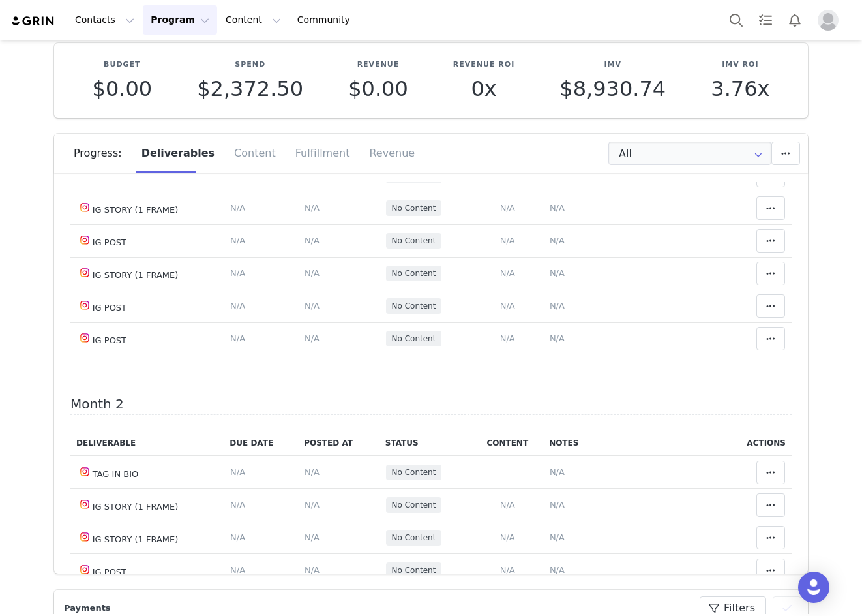
scroll to position [0, 0]
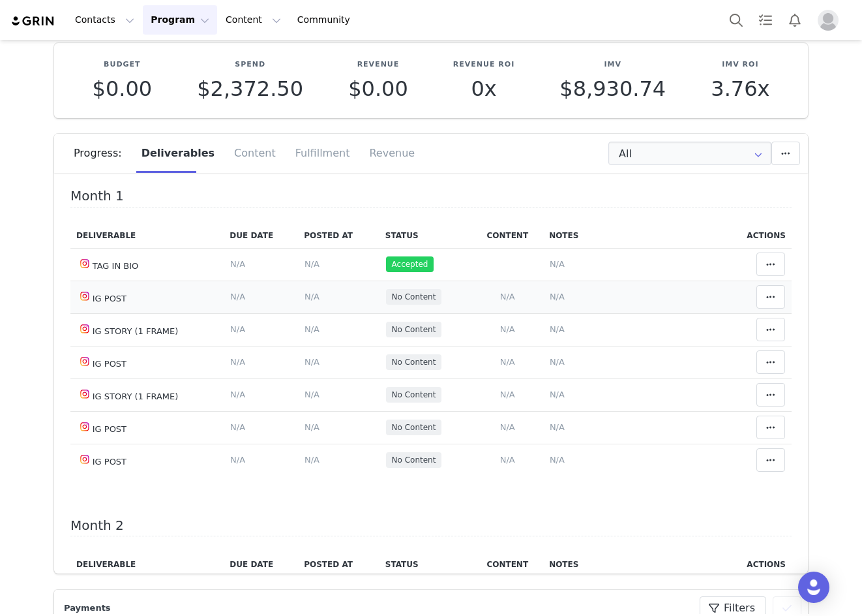
click at [310, 299] on span "N/A" at bounding box center [312, 297] width 15 height 10
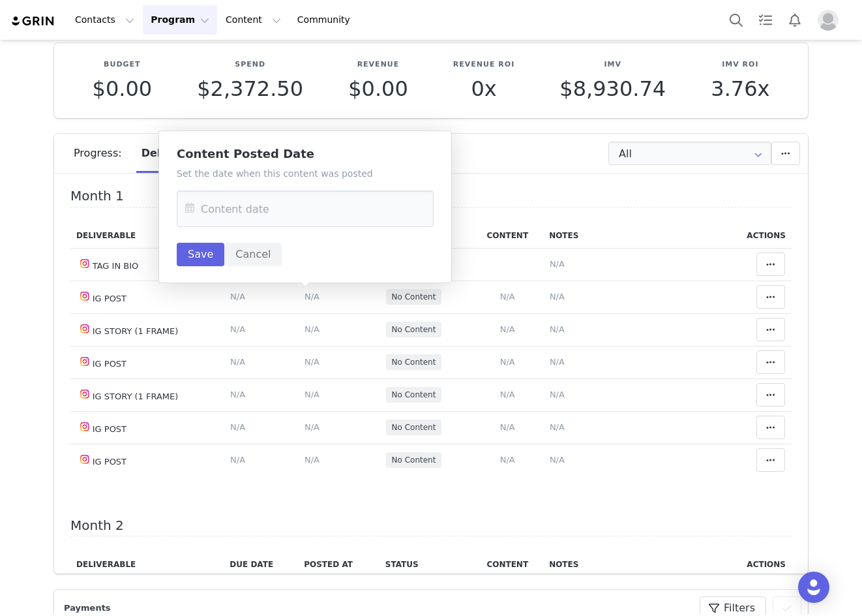
click at [193, 202] on icon at bounding box center [189, 208] width 23 height 37
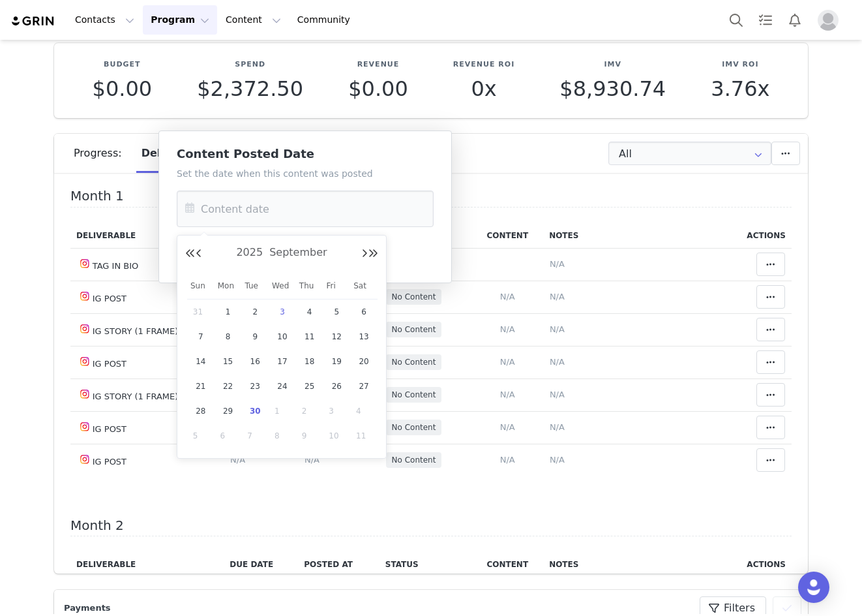
click at [275, 311] on div "3" at bounding box center [282, 312] width 27 height 20
type input "Sep 03 2025"
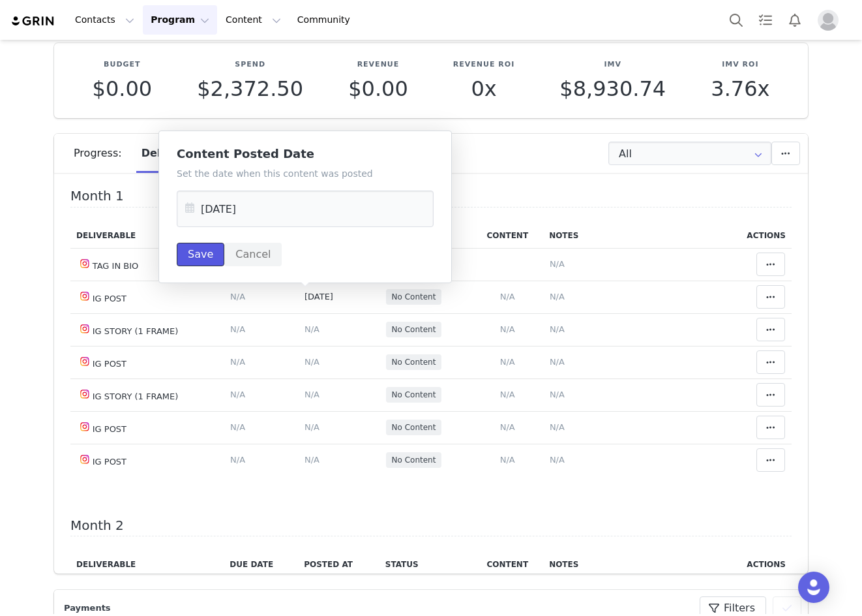
click at [210, 259] on button "Save" at bounding box center [201, 254] width 48 height 23
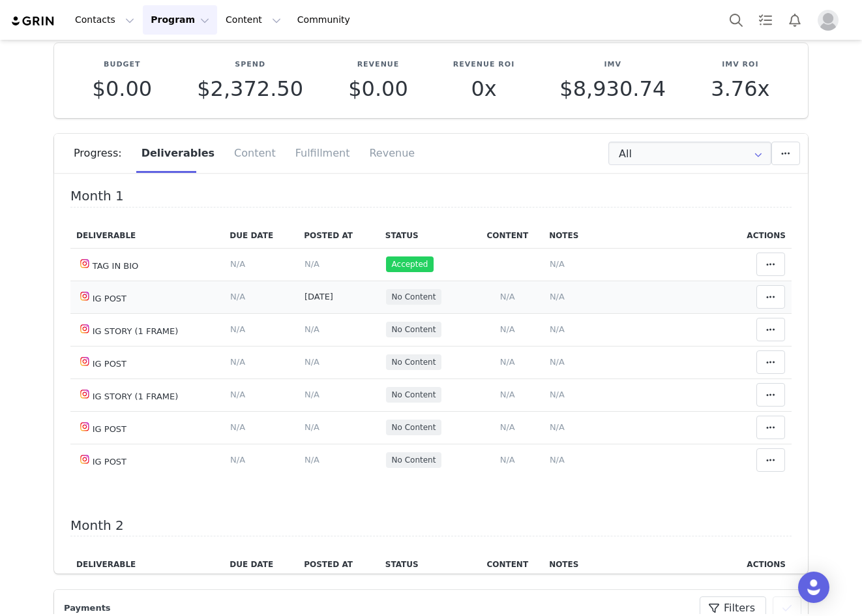
click at [550, 299] on span "N/A" at bounding box center [557, 297] width 15 height 10
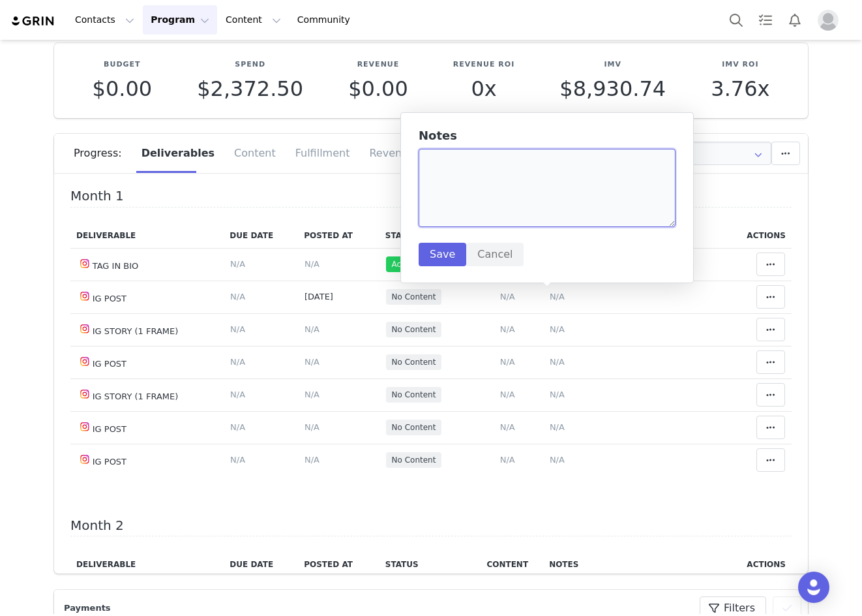
click at [459, 181] on textarea at bounding box center [547, 188] width 257 height 78
paste textarea "https://www.instagram.com/p/DOKy_96jorK/"
type textarea "https://www.instagram.com/p/DOKy_96jorK/"
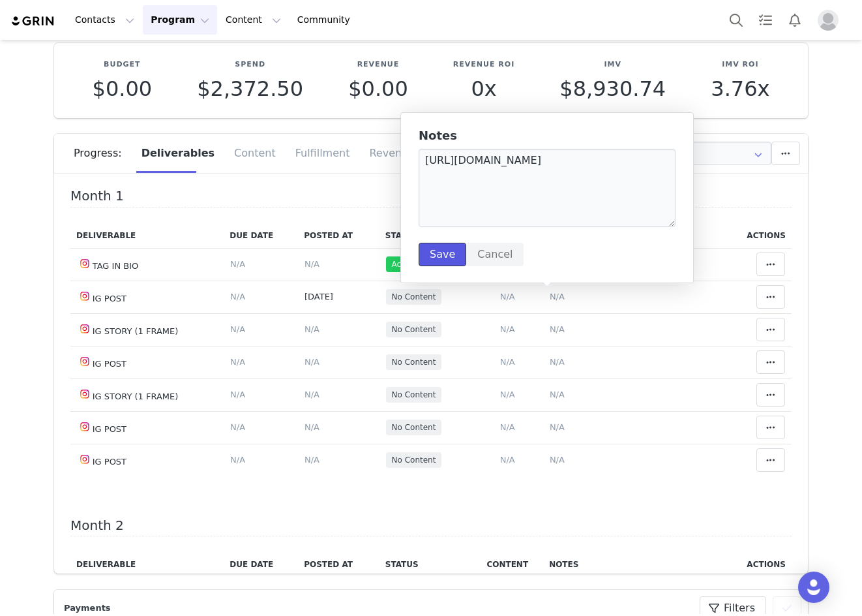
click at [446, 251] on button "Save" at bounding box center [443, 254] width 48 height 23
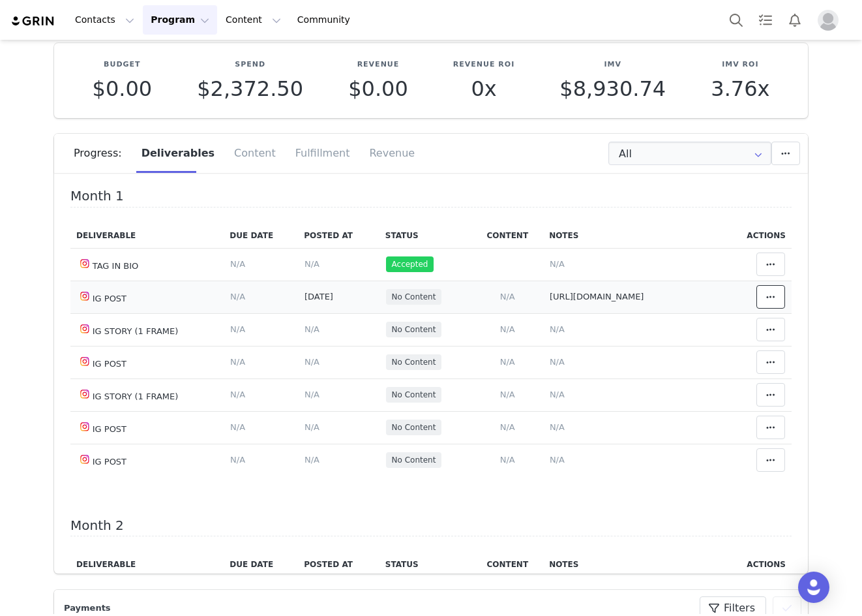
click at [767, 293] on icon at bounding box center [771, 297] width 9 height 10
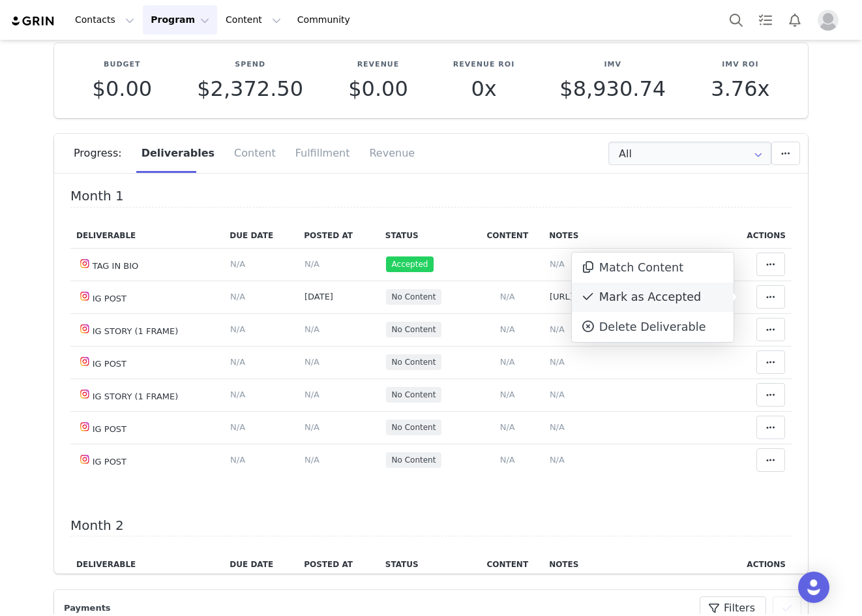
click at [666, 299] on div "Mark as Accepted" at bounding box center [653, 297] width 162 height 30
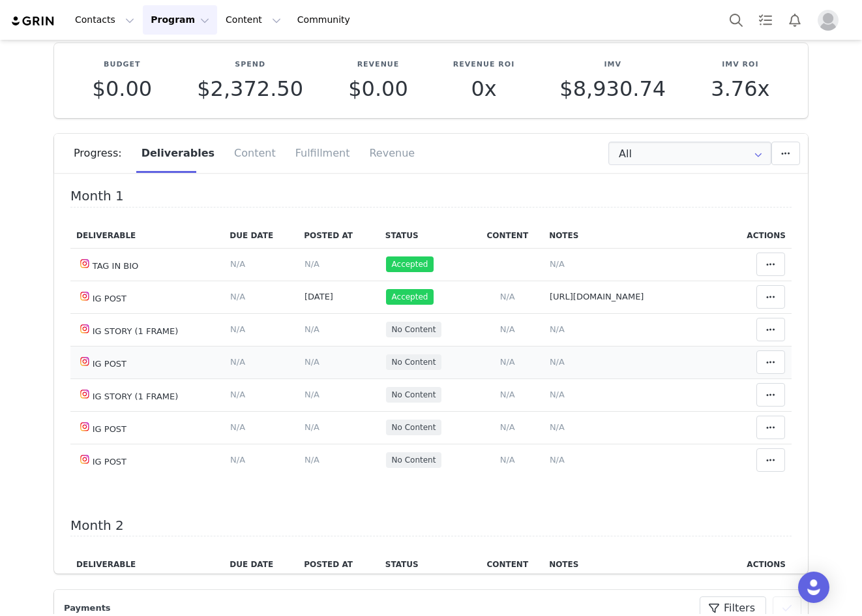
click at [309, 366] on span "N/A" at bounding box center [312, 362] width 15 height 10
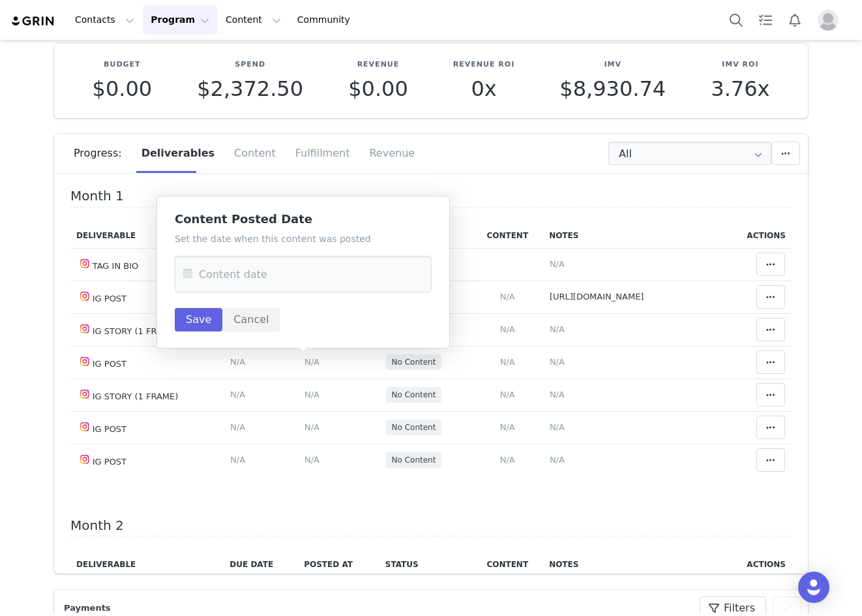
click at [181, 274] on icon at bounding box center [187, 274] width 23 height 37
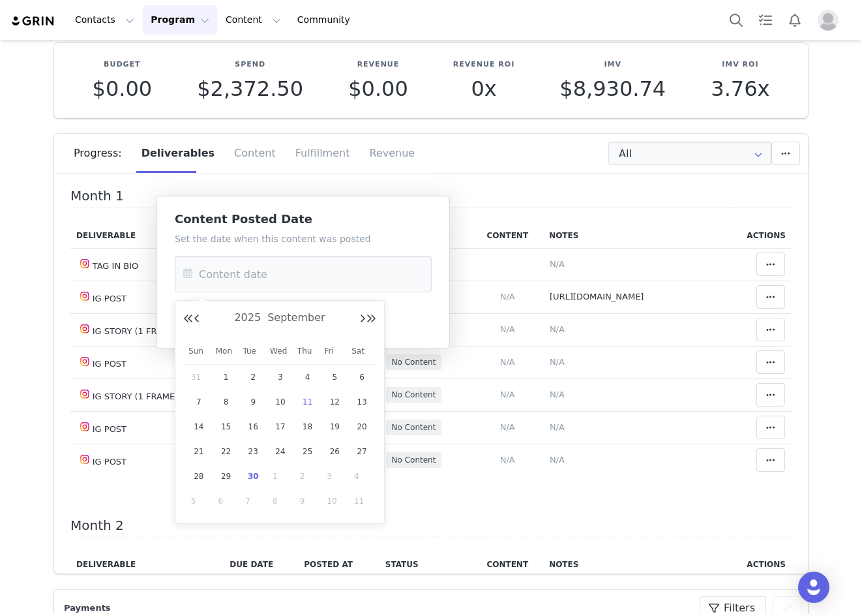
click at [309, 403] on span "11" at bounding box center [308, 402] width 16 height 16
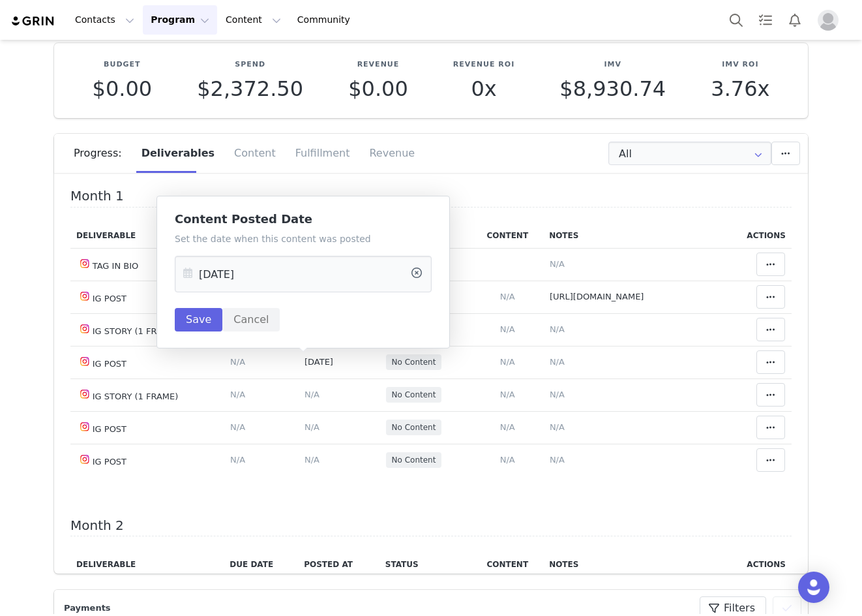
click at [181, 269] on icon at bounding box center [187, 274] width 23 height 37
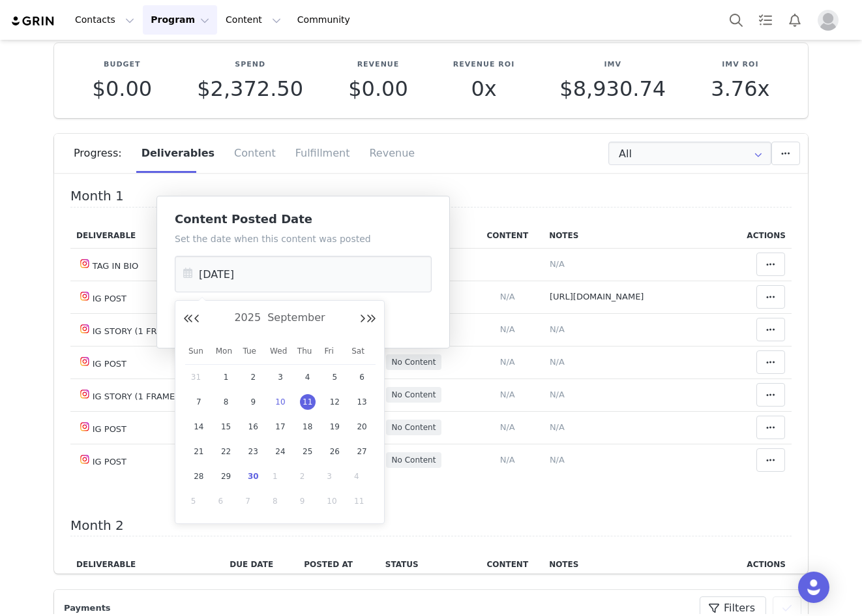
click at [283, 408] on span "10" at bounding box center [281, 402] width 16 height 16
type input "Sep 10 2025"
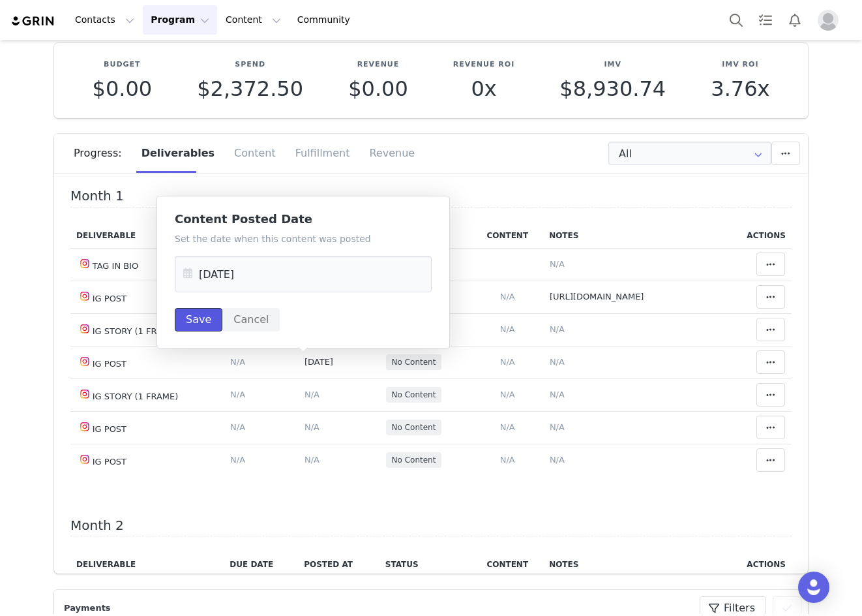
click at [191, 318] on button "Save" at bounding box center [199, 319] width 48 height 23
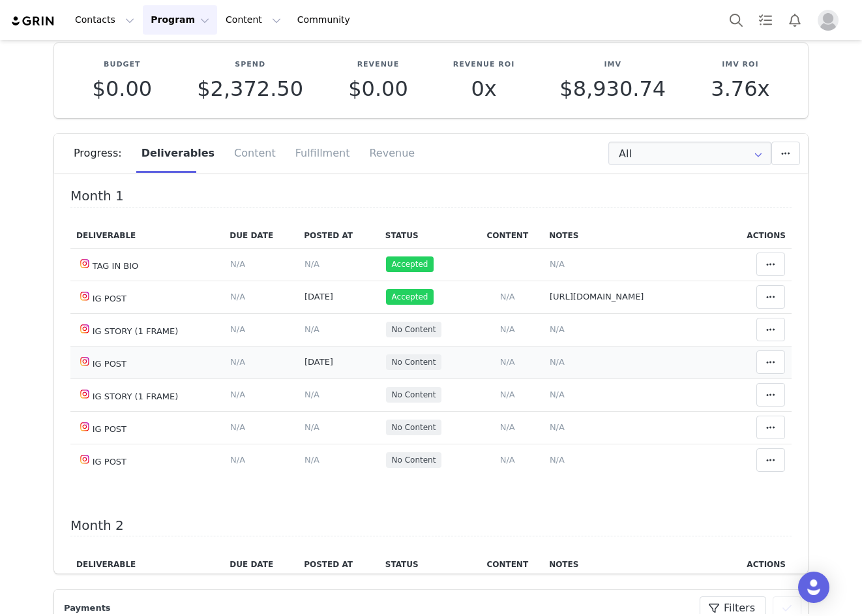
click at [543, 363] on td "Notes Save Cancel N/A" at bounding box center [633, 362] width 181 height 33
click at [555, 363] on td "Notes Save Cancel N/A" at bounding box center [633, 362] width 181 height 33
click at [543, 369] on td "Notes Save Cancel N/A" at bounding box center [633, 362] width 181 height 33
click at [550, 365] on span "N/A" at bounding box center [557, 362] width 15 height 10
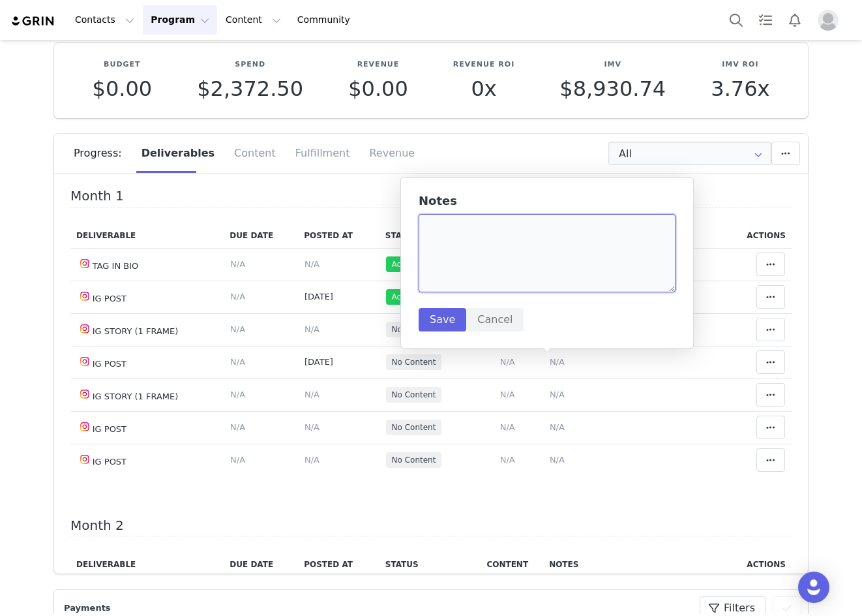
click at [508, 253] on textarea at bounding box center [547, 253] width 257 height 78
paste textarea "https://www.instagram.com/p/DOcRZ79gdWO/"
type textarea "https://www.instagram.com/p/DOcRZ79gdWO/"
click at [444, 314] on button "Save" at bounding box center [443, 319] width 48 height 23
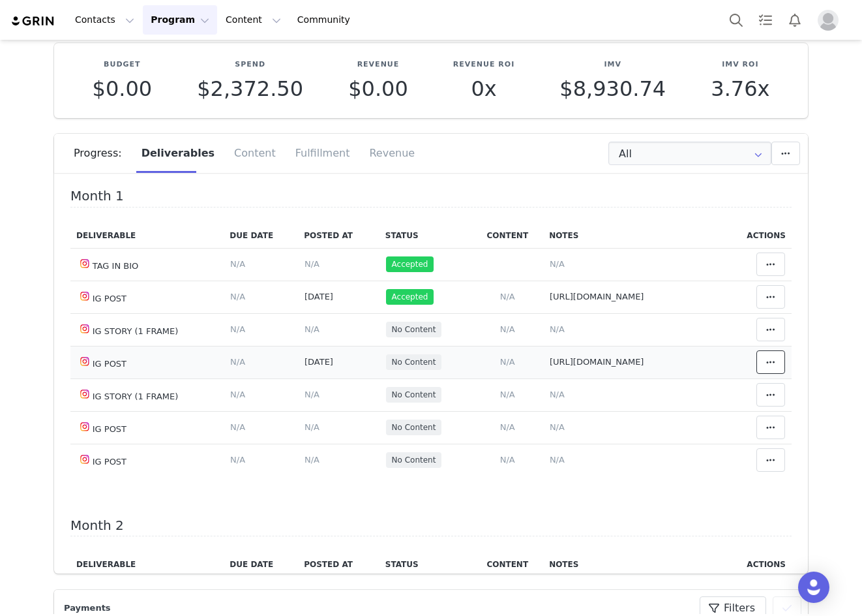
click at [767, 359] on icon at bounding box center [771, 362] width 9 height 10
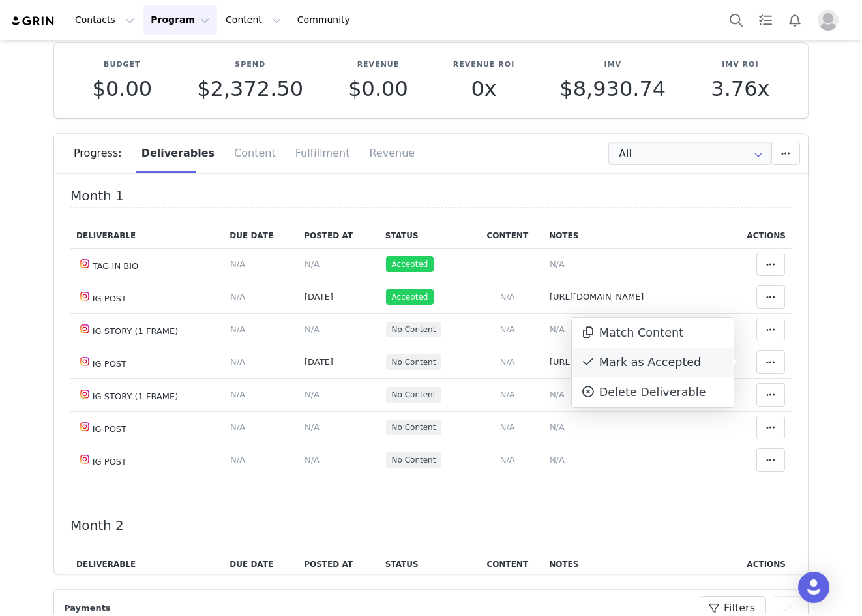
click at [691, 365] on div "Mark as Accepted" at bounding box center [653, 363] width 162 height 30
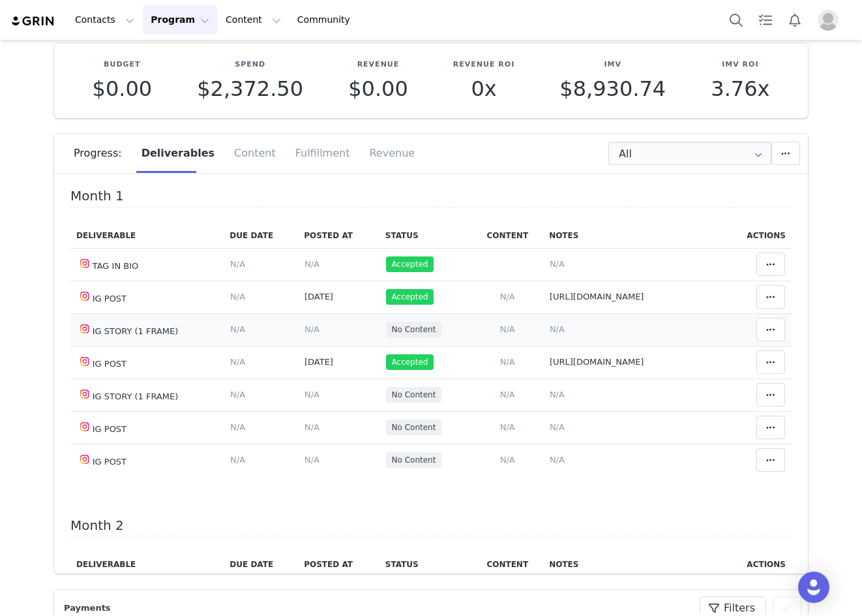
click at [305, 334] on span "N/A" at bounding box center [312, 329] width 15 height 10
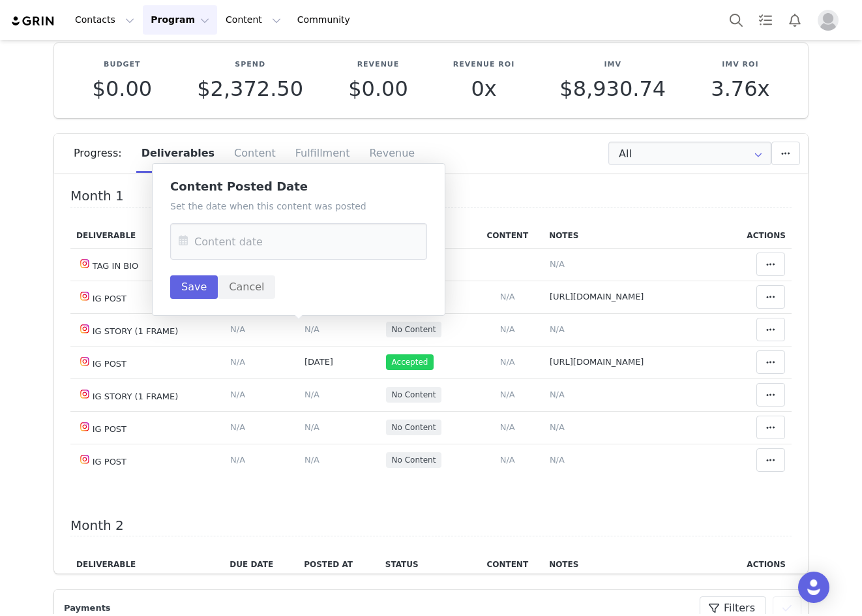
click at [182, 239] on icon at bounding box center [183, 241] width 23 height 37
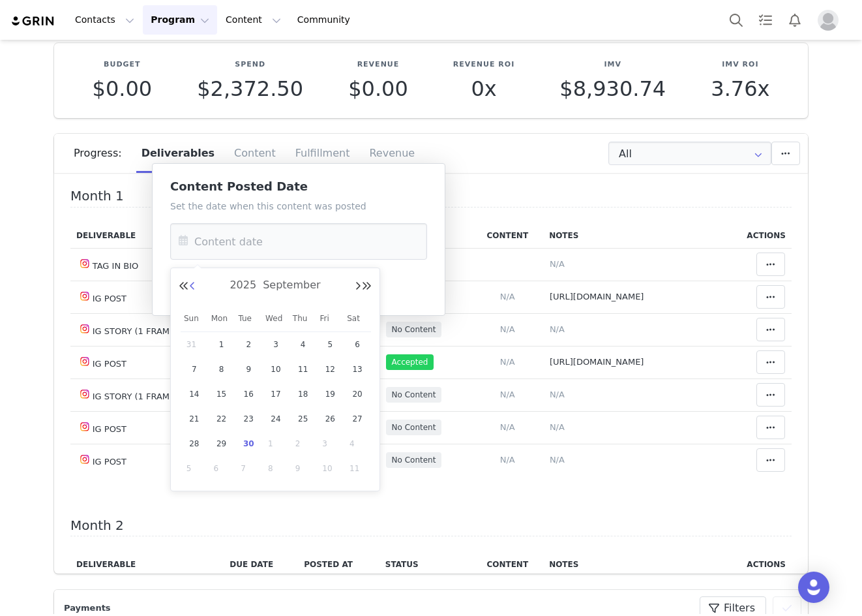
click at [192, 287] on button "Previous Month" at bounding box center [192, 286] width 7 height 10
click at [359, 442] on span "30" at bounding box center [358, 444] width 16 height 16
type input "Aug 30 2025"
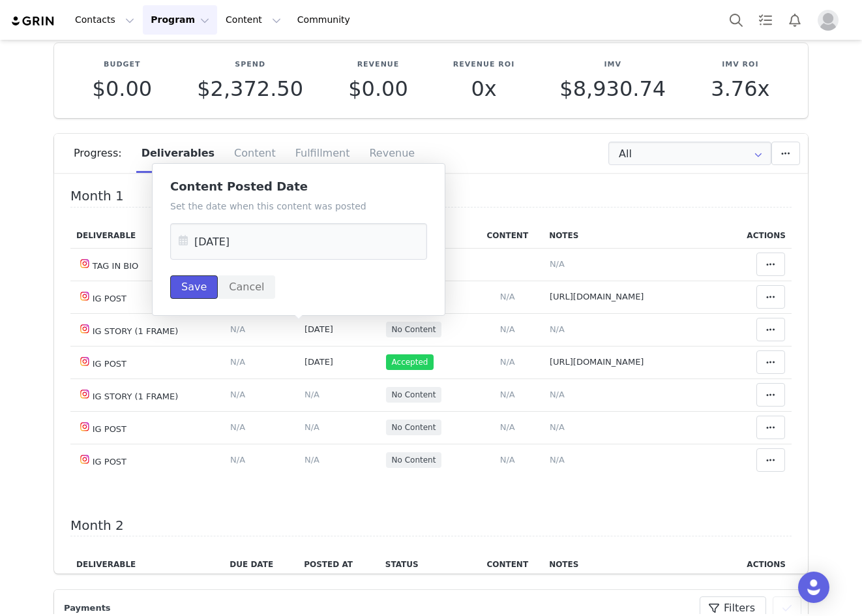
click at [191, 288] on button "Save" at bounding box center [194, 286] width 48 height 23
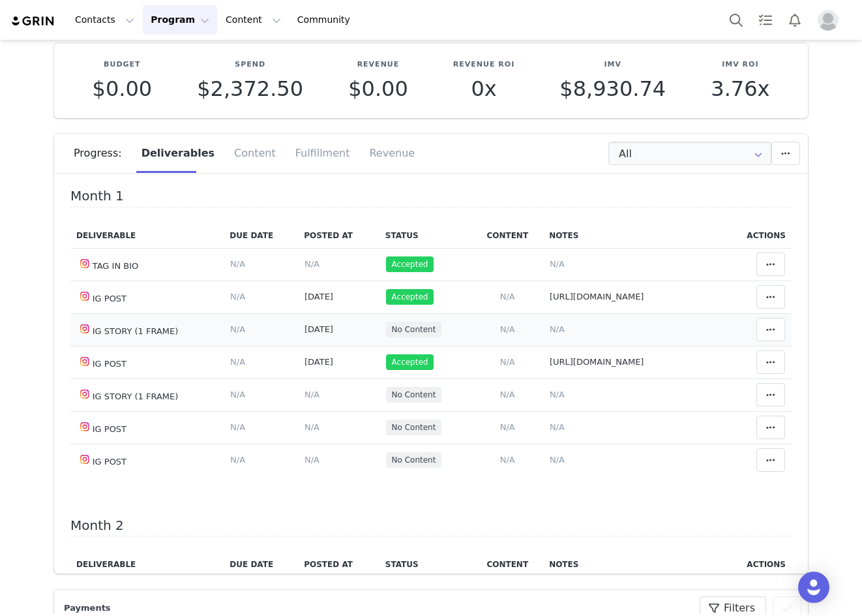
click at [550, 326] on span "N/A" at bounding box center [557, 329] width 15 height 10
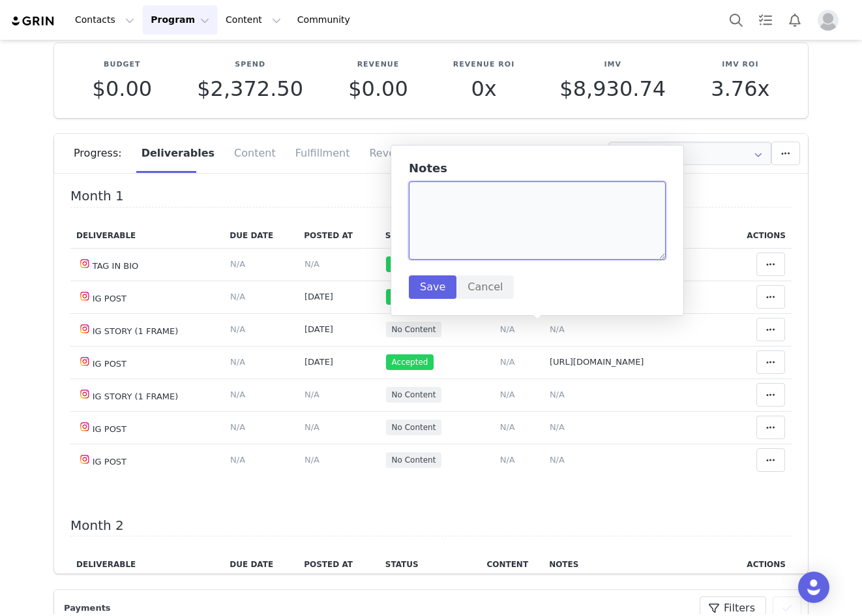
click at [478, 211] on textarea at bounding box center [537, 220] width 257 height 78
paste textarea "https://static-resources.creatoriq.com/instagram-stories/videos/371027650466555…"
type textarea "https://static-resources.creatoriq.com/instagram-stories/videos/371027650466555…"
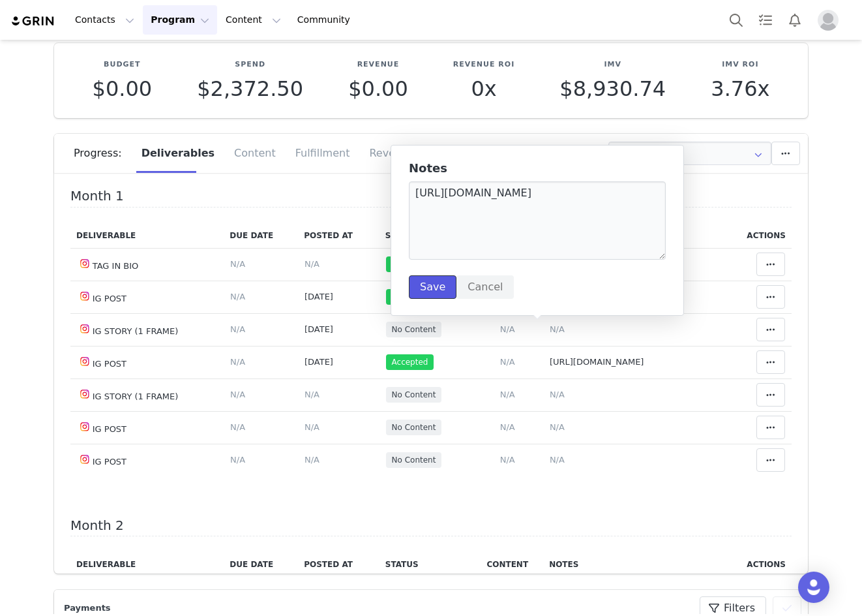
click at [444, 292] on button "Save" at bounding box center [433, 286] width 48 height 23
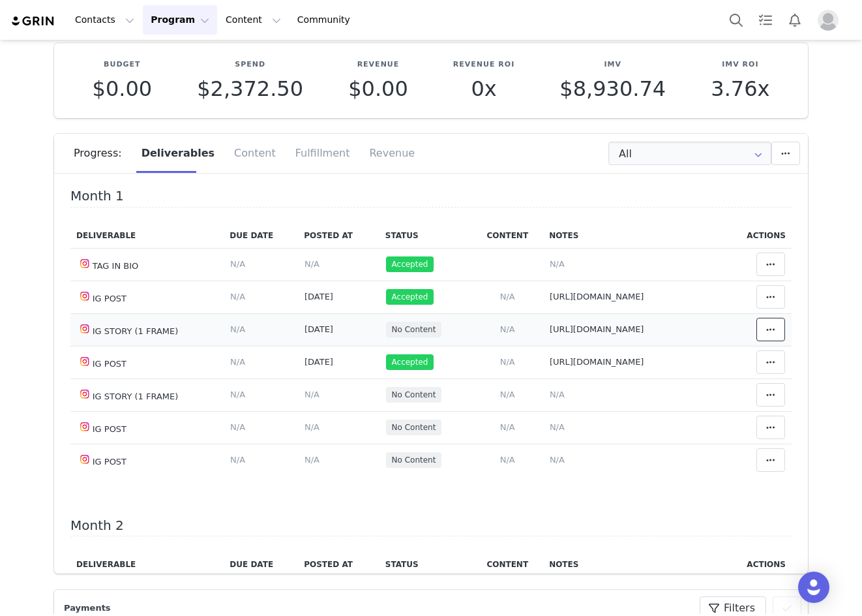
click at [757, 331] on button at bounding box center [771, 329] width 29 height 23
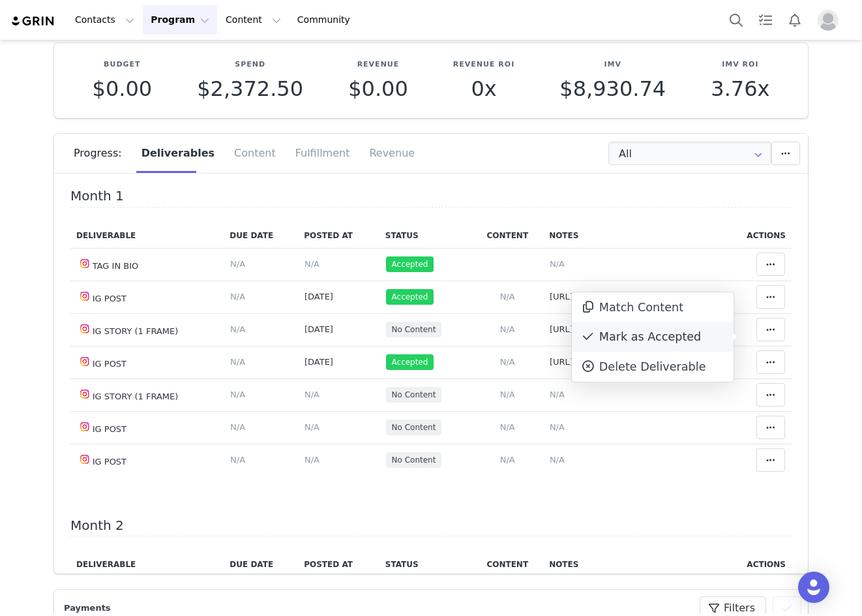
click at [682, 338] on div "Mark as Accepted" at bounding box center [653, 337] width 162 height 30
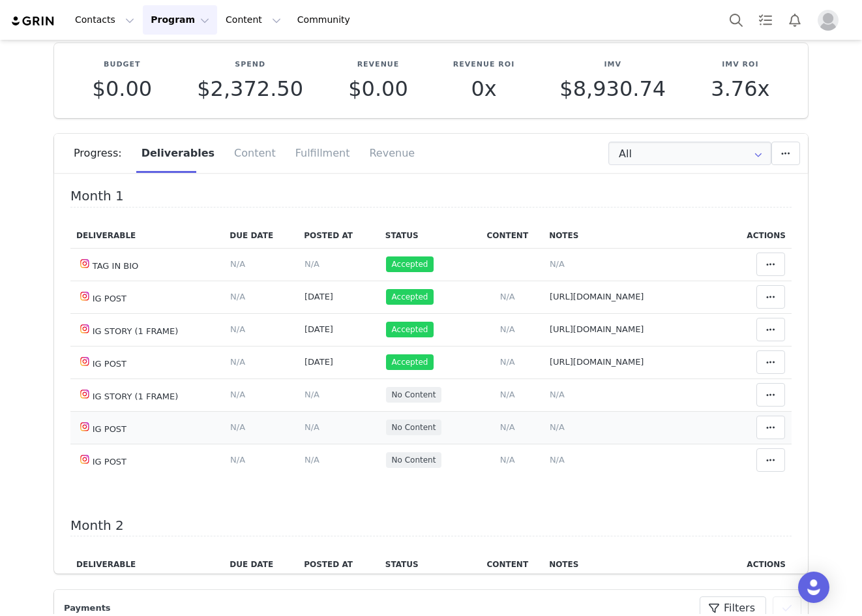
click at [305, 432] on span "N/A" at bounding box center [312, 427] width 15 height 10
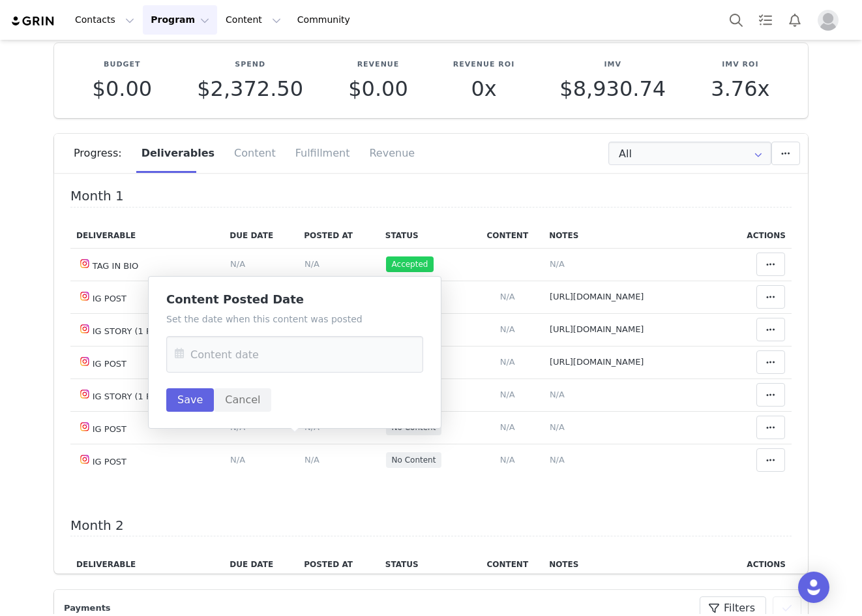
click at [180, 356] on icon at bounding box center [179, 354] width 23 height 37
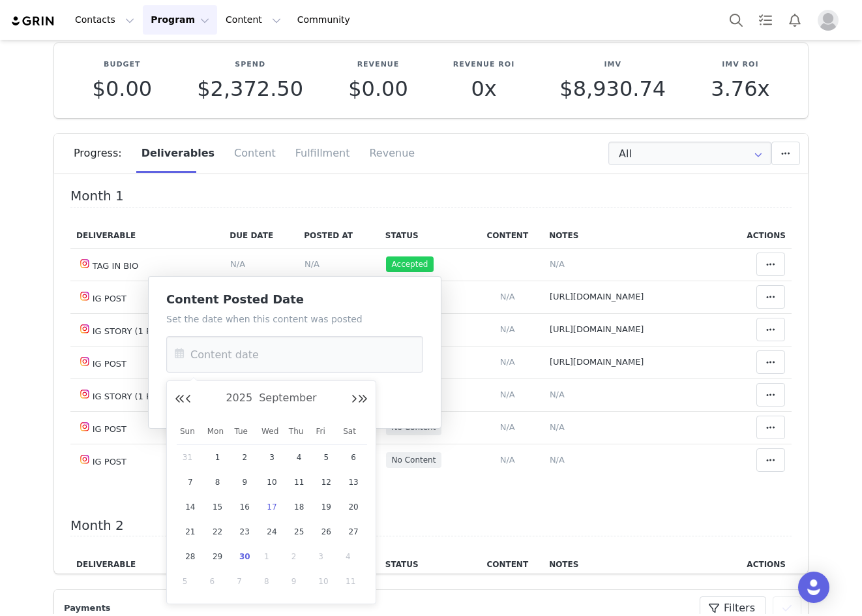
click at [272, 504] on span "17" at bounding box center [272, 507] width 16 height 16
type input "Sep 17 2025"
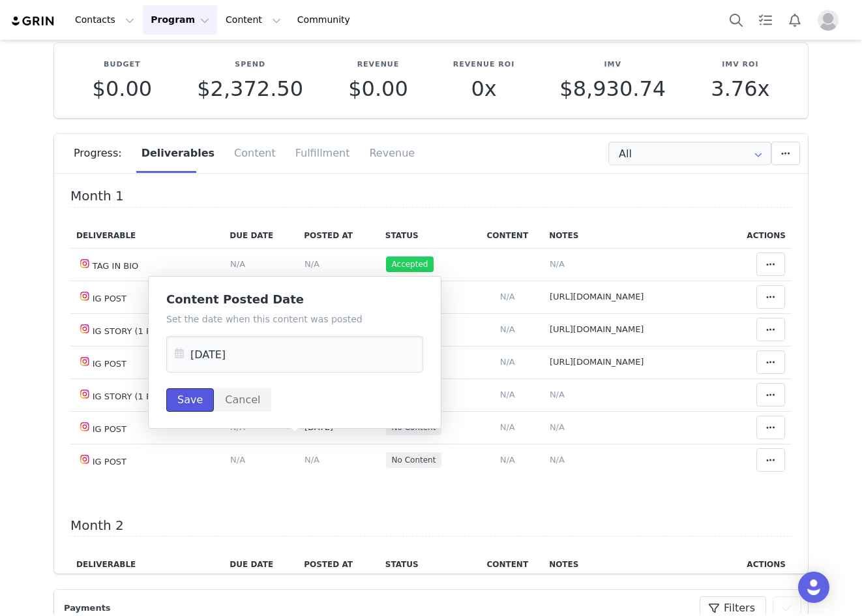
click at [168, 397] on button "Save" at bounding box center [190, 399] width 48 height 23
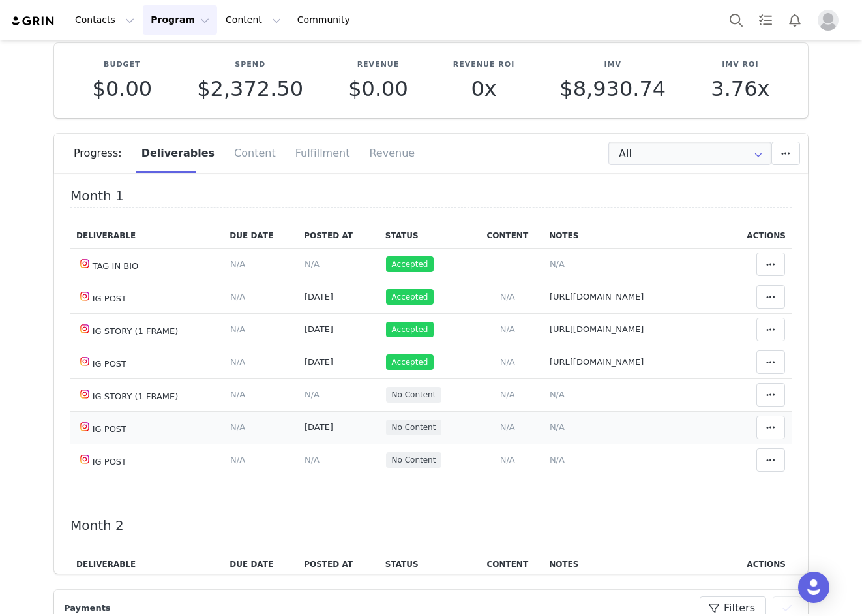
click at [550, 432] on span "N/A" at bounding box center [557, 427] width 15 height 10
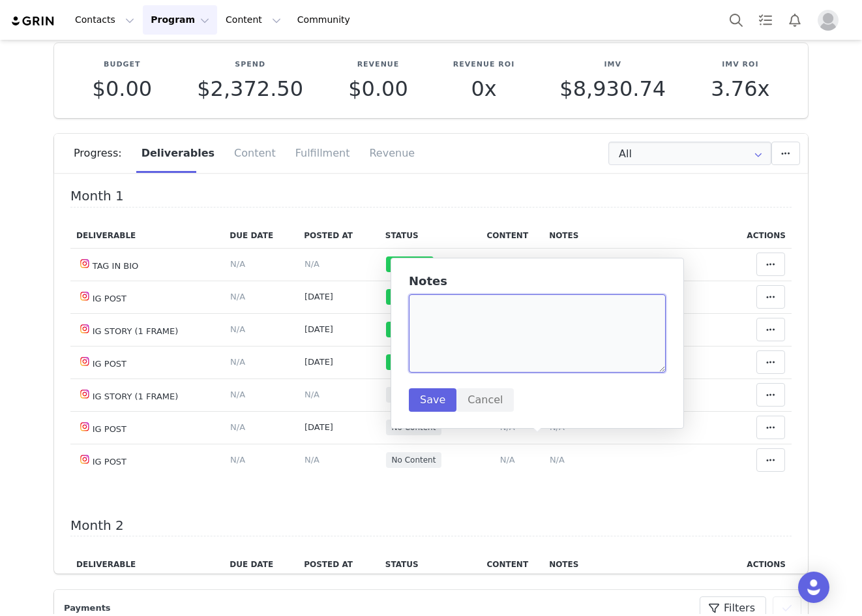
click at [451, 318] on textarea at bounding box center [537, 333] width 257 height 78
paste textarea "https://www.instagram.com/p/DOtE9YxEbde/"
type textarea "https://www.instagram.com/p/DOtE9YxEbde/"
click at [436, 400] on button "Save" at bounding box center [433, 399] width 48 height 23
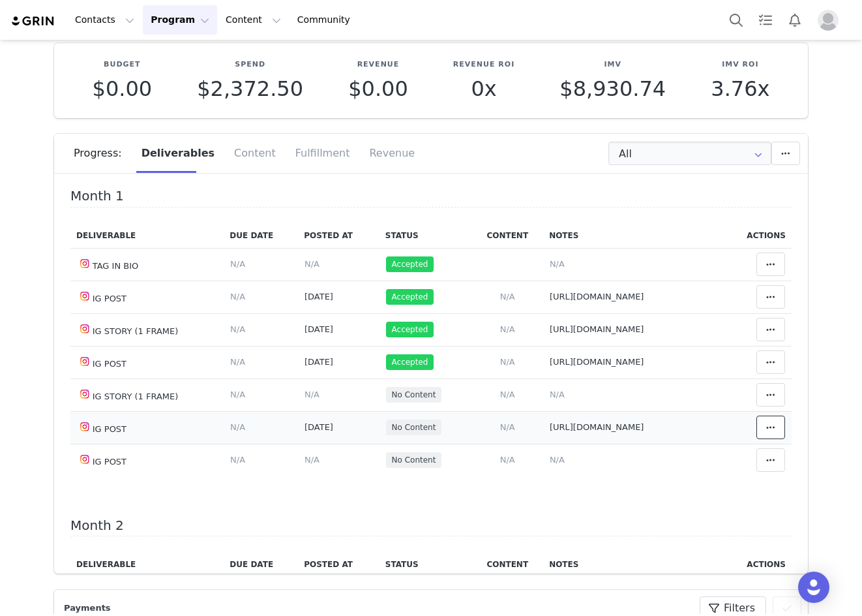
click at [763, 435] on span at bounding box center [771, 427] width 16 height 16
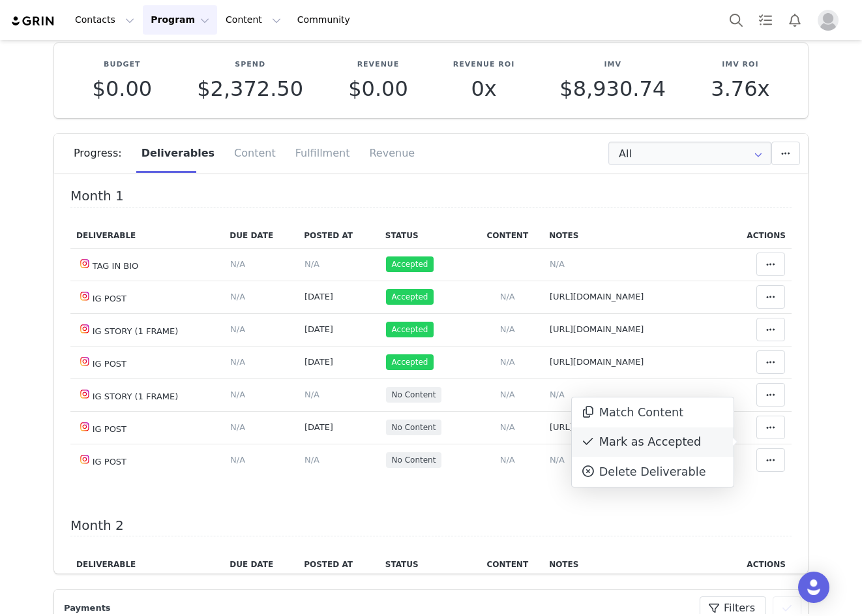
click at [686, 442] on div "Mark as Accepted" at bounding box center [653, 442] width 162 height 30
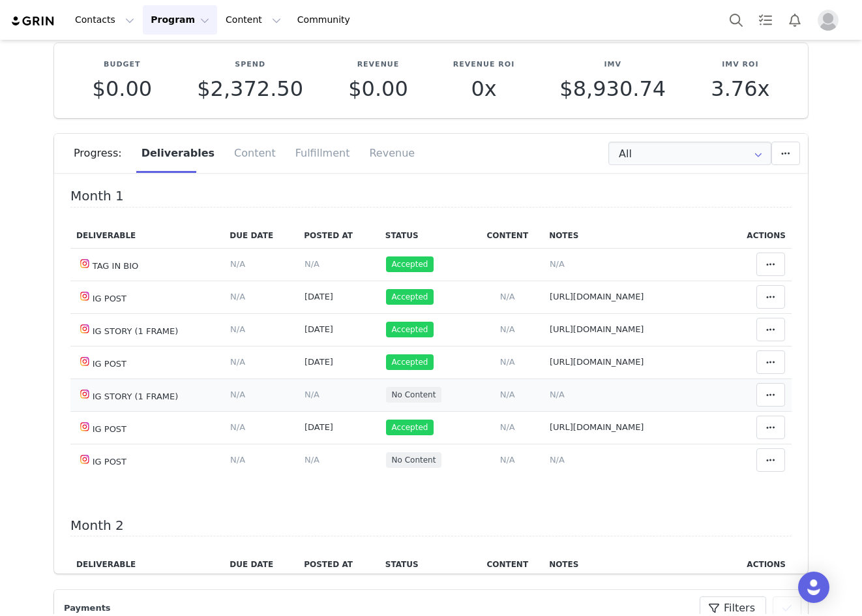
click at [305, 399] on span "N/A" at bounding box center [312, 394] width 15 height 10
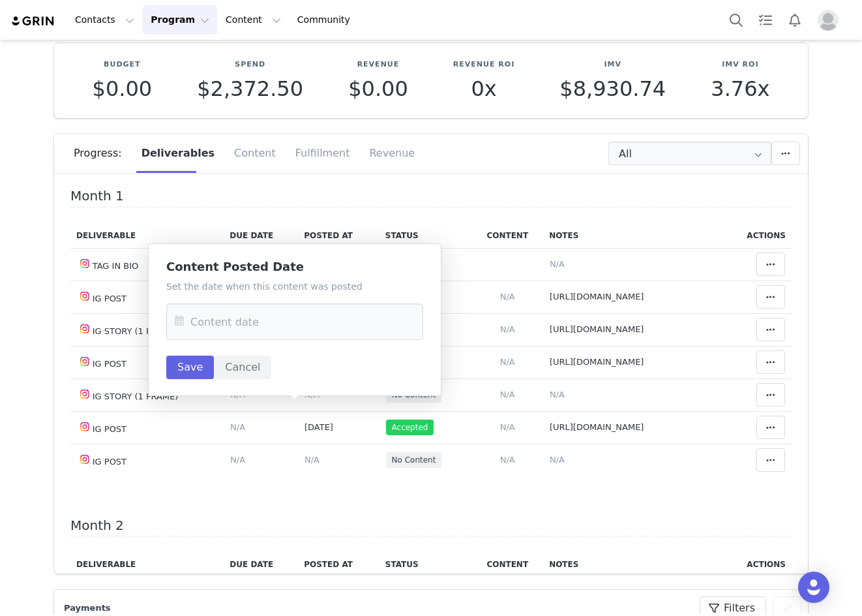
click at [185, 321] on icon at bounding box center [179, 321] width 23 height 37
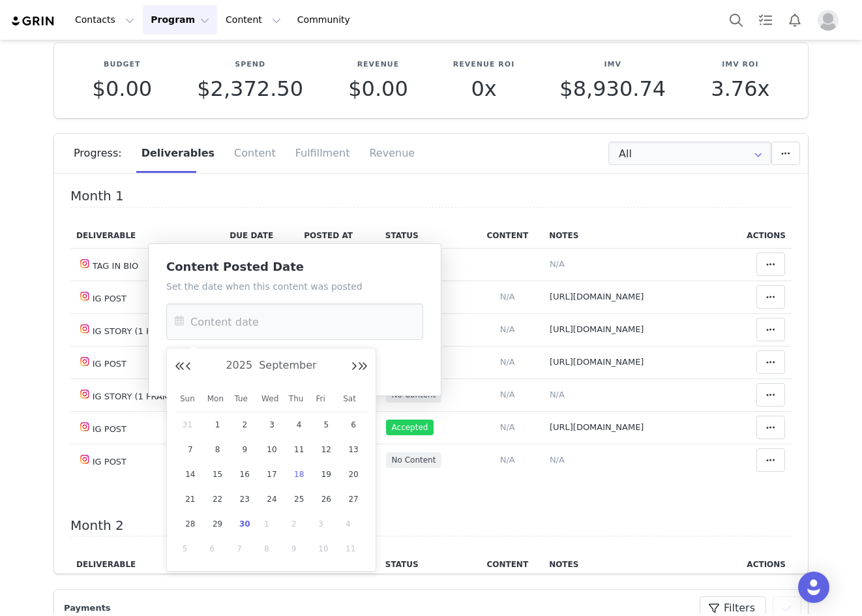
click at [298, 425] on span "4" at bounding box center [300, 425] width 16 height 16
type input "Sep 04 2025"
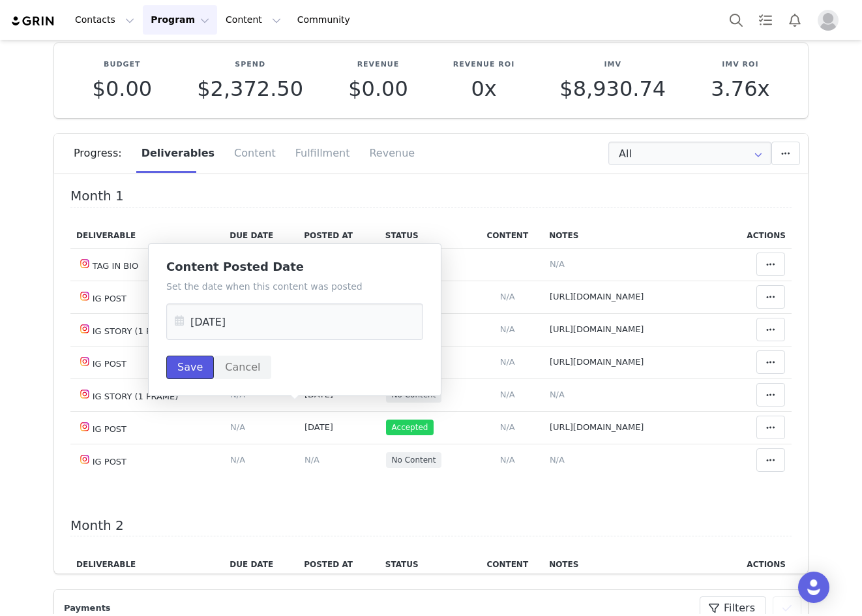
click at [197, 374] on button "Save" at bounding box center [190, 367] width 48 height 23
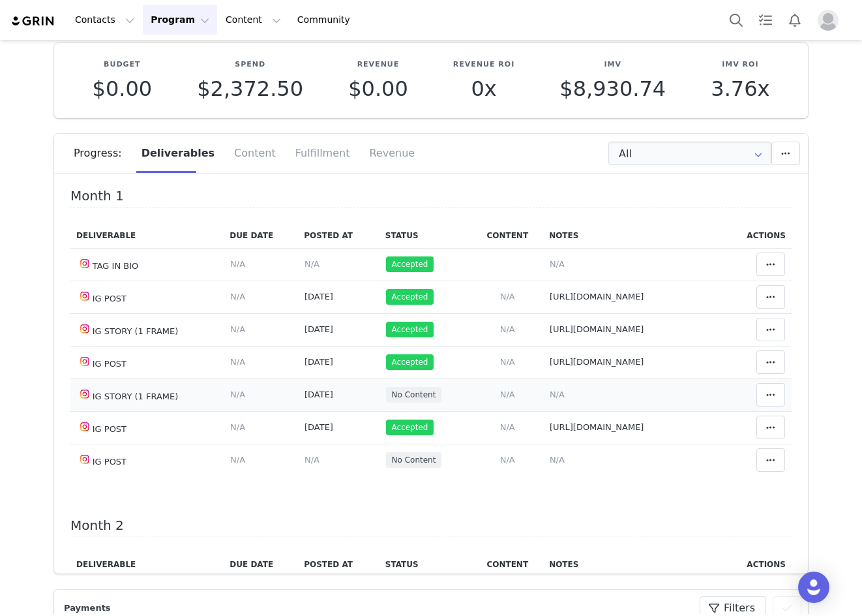
click at [550, 399] on span "N/A" at bounding box center [557, 394] width 15 height 10
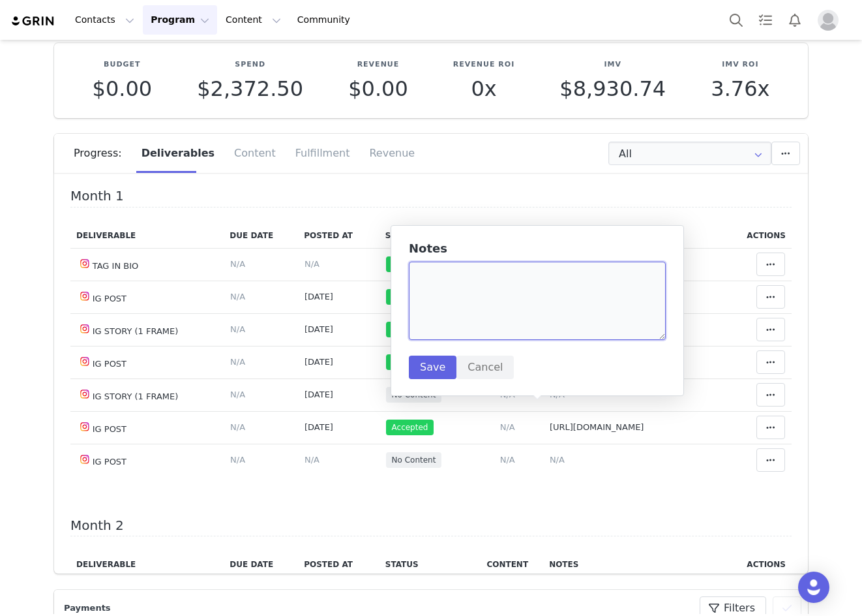
click at [489, 287] on textarea at bounding box center [537, 301] width 257 height 78
paste textarea "https://static-resources.creatoriq.com/instagram-stories/videos/371399378870147…"
type textarea "https://static-resources.creatoriq.com/instagram-stories/videos/371399378870147…"
click at [406, 363] on div "Notes https://static-resources.creatoriq.com/instagram-stories/videos/371399378…" at bounding box center [538, 310] width 294 height 171
click at [423, 365] on button "Save" at bounding box center [433, 367] width 48 height 23
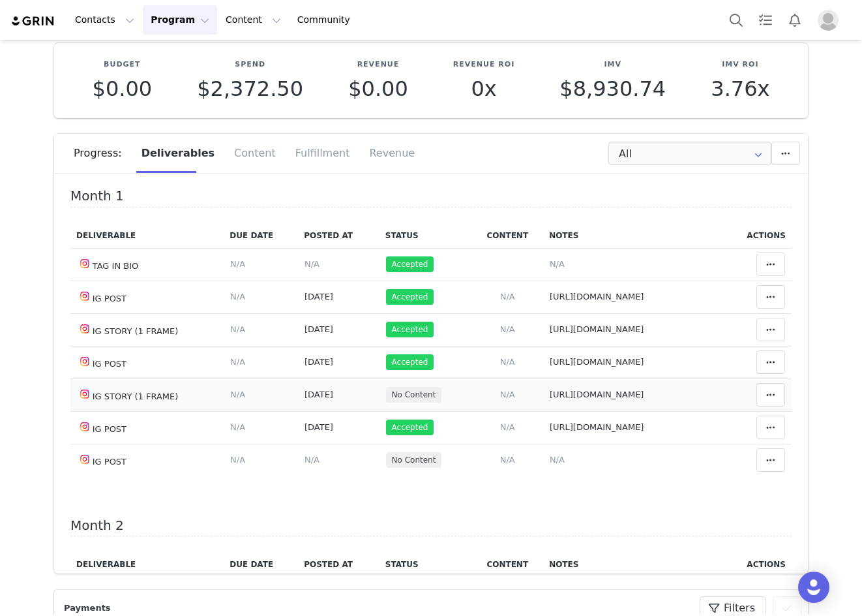
click at [733, 410] on td "Match Content Mark as Accepted Delete Deliverable This will unlink any content,…" at bounding box center [758, 394] width 68 height 33
click at [767, 400] on icon at bounding box center [771, 394] width 9 height 10
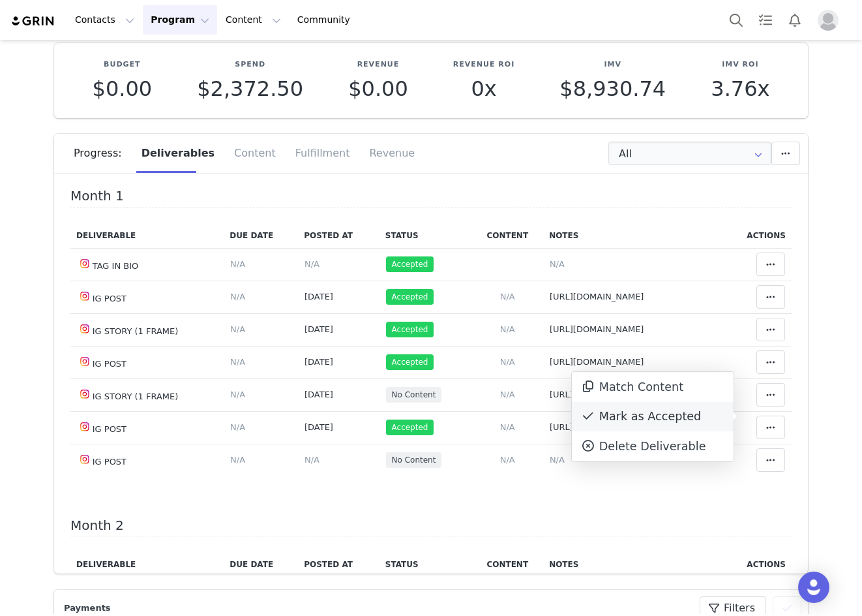
click at [685, 410] on div "Mark as Accepted" at bounding box center [653, 417] width 162 height 30
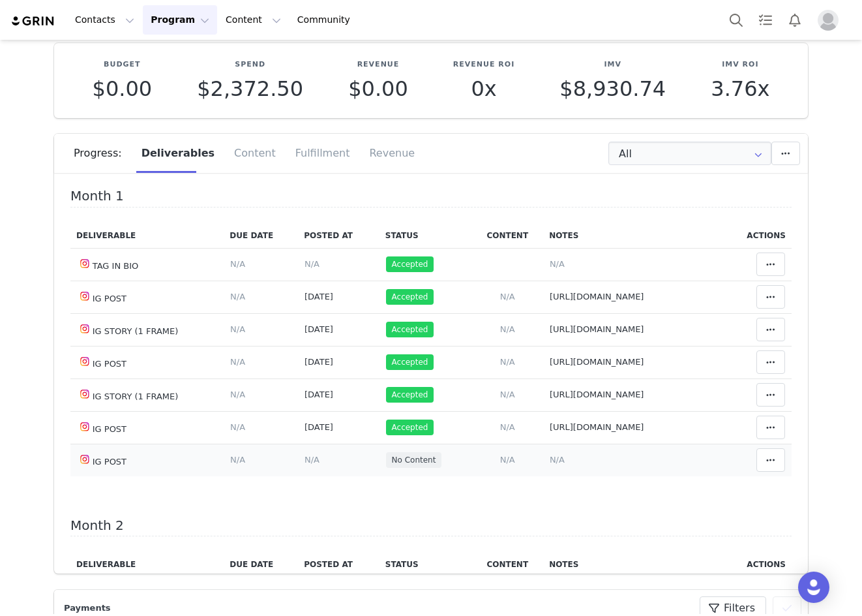
click at [298, 476] on td "Content Posted Date Set the date when this content was posted Save Cancel N/A" at bounding box center [339, 460] width 82 height 33
click at [305, 464] on span "N/A" at bounding box center [312, 460] width 15 height 10
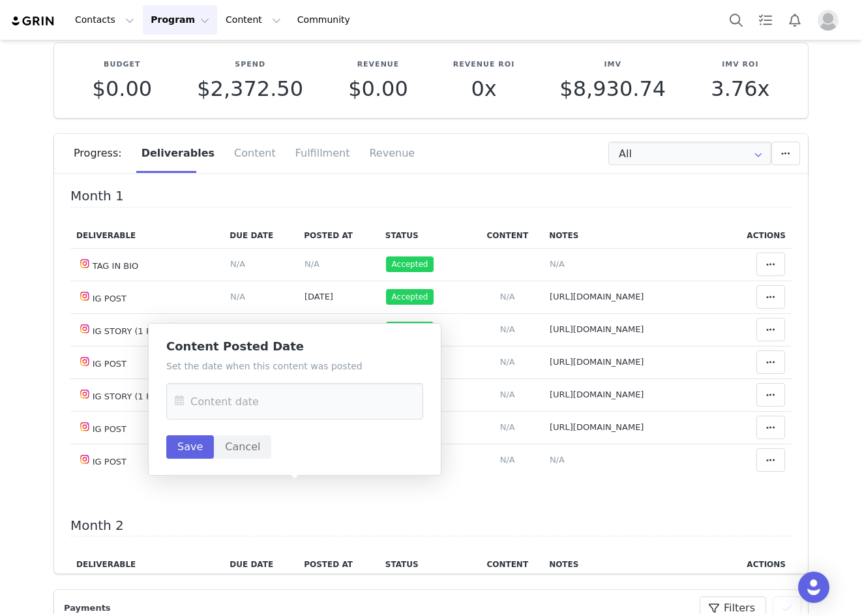
click at [182, 391] on icon at bounding box center [179, 401] width 23 height 37
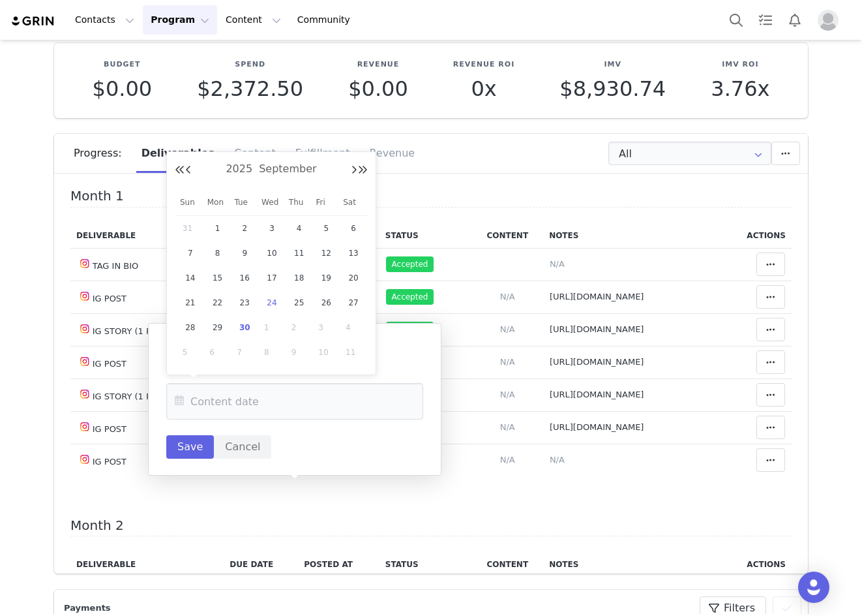
click at [273, 305] on span "24" at bounding box center [272, 303] width 16 height 16
type input "Sep 24 2025"
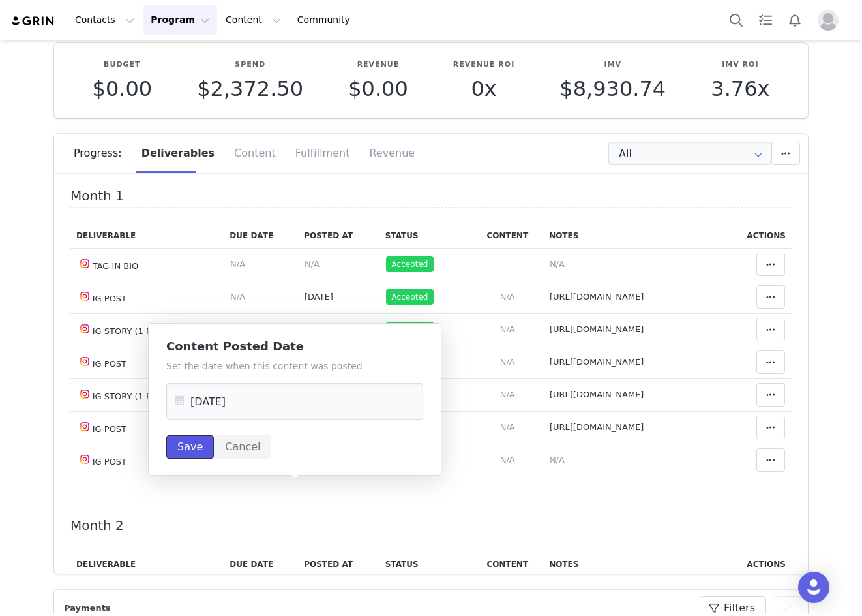
click at [200, 442] on button "Save" at bounding box center [190, 446] width 48 height 23
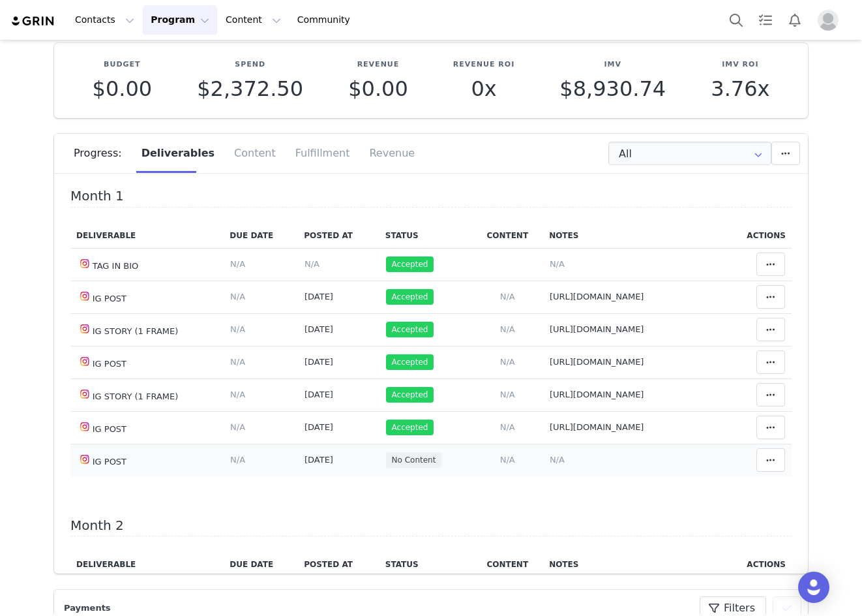
click at [551, 476] on td "Notes Save Cancel N/A" at bounding box center [633, 460] width 181 height 33
click at [550, 464] on span "N/A" at bounding box center [557, 460] width 15 height 10
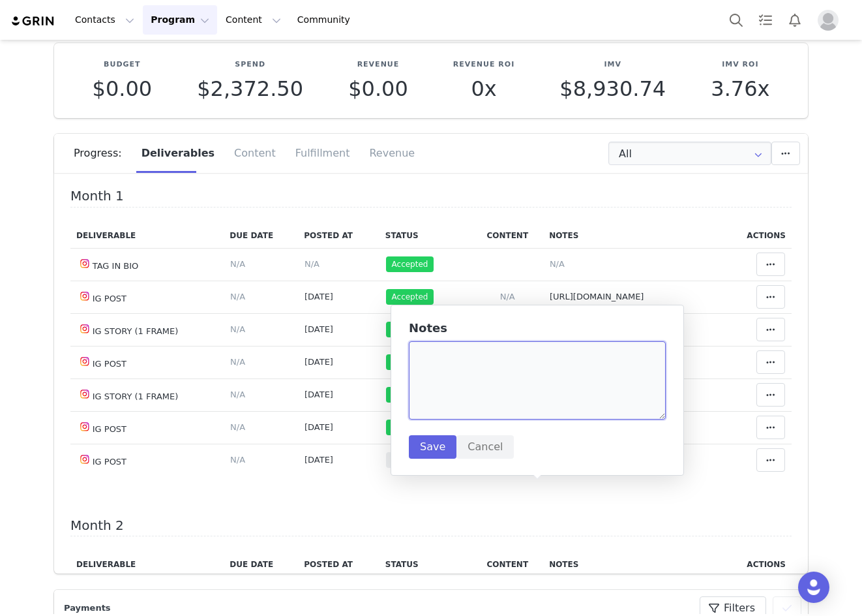
click at [528, 353] on textarea at bounding box center [537, 380] width 257 height 78
paste textarea "https://www.instagram.com/p/DO_G-xTEQdh/"
type textarea "https://www.instagram.com/p/DO_G-xTEQdh/"
click at [440, 446] on button "Save" at bounding box center [433, 446] width 48 height 23
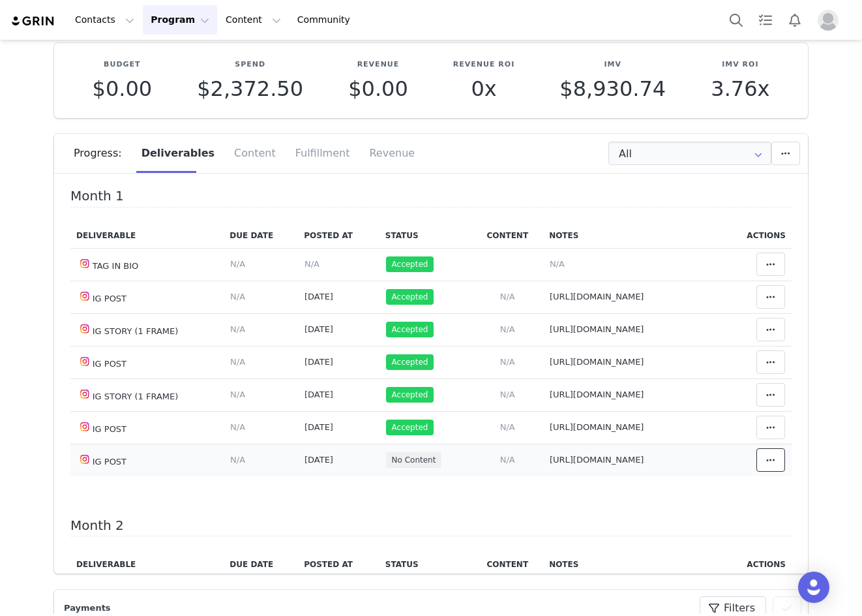
click at [767, 465] on icon at bounding box center [771, 460] width 9 height 10
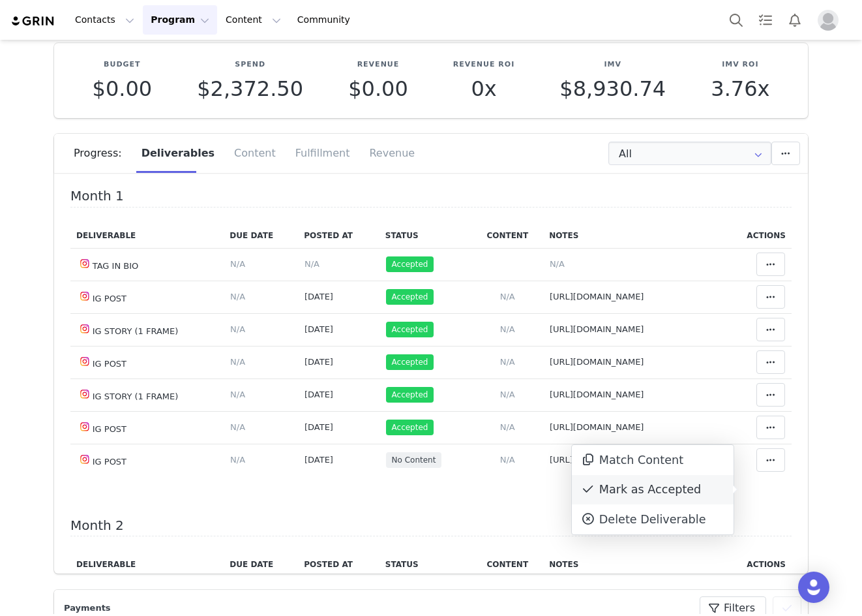
click at [695, 489] on div "Mark as Accepted" at bounding box center [653, 490] width 162 height 30
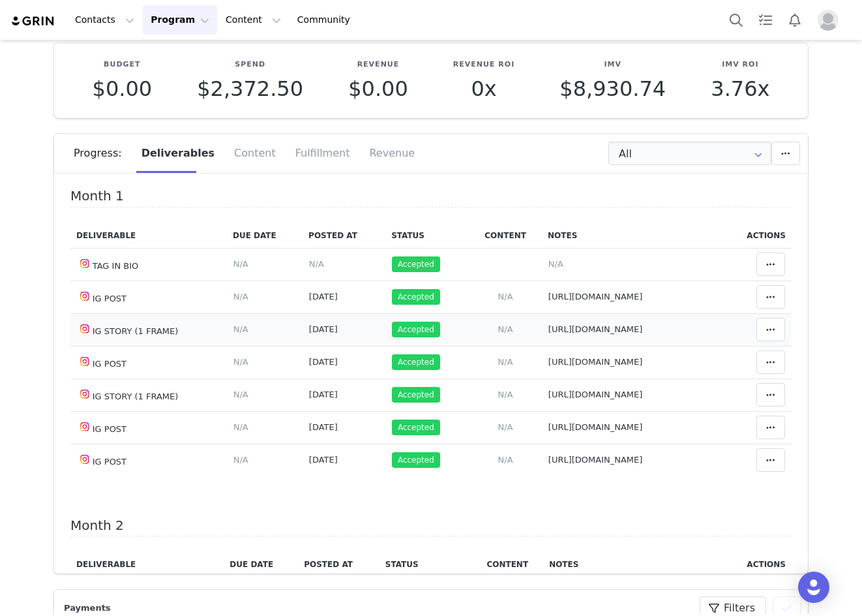
scroll to position [261, 0]
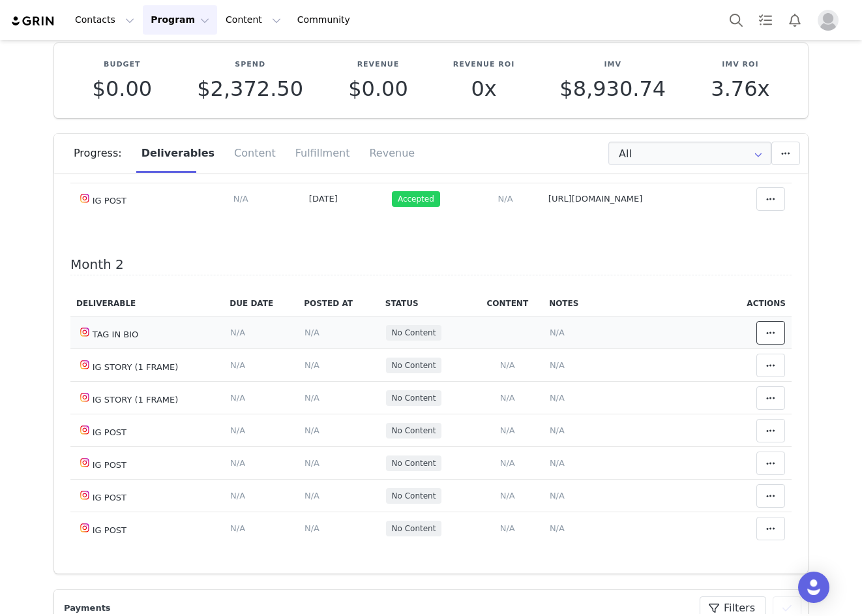
click at [763, 341] on span at bounding box center [771, 333] width 16 height 16
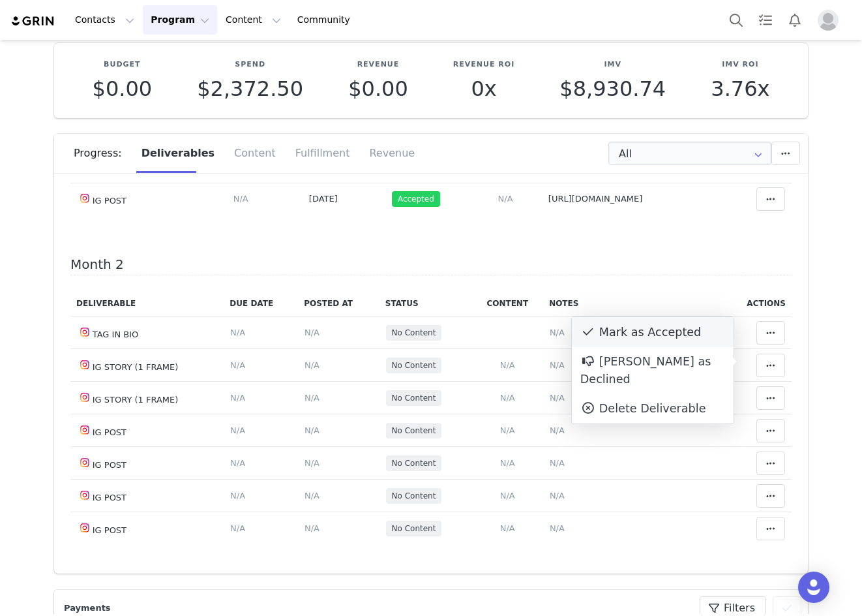
click at [660, 338] on div "Mark as Accepted" at bounding box center [653, 332] width 162 height 30
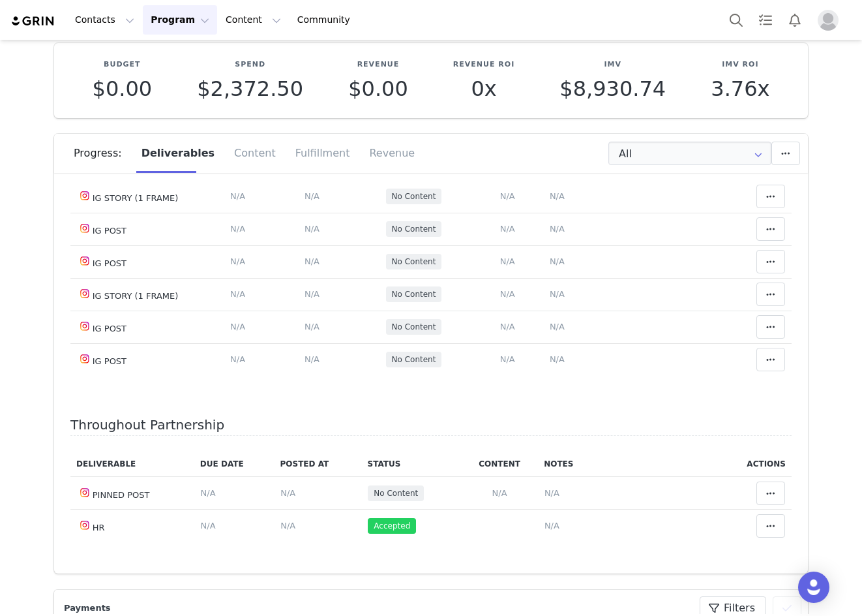
scroll to position [788, 0]
click at [287, 491] on span "N/A" at bounding box center [288, 493] width 15 height 10
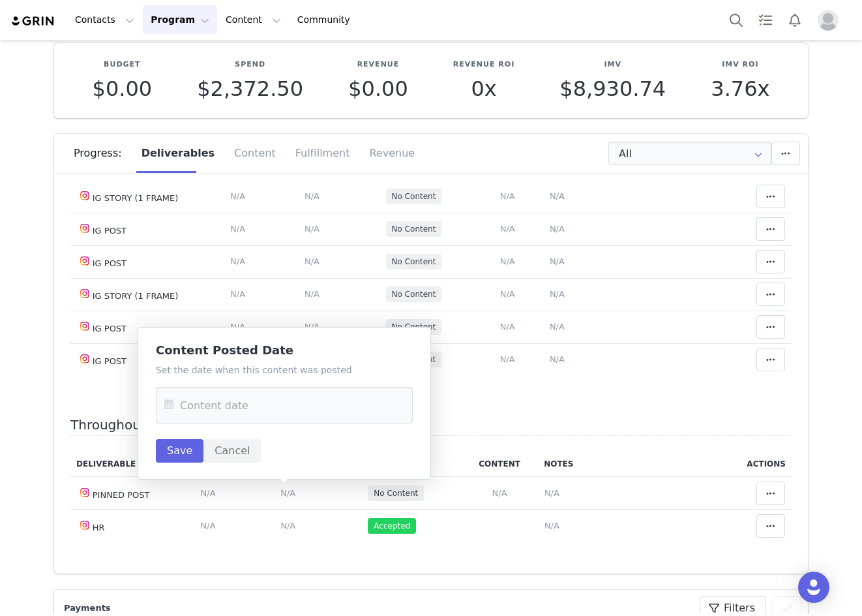
click at [174, 410] on icon at bounding box center [168, 405] width 23 height 37
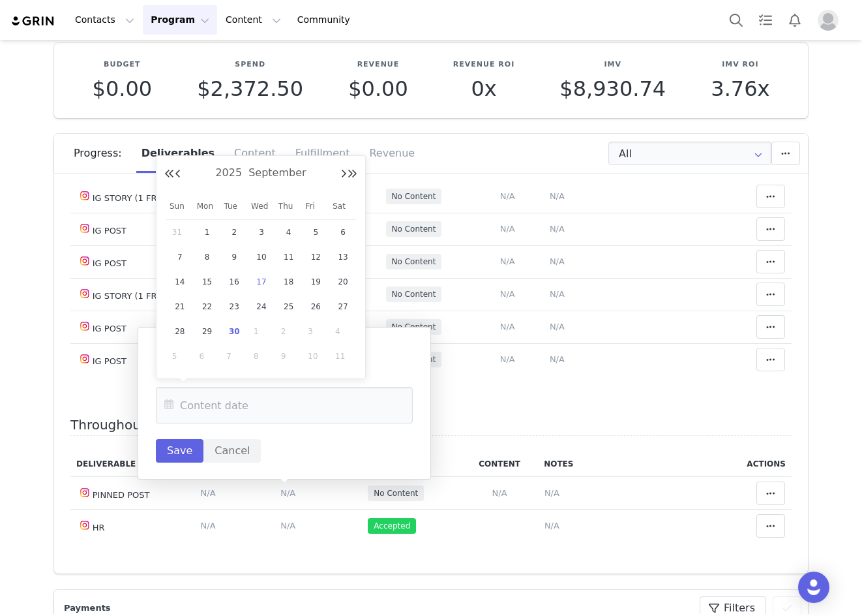
click at [262, 277] on span "17" at bounding box center [262, 282] width 16 height 16
type input "Sep 17 2025"
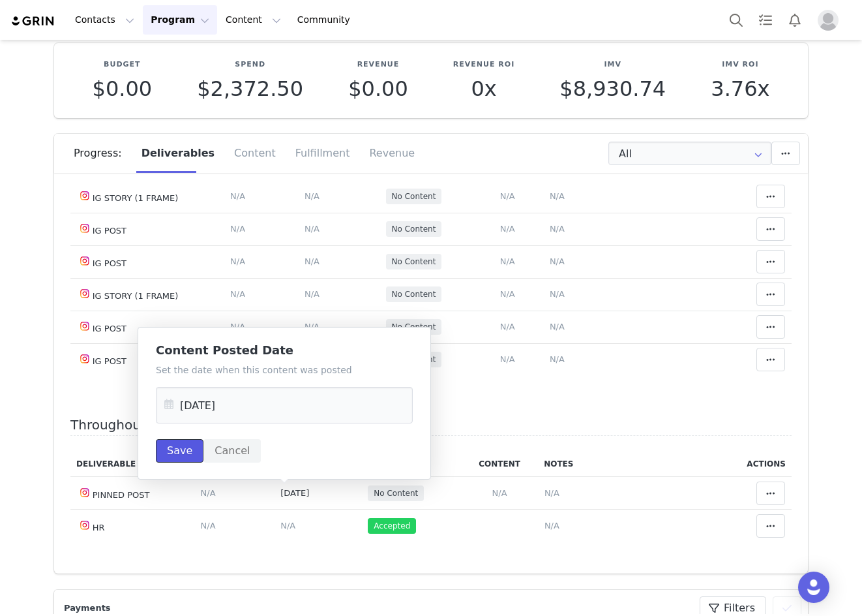
click at [177, 455] on button "Save" at bounding box center [180, 450] width 48 height 23
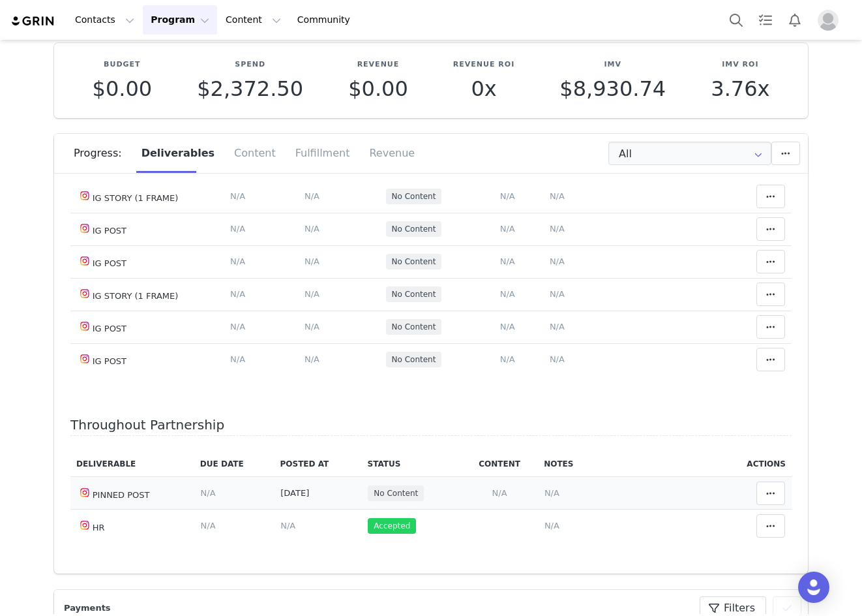
click at [545, 494] on span "N/A" at bounding box center [552, 493] width 15 height 10
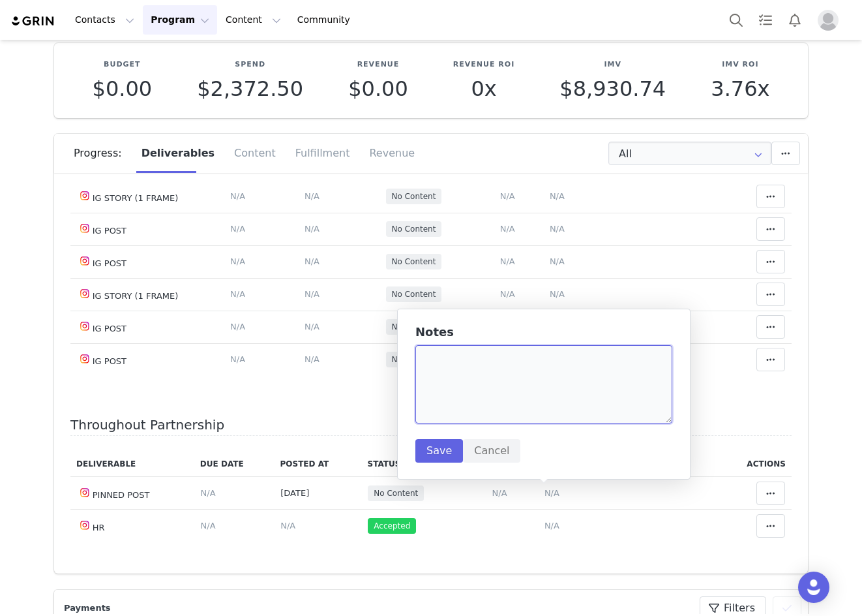
click at [487, 361] on textarea at bounding box center [544, 384] width 257 height 78
paste textarea "https://www.instagram.com/p/DOtE9YxEbde/?img_index=1"
type textarea "https://www.instagram.com/p/DOtE9YxEbde/?img_index=1"
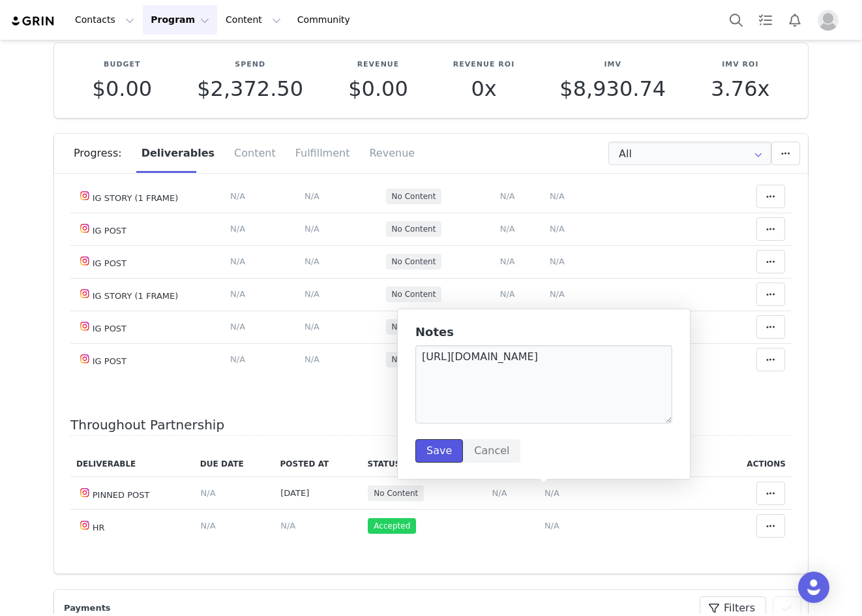
click at [445, 456] on button "Save" at bounding box center [440, 450] width 48 height 23
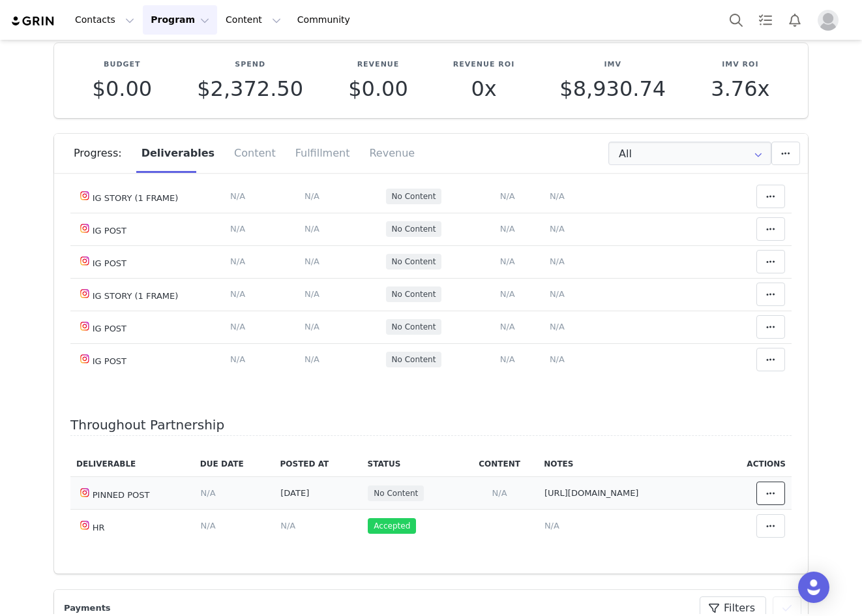
click at [770, 488] on button at bounding box center [771, 492] width 29 height 23
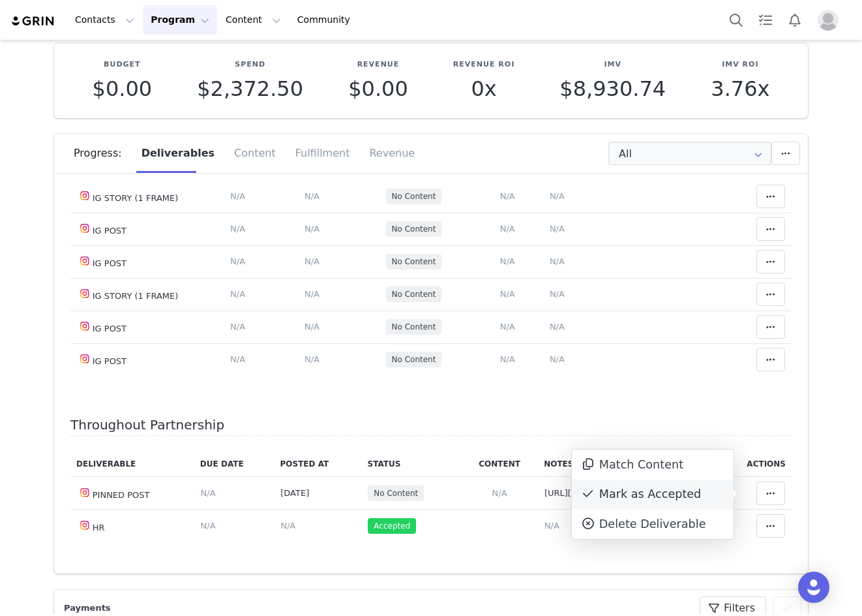
click at [722, 493] on div "Mark as Accepted" at bounding box center [653, 494] width 162 height 30
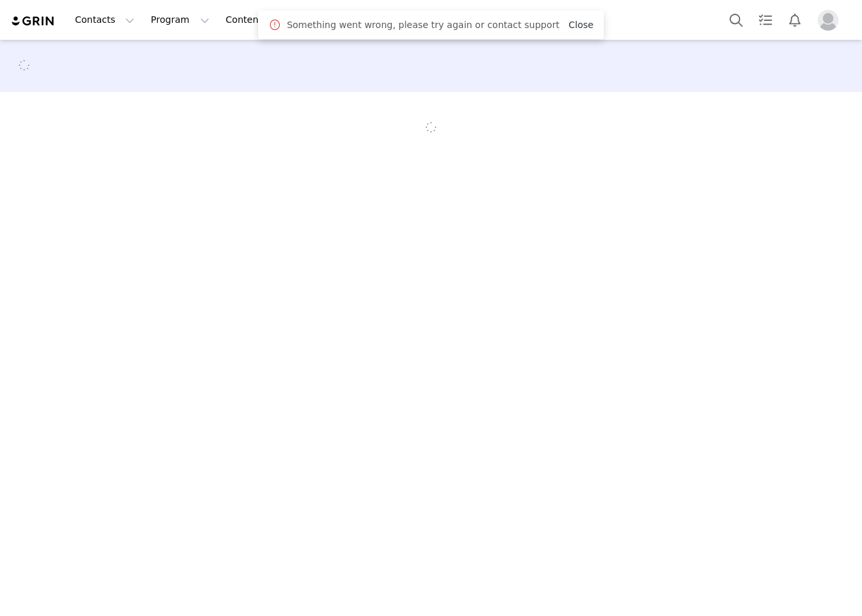
click at [569, 30] on link "Close" at bounding box center [581, 25] width 25 height 10
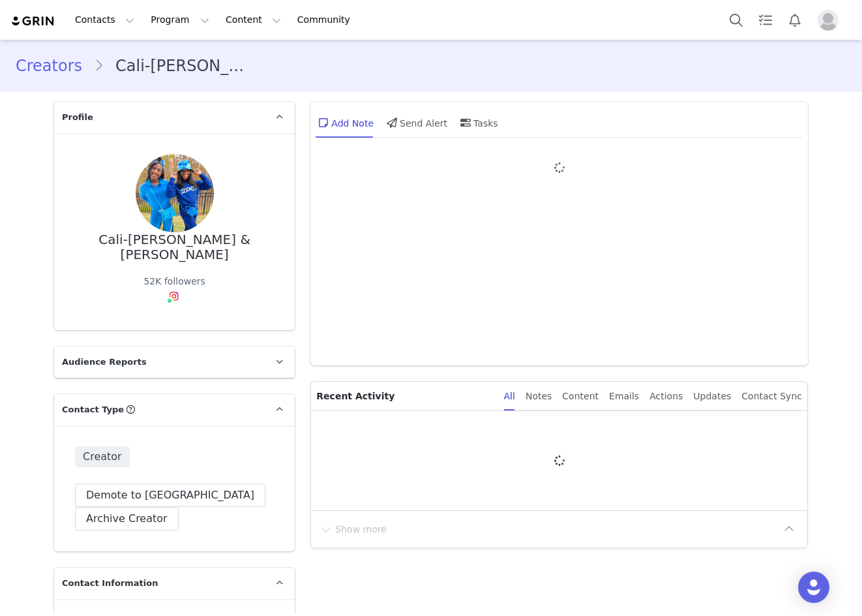
type input "+1 ([GEOGRAPHIC_DATA])"
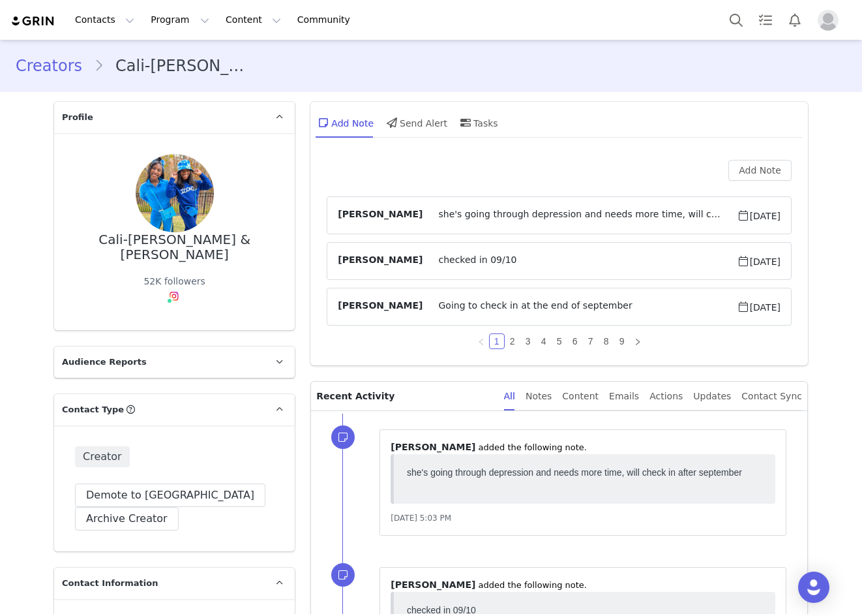
click at [563, 220] on span "she's going through depression and needs more time, will check in after septemb…" at bounding box center [580, 215] width 314 height 16
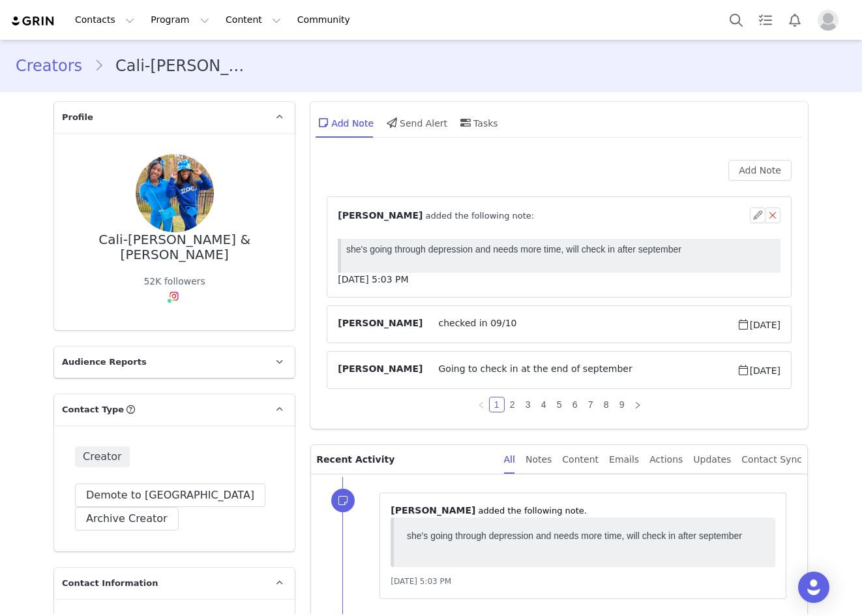
click at [563, 220] on div "⁨ [PERSON_NAME] ⁩ added the following note:" at bounding box center [544, 216] width 412 height 14
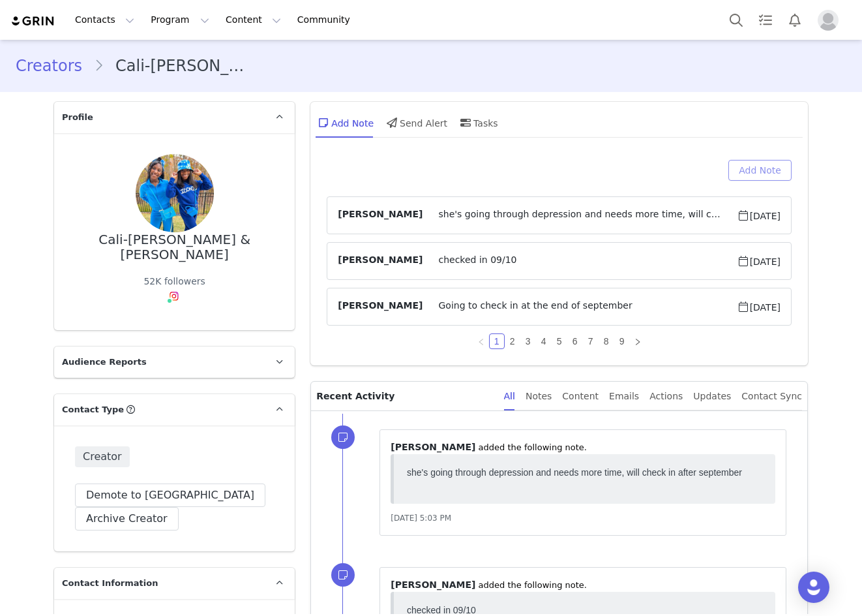
click at [780, 161] on button "Add Note" at bounding box center [760, 170] width 63 height 21
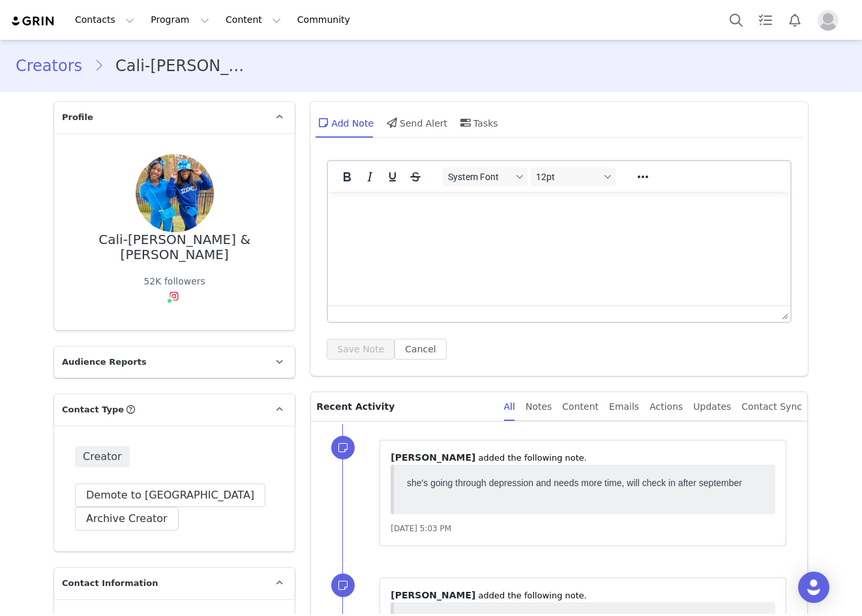
click at [472, 227] on html at bounding box center [559, 209] width 463 height 35
click at [369, 344] on button "Save Note" at bounding box center [361, 349] width 68 height 21
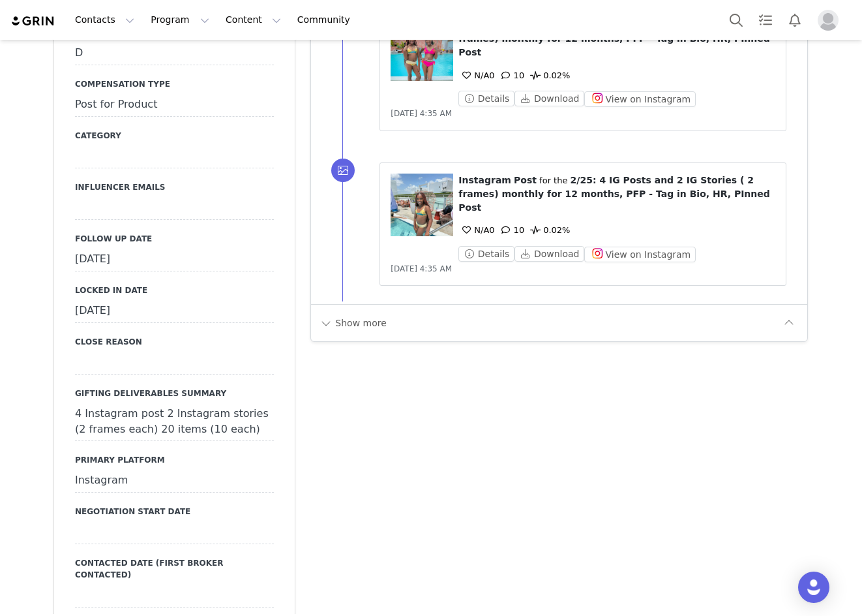
scroll to position [1500, 0]
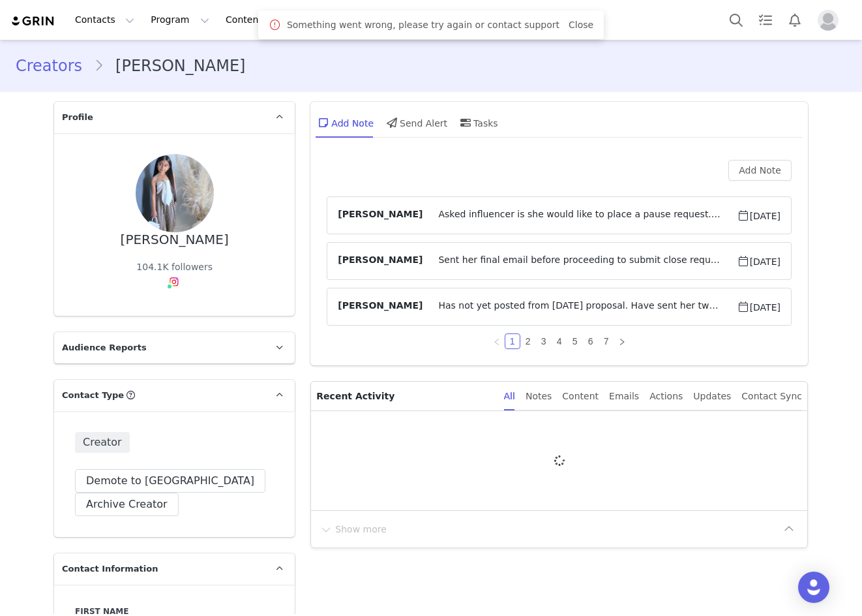
type input "+1 ([GEOGRAPHIC_DATA])"
click at [569, 23] on link "Close" at bounding box center [581, 25] width 25 height 10
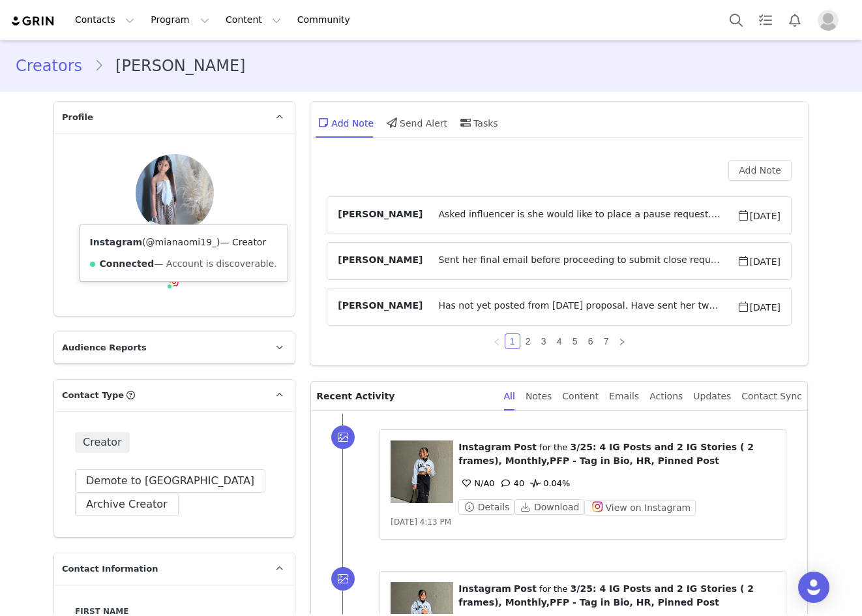
drag, startPoint x: 166, startPoint y: 240, endPoint x: 177, endPoint y: 240, distance: 10.4
click at [167, 240] on link "@mianaomi19_" at bounding box center [181, 242] width 70 height 10
click at [543, 213] on span "Asked influencer is she would like to place a pause request. If she doesn't res…" at bounding box center [580, 215] width 314 height 16
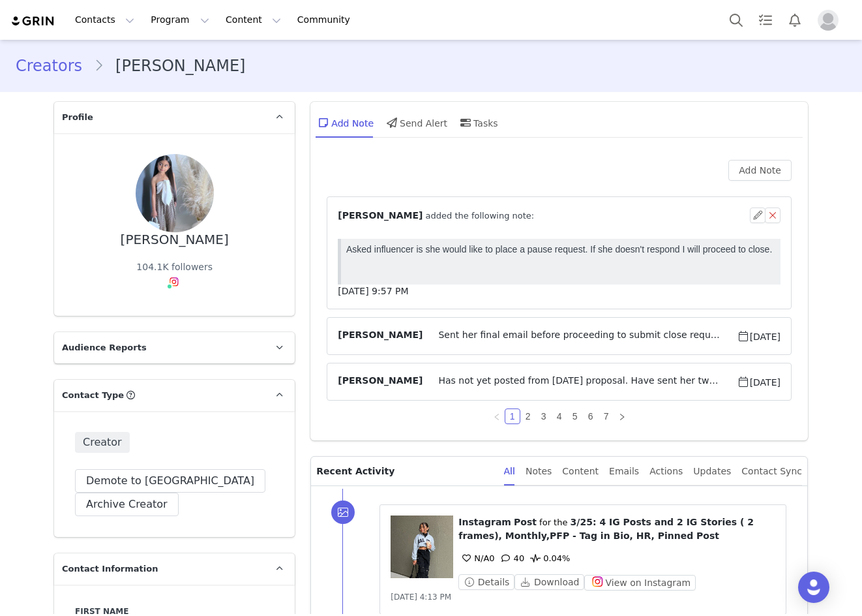
click at [544, 216] on div "⁨ Conny Larrain ⁩ added the following note:" at bounding box center [544, 216] width 412 height 14
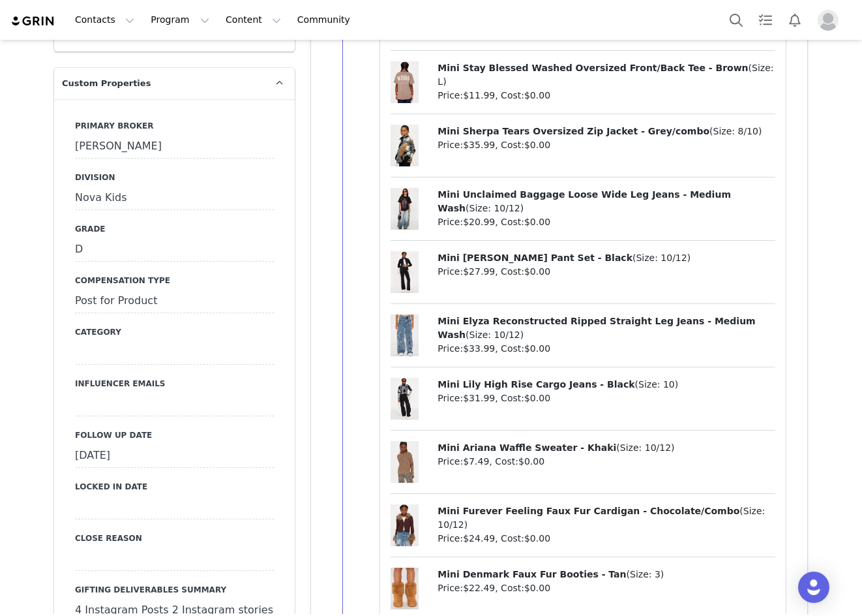
scroll to position [1305, 0]
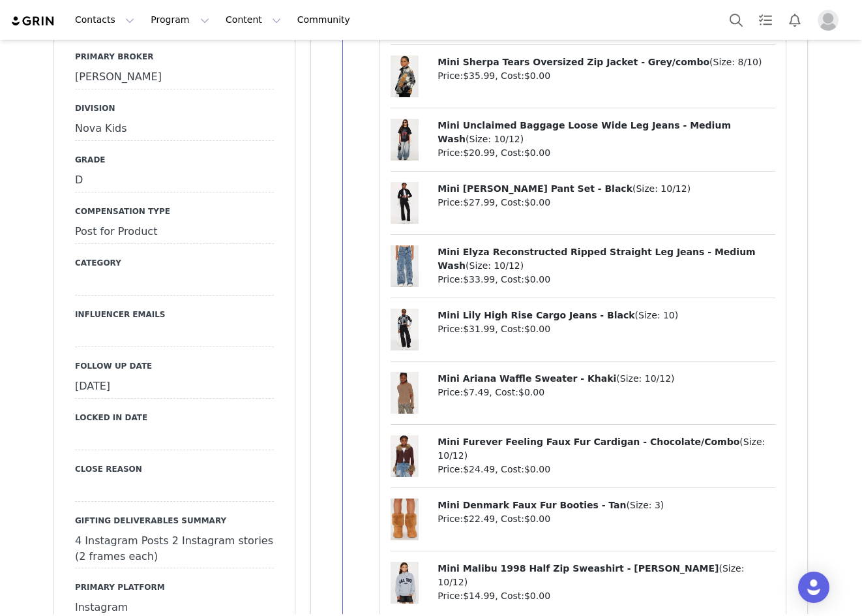
click at [142, 375] on div "[DATE]" at bounding box center [174, 386] width 199 height 23
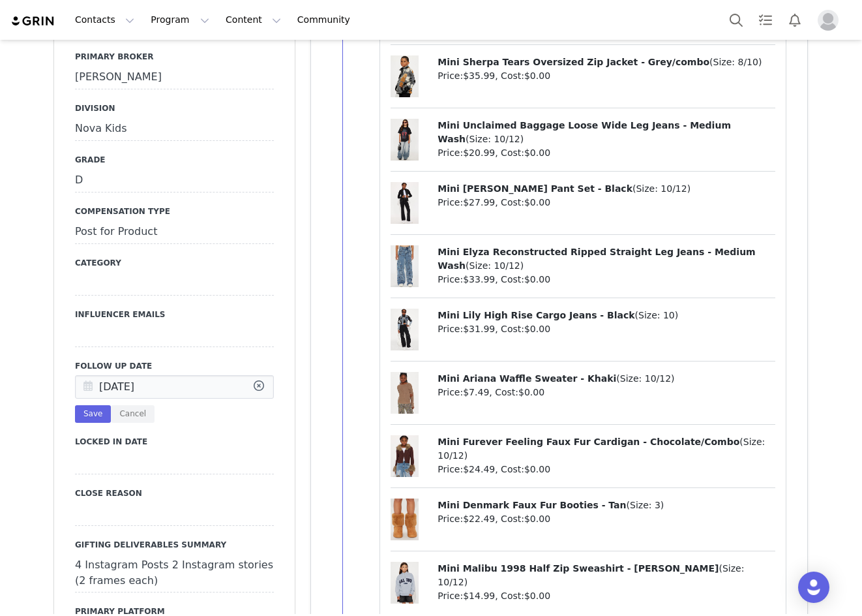
click at [85, 376] on icon at bounding box center [87, 387] width 23 height 23
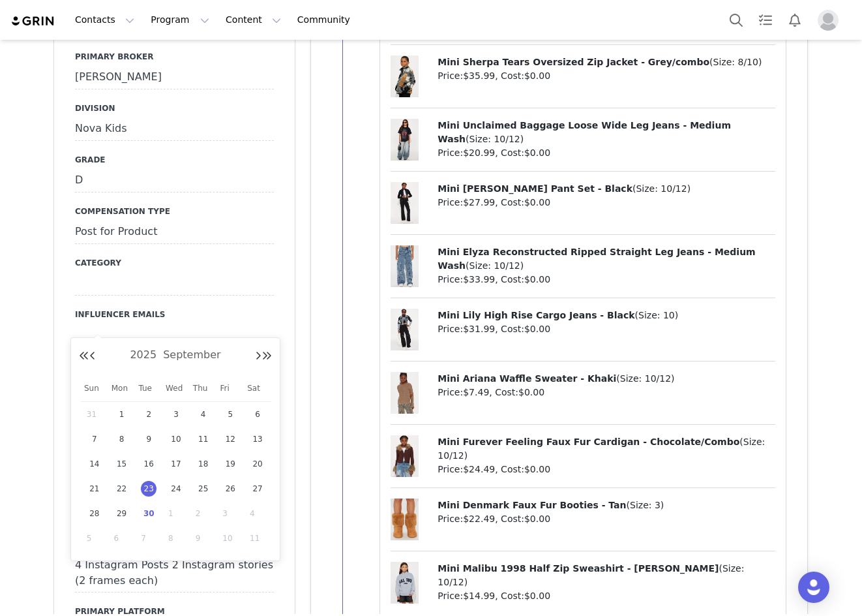
click at [151, 513] on span "30" at bounding box center [149, 514] width 16 height 16
type input "[DATE]"
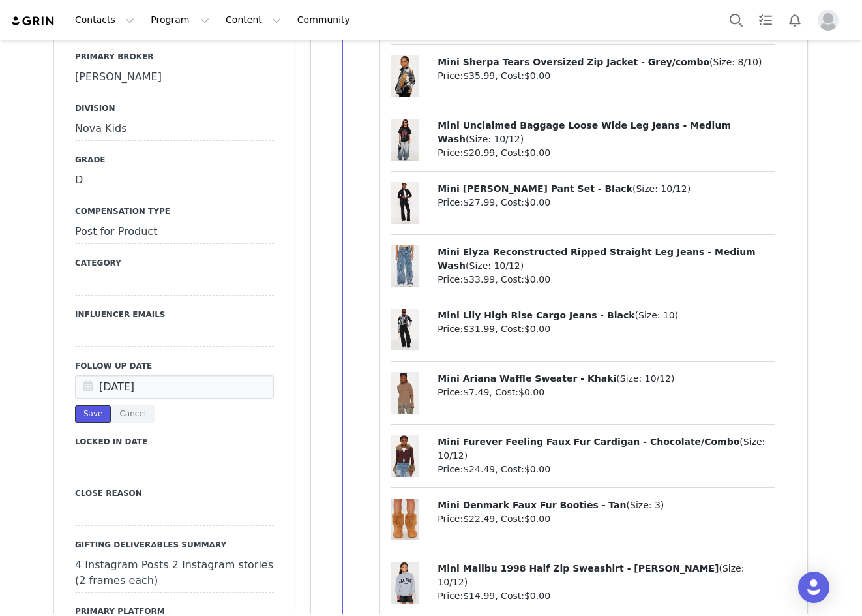
click at [90, 405] on button "Save" at bounding box center [93, 414] width 36 height 18
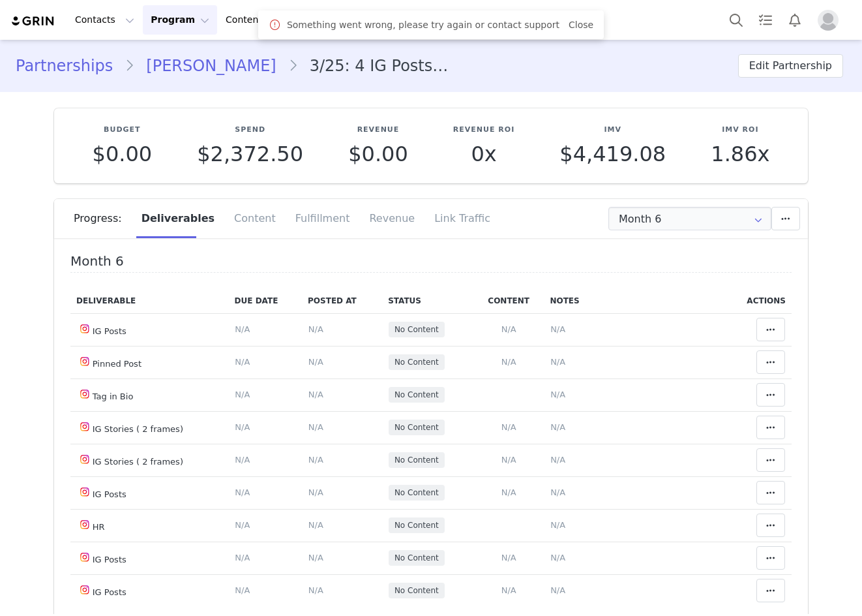
type input "+1 ([GEOGRAPHIC_DATA])"
click at [569, 27] on link "Close" at bounding box center [581, 25] width 25 height 10
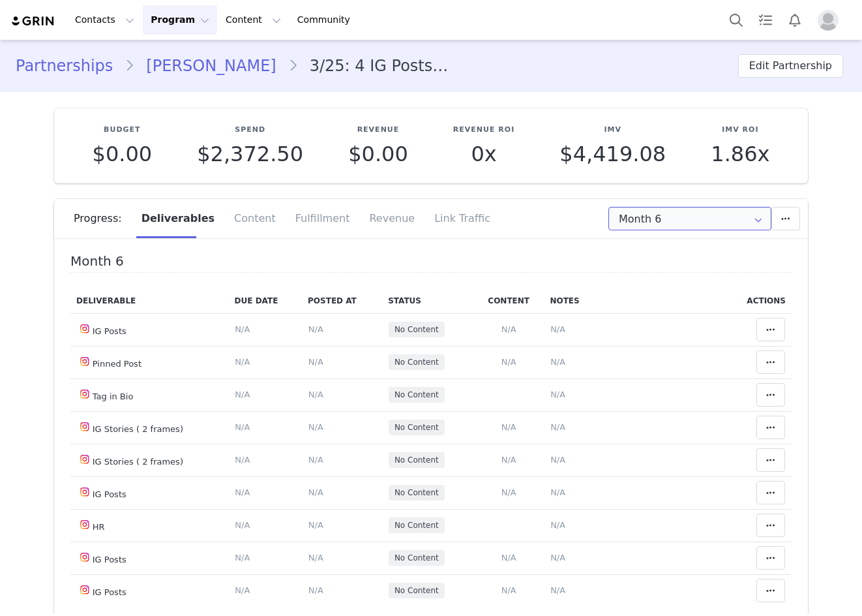
click at [646, 213] on input "Month 6" at bounding box center [690, 218] width 163 height 23
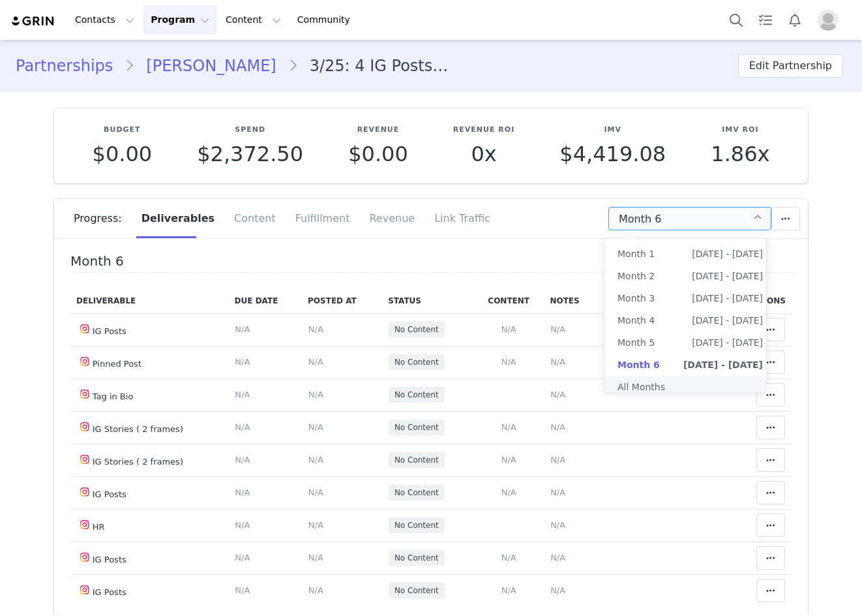
click at [646, 384] on li "All Months" at bounding box center [691, 387] width 172 height 22
type input "All"
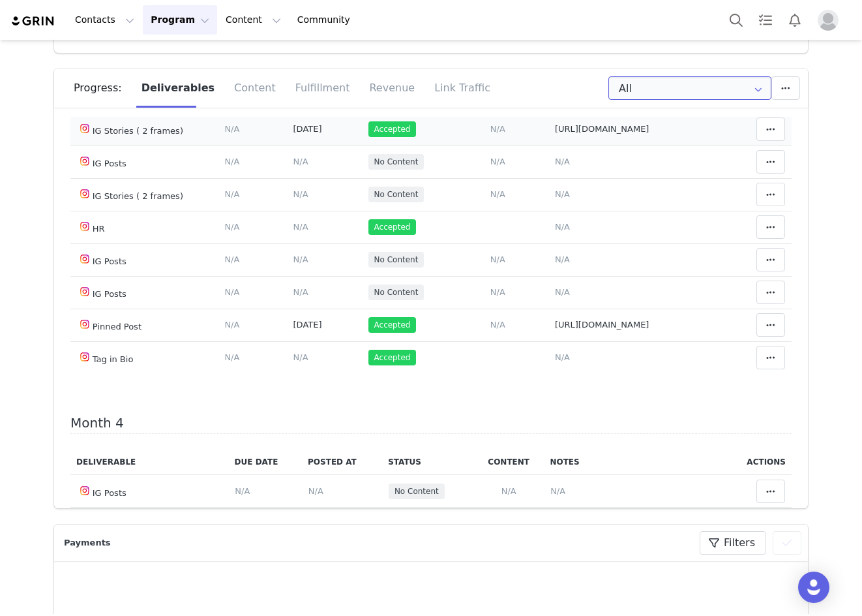
scroll to position [913, 0]
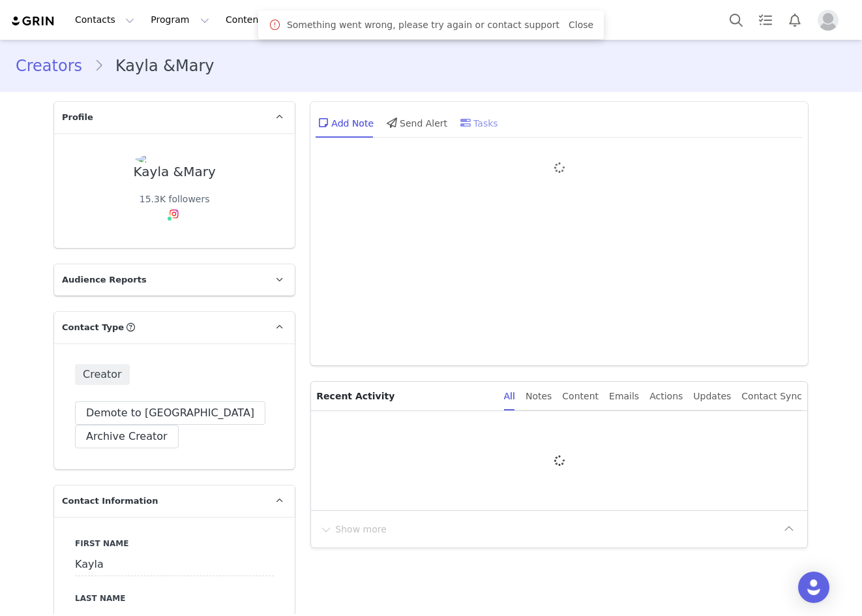
click at [569, 25] on link "Close" at bounding box center [581, 25] width 25 height 10
type input "+1 ([GEOGRAPHIC_DATA])"
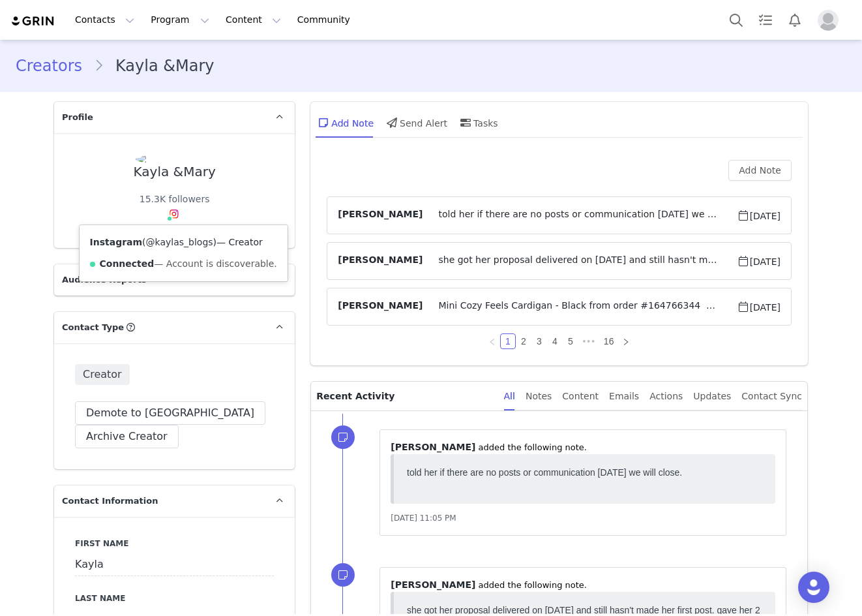
click at [170, 237] on link "@kaylas_blogs" at bounding box center [179, 242] width 67 height 10
click at [532, 341] on link "3" at bounding box center [539, 341] width 14 height 14
click at [548, 341] on link "4" at bounding box center [555, 341] width 14 height 14
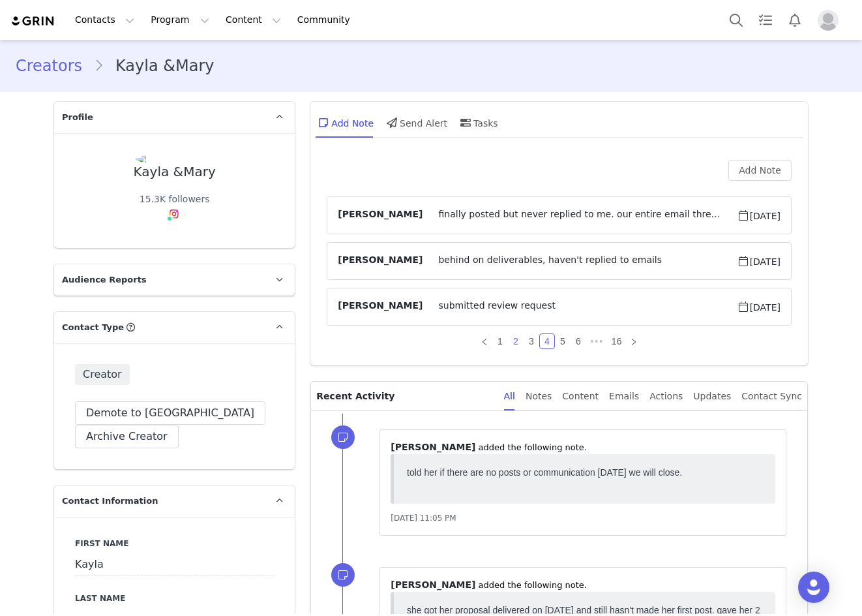
click at [511, 342] on link "2" at bounding box center [516, 341] width 14 height 14
click at [742, 174] on button "Add Note" at bounding box center [760, 170] width 63 height 21
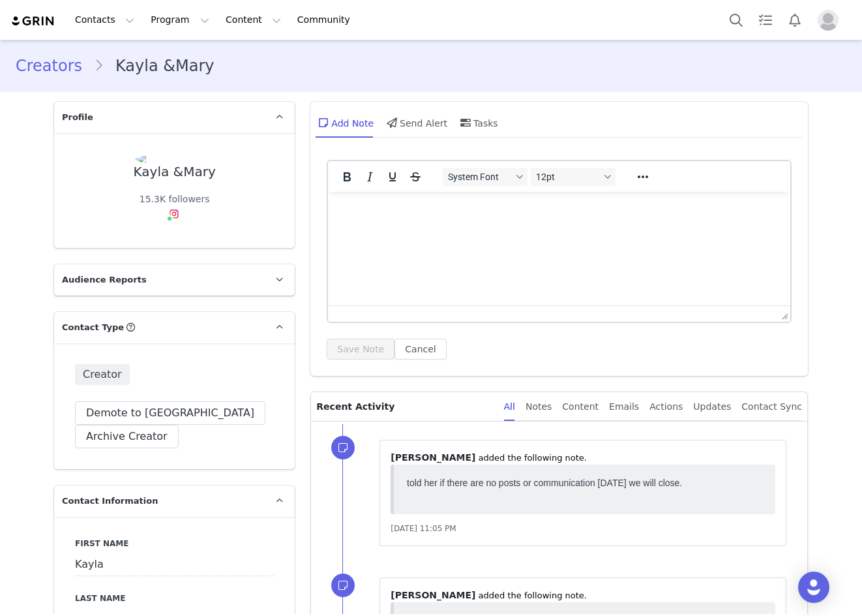
click at [448, 227] on html at bounding box center [559, 209] width 463 height 35
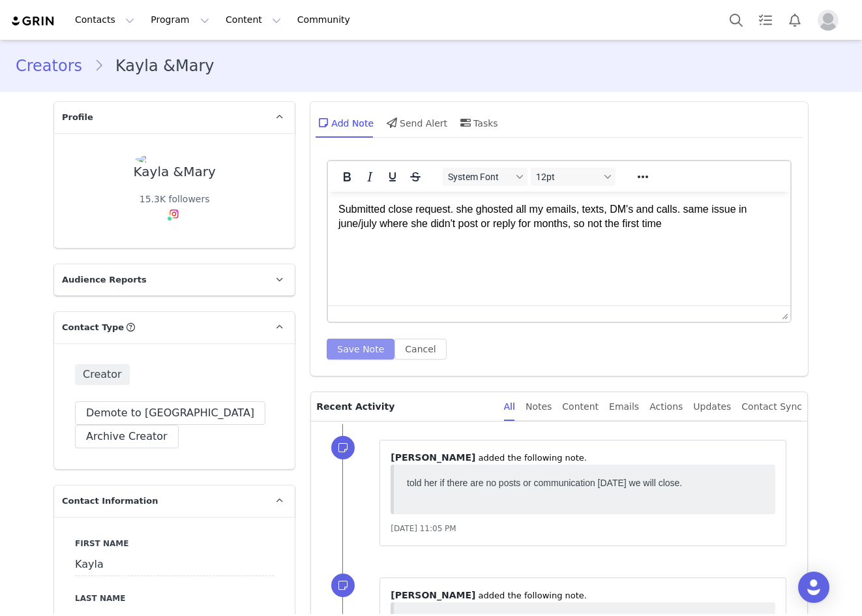
click at [360, 342] on button "Save Note" at bounding box center [361, 349] width 68 height 21
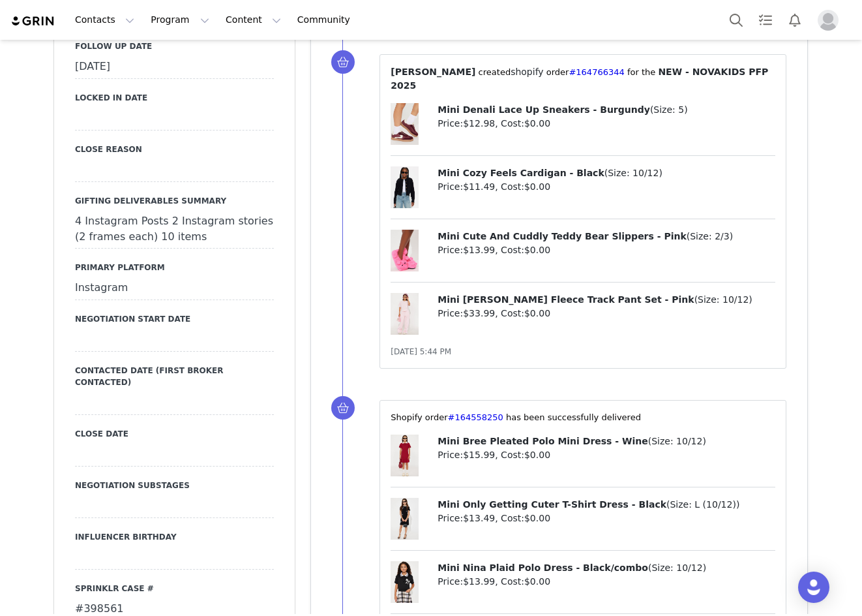
scroll to position [1435, 0]
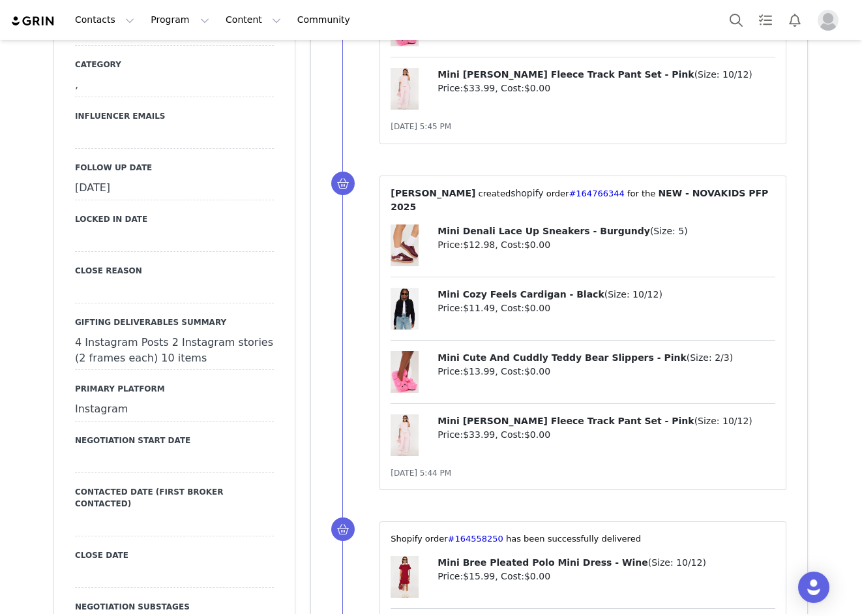
click at [158, 195] on div "September 23rd, 2025" at bounding box center [174, 188] width 199 height 23
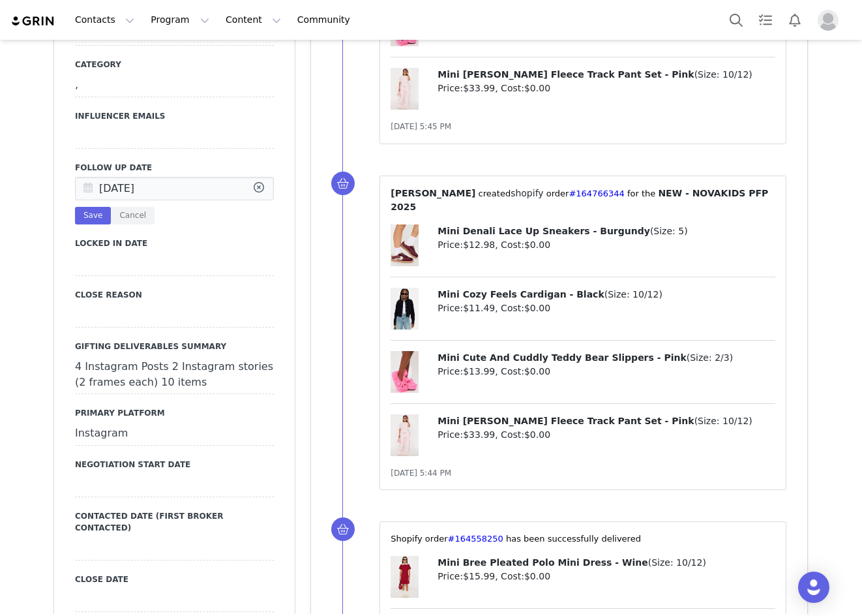
click at [84, 183] on icon at bounding box center [87, 188] width 23 height 23
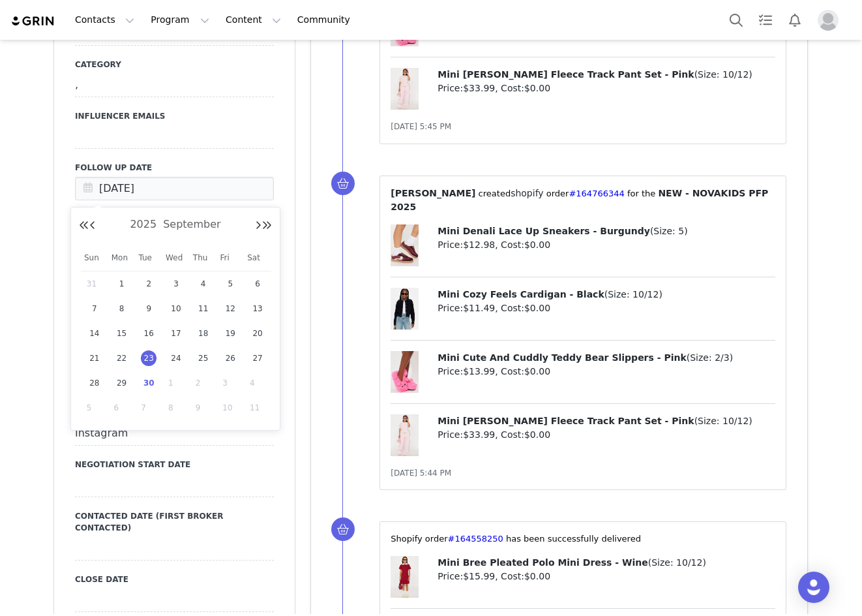
click at [155, 379] on span "30" at bounding box center [149, 383] width 16 height 16
type input "Sep 30 2025"
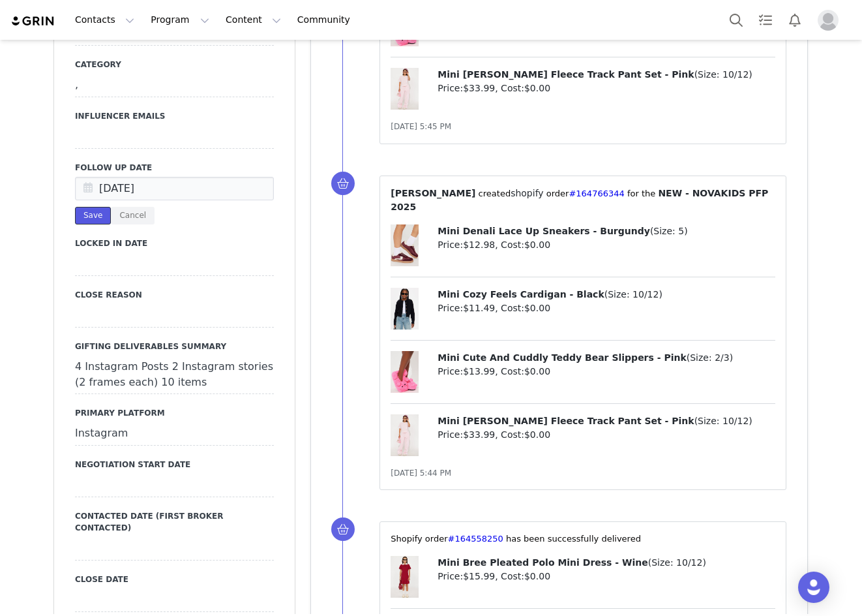
click at [95, 215] on button "Save" at bounding box center [93, 216] width 36 height 18
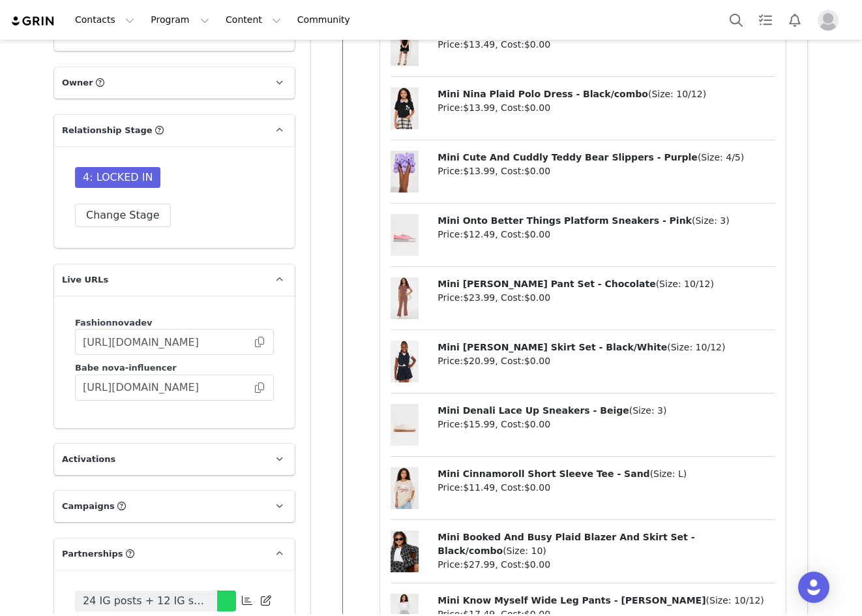
scroll to position [2915, 0]
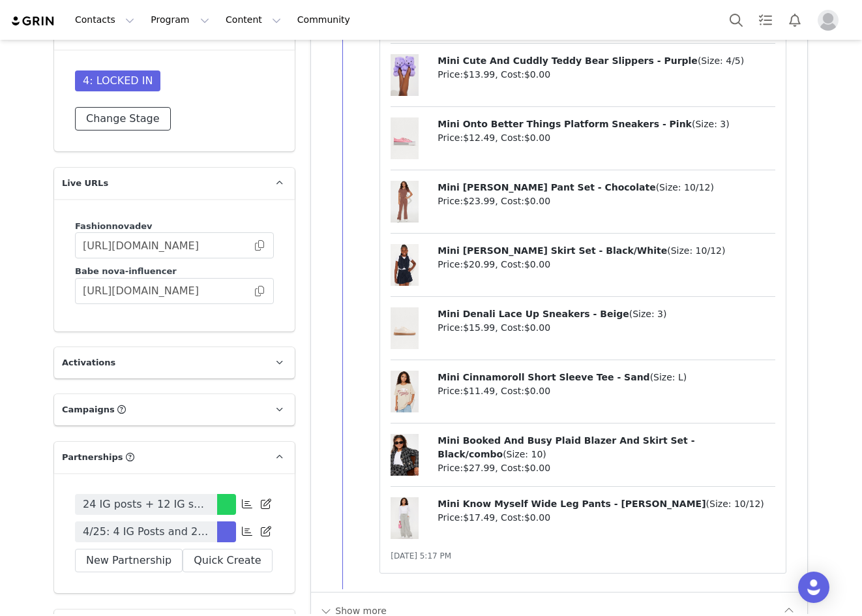
click at [110, 130] on button "Change Stage" at bounding box center [123, 118] width 96 height 23
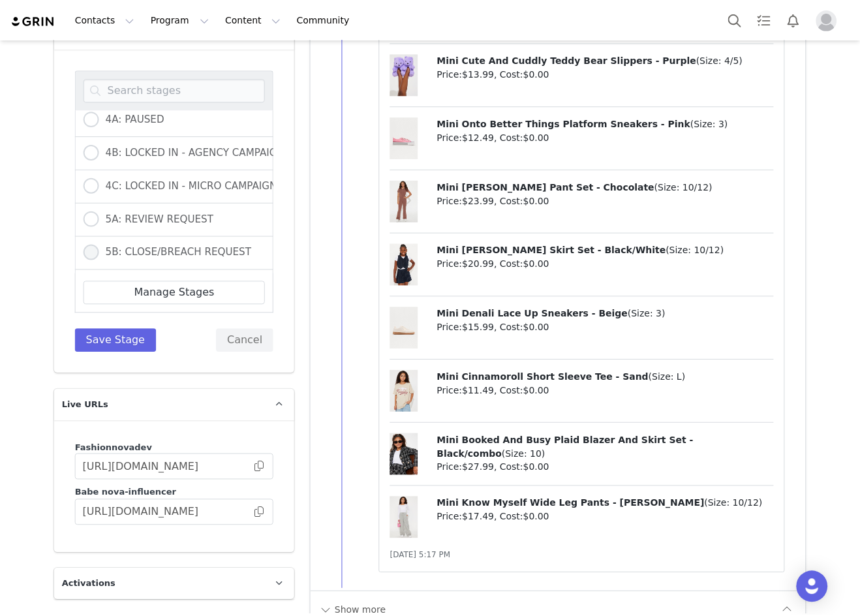
scroll to position [382, 0]
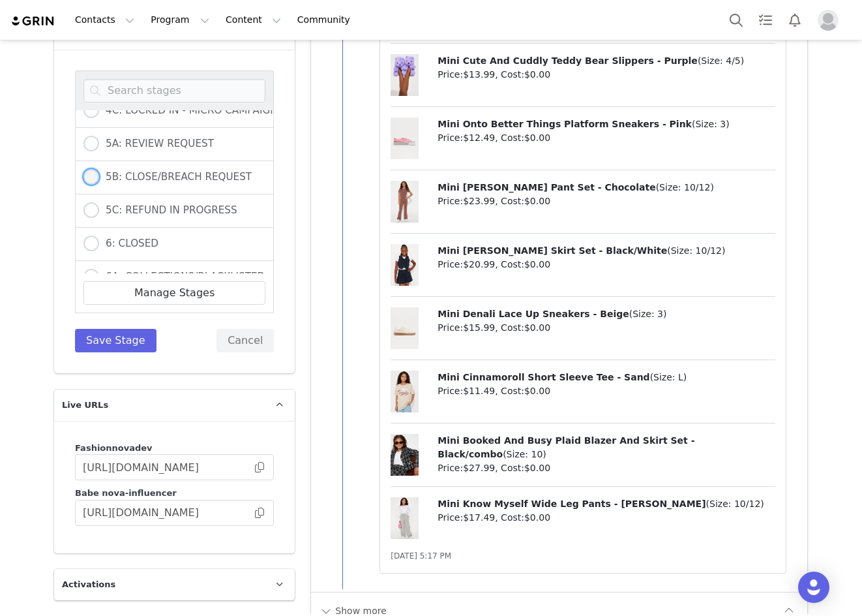
click at [162, 183] on span "5B: CLOSE/BREACH REQUEST" at bounding box center [175, 177] width 153 height 12
click at [99, 186] on input "5B: CLOSE/BREACH REQUEST" at bounding box center [92, 177] width 16 height 17
radio input "true"
radio input "false"
radio input "true"
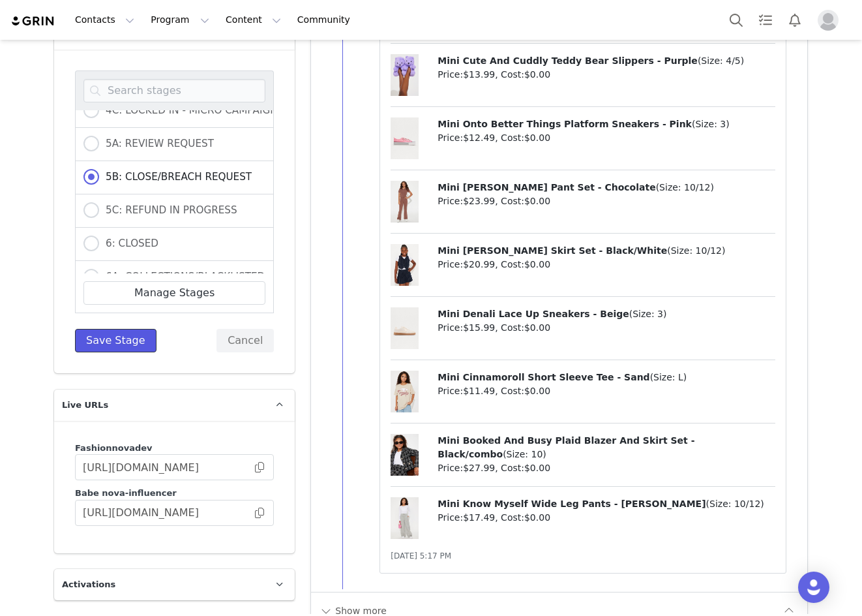
click at [121, 352] on button "Save Stage" at bounding box center [116, 340] width 82 height 23
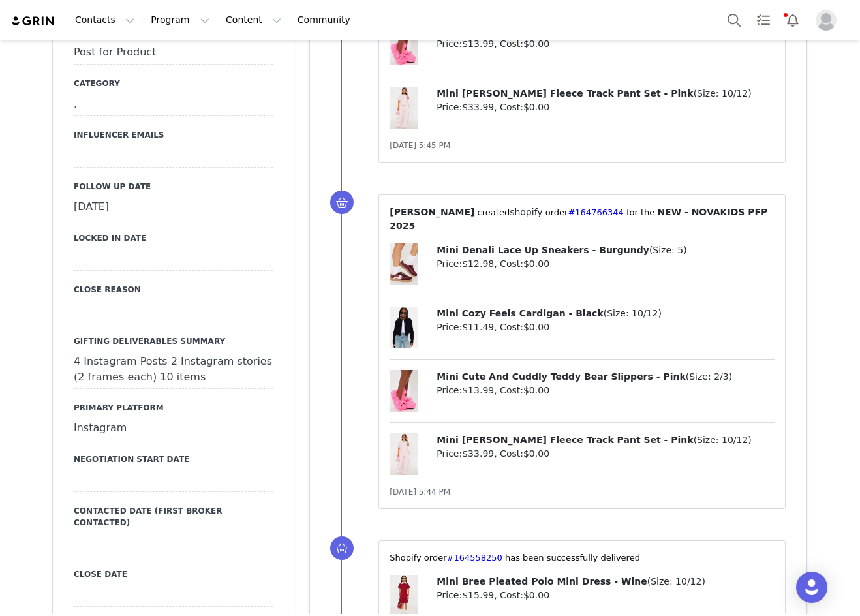
scroll to position [1415, 0]
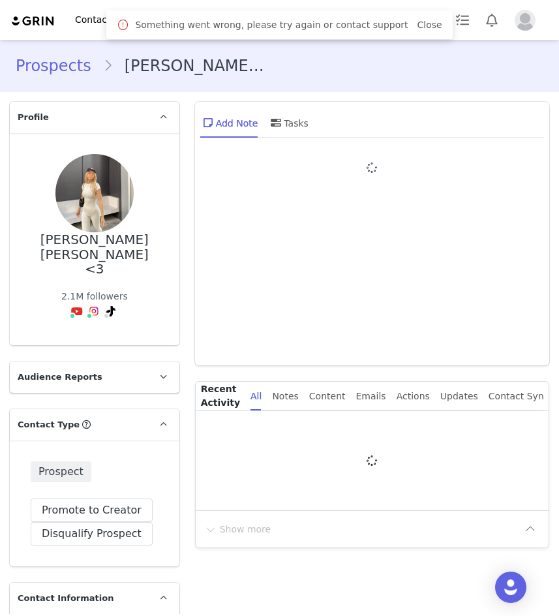
type input "+1 ([GEOGRAPHIC_DATA])"
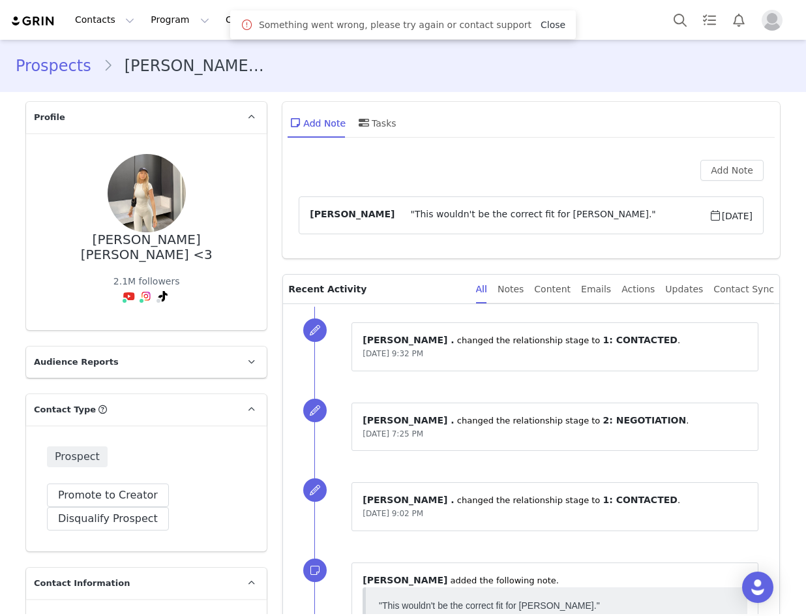
click at [546, 22] on link "Close" at bounding box center [553, 25] width 25 height 10
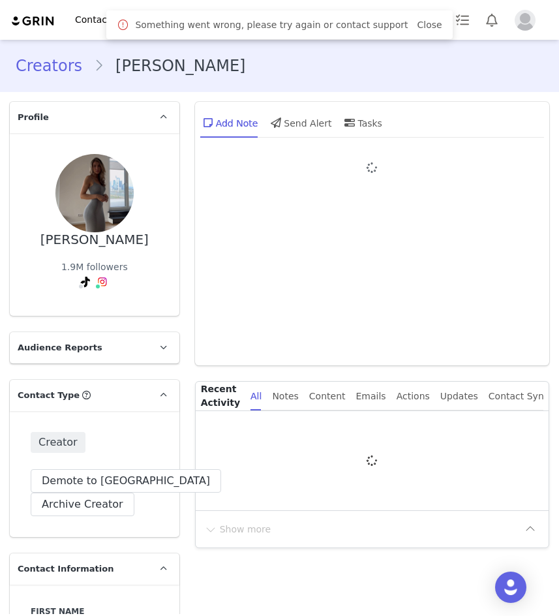
type input "+1 ([GEOGRAPHIC_DATA])"
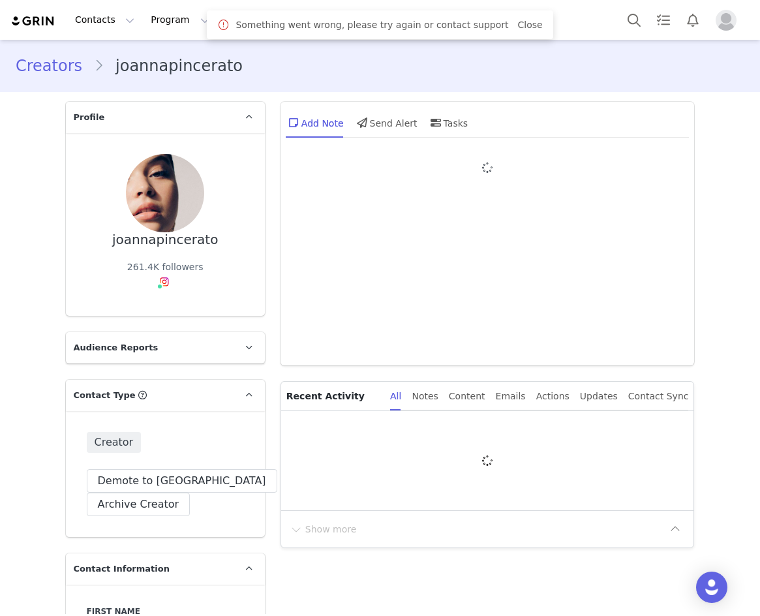
type input "+1 ([GEOGRAPHIC_DATA])"
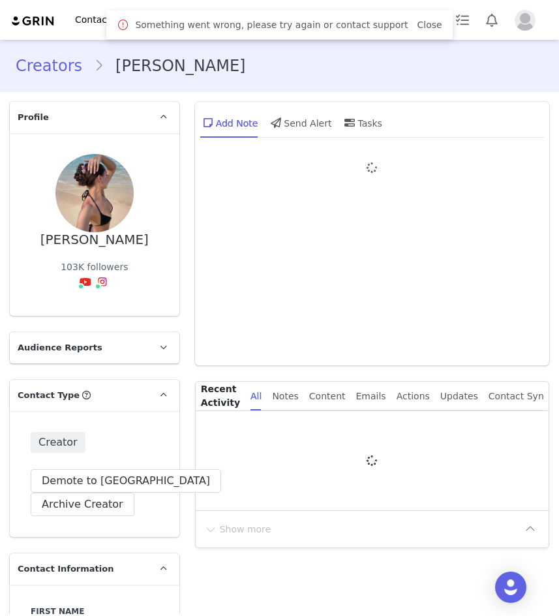
type input "+1 ([GEOGRAPHIC_DATA])"
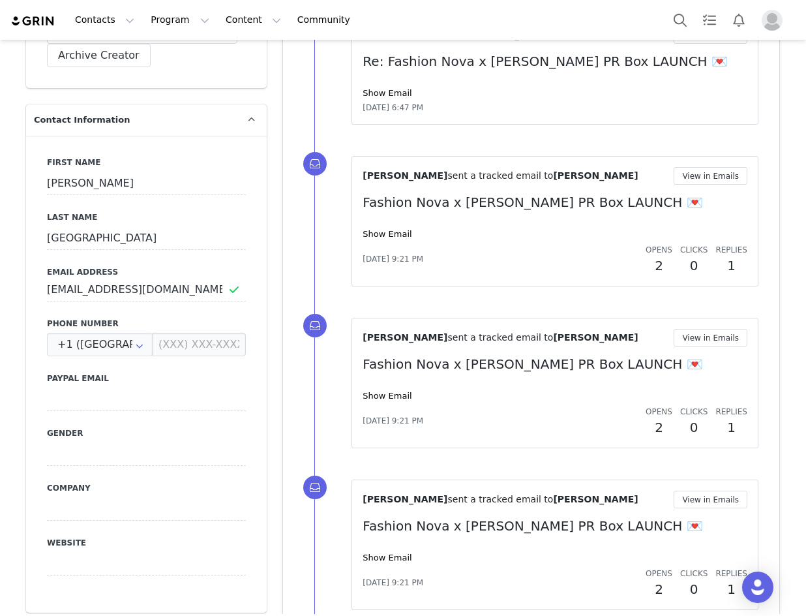
scroll to position [457, 0]
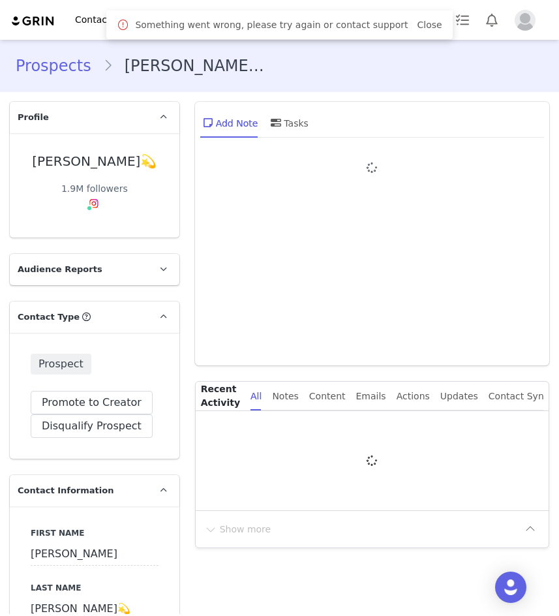
type input "+1 ([GEOGRAPHIC_DATA])"
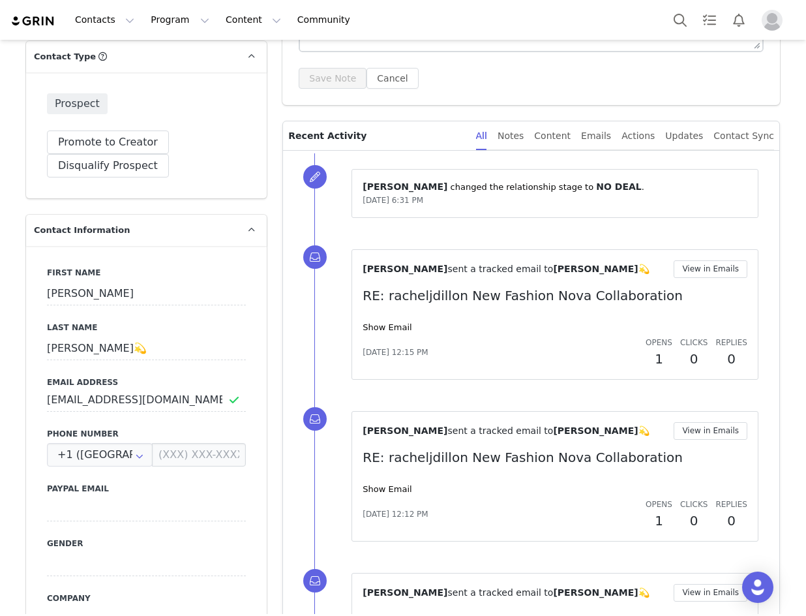
scroll to position [587, 0]
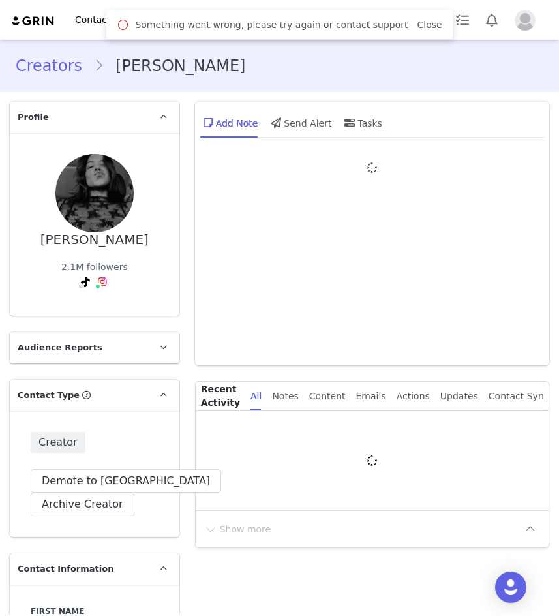
type input "+1 ([GEOGRAPHIC_DATA])"
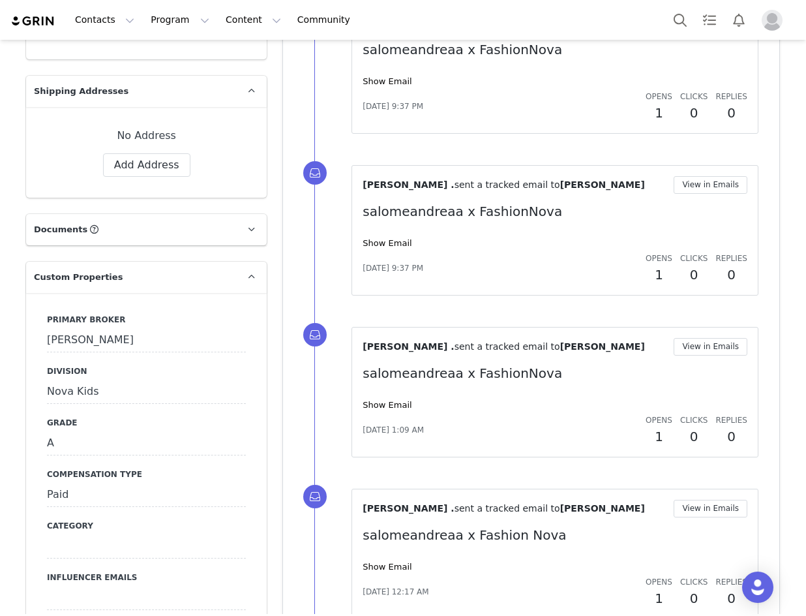
scroll to position [1174, 0]
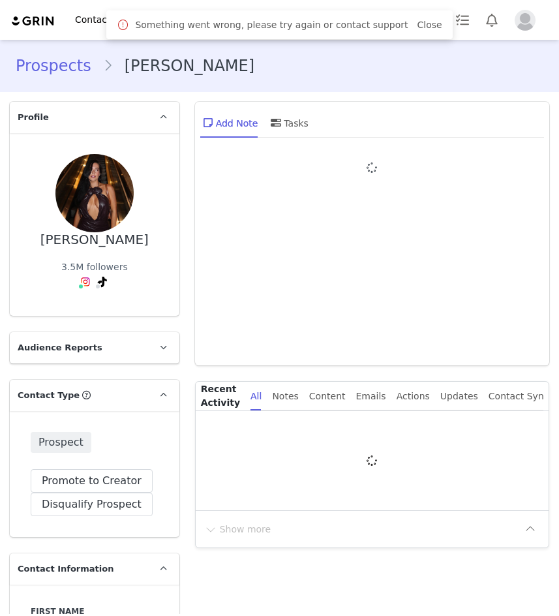
type input "+1 ([GEOGRAPHIC_DATA])"
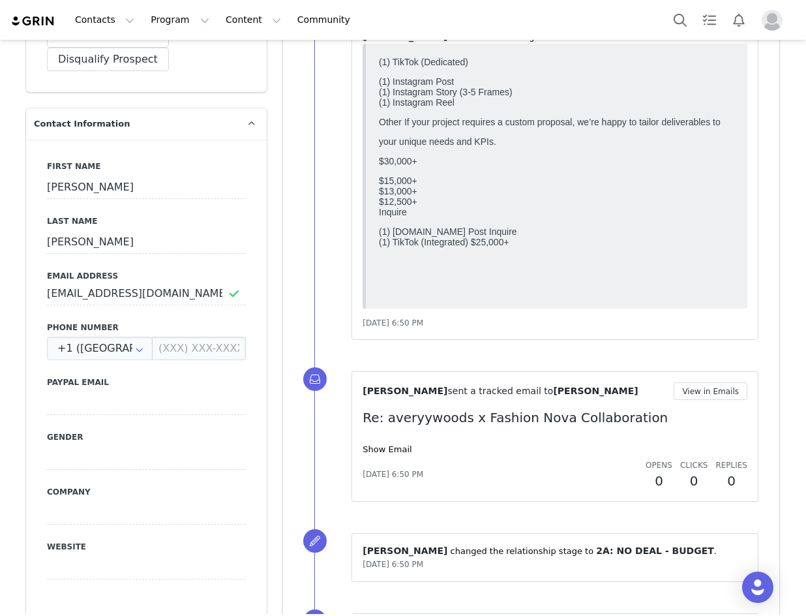
scroll to position [326, 0]
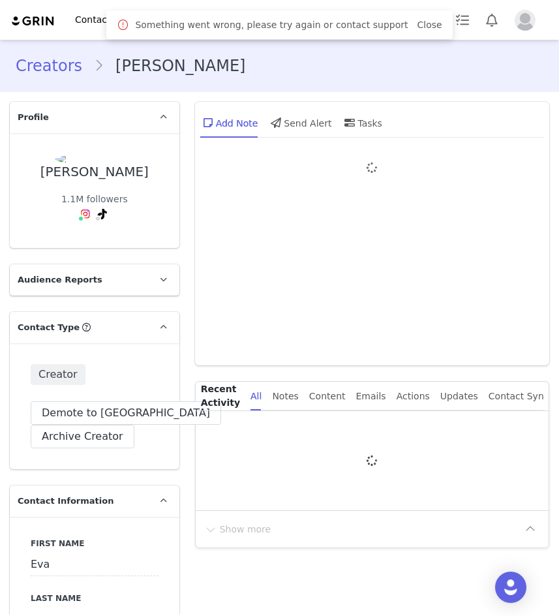
type input "+44 ([GEOGRAPHIC_DATA])"
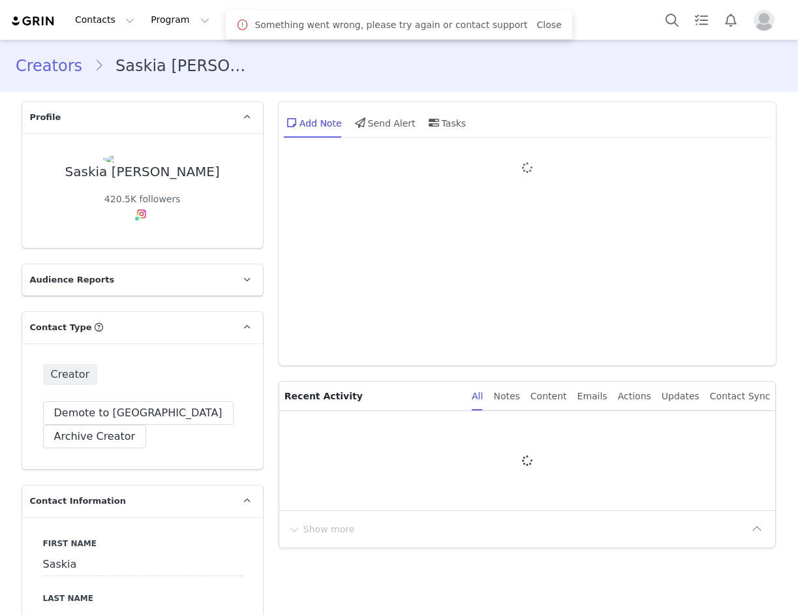
type input "+1 ([GEOGRAPHIC_DATA])"
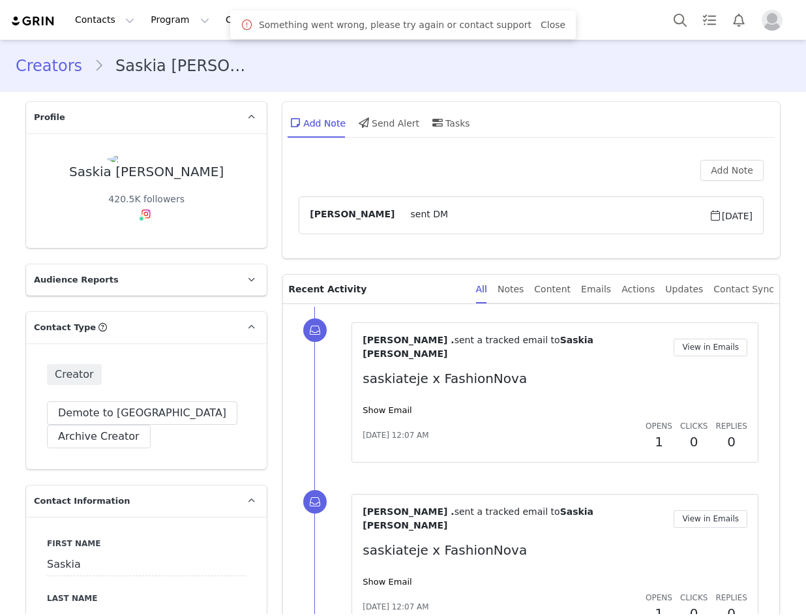
click at [548, 28] on div "Something went wrong, please try again or contact support Close" at bounding box center [403, 24] width 346 height 29
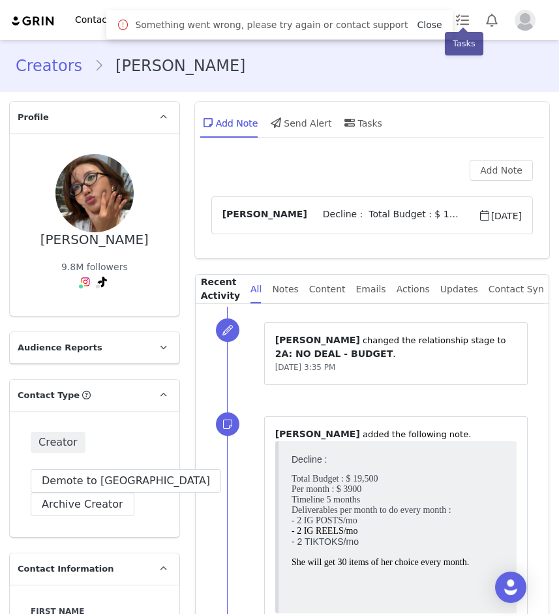
click at [417, 24] on link "Close" at bounding box center [429, 25] width 25 height 10
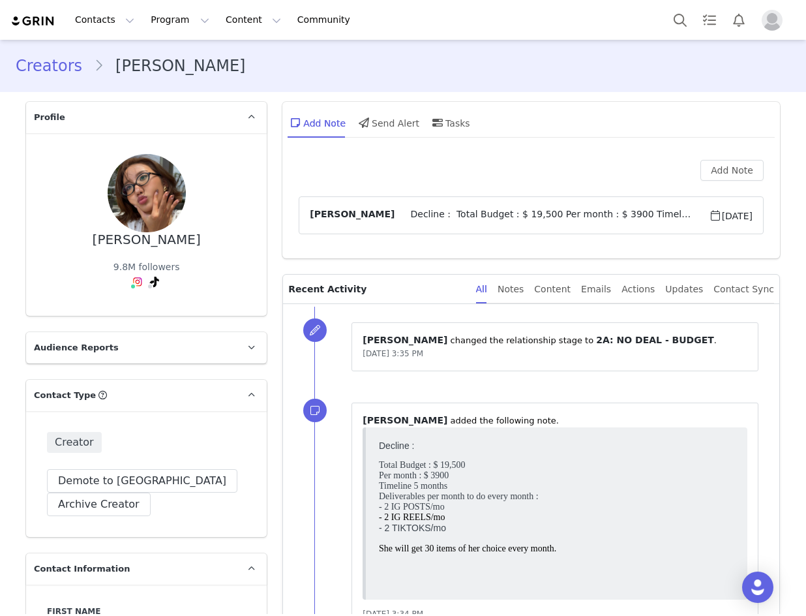
click at [459, 215] on span "Decline : Total Budget : $ 19,500 Per month : $ 3900 Timeline 5 months Delivera…" at bounding box center [552, 215] width 314 height 16
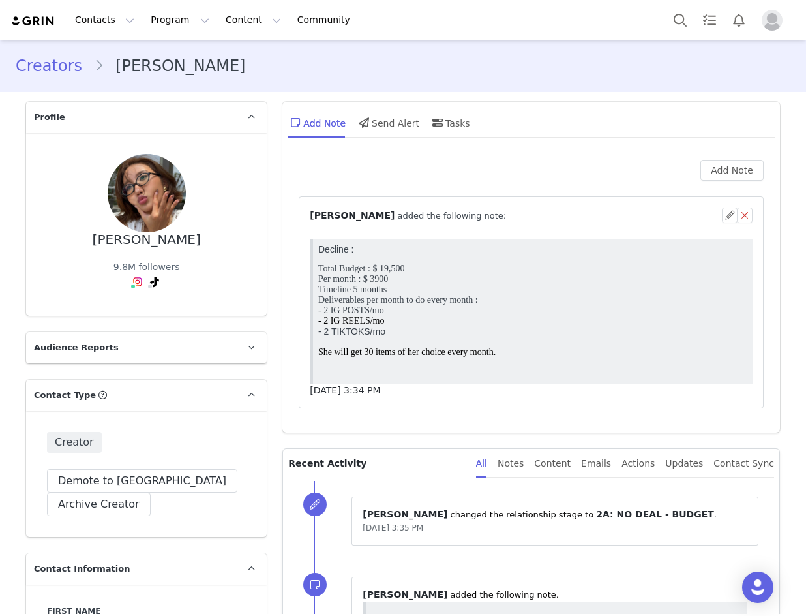
click at [511, 205] on article "⁨ Manon Valentin ⁩ added the following note: Aug 27, 2025, 3:34 PM" at bounding box center [531, 302] width 465 height 212
click at [399, 220] on span "⁨ Manon Valentin ⁩ added the following note:" at bounding box center [408, 216] width 196 height 14
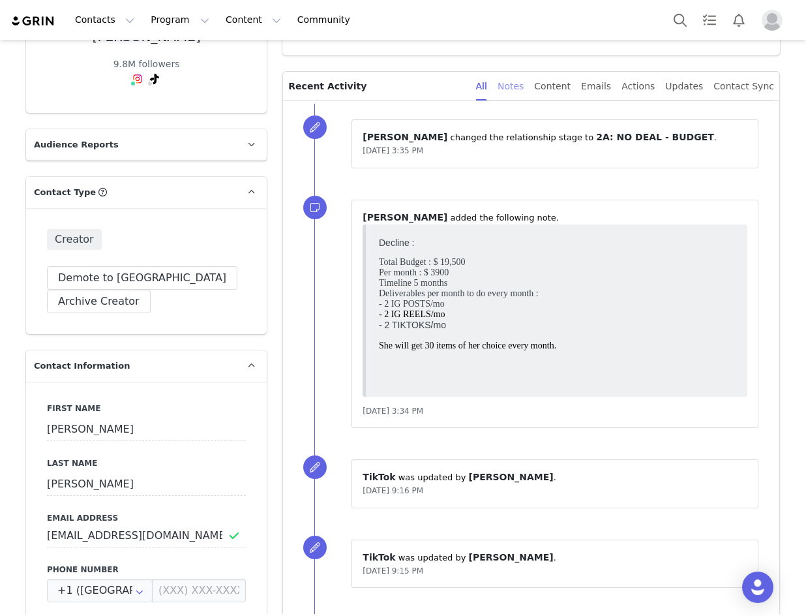
scroll to position [261, 0]
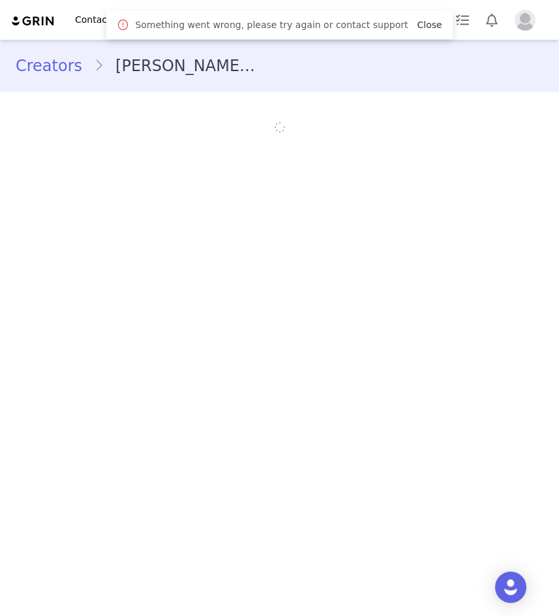
click at [419, 29] on link "Close" at bounding box center [429, 25] width 25 height 10
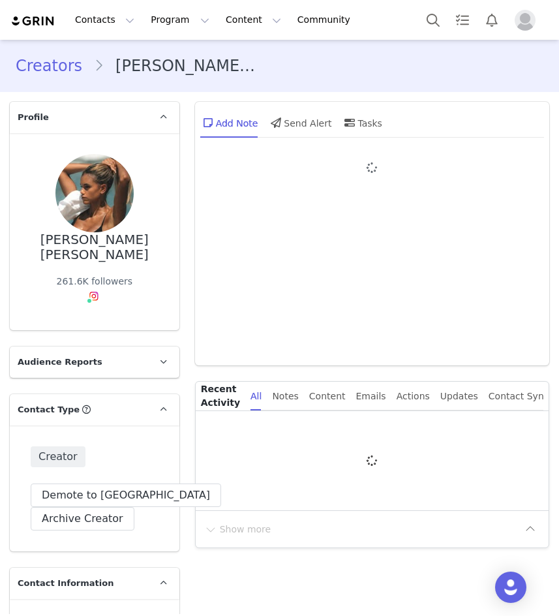
type input "+1 ([GEOGRAPHIC_DATA])"
